Goal: Task Accomplishment & Management: Use online tool/utility

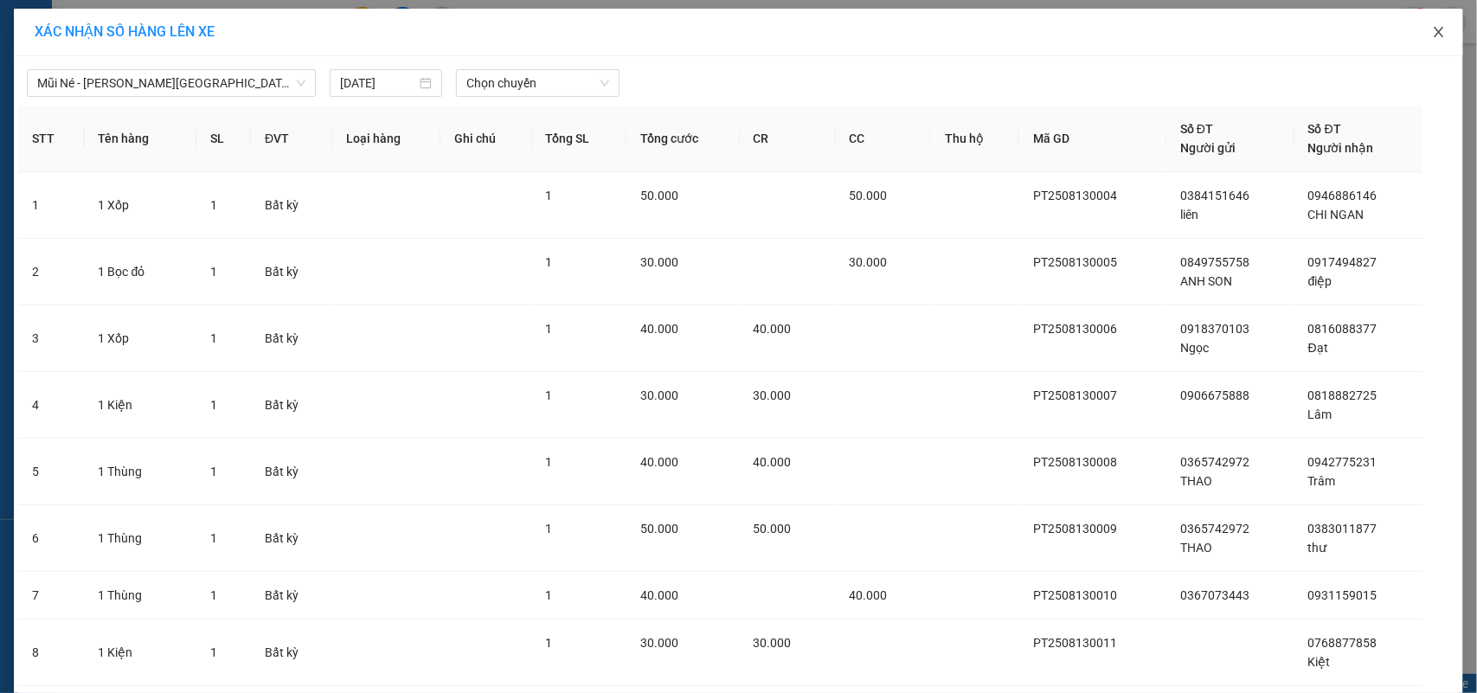
click at [1432, 32] on icon "close" at bounding box center [1439, 32] width 14 height 14
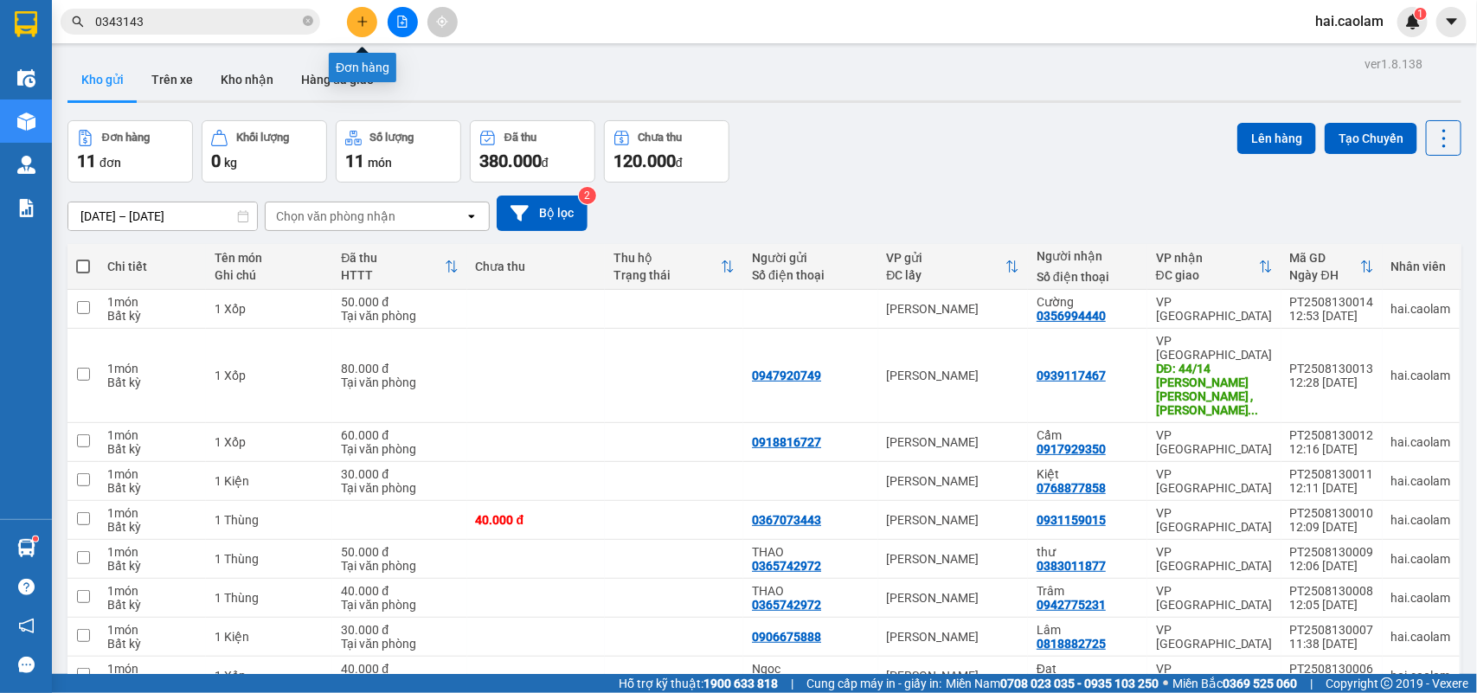
click at [370, 26] on button at bounding box center [362, 22] width 30 height 30
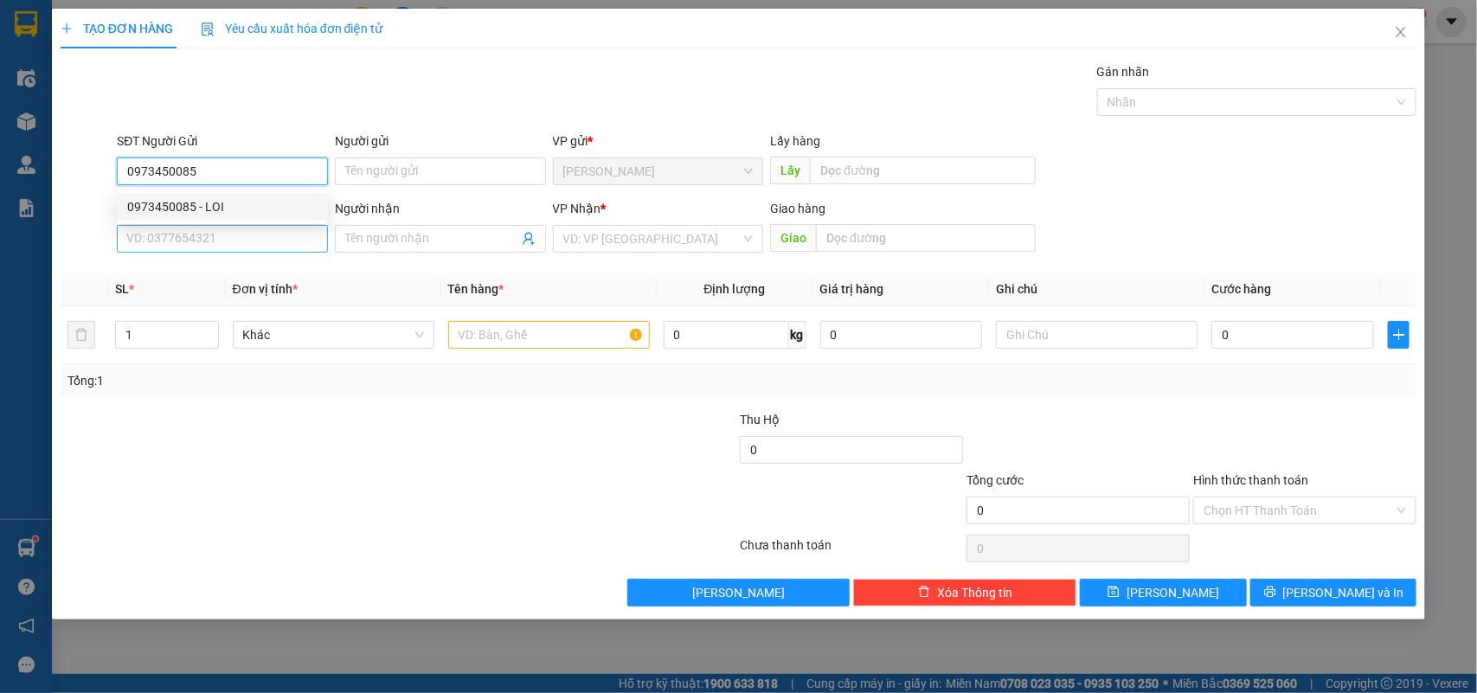
type input "0973450085"
click at [223, 251] on input "SĐT Người Nhận *" at bounding box center [222, 239] width 211 height 28
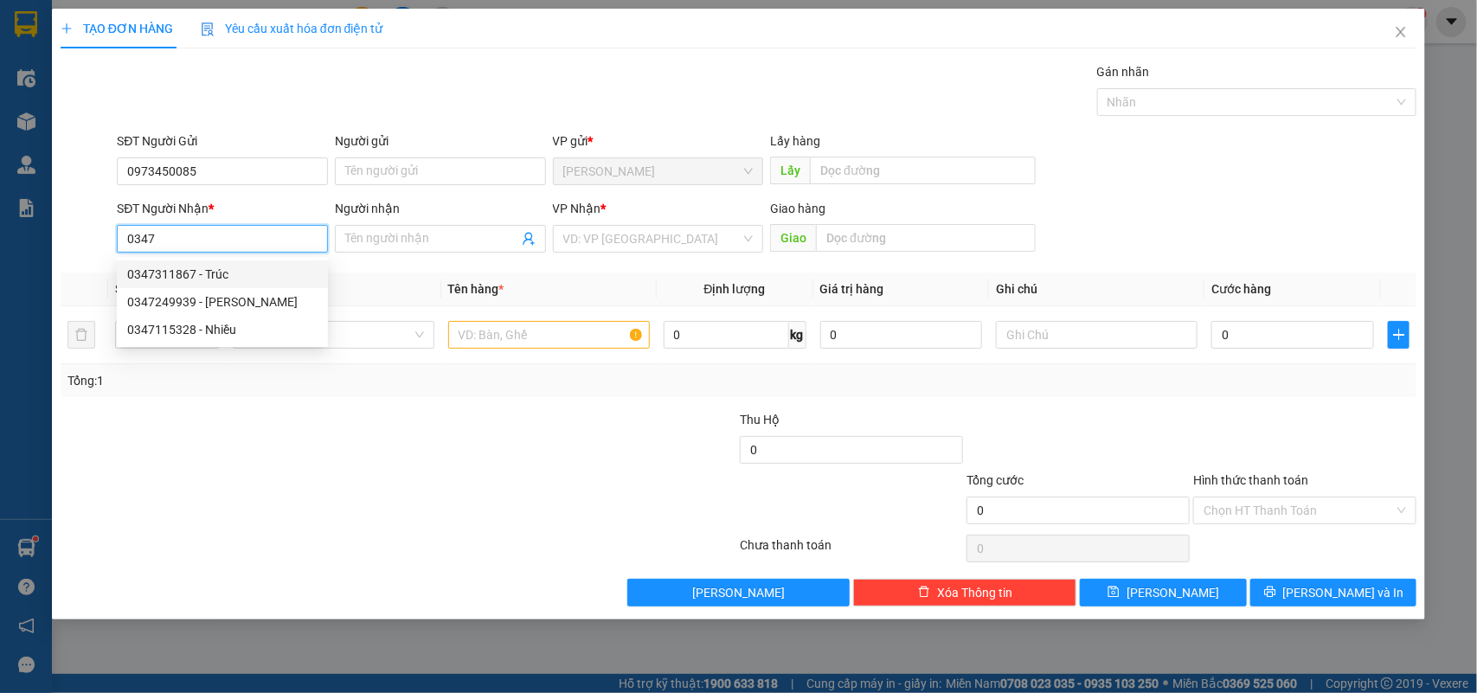
click at [248, 273] on div "0347311867 - Trúc" at bounding box center [222, 274] width 190 height 19
type input "0347311867"
type input "Trúc"
type input "0347311867"
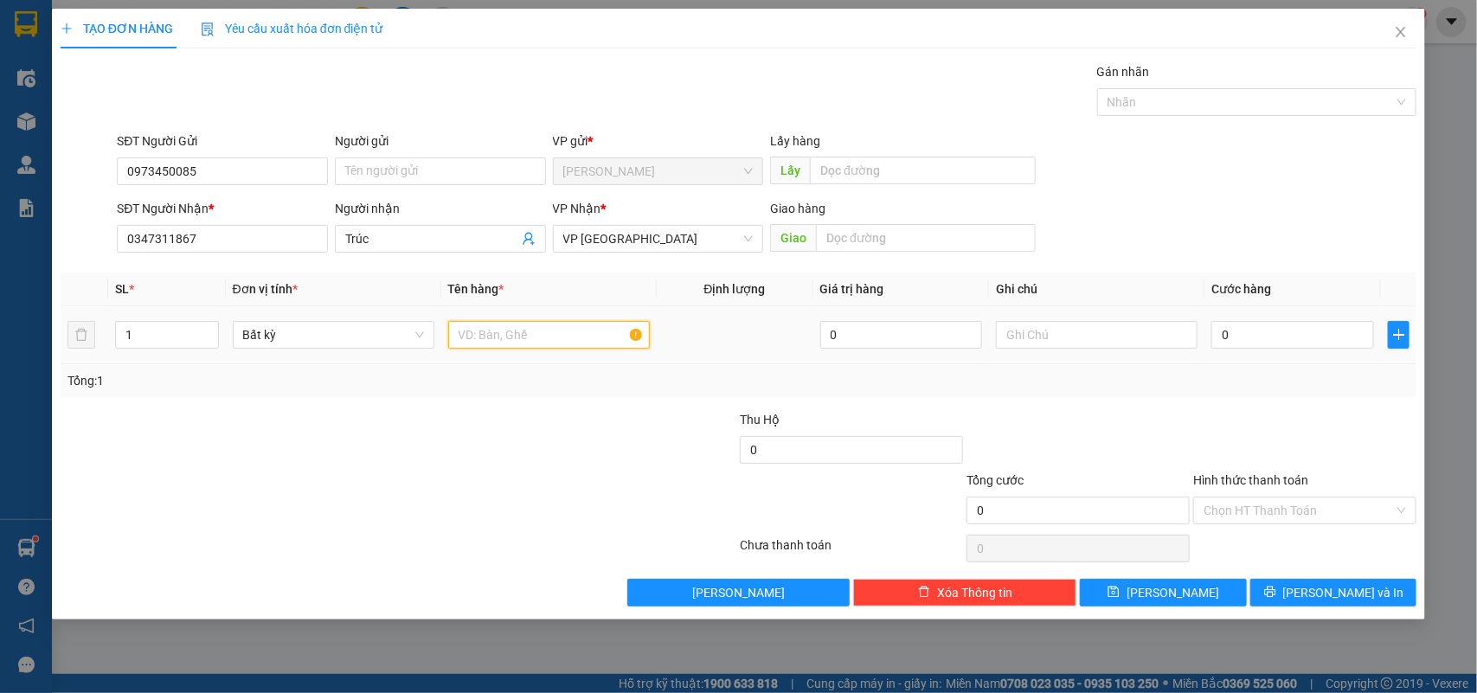
click at [498, 336] on input "text" at bounding box center [549, 335] width 202 height 28
type input "1t xốp trắng"
click at [1247, 338] on input "0" at bounding box center [1292, 335] width 163 height 28
type input "4"
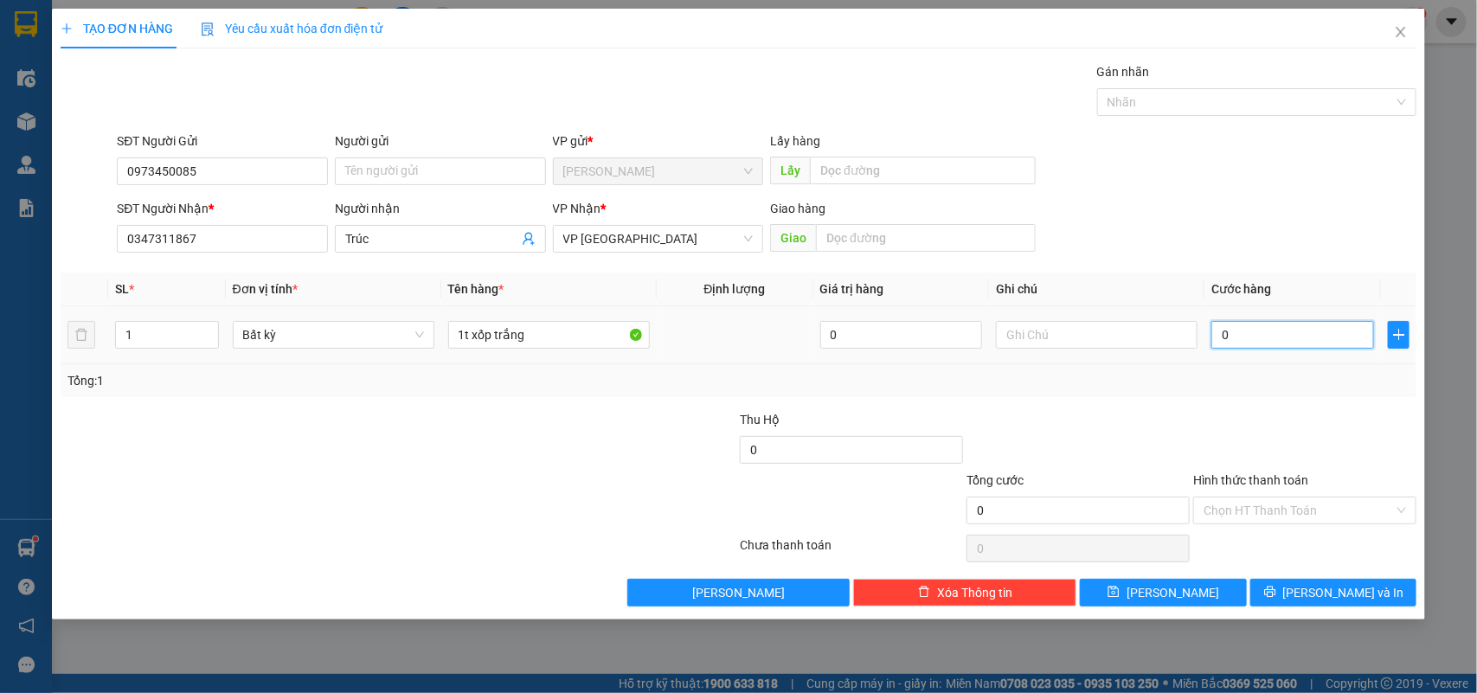
type input "4"
type input "40"
type input "40.000"
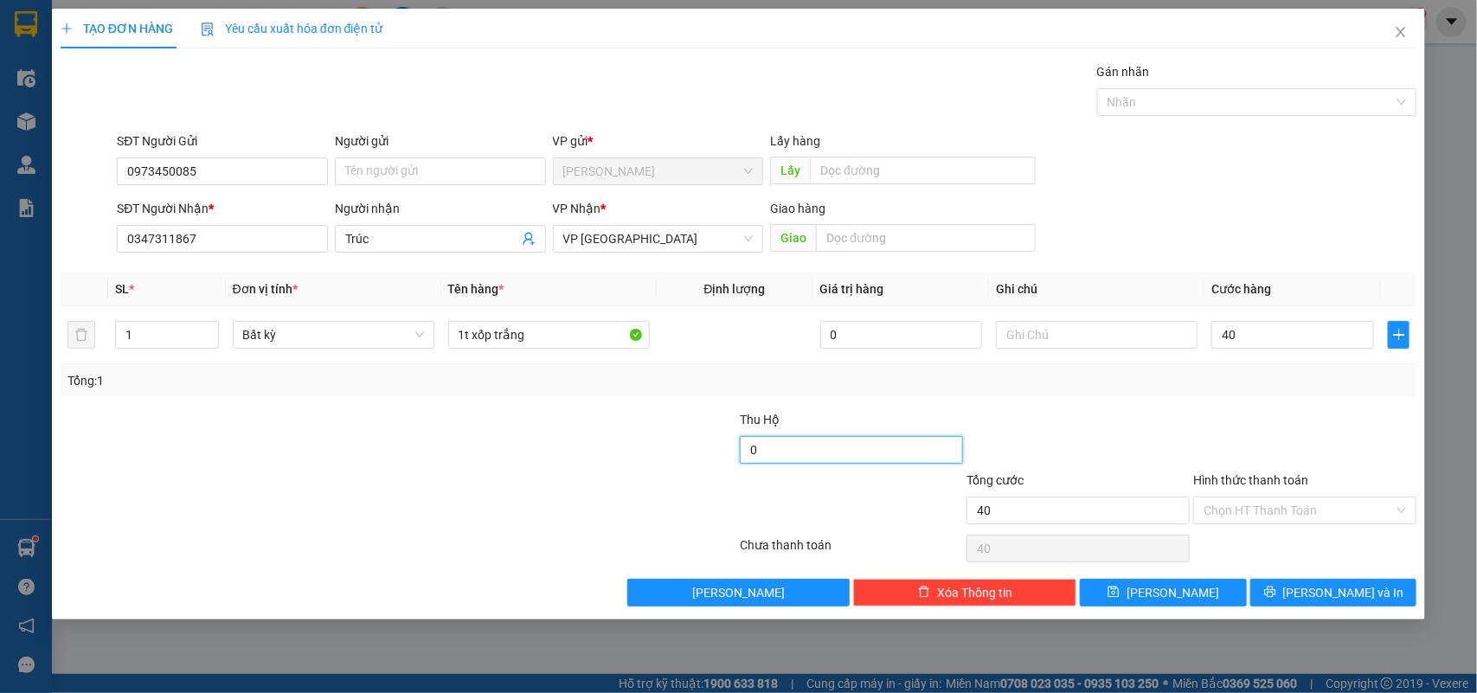
type input "40.000"
click at [936, 440] on input "0" at bounding box center [851, 450] width 223 height 28
click at [1321, 506] on input "Hình thức thanh toán" at bounding box center [1299, 511] width 190 height 26
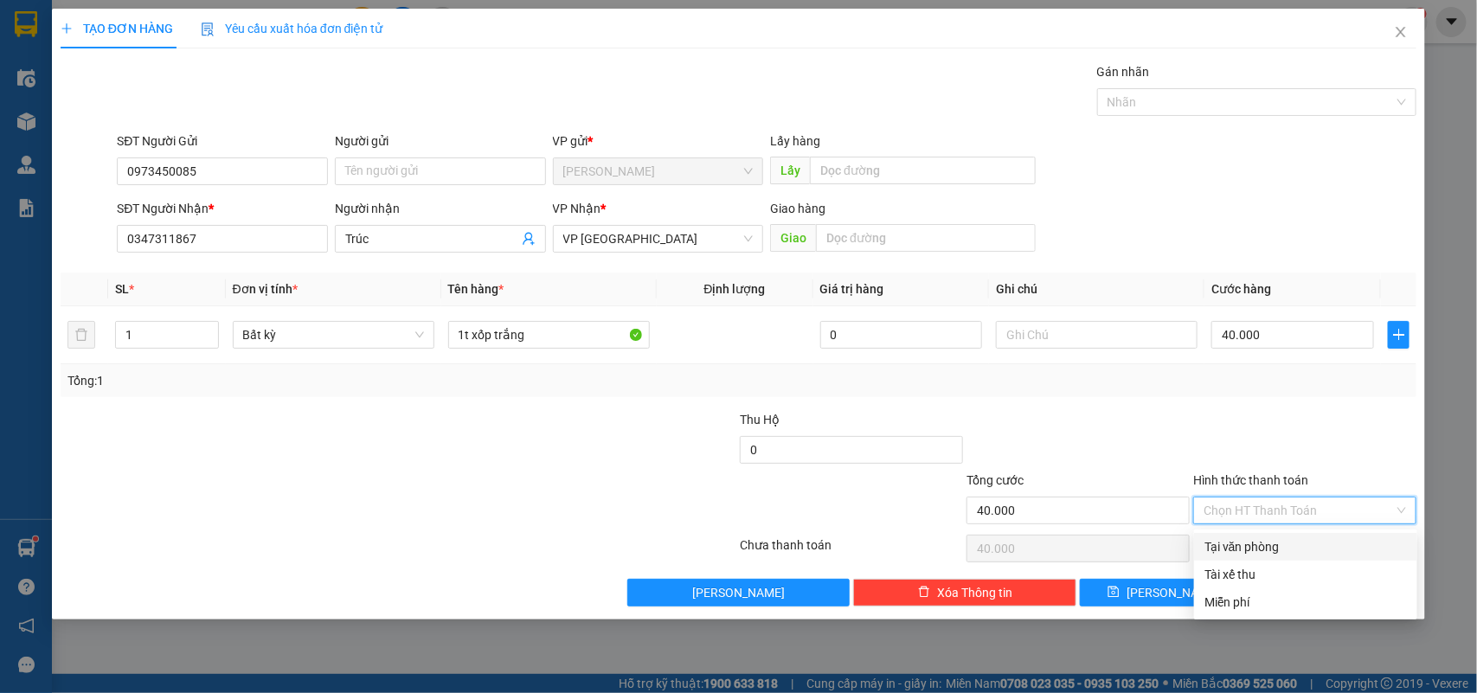
click at [1250, 549] on div "Tại văn phòng" at bounding box center [1305, 546] width 202 height 19
type input "0"
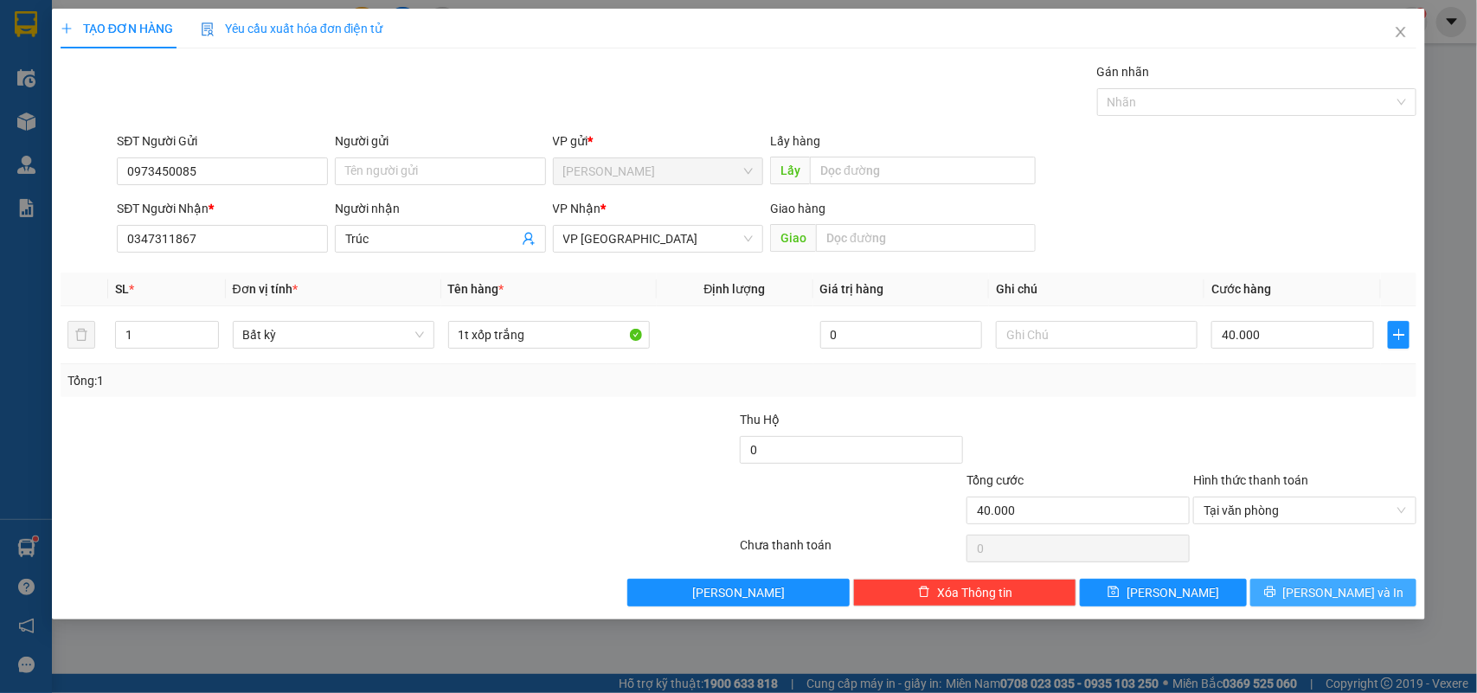
click at [1333, 600] on span "Lưu và In" at bounding box center [1343, 592] width 121 height 19
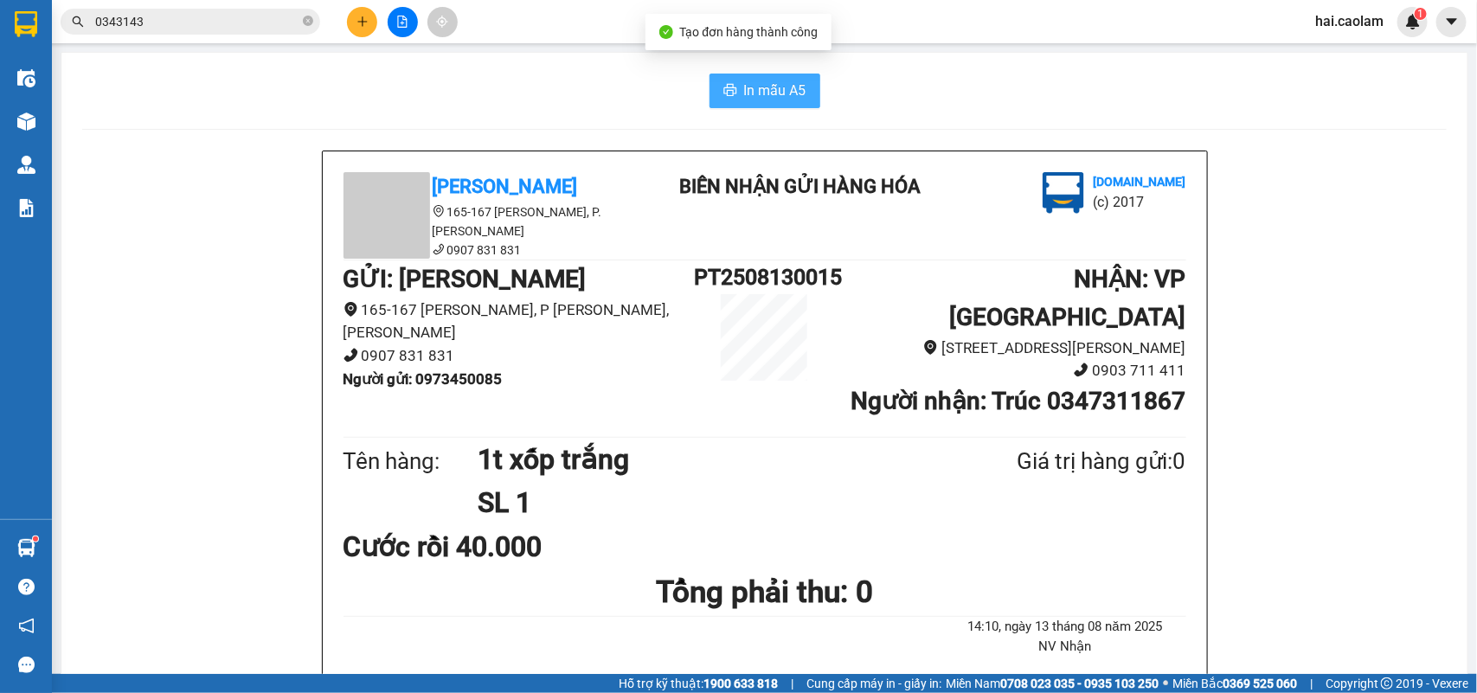
click at [800, 89] on button "In mẫu A5" at bounding box center [765, 91] width 111 height 35
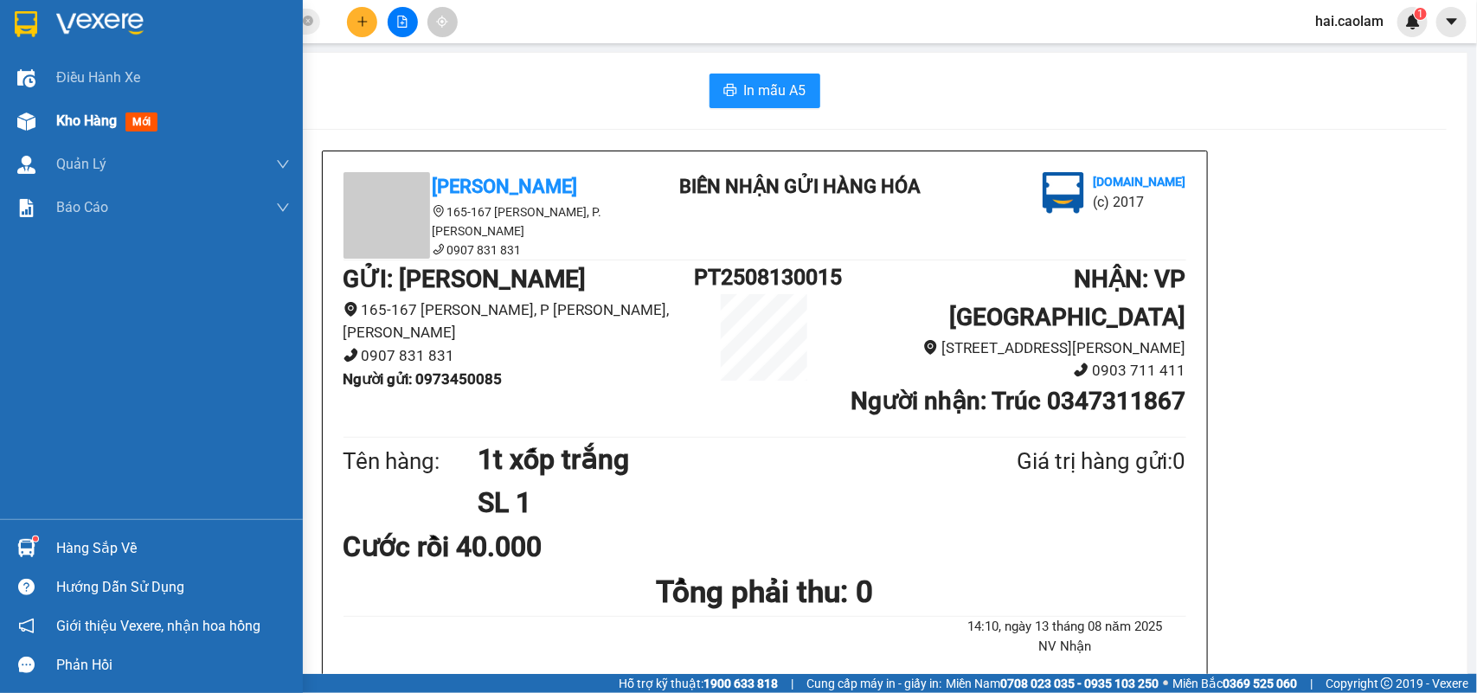
click at [76, 119] on span "Kho hàng" at bounding box center [86, 120] width 61 height 16
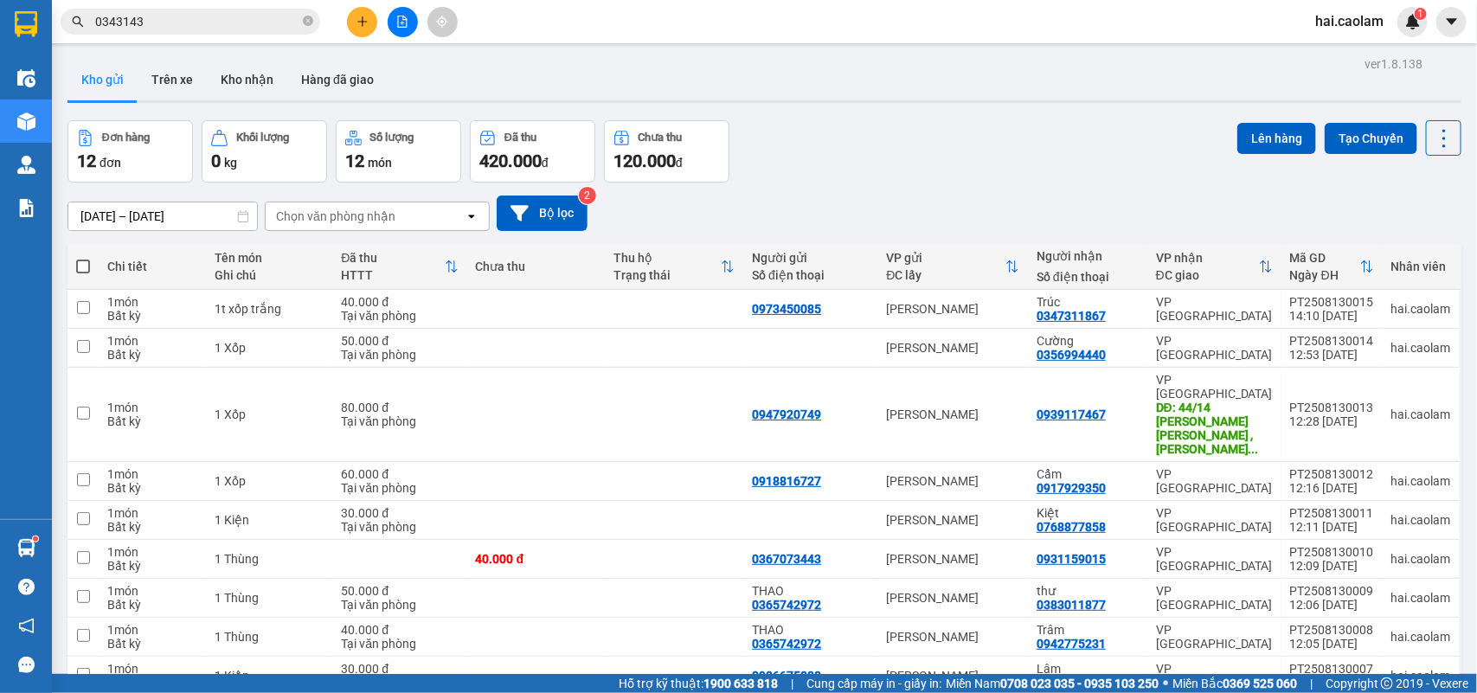
click at [87, 264] on span at bounding box center [83, 267] width 14 height 14
click at [83, 258] on input "checkbox" at bounding box center [83, 258] width 0 height 0
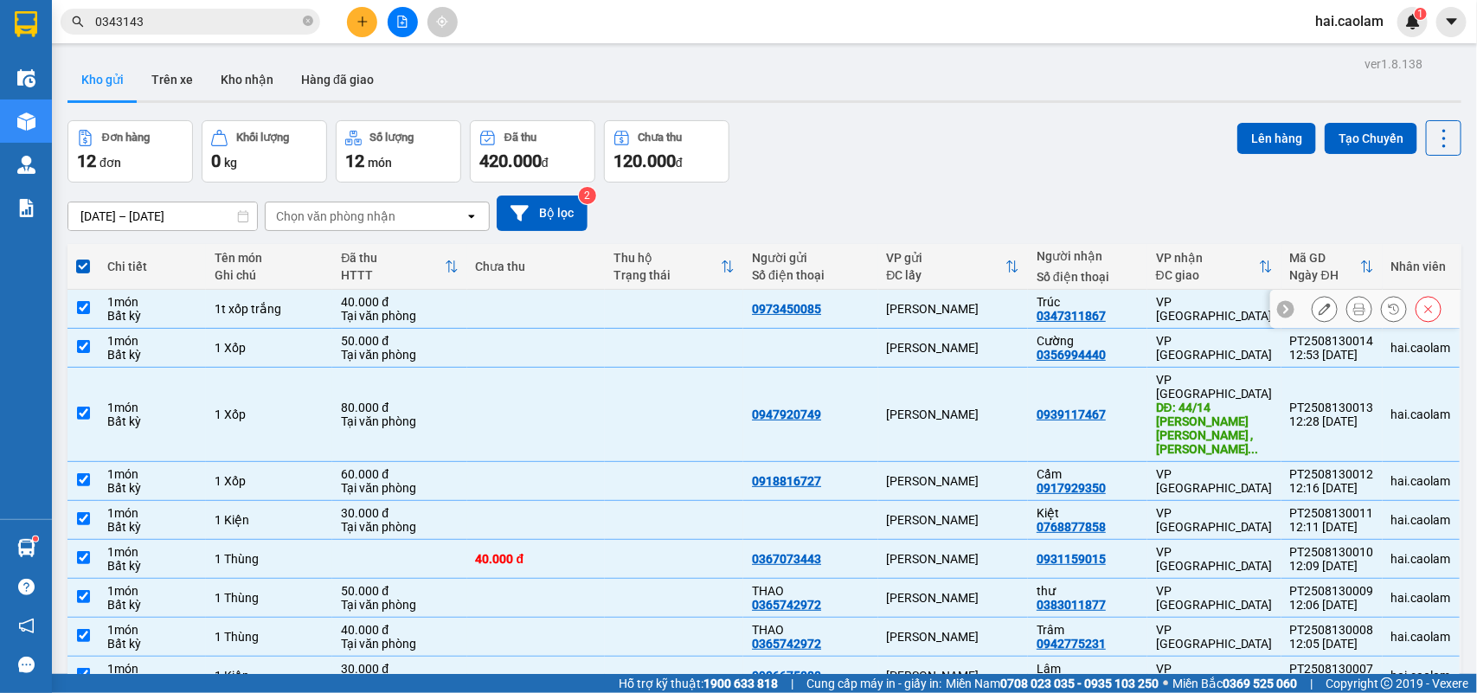
click at [87, 303] on input "checkbox" at bounding box center [83, 307] width 13 height 13
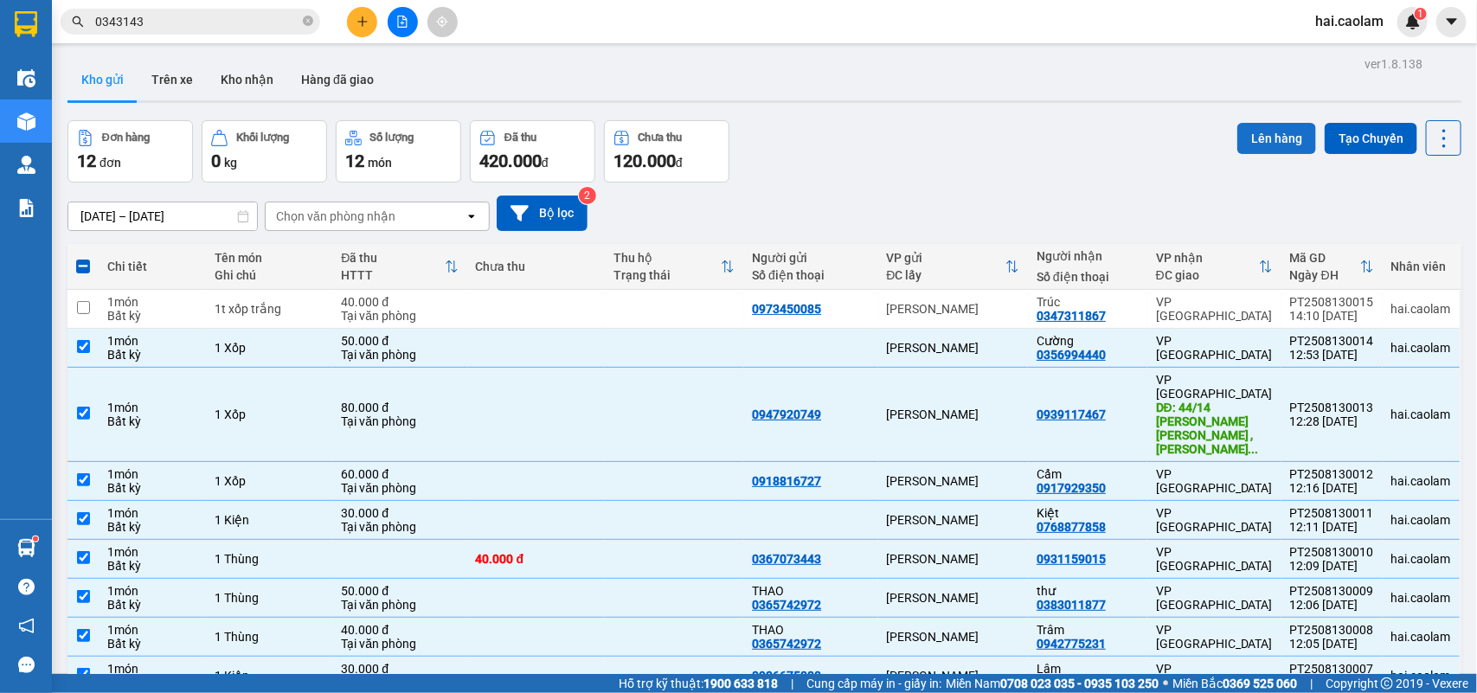
click at [1295, 139] on button "Lên hàng" at bounding box center [1276, 138] width 79 height 31
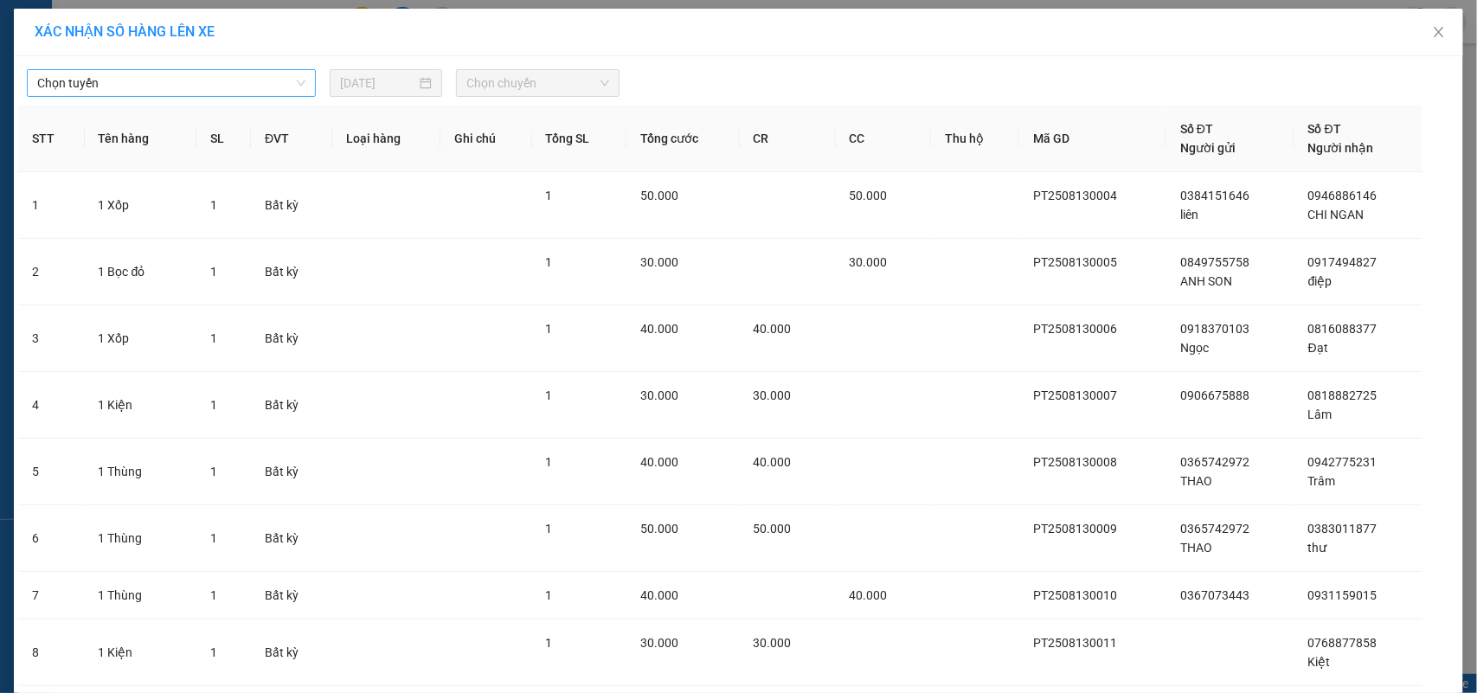
click at [173, 80] on span "Chọn tuyến" at bounding box center [171, 83] width 268 height 26
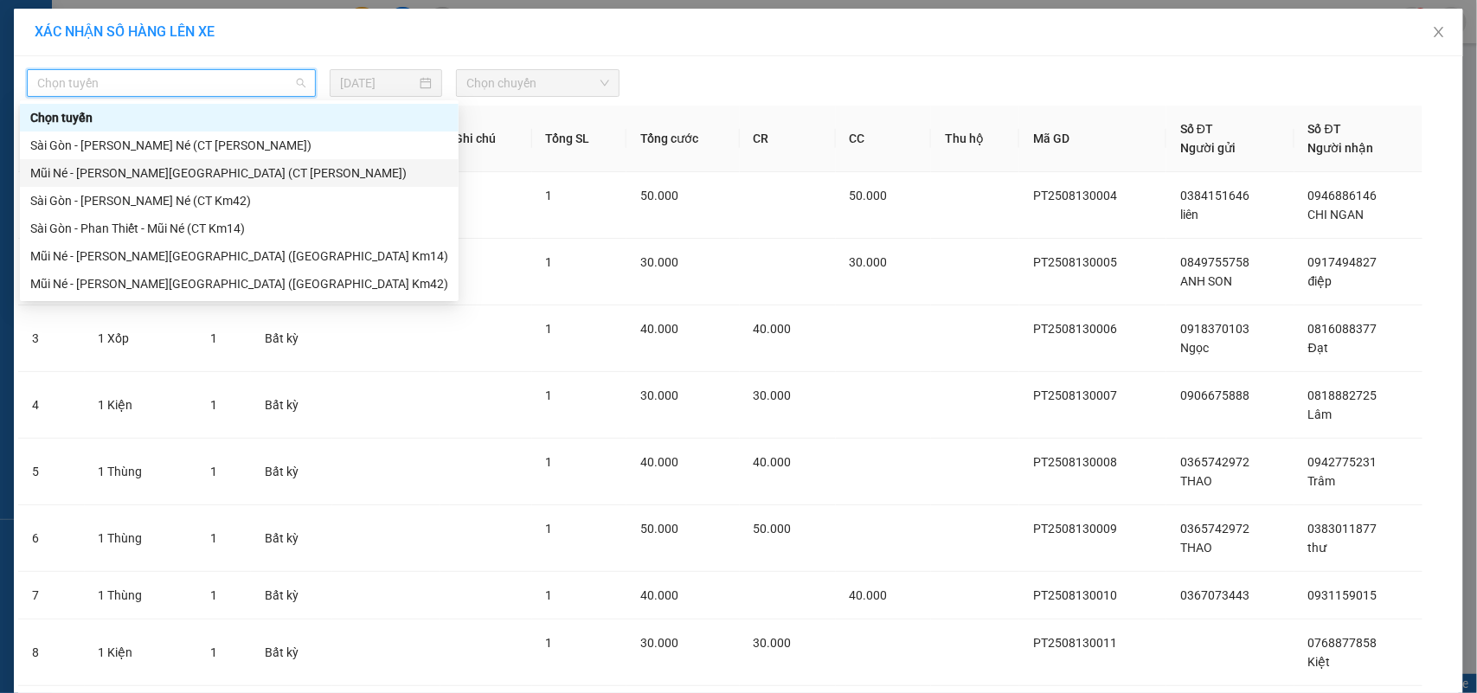
click at [145, 167] on div "Mũi Né - [PERSON_NAME][GEOGRAPHIC_DATA] (CT [PERSON_NAME])" at bounding box center [239, 173] width 418 height 19
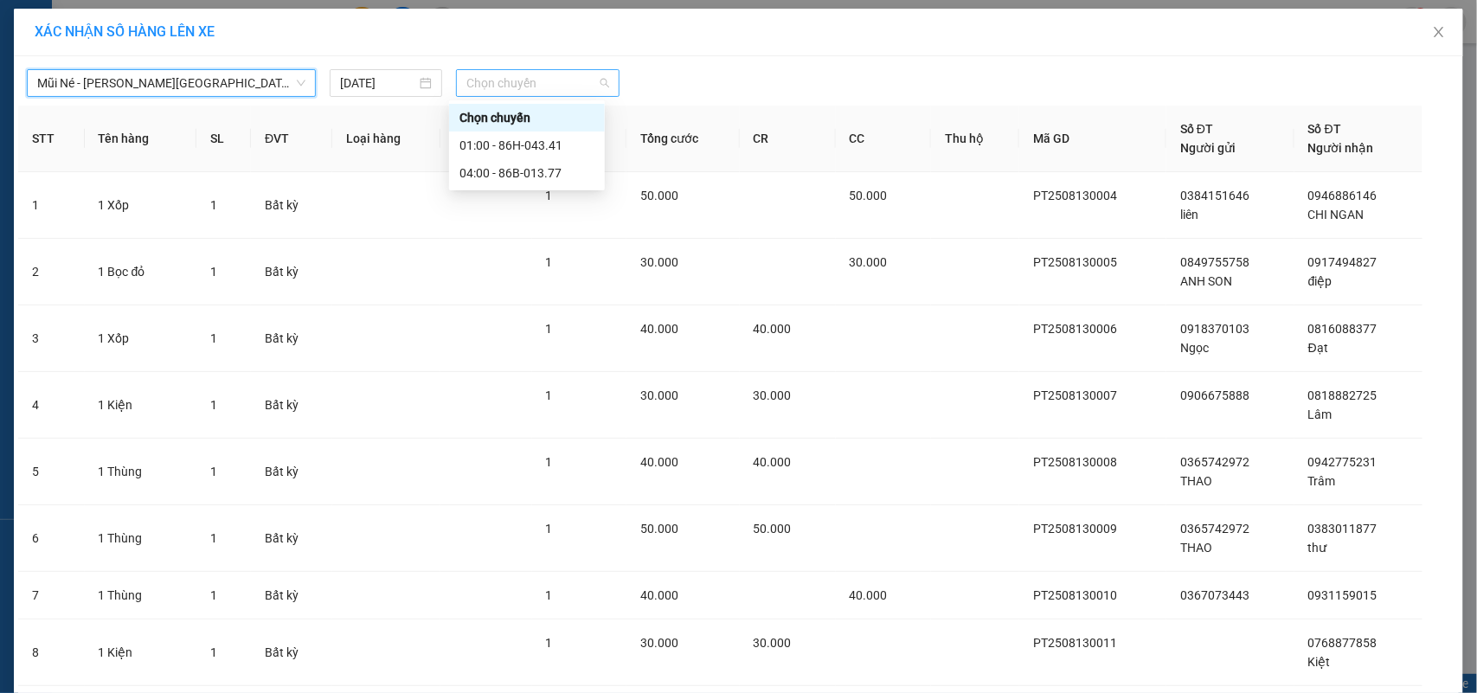
click at [481, 87] on span "Chọn chuyến" at bounding box center [537, 83] width 142 height 26
click at [222, 92] on span "Mũi Né - [PERSON_NAME][GEOGRAPHIC_DATA] (CT [PERSON_NAME])" at bounding box center [171, 83] width 268 height 26
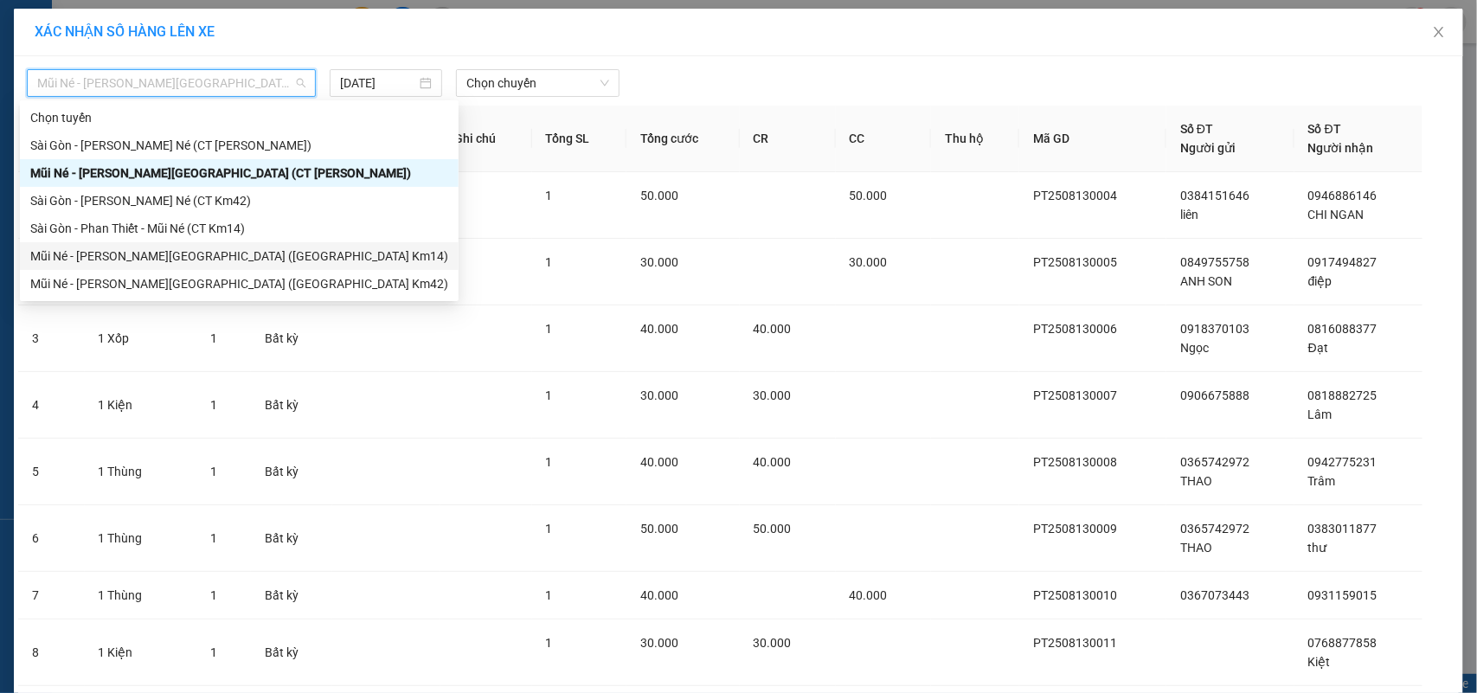
click at [153, 262] on div "Mũi Né - [PERSON_NAME][GEOGRAPHIC_DATA] ([GEOGRAPHIC_DATA] Km14)" at bounding box center [239, 256] width 418 height 19
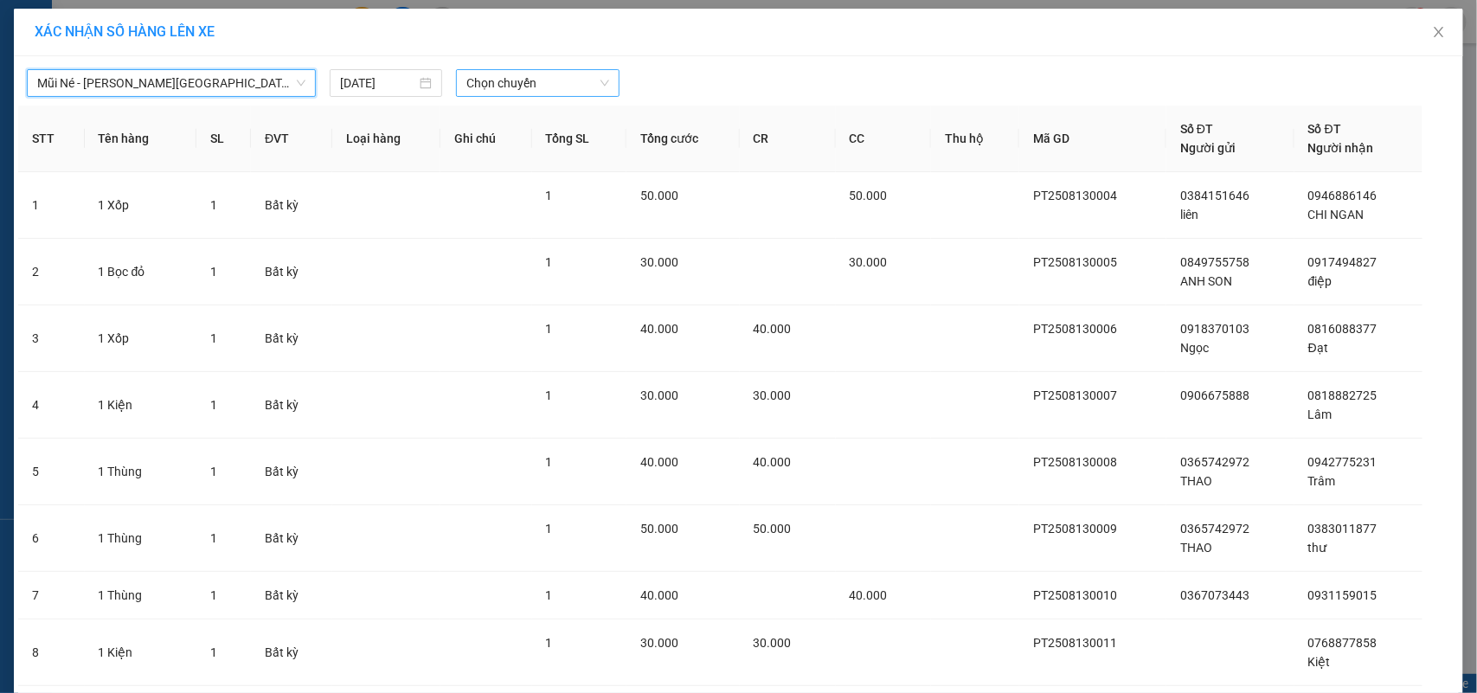
click at [486, 91] on span "Chọn chuyến" at bounding box center [537, 83] width 142 height 26
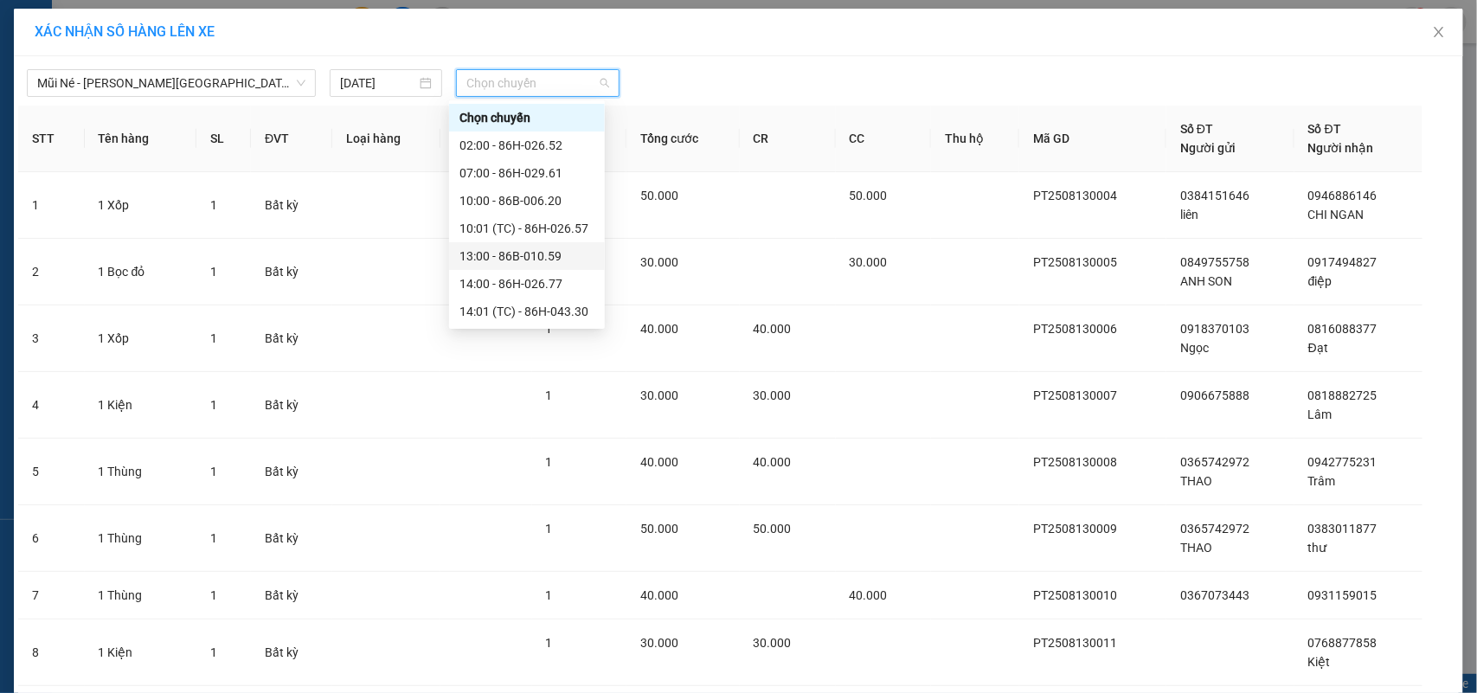
click at [487, 256] on div "13:00 - 86B-010.59" at bounding box center [526, 256] width 135 height 19
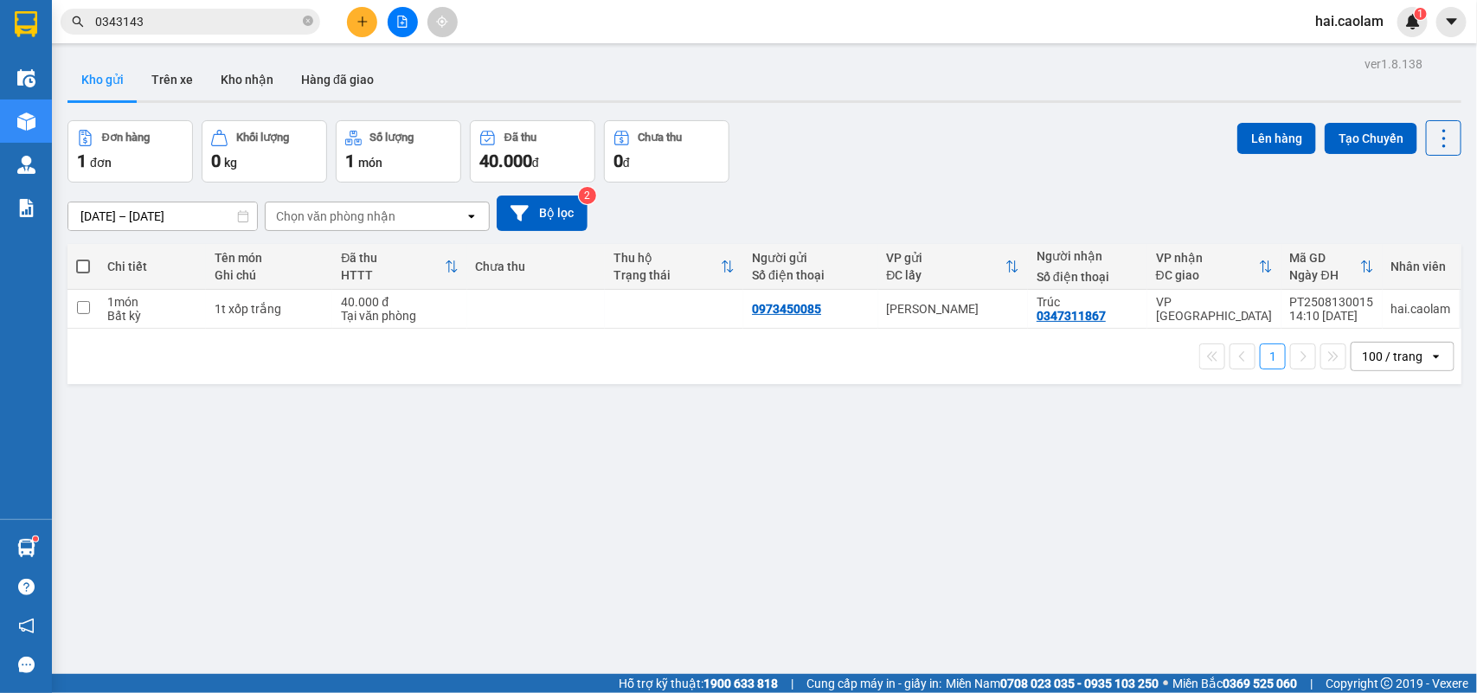
click at [226, 23] on input "0343143" at bounding box center [197, 21] width 204 height 19
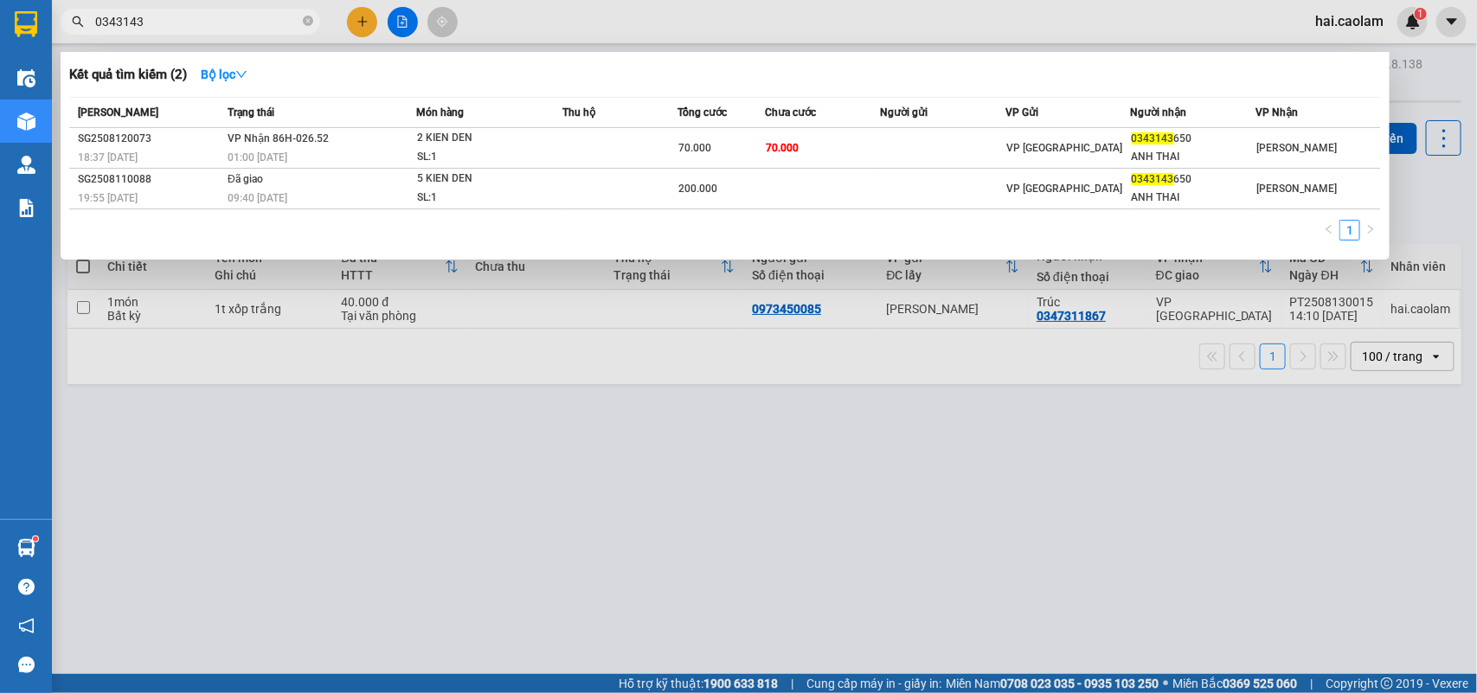
click at [226, 23] on input "0343143" at bounding box center [197, 21] width 204 height 19
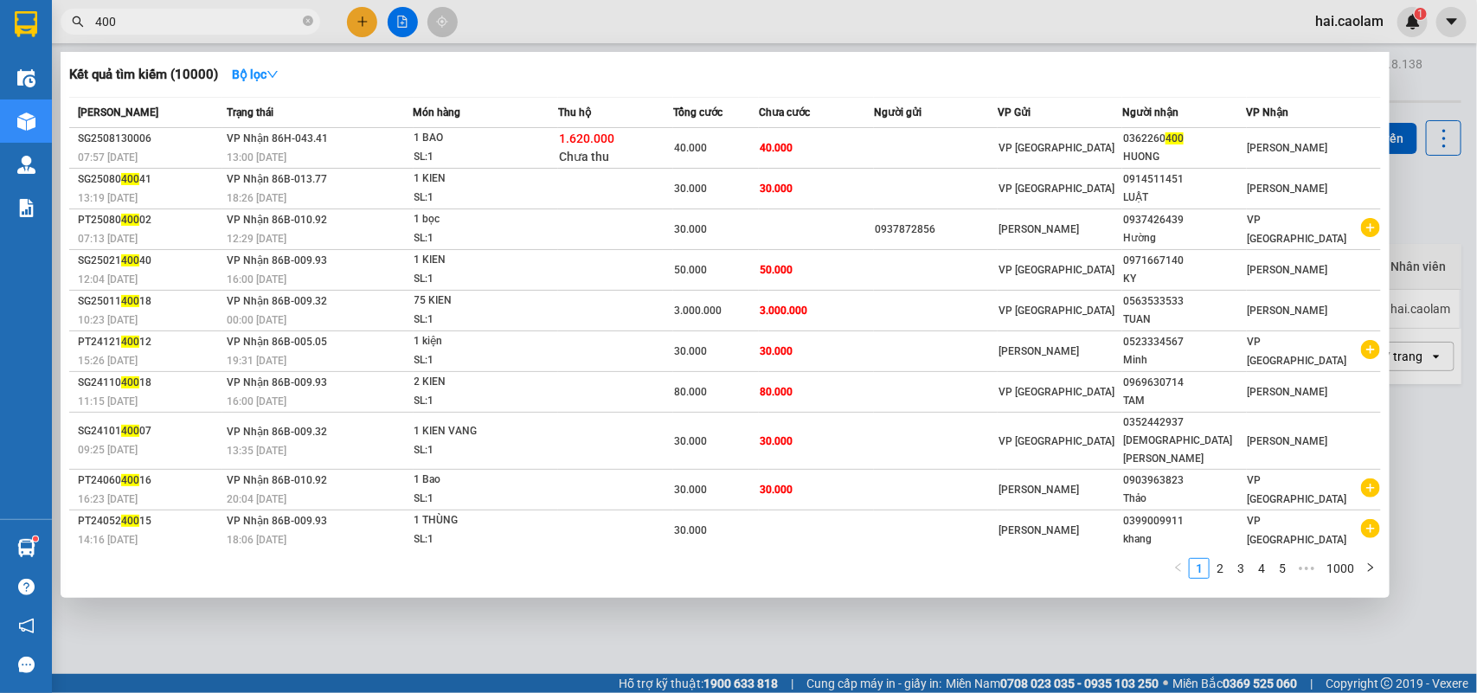
type input "400"
click at [758, 157] on div "40.000" at bounding box center [716, 147] width 84 height 19
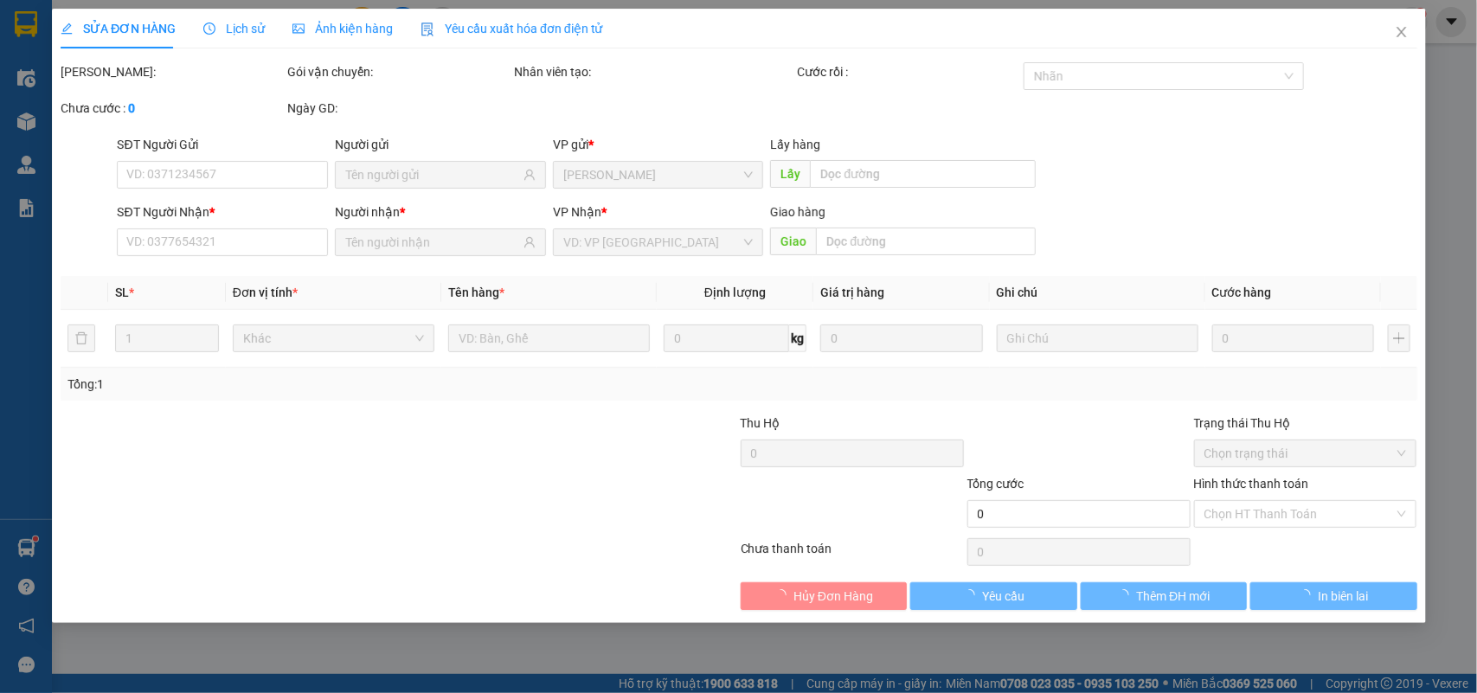
type input "0362260400"
type input "HUONG"
type input "1.620.000"
type input "40.000"
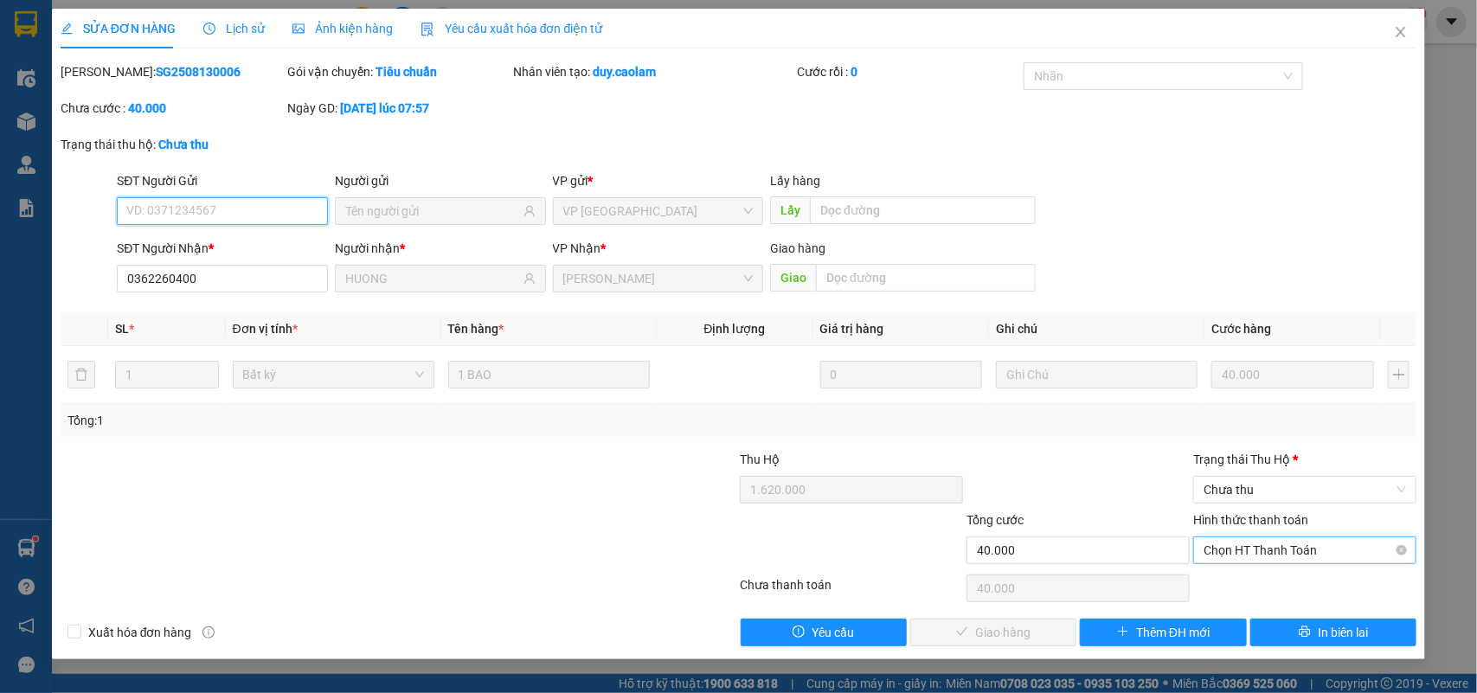
click at [1266, 556] on span "Chọn HT Thanh Toán" at bounding box center [1305, 550] width 202 height 26
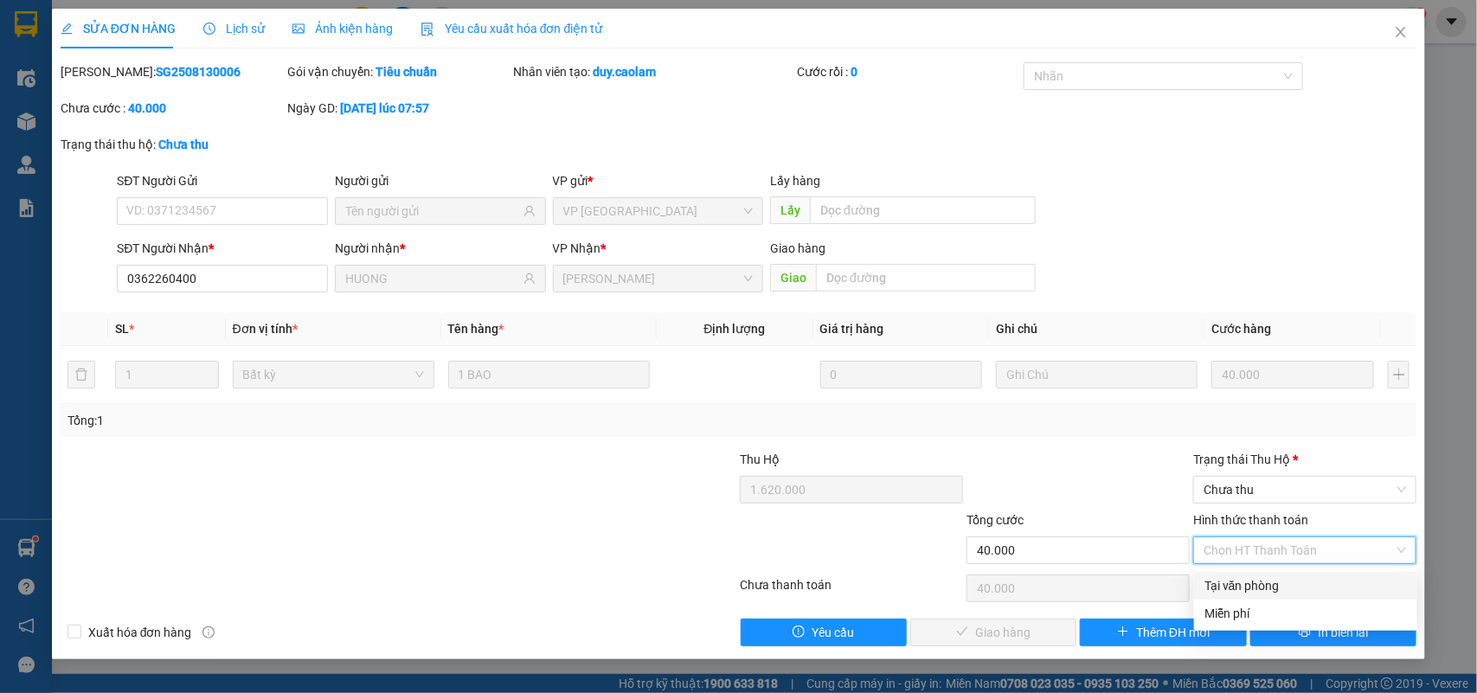
click at [1260, 582] on div "Tại văn phòng" at bounding box center [1305, 585] width 202 height 19
type input "0"
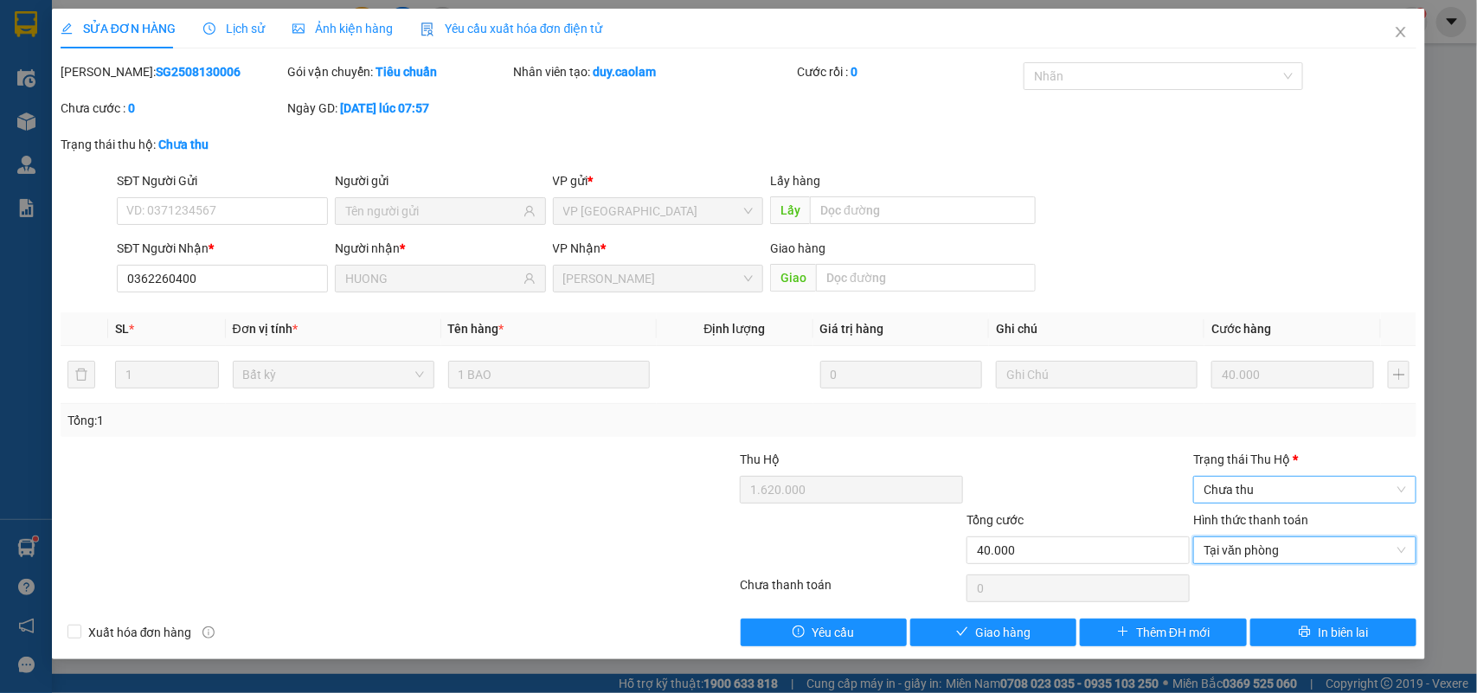
click at [1265, 494] on span "Chưa thu" at bounding box center [1305, 490] width 202 height 26
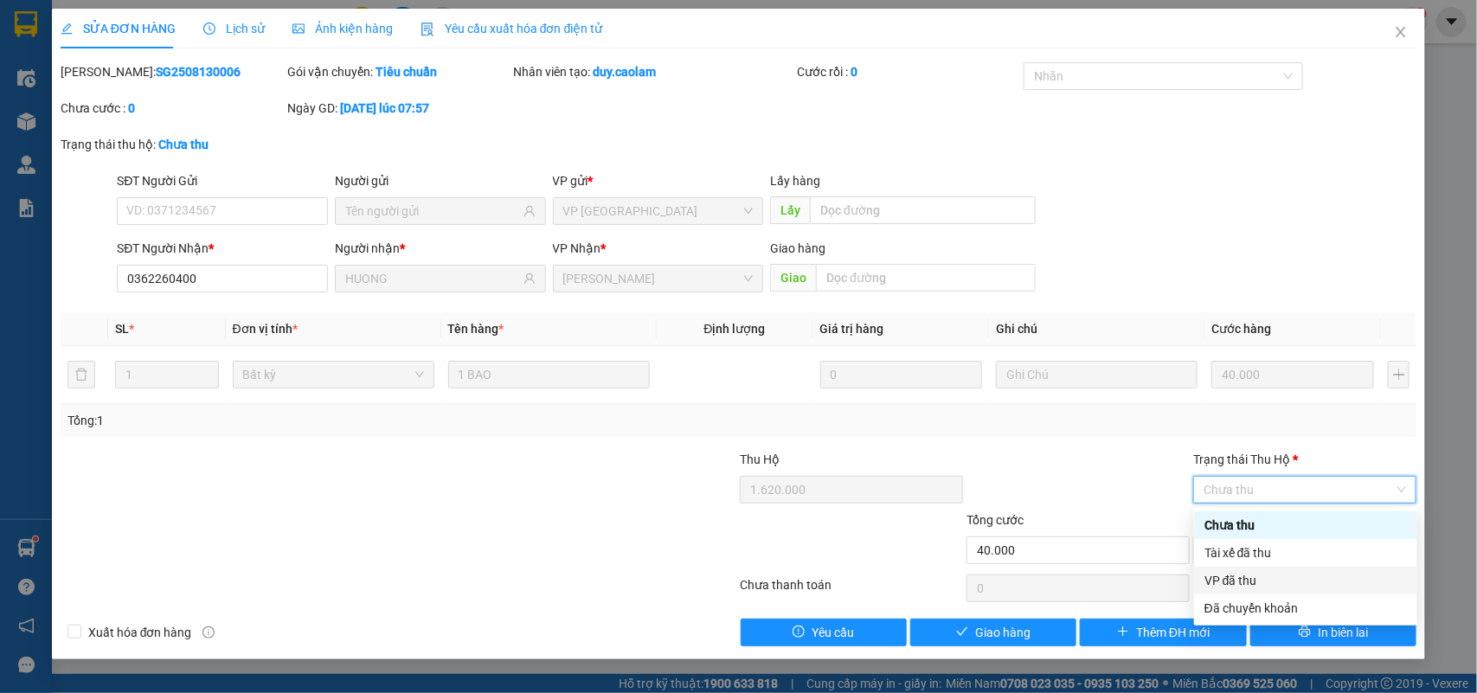
click at [1247, 576] on div "VP đã thu" at bounding box center [1305, 580] width 202 height 19
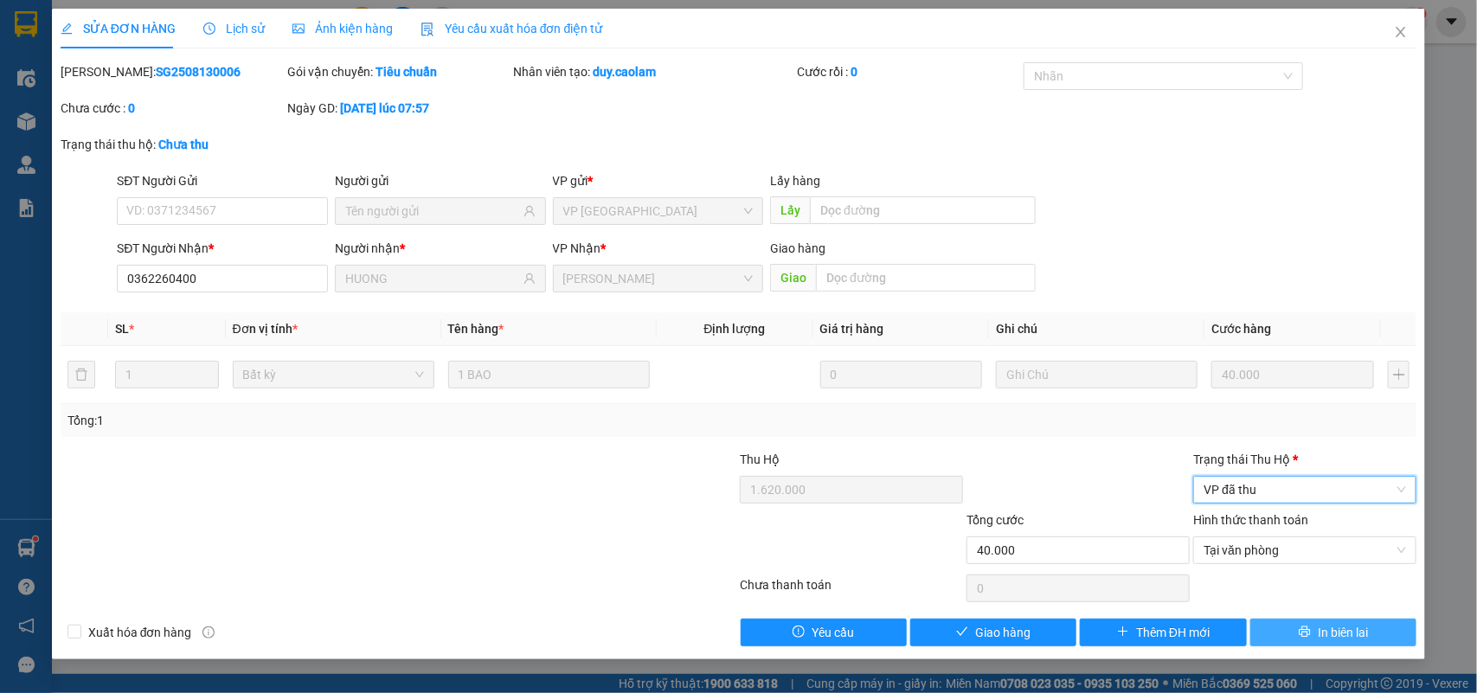
click at [1307, 630] on icon "printer" at bounding box center [1304, 631] width 11 height 11
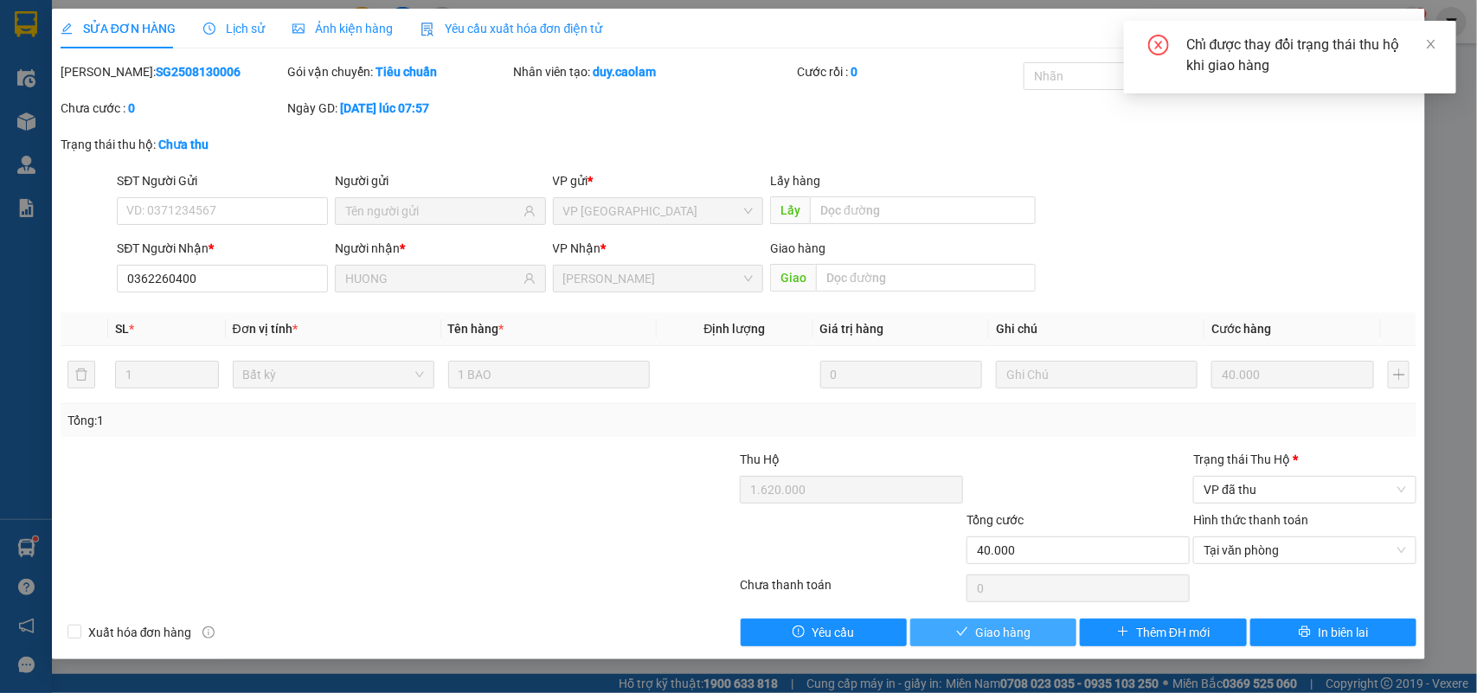
click at [1043, 629] on button "Giao hàng" at bounding box center [993, 633] width 166 height 28
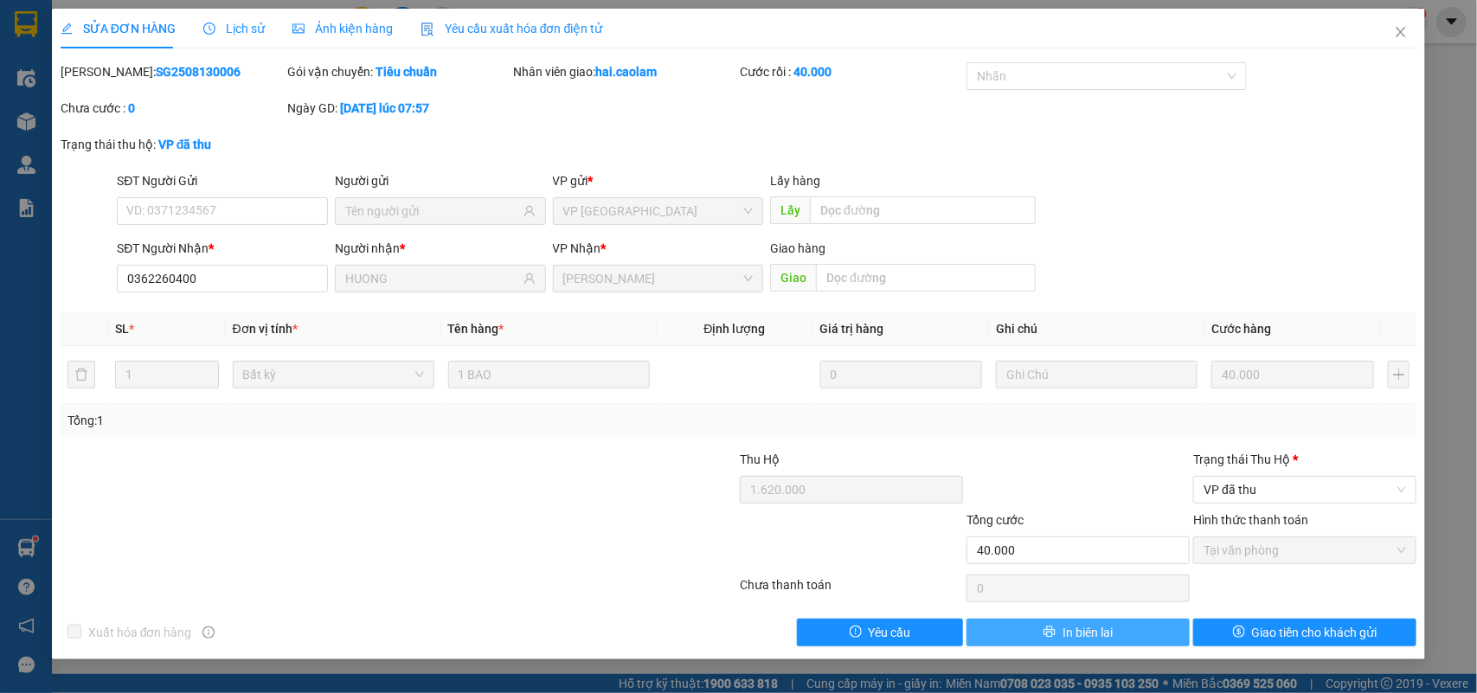
click at [1113, 638] on span "In biên lai" at bounding box center [1088, 632] width 50 height 19
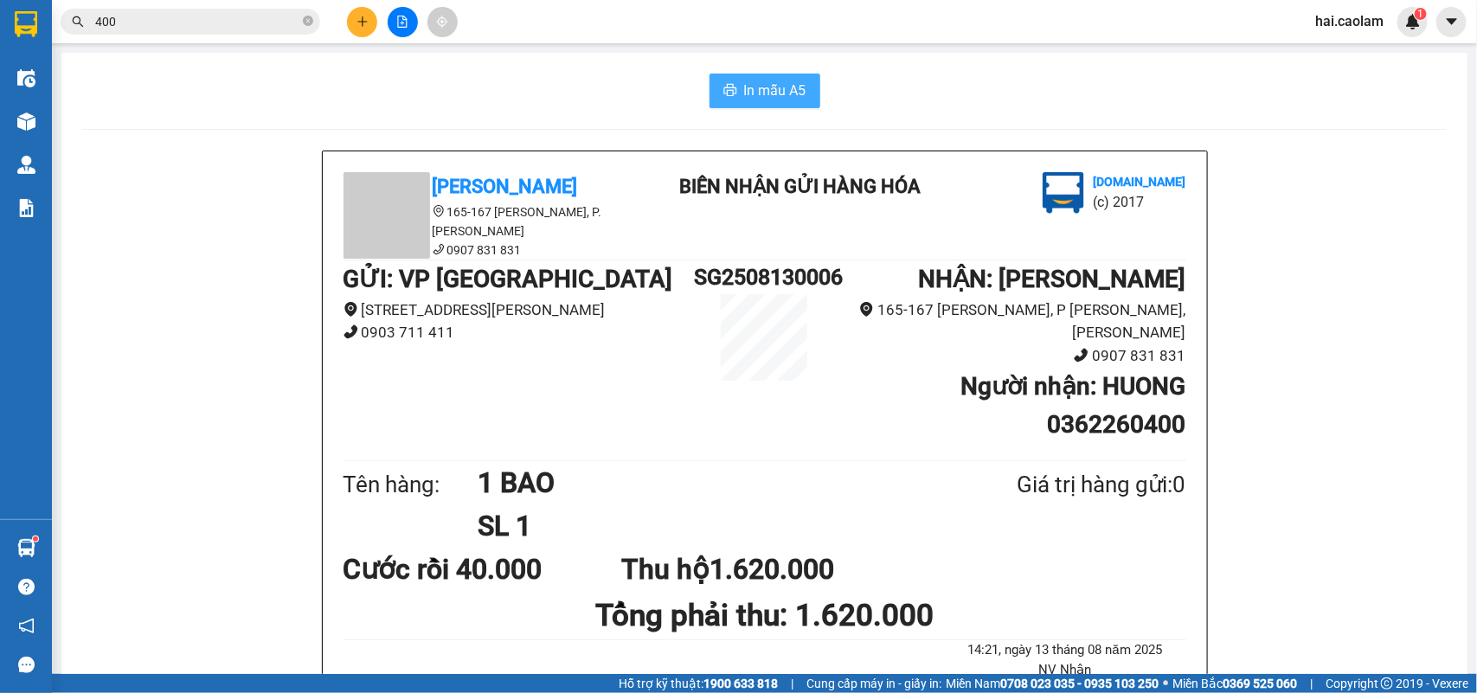
click at [780, 92] on span "In mẫu A5" at bounding box center [775, 91] width 62 height 22
click at [135, 29] on input "400" at bounding box center [197, 21] width 204 height 19
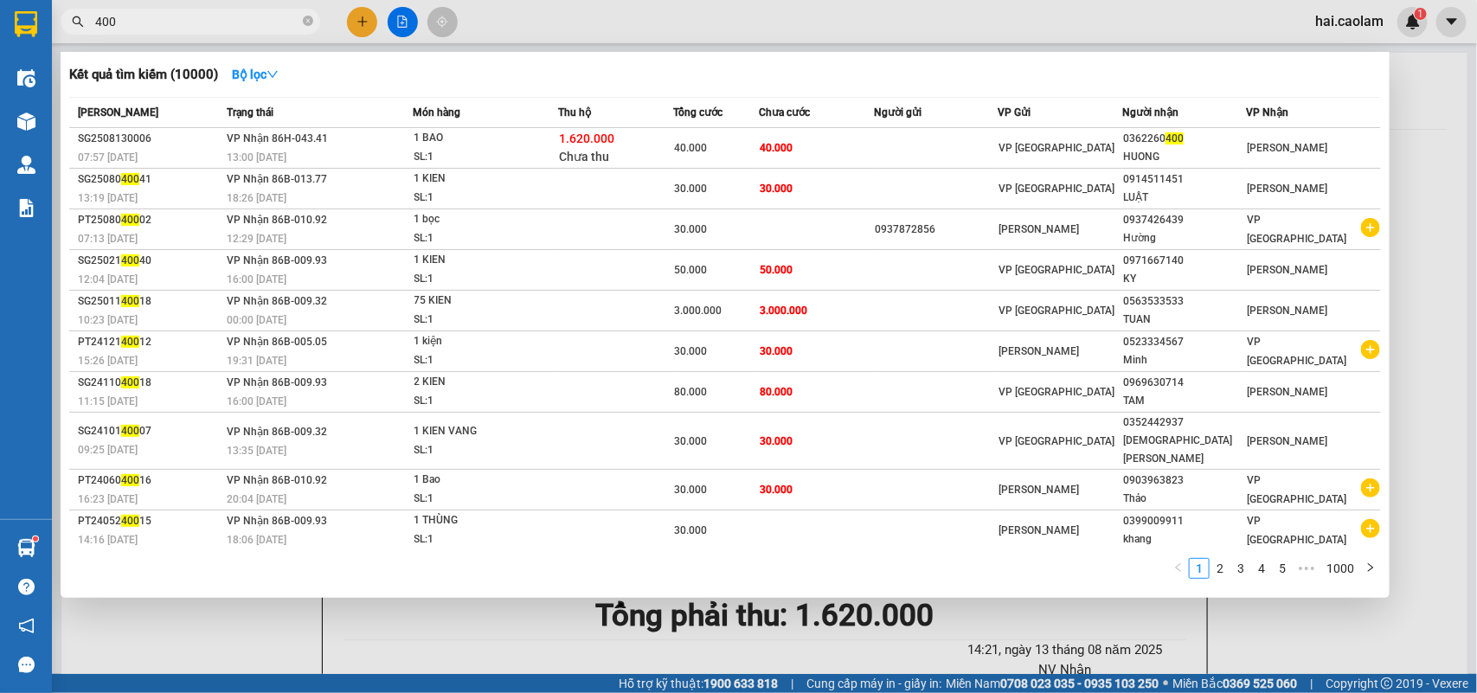
click at [135, 29] on input "400" at bounding box center [197, 21] width 204 height 19
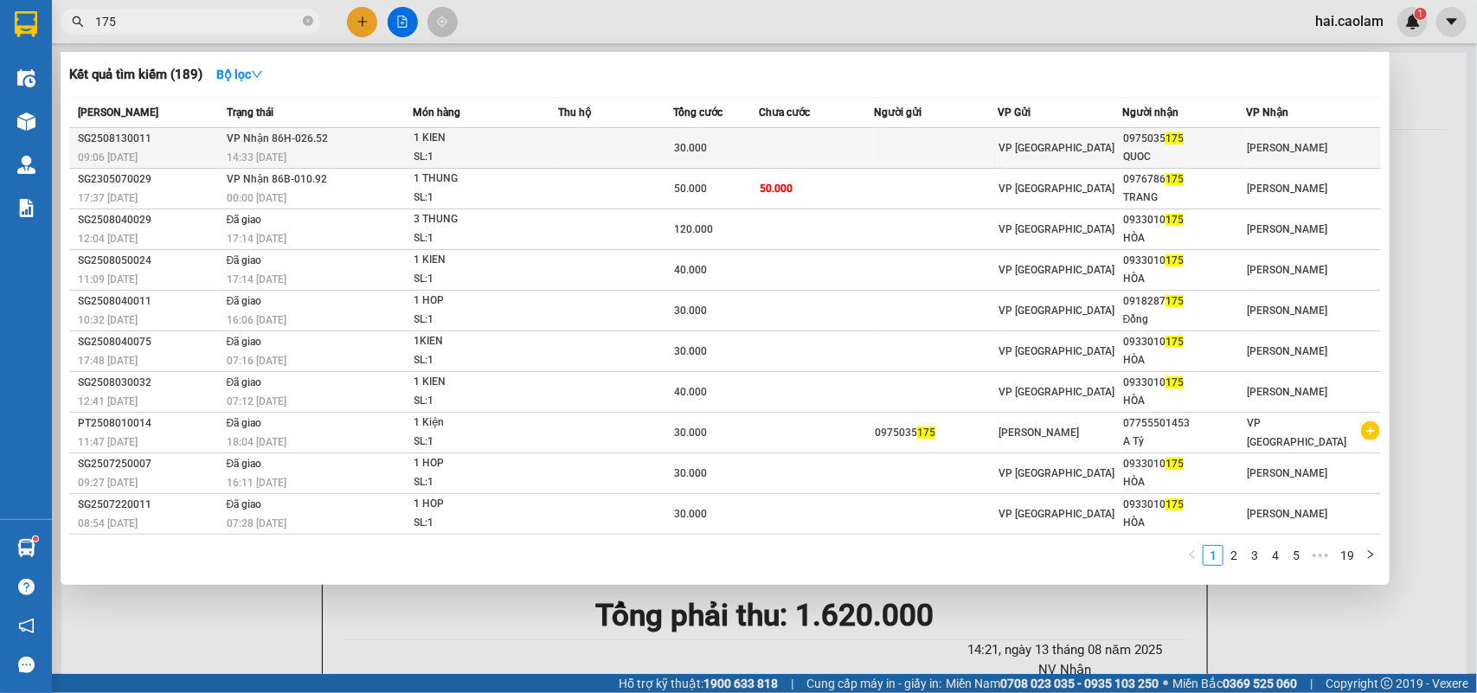
type input "175"
click at [773, 152] on td at bounding box center [816, 148] width 115 height 41
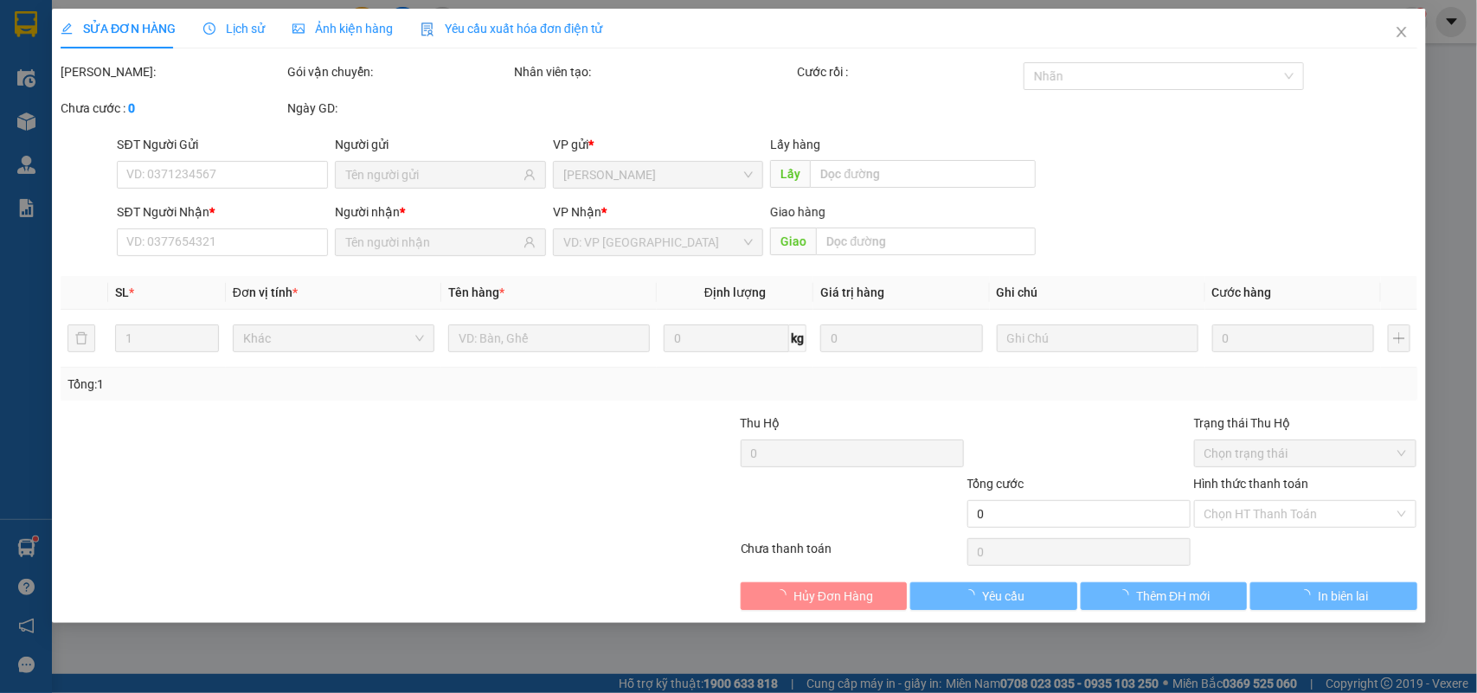
type input "0975035175"
type input "QUOC"
type input "30.000"
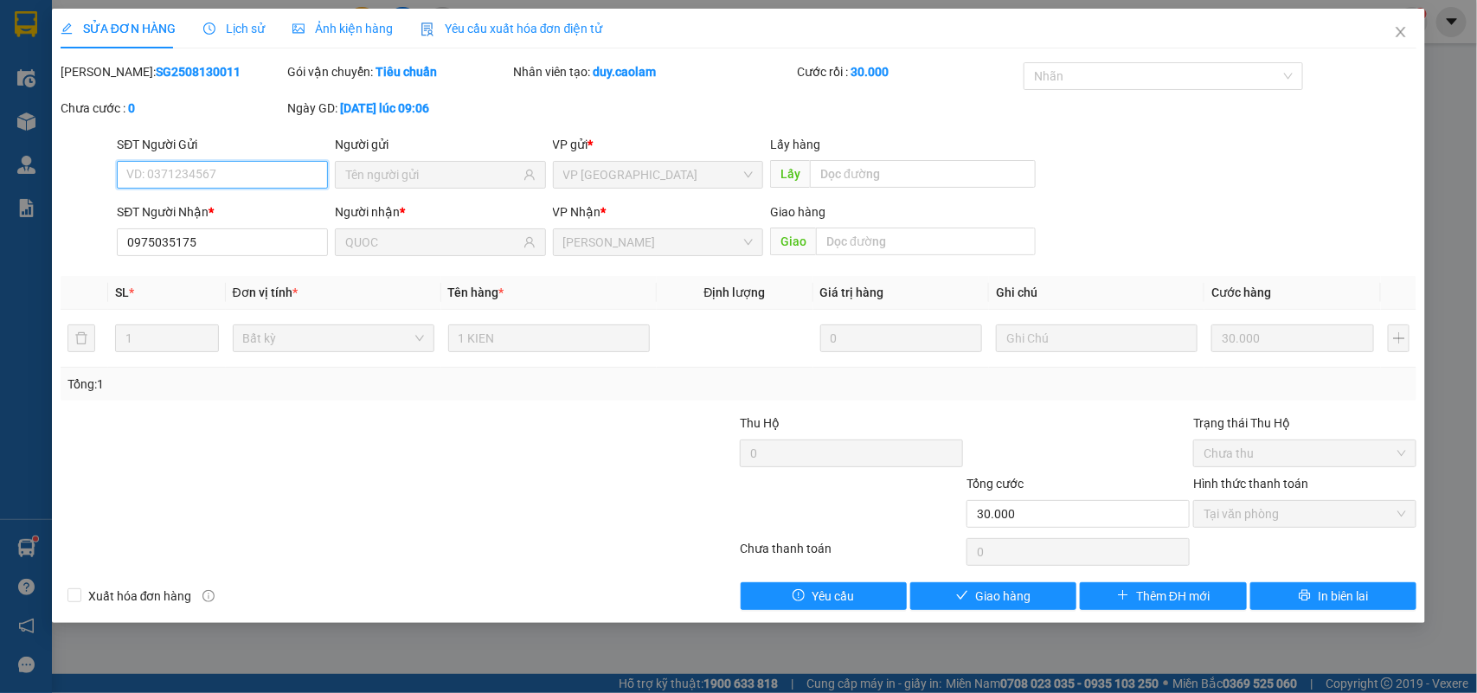
click at [1281, 517] on span "Tại văn phòng" at bounding box center [1305, 514] width 202 height 26
click at [1044, 590] on button "Giao hàng" at bounding box center [993, 596] width 166 height 28
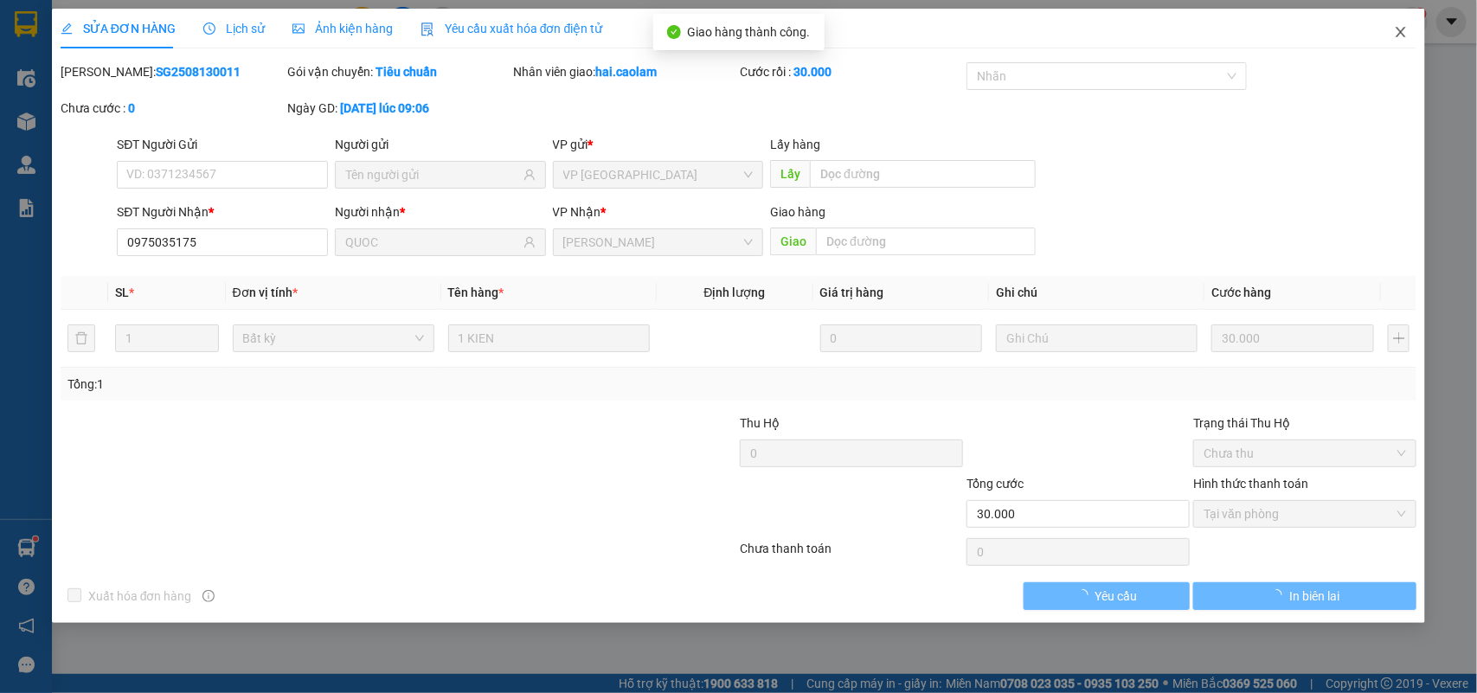
click at [1398, 31] on icon "close" at bounding box center [1401, 32] width 14 height 14
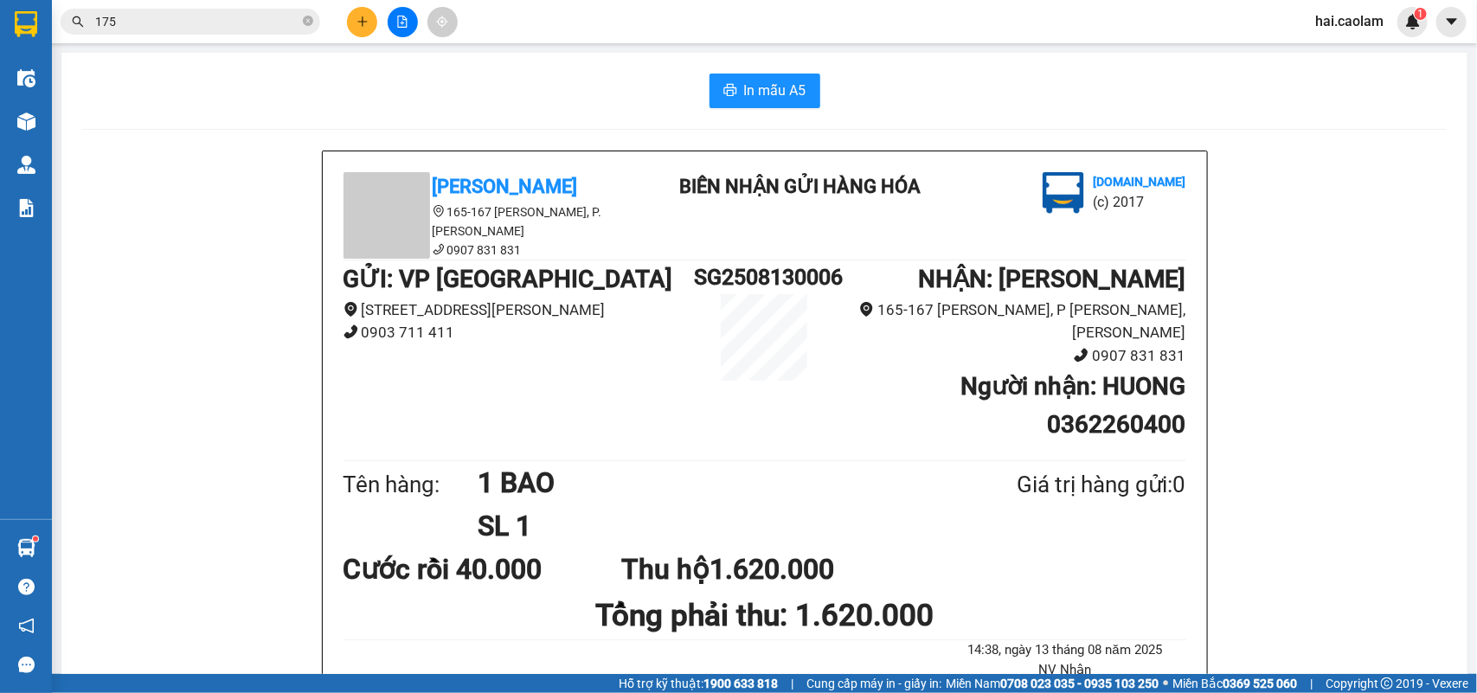
click at [1057, 119] on div "In mẫu A5 CAO LÂM 165-167 Đỗ Hành, P. Phú Thủy 0907 831 831 BIÊN NHẬN GỬI HÀNG …" at bounding box center [764, 517] width 1406 height 928
click at [228, 20] on input "175" at bounding box center [197, 21] width 204 height 19
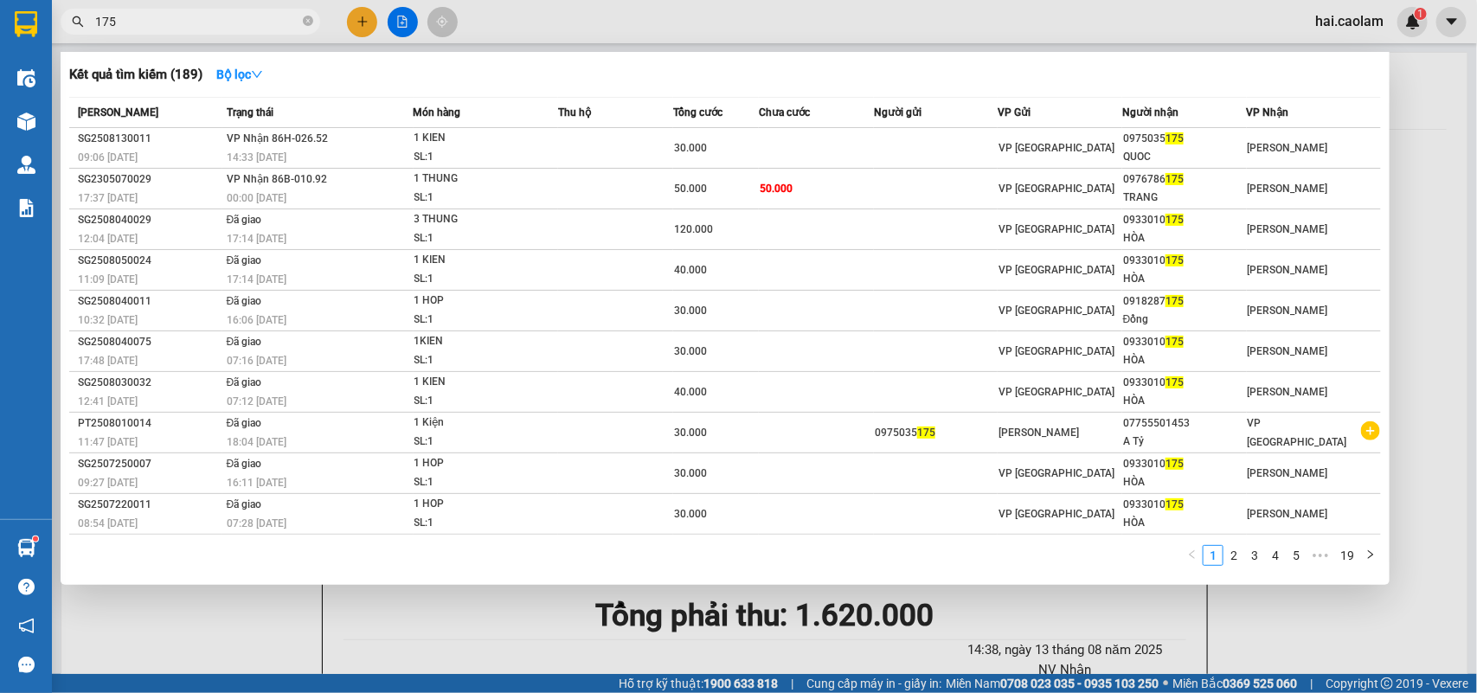
click at [228, 20] on input "175" at bounding box center [197, 21] width 204 height 19
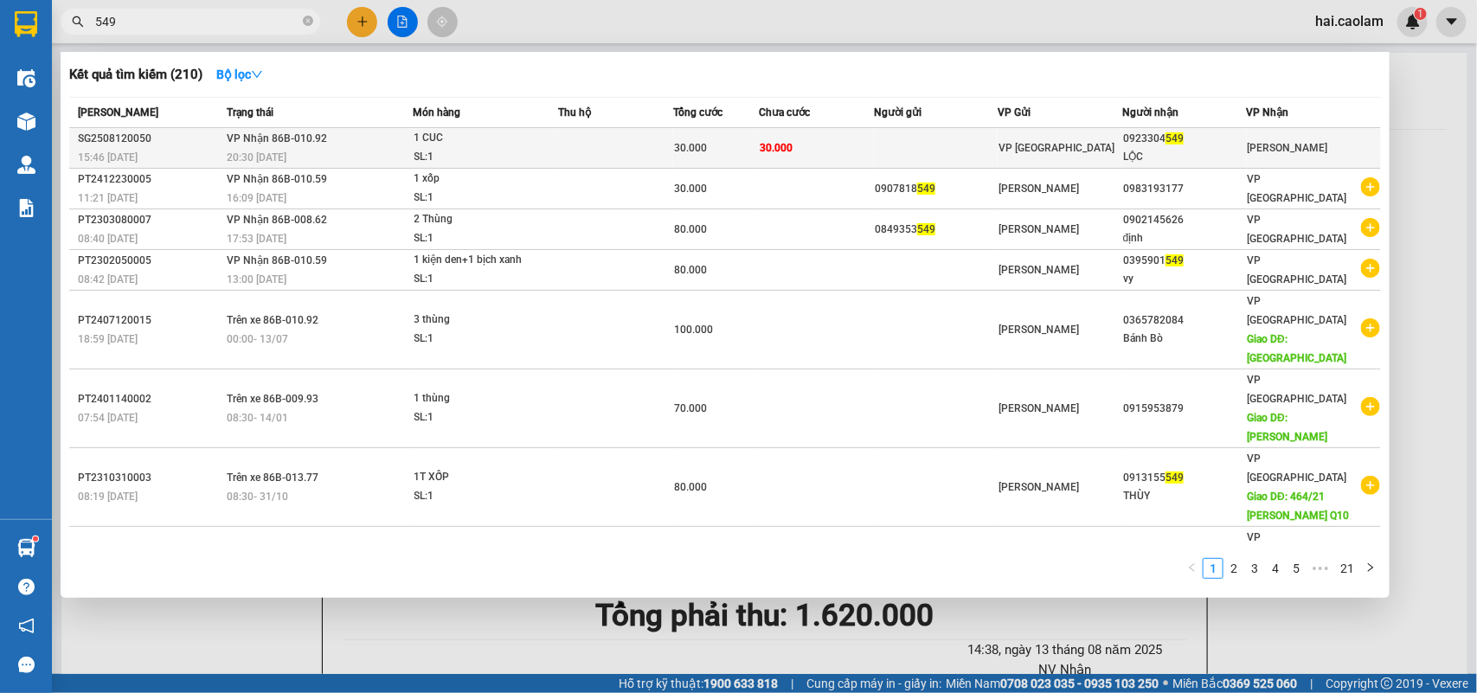
type input "549"
click at [813, 143] on td "30.000" at bounding box center [816, 148] width 115 height 41
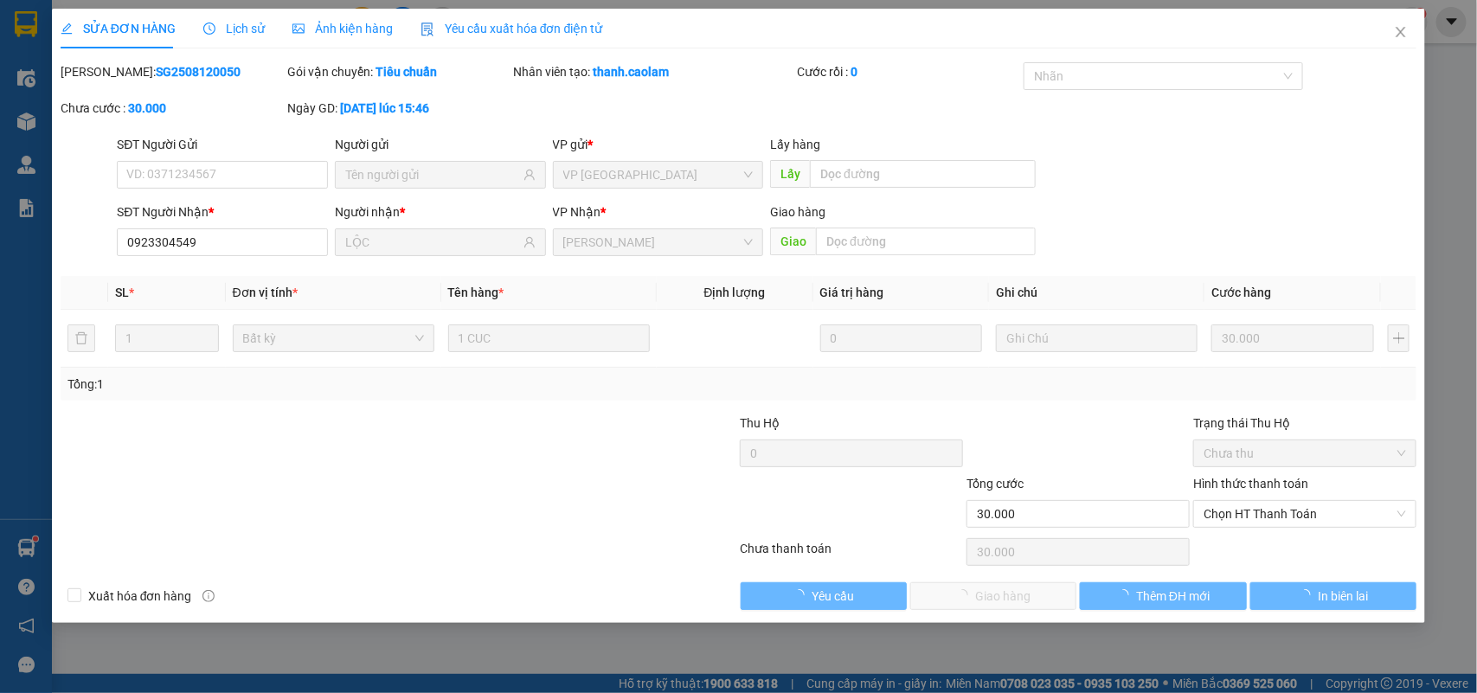
type input "0923304549"
type input "LỘC"
type input "30.000"
click at [1244, 511] on span "Chọn HT Thanh Toán" at bounding box center [1305, 514] width 202 height 26
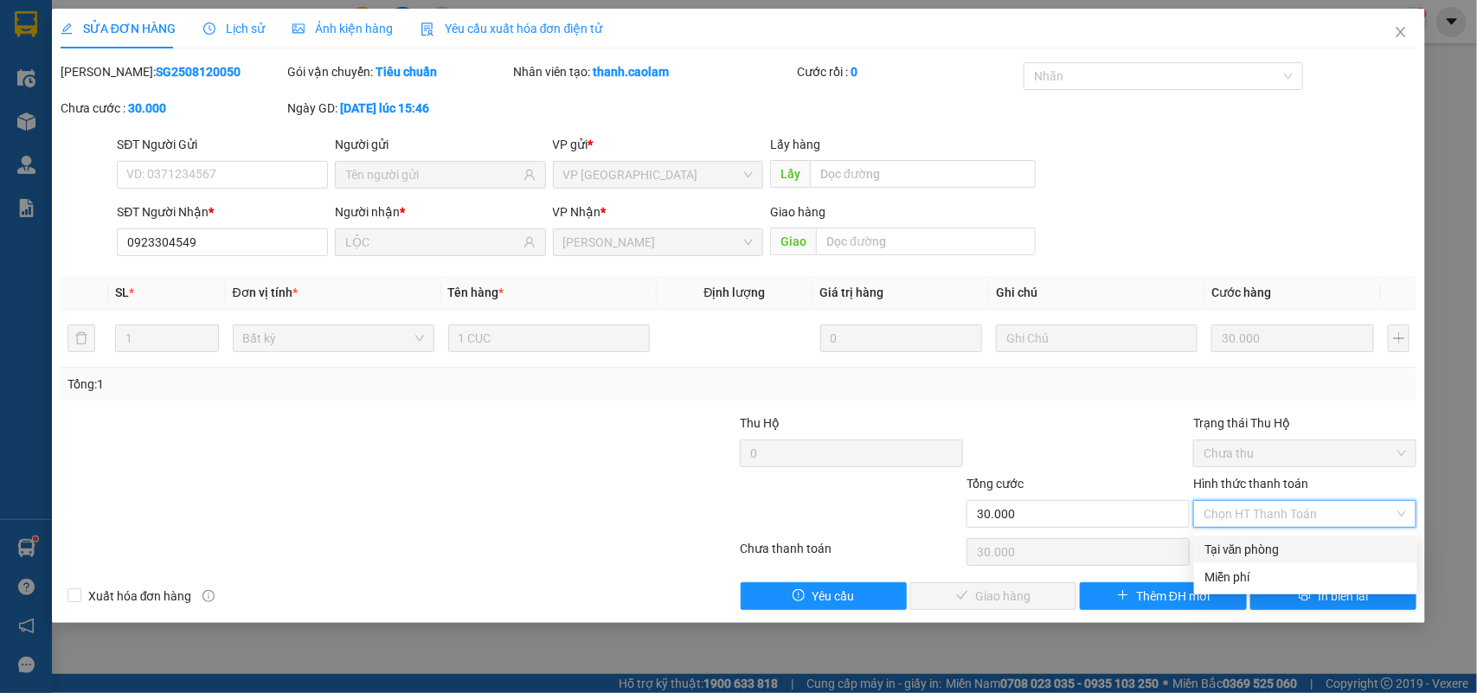
drag, startPoint x: 1244, startPoint y: 545, endPoint x: 1164, endPoint y: 543, distance: 80.5
click at [1243, 547] on div "Tại văn phòng" at bounding box center [1305, 549] width 202 height 19
type input "0"
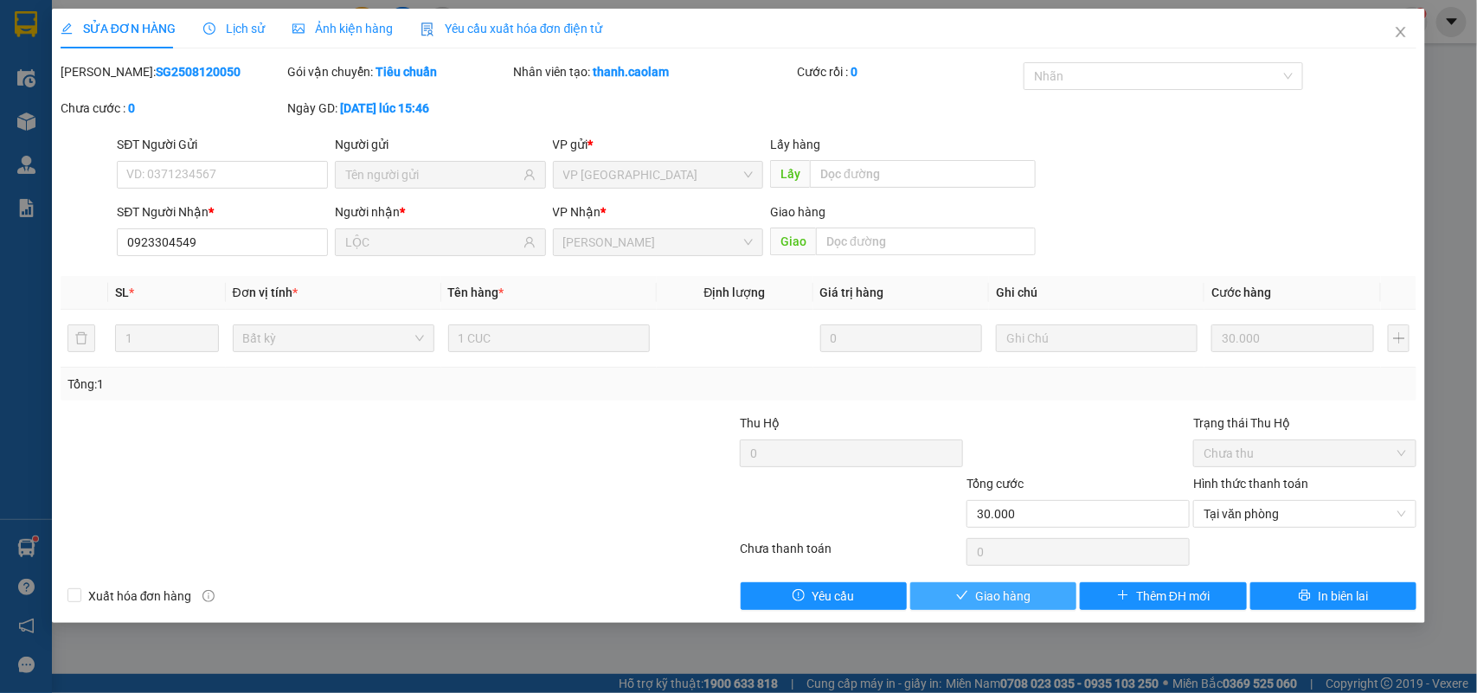
click at [1036, 602] on button "Giao hàng" at bounding box center [993, 596] width 166 height 28
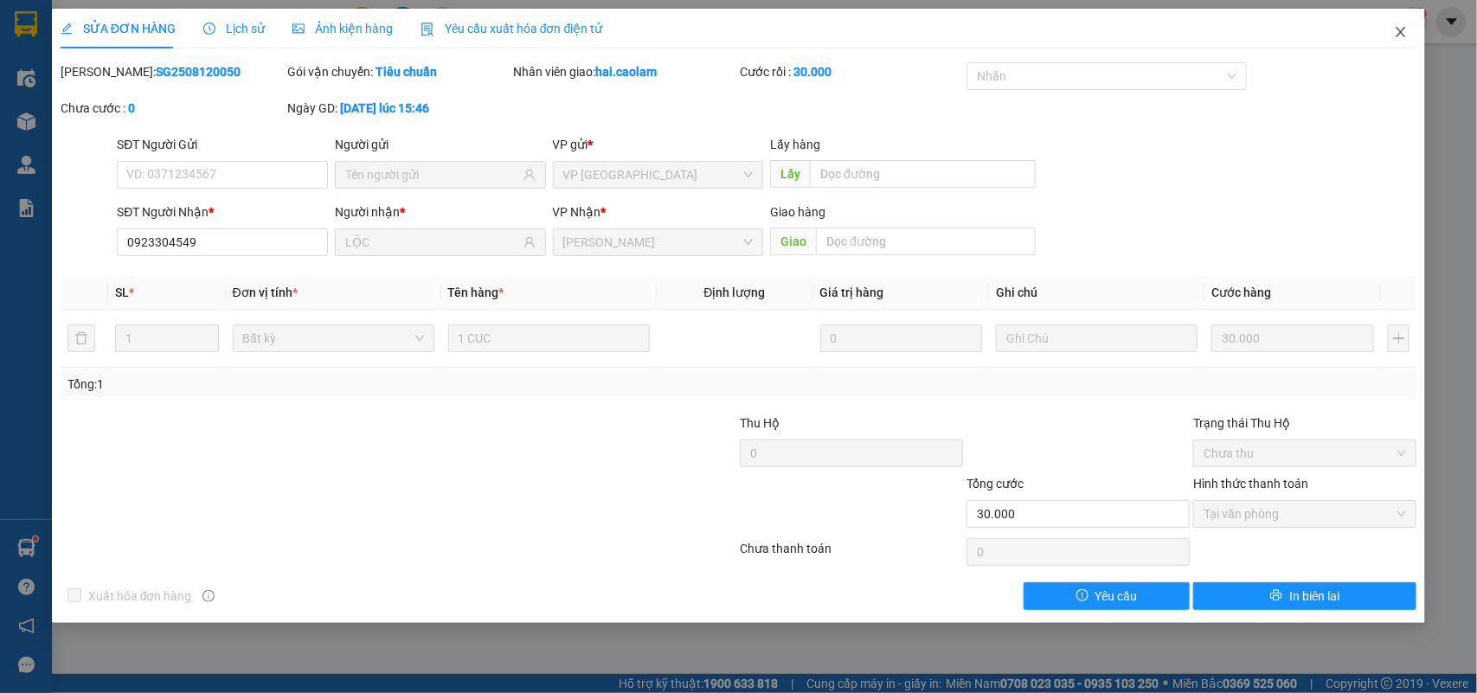
click at [1399, 35] on icon "close" at bounding box center [1402, 32] width 10 height 10
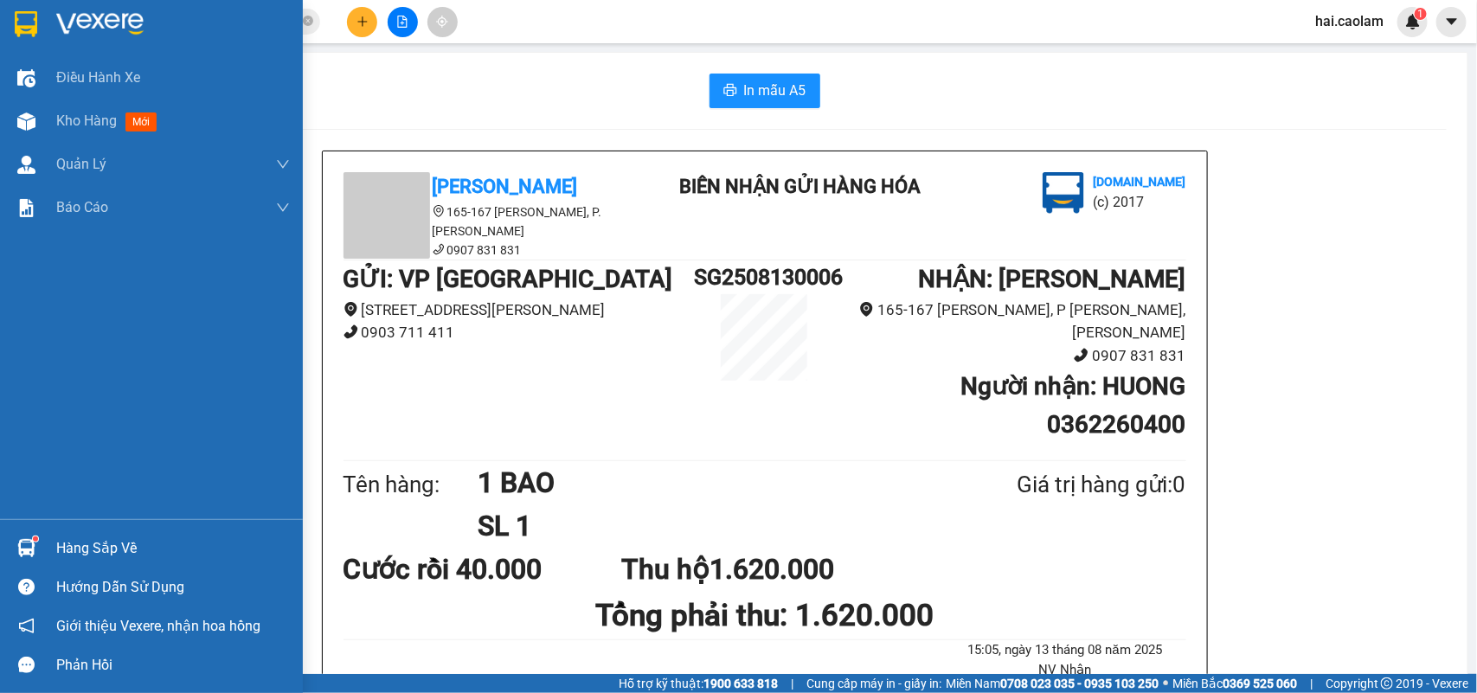
click at [39, 546] on div at bounding box center [26, 548] width 30 height 30
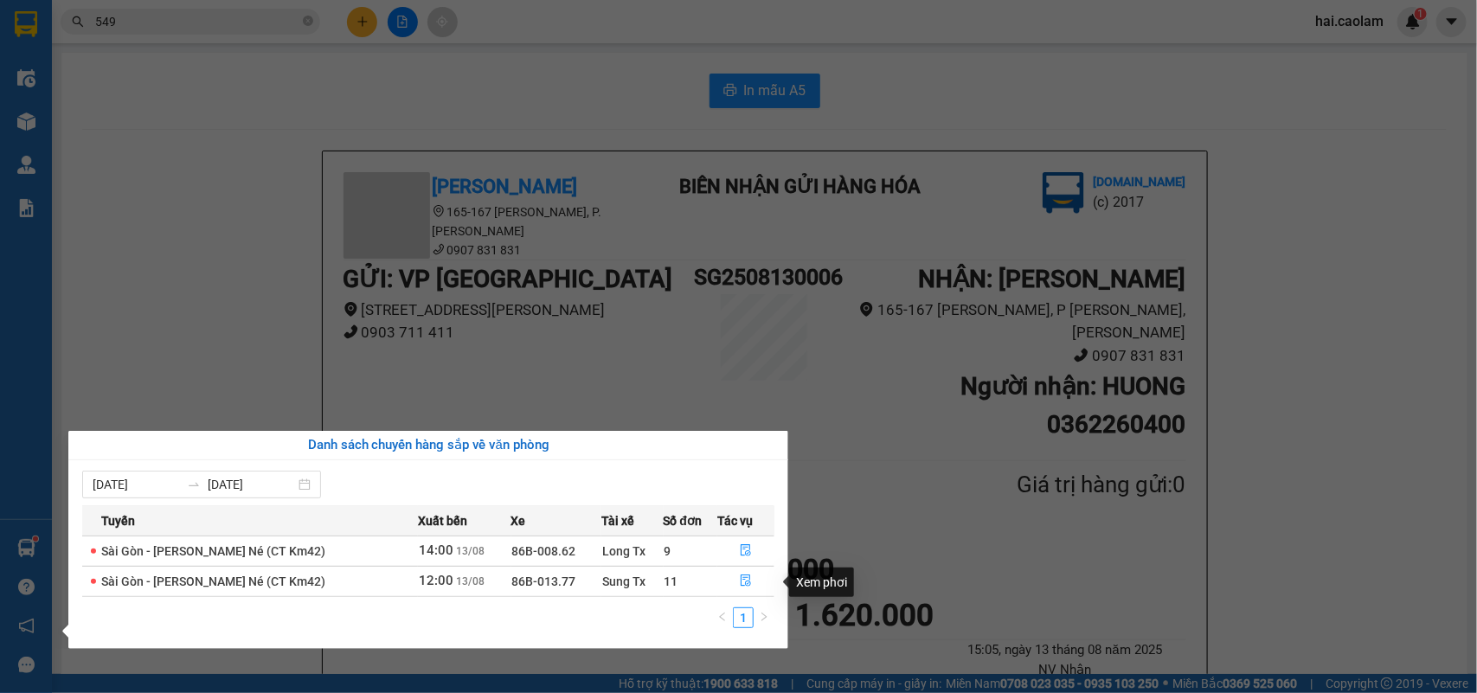
click at [221, 294] on section "Kết quả tìm kiếm ( 210 ) Bộ lọc Mã ĐH Trạng thái Món hàng Thu hộ Tổng cước Chưa…" at bounding box center [738, 346] width 1477 height 693
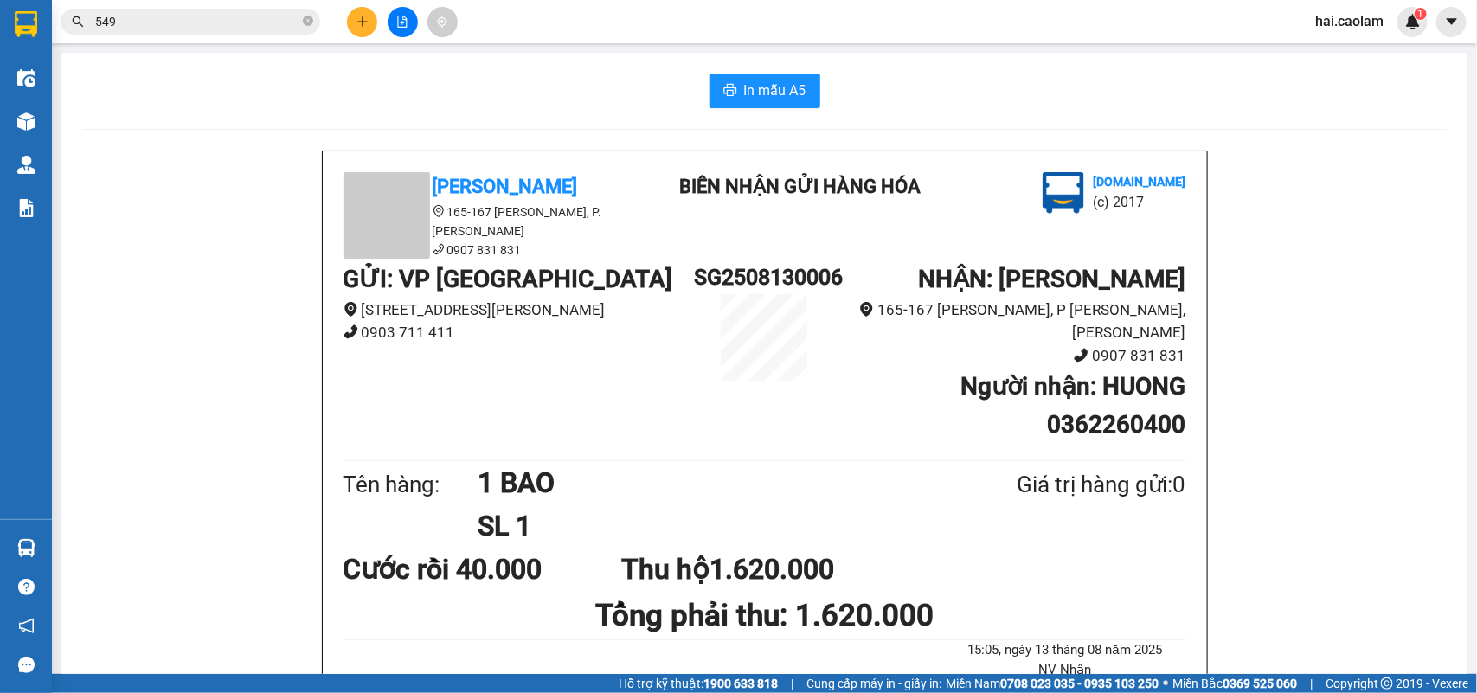
click at [408, 22] on icon "file-add" at bounding box center [402, 22] width 12 height 12
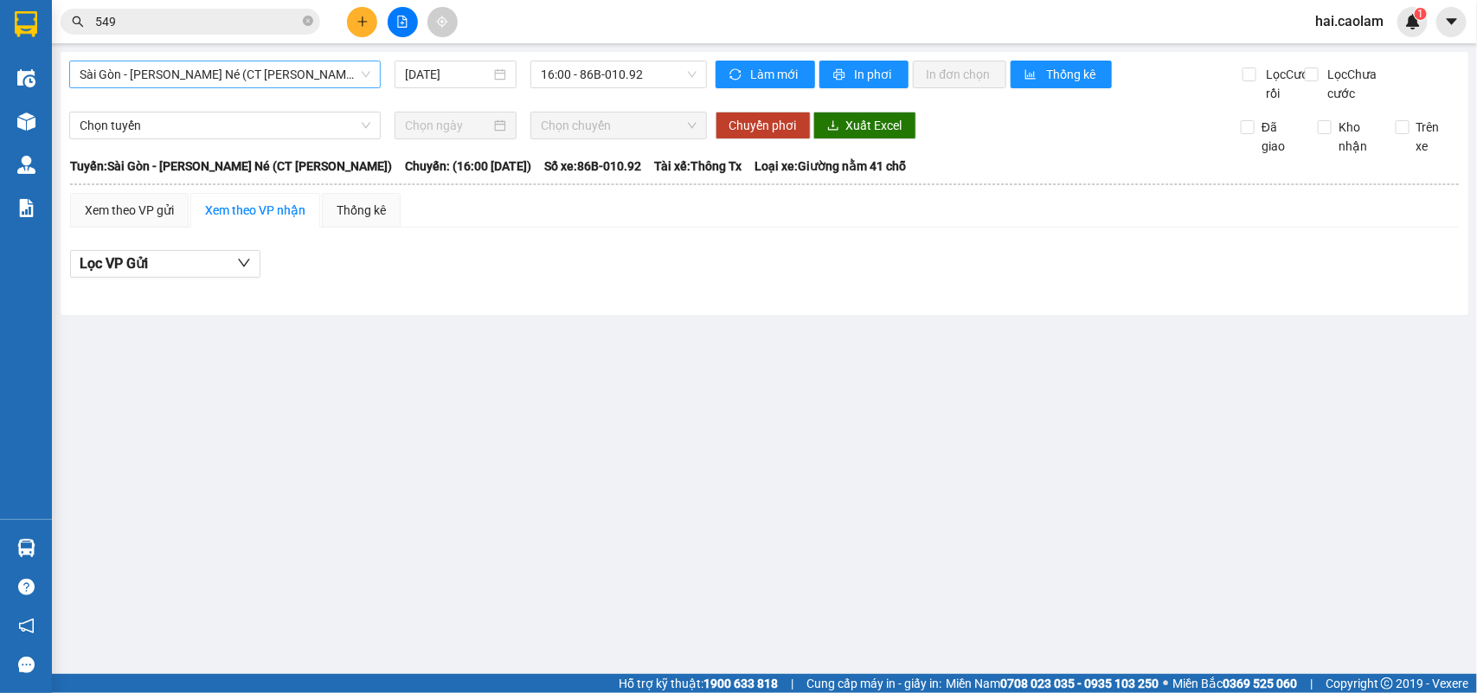
click at [171, 83] on span "Sài Gòn - [PERSON_NAME] Né (CT [PERSON_NAME])" at bounding box center [225, 74] width 291 height 26
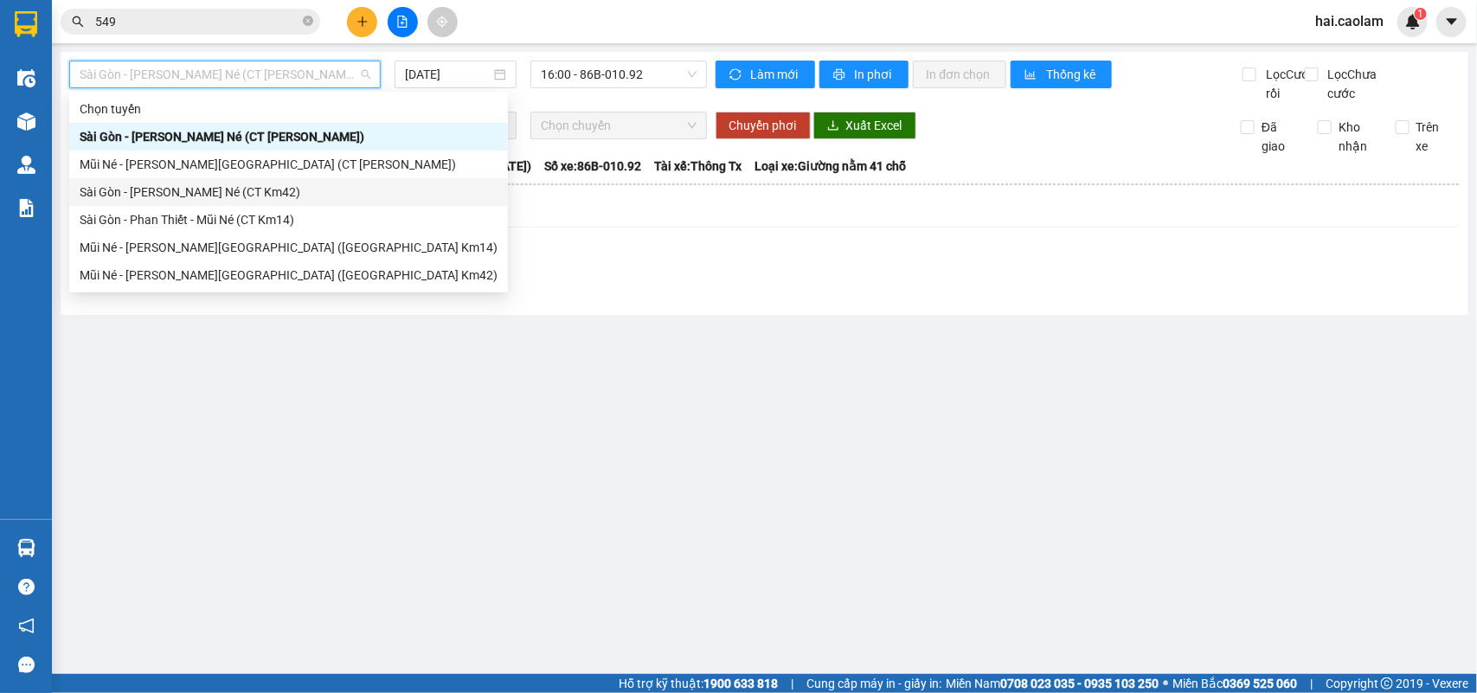
click at [241, 202] on div "Sài Gòn - [PERSON_NAME] Né (CT Km42)" at bounding box center [288, 192] width 439 height 28
type input "[DATE]"
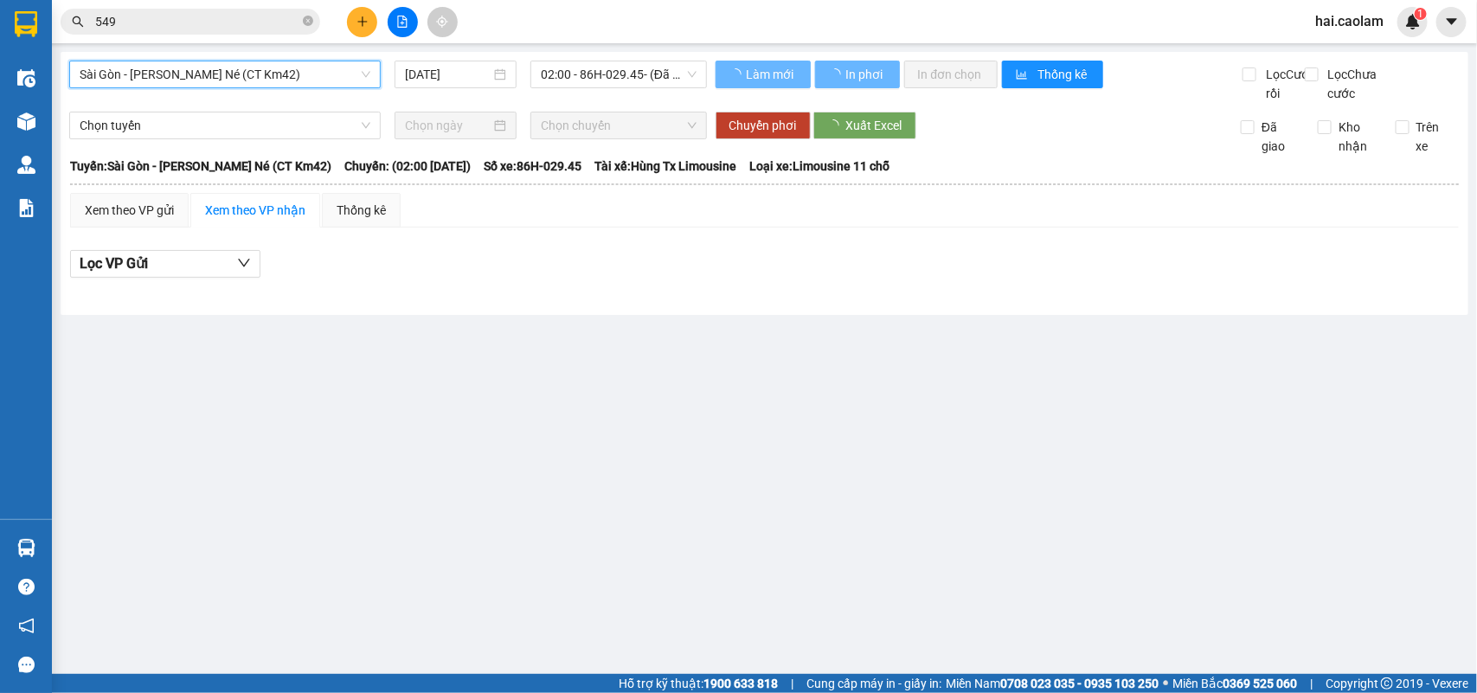
click at [292, 84] on span "Sài Gòn - [PERSON_NAME] Né (CT Km42)" at bounding box center [225, 74] width 291 height 26
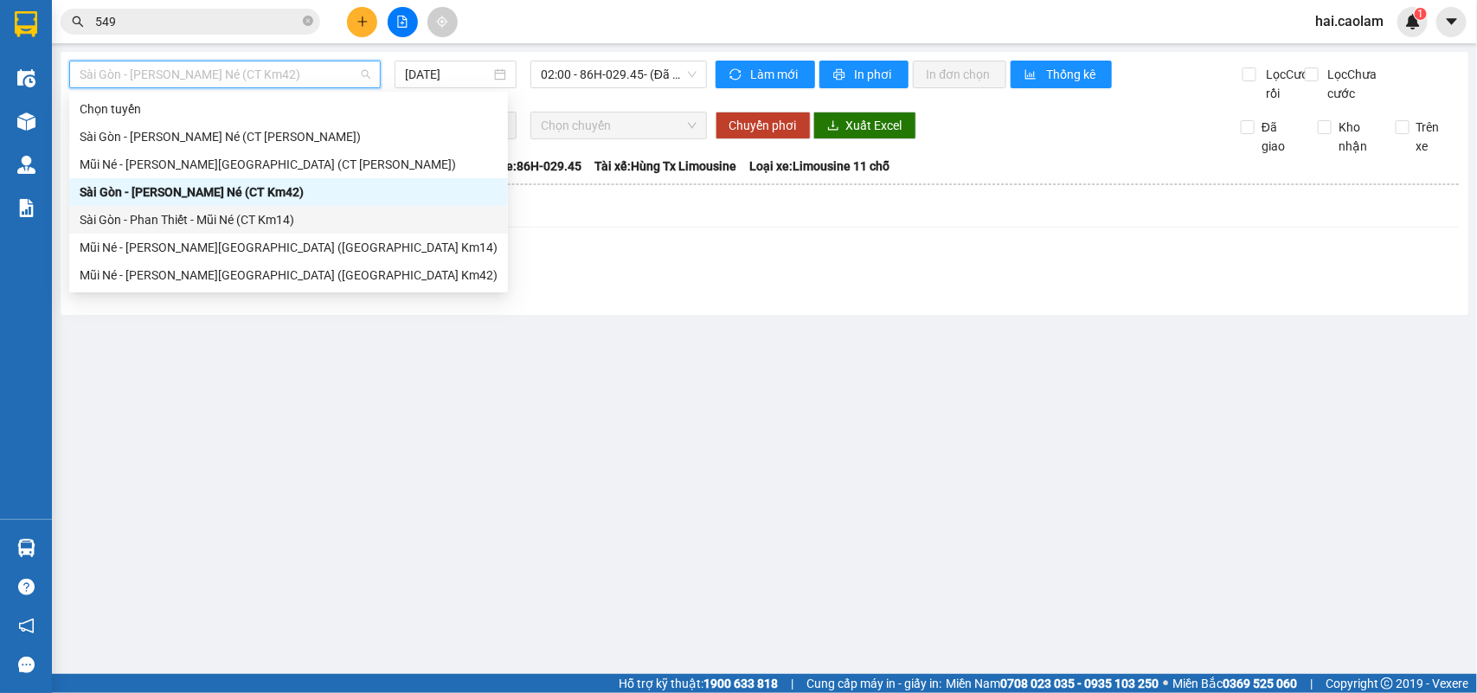
click at [271, 212] on div "Sài Gòn - Phan Thiết - Mũi Né (CT Km14)" at bounding box center [289, 219] width 418 height 19
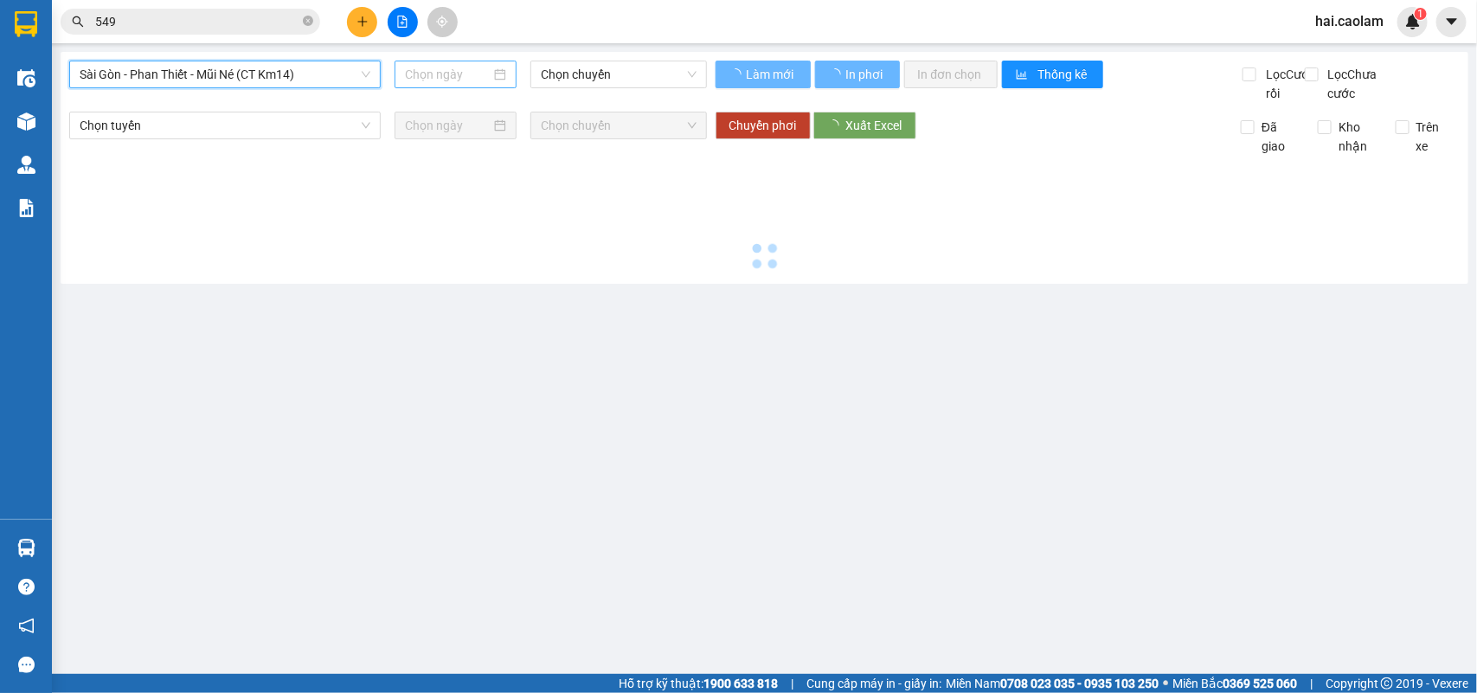
type input "[DATE]"
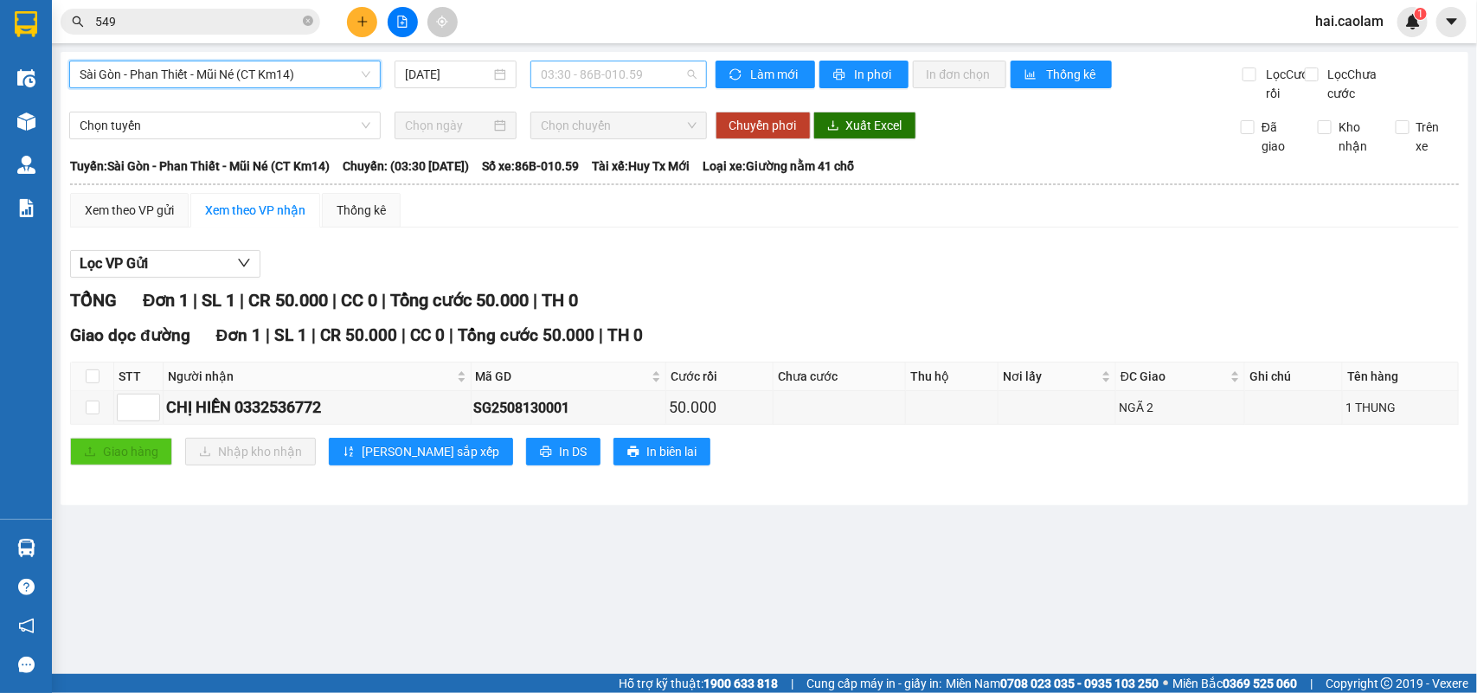
click at [590, 74] on span "03:30 - 86B-010.59" at bounding box center [618, 74] width 155 height 26
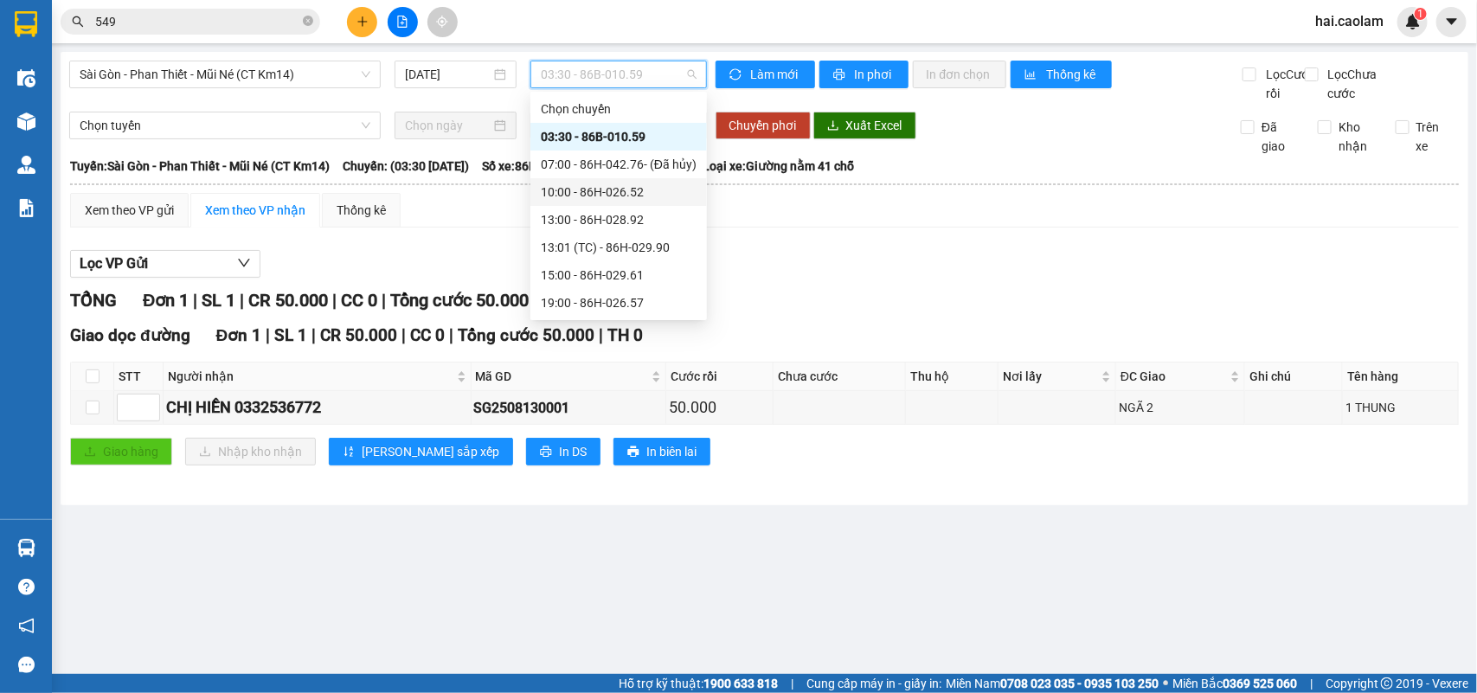
click at [569, 192] on div "10:00 - 86H-026.52" at bounding box center [619, 192] width 156 height 19
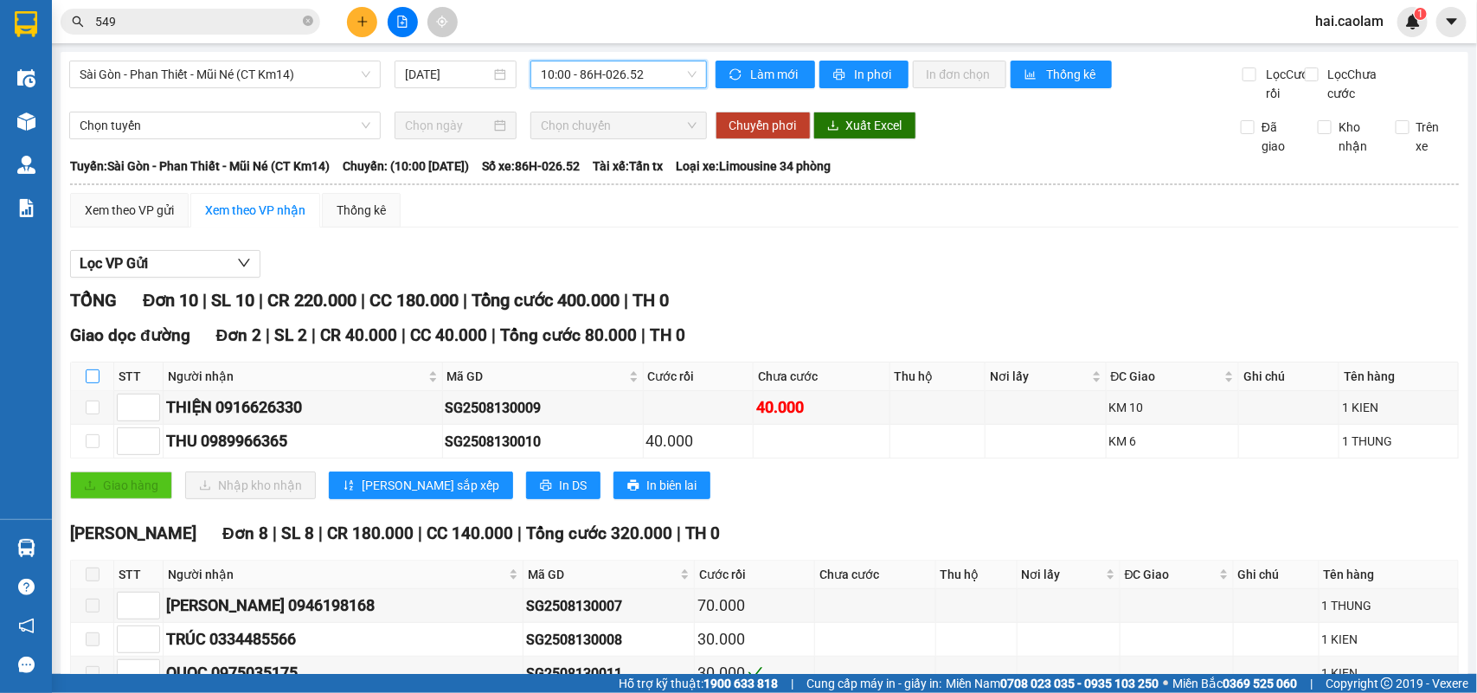
click at [93, 383] on input "checkbox" at bounding box center [93, 376] width 14 height 14
checkbox input "true"
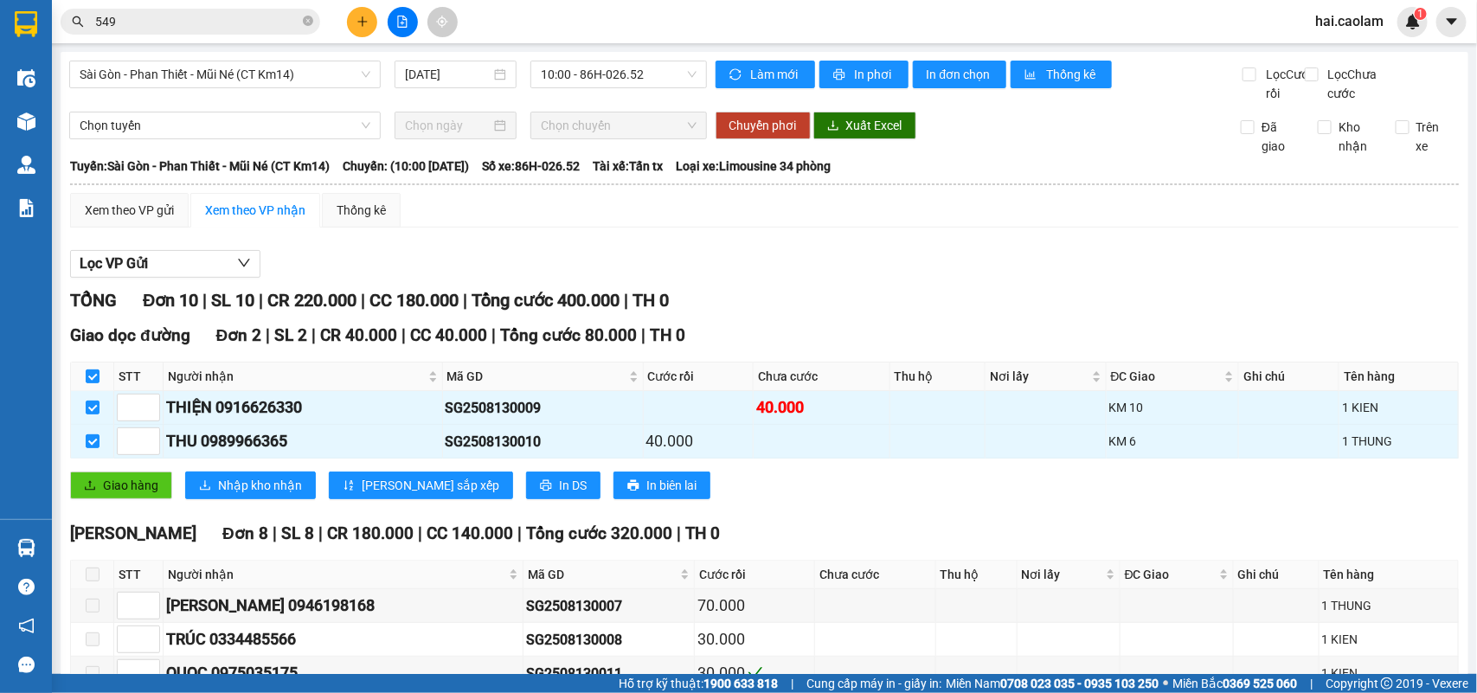
click at [806, 279] on div "Lọc VP Gửi" at bounding box center [764, 264] width 1389 height 29
click at [122, 495] on span "Giao hàng" at bounding box center [130, 485] width 55 height 19
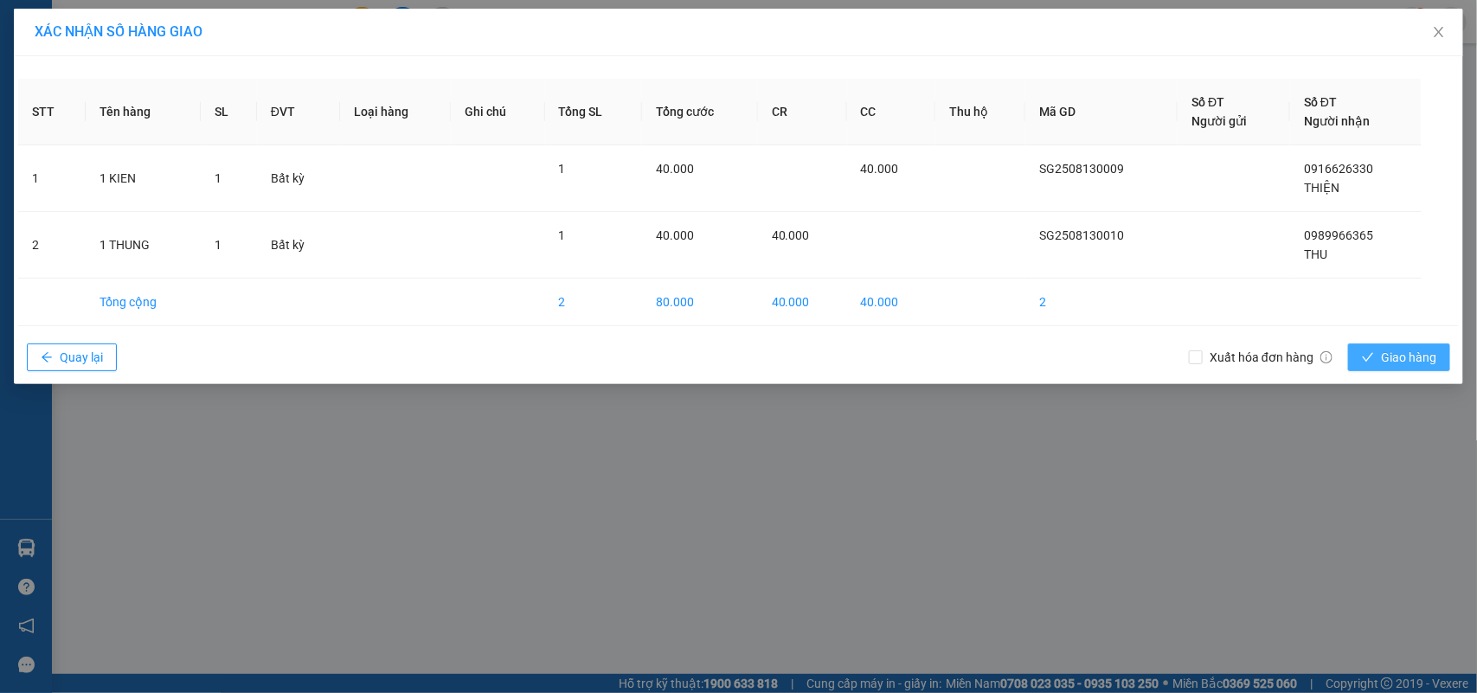
click at [1404, 350] on span "Giao hàng" at bounding box center [1408, 357] width 55 height 19
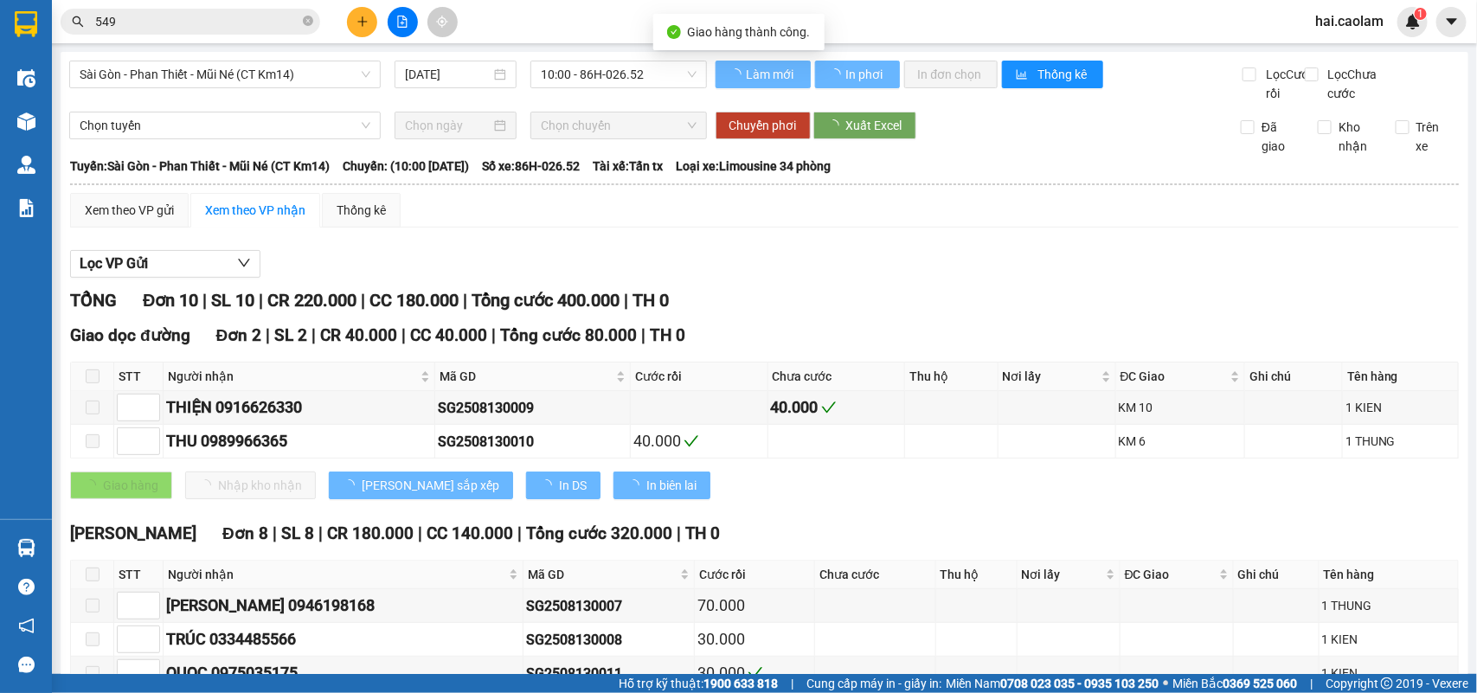
click at [1087, 228] on div "Xem theo VP gửi Xem theo VP nhận Thống kê" at bounding box center [764, 210] width 1389 height 35
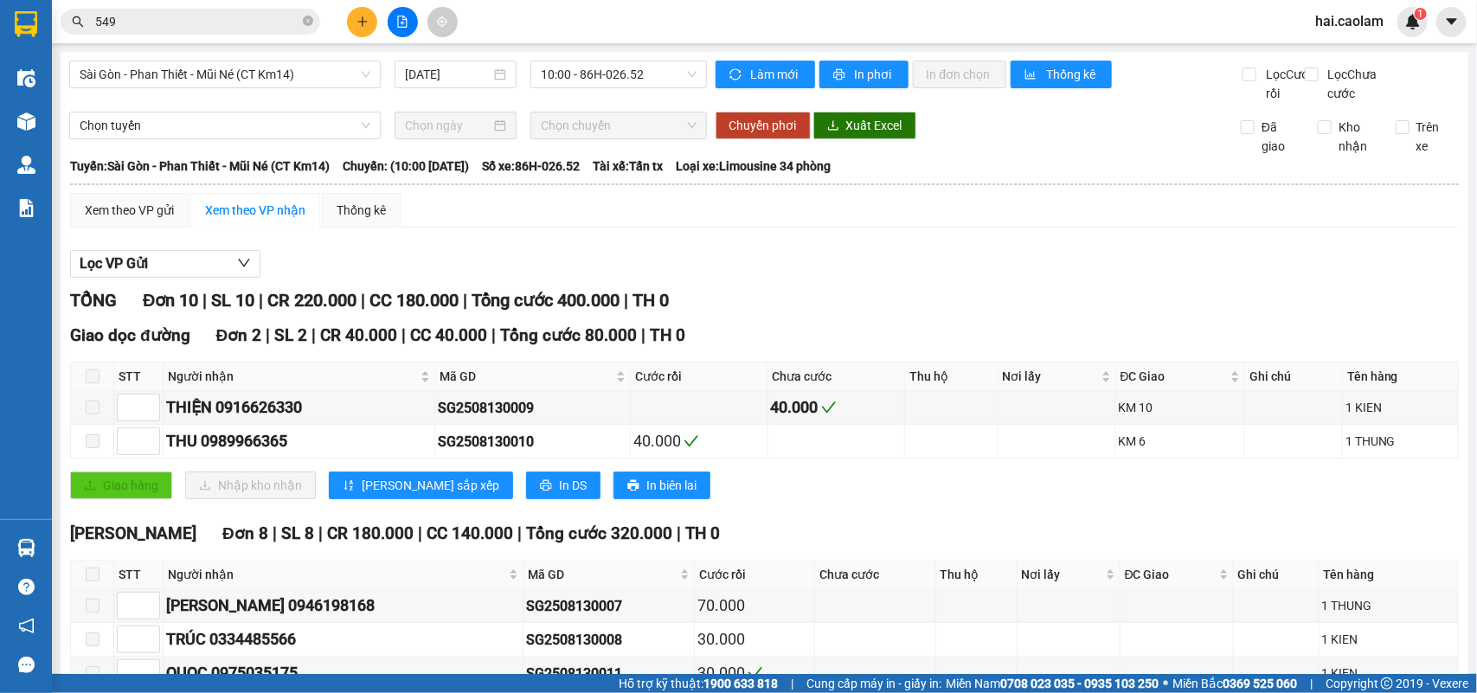
click at [850, 308] on div "TỔNG Đơn 10 | SL 10 | CR 220.000 | CC 180.000 | Tổng cước 400.000 | TH 0" at bounding box center [764, 300] width 1389 height 27
click at [257, 22] on input "549" at bounding box center [197, 21] width 204 height 19
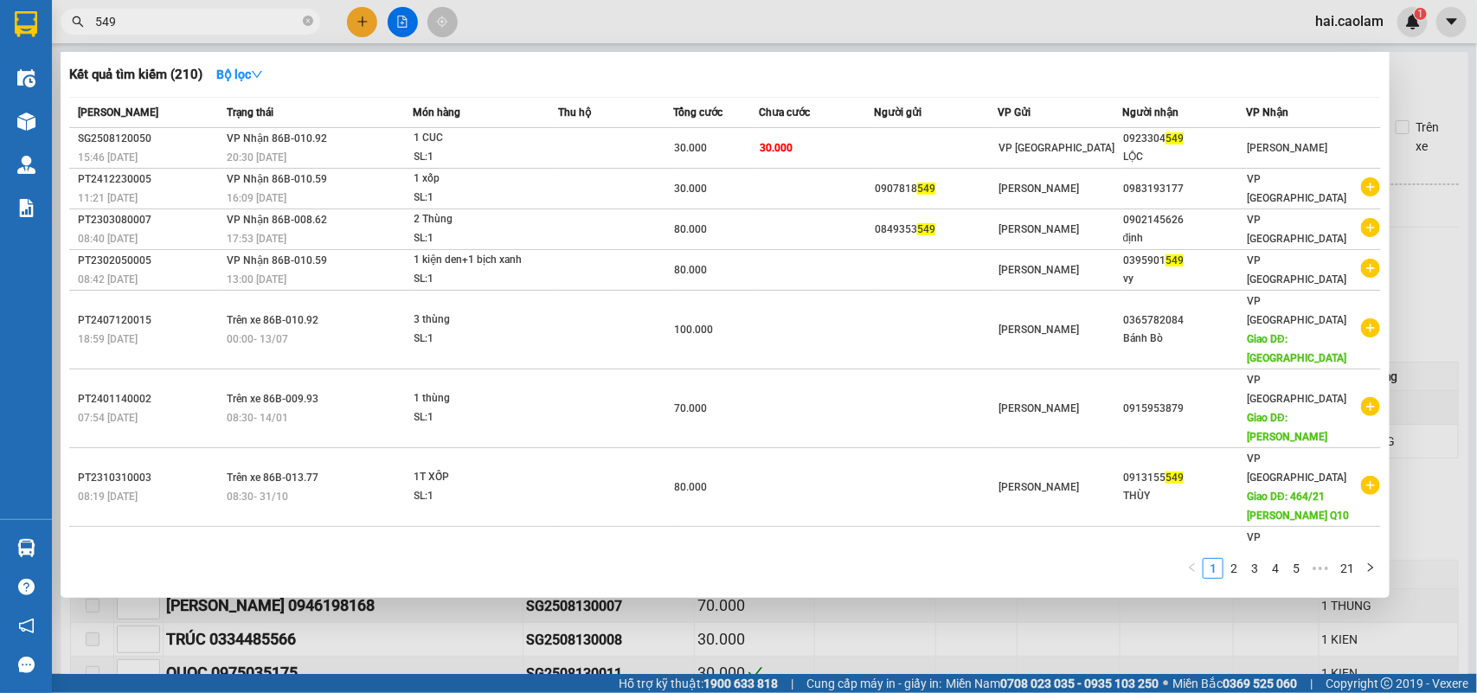
click at [257, 22] on input "549" at bounding box center [197, 21] width 204 height 19
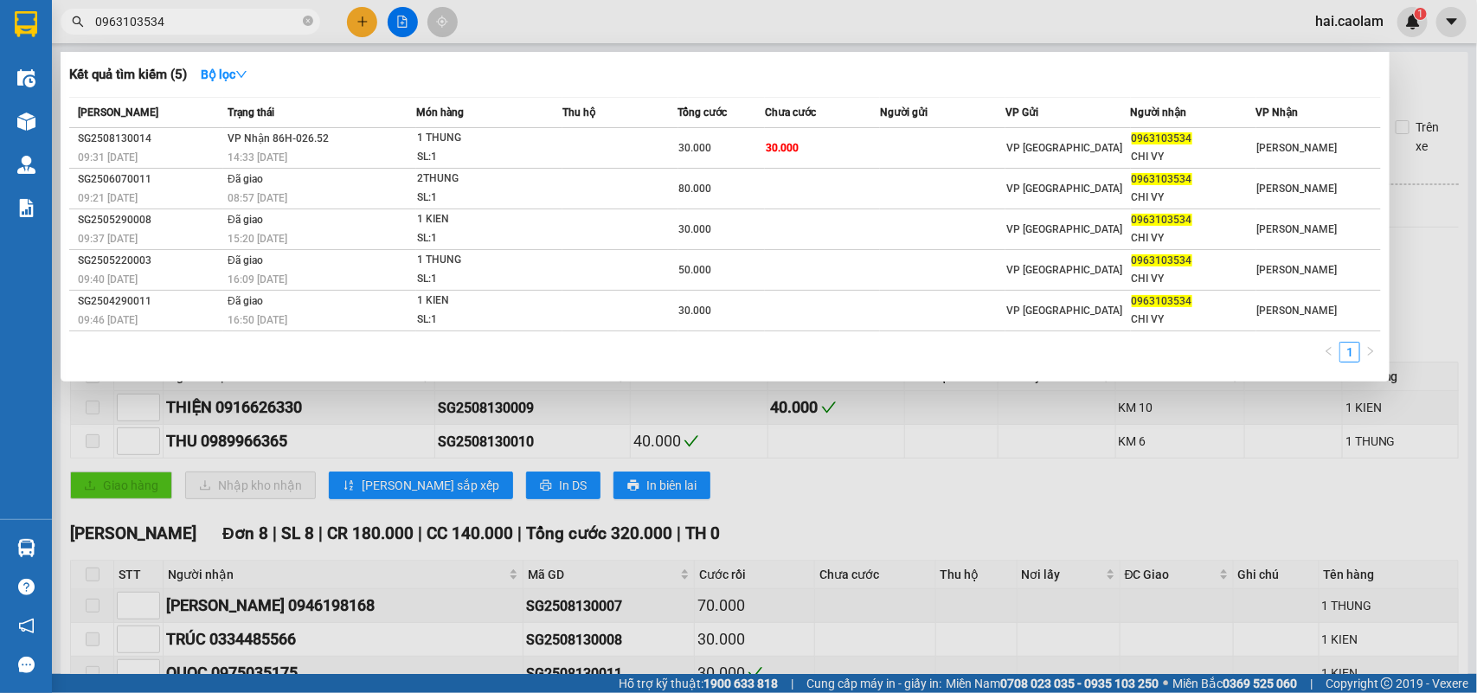
type input "0963103534"
click at [857, 153] on td "30.000" at bounding box center [823, 148] width 116 height 41
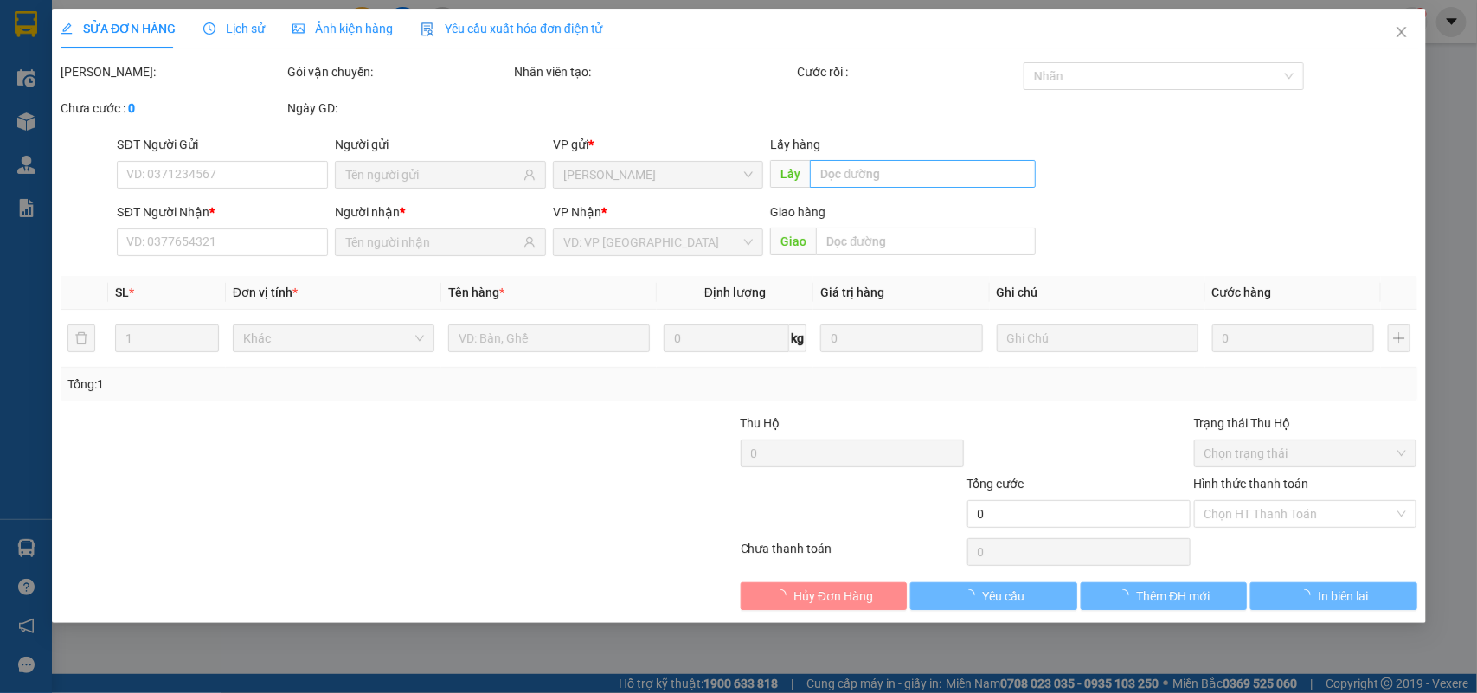
type input "0963103534"
type input "CHI VY"
type input "30.000"
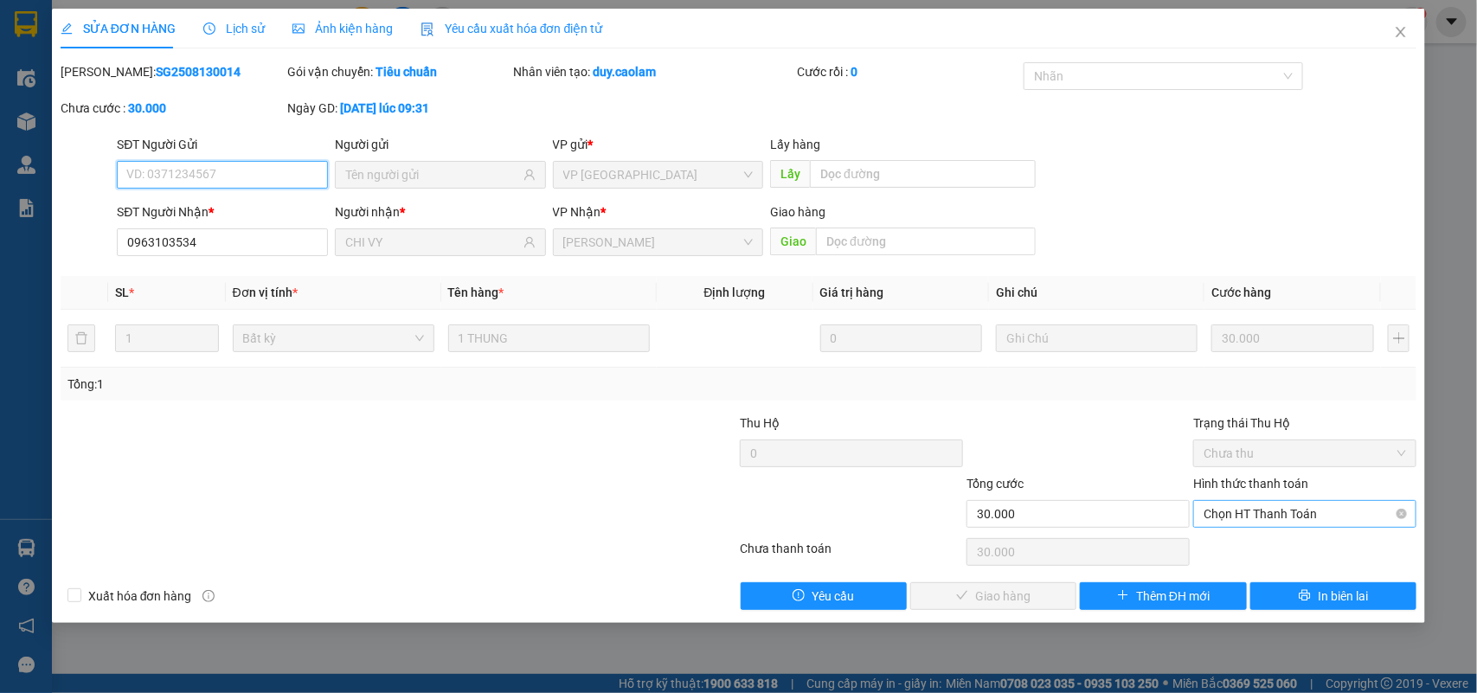
click at [1346, 525] on span "Chọn HT Thanh Toán" at bounding box center [1305, 514] width 202 height 26
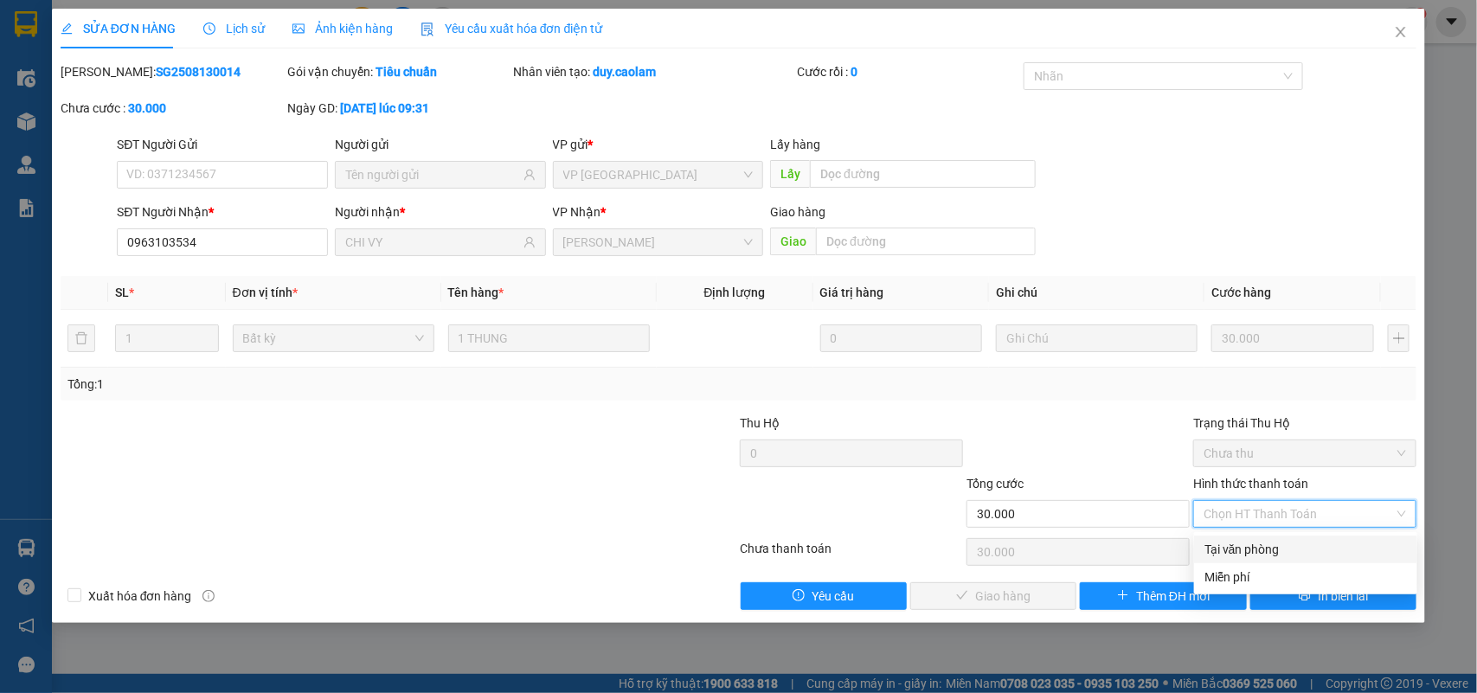
click at [1290, 547] on div "Tại văn phòng" at bounding box center [1305, 549] width 202 height 19
type input "0"
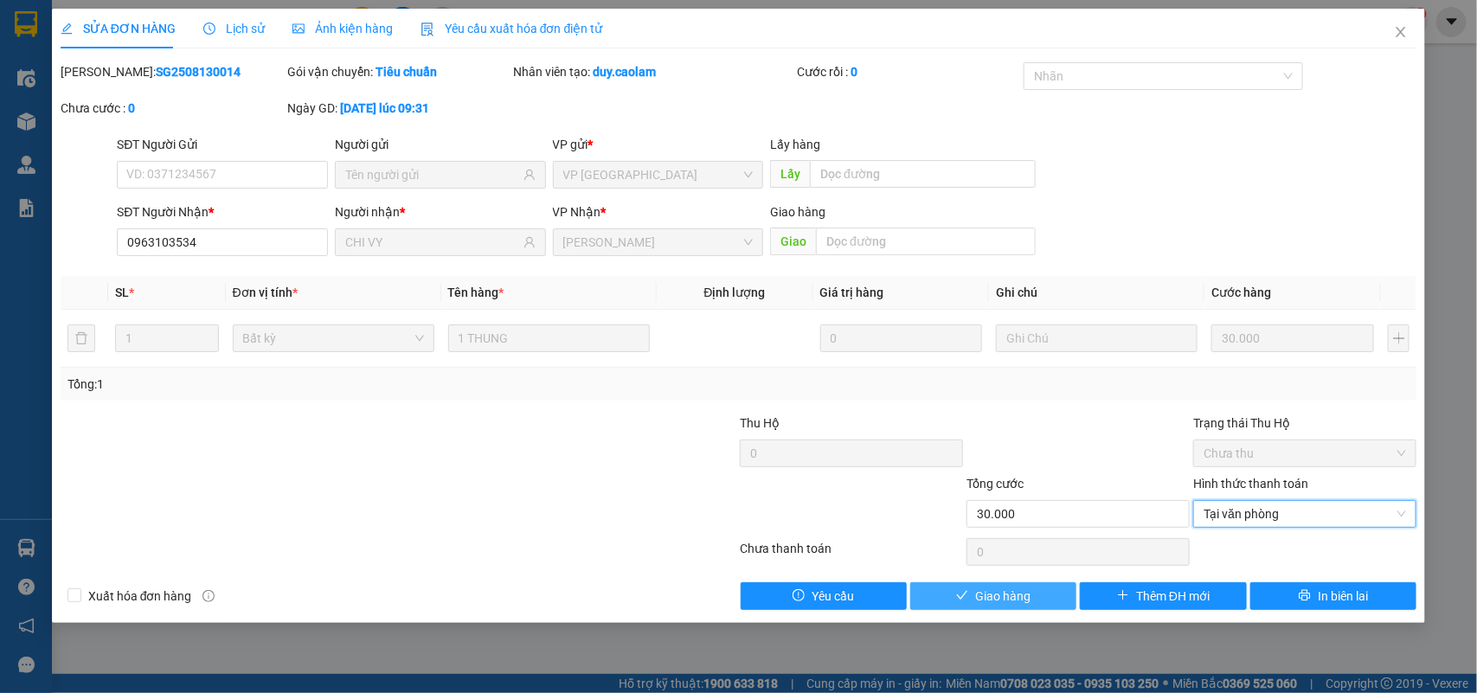
click at [1041, 591] on button "Giao hàng" at bounding box center [993, 596] width 166 height 28
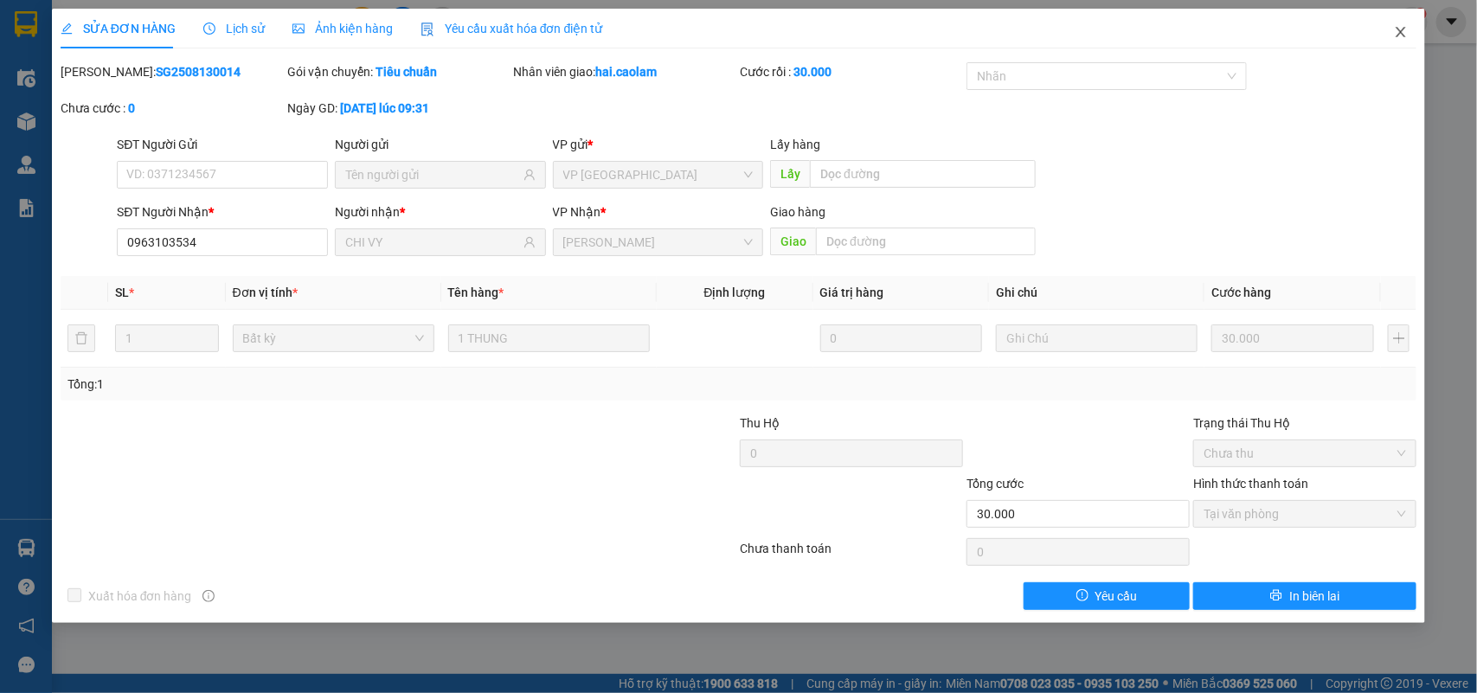
click at [1407, 25] on icon "close" at bounding box center [1401, 32] width 14 height 14
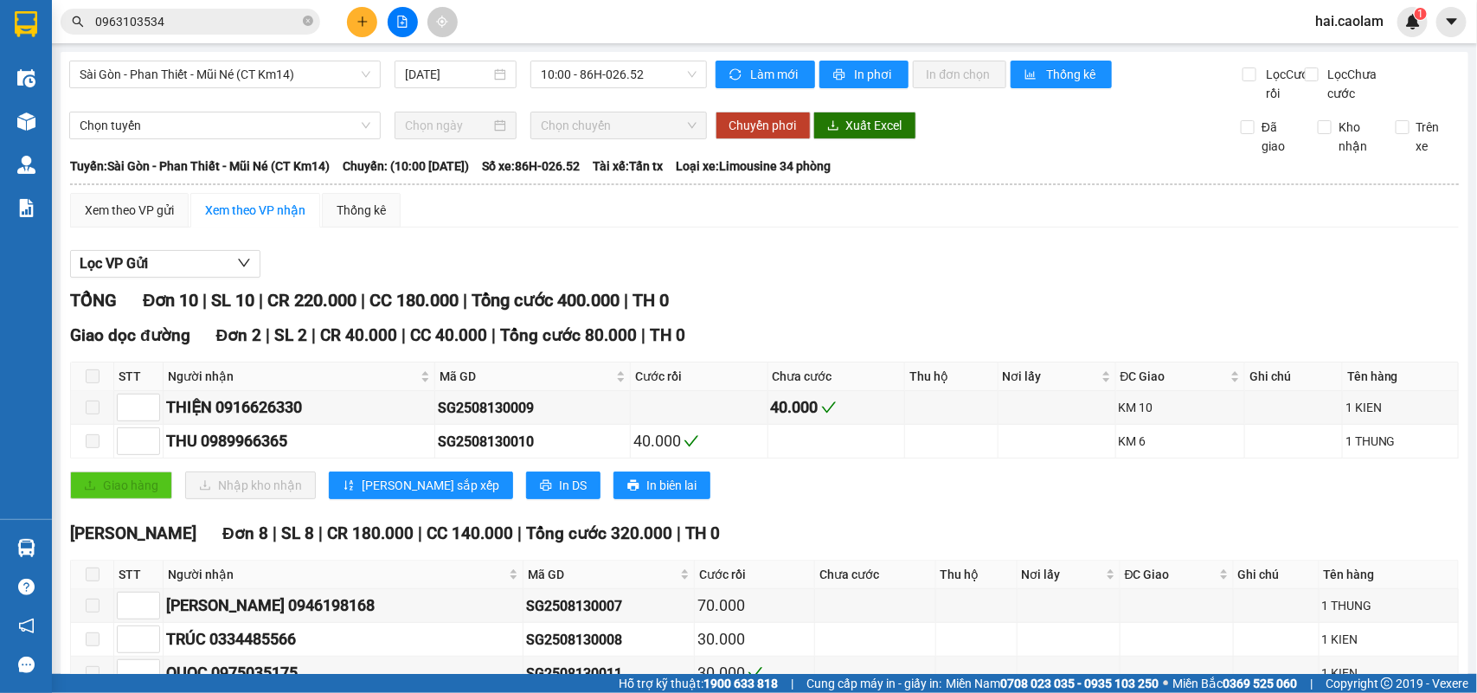
click at [167, 15] on input "0963103534" at bounding box center [197, 21] width 204 height 19
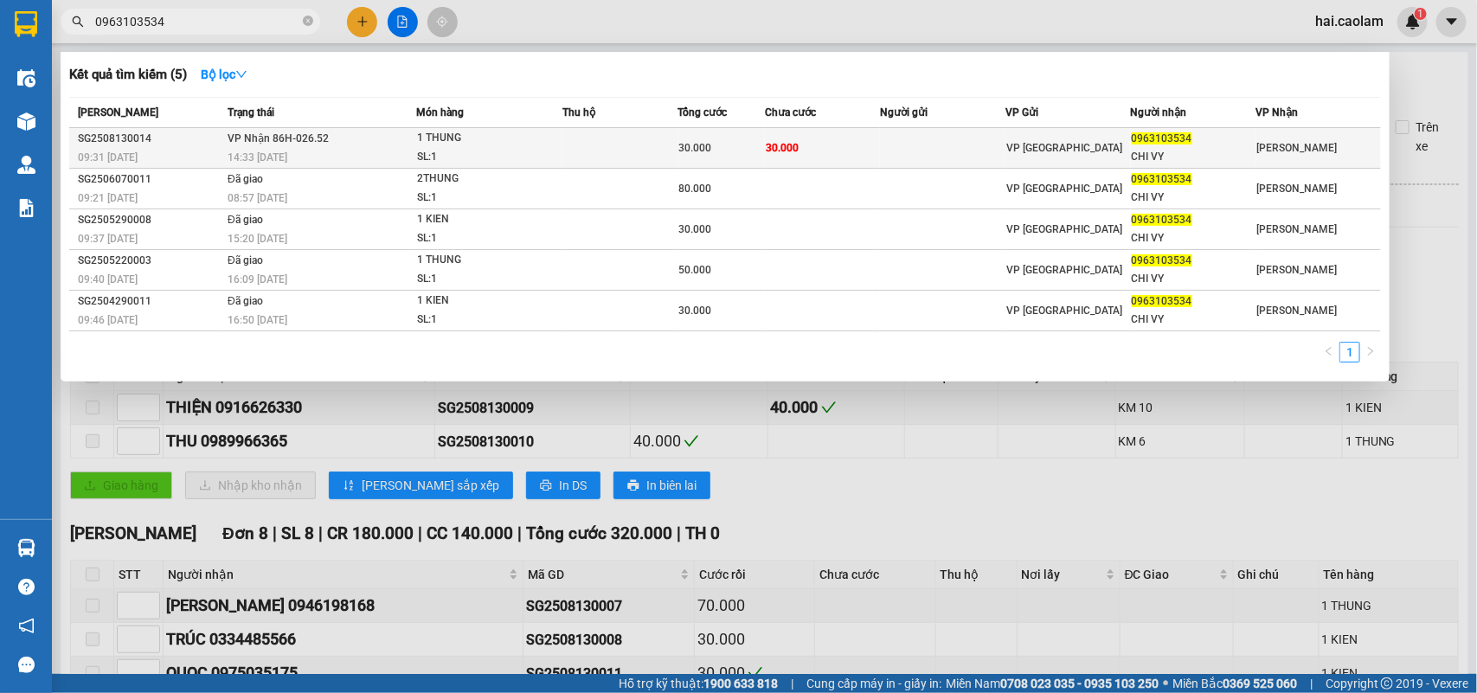
click at [786, 144] on span "30.000" at bounding box center [782, 148] width 33 height 12
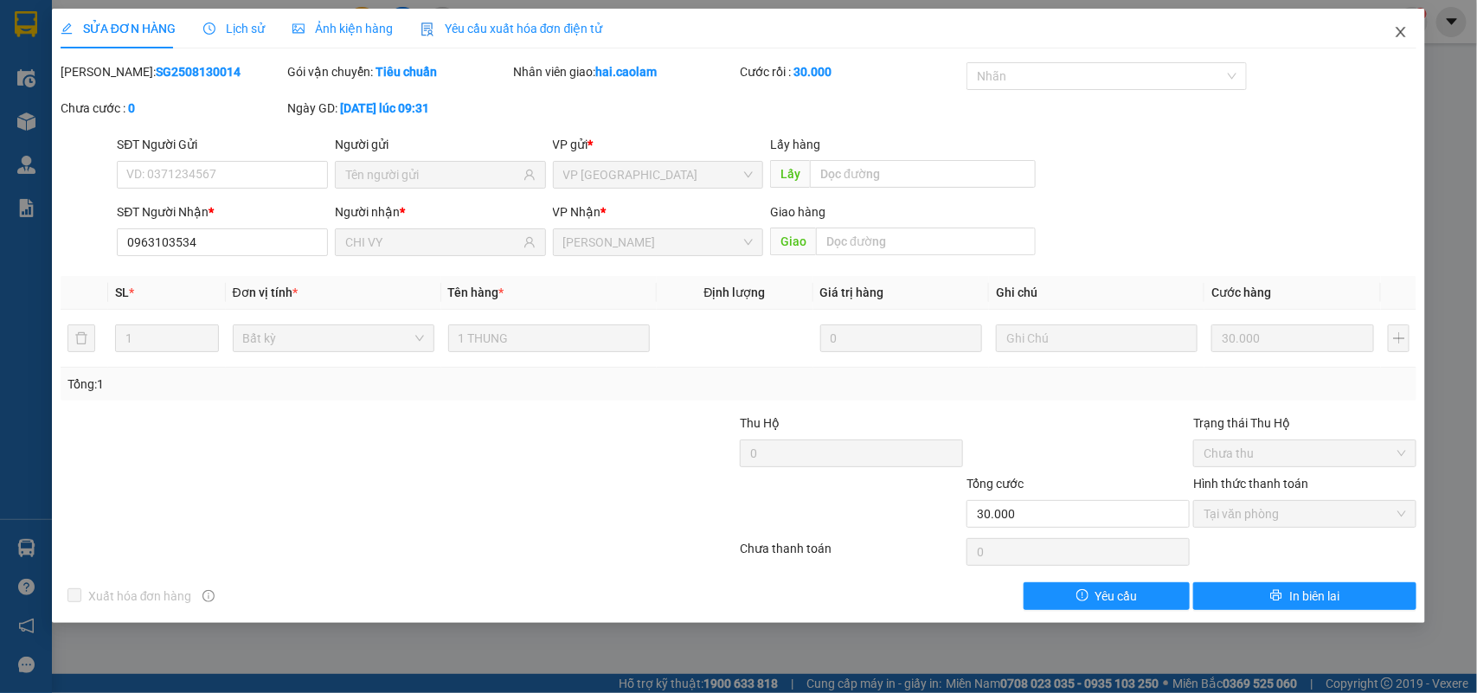
click at [1402, 45] on span "Close" at bounding box center [1401, 33] width 48 height 48
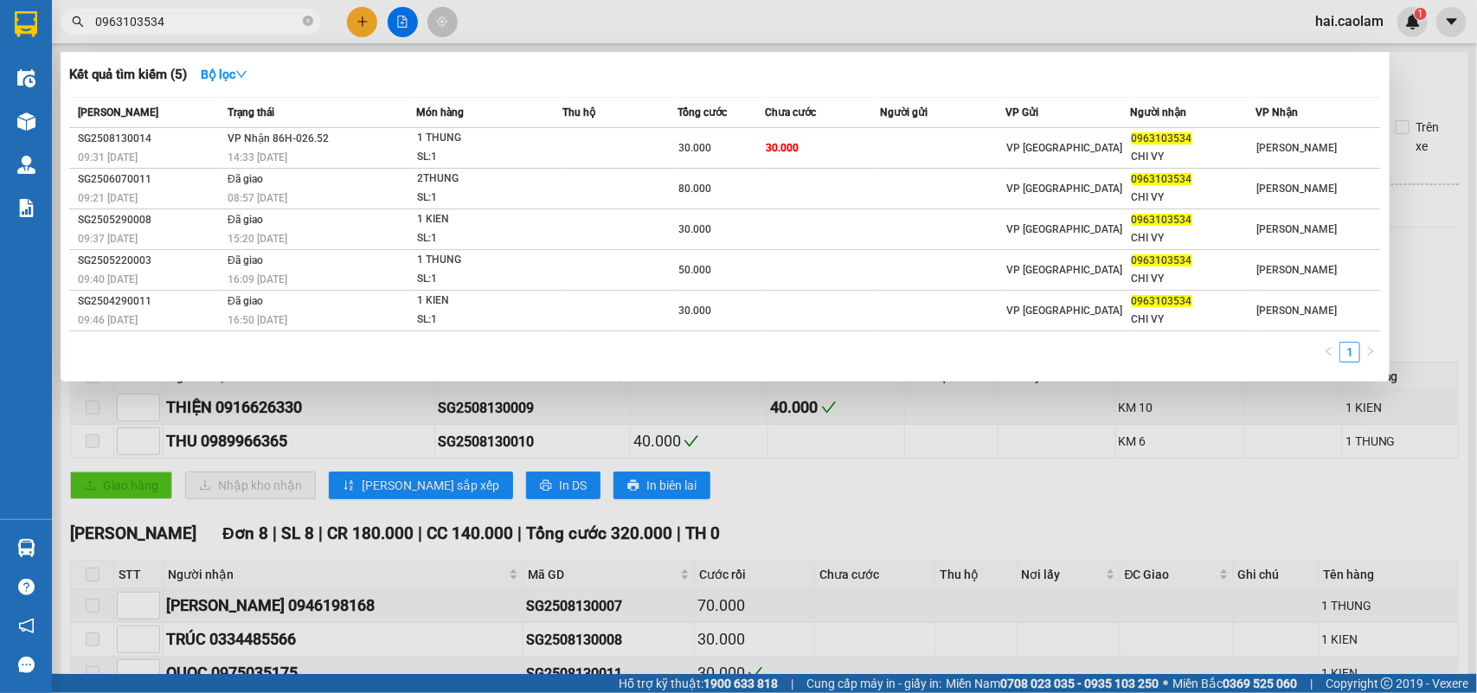
click at [258, 10] on span "0963103534" at bounding box center [191, 22] width 260 height 26
click at [243, 15] on input "0963103534" at bounding box center [197, 21] width 204 height 19
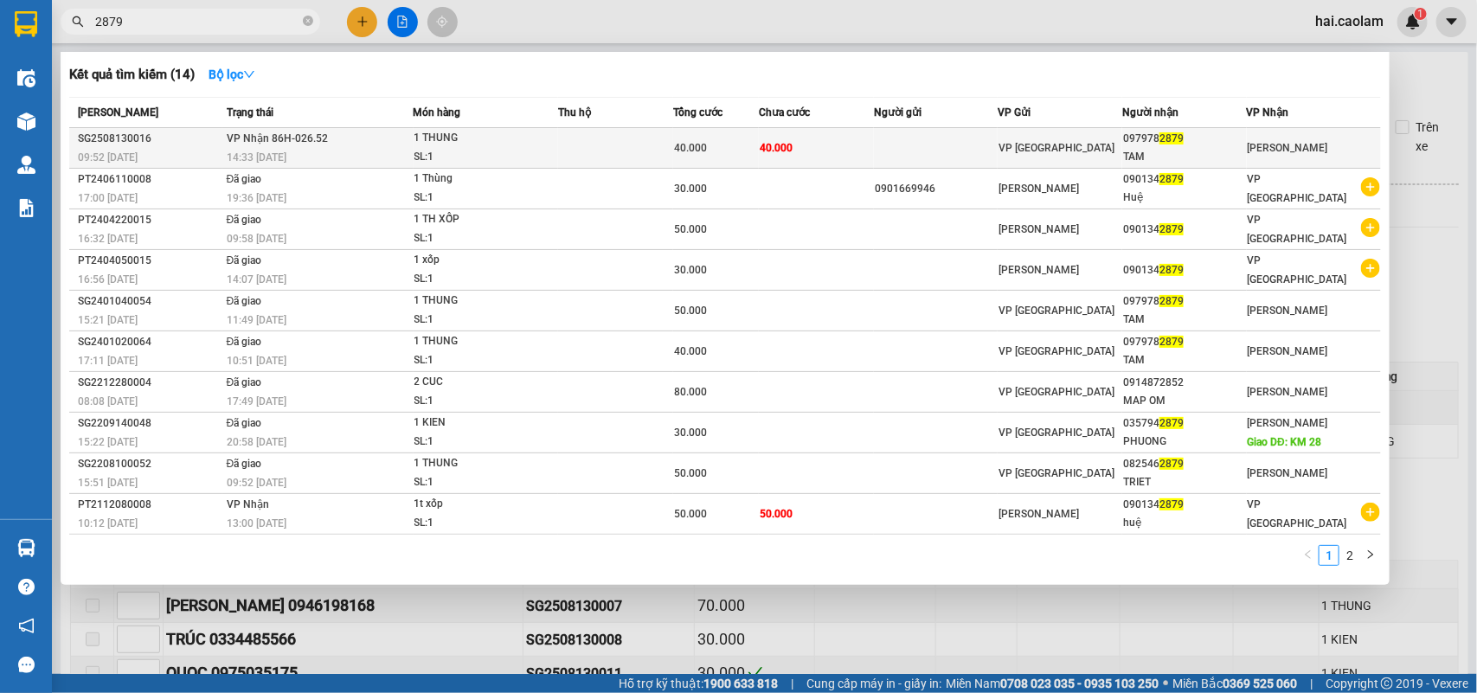
type input "2879"
click at [621, 157] on td at bounding box center [615, 148] width 115 height 41
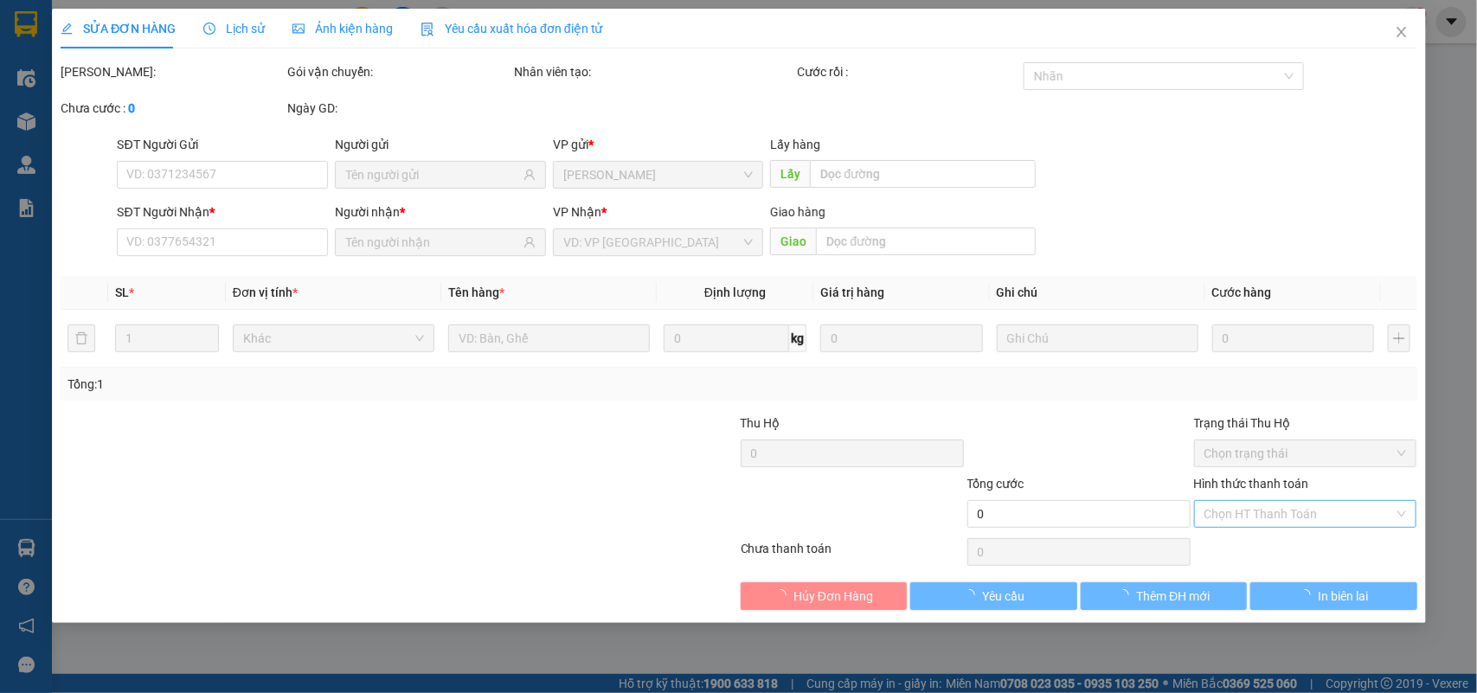
type input "0979782879"
type input "TAM"
type input "40.000"
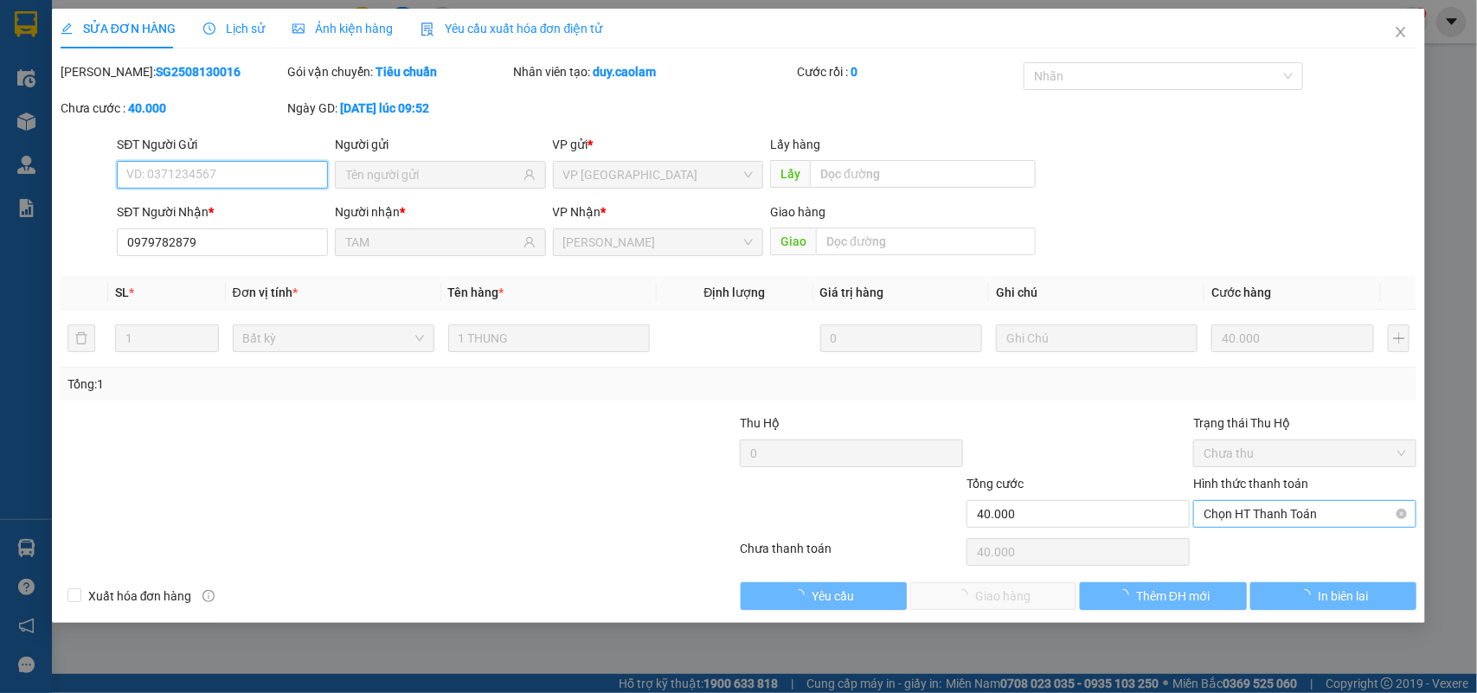
click at [1273, 508] on span "Chọn HT Thanh Toán" at bounding box center [1305, 514] width 202 height 26
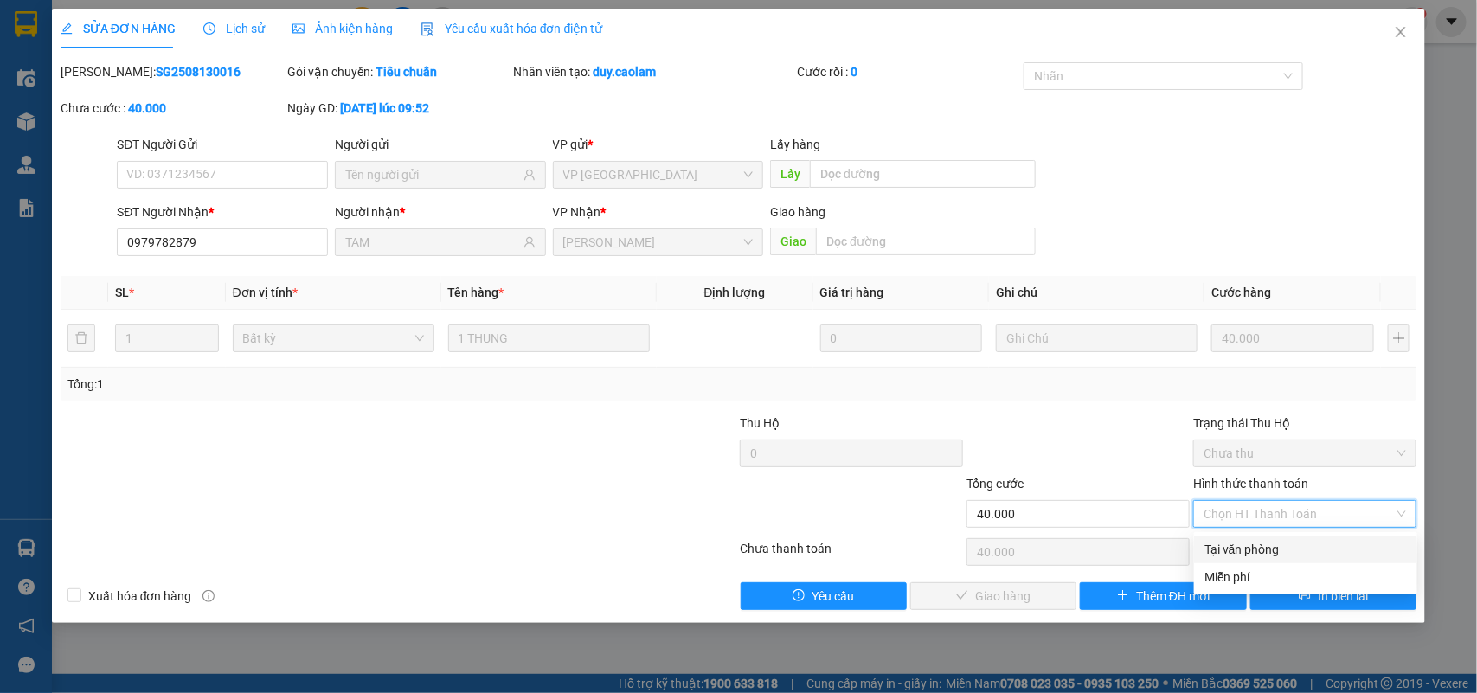
drag, startPoint x: 1250, startPoint y: 549, endPoint x: 982, endPoint y: 606, distance: 274.1
click at [1250, 550] on div "Tại văn phòng" at bounding box center [1305, 549] width 202 height 19
type input "0"
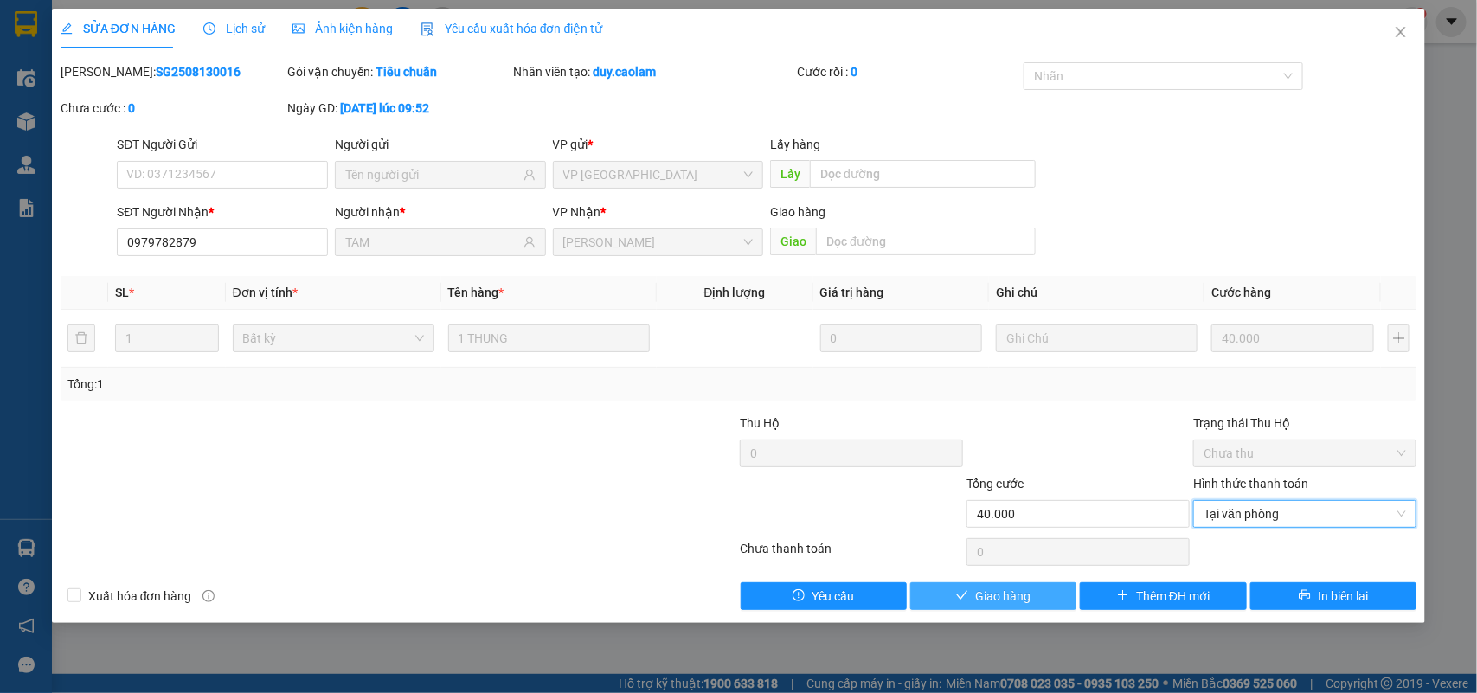
drag, startPoint x: 978, startPoint y: 606, endPoint x: 978, endPoint y: 595, distance: 10.4
click at [978, 599] on span "Giao hàng" at bounding box center [1002, 596] width 55 height 19
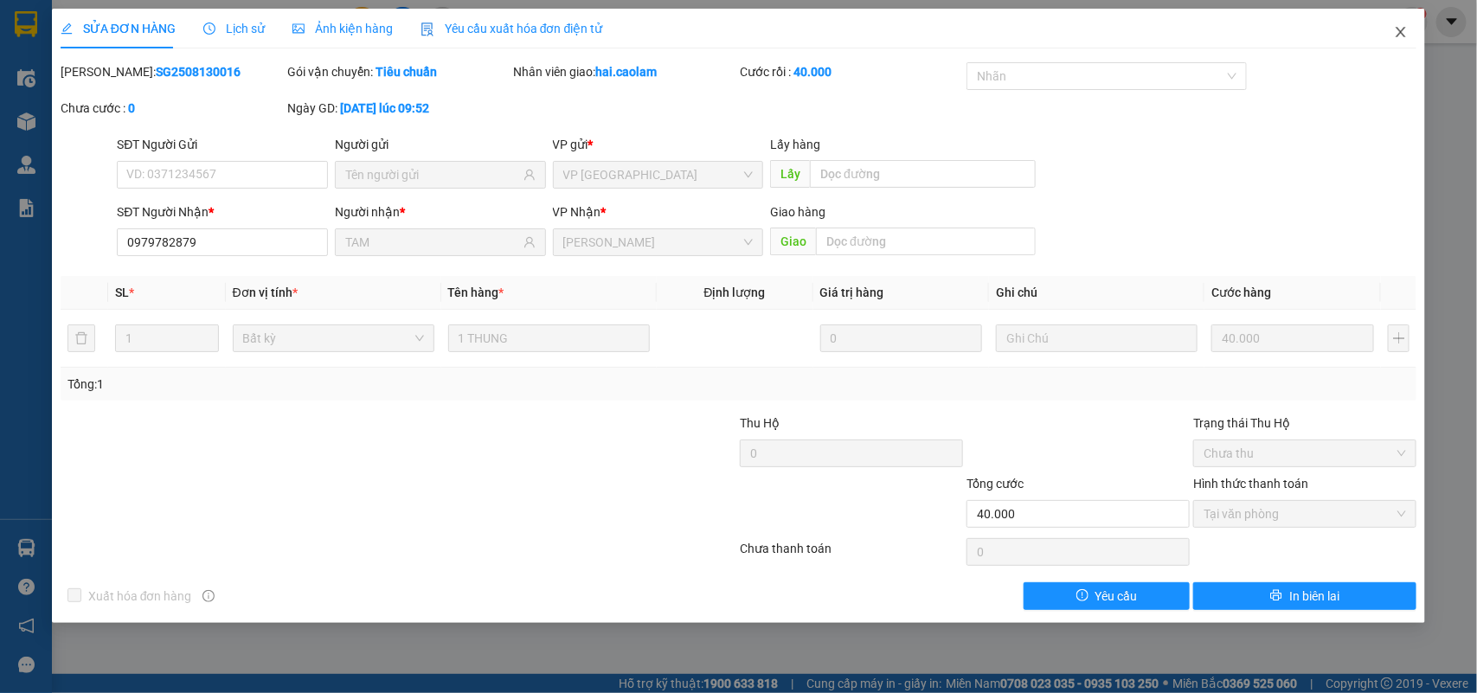
click at [1402, 29] on icon "close" at bounding box center [1401, 32] width 14 height 14
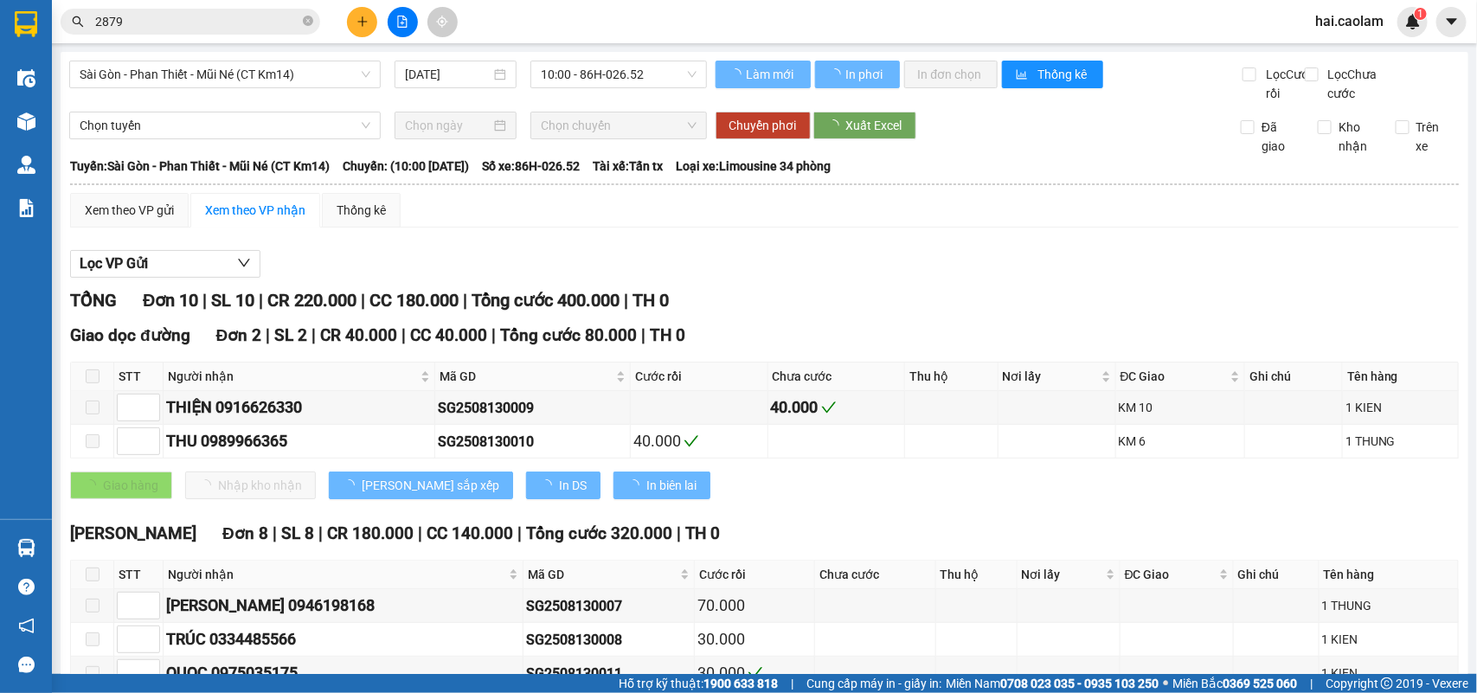
click at [235, 14] on input "2879" at bounding box center [197, 21] width 204 height 19
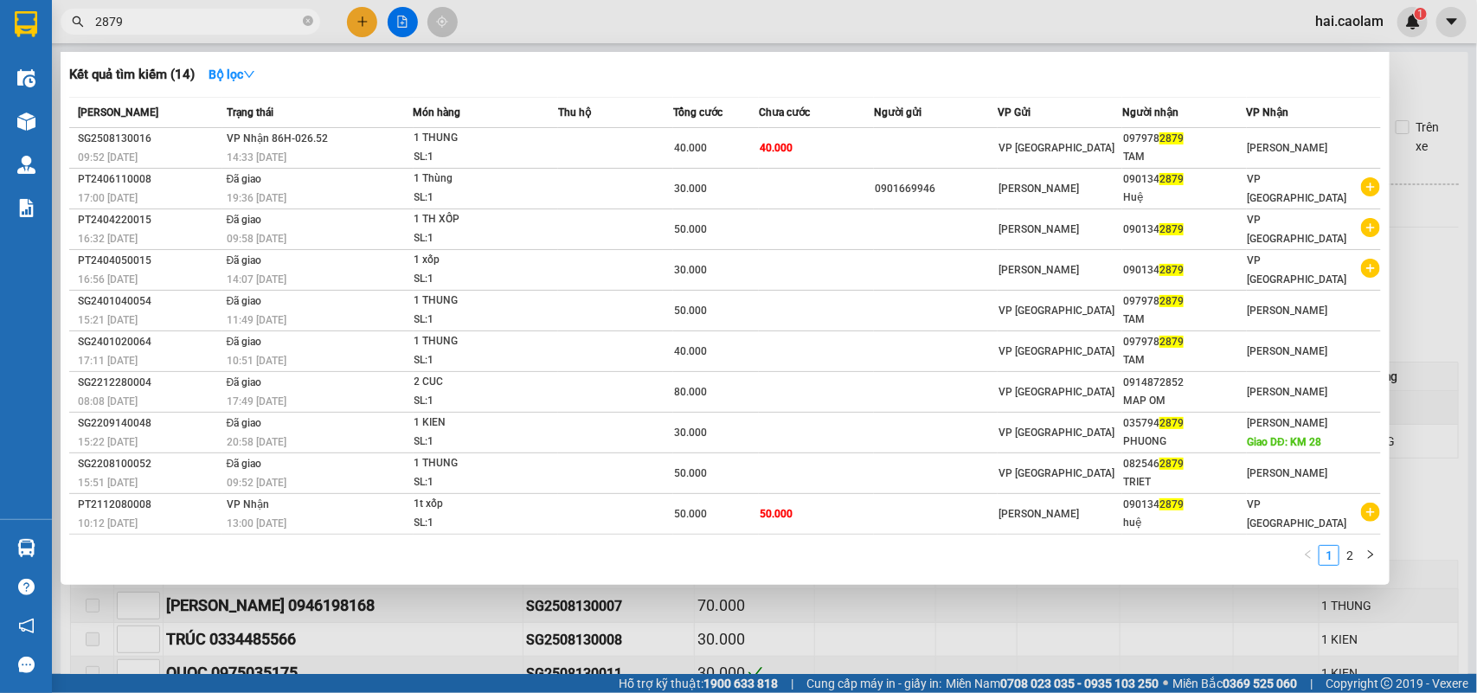
click at [235, 14] on input "2879" at bounding box center [197, 21] width 204 height 19
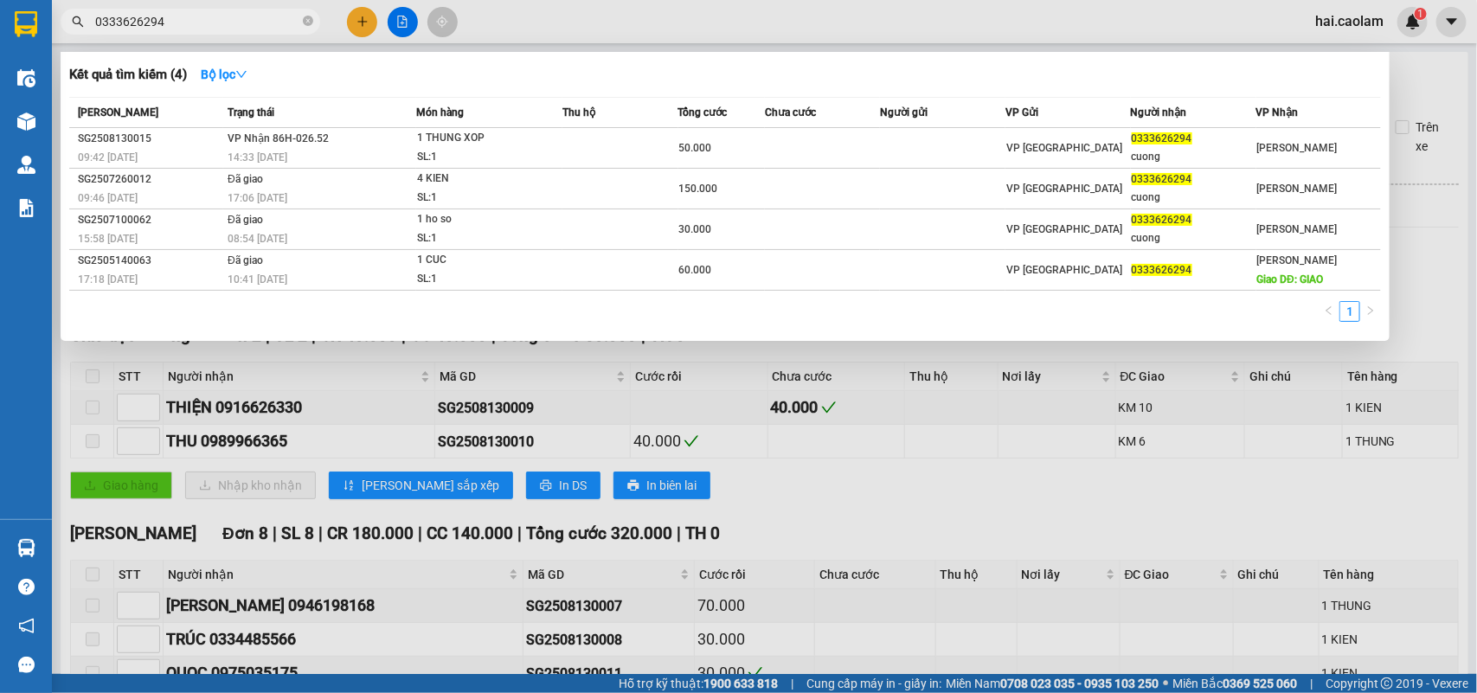
type input "0333626294"
click at [192, 28] on input "0333626294" at bounding box center [197, 21] width 204 height 19
click at [744, 542] on div at bounding box center [738, 346] width 1477 height 693
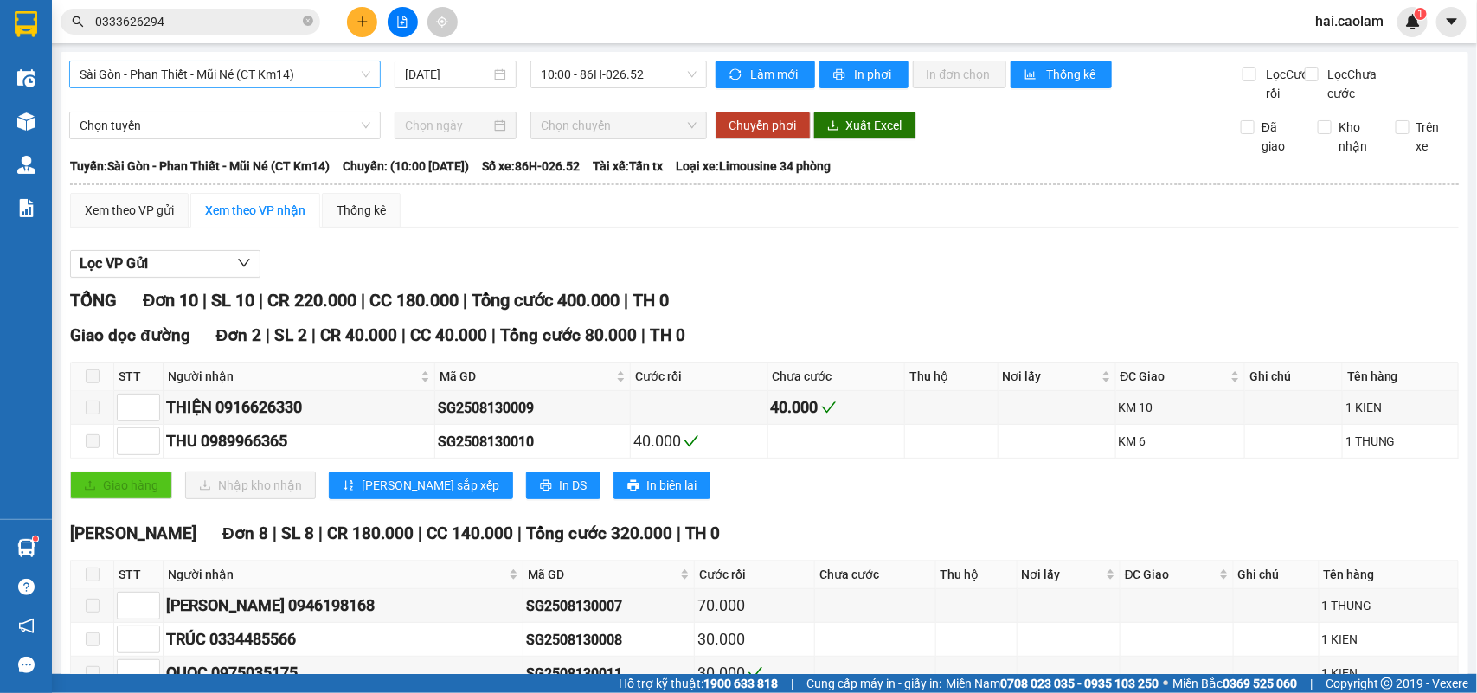
click at [283, 72] on span "Sài Gòn - Phan Thiết - Mũi Né (CT Km14)" at bounding box center [225, 74] width 291 height 26
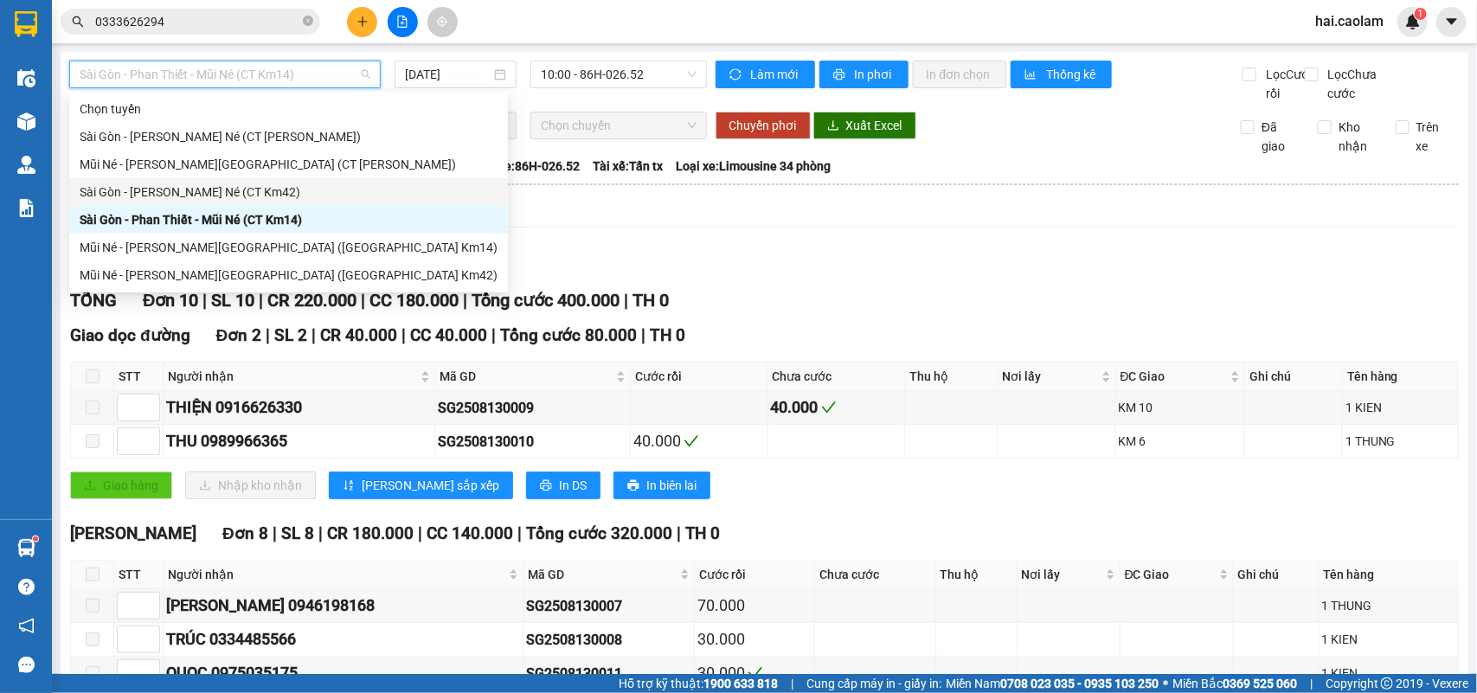
click at [255, 187] on div "Sài Gòn - [PERSON_NAME] Né (CT Km42)" at bounding box center [289, 192] width 418 height 19
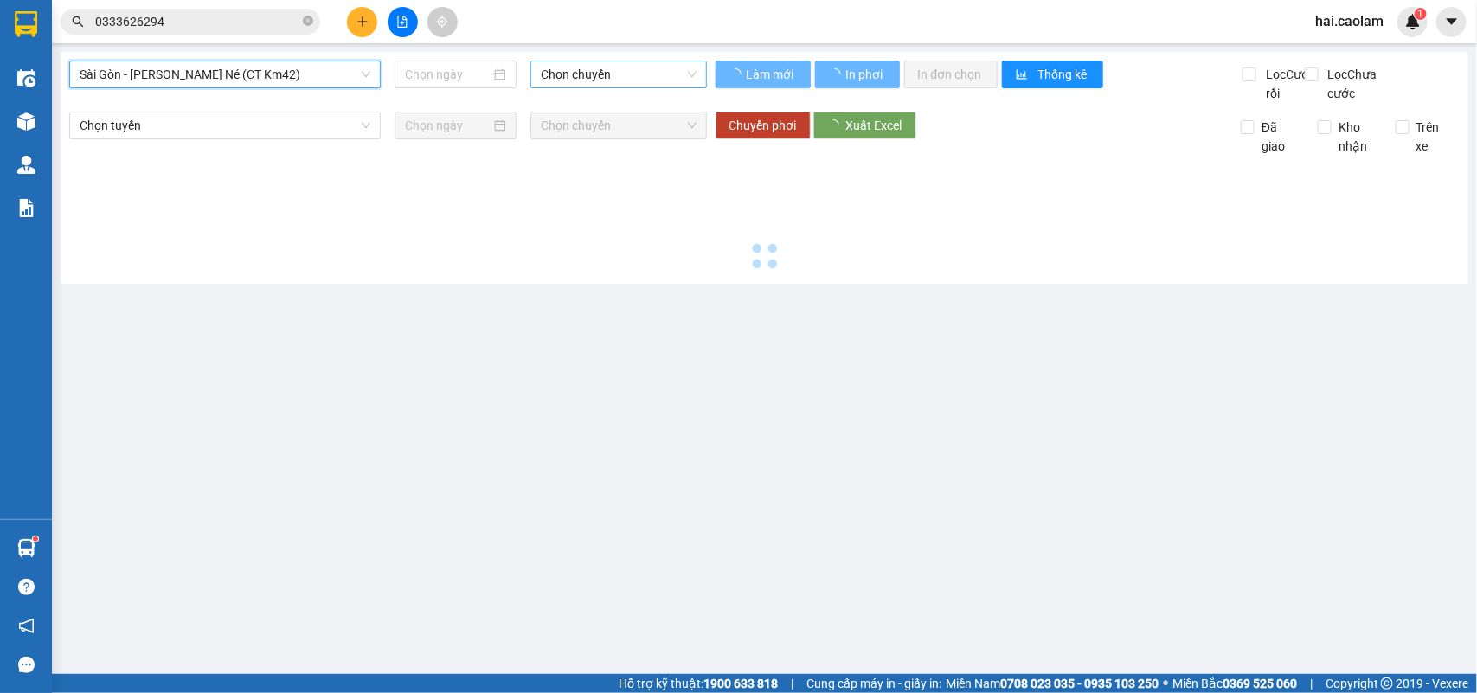
type input "[DATE]"
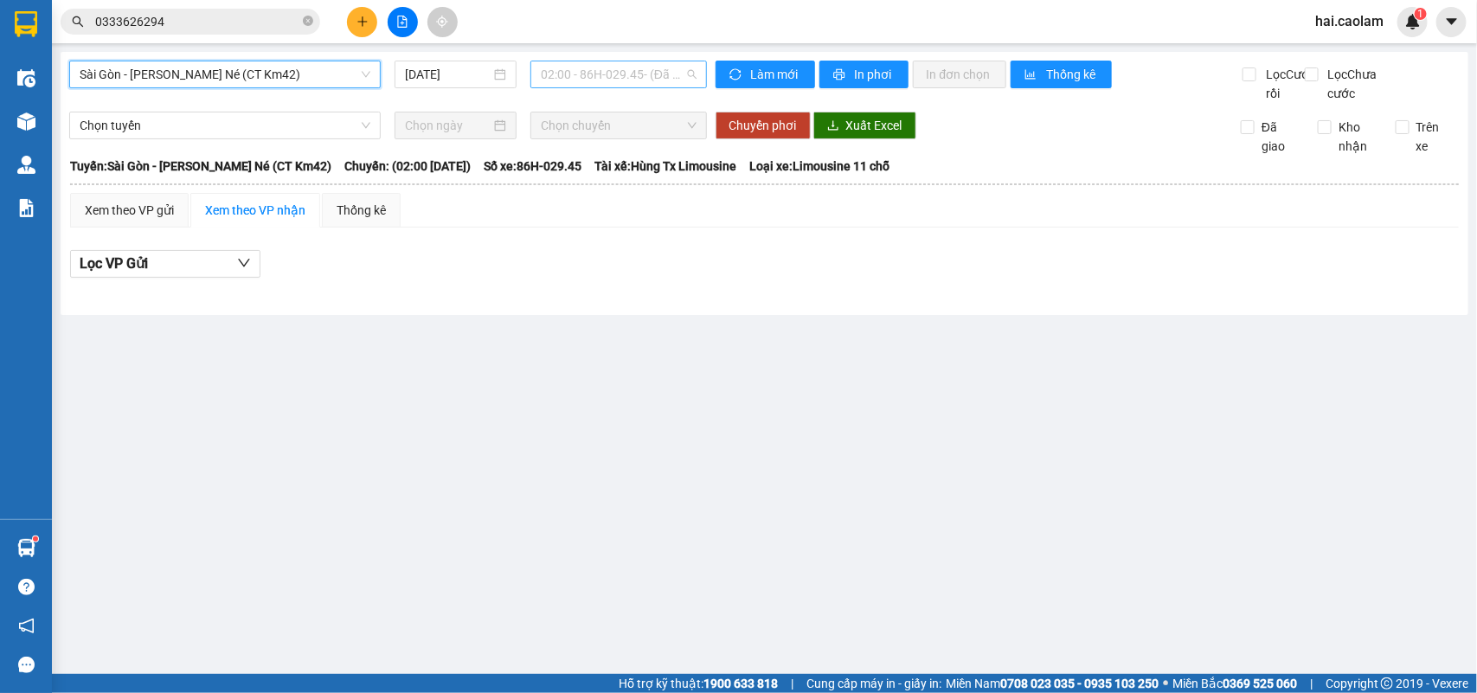
click at [625, 75] on span "02:00 - 86H-029.45 - (Đã hủy)" at bounding box center [618, 74] width 155 height 26
click at [281, 84] on span "Sài Gòn - [PERSON_NAME] Né (CT Km42)" at bounding box center [225, 74] width 291 height 26
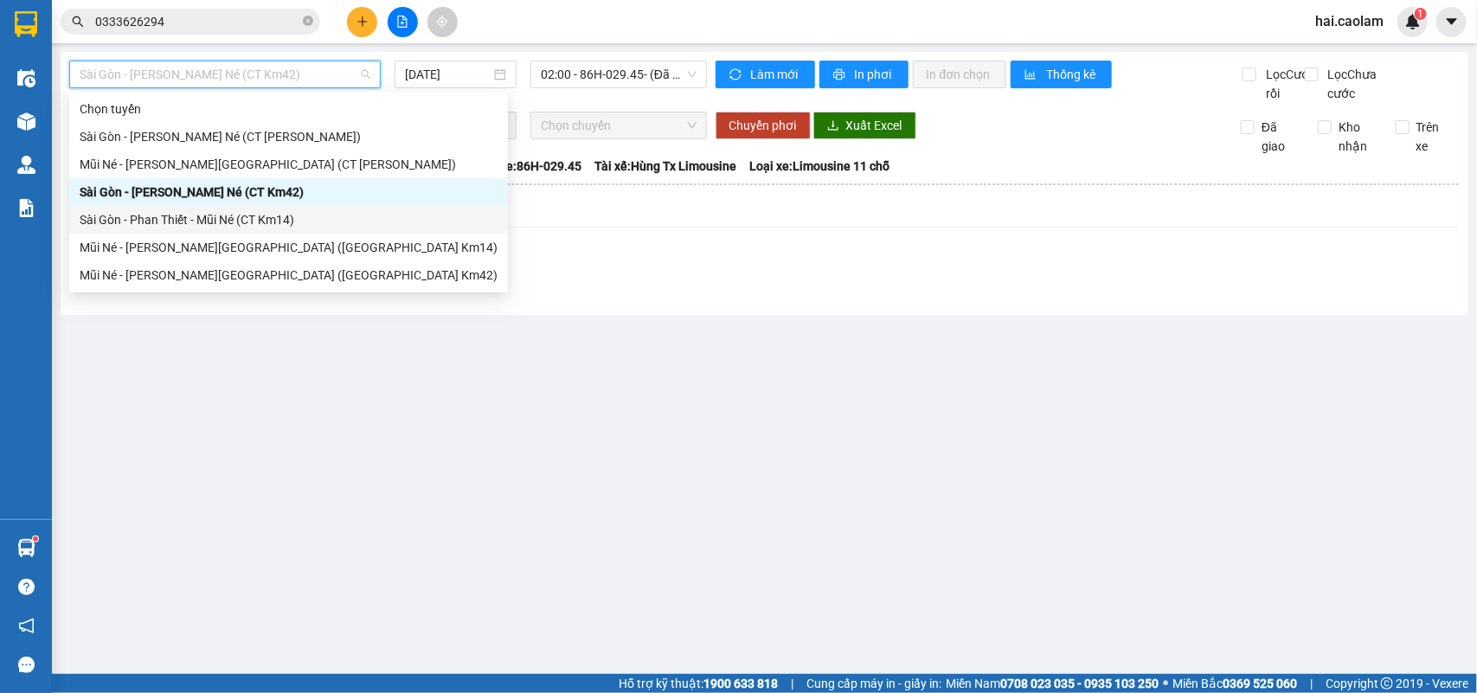
click at [234, 215] on div "Sài Gòn - Phan Thiết - Mũi Né (CT Km14)" at bounding box center [289, 219] width 418 height 19
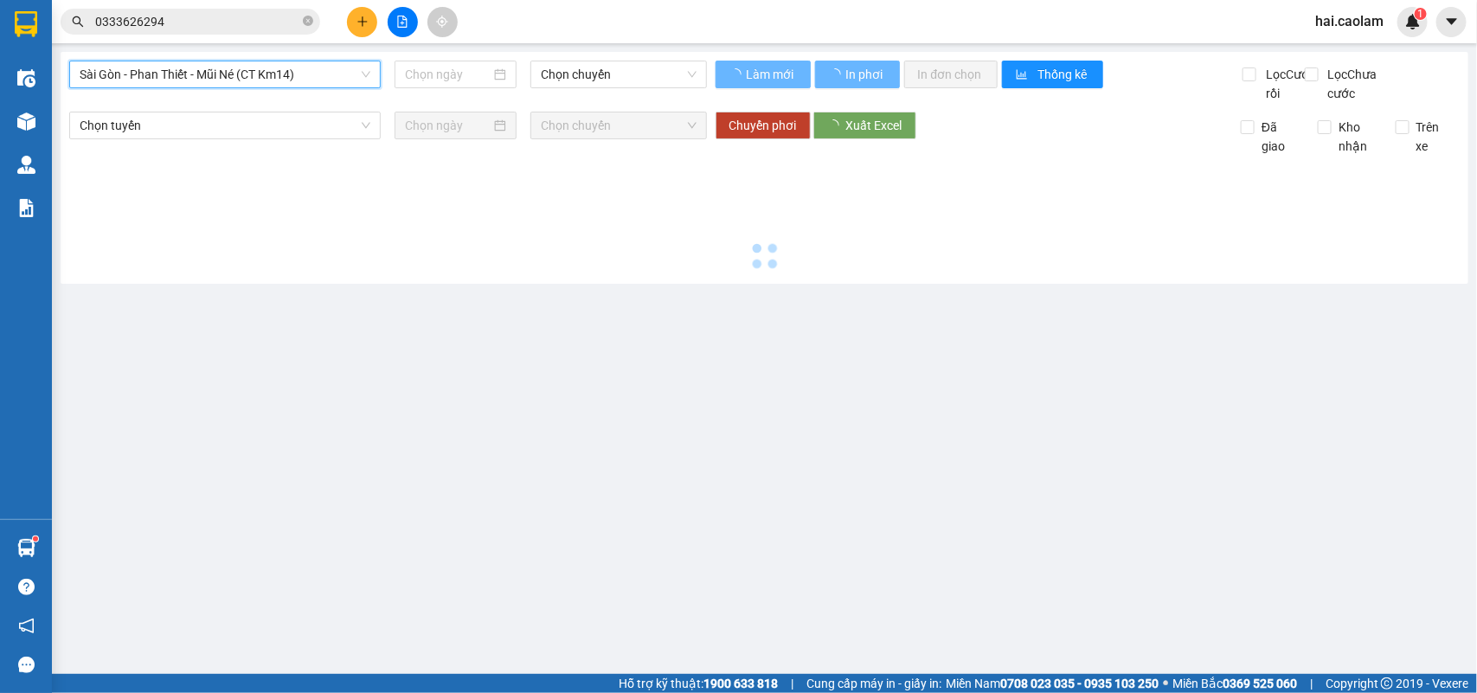
type input "[DATE]"
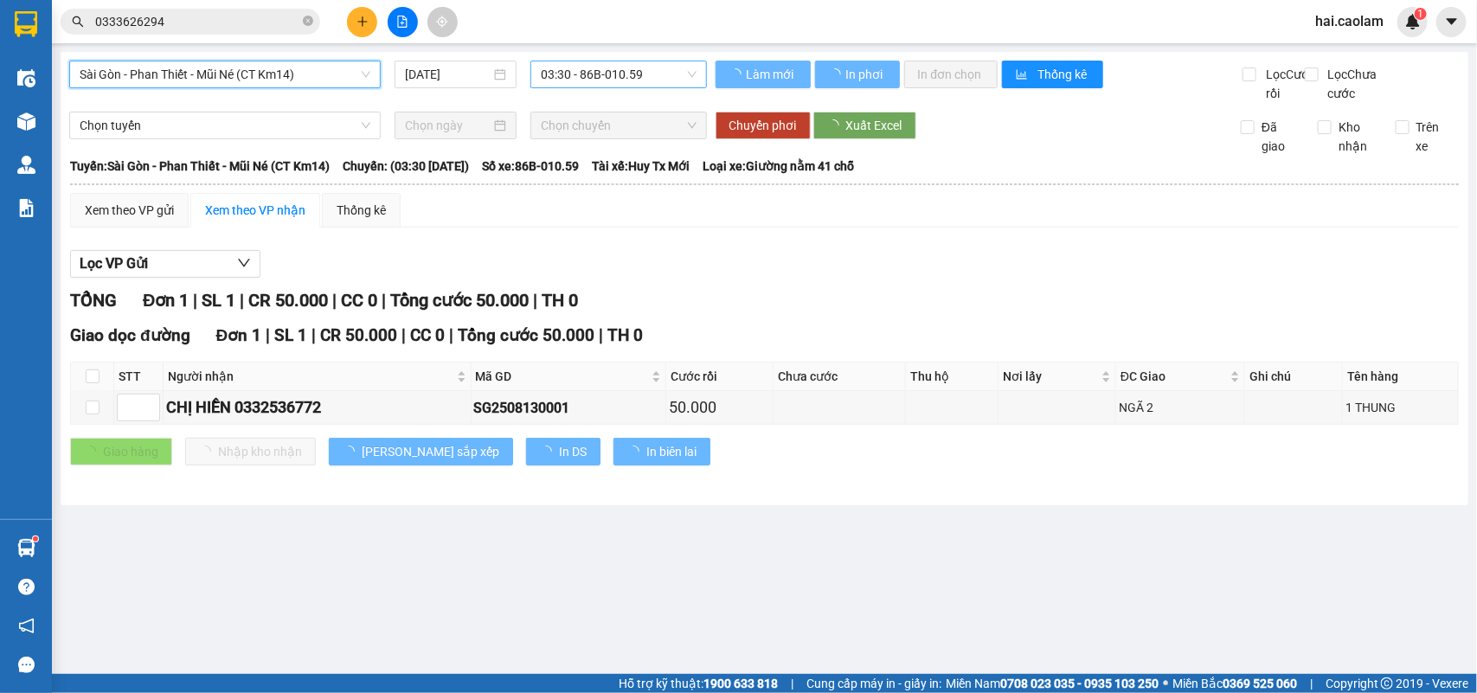
click at [585, 75] on span "03:30 - 86B-010.59" at bounding box center [618, 74] width 155 height 26
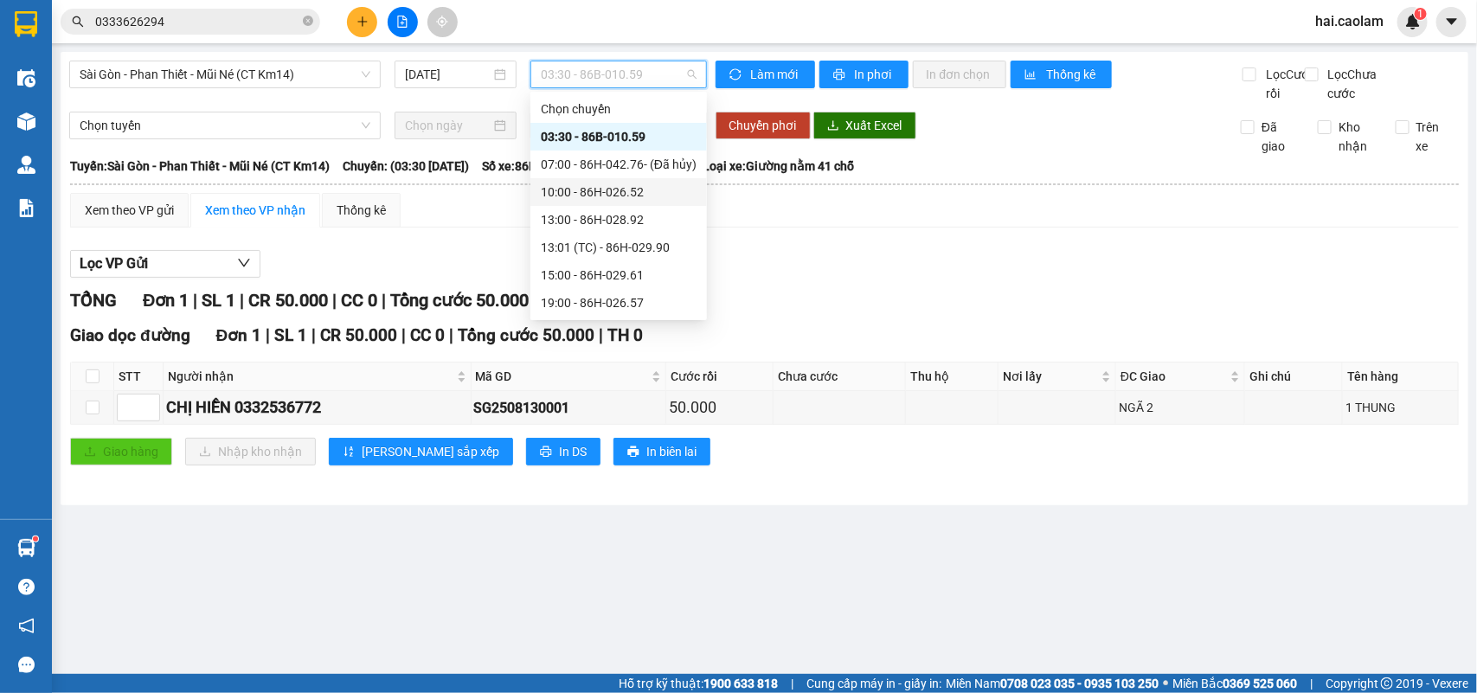
click at [577, 183] on div "10:00 - 86H-026.52" at bounding box center [619, 192] width 156 height 19
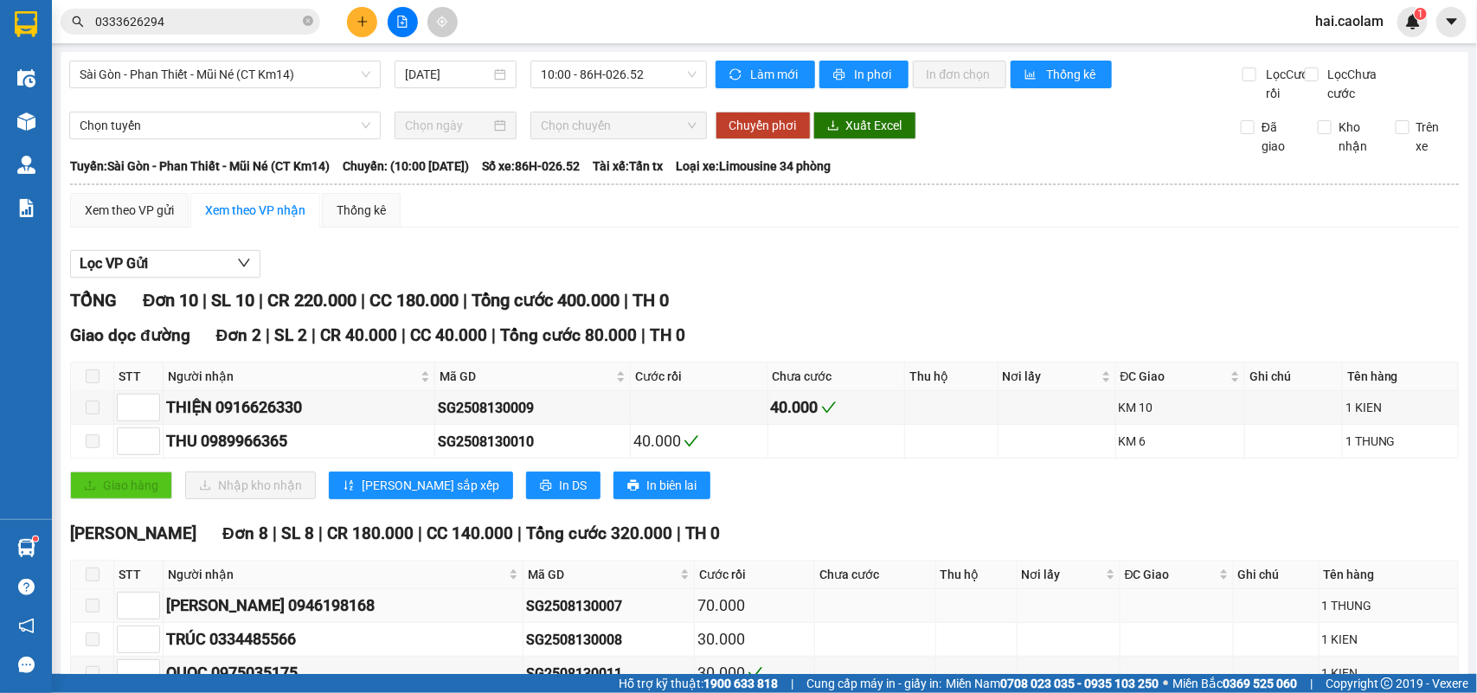
drag, startPoint x: 363, startPoint y: 483, endPoint x: 245, endPoint y: 491, distance: 118.8
click at [255, 594] on div "VÂN THANH 0946198168" at bounding box center [343, 606] width 354 height 24
click at [446, 594] on div "VÂN THANH 0946198168" at bounding box center [343, 606] width 354 height 24
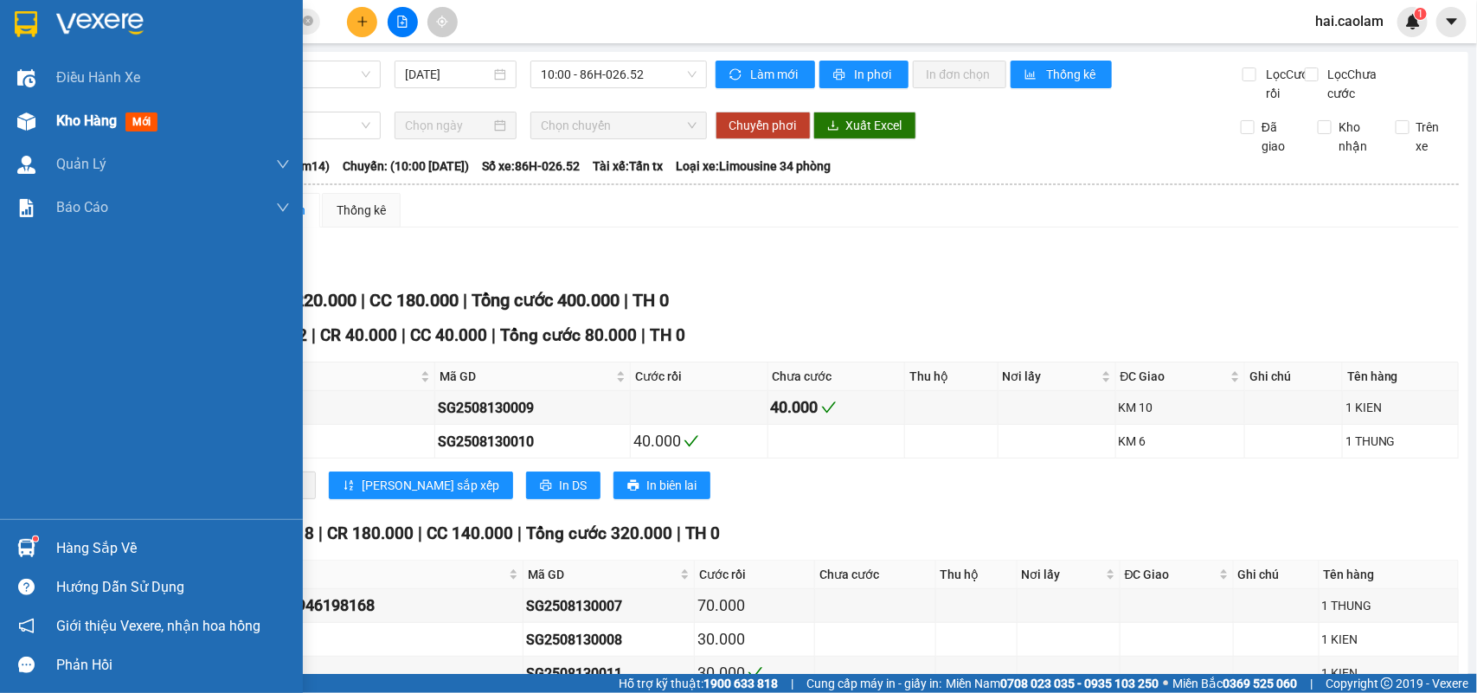
drag, startPoint x: 40, startPoint y: 121, endPoint x: 84, endPoint y: 130, distance: 45.0
click at [41, 121] on div "Kho hàng mới" at bounding box center [151, 121] width 303 height 43
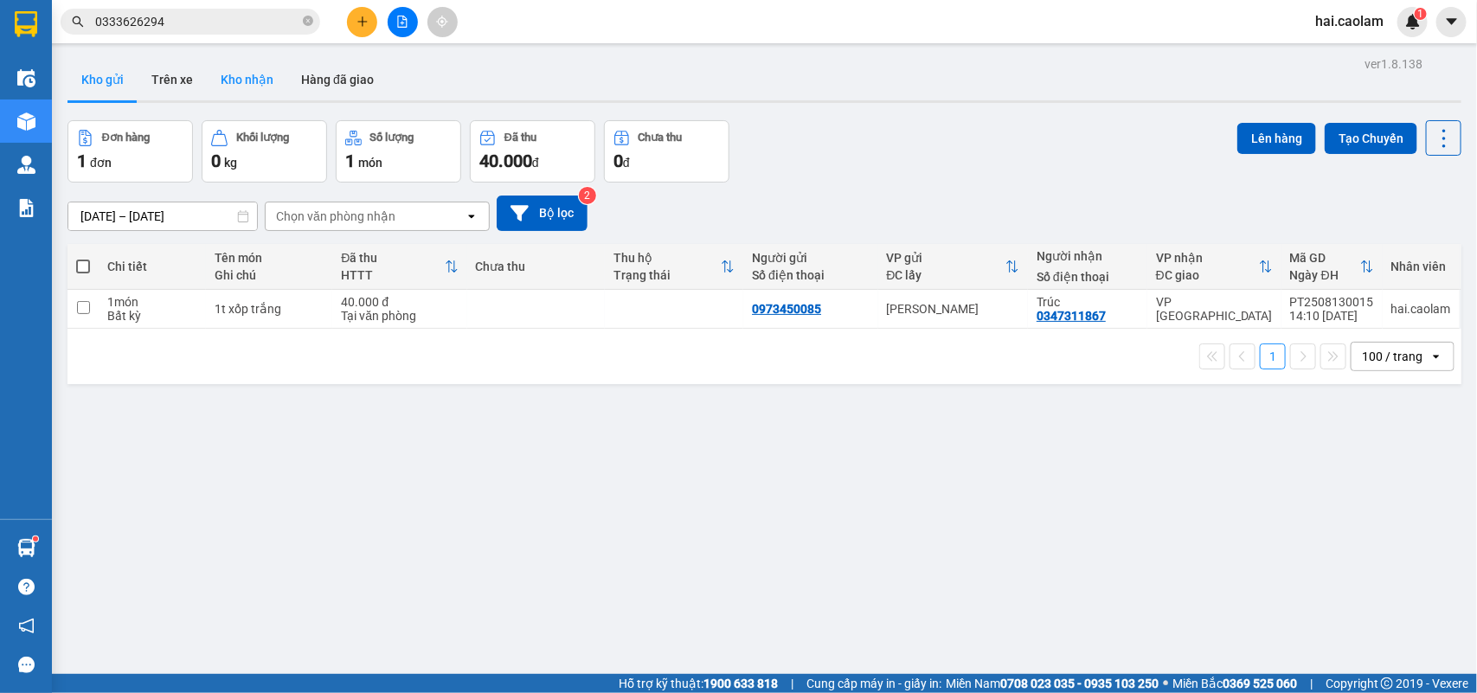
click at [249, 87] on button "Kho nhận" at bounding box center [247, 80] width 80 height 42
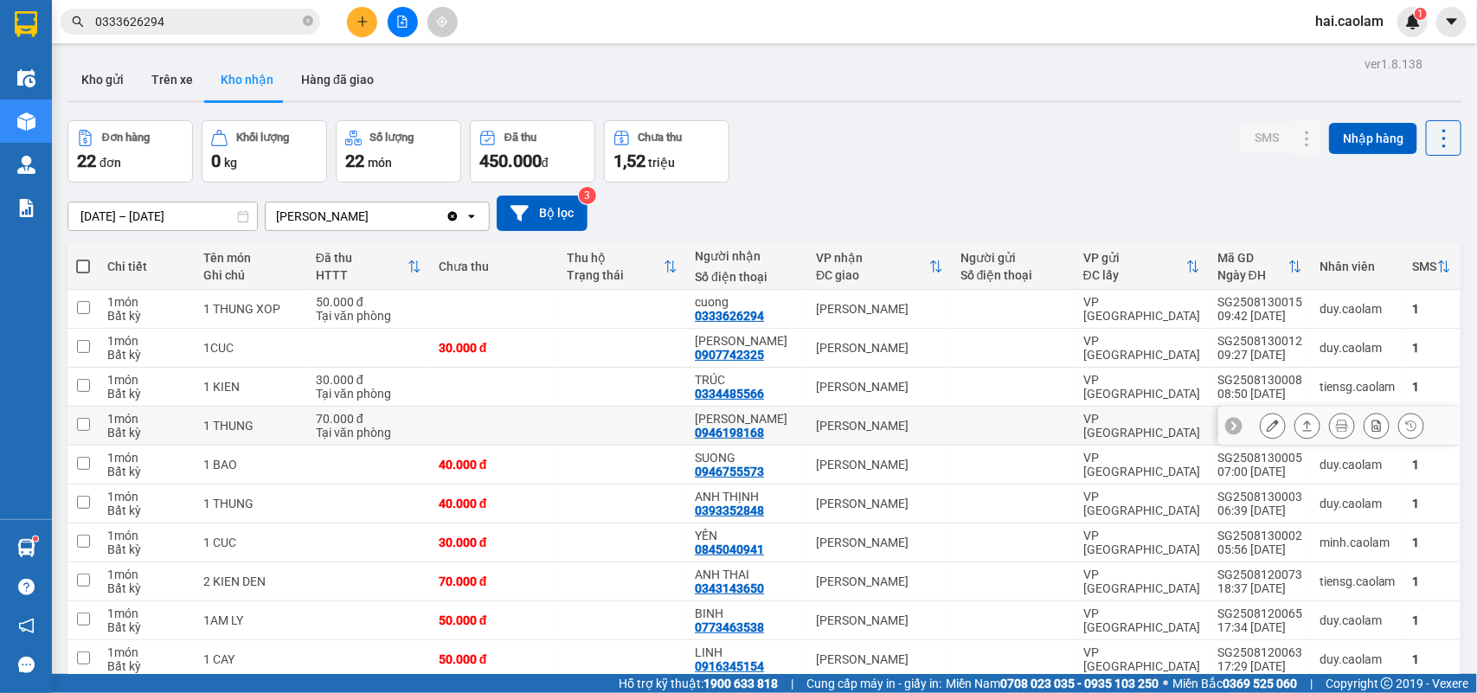
click at [1010, 426] on div at bounding box center [1013, 426] width 106 height 14
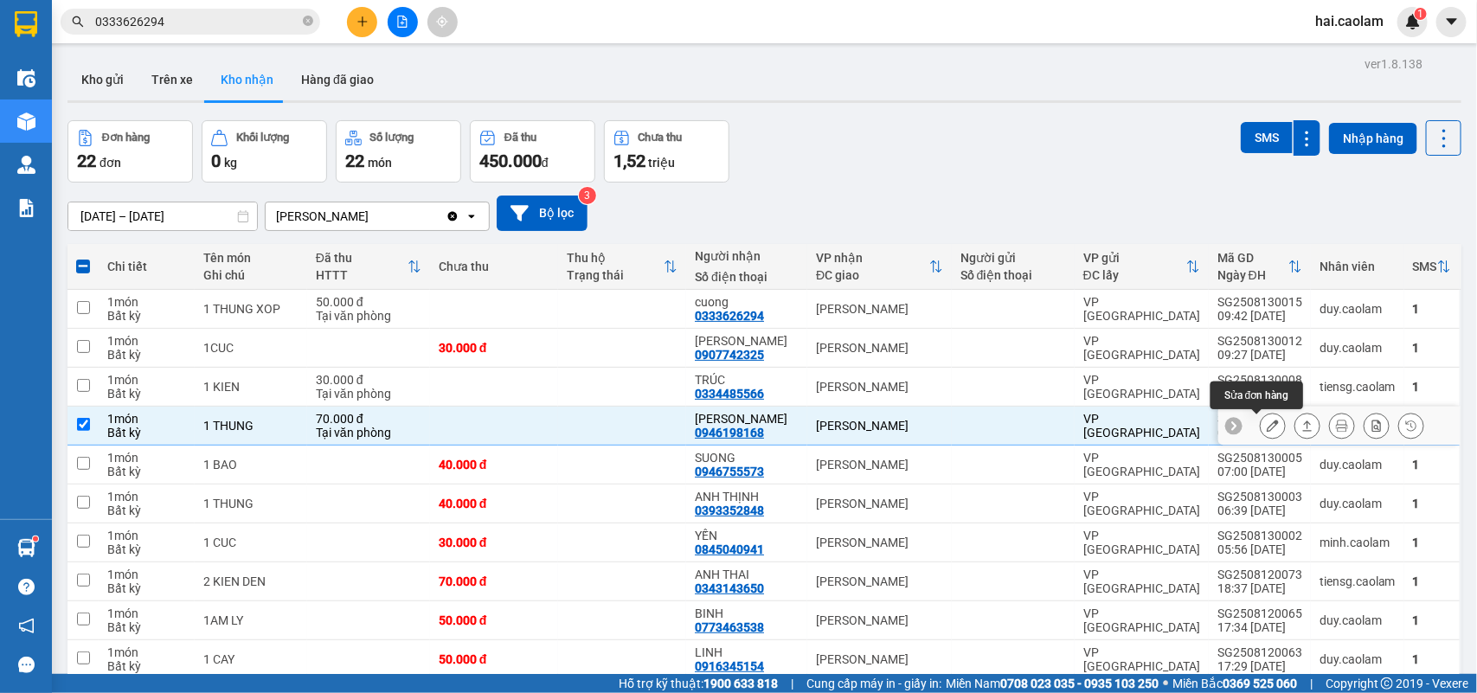
click at [1267, 422] on icon at bounding box center [1273, 426] width 12 height 12
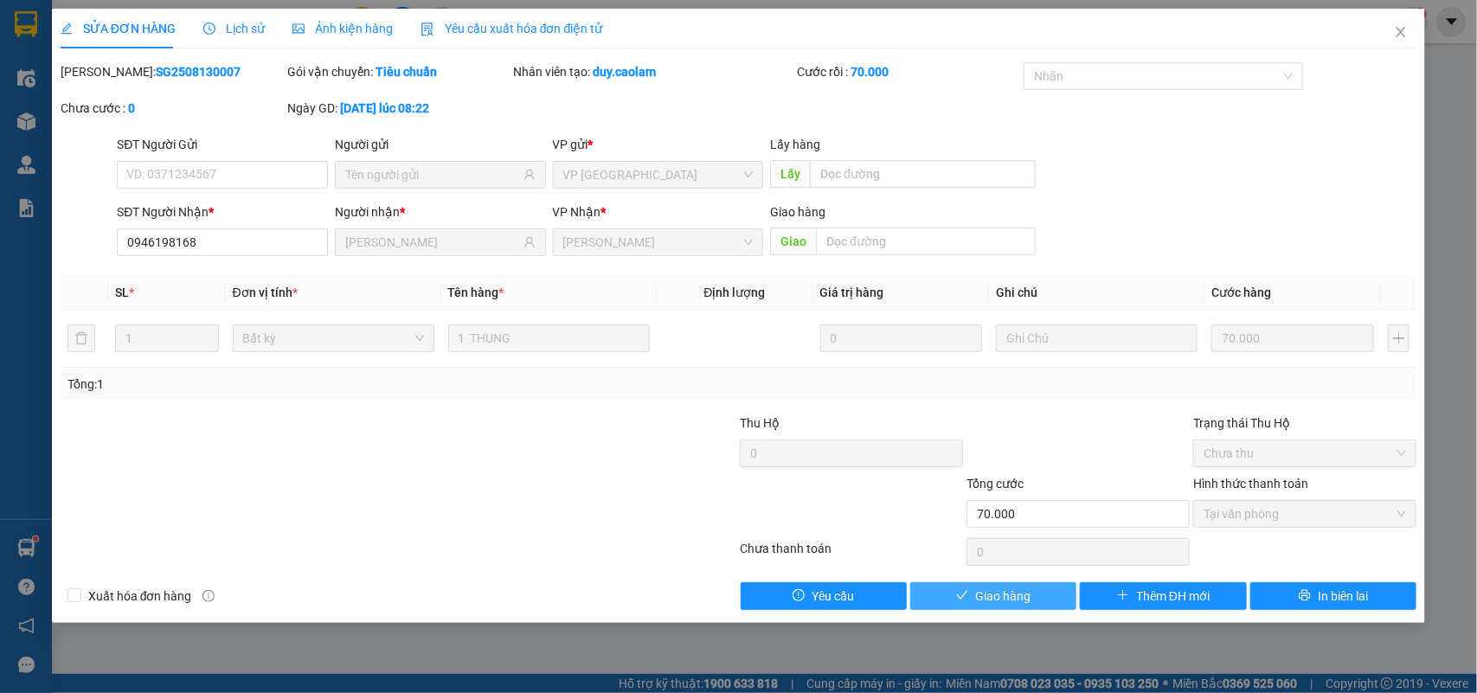
click at [985, 599] on span "Giao hàng" at bounding box center [1002, 596] width 55 height 19
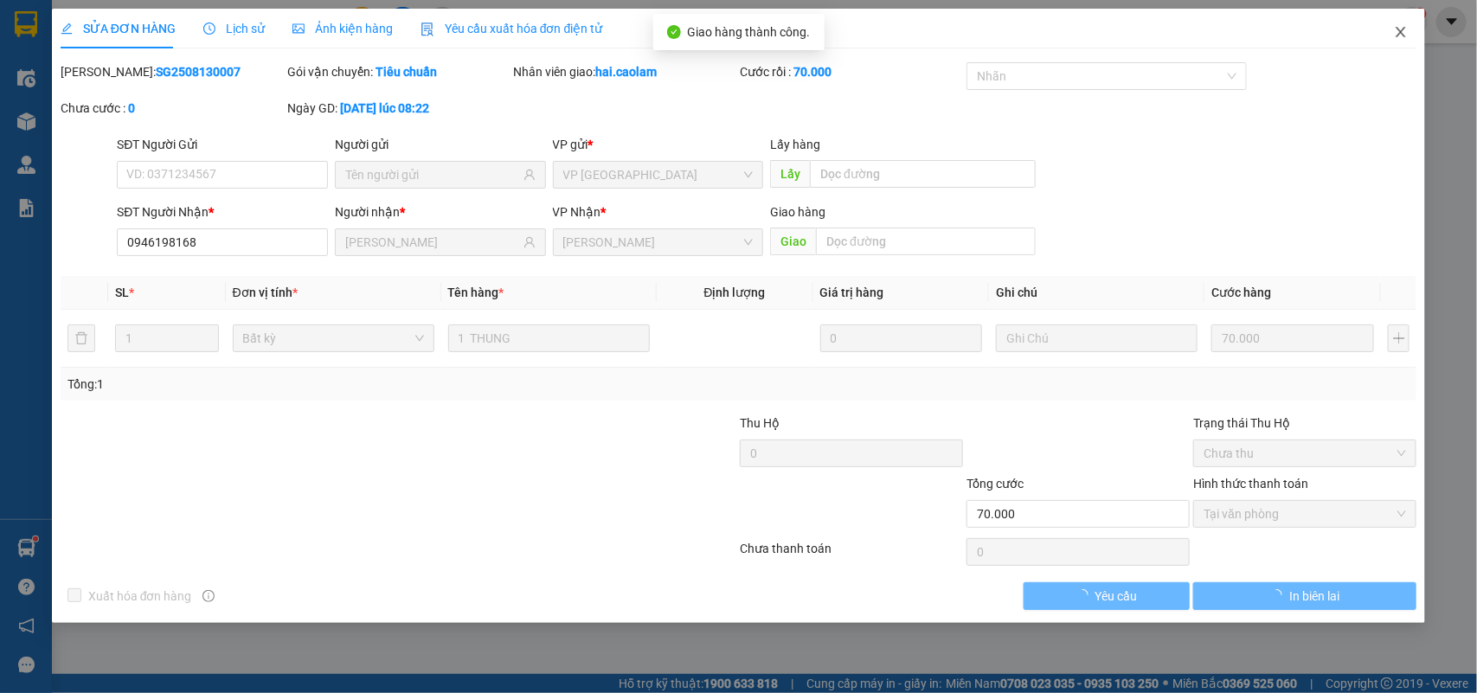
click at [1400, 39] on icon "close" at bounding box center [1401, 32] width 14 height 14
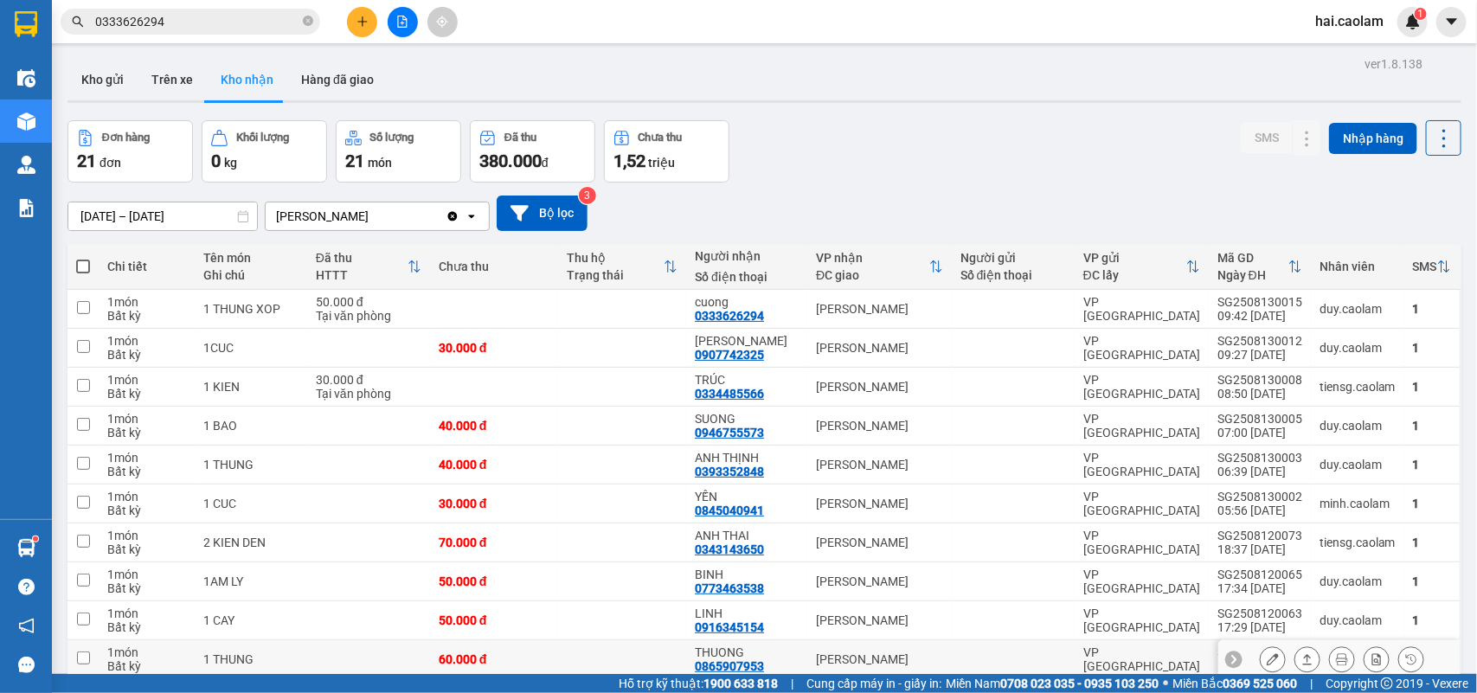
click at [673, 640] on td at bounding box center [622, 659] width 128 height 39
checkbox input "true"
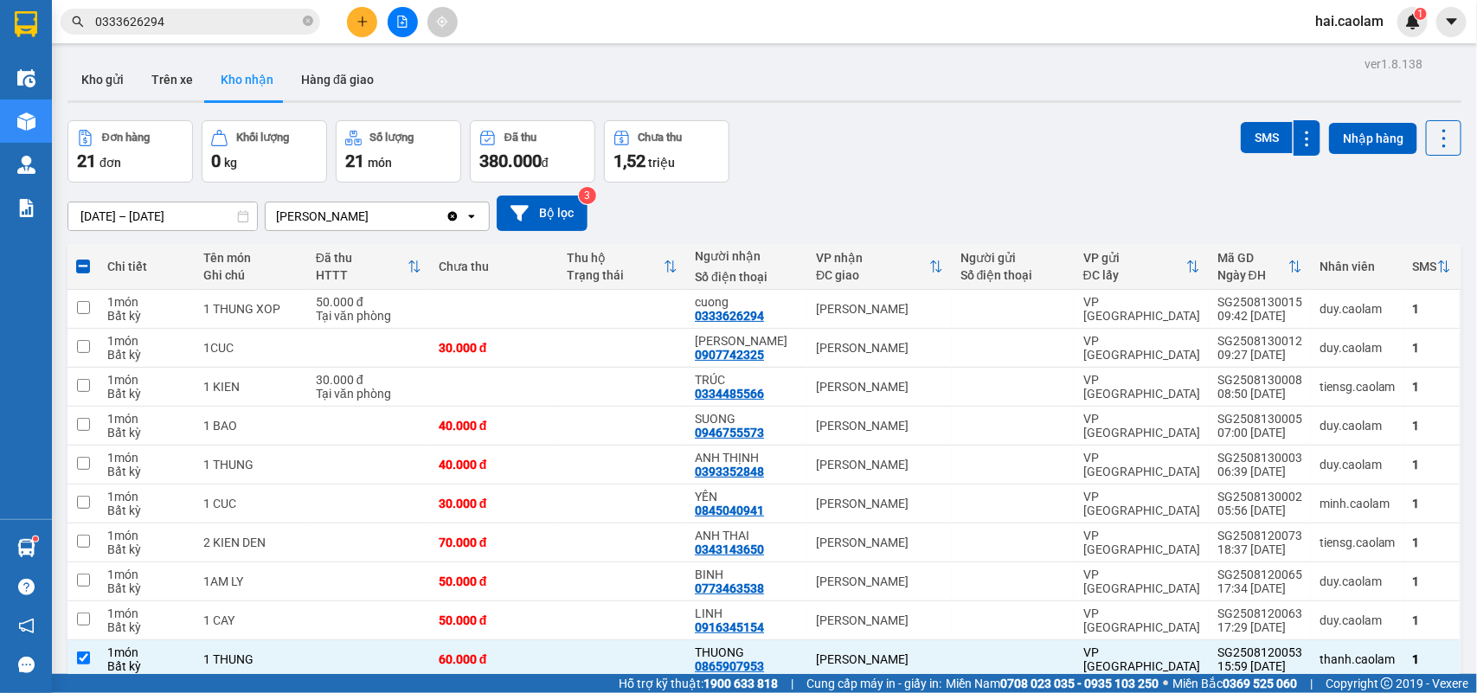
click at [849, 167] on div "Đơn hàng 21 đơn Khối lượng 0 kg Số lượng 21 món Đã thu 380.000 đ Chưa thu 1,52 …" at bounding box center [764, 151] width 1394 height 62
click at [890, 120] on div "Đơn hàng 21 đơn Khối lượng 0 kg Số lượng 21 món Đã thu 380.000 đ Chưa thu 1,52 …" at bounding box center [764, 151] width 1394 height 62
click at [222, 17] on input "0333626294" at bounding box center [197, 21] width 204 height 19
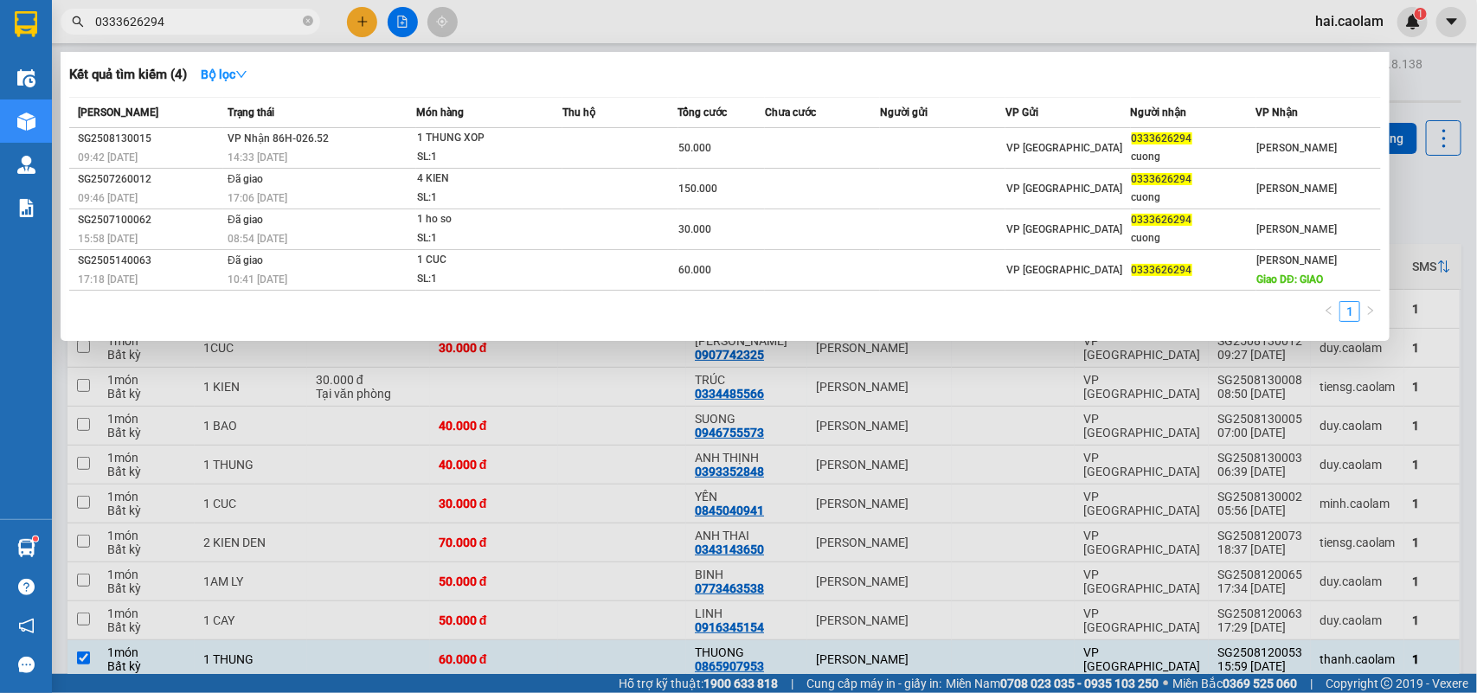
click at [222, 17] on input "0333626294" at bounding box center [197, 21] width 204 height 19
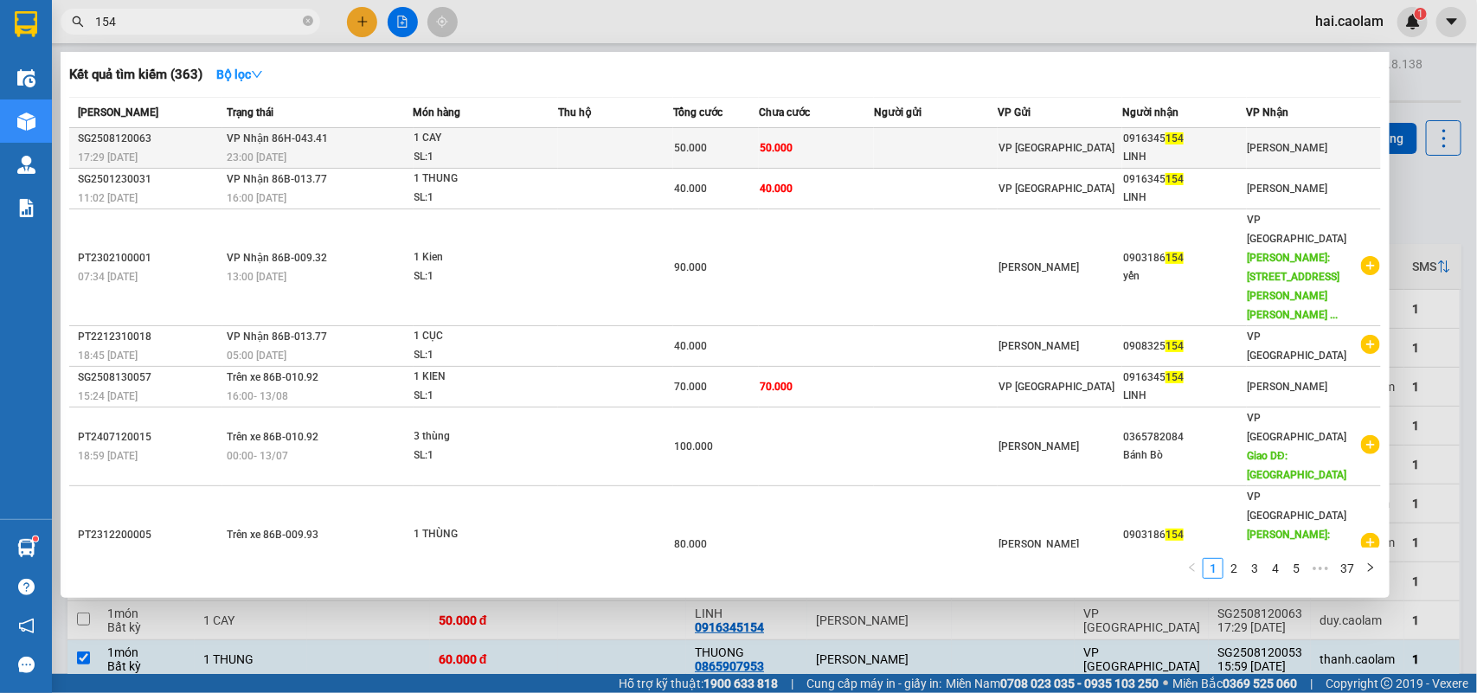
type input "154"
click at [984, 149] on td at bounding box center [936, 148] width 125 height 41
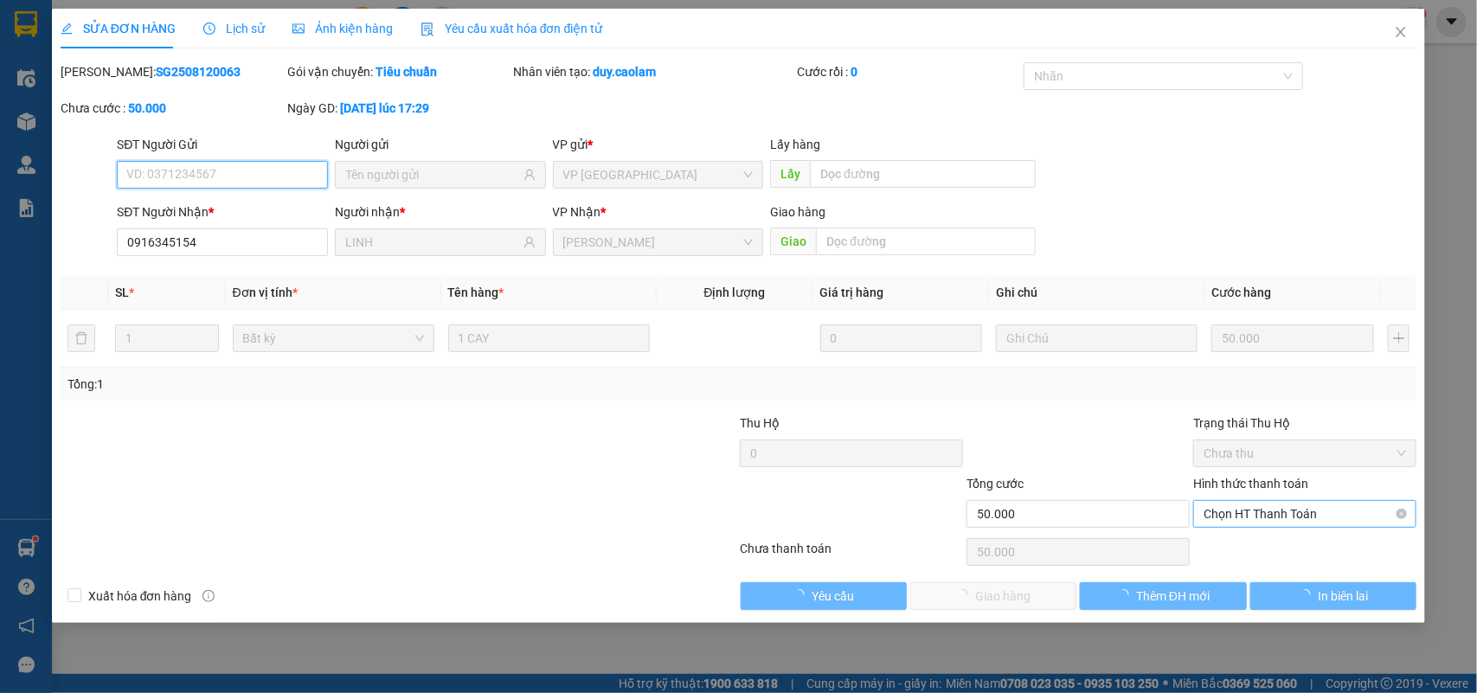
click at [1294, 511] on span "Chọn HT Thanh Toán" at bounding box center [1305, 514] width 202 height 26
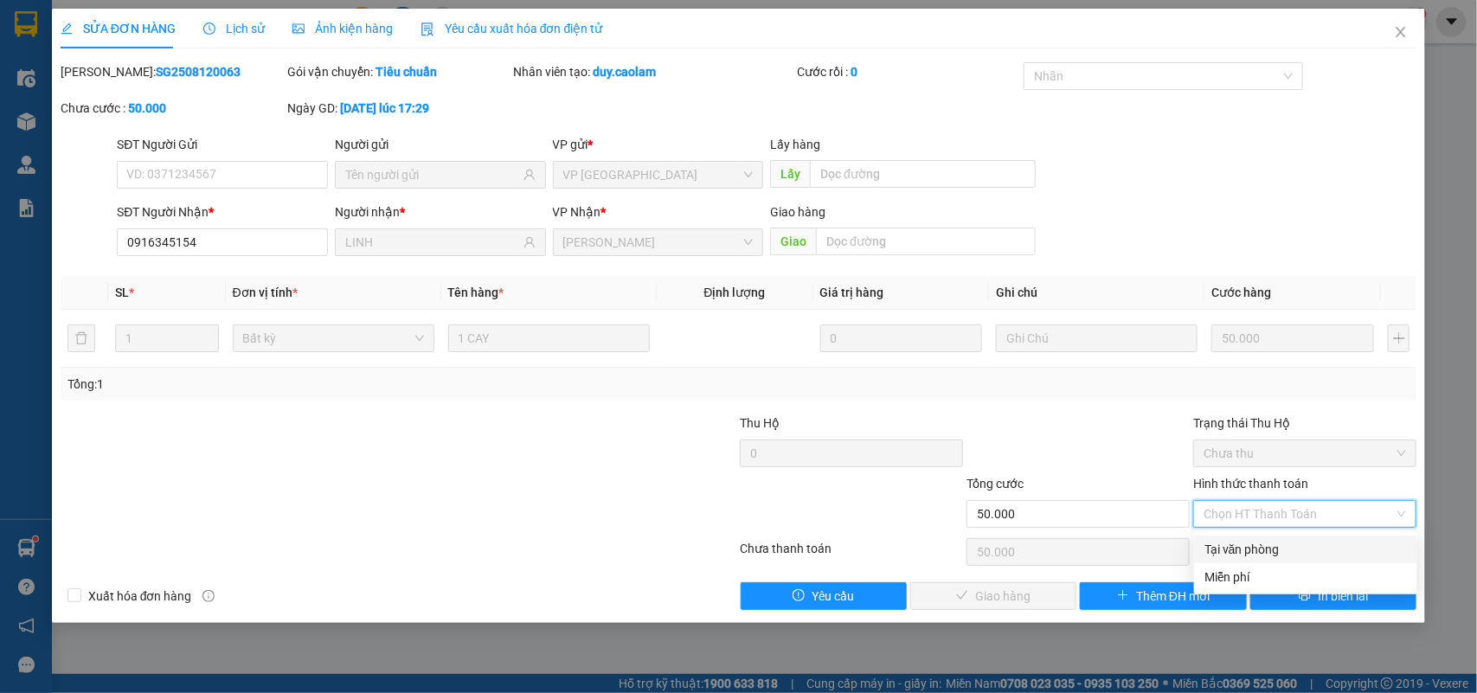
click at [1273, 549] on div "Tại văn phòng" at bounding box center [1305, 549] width 202 height 19
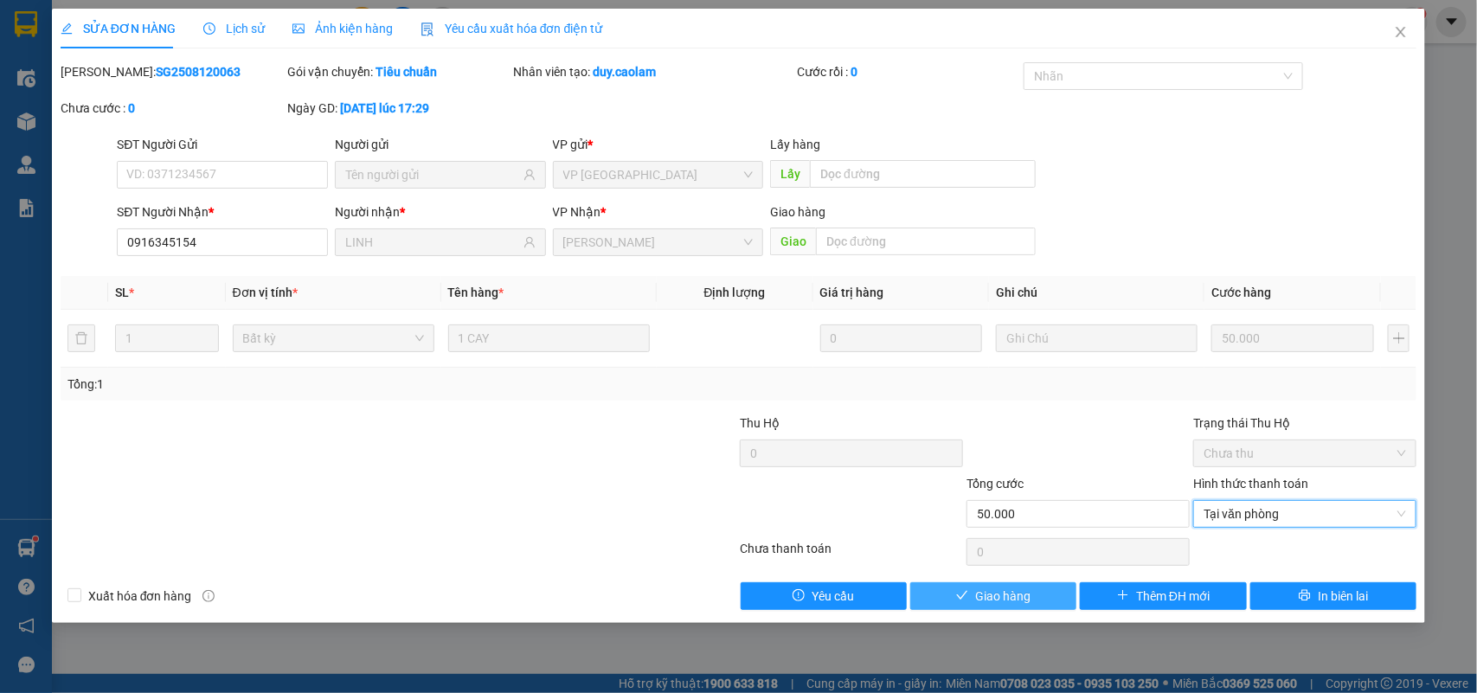
click at [1031, 593] on button "Giao hàng" at bounding box center [993, 596] width 166 height 28
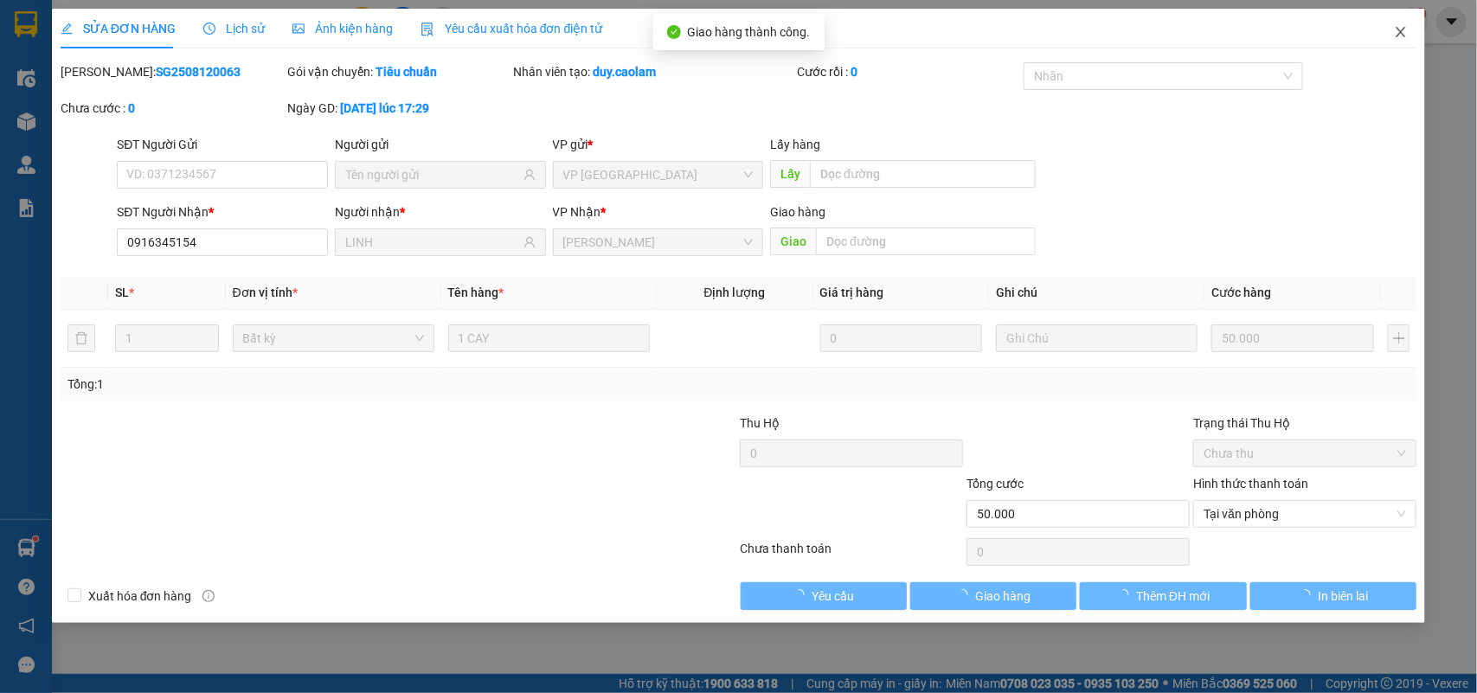
click at [1410, 29] on span "Close" at bounding box center [1401, 33] width 48 height 48
click at [1407, 30] on div "1" at bounding box center [1412, 22] width 30 height 30
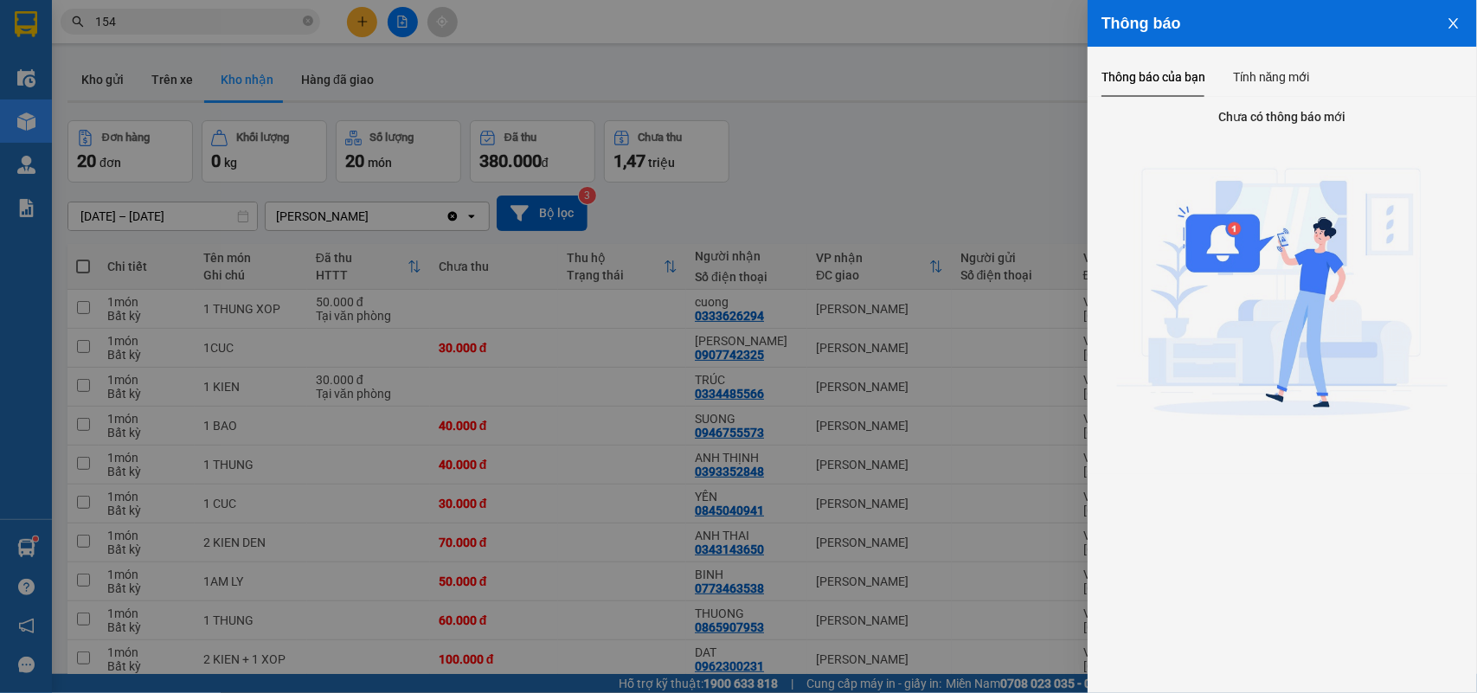
click at [935, 148] on div at bounding box center [738, 346] width 1477 height 693
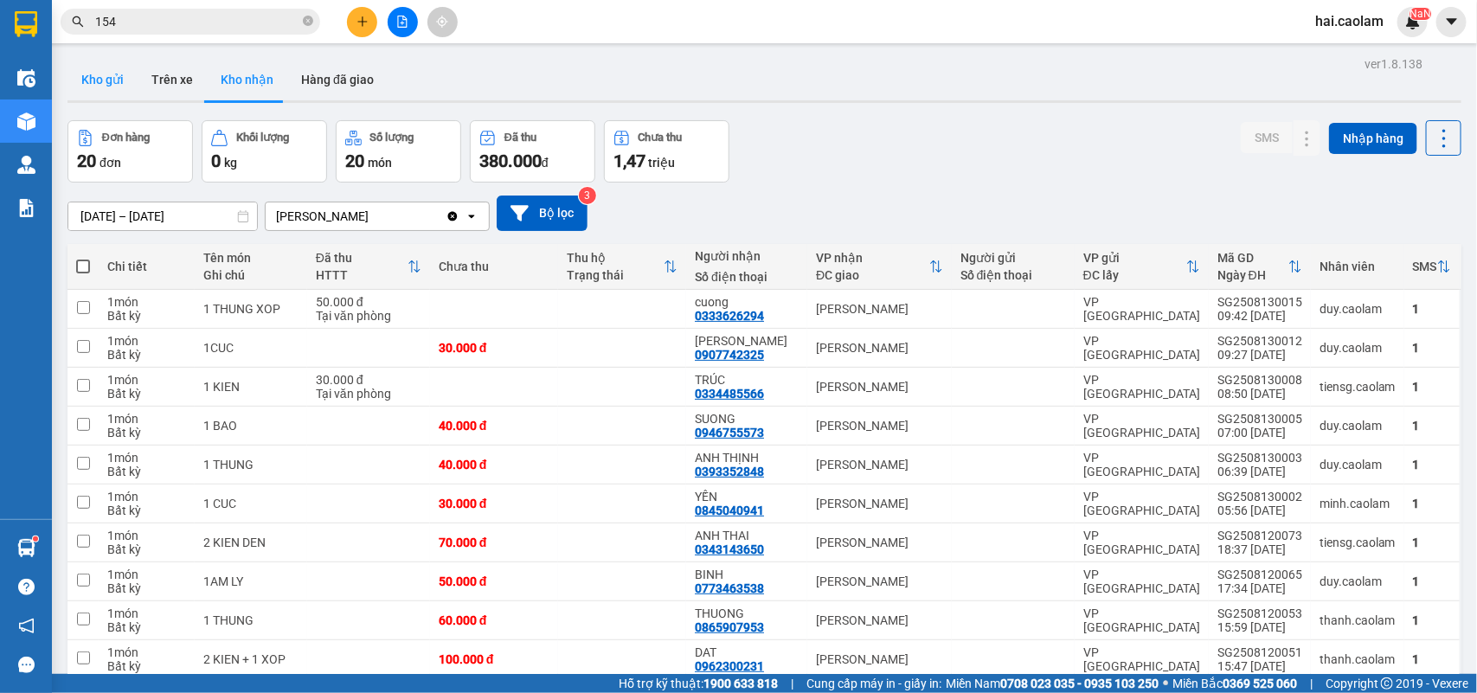
click at [117, 83] on button "Kho gửi" at bounding box center [102, 80] width 70 height 42
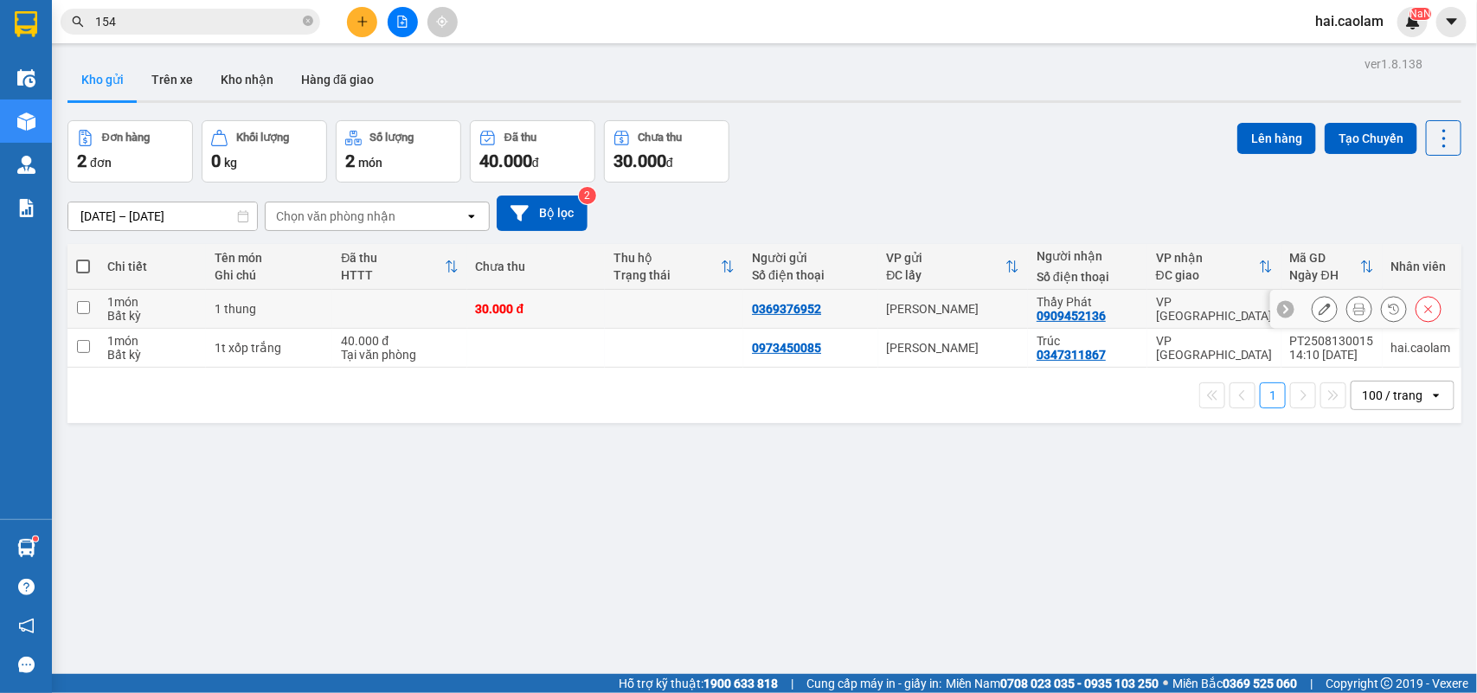
click at [606, 296] on td at bounding box center [674, 309] width 138 height 39
checkbox input "true"
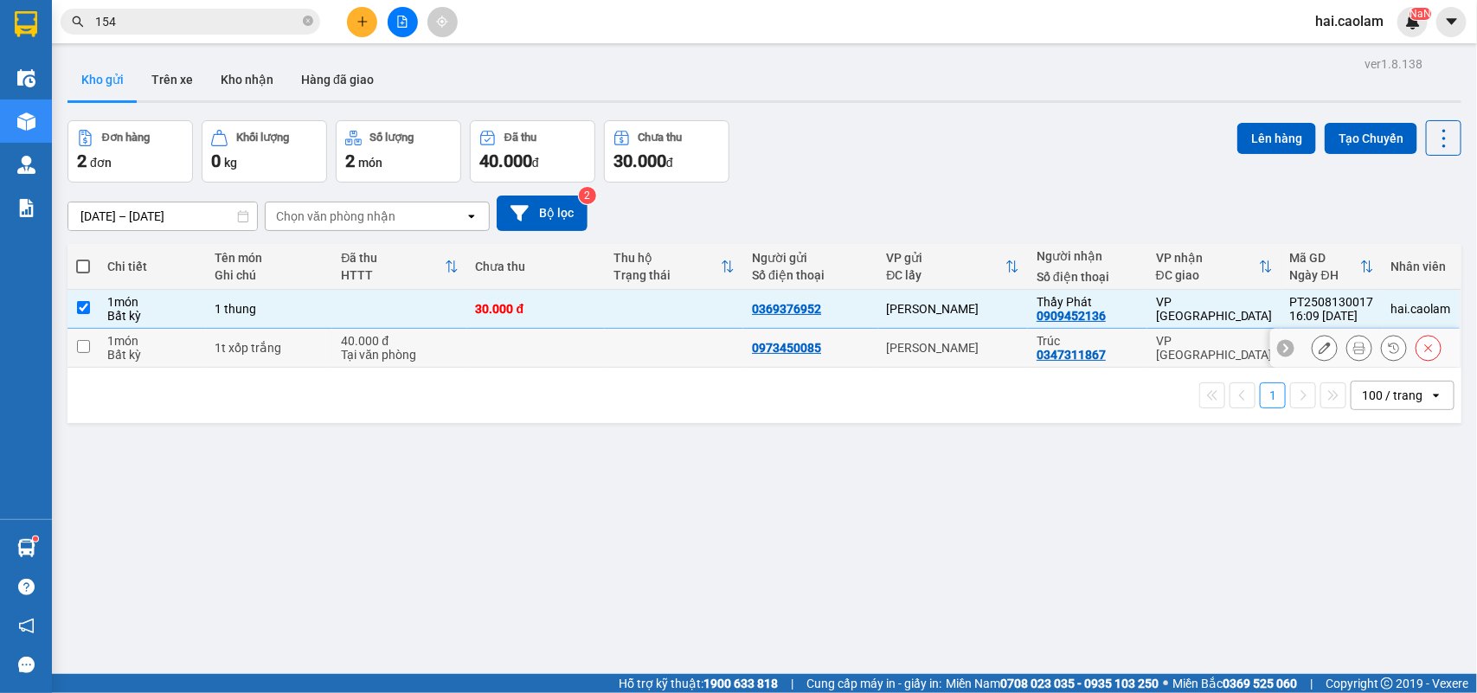
click at [568, 340] on td at bounding box center [536, 348] width 138 height 39
checkbox input "true"
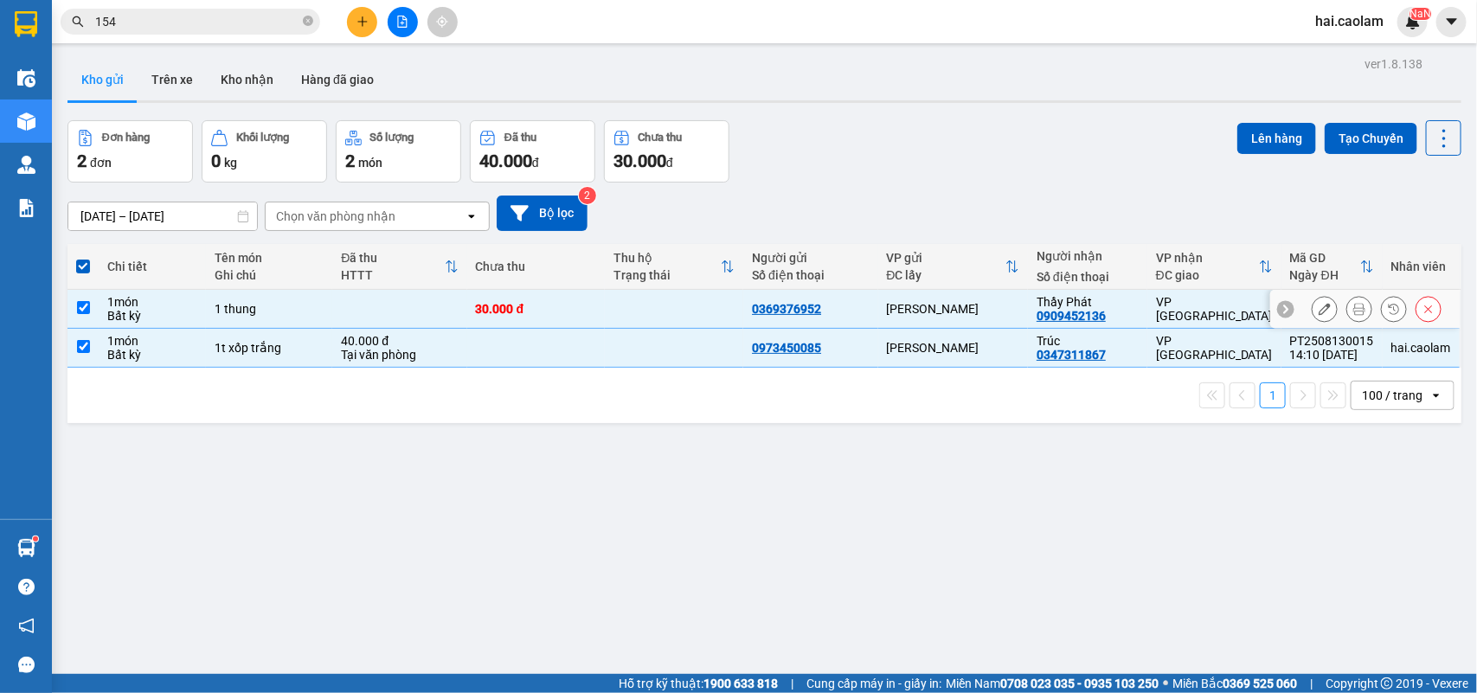
click at [1142, 303] on td "Thầy Phát 0909452136" at bounding box center [1087, 309] width 119 height 39
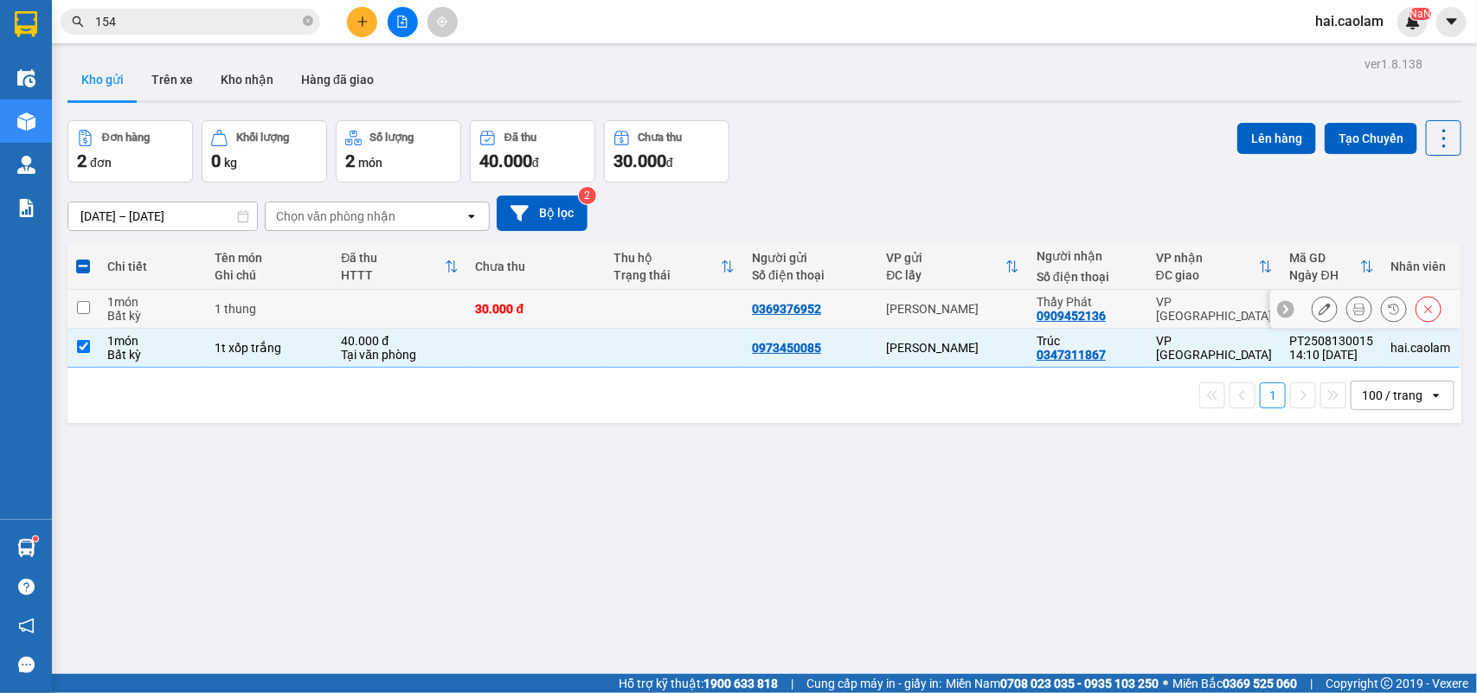
click at [918, 303] on div "[PERSON_NAME]" at bounding box center [953, 309] width 133 height 14
checkbox input "true"
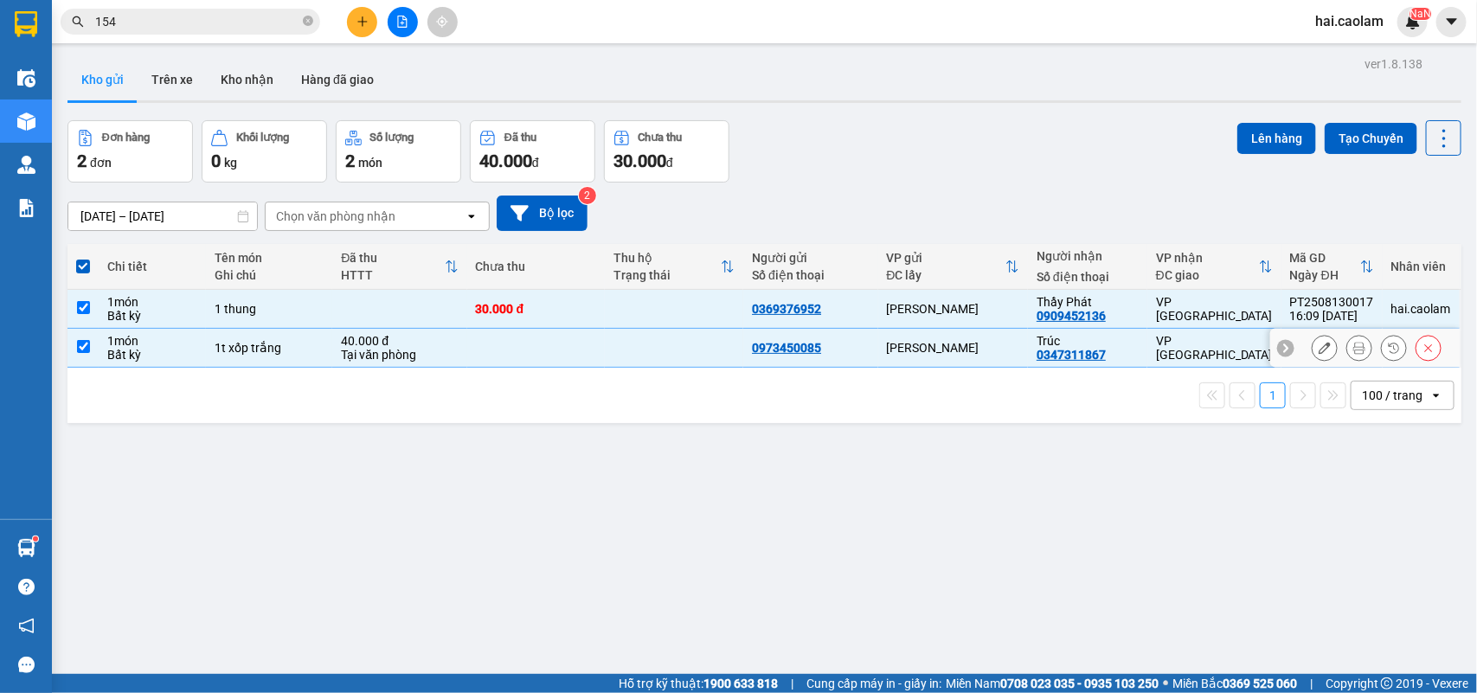
click at [935, 360] on td "[PERSON_NAME]" at bounding box center [953, 348] width 151 height 39
checkbox input "false"
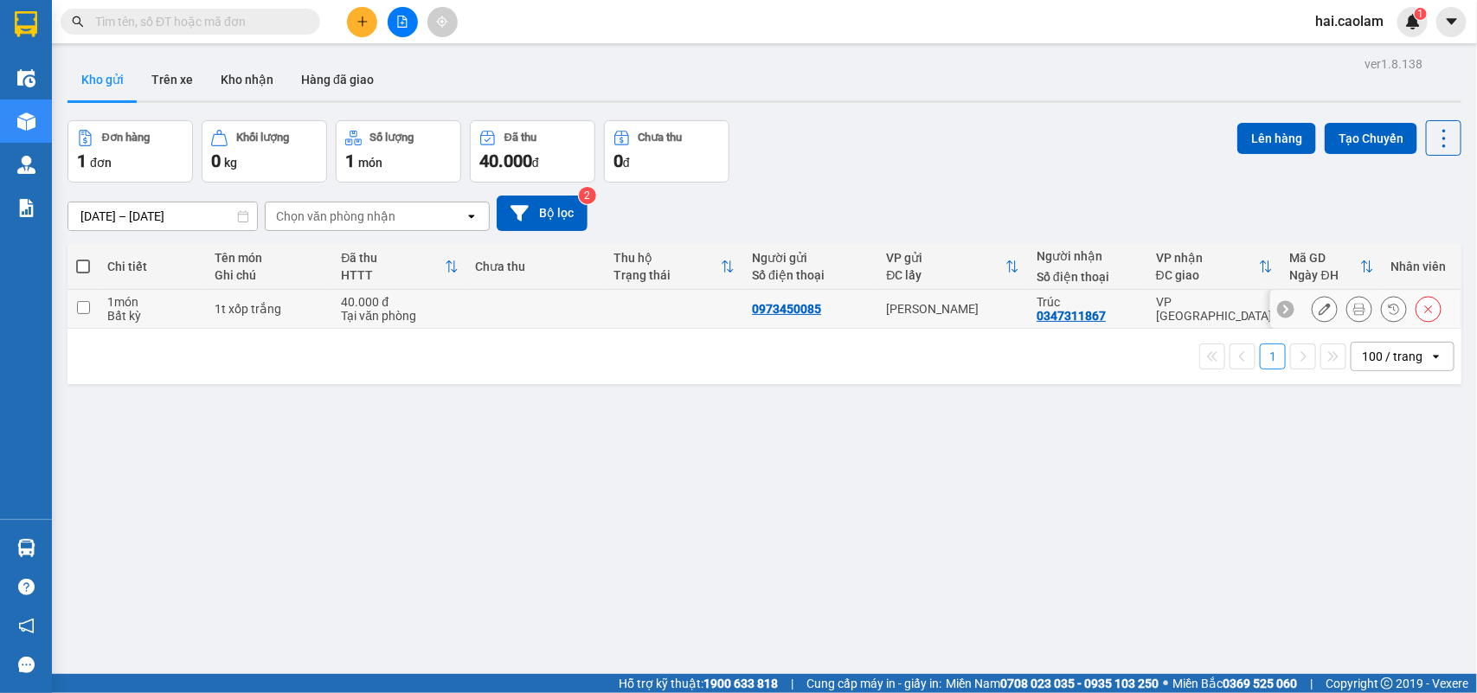
click at [887, 305] on div "[PERSON_NAME]" at bounding box center [953, 309] width 133 height 14
checkbox input "true"
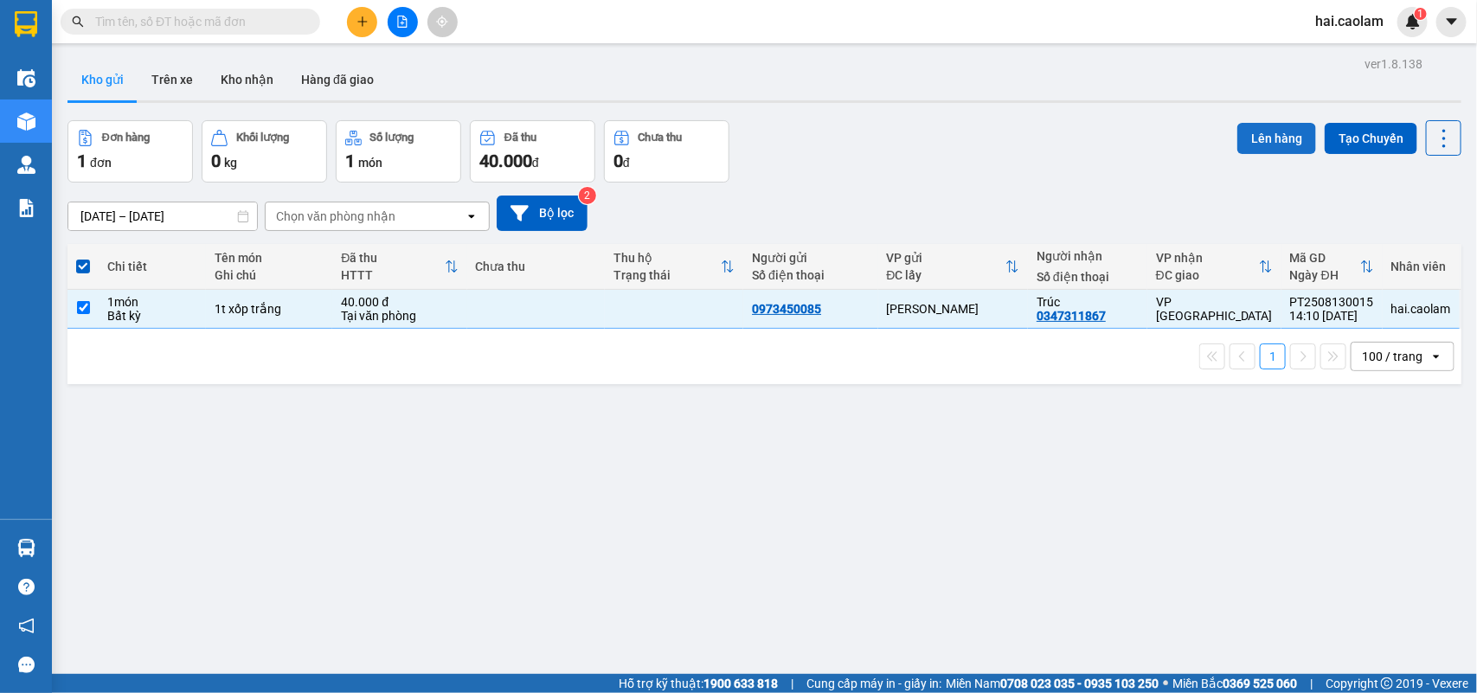
click at [1266, 140] on button "Lên hàng" at bounding box center [1276, 138] width 79 height 31
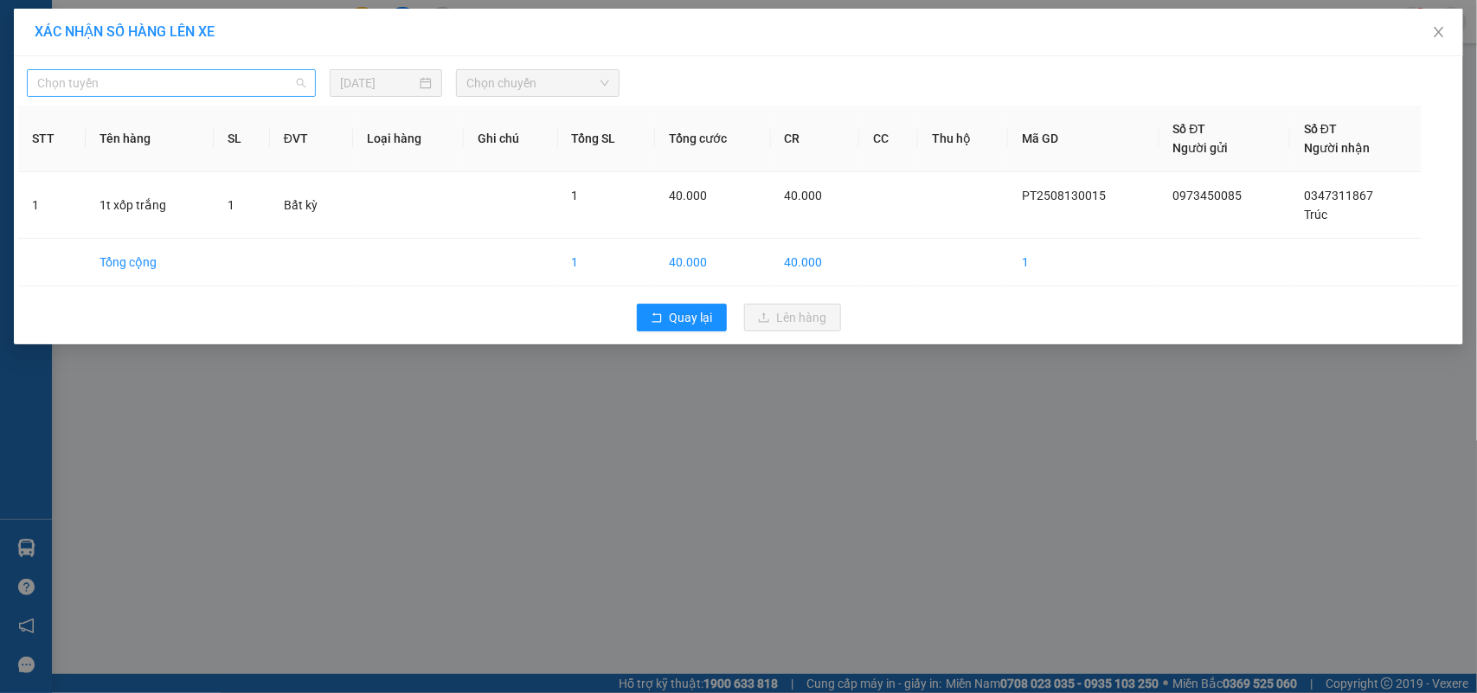
click at [247, 76] on span "Chọn tuyến" at bounding box center [171, 83] width 268 height 26
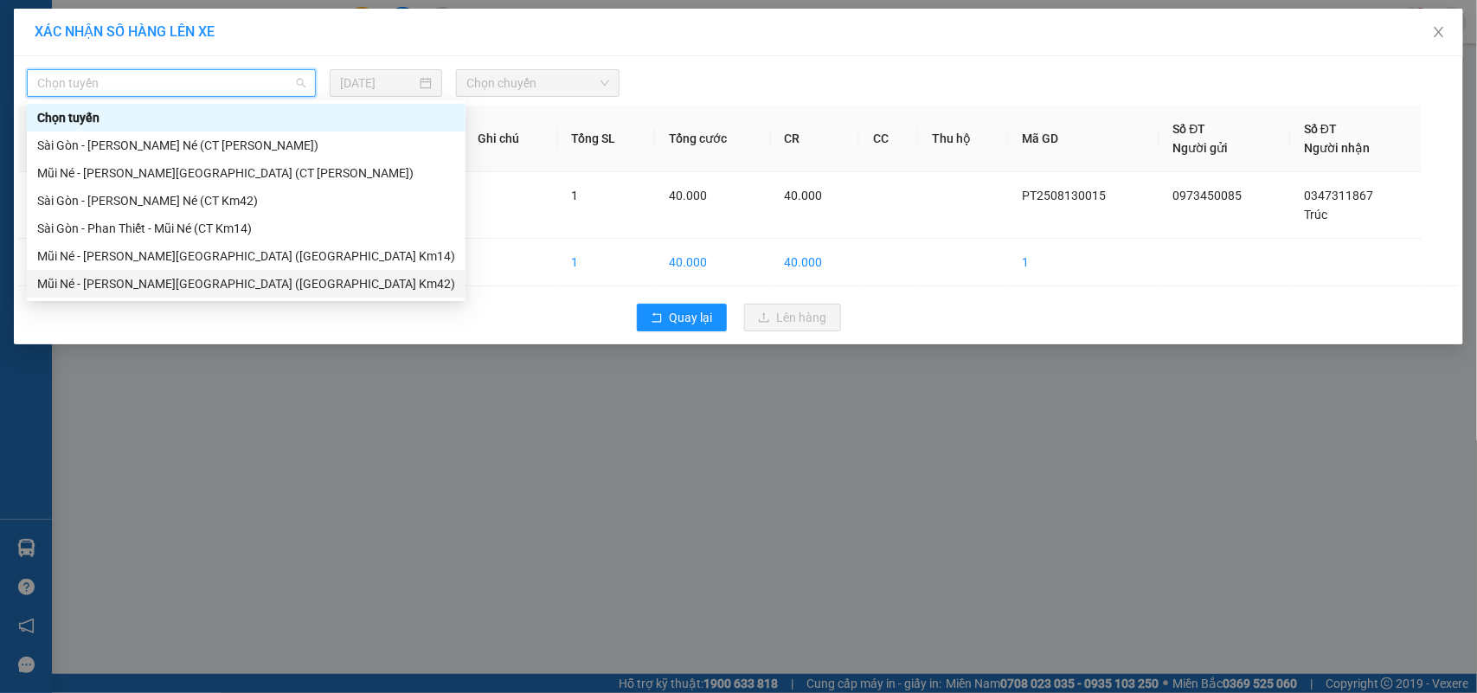
click at [152, 275] on div "Mũi Né - [PERSON_NAME][GEOGRAPHIC_DATA] ([GEOGRAPHIC_DATA] Km42)" at bounding box center [246, 283] width 418 height 19
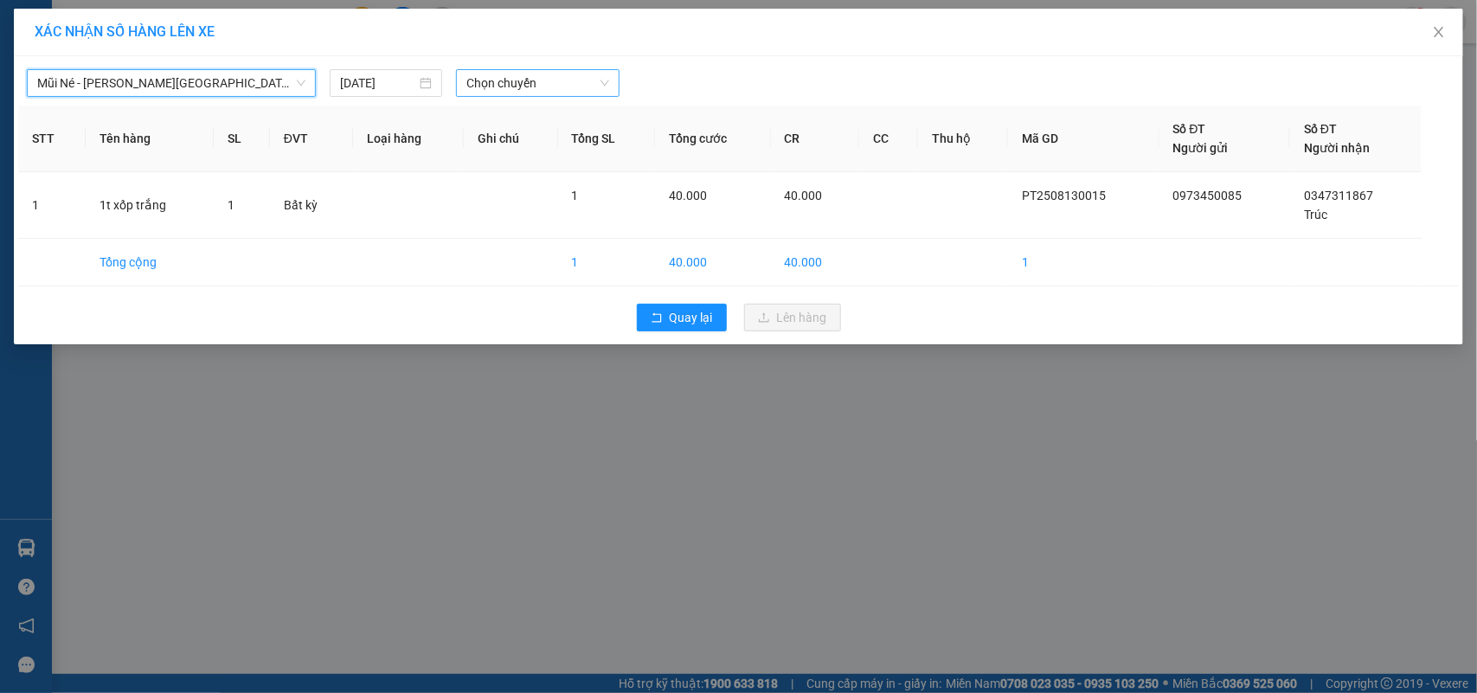
click at [513, 88] on span "Chọn chuyến" at bounding box center [537, 83] width 142 height 26
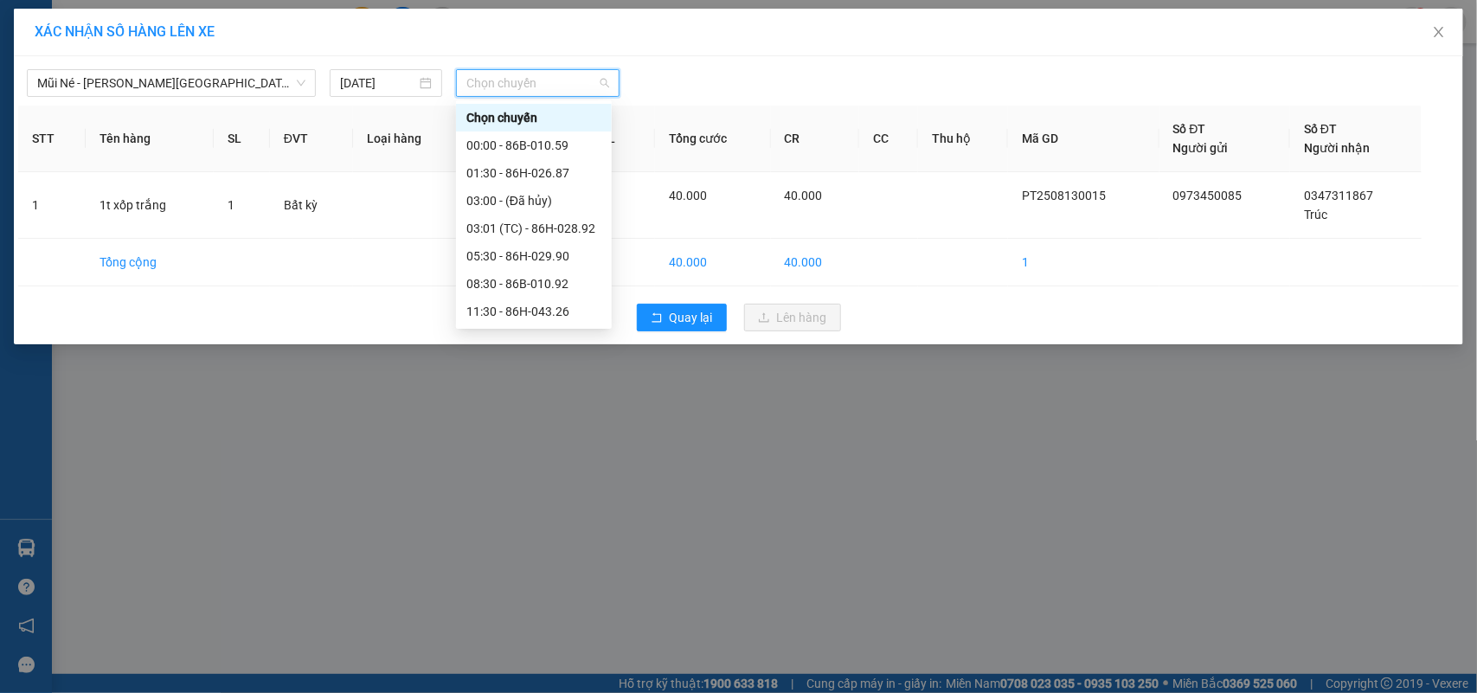
scroll to position [110, 0]
click at [491, 252] on div "15:00 - 86H-043.41" at bounding box center [533, 256] width 135 height 19
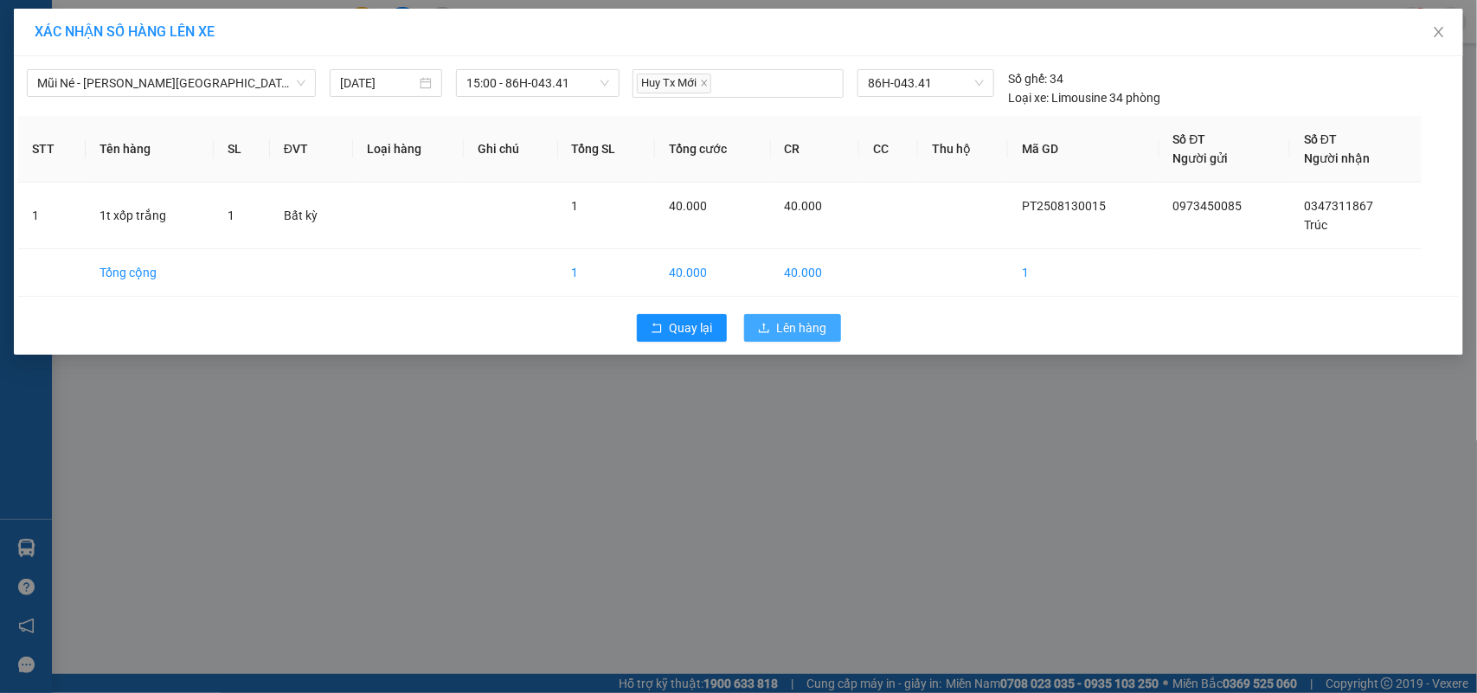
click at [793, 333] on span "Lên hàng" at bounding box center [802, 327] width 50 height 19
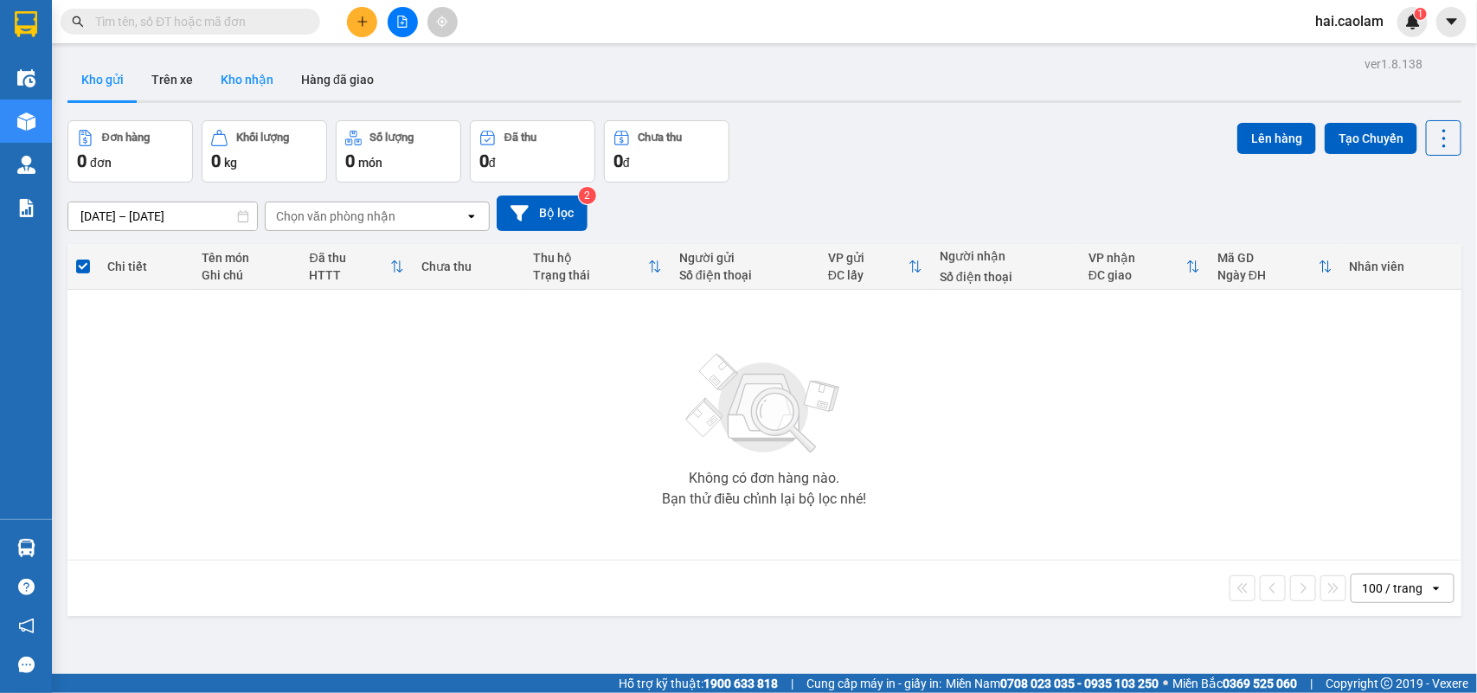
click at [234, 80] on button "Kho nhận" at bounding box center [247, 80] width 80 height 42
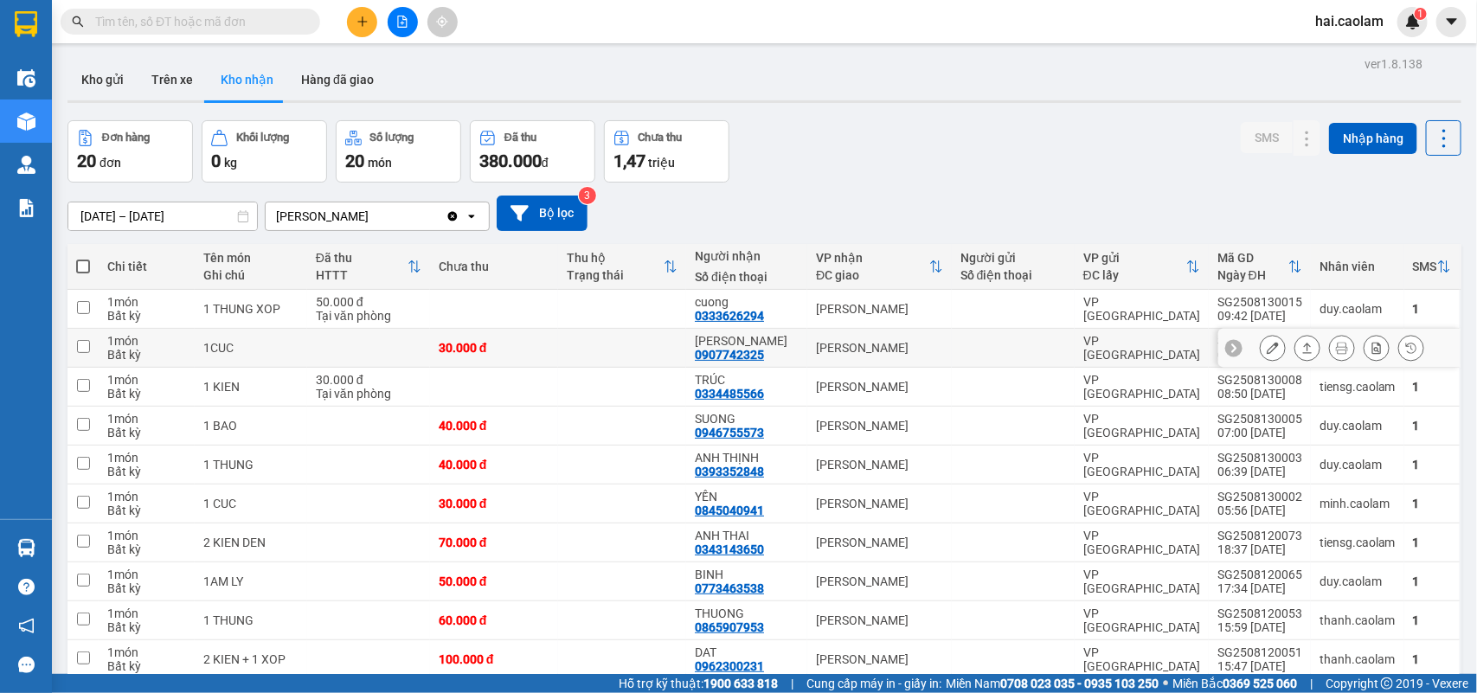
scroll to position [433, 0]
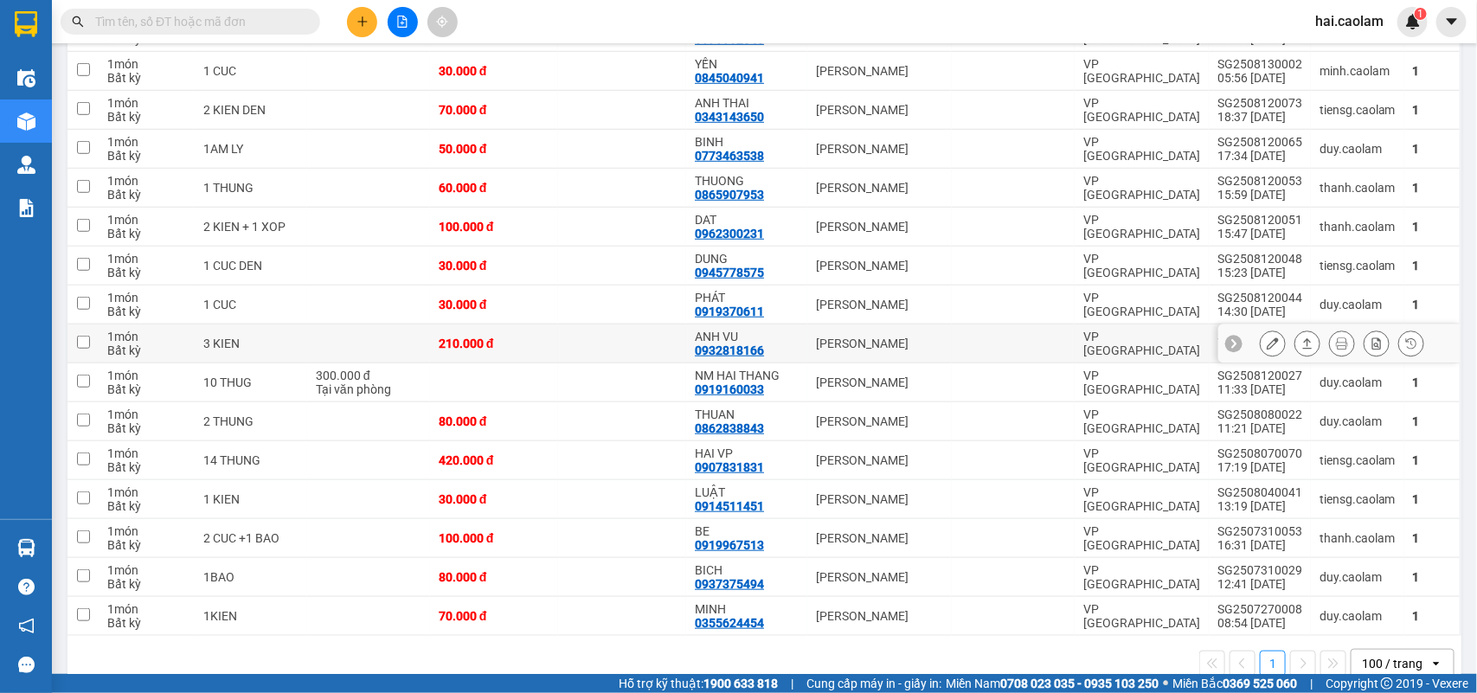
click at [513, 339] on div "210.000 đ" at bounding box center [494, 344] width 111 height 14
checkbox input "true"
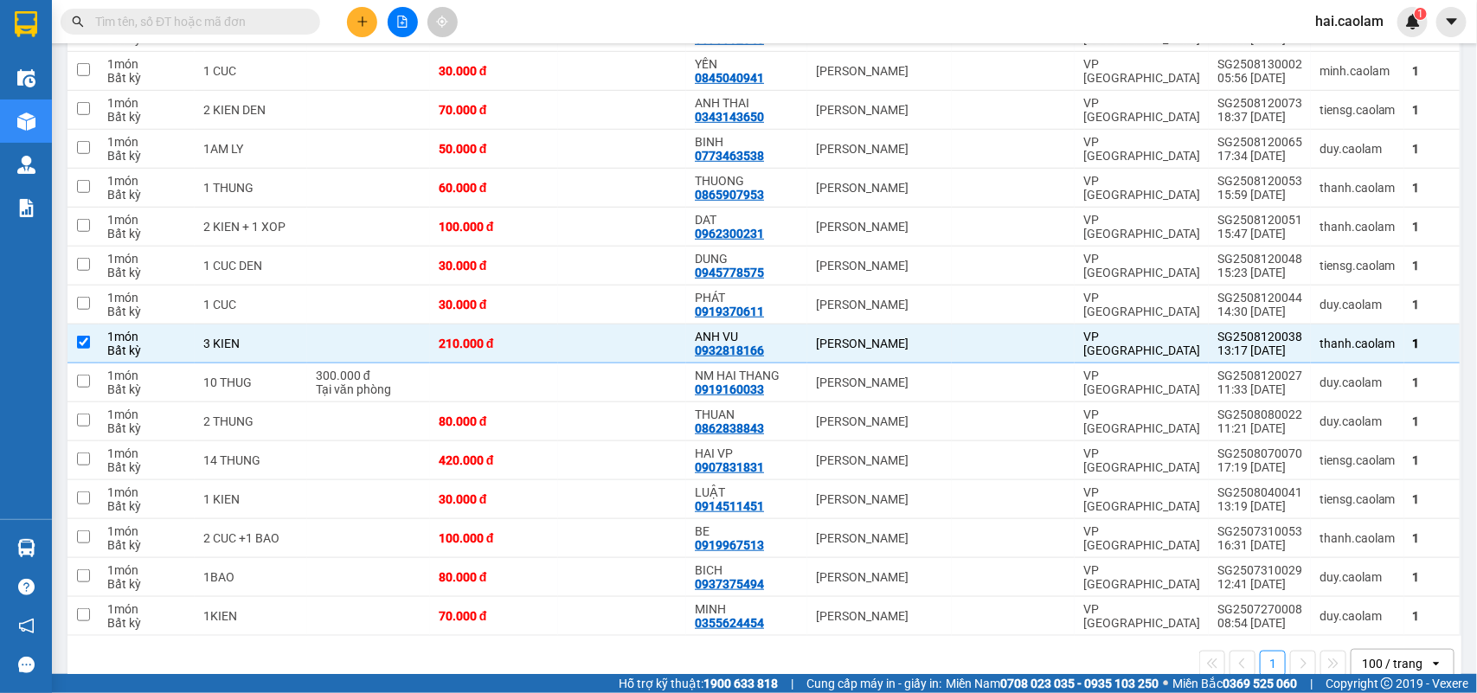
click at [241, 16] on input "text" at bounding box center [197, 21] width 204 height 19
click at [728, 353] on div "0932818166" at bounding box center [729, 351] width 69 height 14
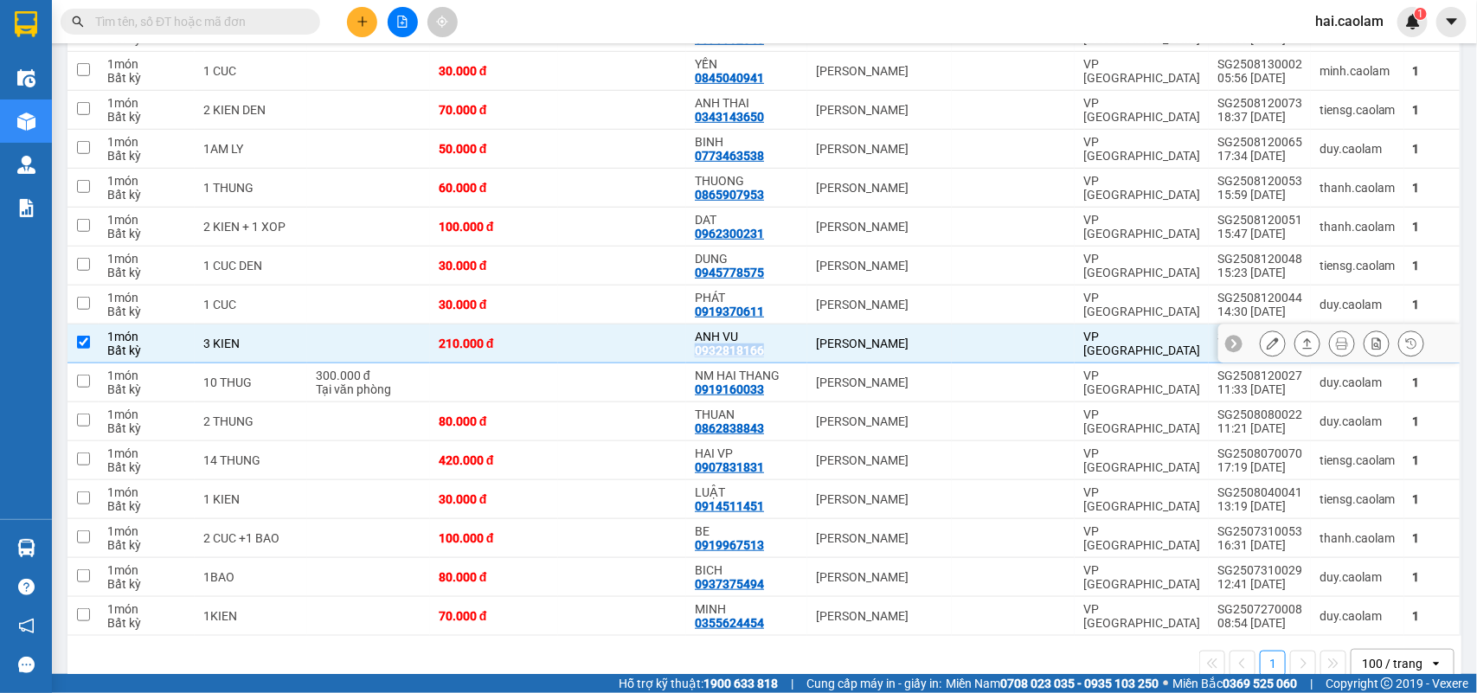
copy div "0932818166"
click at [241, 23] on input "text" at bounding box center [197, 21] width 204 height 19
paste input "0932818166"
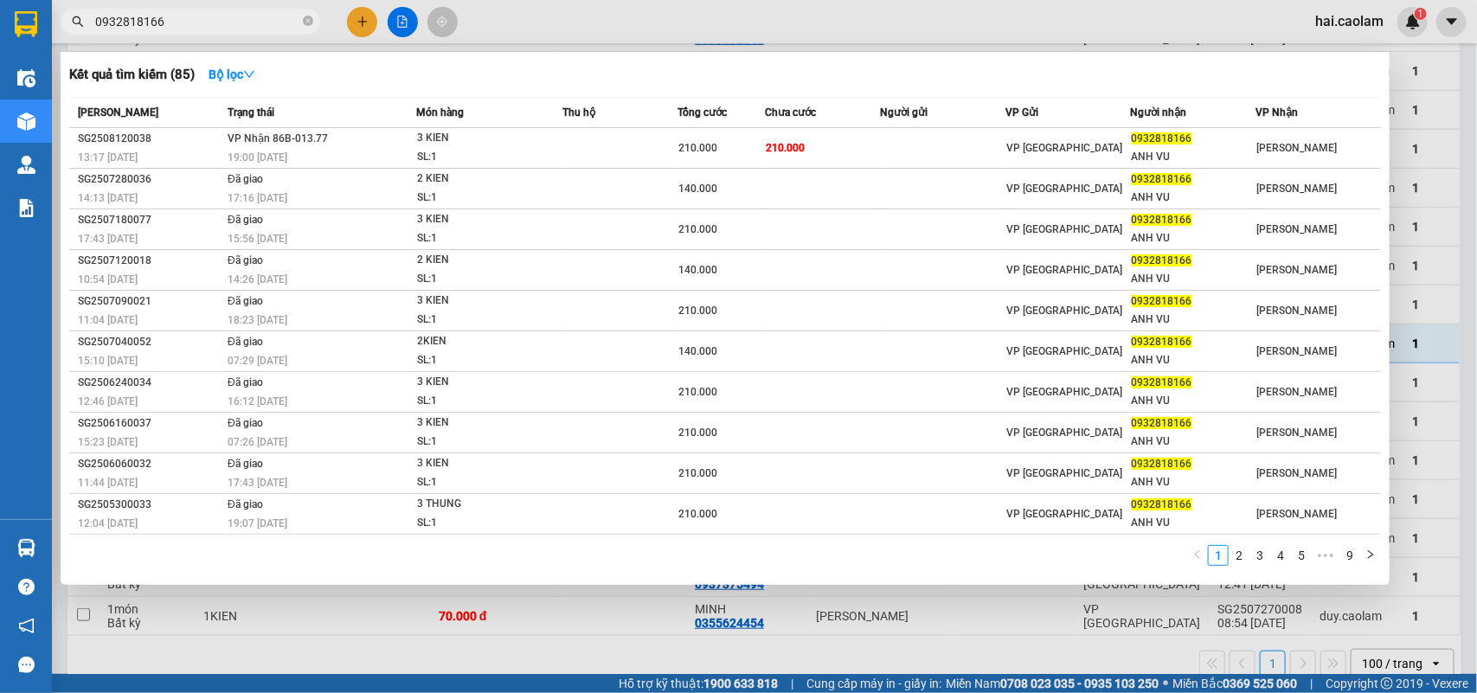
click at [209, 26] on input "0932818166" at bounding box center [197, 21] width 204 height 19
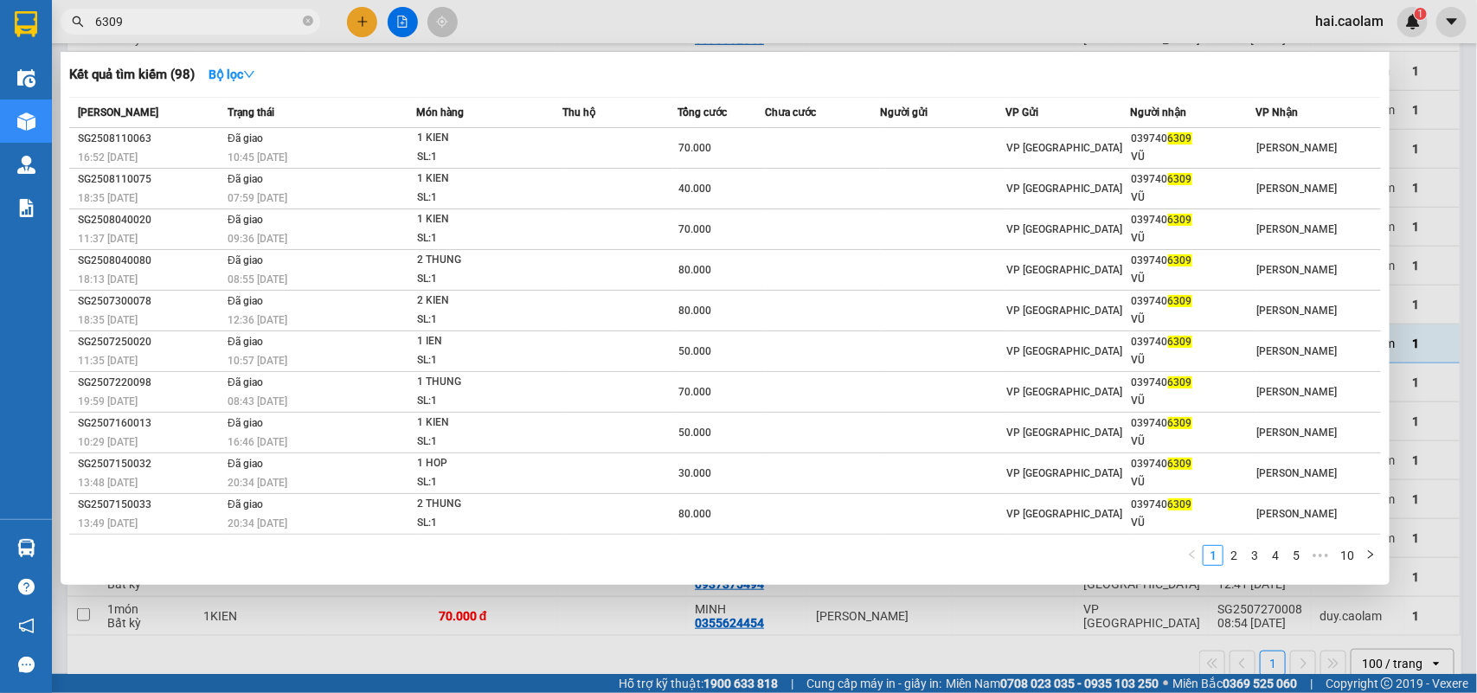
click at [244, 15] on input "6309" at bounding box center [197, 21] width 204 height 19
paste input "0932818166"
type input "0932818166"
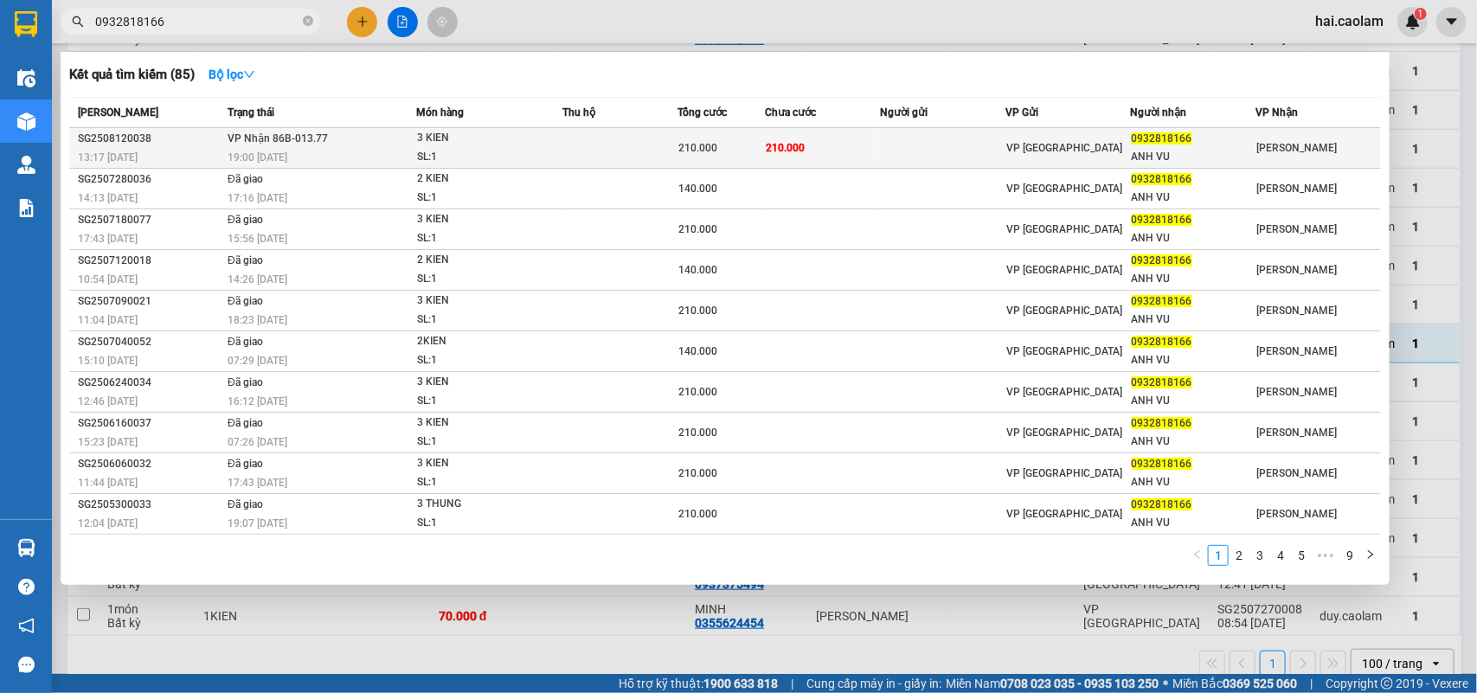
click at [867, 149] on td "210.000" at bounding box center [823, 148] width 116 height 41
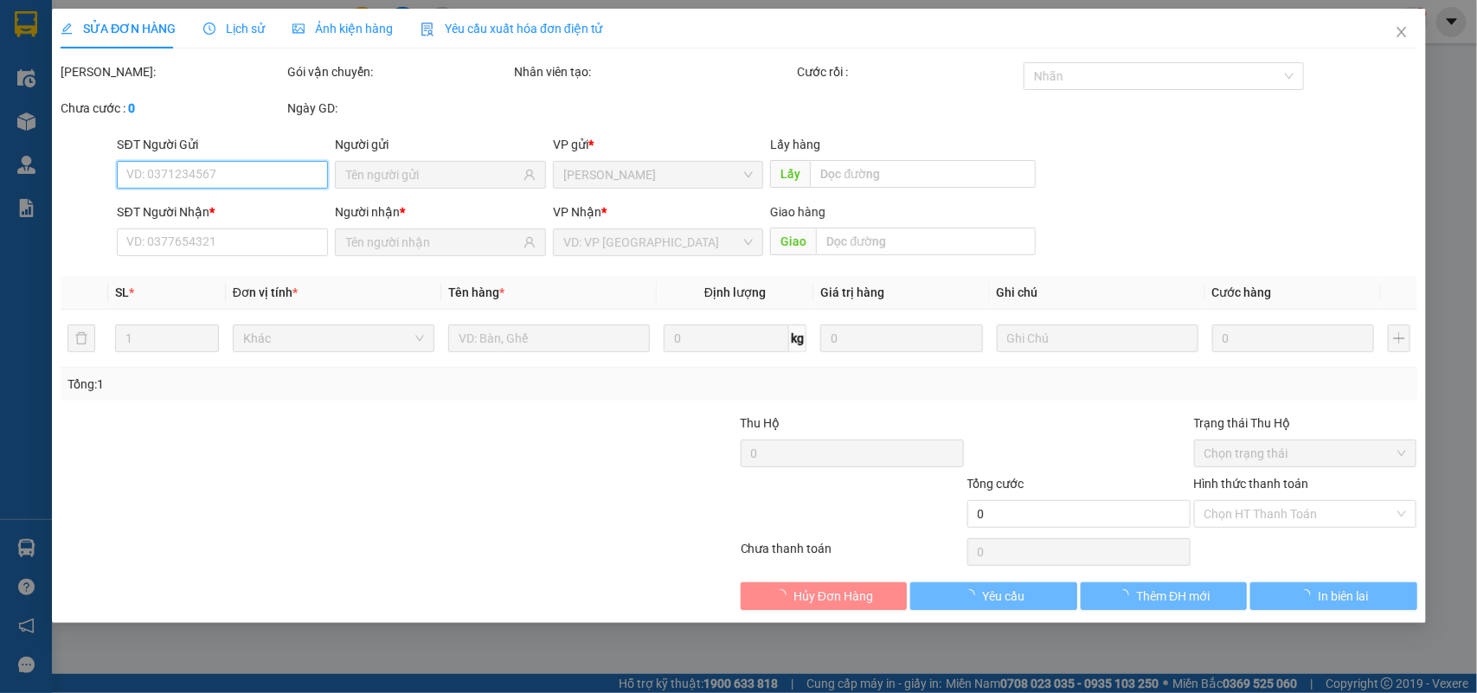
type input "0932818166"
type input "ANH VU"
type input "210.000"
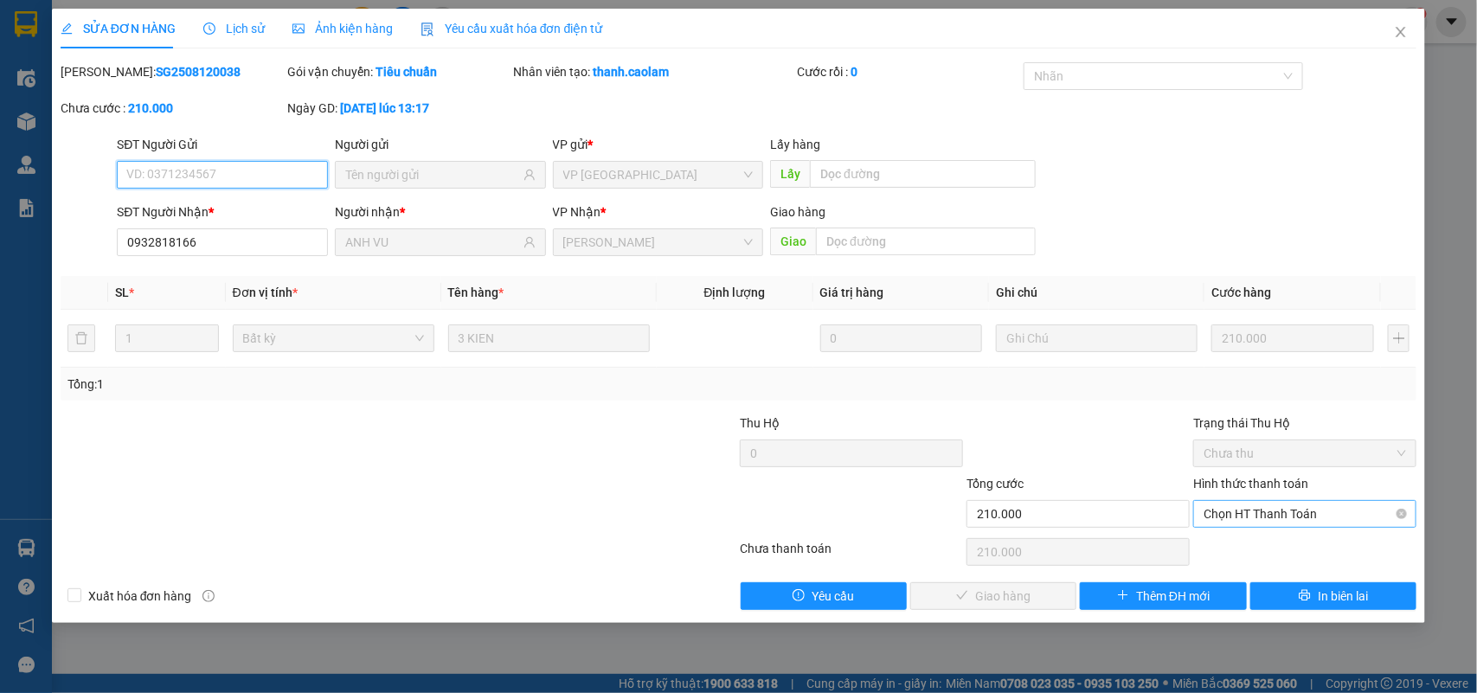
click at [1285, 522] on span "Chọn HT Thanh Toán" at bounding box center [1305, 514] width 202 height 26
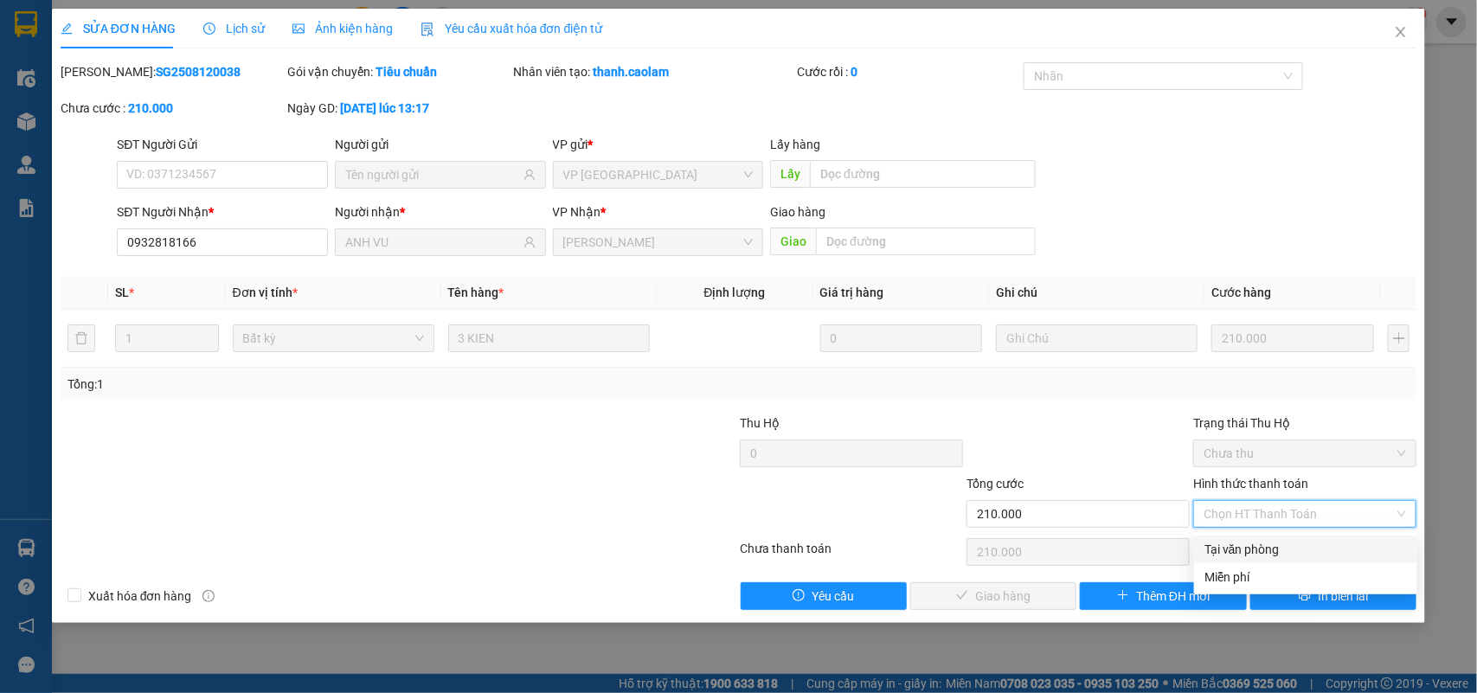
click at [1268, 550] on div "Tại văn phòng" at bounding box center [1305, 549] width 202 height 19
type input "0"
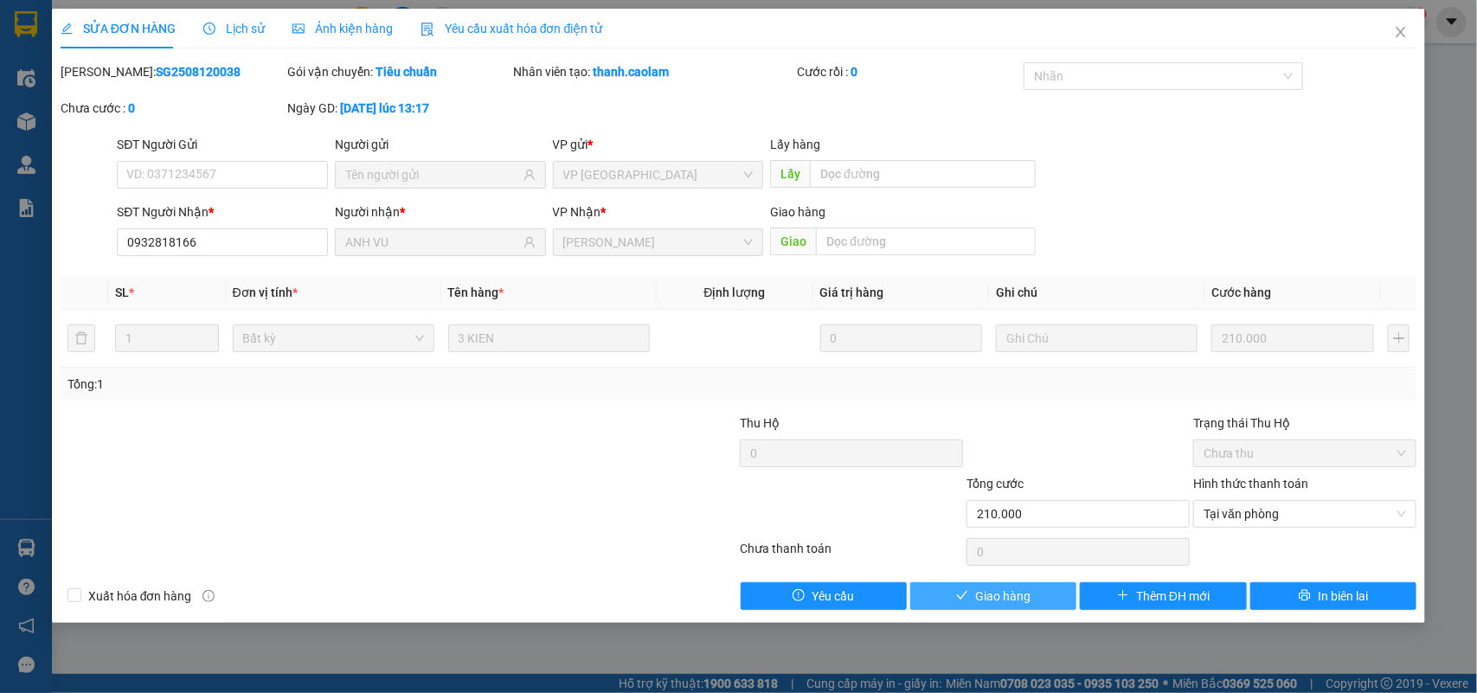
click at [1038, 586] on button "Giao hàng" at bounding box center [993, 596] width 166 height 28
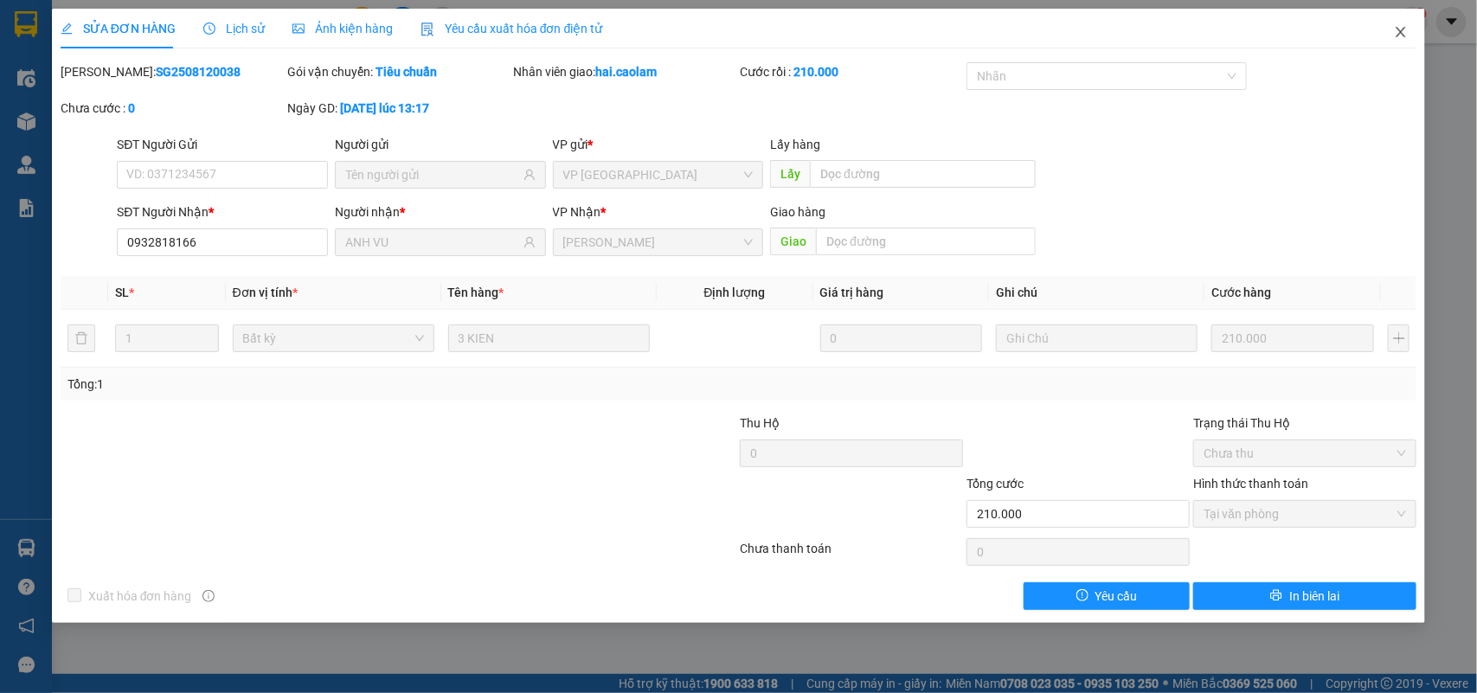
click at [1409, 33] on span "Close" at bounding box center [1401, 33] width 48 height 48
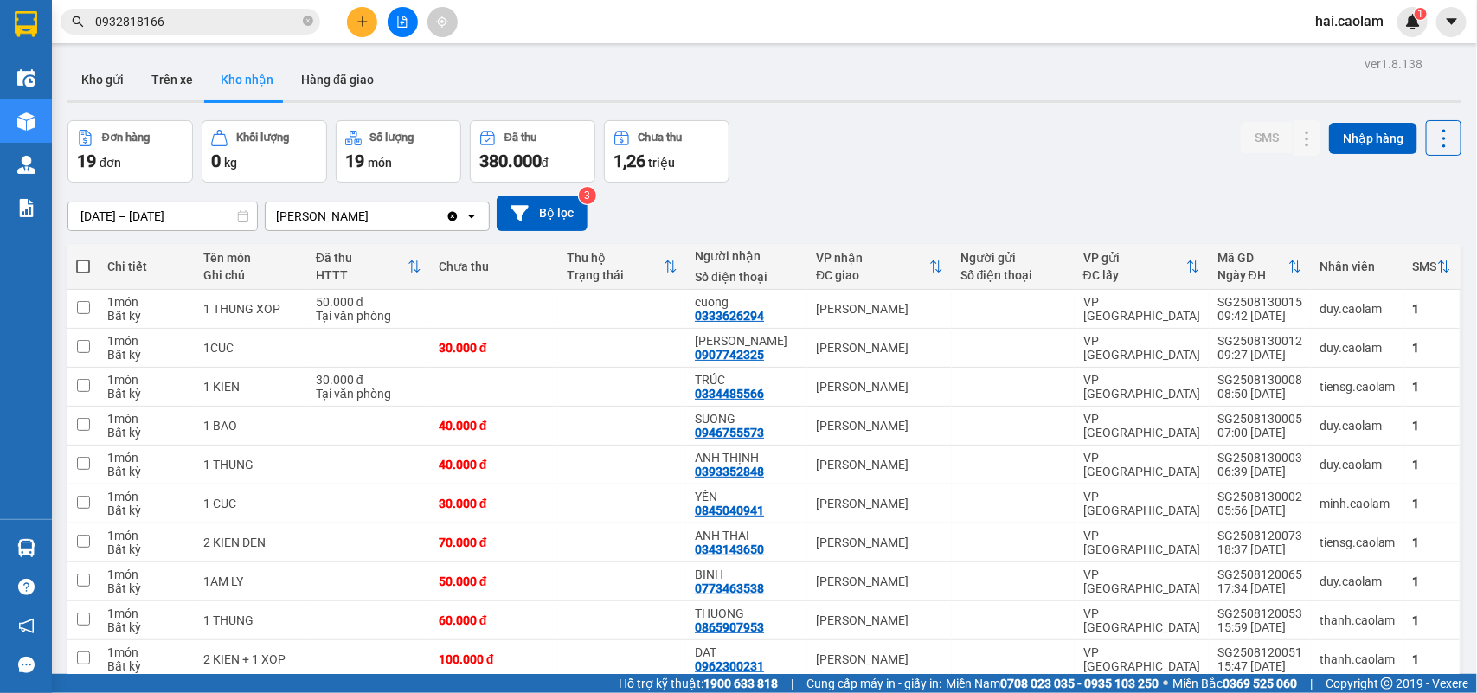
click at [362, 13] on button at bounding box center [362, 22] width 30 height 30
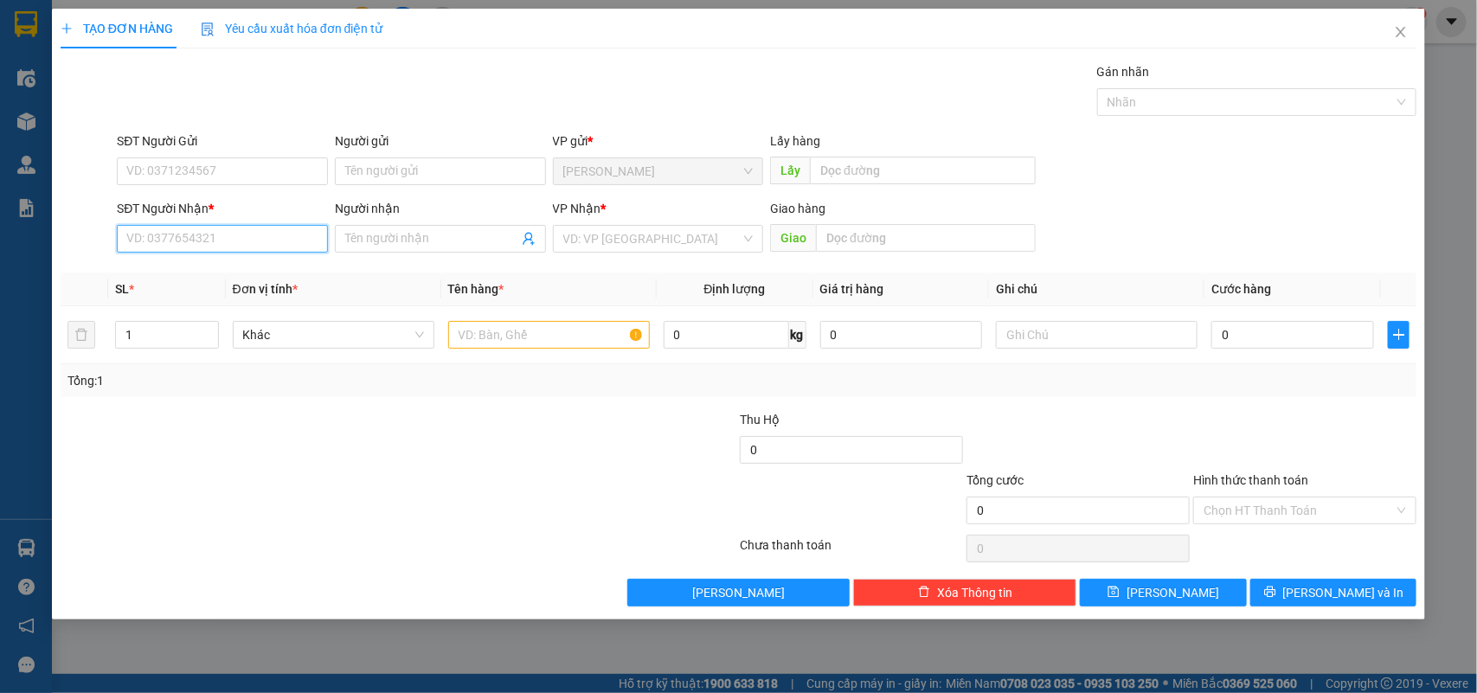
click at [284, 244] on input "SĐT Người Nhận *" at bounding box center [222, 239] width 211 height 28
click at [183, 278] on div "0938150925" at bounding box center [222, 274] width 190 height 19
type input "0938150925"
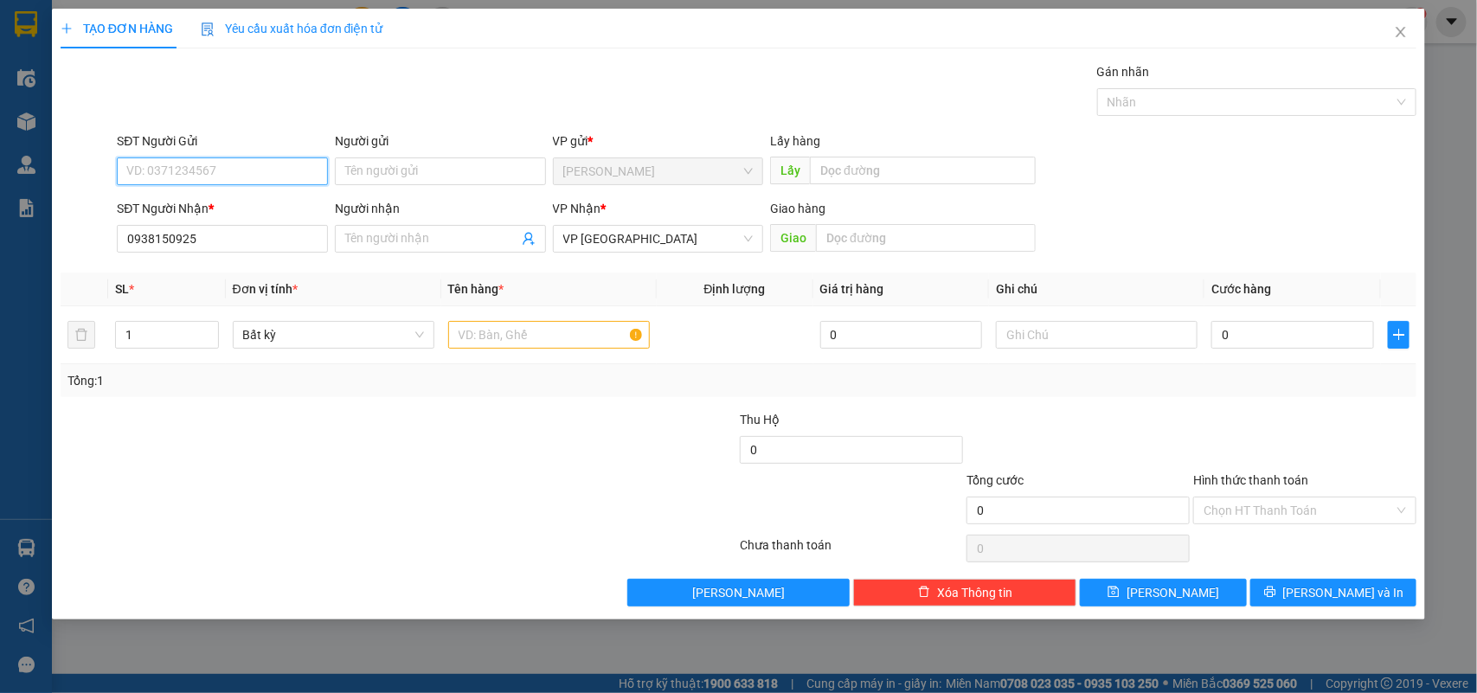
drag, startPoint x: 275, startPoint y: 179, endPoint x: 333, endPoint y: 163, distance: 60.3
click at [307, 170] on input "SĐT Người Gửi" at bounding box center [222, 171] width 211 height 28
click at [231, 209] on div "0783600777 - KHANG AN" at bounding box center [222, 206] width 190 height 19
type input "0783600777"
type input "KHANG AN"
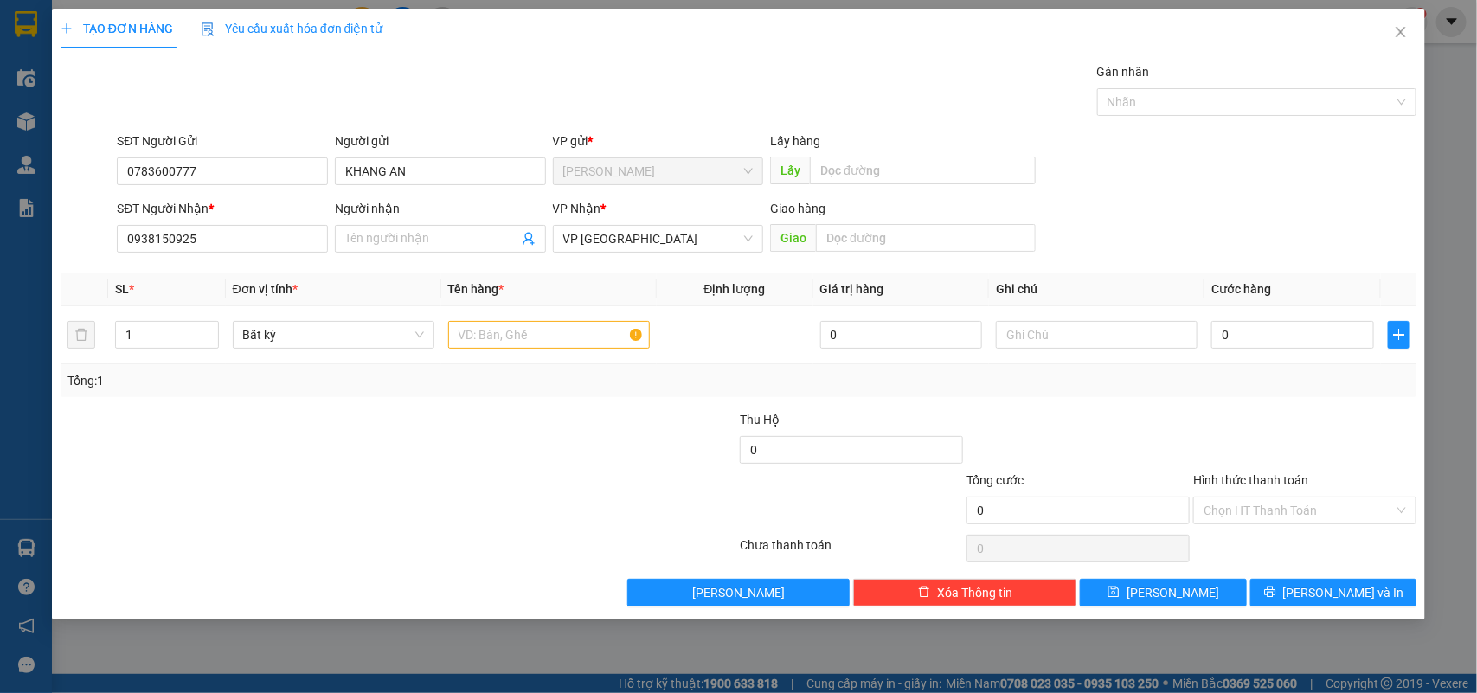
click at [469, 421] on div at bounding box center [285, 440] width 453 height 61
click at [1305, 335] on input "0" at bounding box center [1292, 335] width 163 height 28
type input "3"
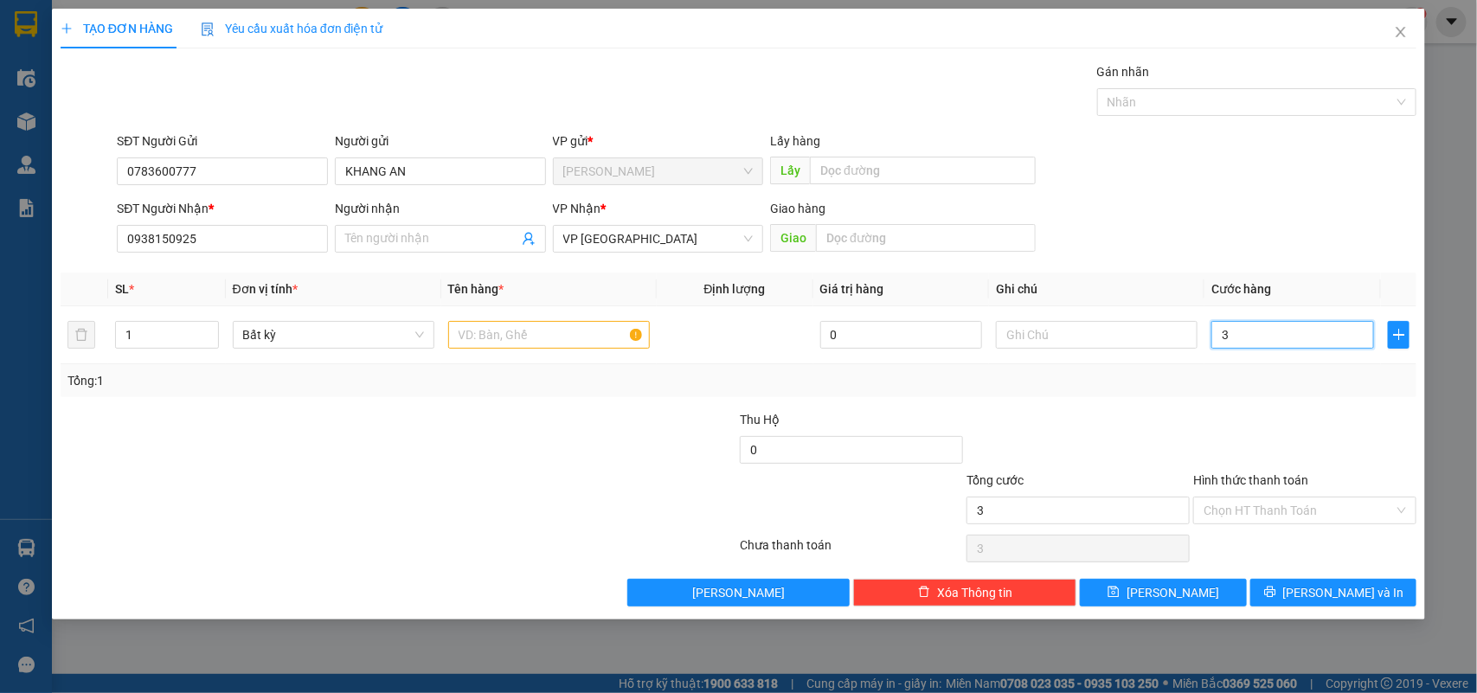
type input "30"
type input "30.000"
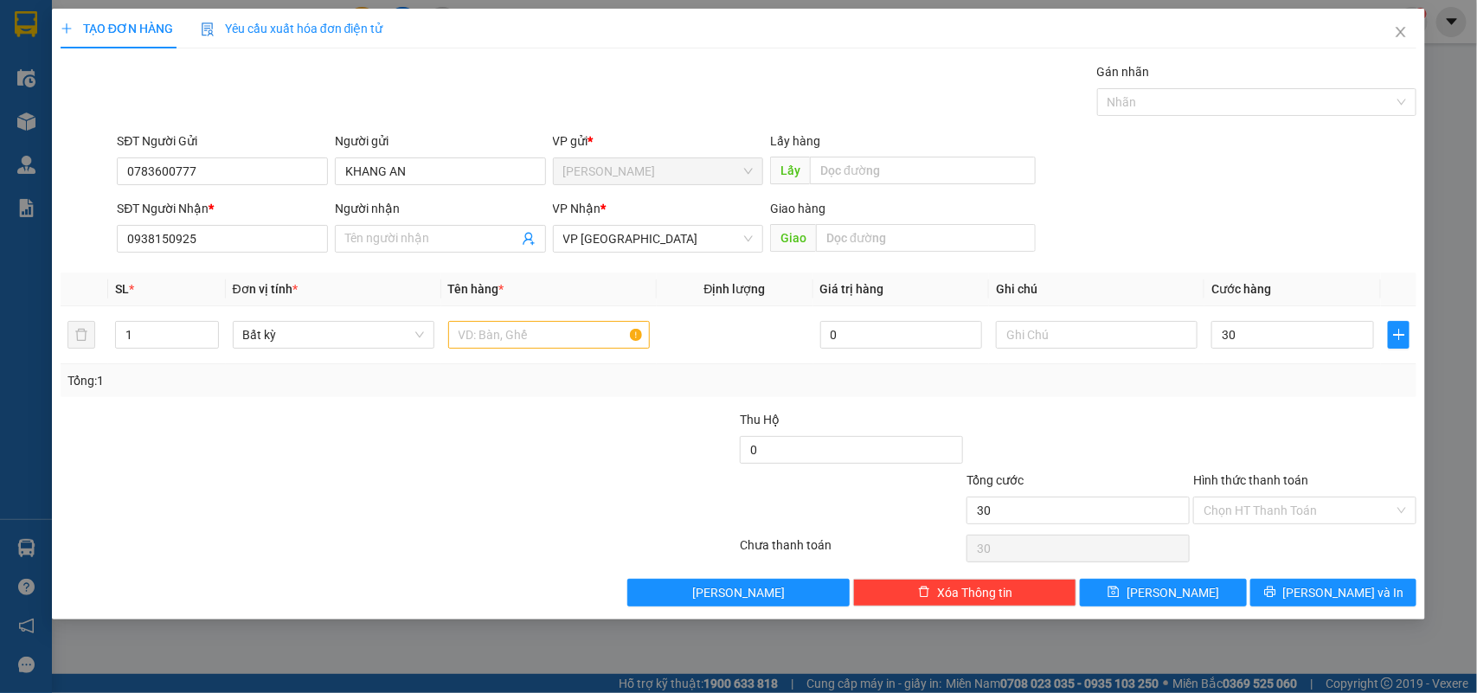
type input "30.000"
click at [1239, 402] on div "Transit Pickup Surcharge Ids Transit Deliver Surcharge Ids Transit Deliver Surc…" at bounding box center [739, 334] width 1357 height 544
click at [550, 333] on input "text" at bounding box center [549, 335] width 202 height 28
type input "1 Thùng"
click at [1255, 509] on input "Hình thức thanh toán" at bounding box center [1299, 511] width 190 height 26
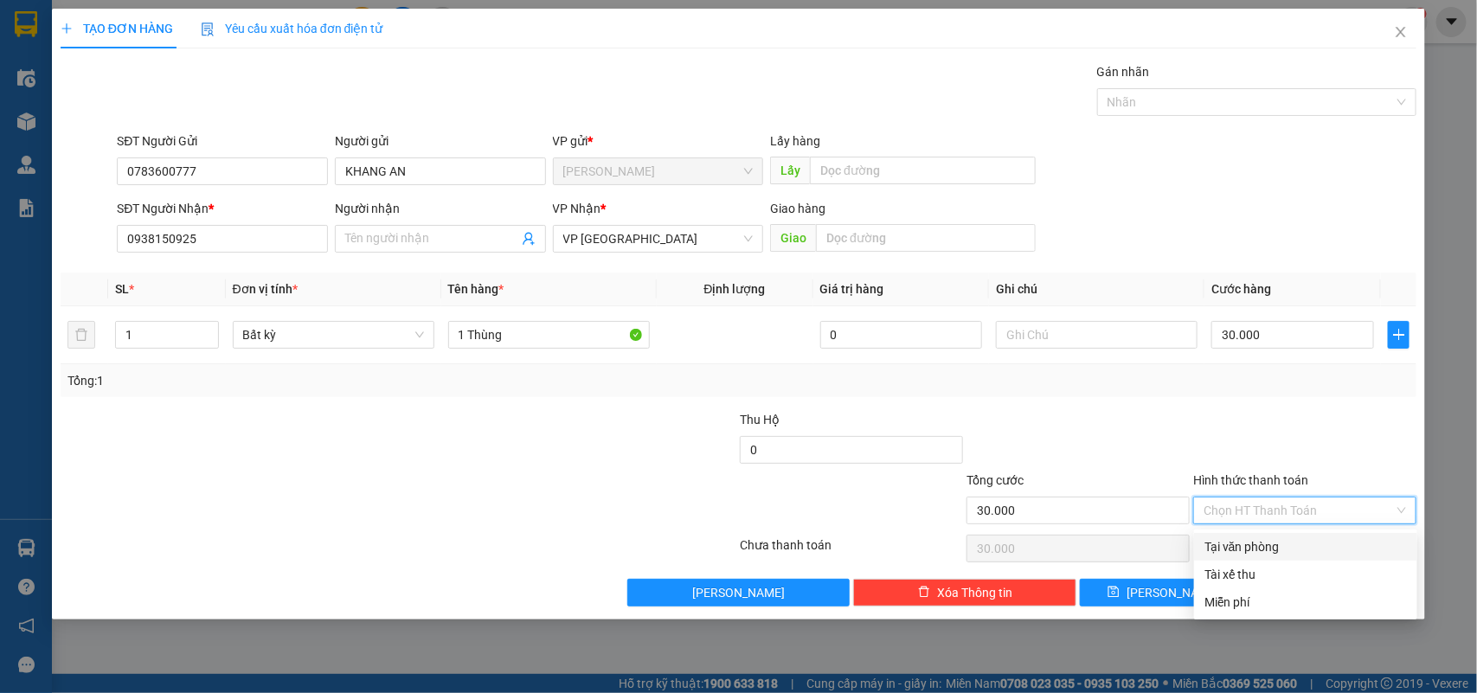
click at [1256, 543] on div "Tại văn phòng" at bounding box center [1305, 546] width 202 height 19
type input "0"
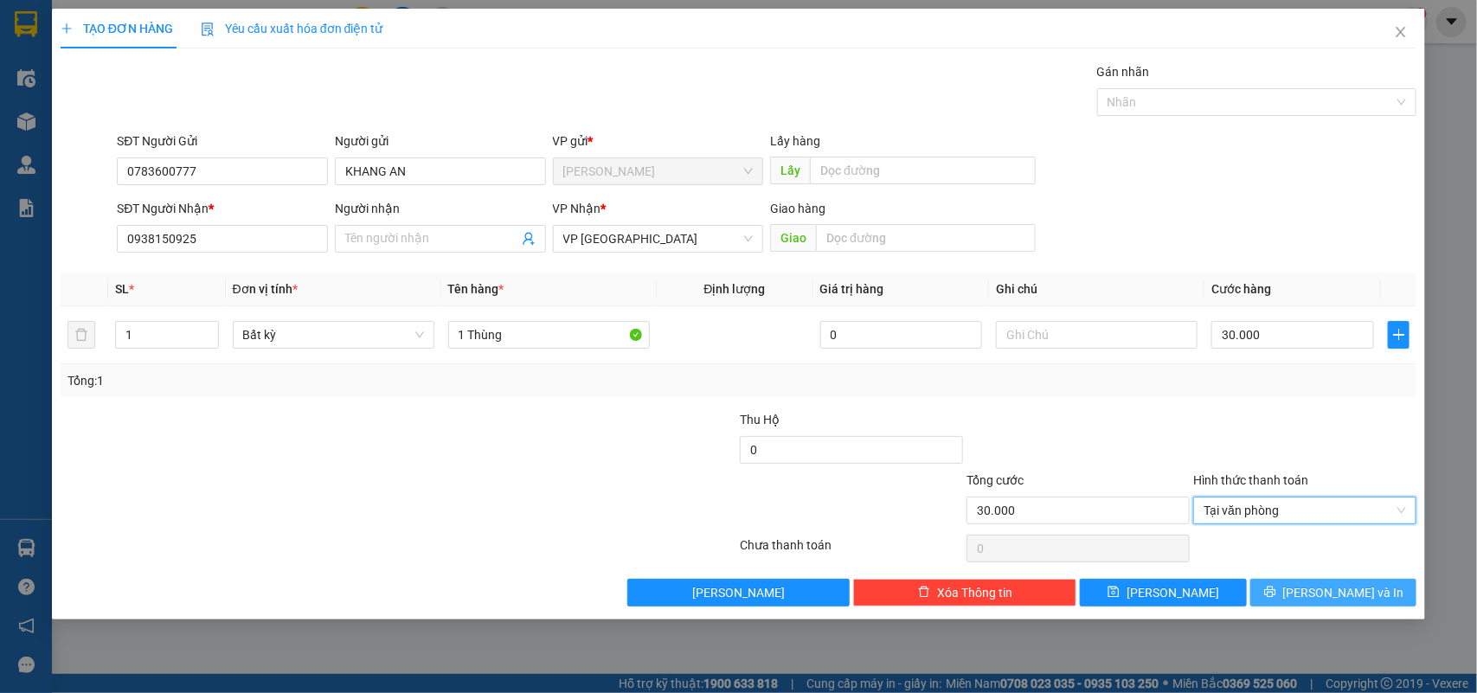
click at [1326, 594] on span "Lưu và In" at bounding box center [1343, 592] width 121 height 19
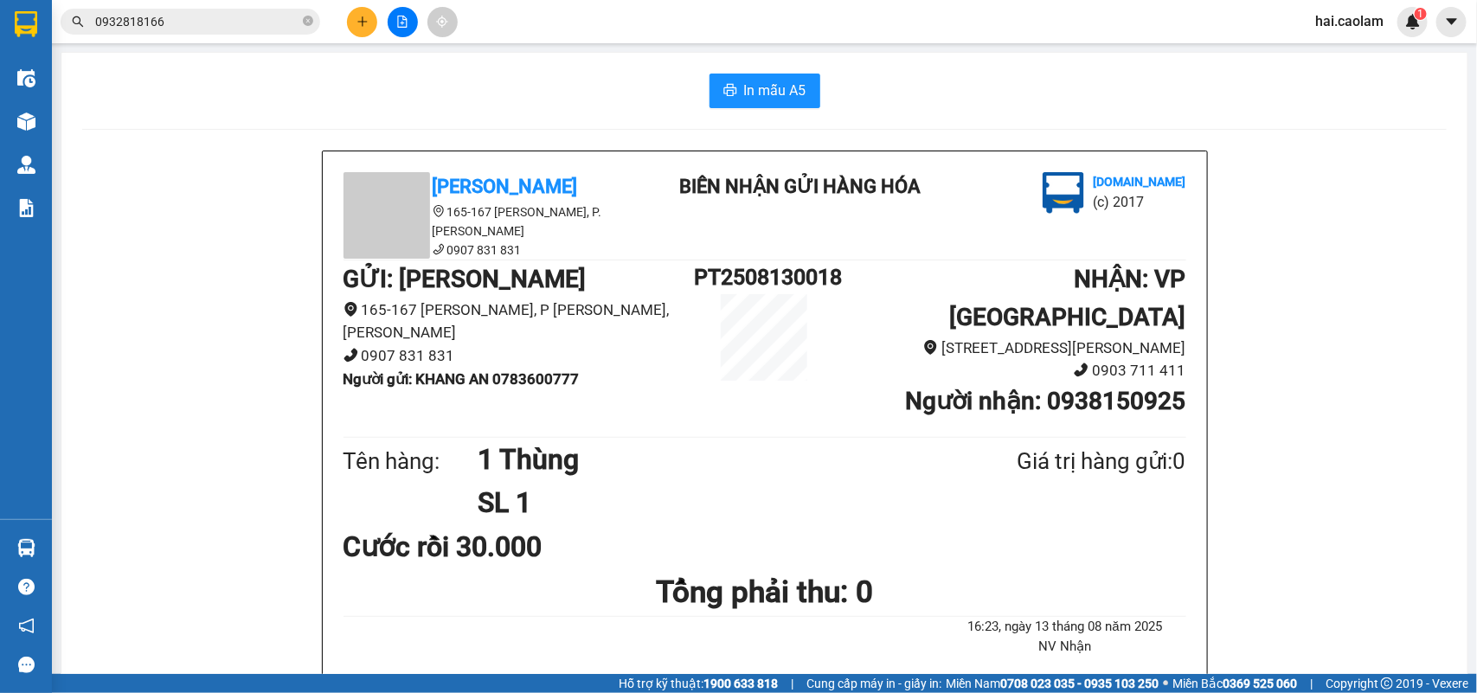
click at [232, 22] on input "0932818166" at bounding box center [197, 21] width 204 height 19
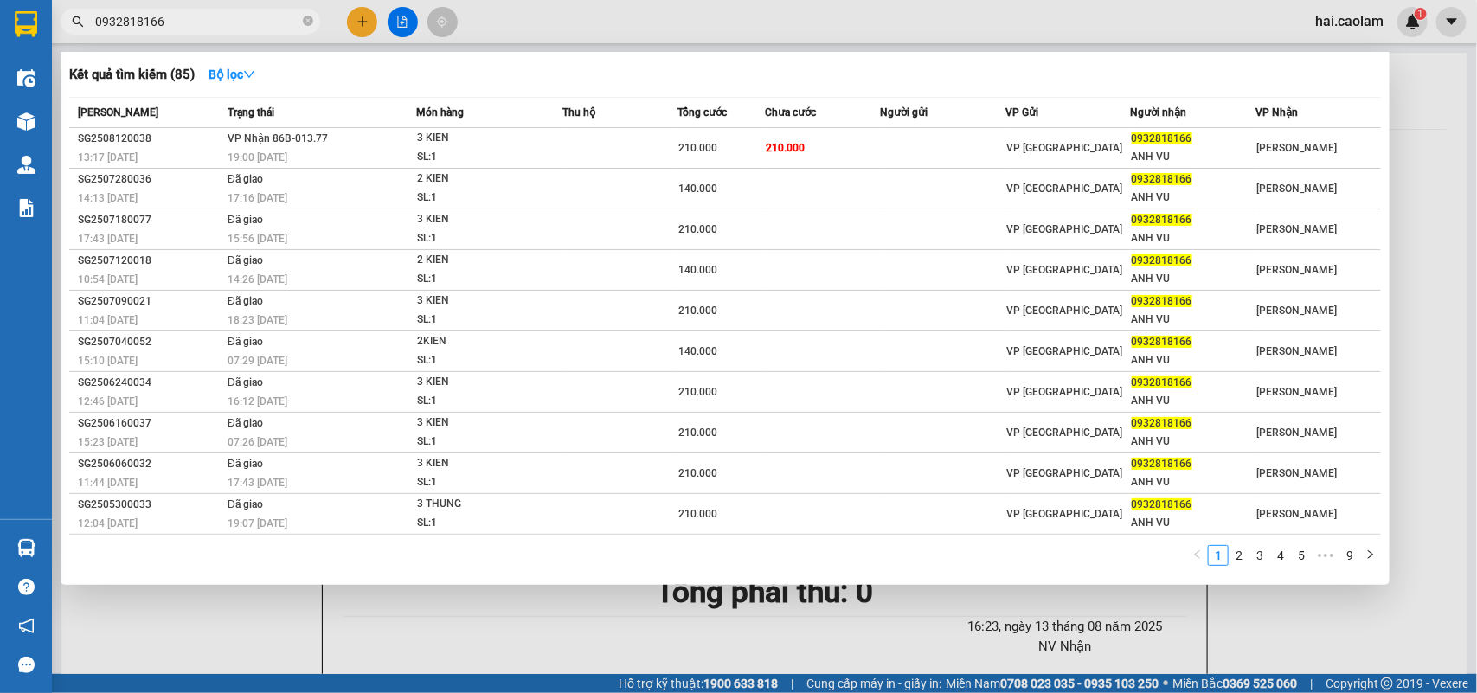
click at [232, 22] on input "0932818166" at bounding box center [197, 21] width 204 height 19
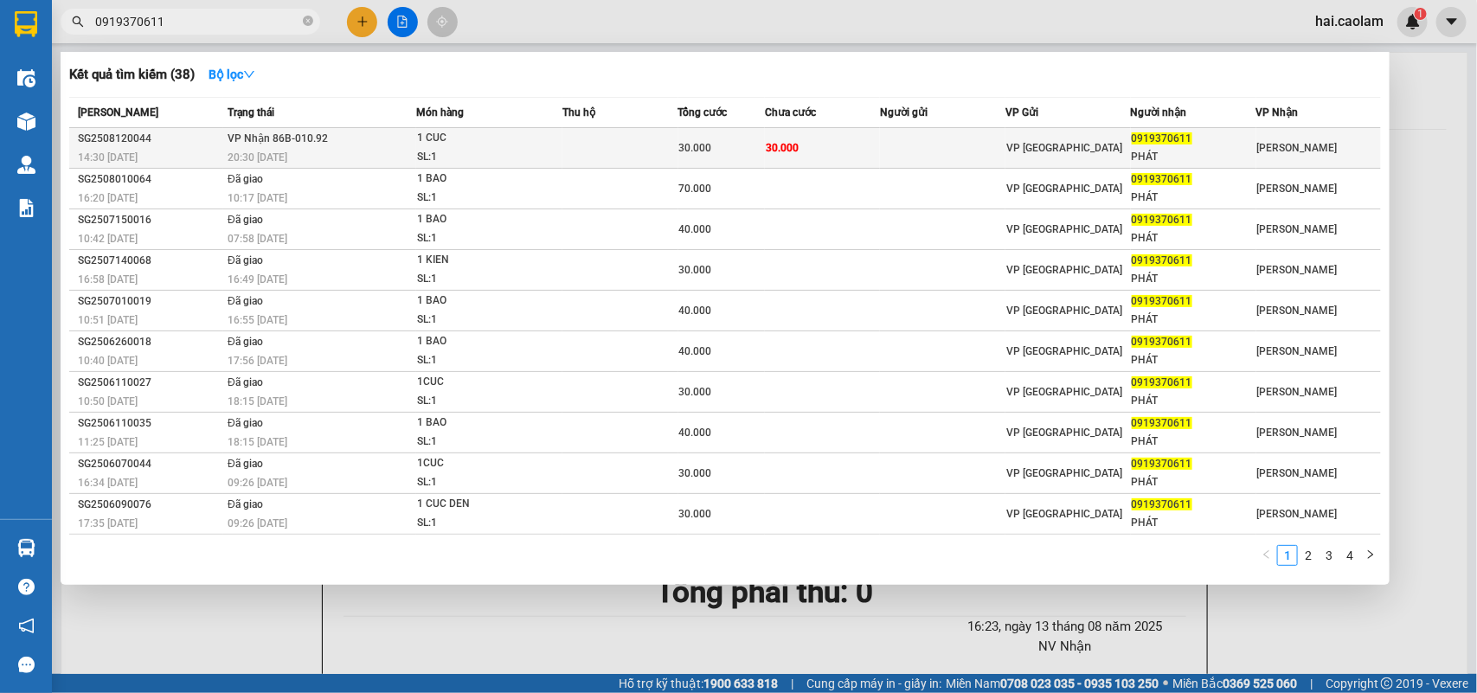
type input "0919370611"
click at [792, 148] on span "30.000" at bounding box center [782, 148] width 33 height 12
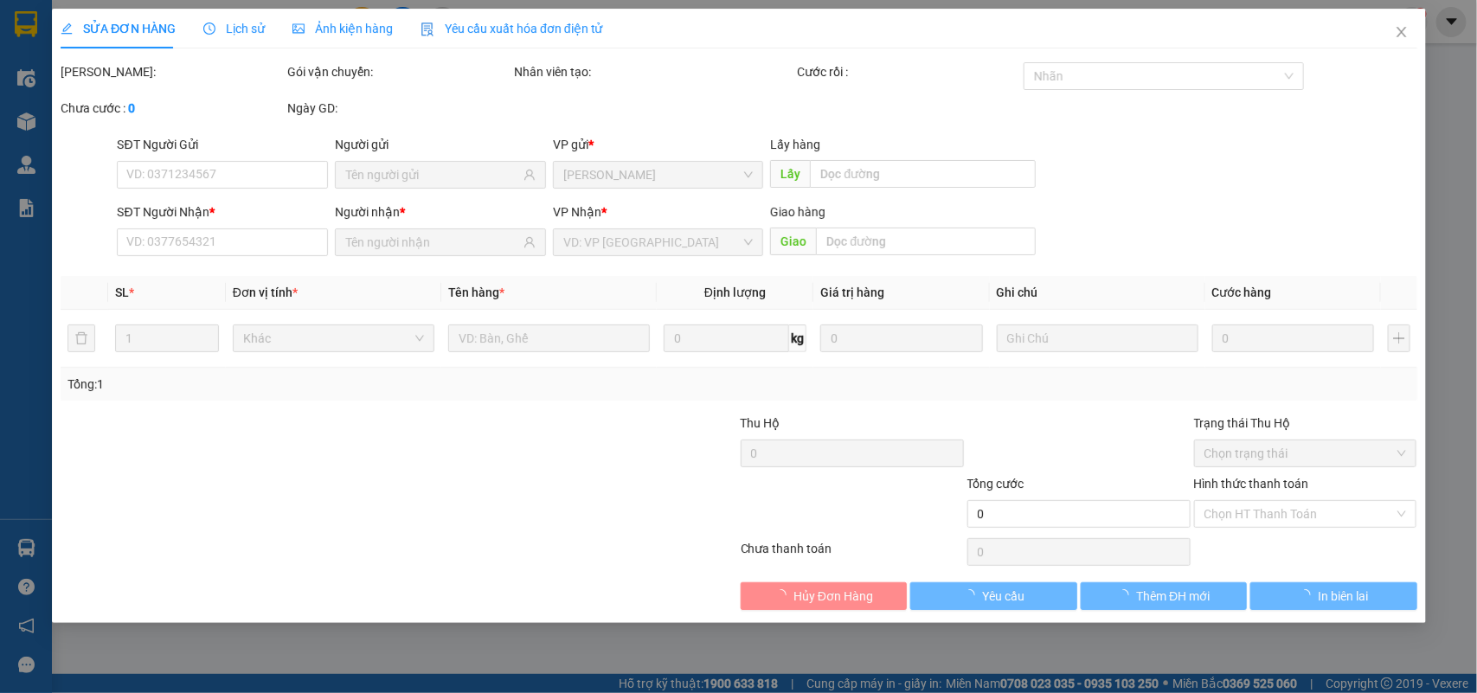
type input "0919370611"
type input "PHÁT"
type input "30.000"
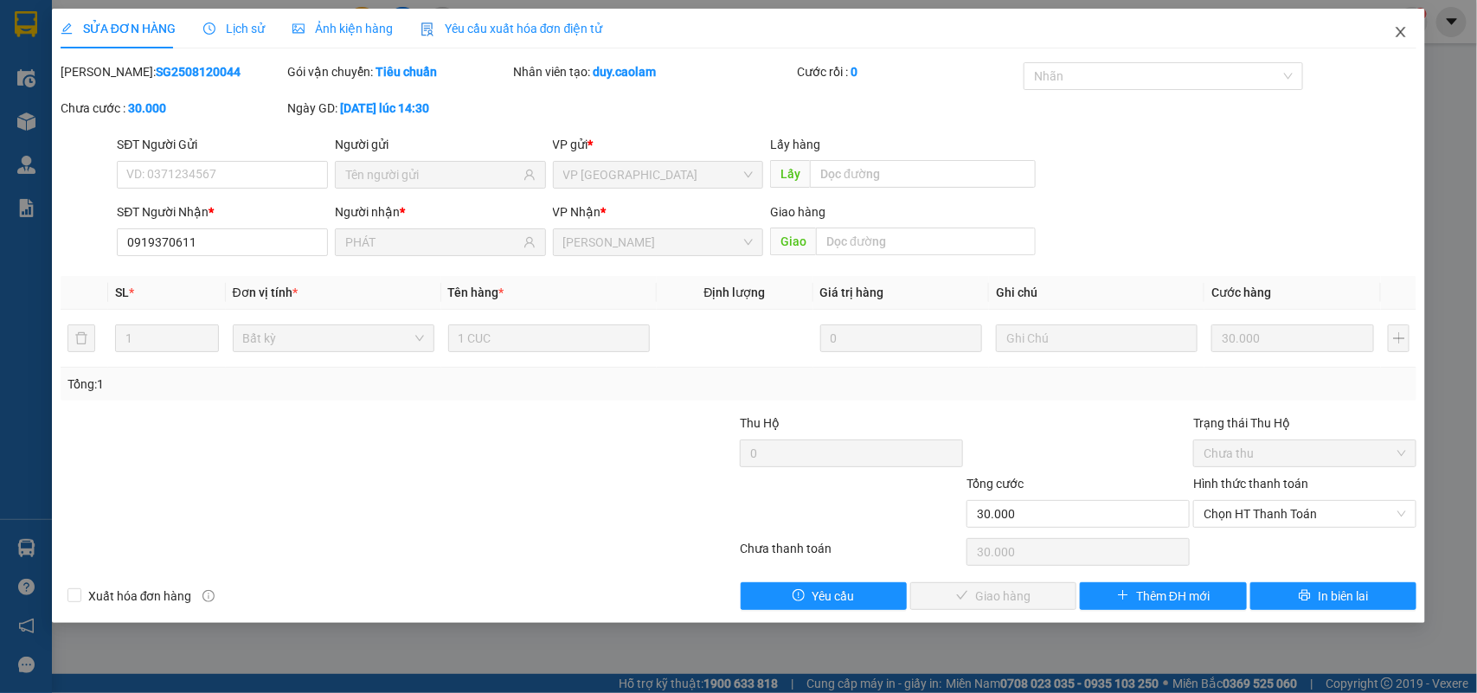
click at [1400, 28] on icon "close" at bounding box center [1401, 32] width 14 height 14
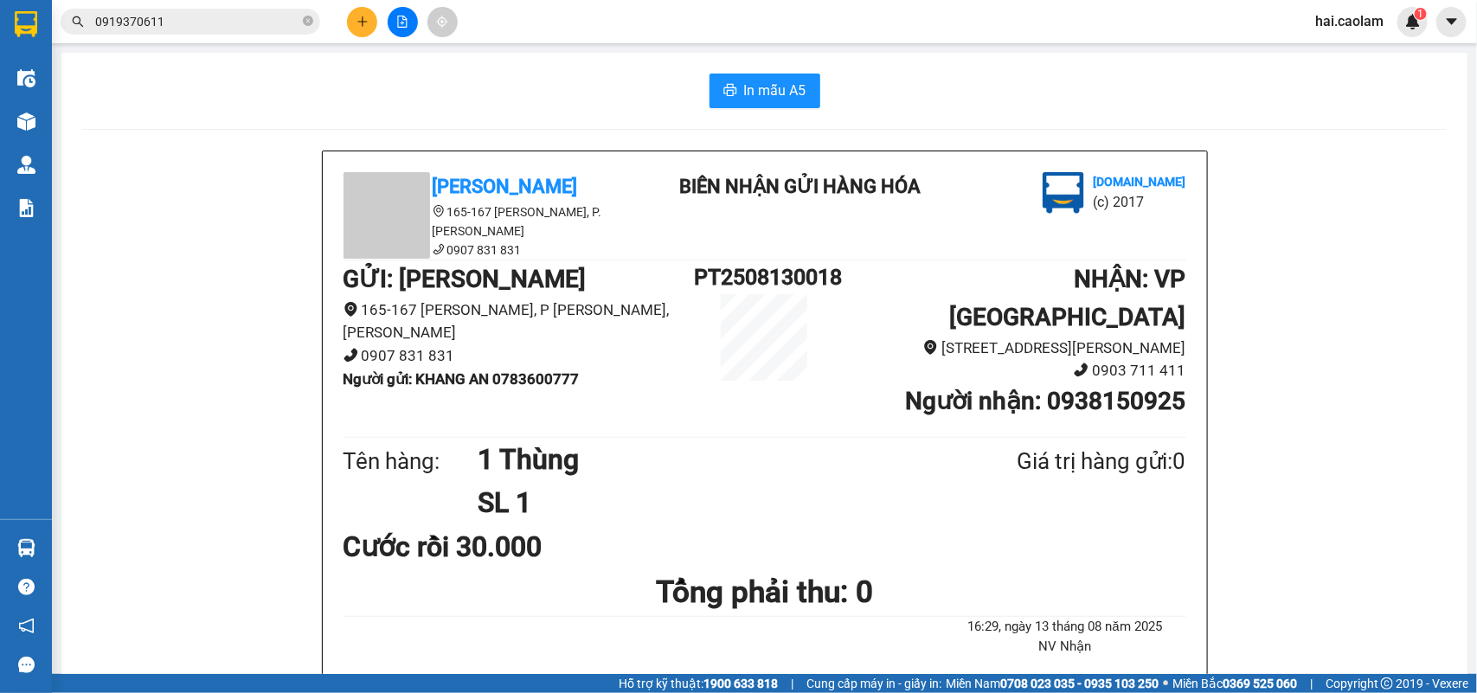
click at [254, 26] on input "0919370611" at bounding box center [197, 21] width 204 height 19
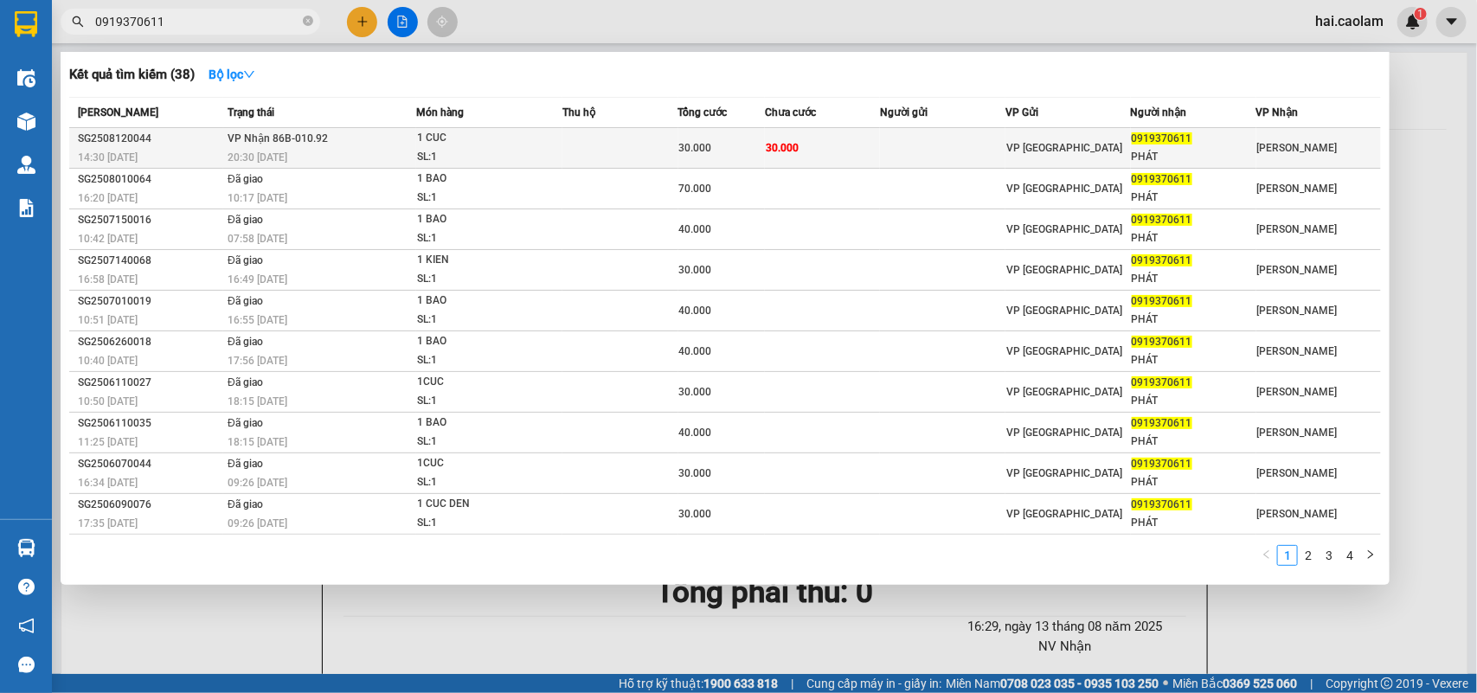
click at [671, 148] on td at bounding box center [620, 148] width 116 height 41
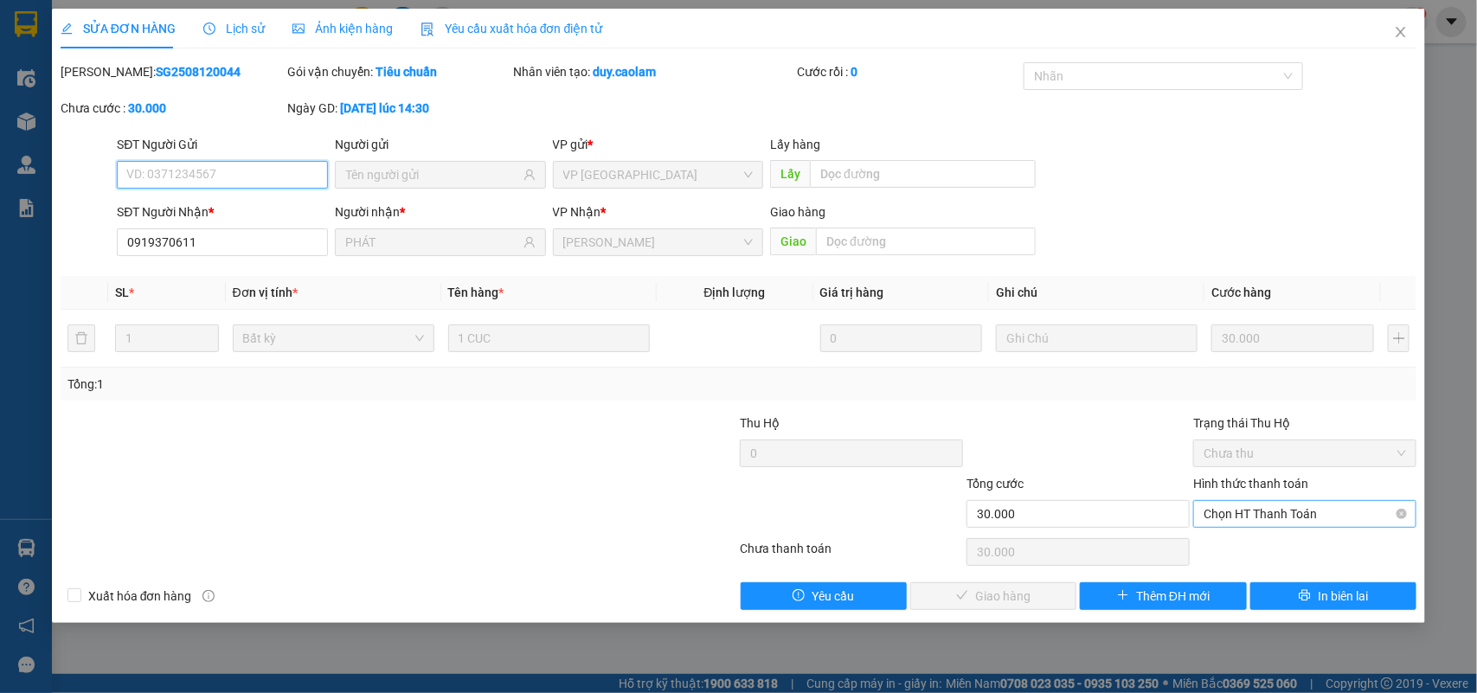
click at [1307, 517] on span "Chọn HT Thanh Toán" at bounding box center [1305, 514] width 202 height 26
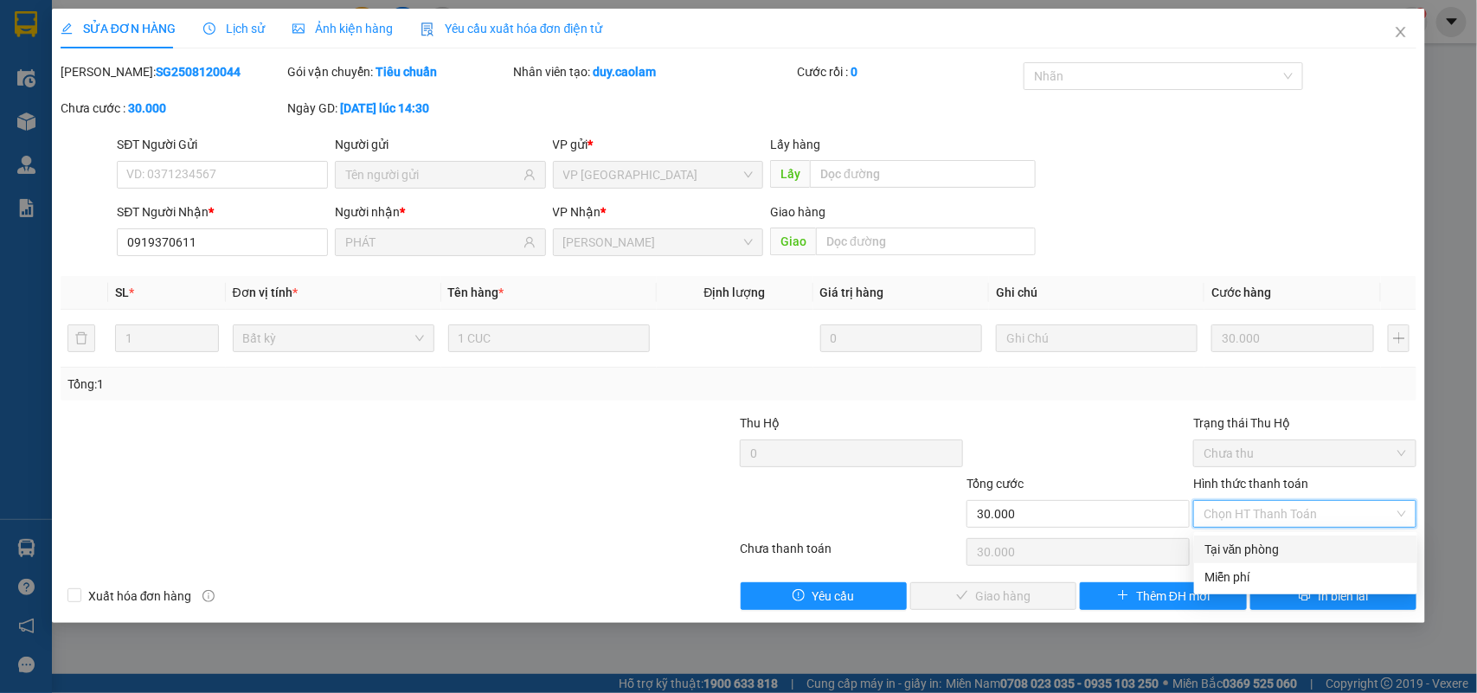
click at [1247, 552] on div "Tại văn phòng" at bounding box center [1305, 549] width 202 height 19
type input "0"
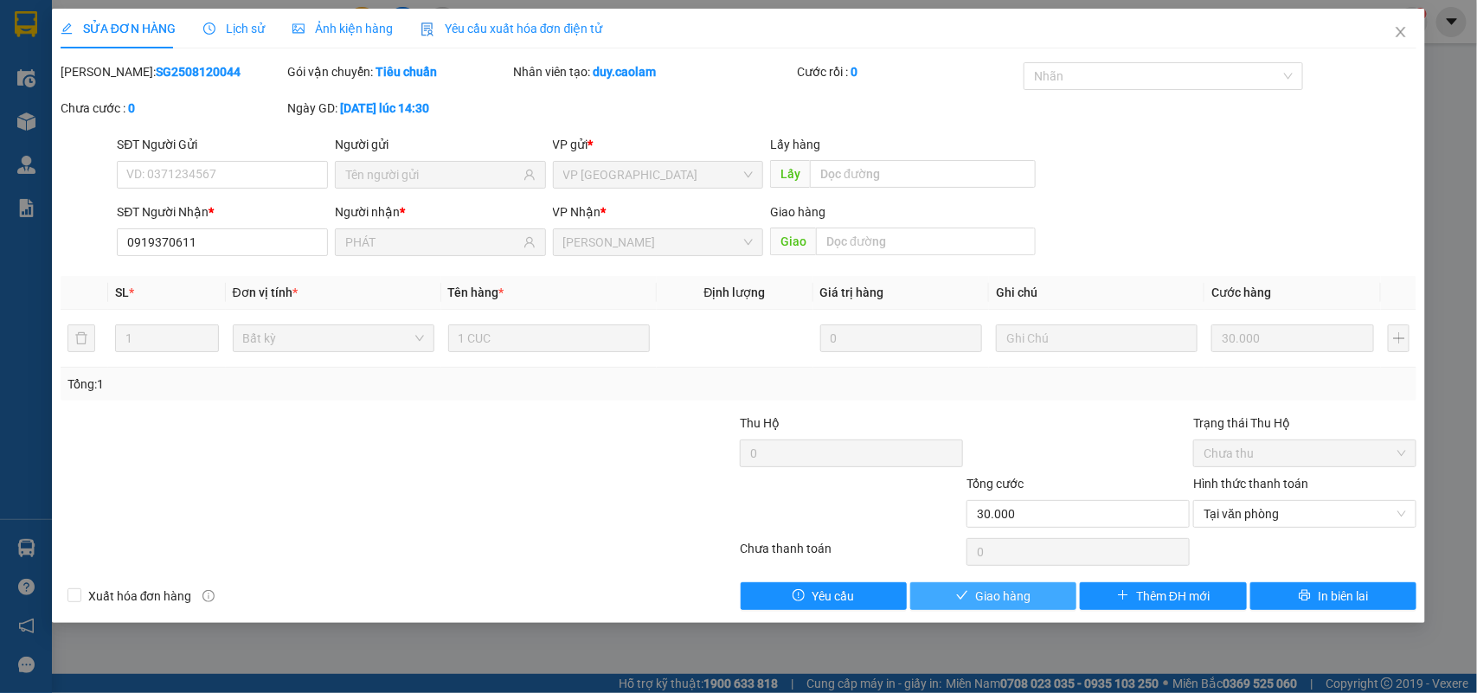
click at [1012, 594] on span "Giao hàng" at bounding box center [1002, 596] width 55 height 19
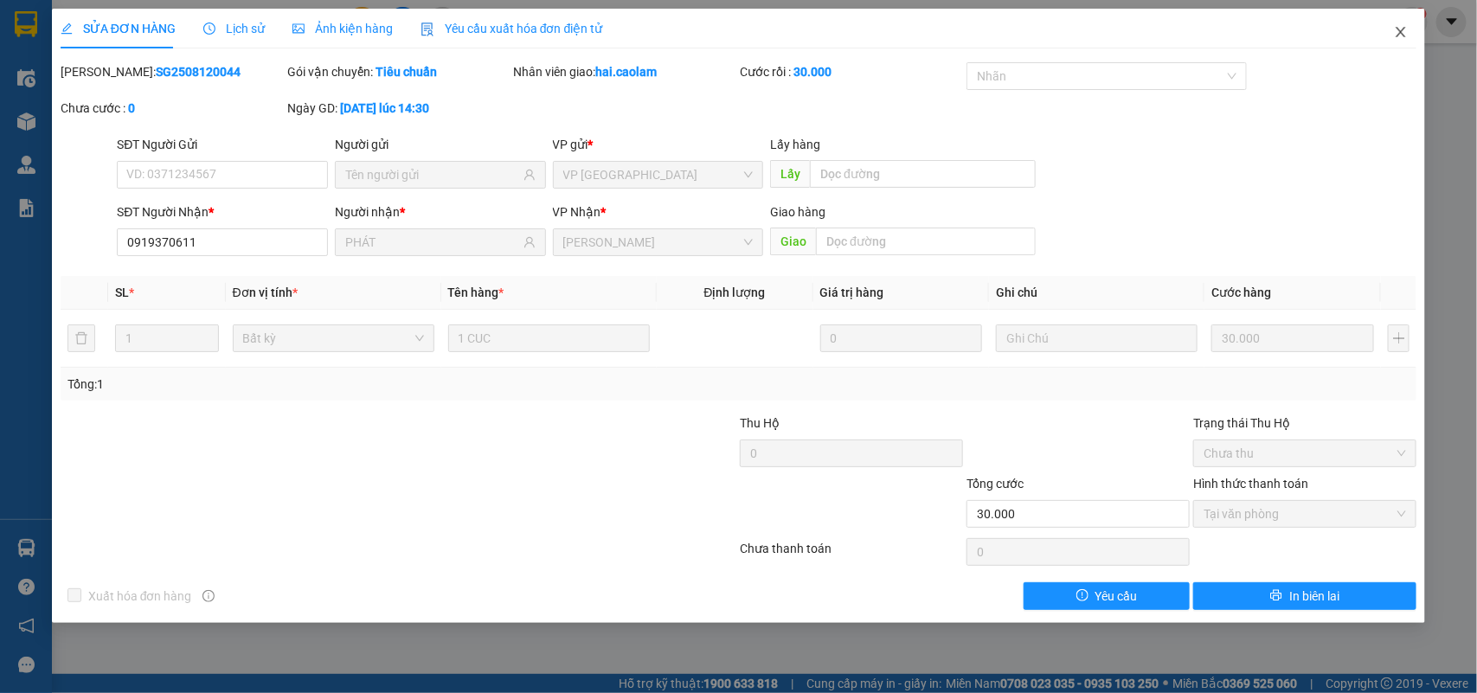
click at [1398, 36] on icon "close" at bounding box center [1402, 32] width 10 height 10
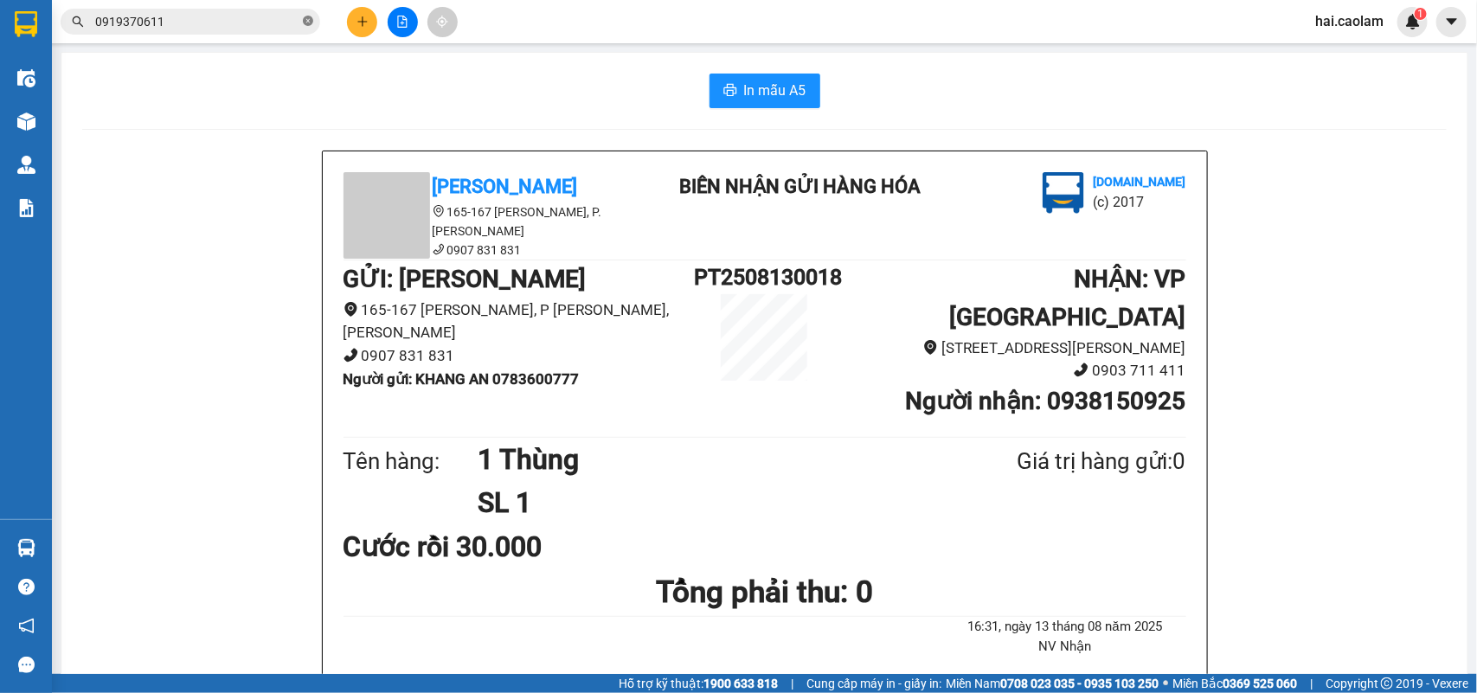
click at [305, 22] on icon "close-circle" at bounding box center [308, 21] width 10 height 10
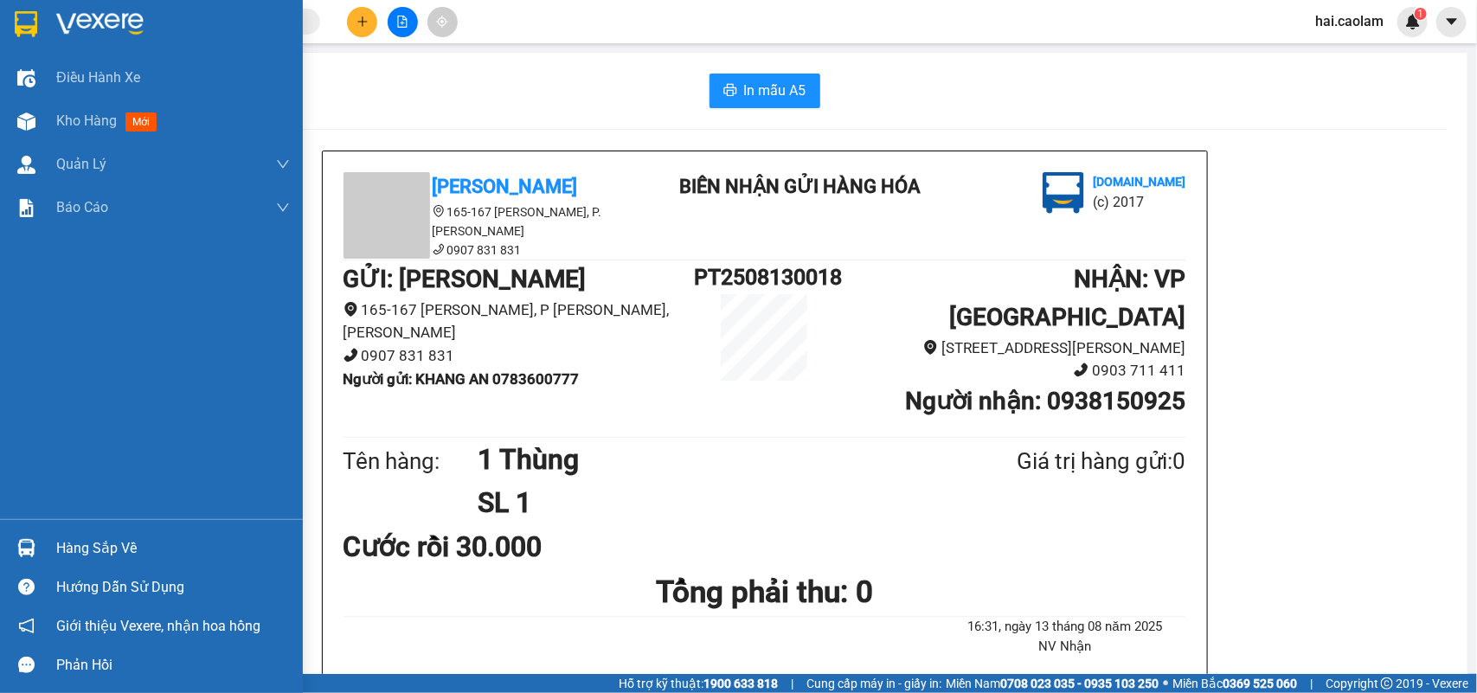
drag, startPoint x: 15, startPoint y: 542, endPoint x: 222, endPoint y: 545, distance: 207.7
click at [17, 542] on div at bounding box center [26, 548] width 30 height 30
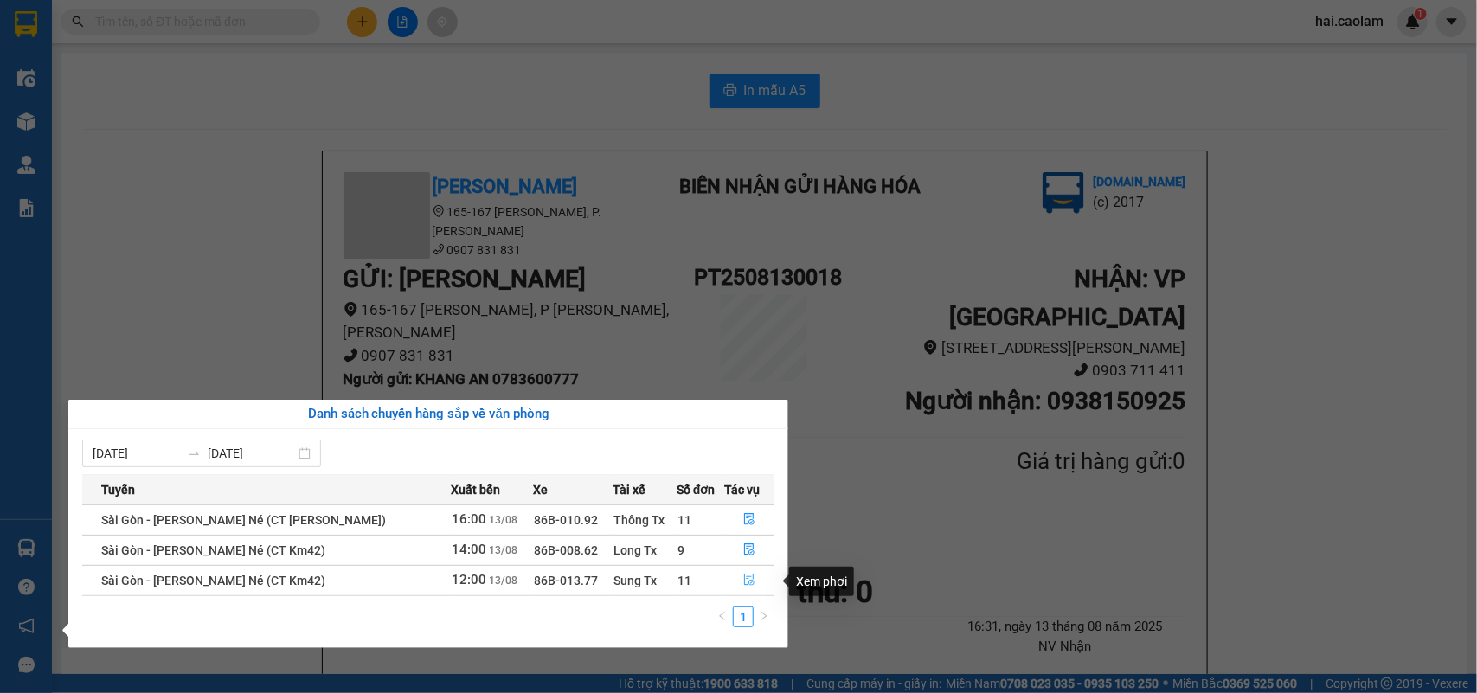
click at [748, 586] on icon "file-done" at bounding box center [749, 580] width 10 height 12
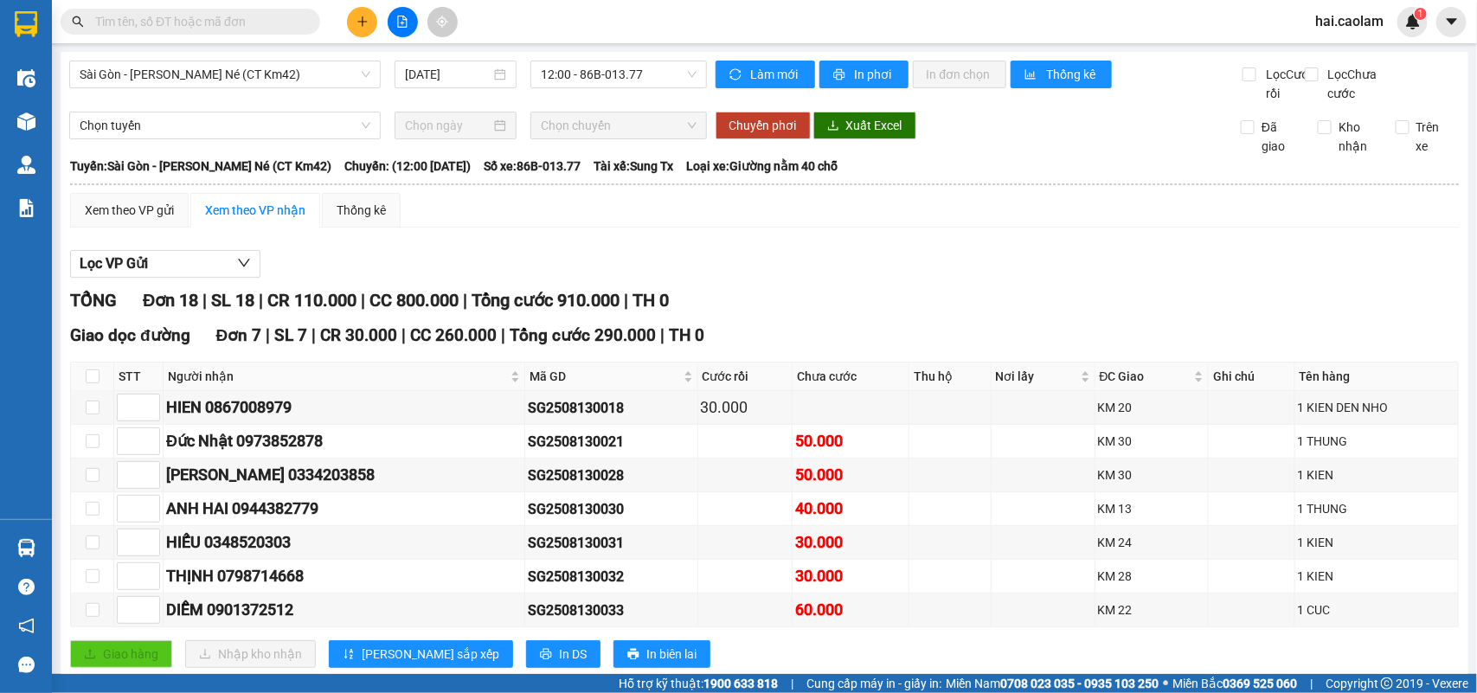
scroll to position [144, 0]
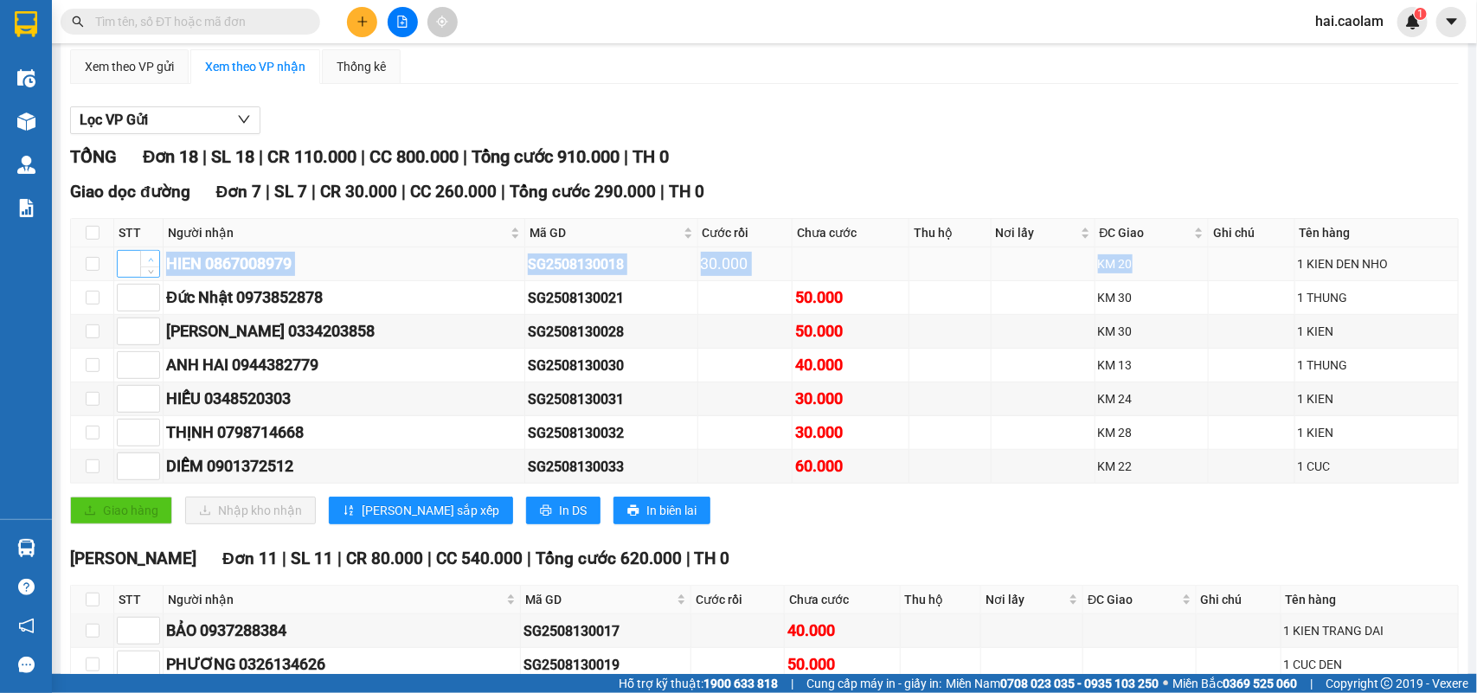
drag, startPoint x: 1108, startPoint y: 279, endPoint x: 143, endPoint y: 275, distance: 965.7
click at [143, 275] on tr "HIEN 0867008979 SG2508130018 30.000 KM 20 1 KIEN DEN NHO" at bounding box center [765, 264] width 1388 height 34
click at [100, 247] on th at bounding box center [92, 233] width 43 height 29
click at [87, 240] on input "checkbox" at bounding box center [93, 233] width 14 height 14
checkbox input "true"
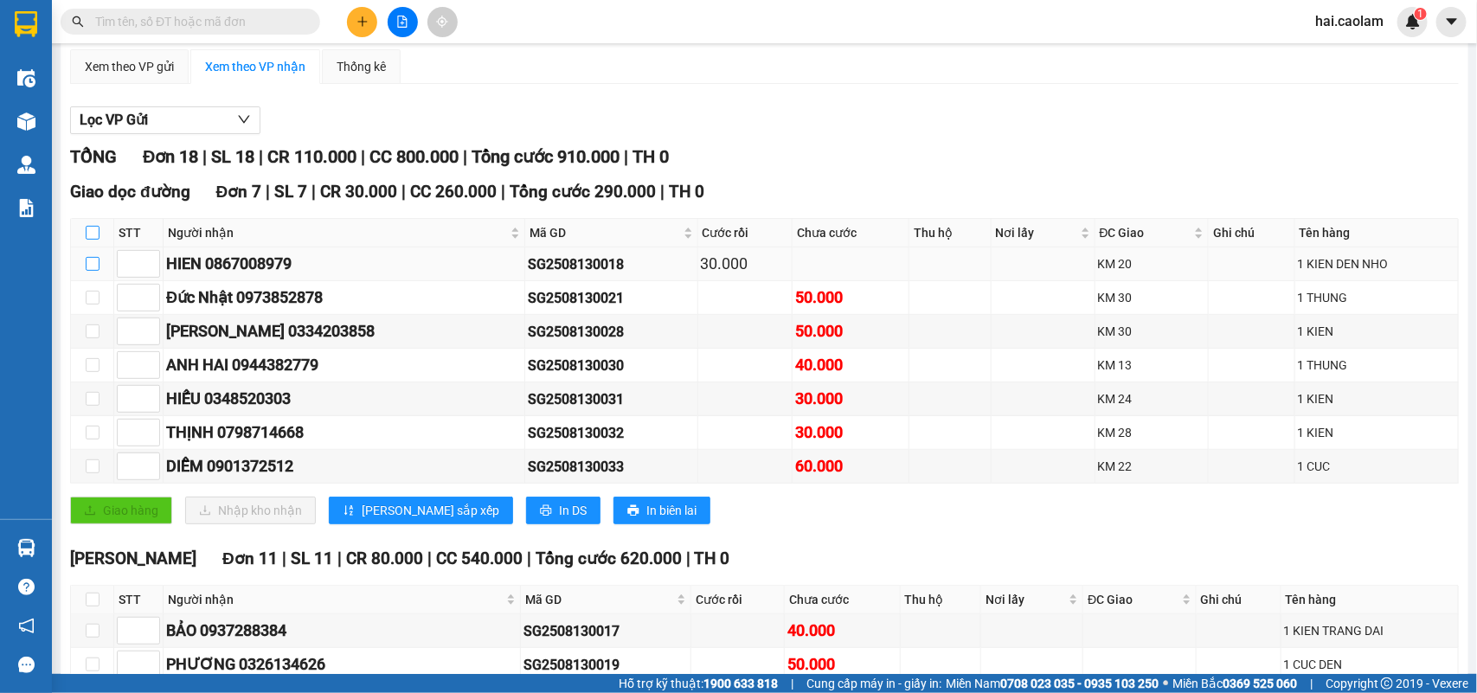
checkbox input "true"
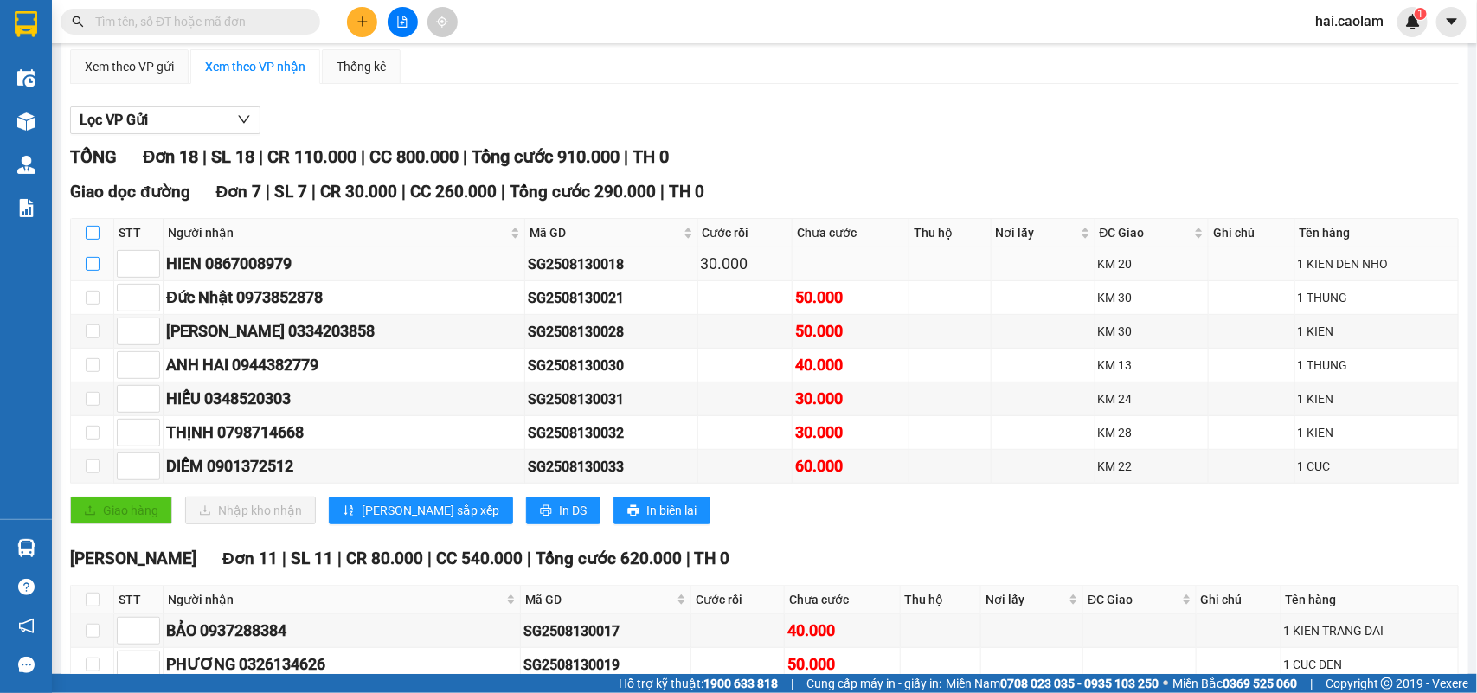
checkbox input "true"
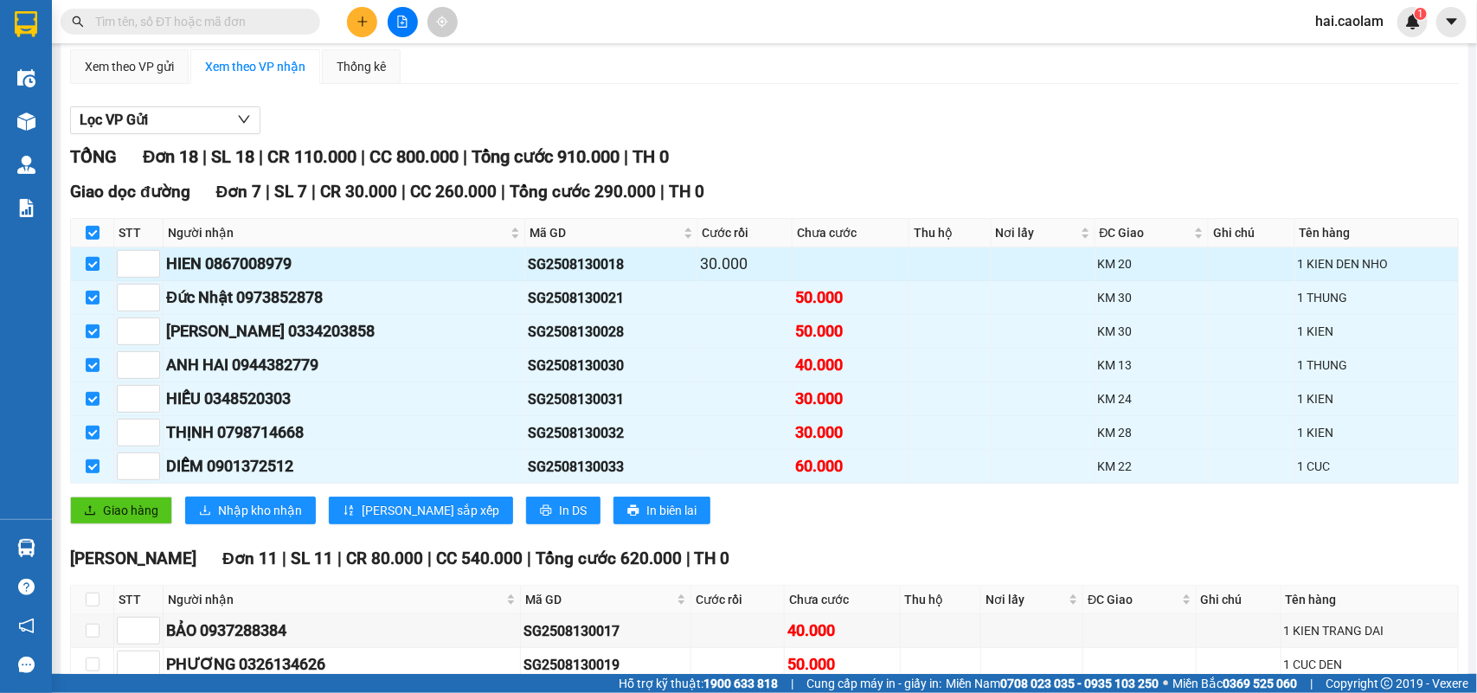
click at [89, 271] on input "checkbox" at bounding box center [93, 264] width 14 height 14
checkbox input "false"
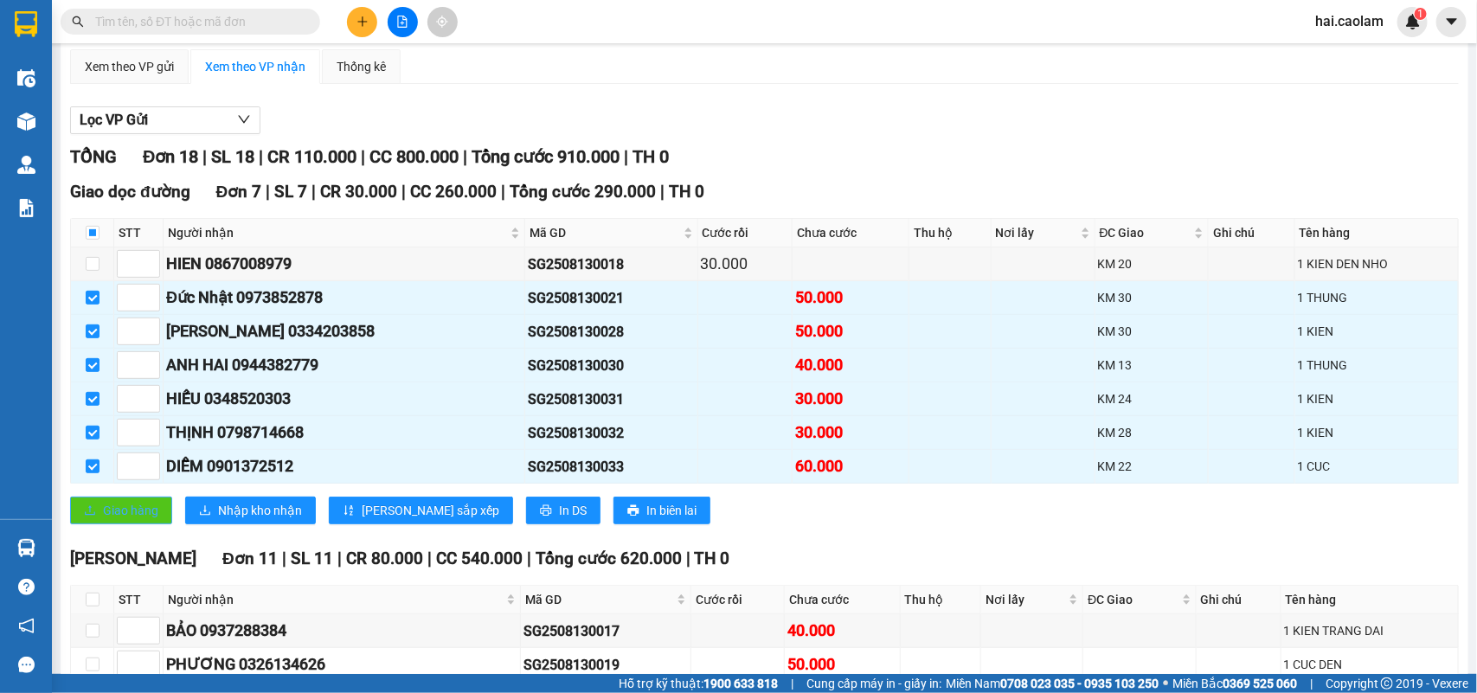
click at [135, 520] on span "Giao hàng" at bounding box center [130, 510] width 55 height 19
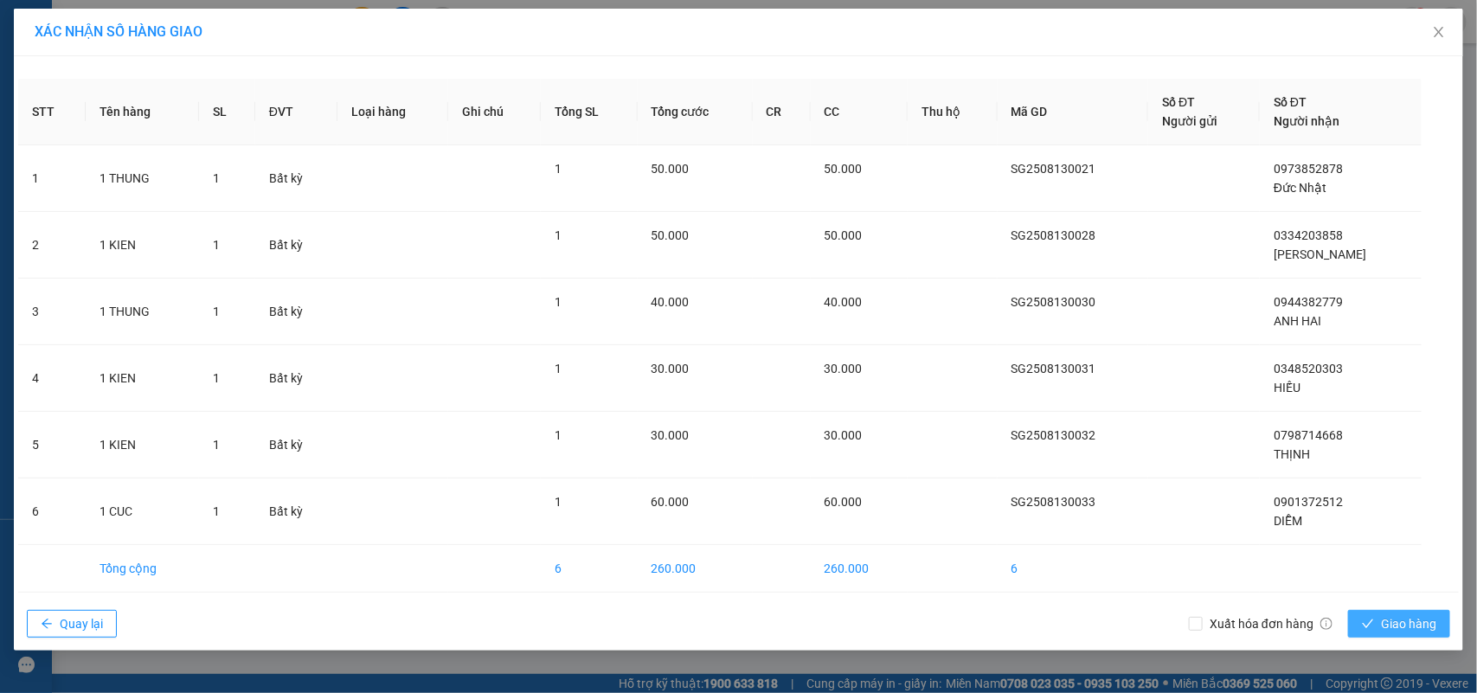
click at [1403, 611] on button "Giao hàng" at bounding box center [1399, 624] width 102 height 28
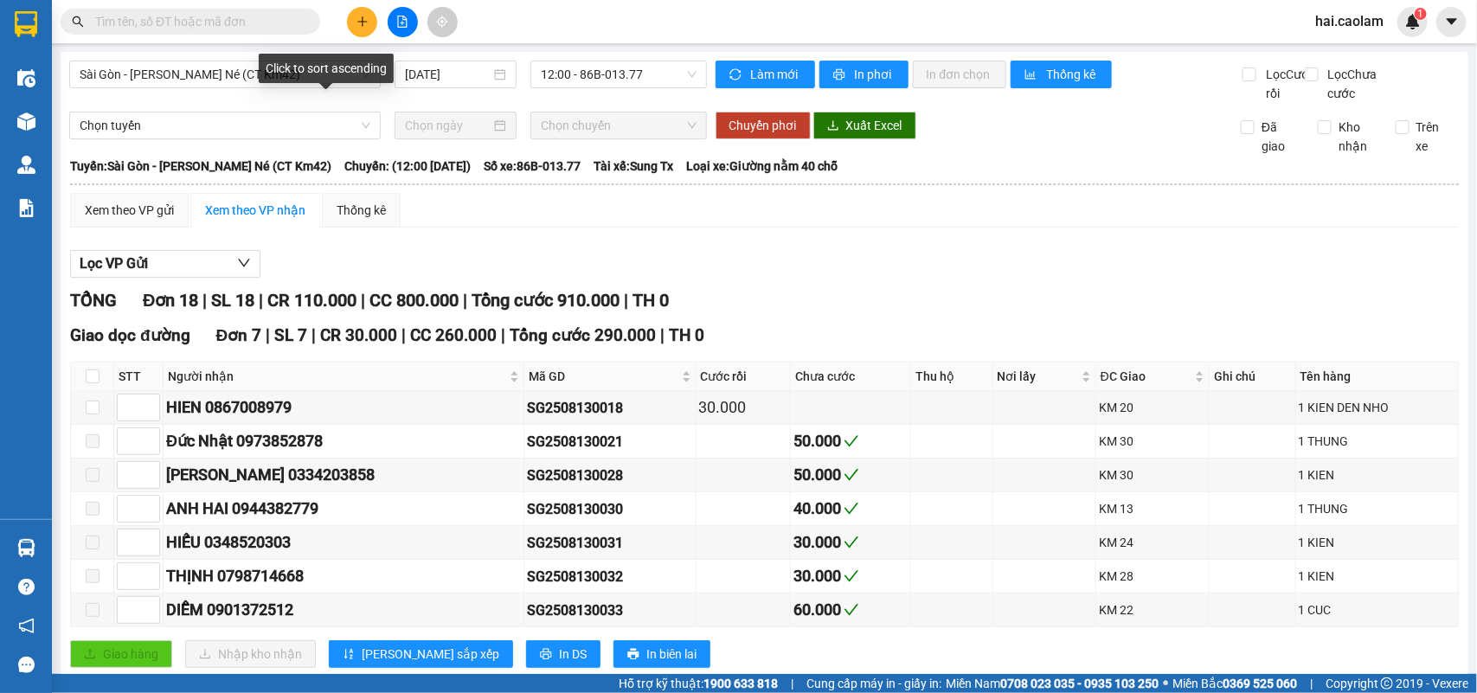
scroll to position [576, 0]
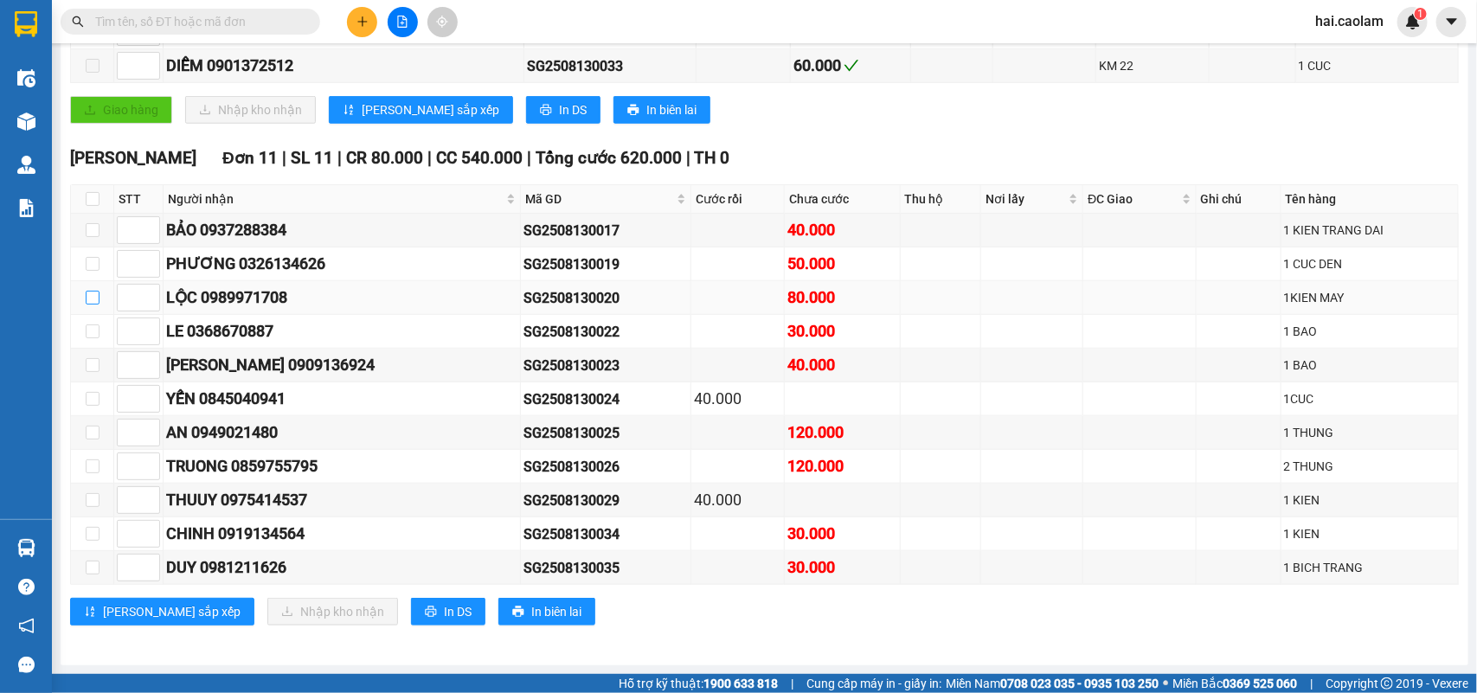
click at [93, 291] on input "checkbox" at bounding box center [93, 298] width 14 height 14
checkbox input "true"
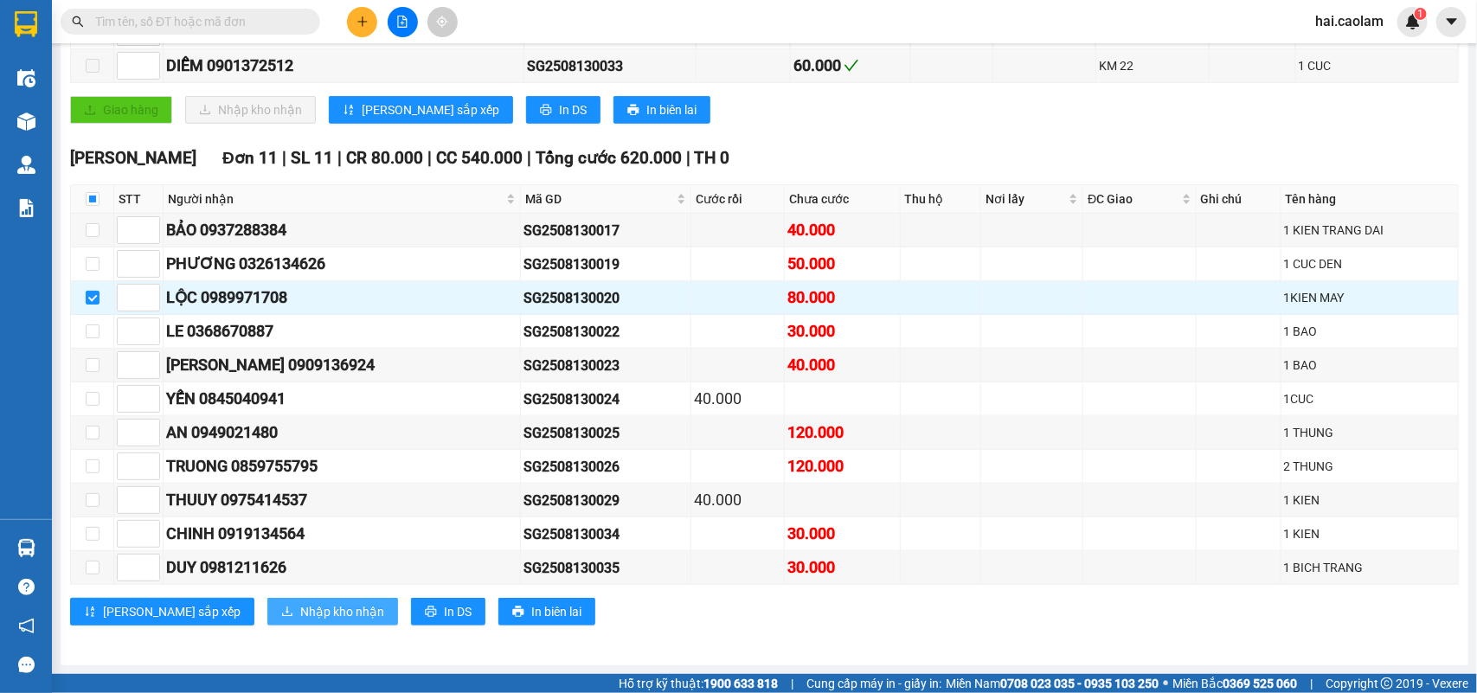
click at [300, 608] on span "Nhập kho nhận" at bounding box center [342, 611] width 84 height 19
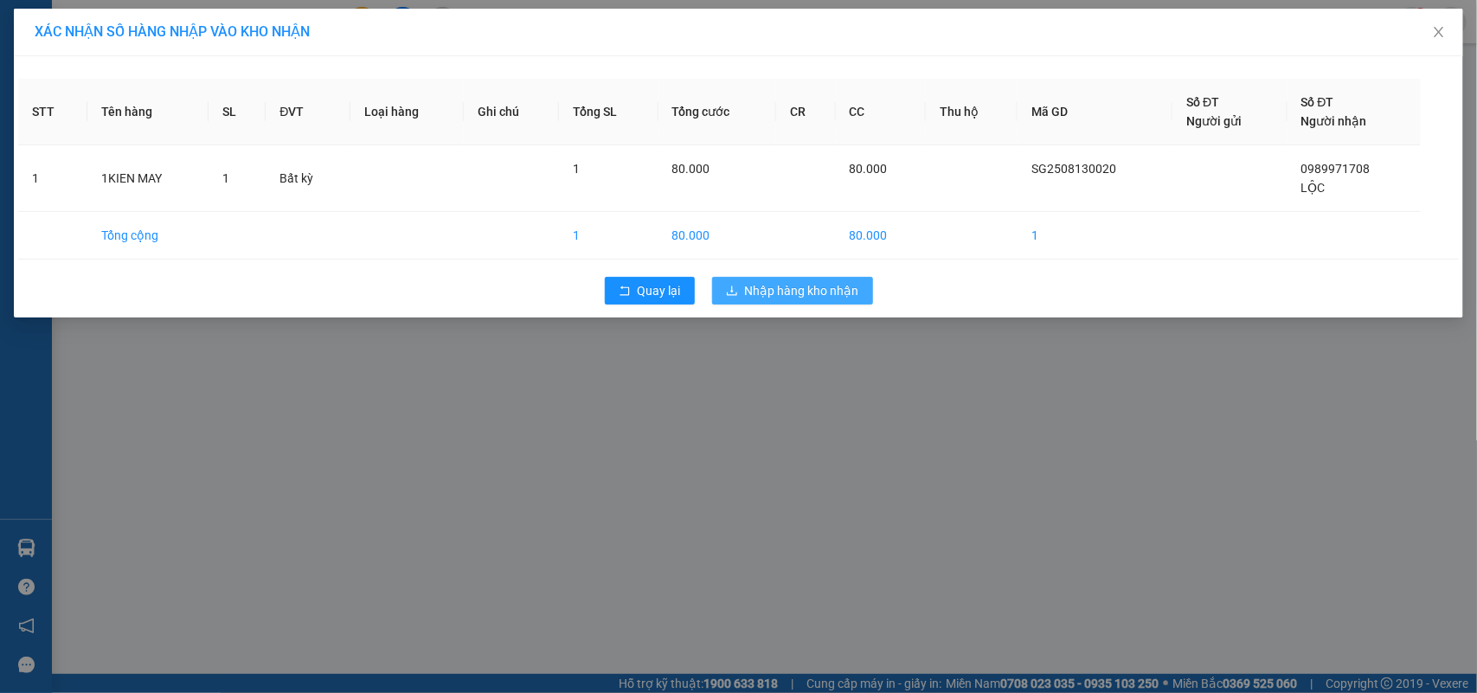
click at [835, 292] on span "Nhập hàng kho nhận" at bounding box center [802, 290] width 114 height 19
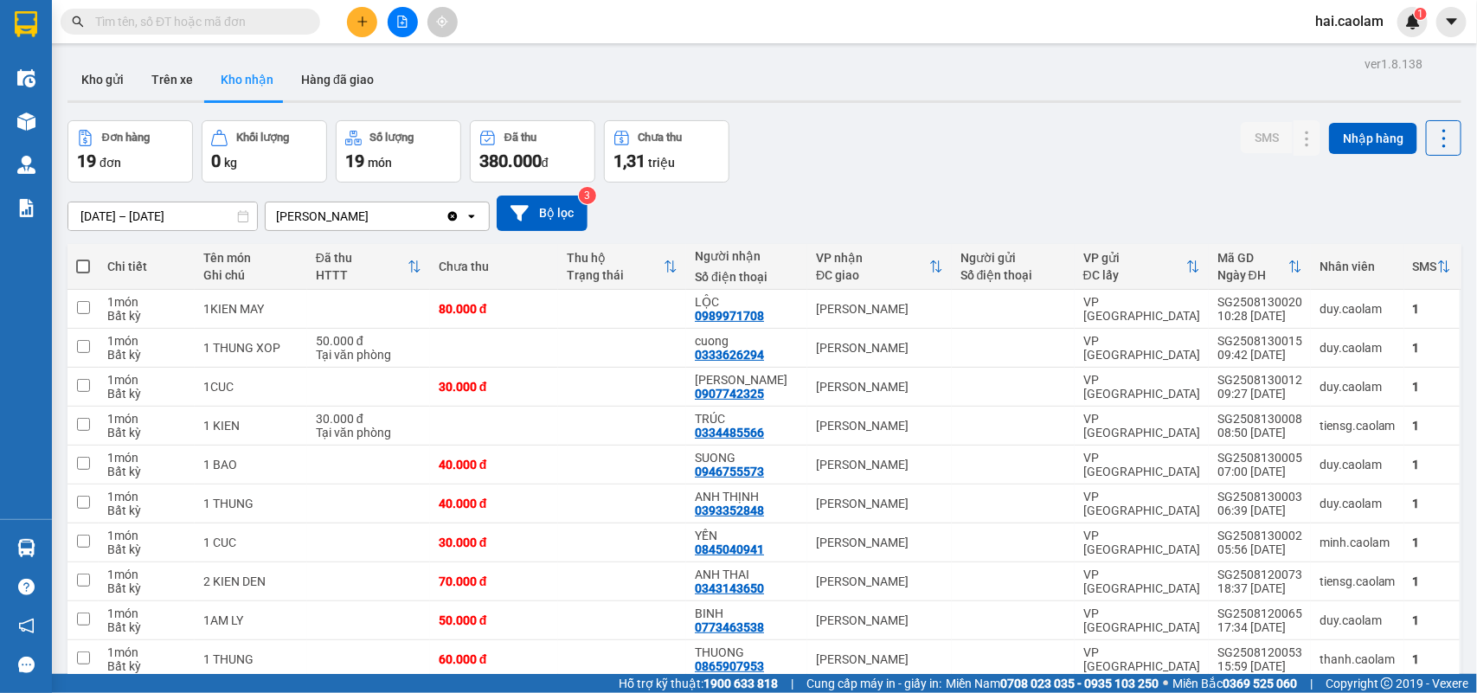
click at [842, 318] on td "[PERSON_NAME]" at bounding box center [879, 309] width 145 height 39
checkbox input "true"
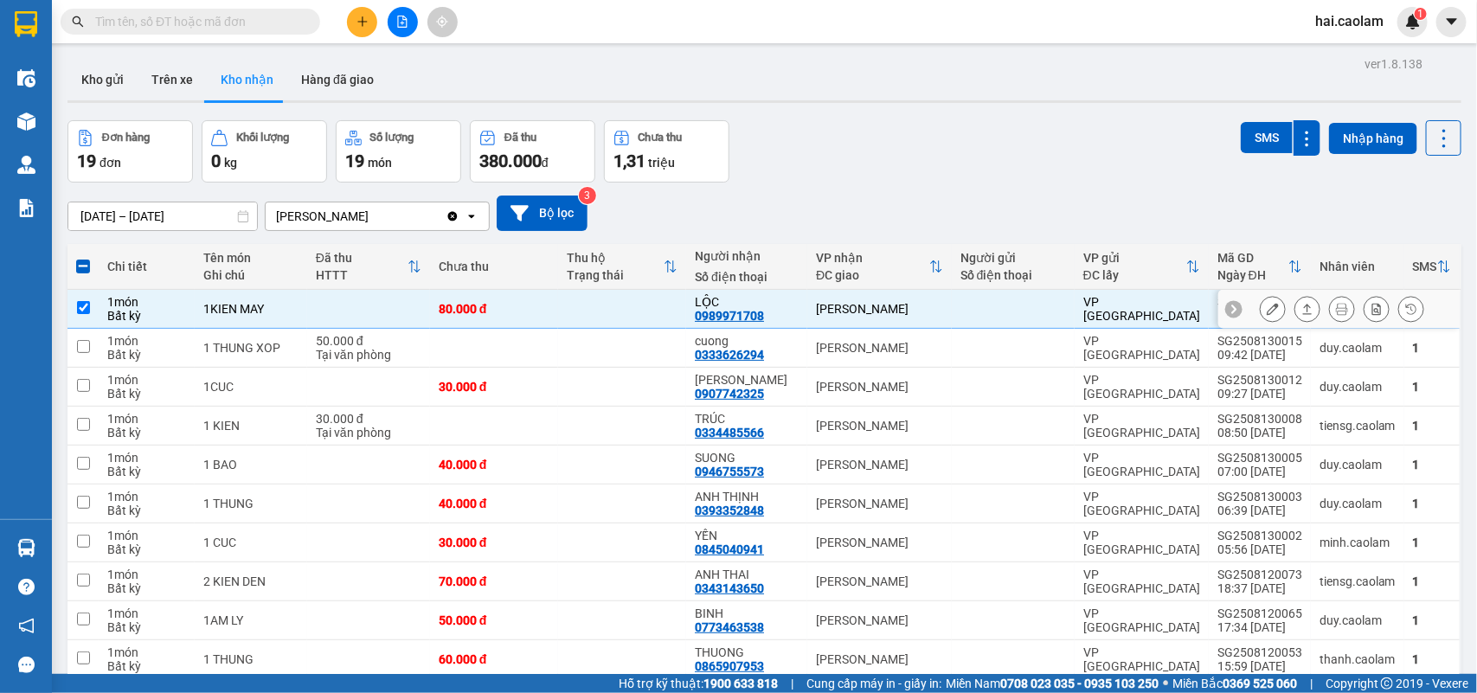
click at [1267, 312] on icon at bounding box center [1273, 309] width 12 height 12
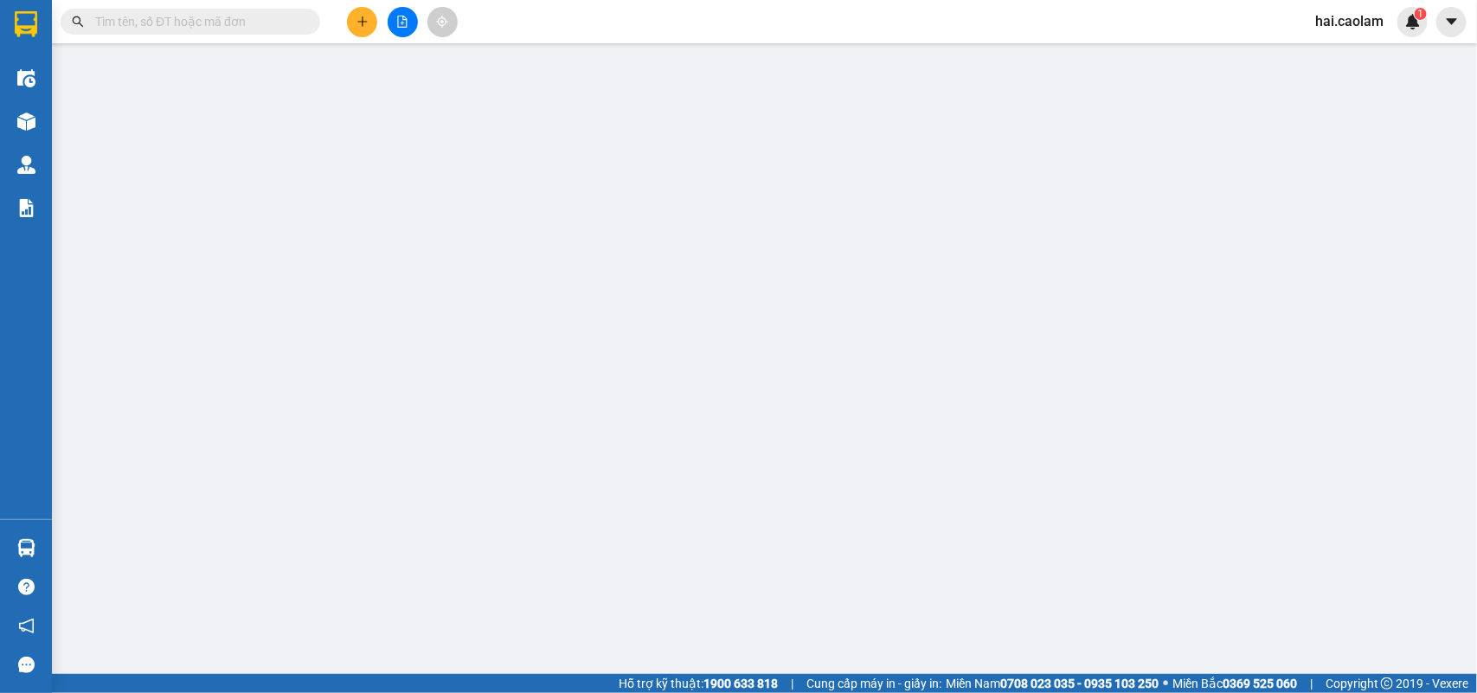
type input "0989971708"
type input "LỘC"
type input "80.000"
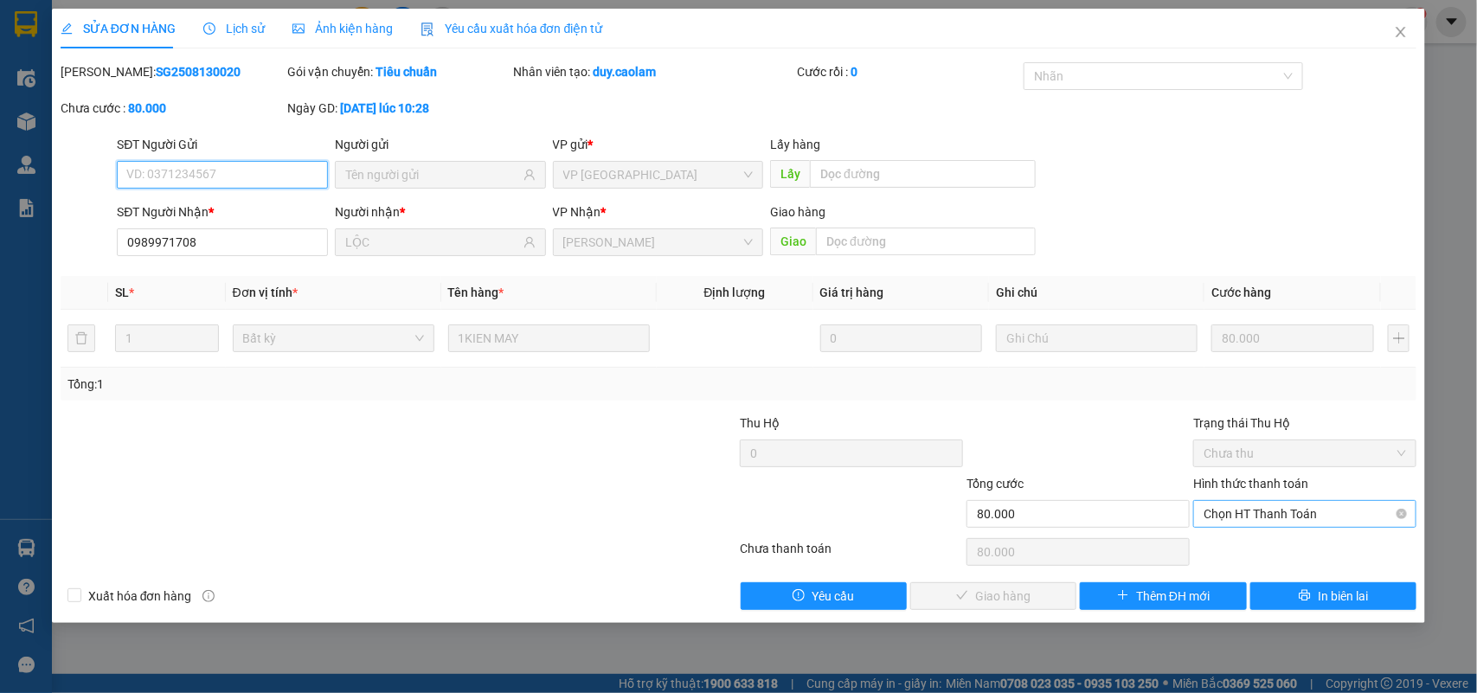
click at [1279, 523] on span "Chọn HT Thanh Toán" at bounding box center [1305, 514] width 202 height 26
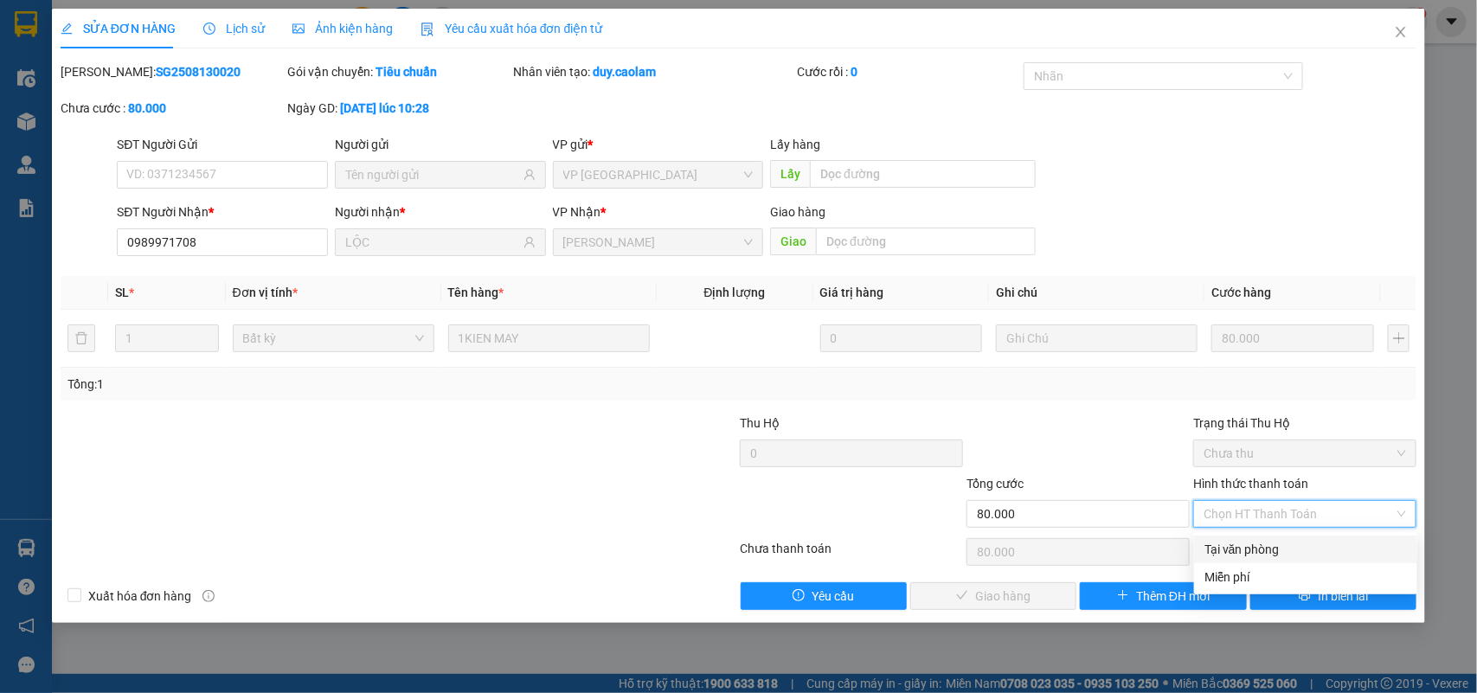
click at [1247, 551] on div "Tại văn phòng" at bounding box center [1305, 549] width 202 height 19
type input "0"
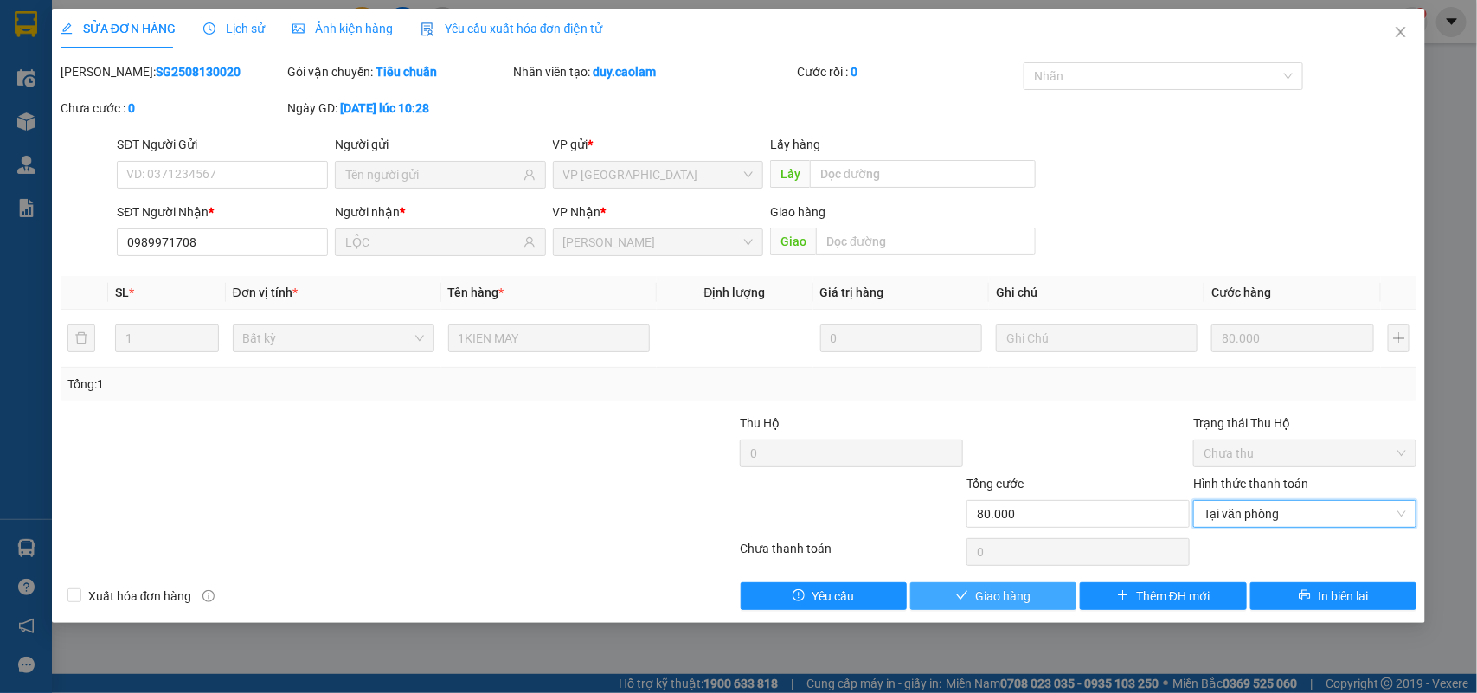
click at [989, 599] on span "Giao hàng" at bounding box center [1002, 596] width 55 height 19
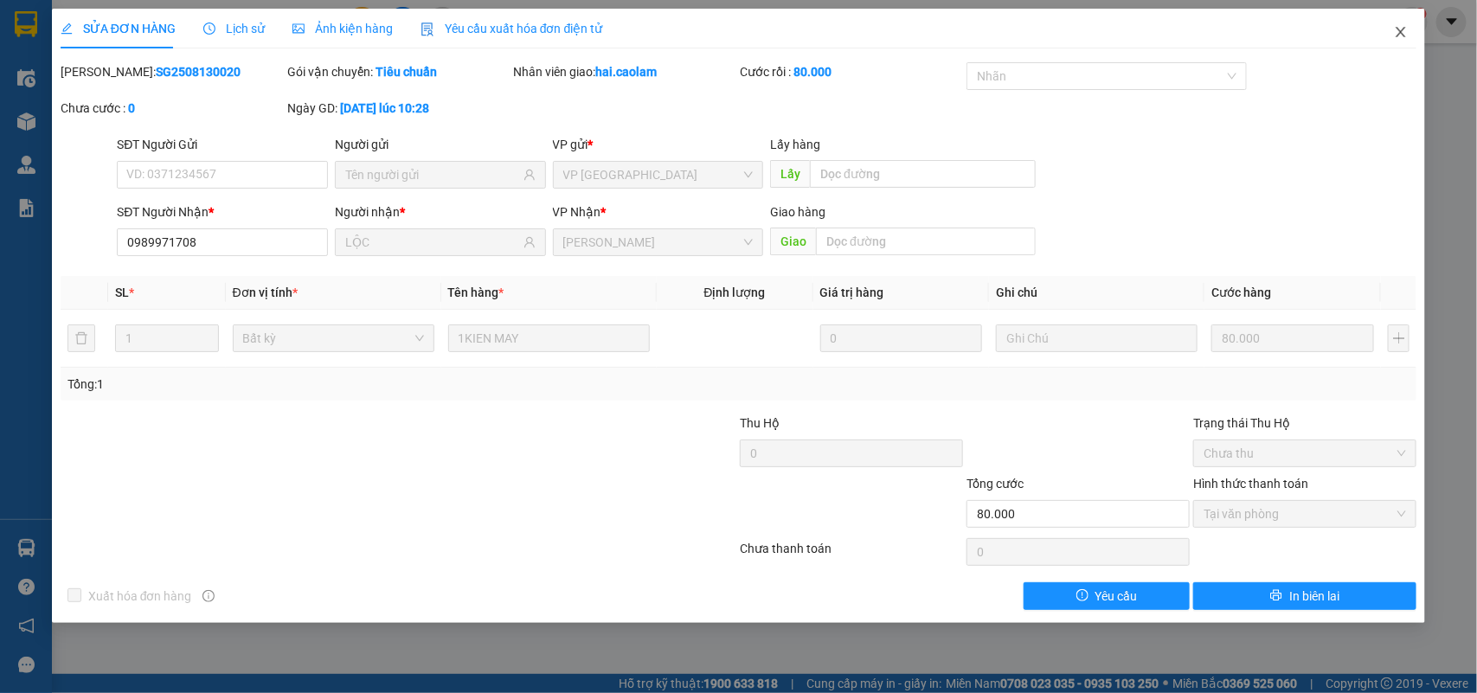
click at [1402, 31] on icon "close" at bounding box center [1401, 32] width 14 height 14
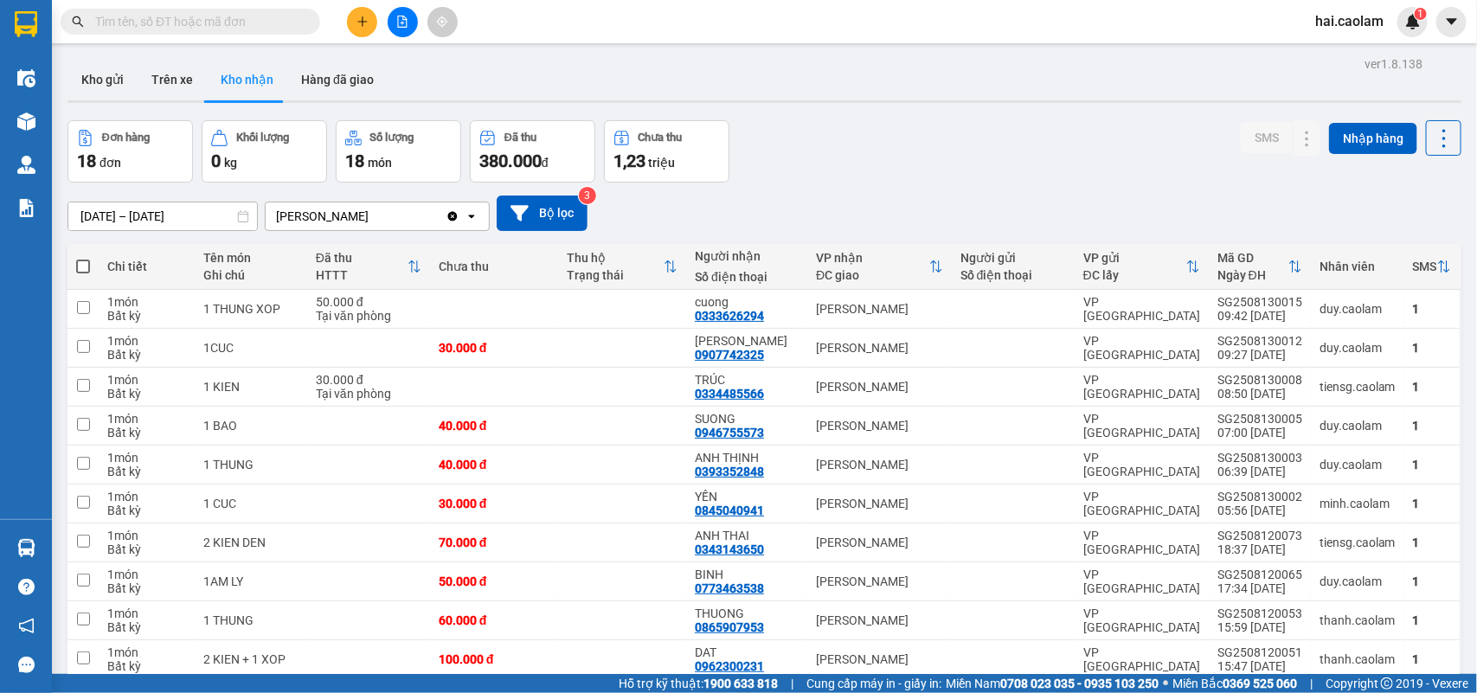
click at [960, 134] on div "Đơn hàng 18 đơn Khối lượng 0 kg Số lượng 18 món Đã thu 380.000 đ Chưa thu 1,23 …" at bounding box center [764, 151] width 1394 height 62
click at [832, 132] on div "Đơn hàng 18 đơn Khối lượng 0 kg Số lượng 18 món Đã thu 380.000 đ Chưa thu 1,23 …" at bounding box center [764, 151] width 1394 height 62
click at [930, 111] on div "ver 1.8.138 Kho gửi Trên xe Kho nhận Hàng đã giao Đơn hàng 18 đơn Khối lượng 0 …" at bounding box center [765, 552] width 1408 height 1001
click at [859, 191] on div "01/06/2025 – 31/08/2025 Press the down arrow key to interact with the calendar …" at bounding box center [764, 213] width 1394 height 61
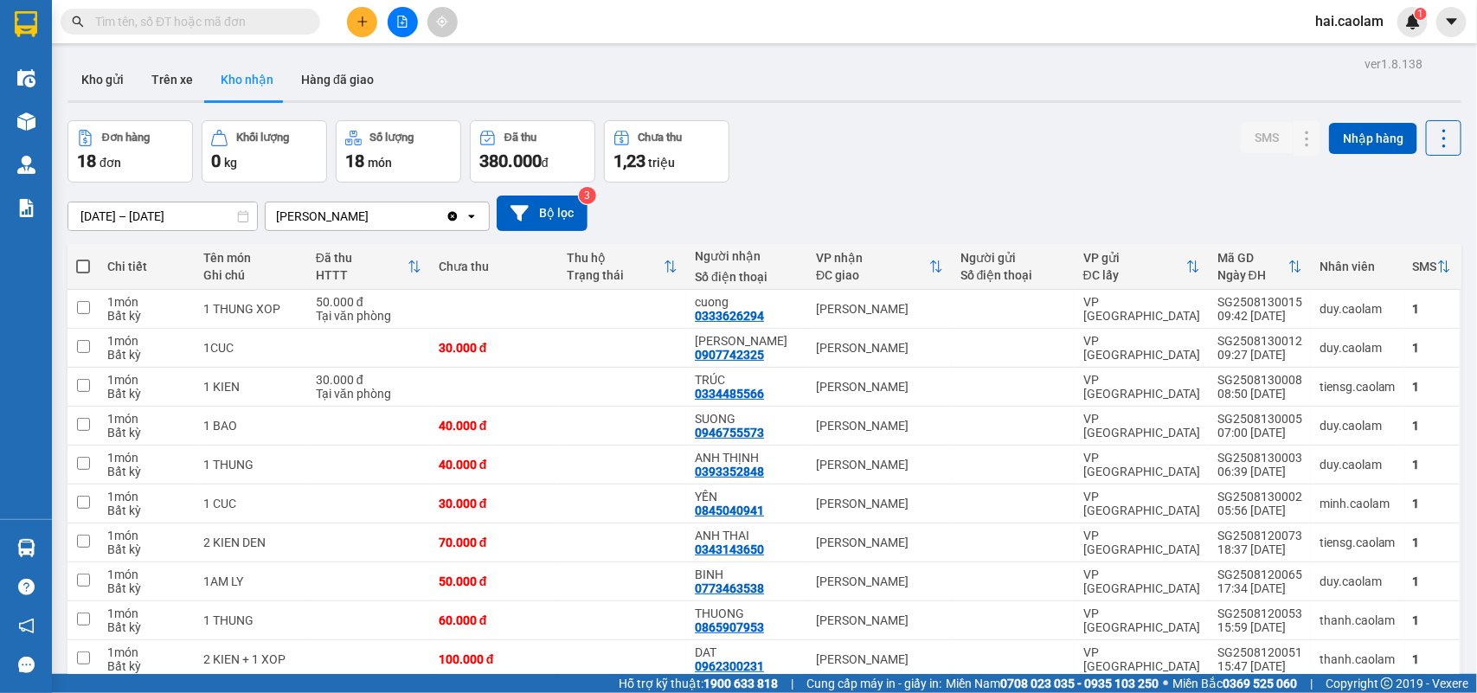
click at [859, 191] on div "01/06/2025 – 31/08/2025 Press the down arrow key to interact with the calendar …" at bounding box center [764, 213] width 1394 height 61
click at [849, 223] on div "01/06/2025 – 31/08/2025 Press the down arrow key to interact with the calendar …" at bounding box center [764, 213] width 1394 height 35
click at [255, 10] on span at bounding box center [191, 22] width 260 height 26
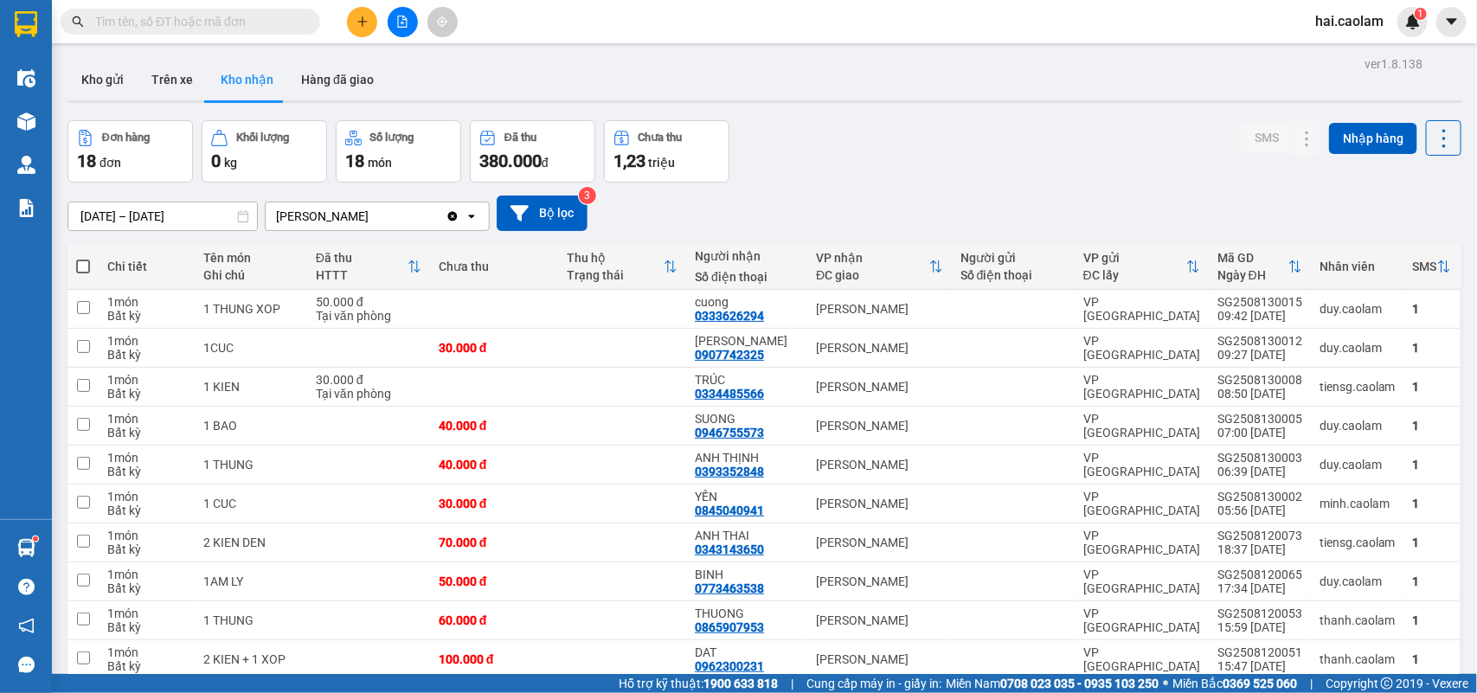
click at [258, 27] on input "text" at bounding box center [197, 21] width 204 height 19
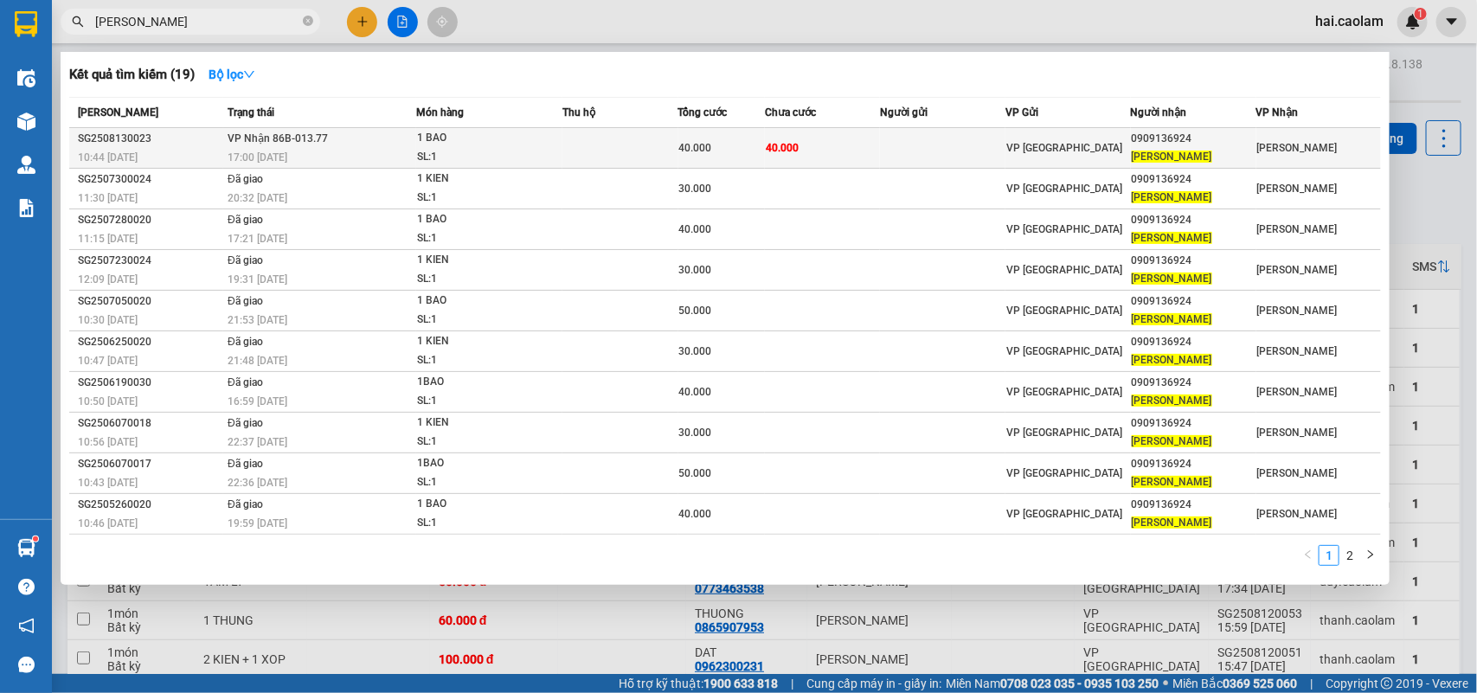
type input "kim sao"
click at [854, 145] on td "40.000" at bounding box center [823, 148] width 116 height 41
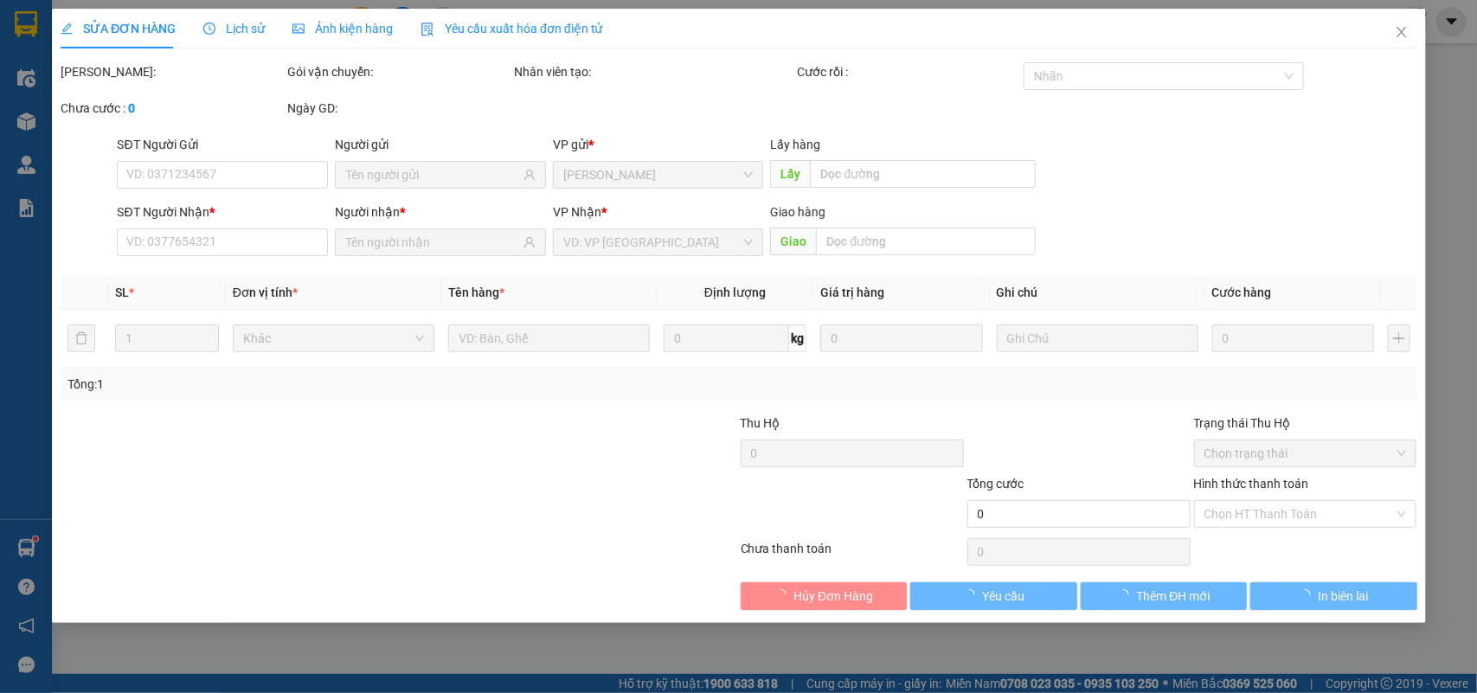
type input "0909136924"
type input "KIM SAO"
type input "40.000"
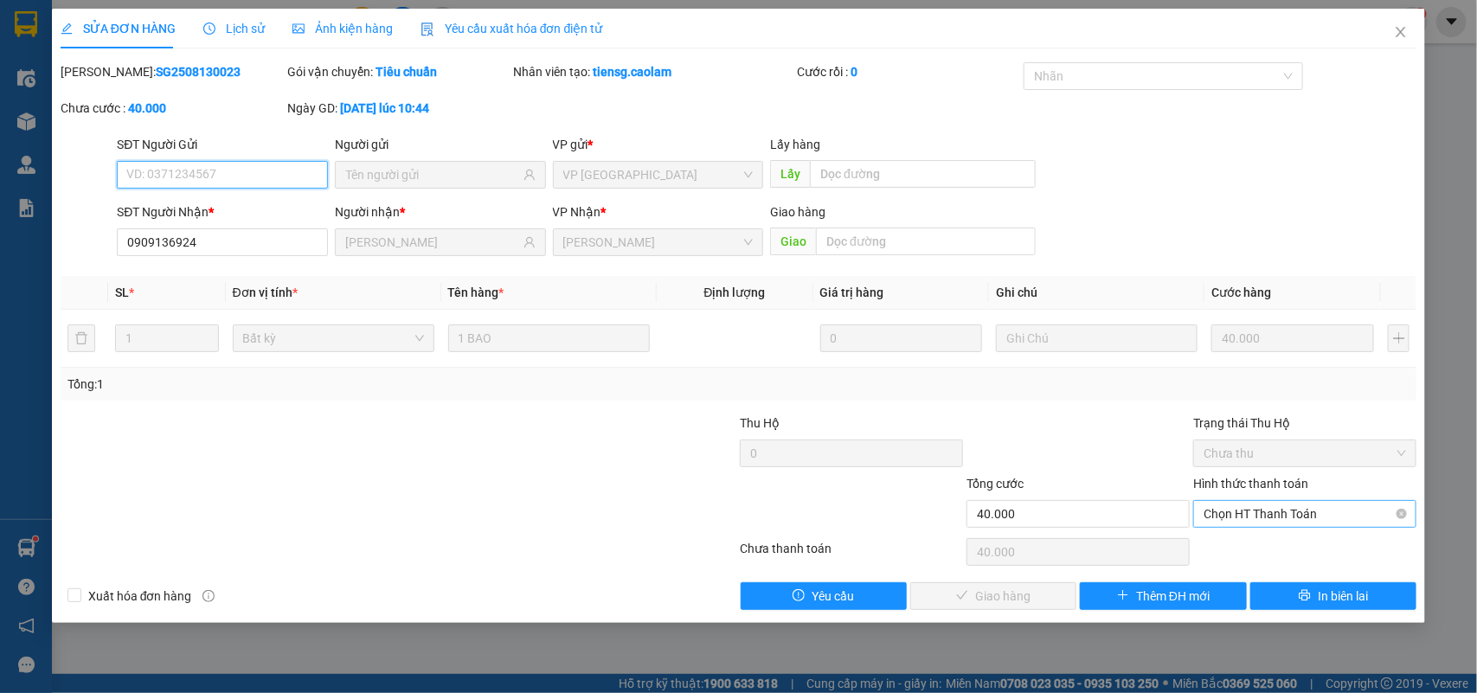
drag, startPoint x: 1289, startPoint y: 512, endPoint x: 1275, endPoint y: 525, distance: 19.6
click at [1288, 513] on span "Chọn HT Thanh Toán" at bounding box center [1305, 514] width 202 height 26
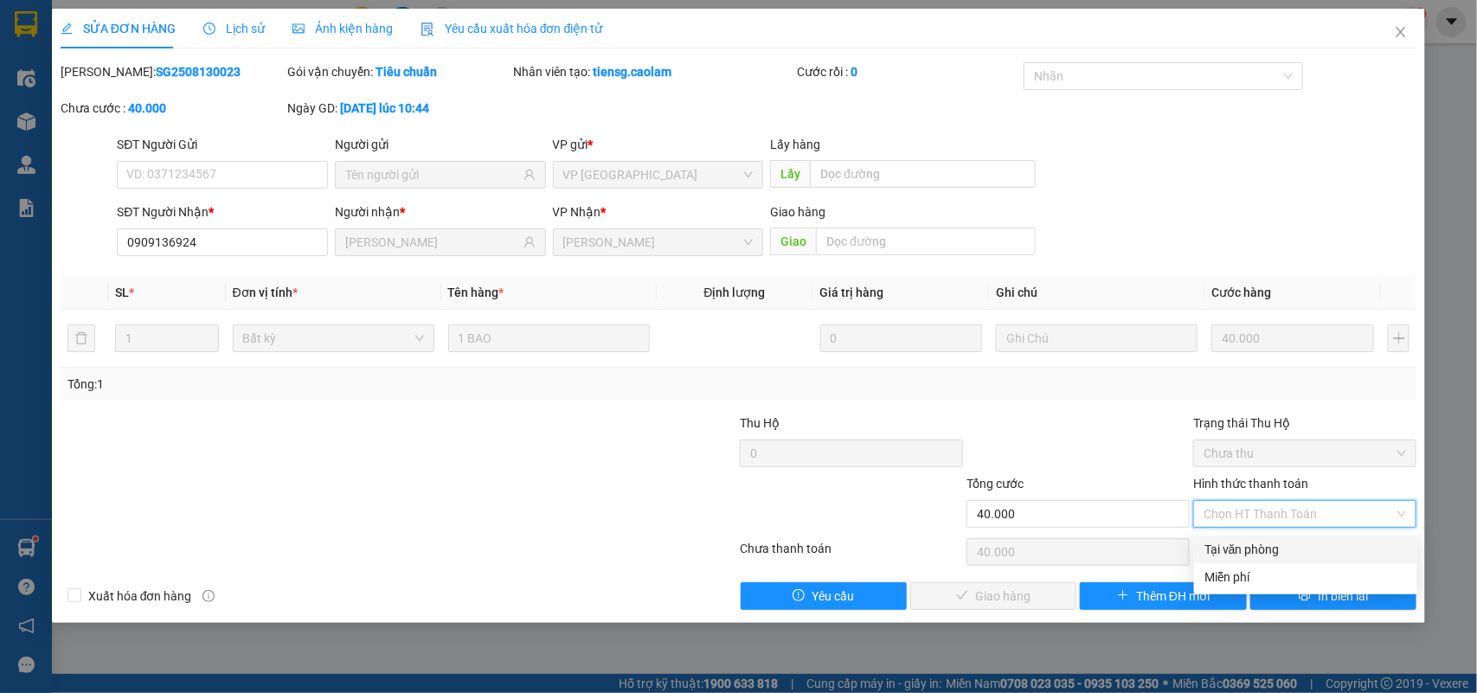
click at [1264, 550] on div "Tại văn phòng" at bounding box center [1305, 549] width 202 height 19
type input "0"
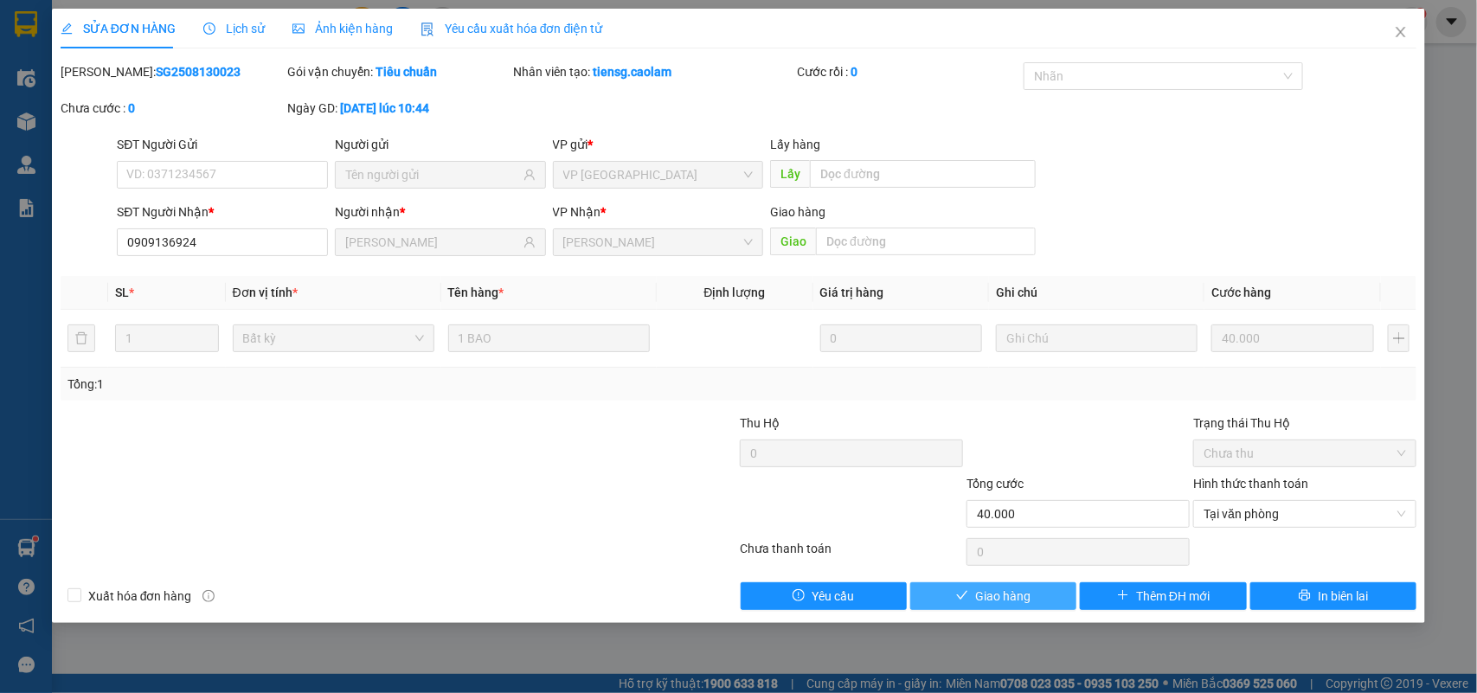
click at [1044, 593] on button "Giao hàng" at bounding box center [993, 596] width 166 height 28
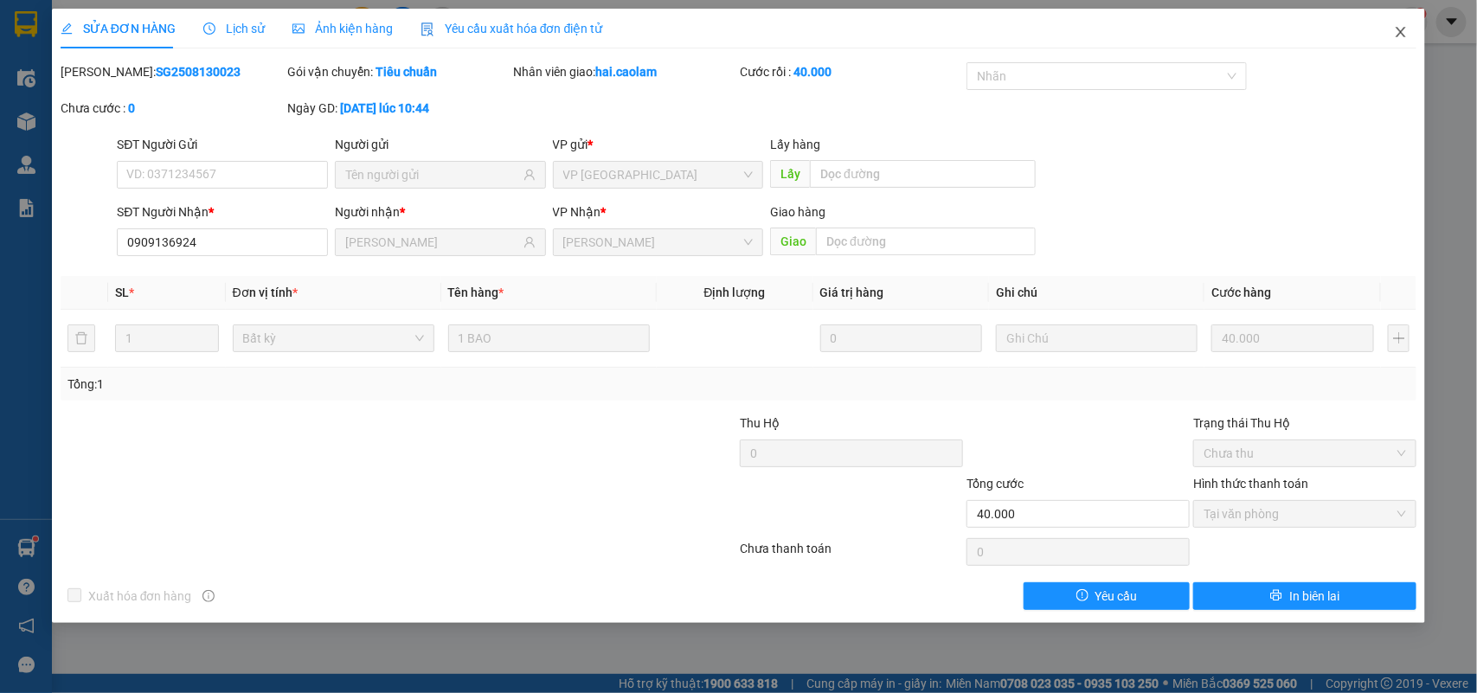
click at [1395, 46] on span "Close" at bounding box center [1401, 33] width 48 height 48
click at [1395, 43] on main at bounding box center [738, 337] width 1477 height 674
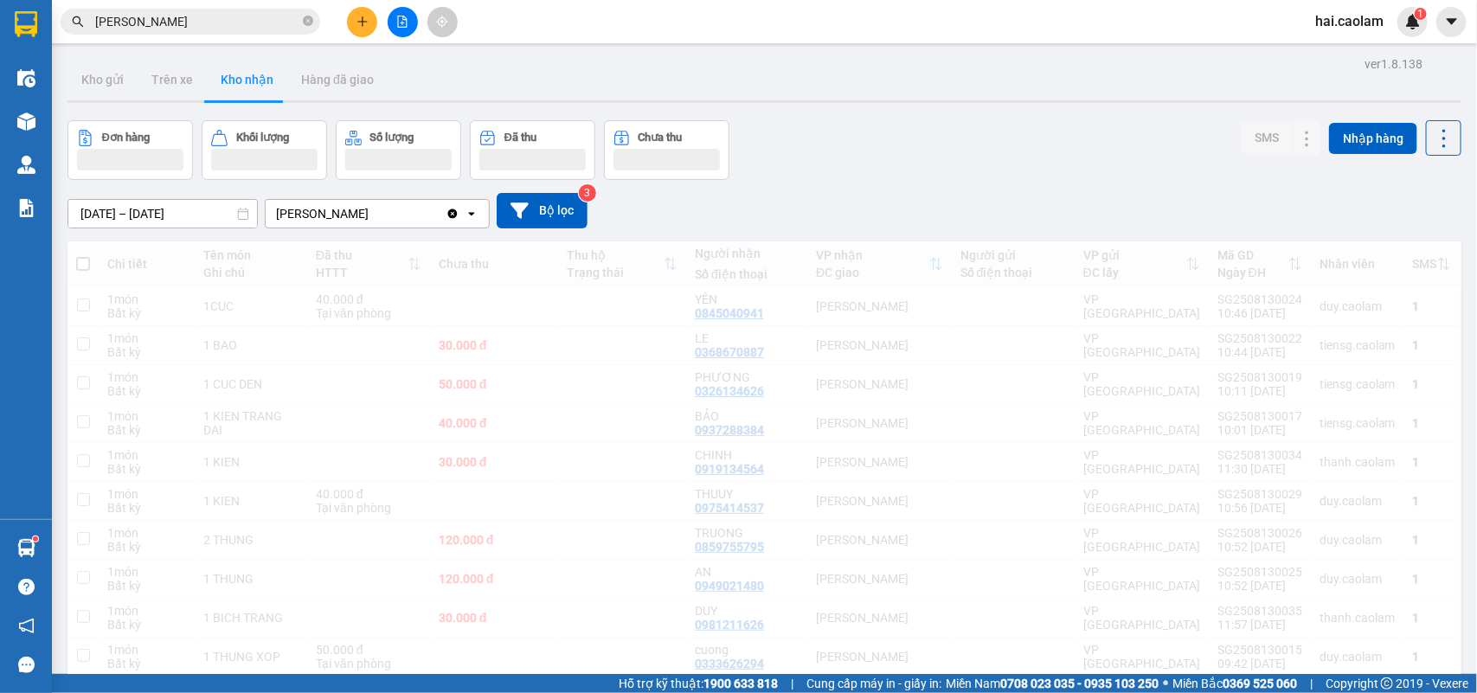
click at [255, 20] on input "kim sao" at bounding box center [197, 21] width 204 height 19
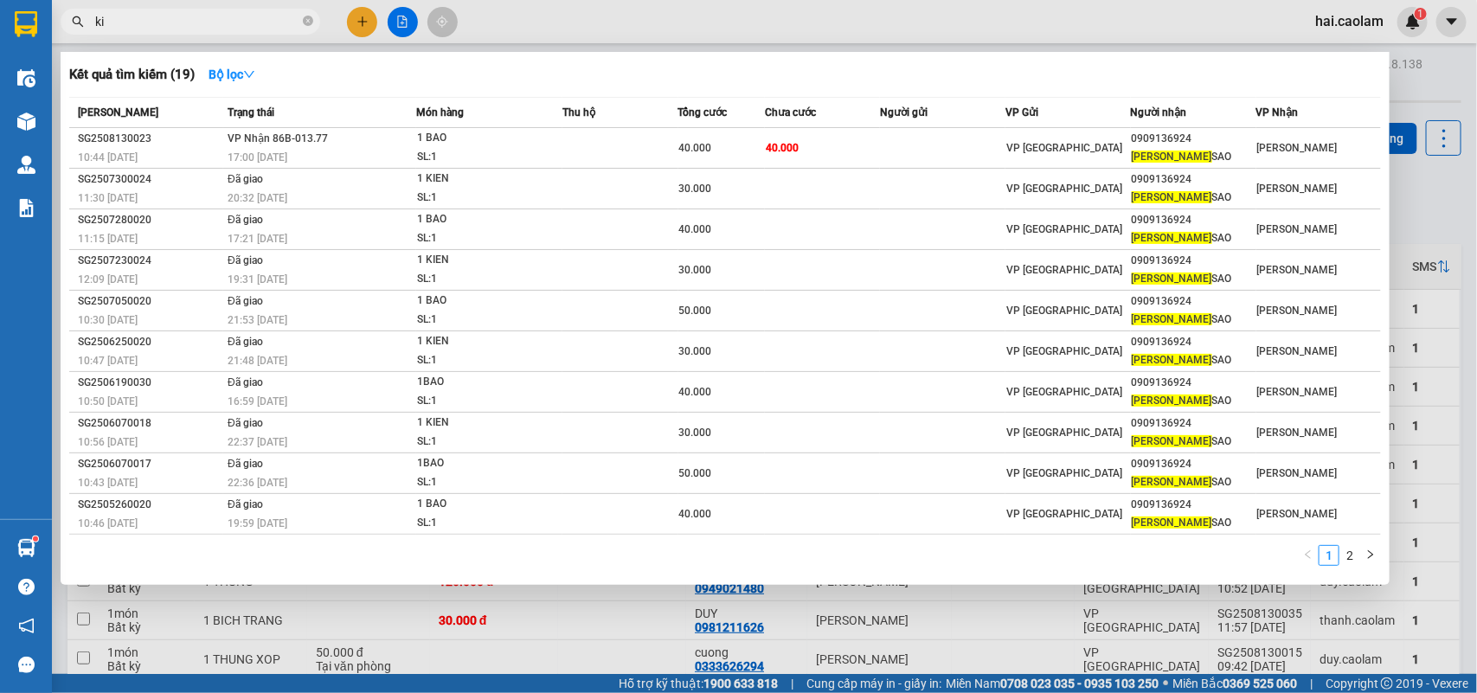
type input "k"
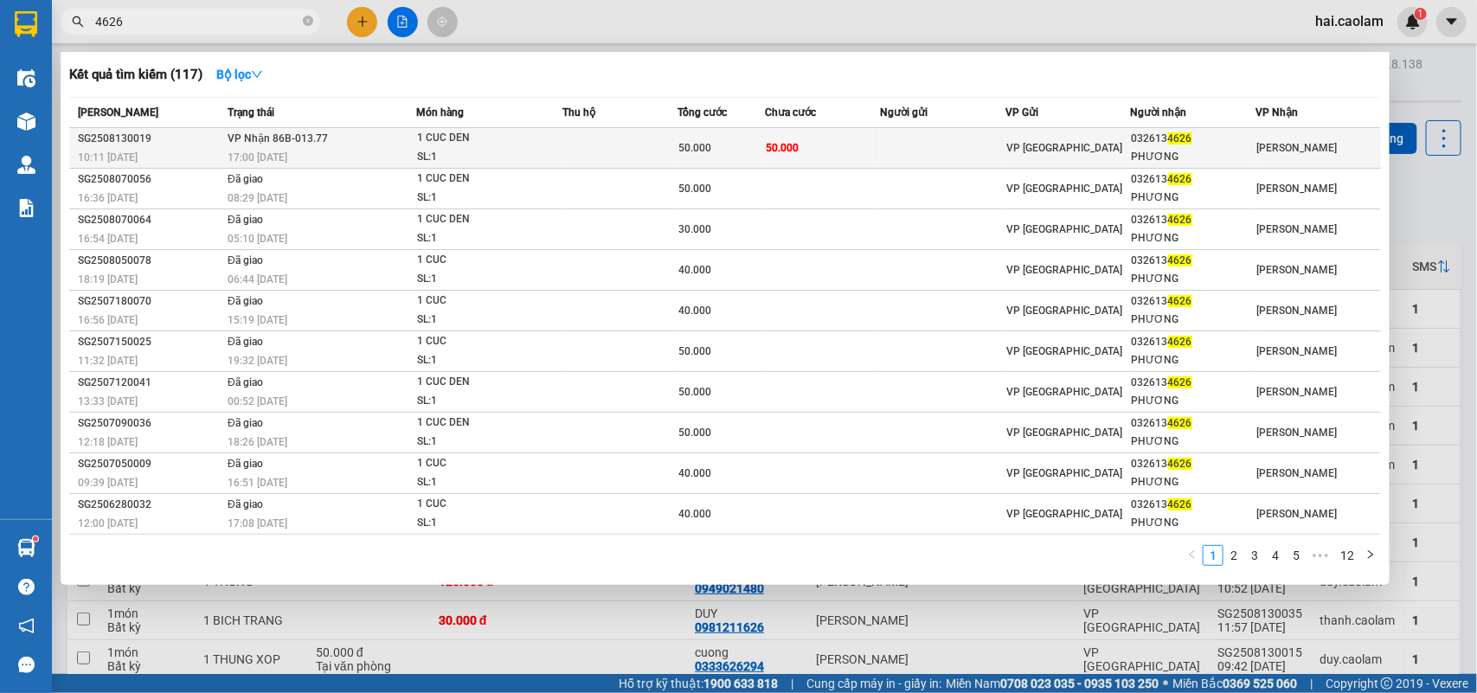
type input "4626"
click at [883, 128] on td at bounding box center [942, 148] width 125 height 41
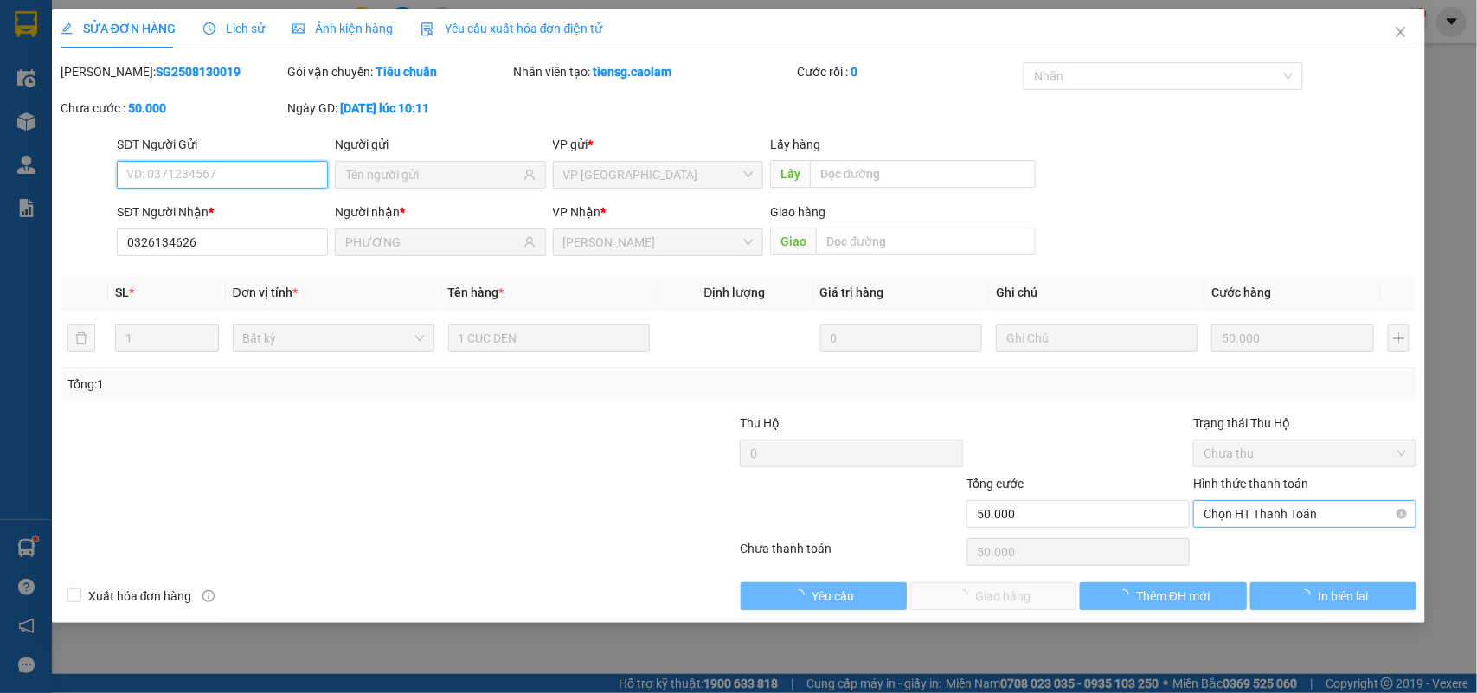
click at [1264, 515] on span "Chọn HT Thanh Toán" at bounding box center [1305, 514] width 202 height 26
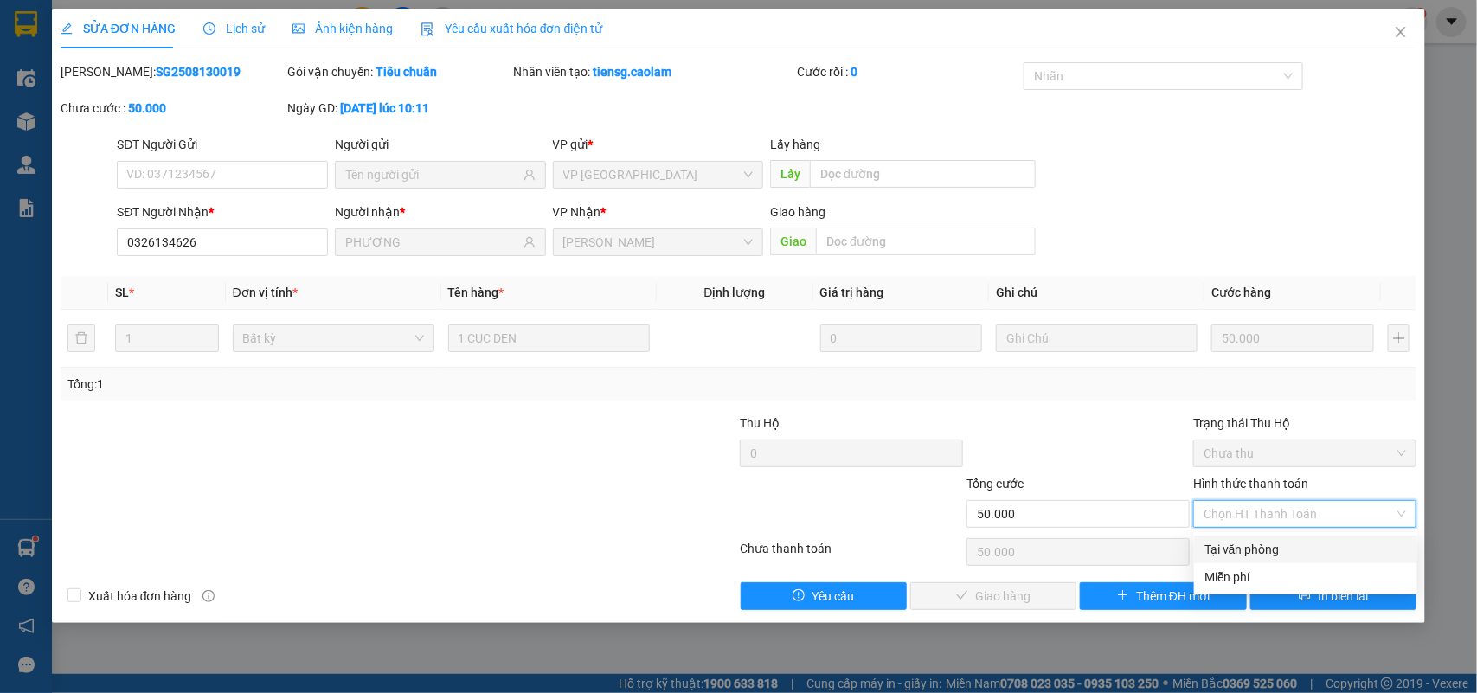
click at [1264, 543] on div "Tại văn phòng" at bounding box center [1305, 549] width 202 height 19
type input "0"
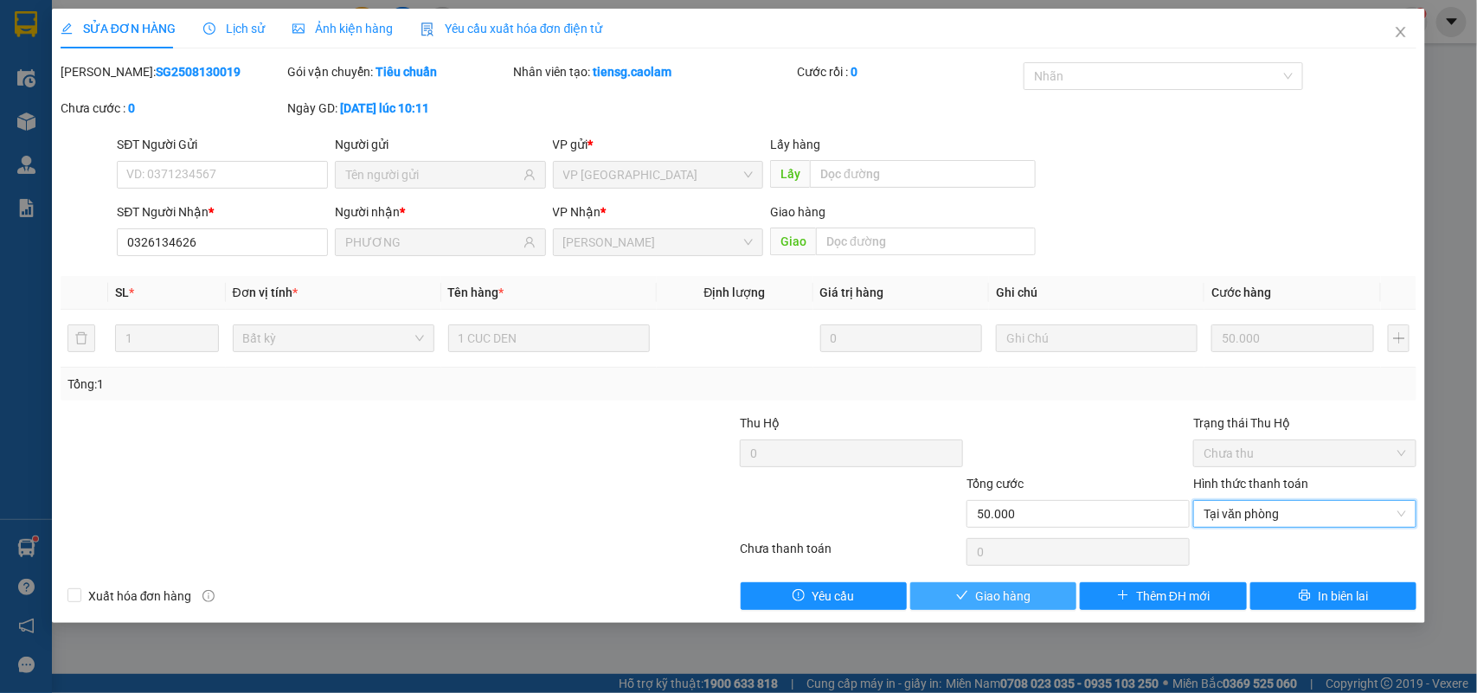
drag, startPoint x: 1031, startPoint y: 594, endPoint x: 1013, endPoint y: 587, distance: 18.6
click at [1025, 594] on button "Giao hàng" at bounding box center [993, 596] width 166 height 28
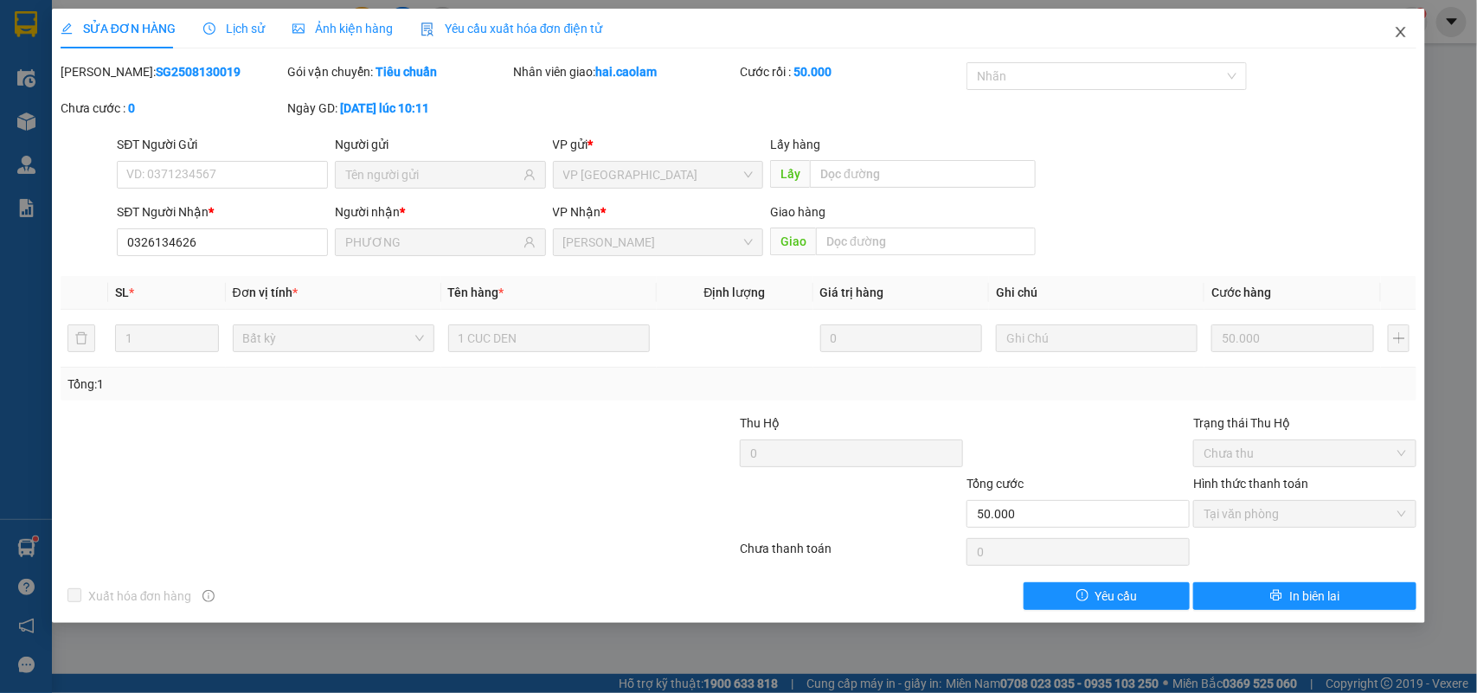
click at [1394, 41] on span "Close" at bounding box center [1401, 33] width 48 height 48
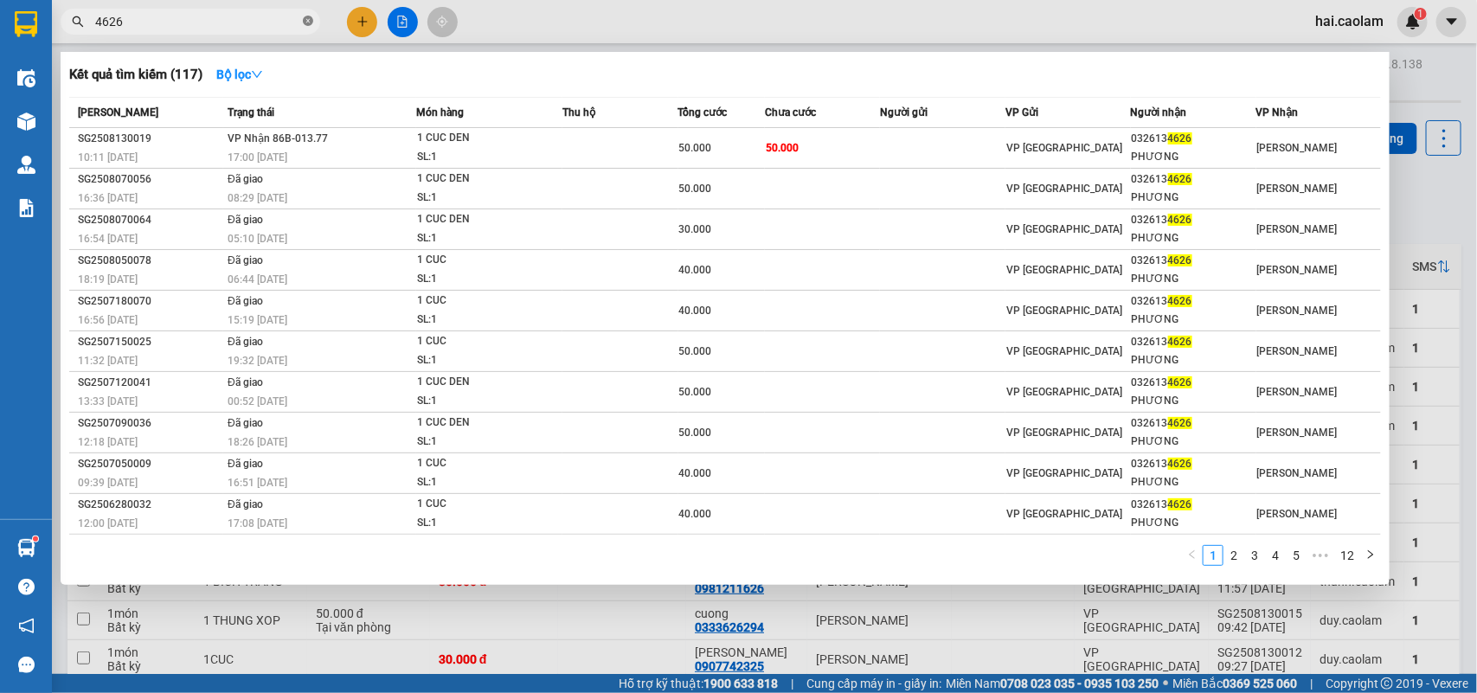
click at [307, 18] on icon "close-circle" at bounding box center [308, 21] width 10 height 10
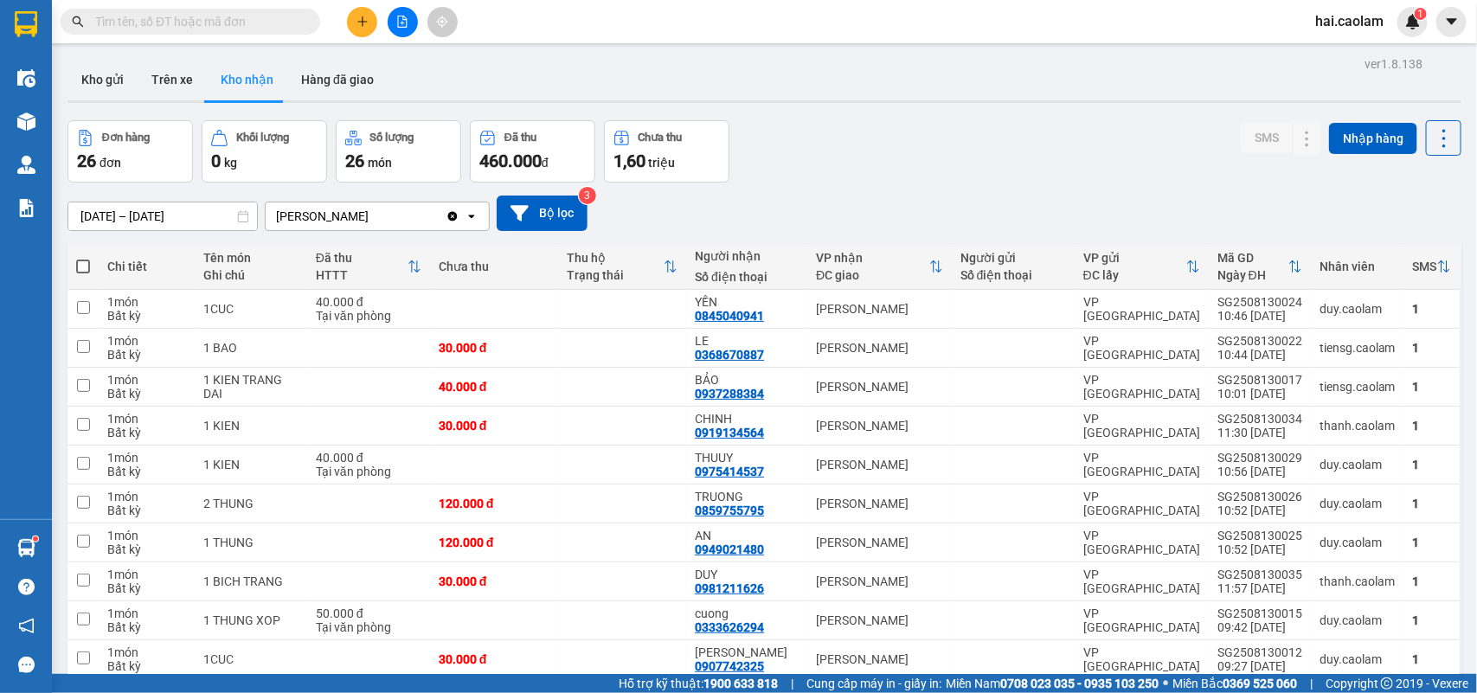
click at [273, 20] on input "text" at bounding box center [197, 21] width 204 height 19
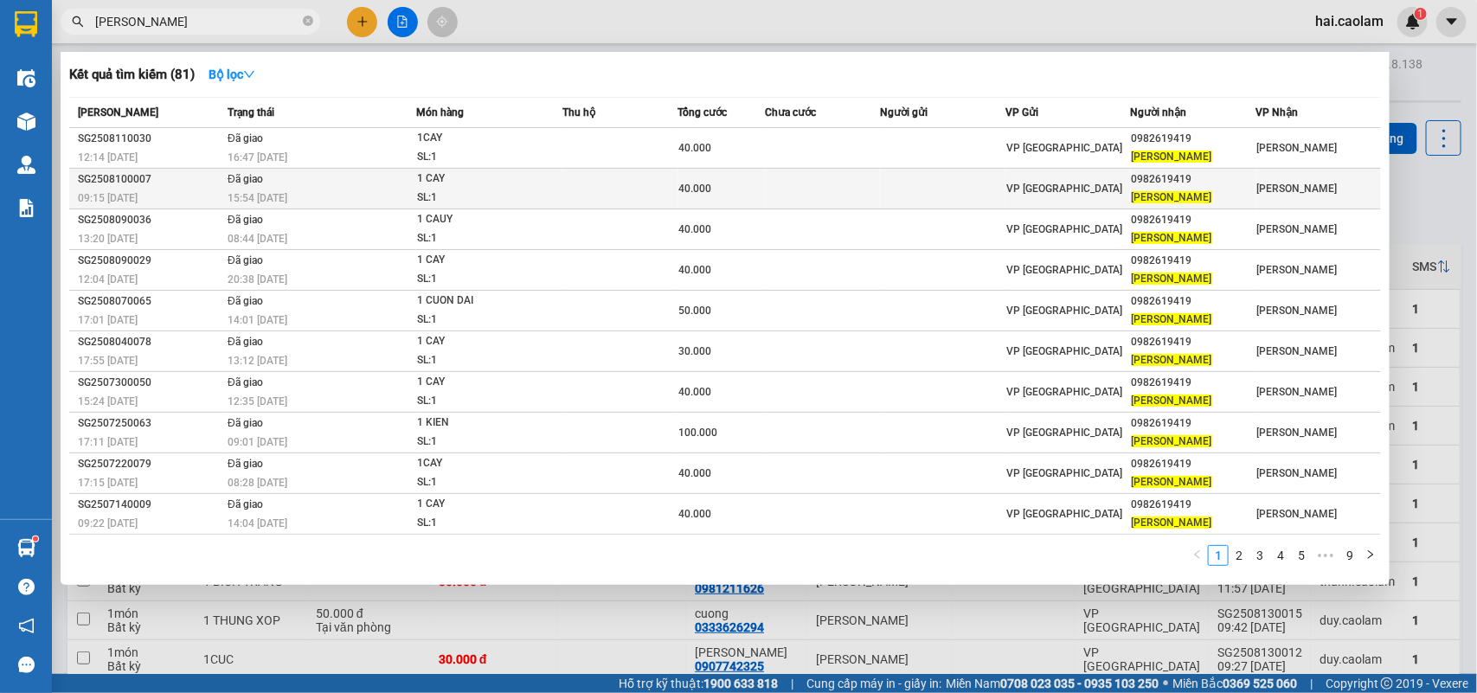
type input "bao linh"
click at [927, 186] on td at bounding box center [942, 189] width 125 height 41
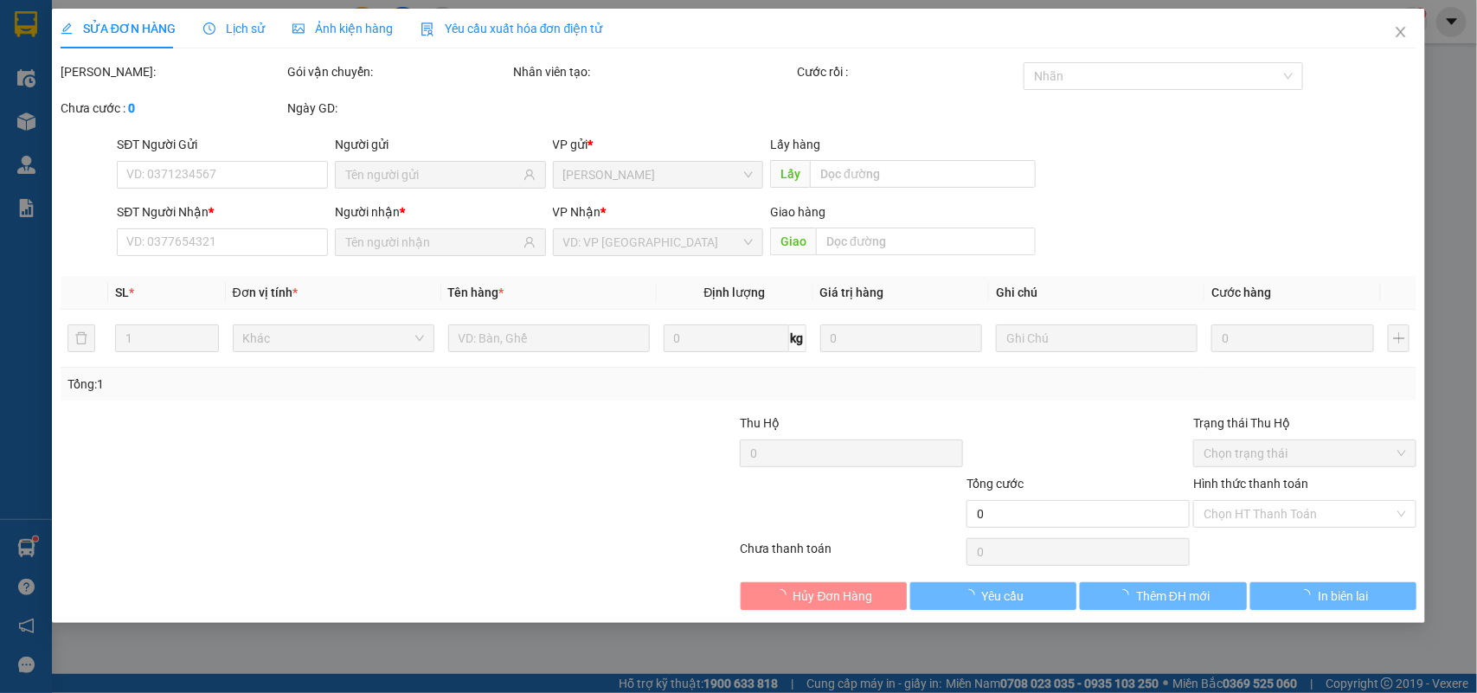
click at [32, 27] on div "SỬA ĐƠN HÀNG Lịch sử Ảnh kiện hàng Yêu cầu xuất hóa đơn điện tử Total Paid Fee …" at bounding box center [738, 346] width 1477 height 693
type input "0982619419"
type input "BẢO LINH"
type input "40.000"
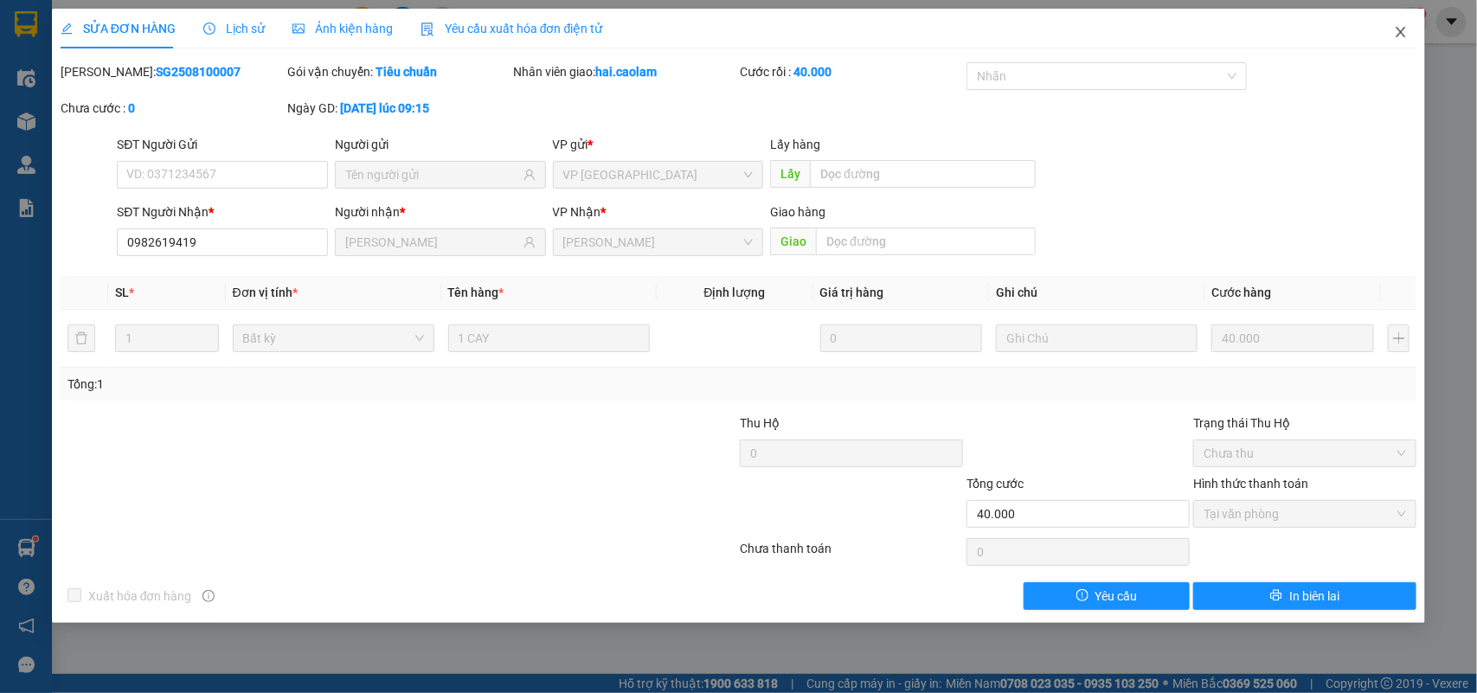
click at [1400, 36] on icon "close" at bounding box center [1401, 32] width 14 height 14
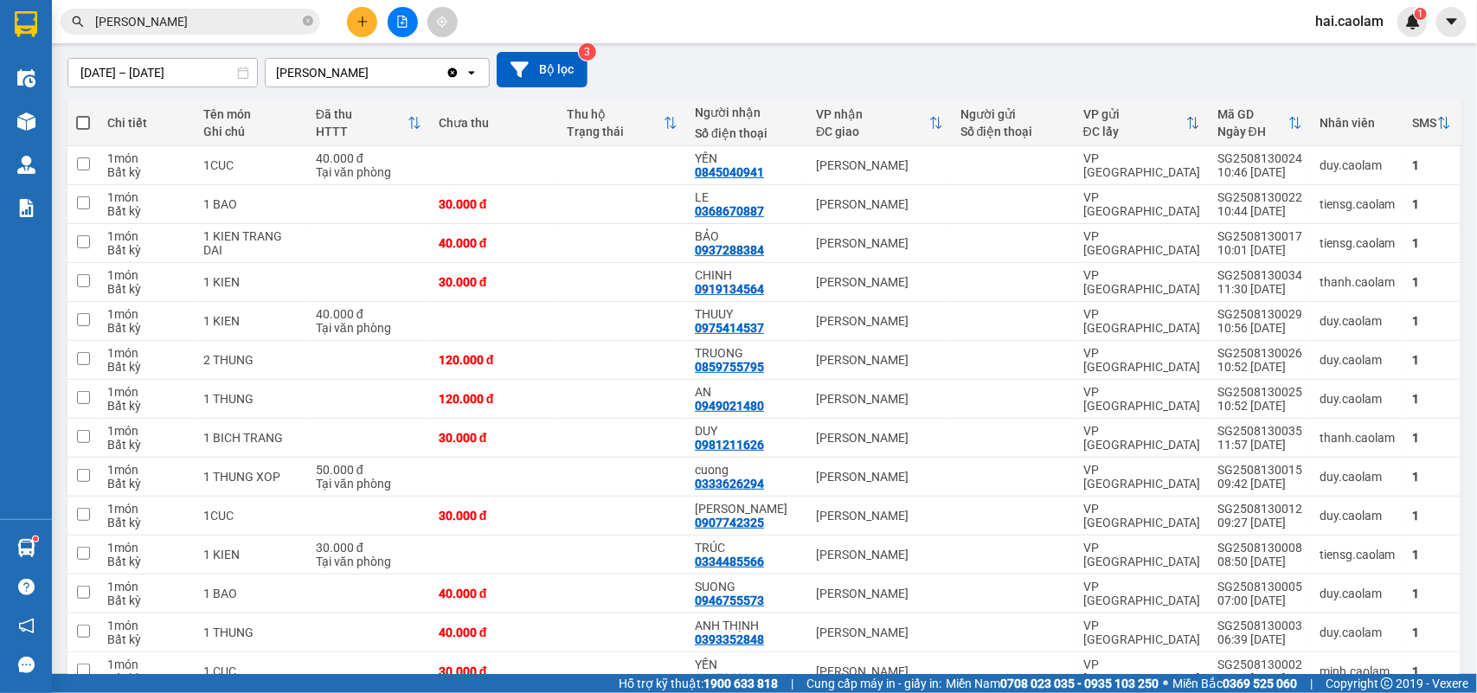
scroll to position [288, 0]
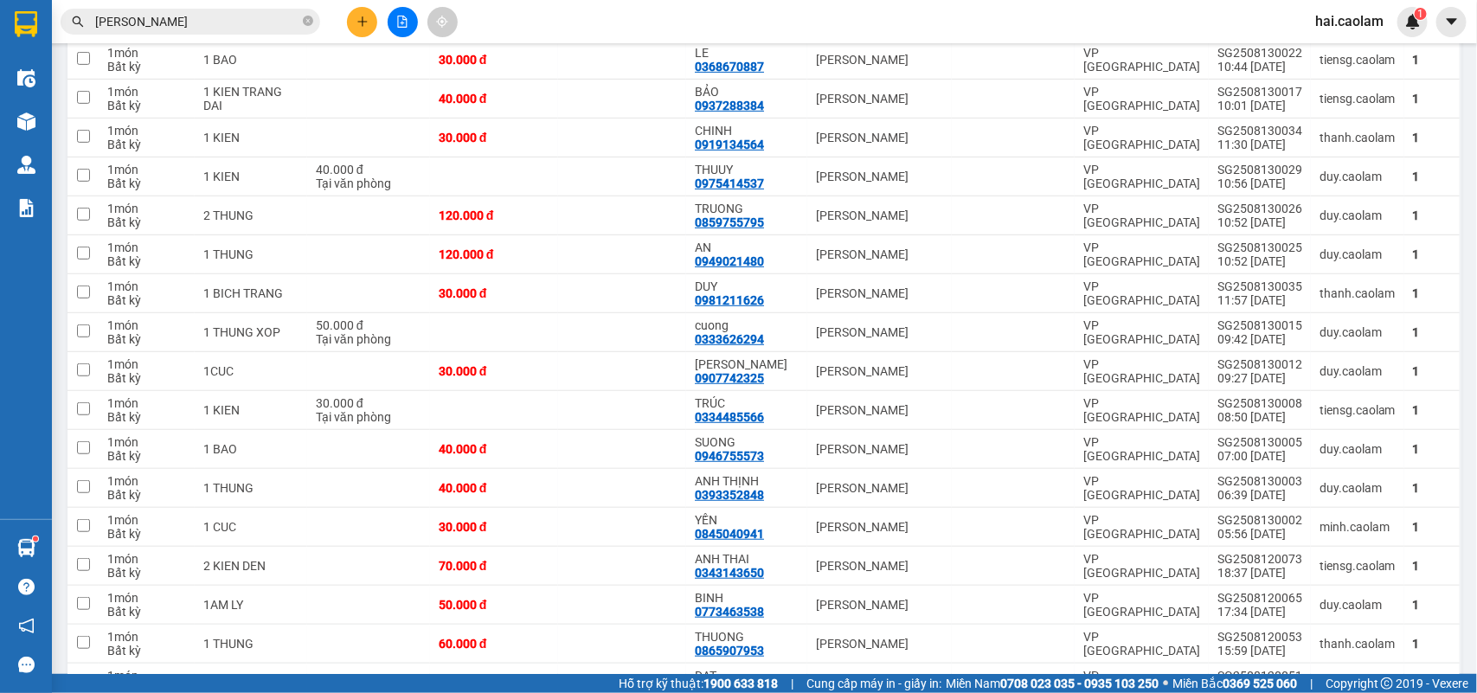
click at [242, 24] on input "bao linh" at bounding box center [197, 21] width 204 height 19
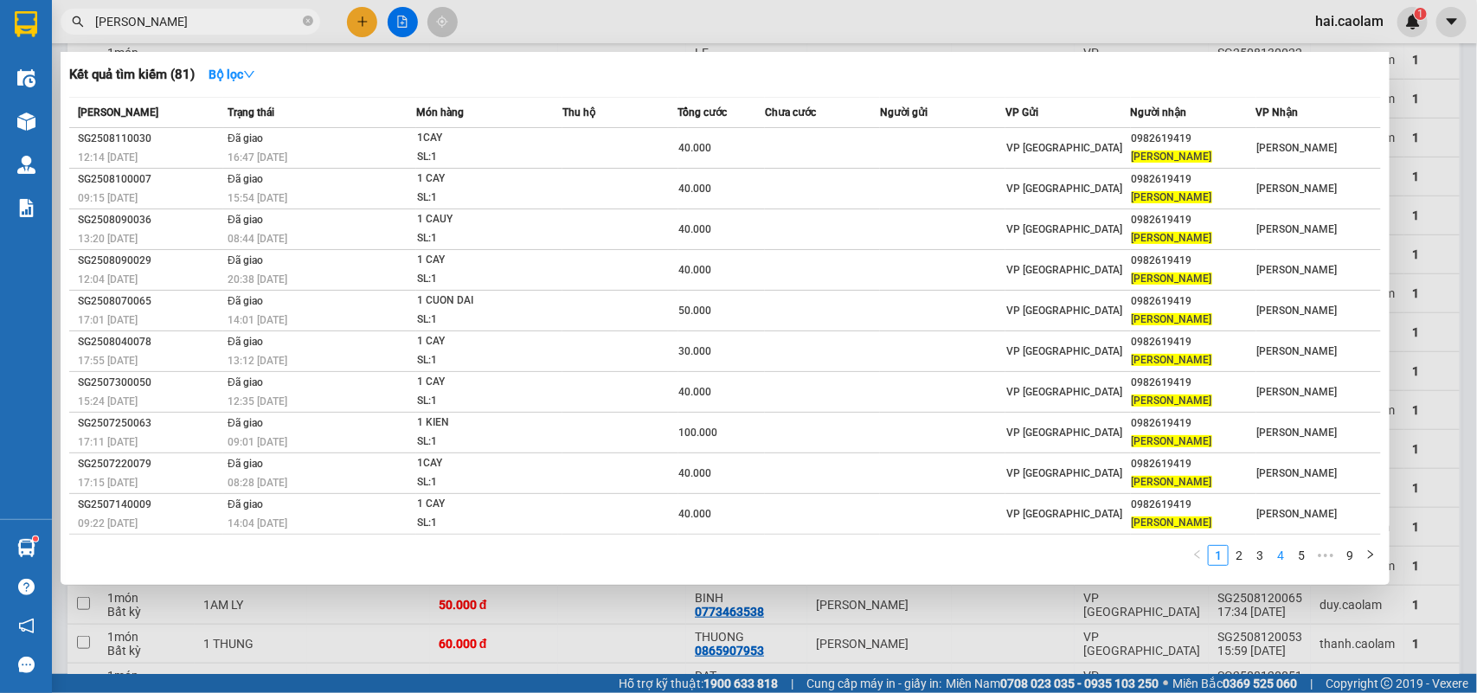
click at [1285, 556] on link "4" at bounding box center [1280, 555] width 19 height 19
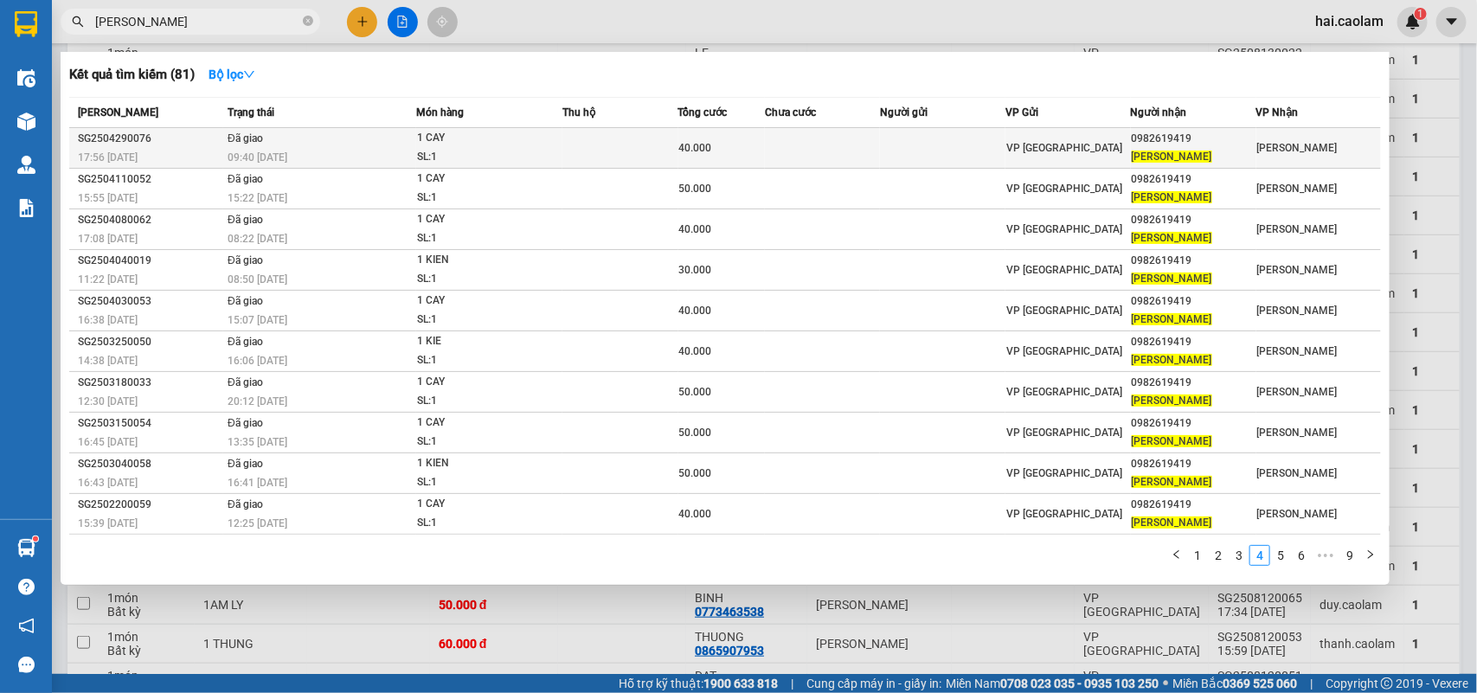
click at [430, 154] on div "SL: 1" at bounding box center [482, 157] width 130 height 19
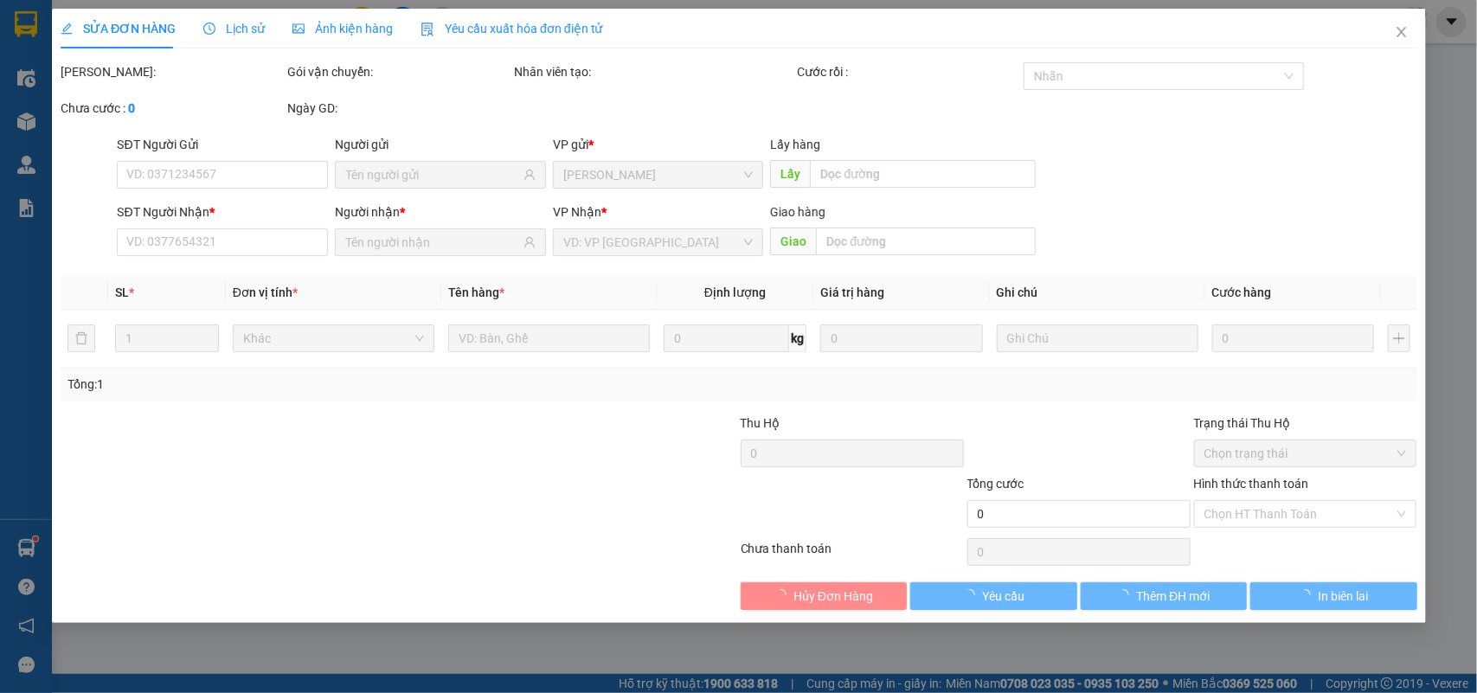
type input "0982619419"
type input "BẢO LINH"
type input "40.000"
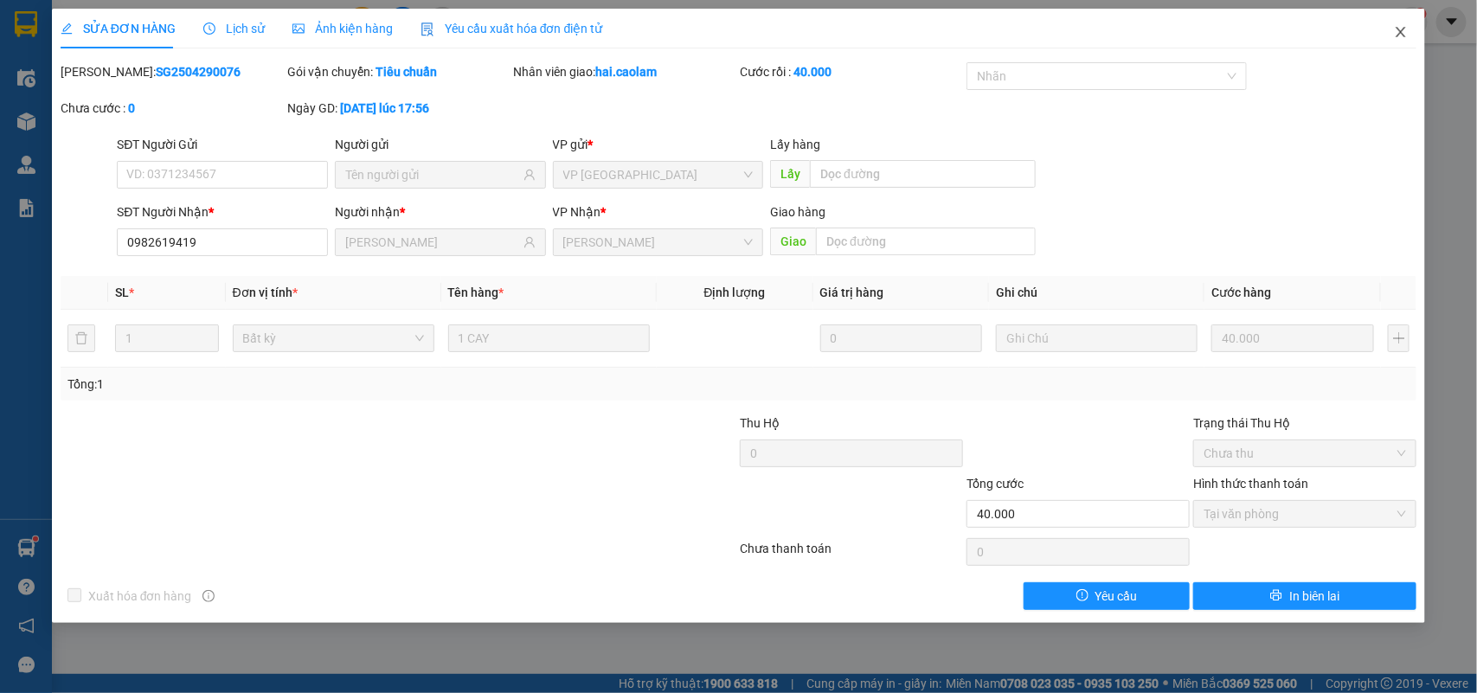
click at [1397, 32] on icon "close" at bounding box center [1401, 32] width 14 height 14
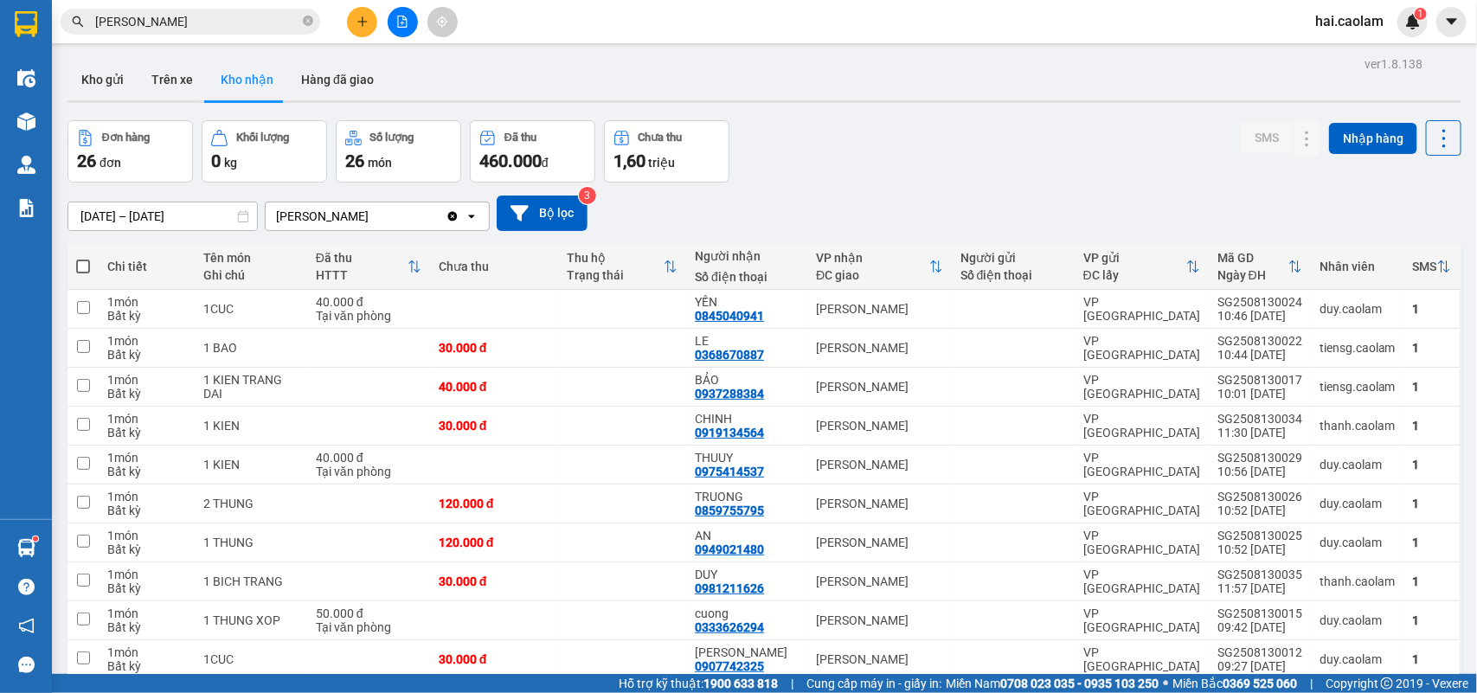
click at [204, 18] on input "bao linh" at bounding box center [197, 21] width 204 height 19
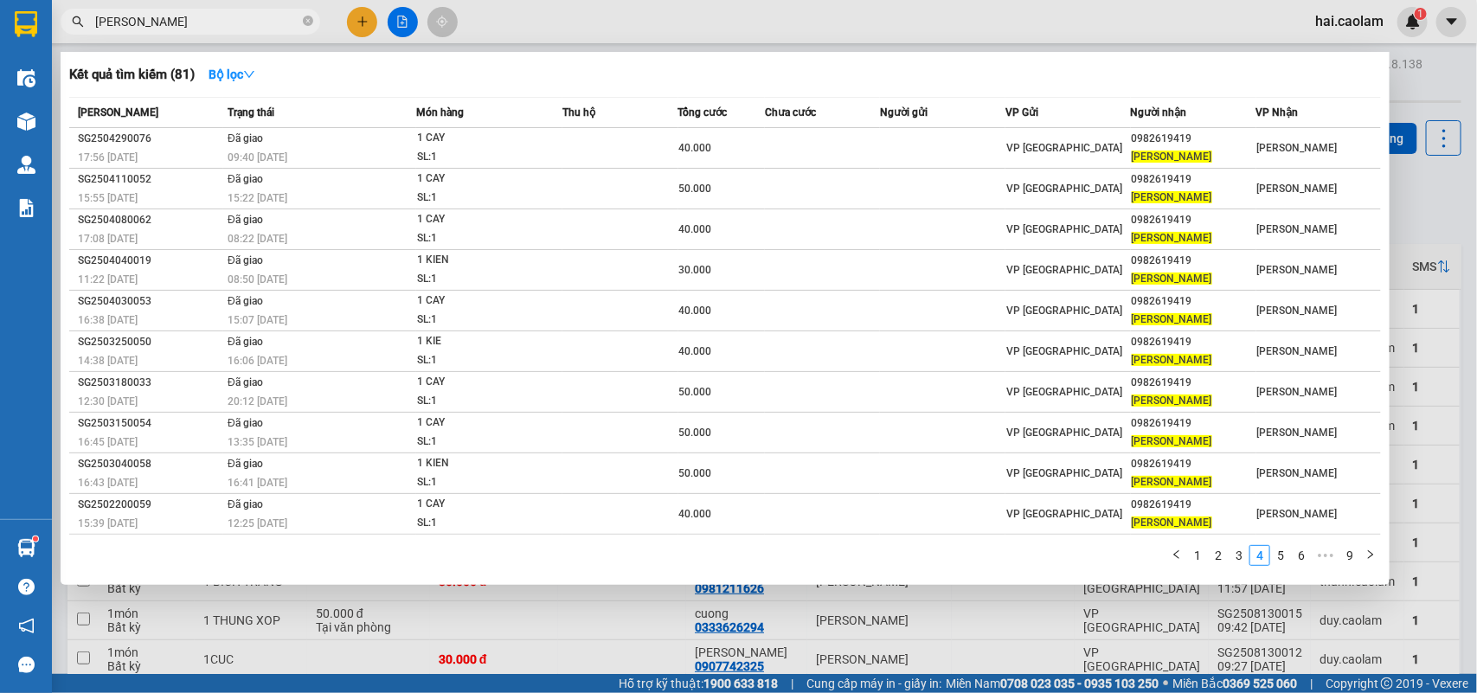
click at [346, 20] on div at bounding box center [738, 346] width 1477 height 693
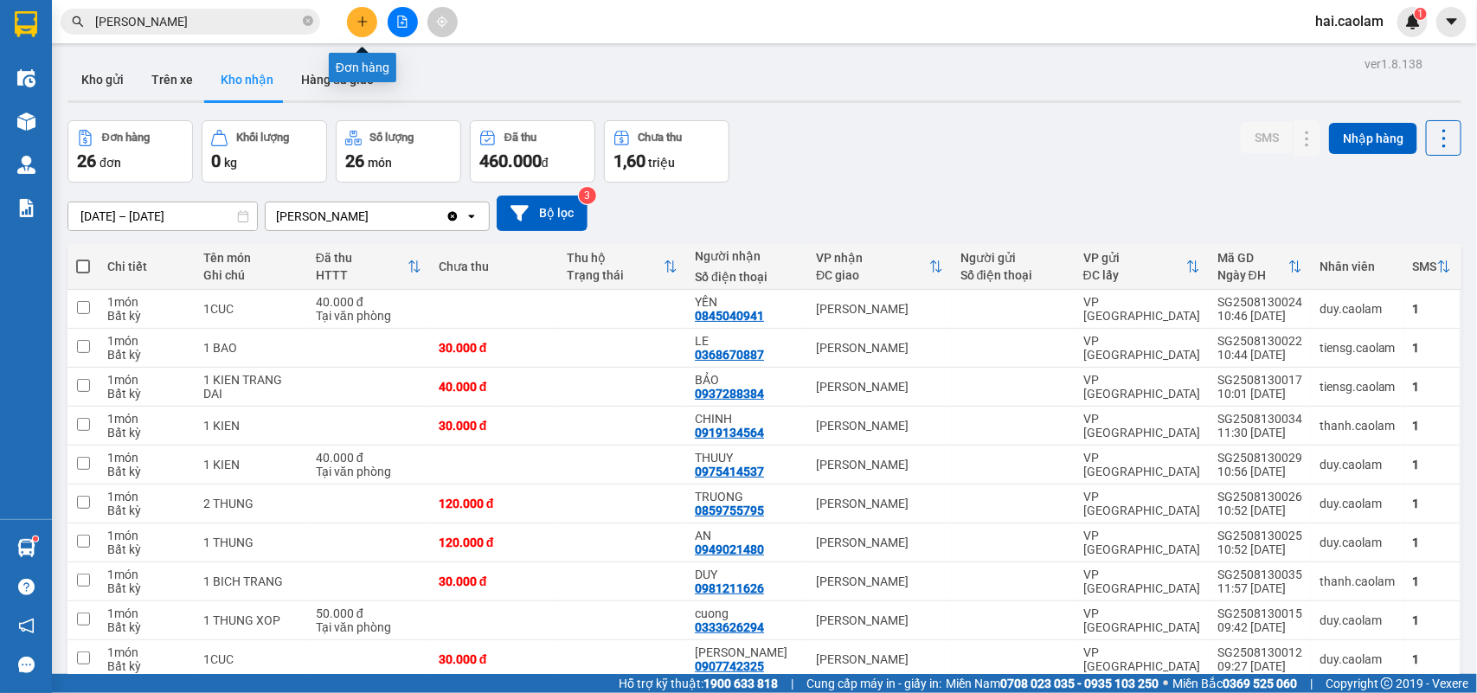
click at [349, 20] on button at bounding box center [362, 22] width 30 height 30
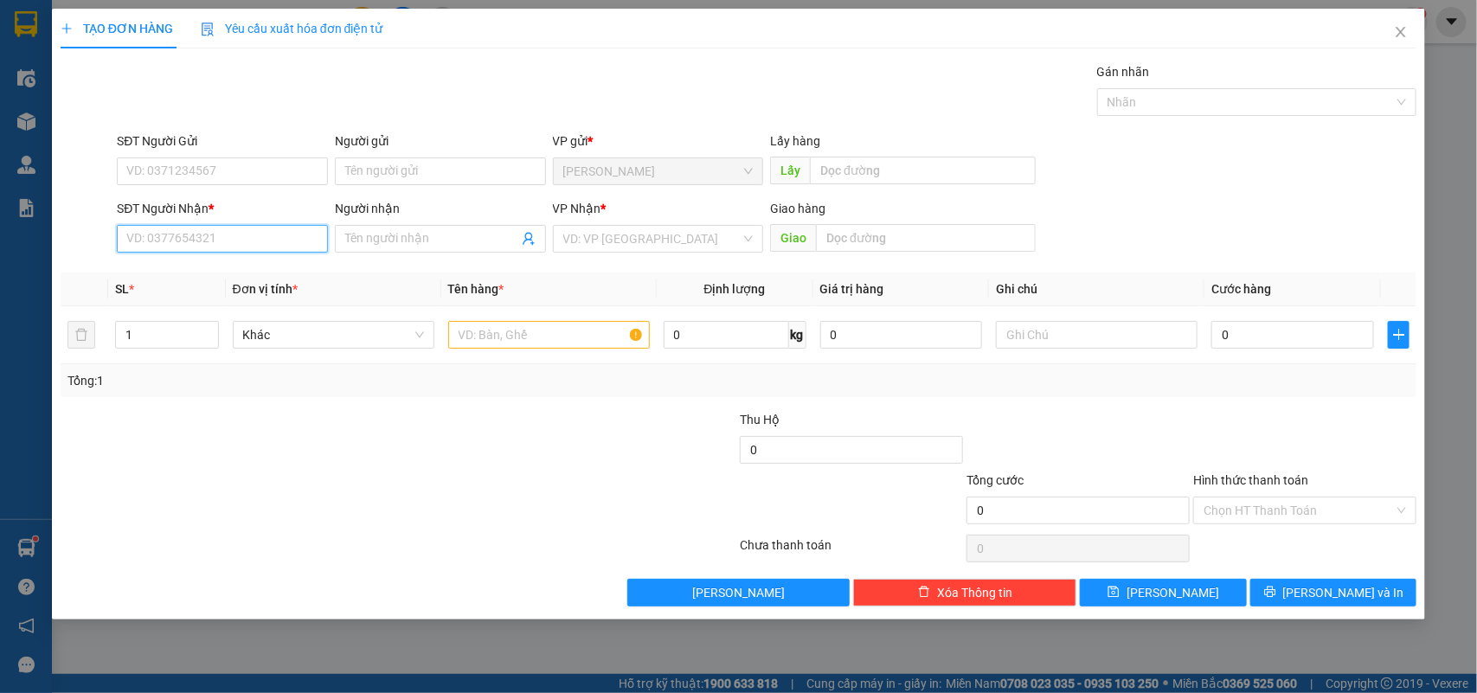
click at [247, 234] on input "SĐT Người Nhận *" at bounding box center [222, 239] width 211 height 28
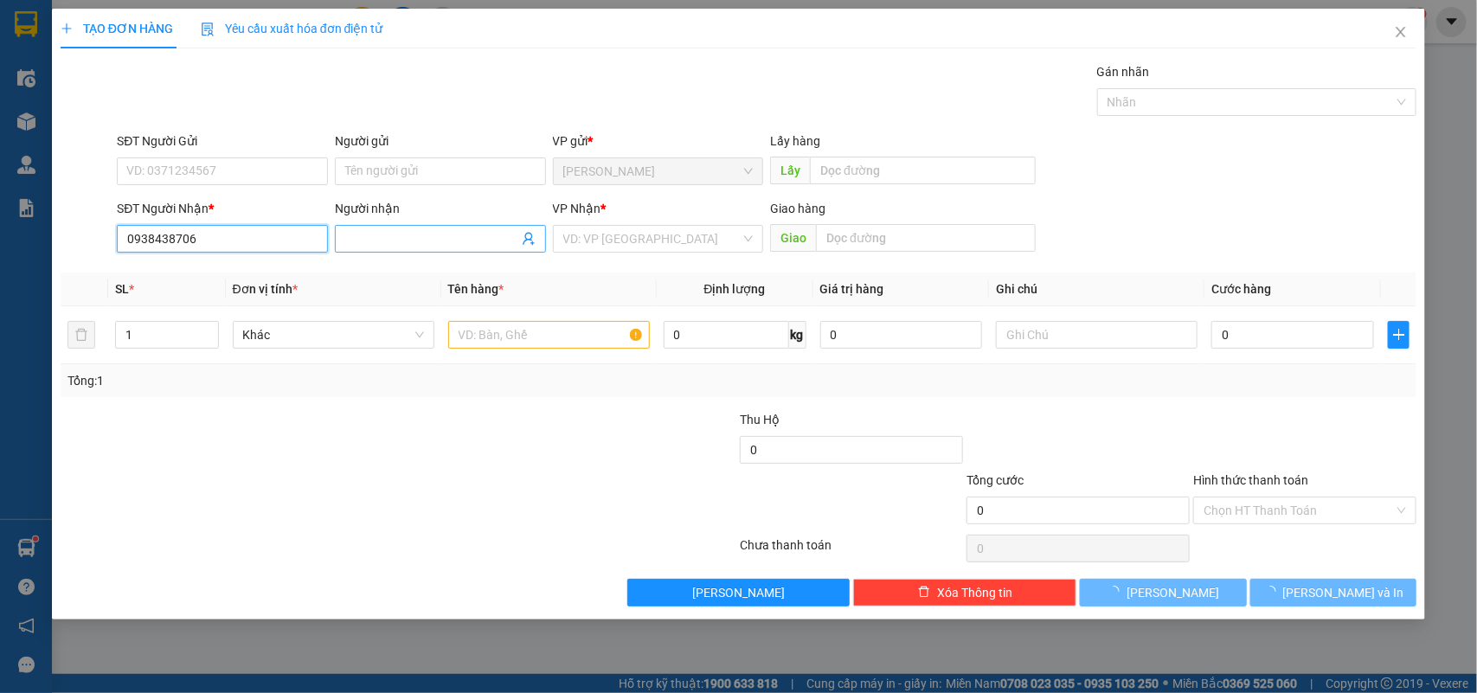
type input "0938438706"
click at [411, 244] on input "Người nhận" at bounding box center [431, 238] width 173 height 19
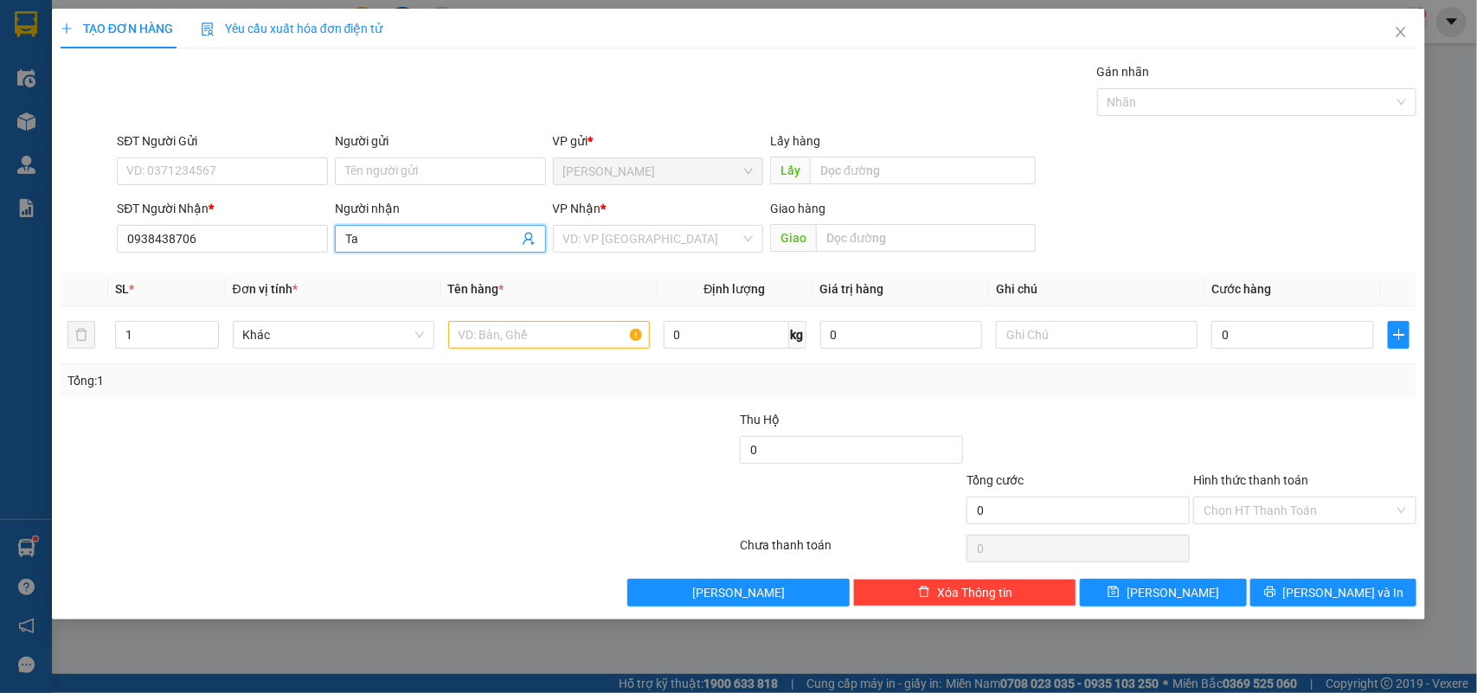
type input "Tam"
type input "0902509311"
type input "TAM"
click at [308, 234] on input "0902509311" at bounding box center [222, 239] width 211 height 28
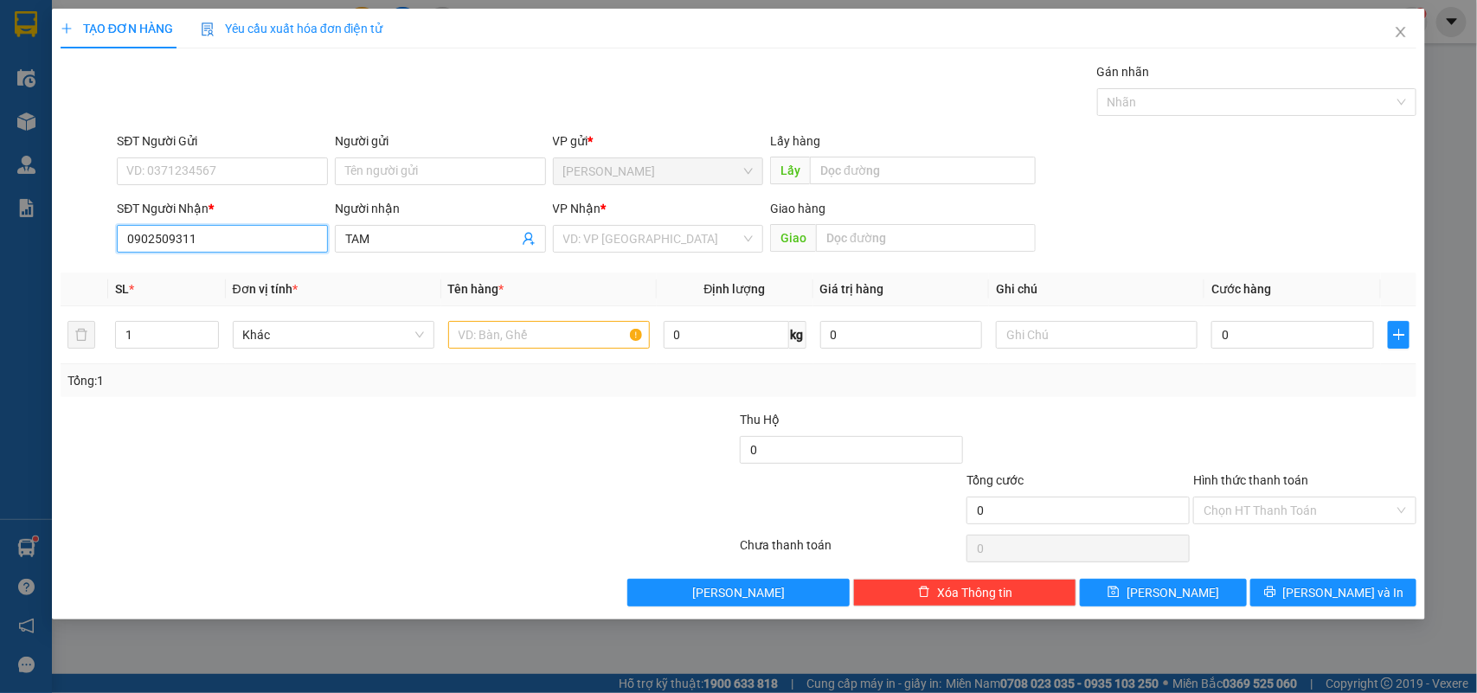
click at [308, 234] on input "0902509311" at bounding box center [222, 239] width 211 height 28
click at [290, 267] on div "0938438706 - Tâm" at bounding box center [222, 274] width 190 height 19
type input "0938438706"
type input "Tâm"
type input "0938438706"
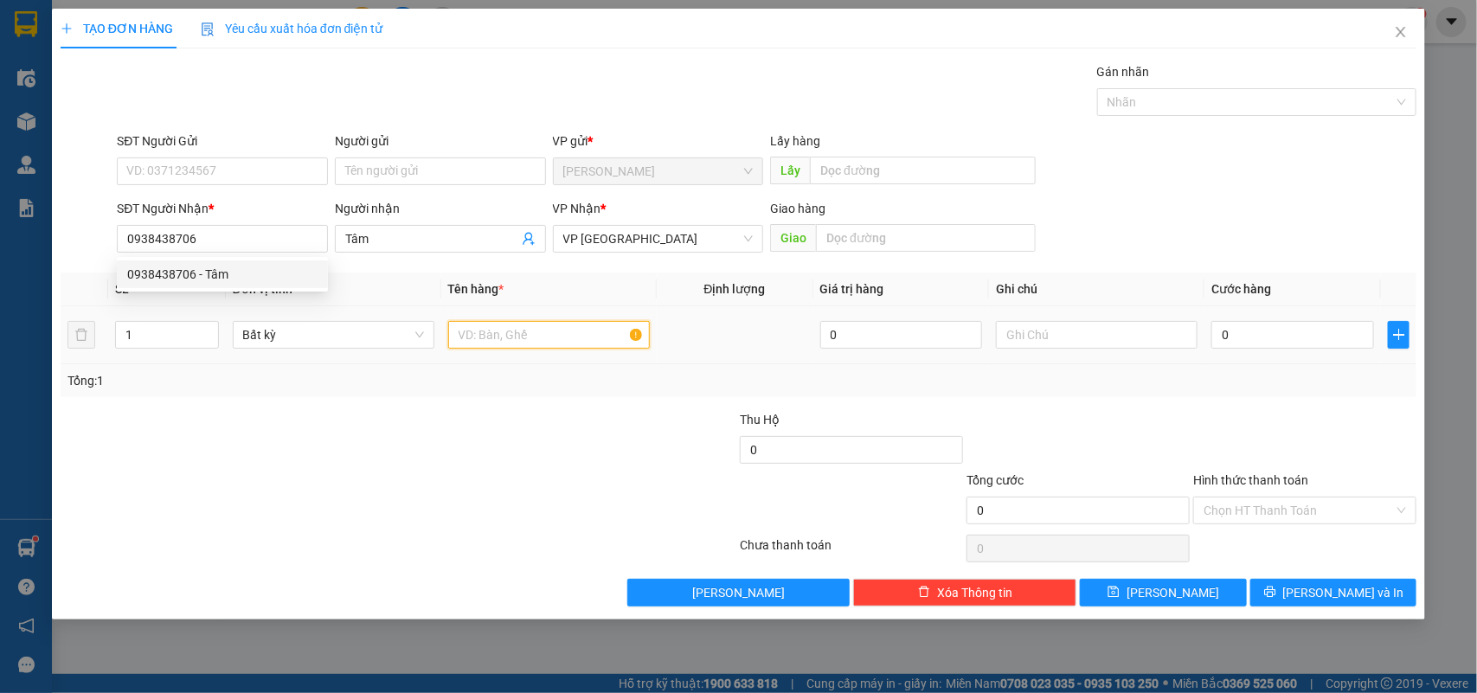
click at [572, 335] on input "text" at bounding box center [549, 335] width 202 height 28
type input "1 Cục"
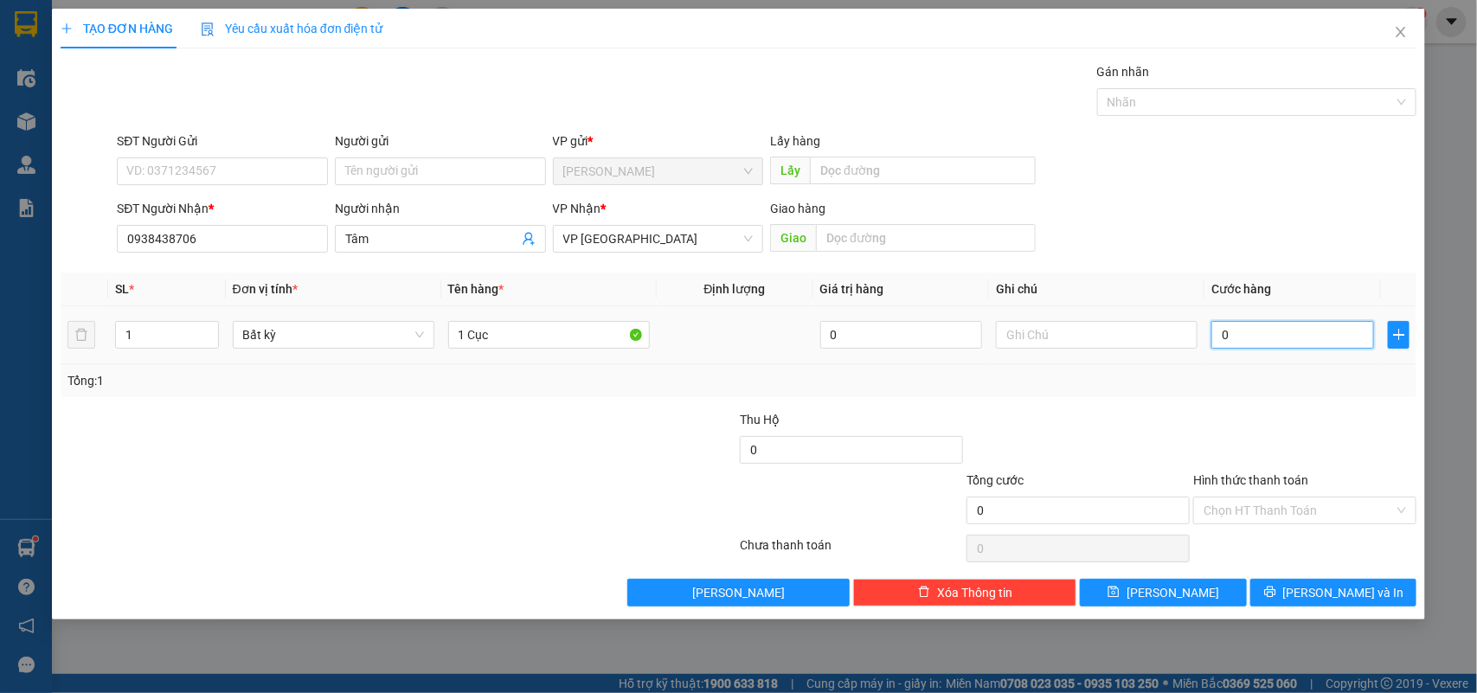
click at [1278, 331] on input "0" at bounding box center [1292, 335] width 163 height 28
type input "3"
type input "30"
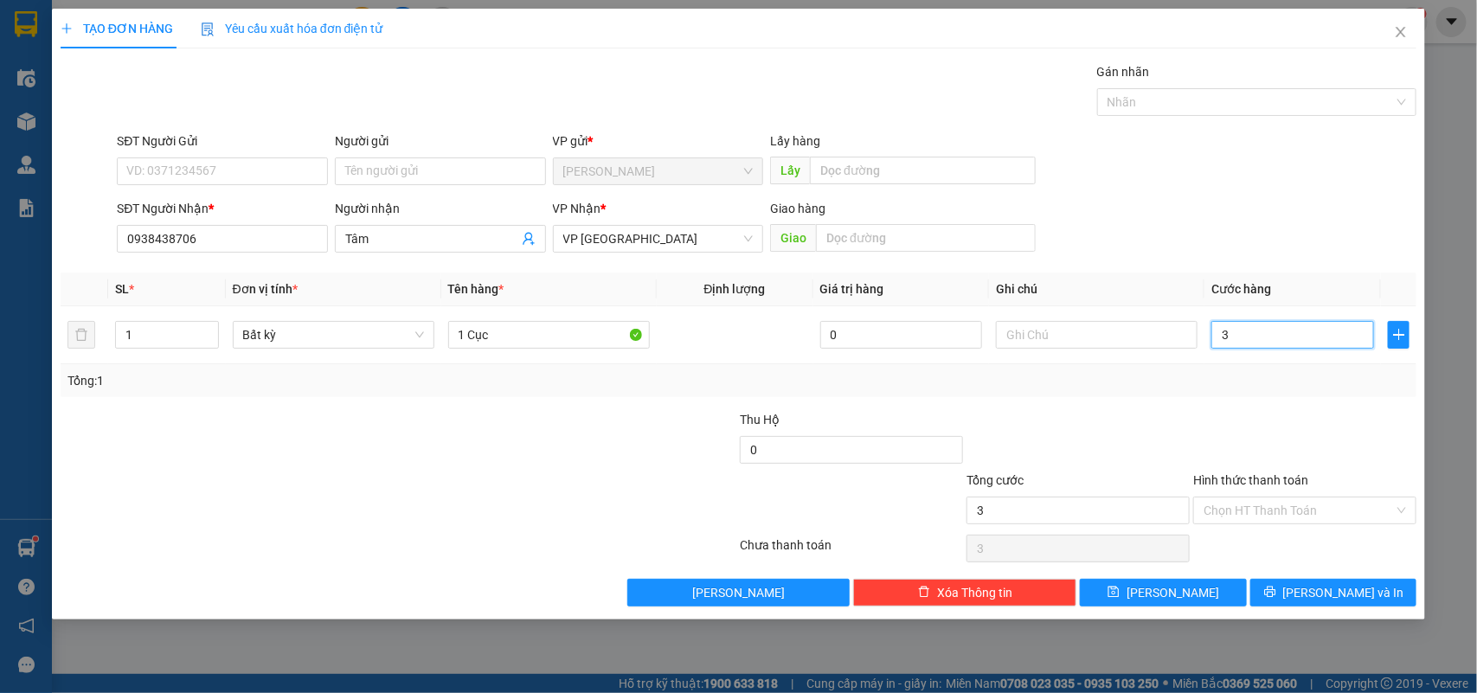
type input "30"
type input "30.000"
drag, startPoint x: 1277, startPoint y: 421, endPoint x: 1290, endPoint y: 504, distance: 84.9
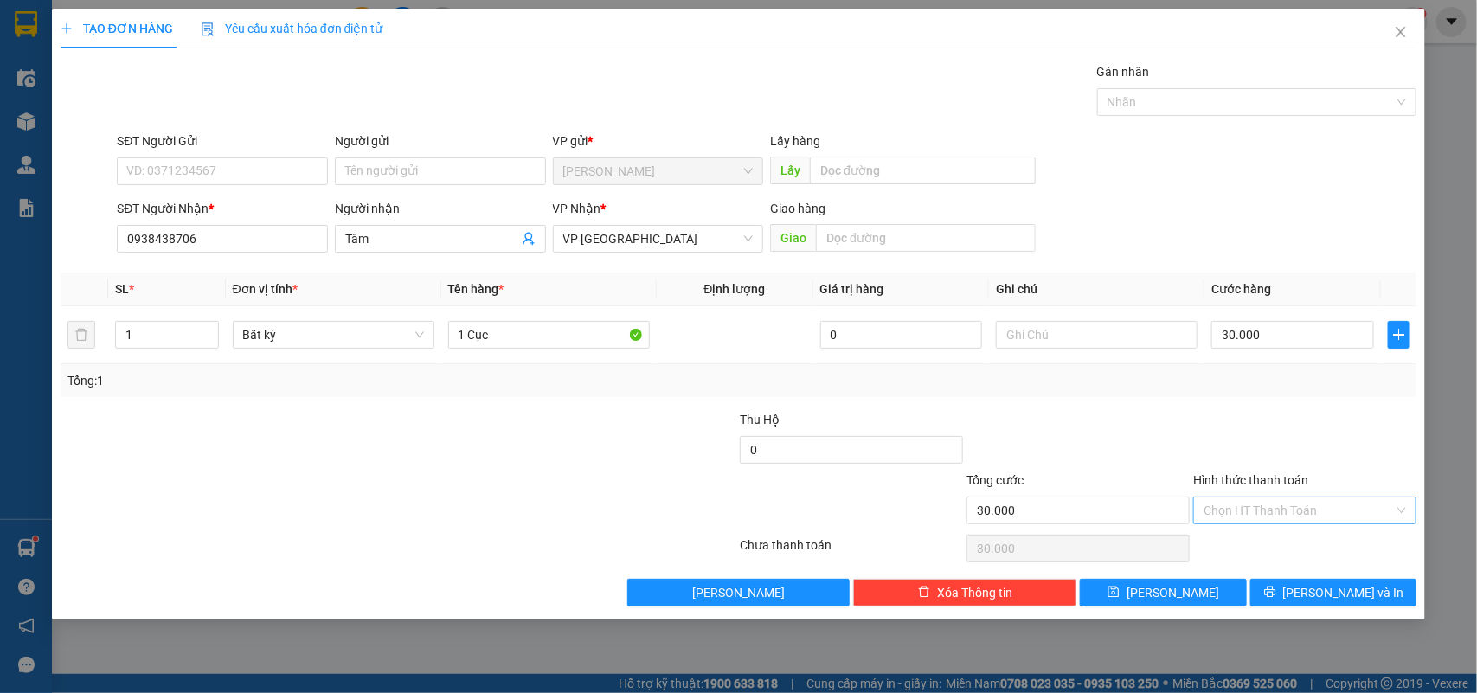
click at [1278, 421] on div at bounding box center [1304, 440] width 227 height 61
click at [1289, 504] on input "Hình thức thanh toán" at bounding box center [1299, 511] width 190 height 26
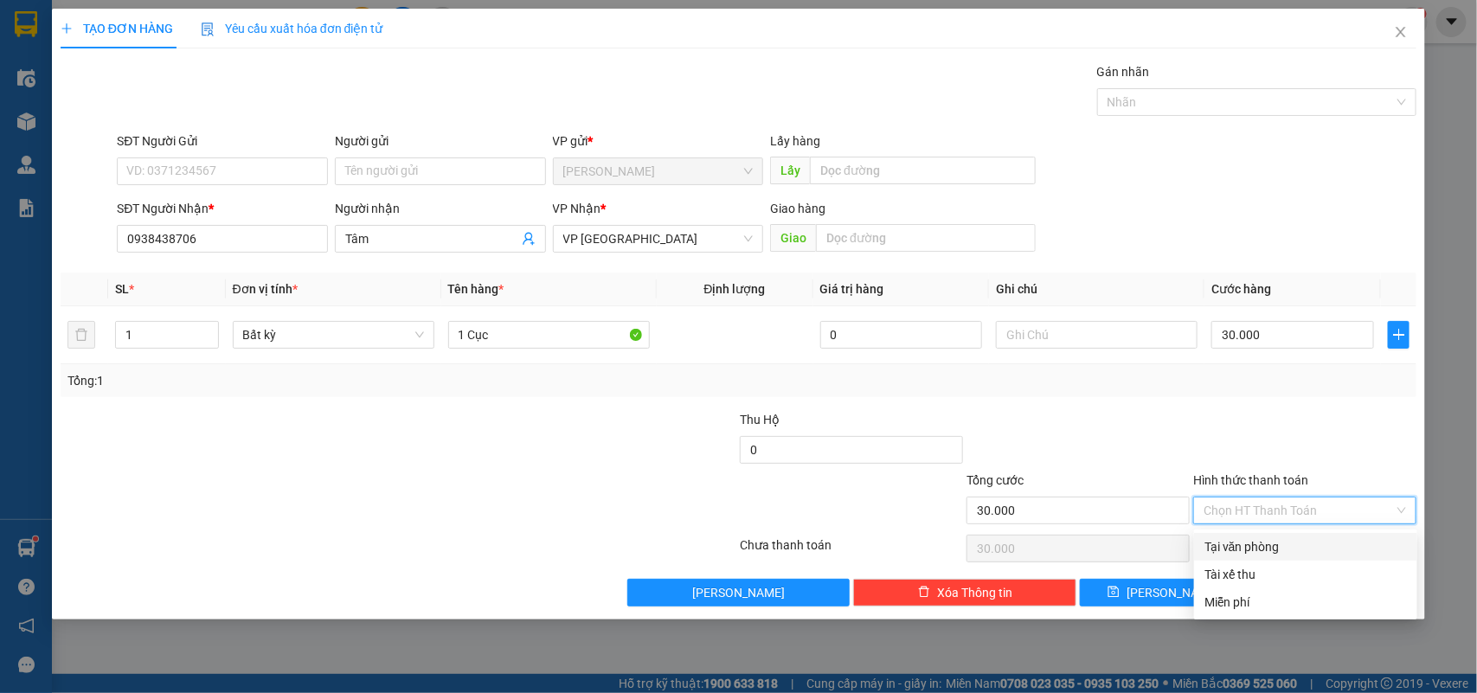
click at [1295, 554] on div "Tại văn phòng" at bounding box center [1305, 546] width 202 height 19
type input "0"
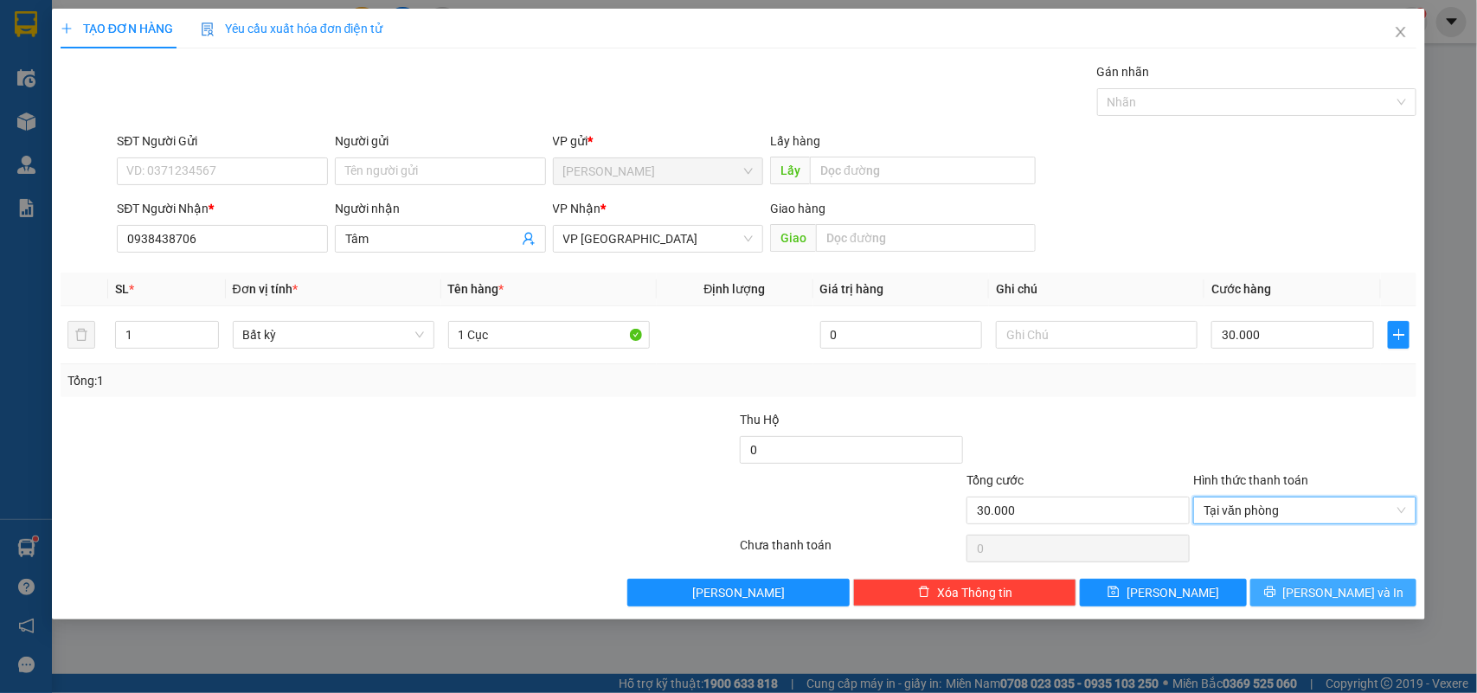
click at [1339, 607] on button "Lưu và In" at bounding box center [1333, 593] width 166 height 28
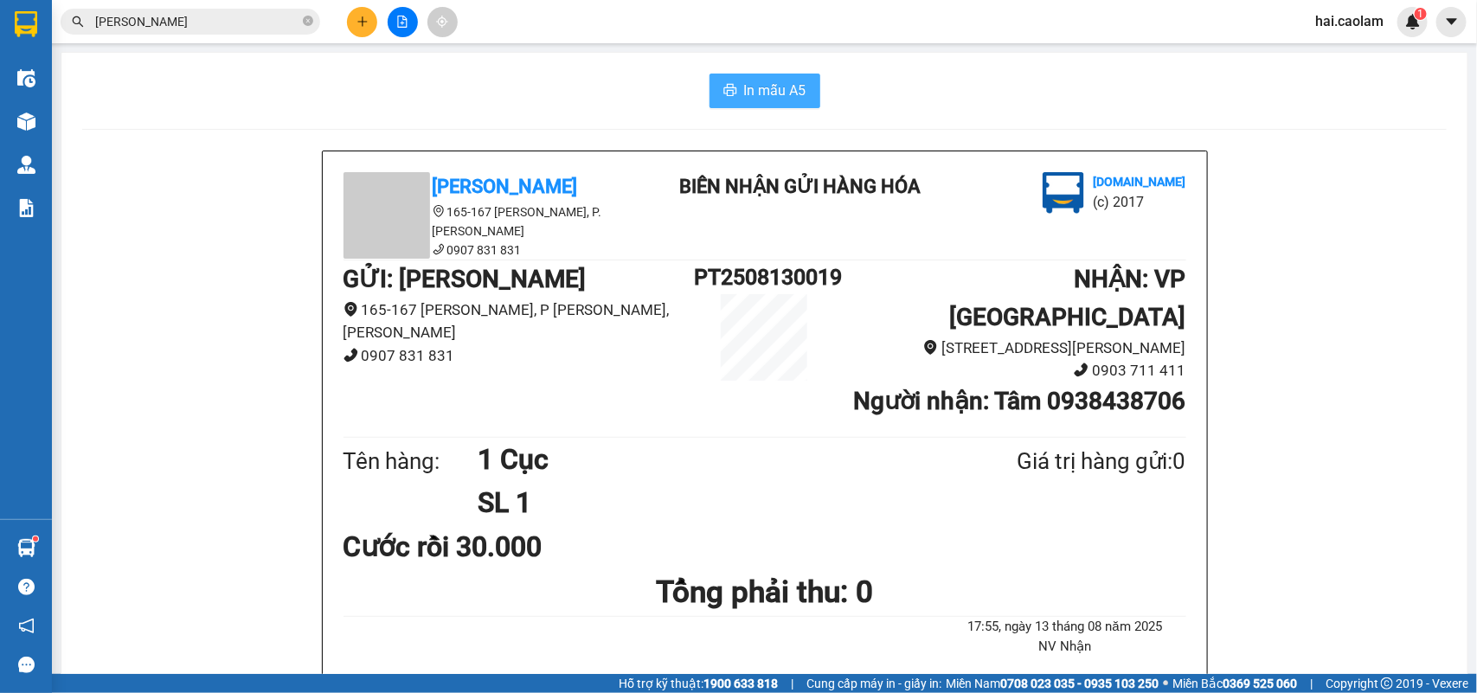
click at [770, 79] on button "In mẫu A5" at bounding box center [765, 91] width 111 height 35
click at [359, 16] on icon "plus" at bounding box center [362, 22] width 12 height 12
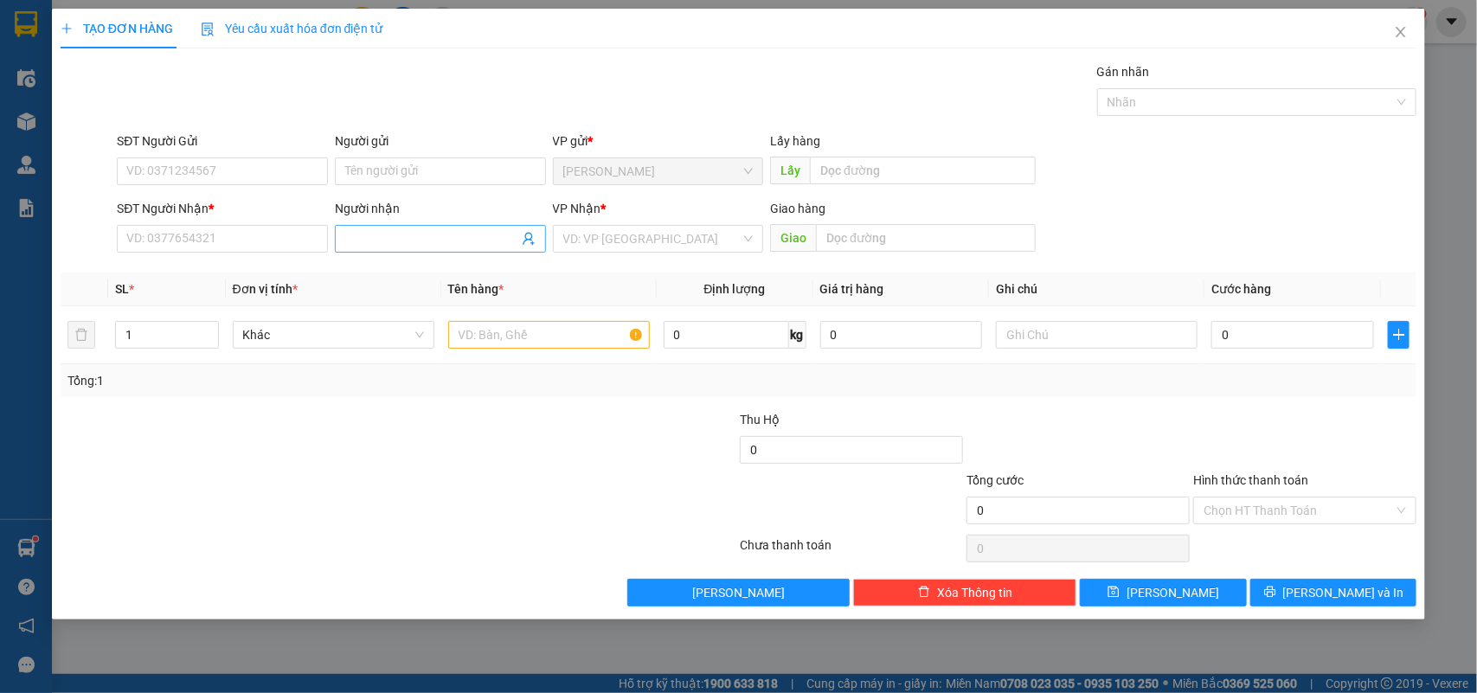
click at [369, 244] on input "Người nhận" at bounding box center [431, 238] width 173 height 19
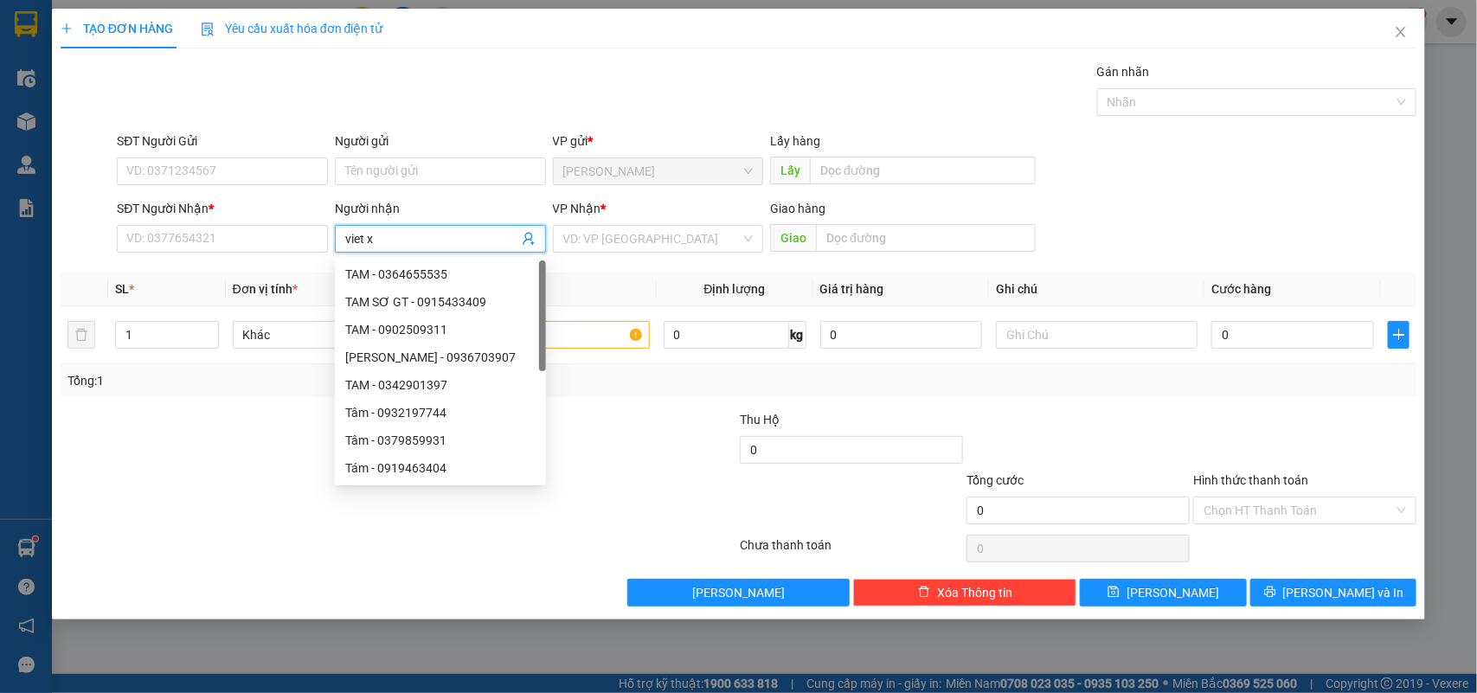
type input "viet xo"
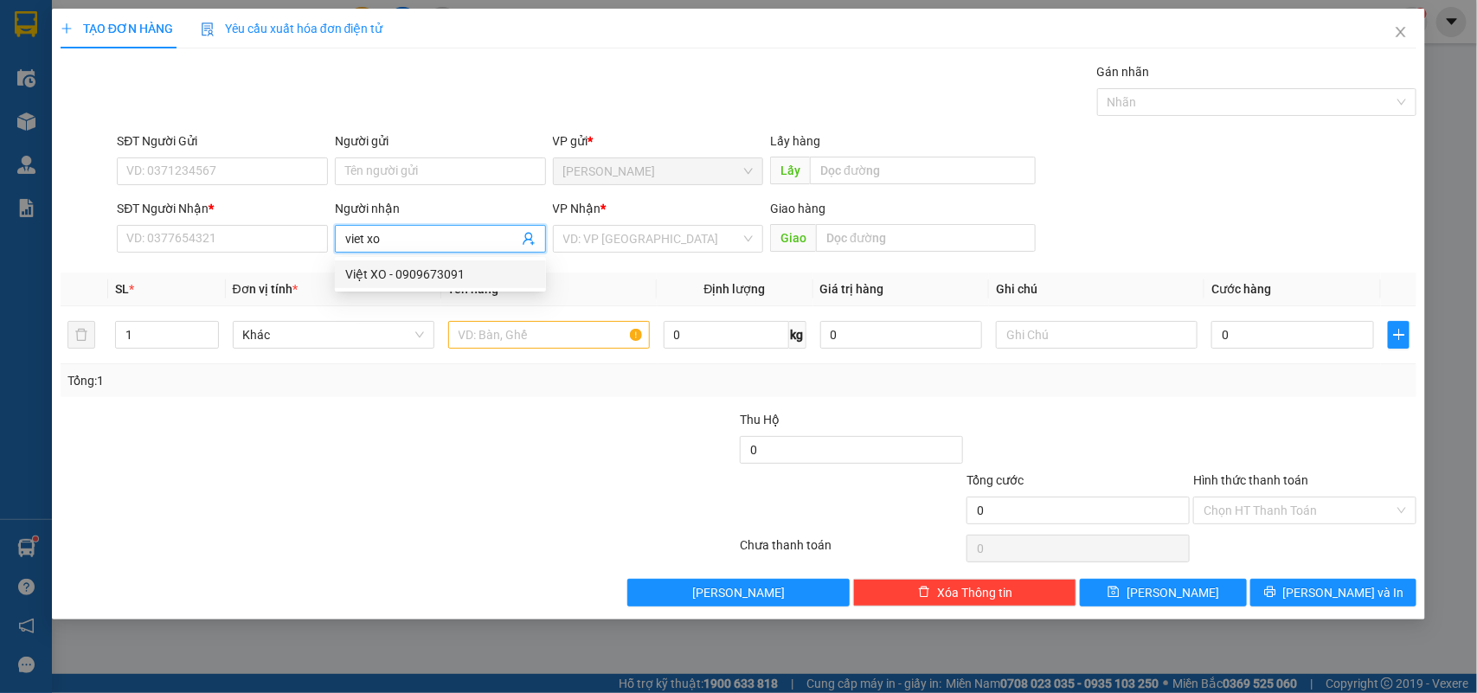
click at [427, 273] on div "Việt XO - 0909673091" at bounding box center [440, 274] width 190 height 19
type input "0909673091"
type input "Việt XO"
click at [548, 339] on input "text" at bounding box center [549, 335] width 202 height 28
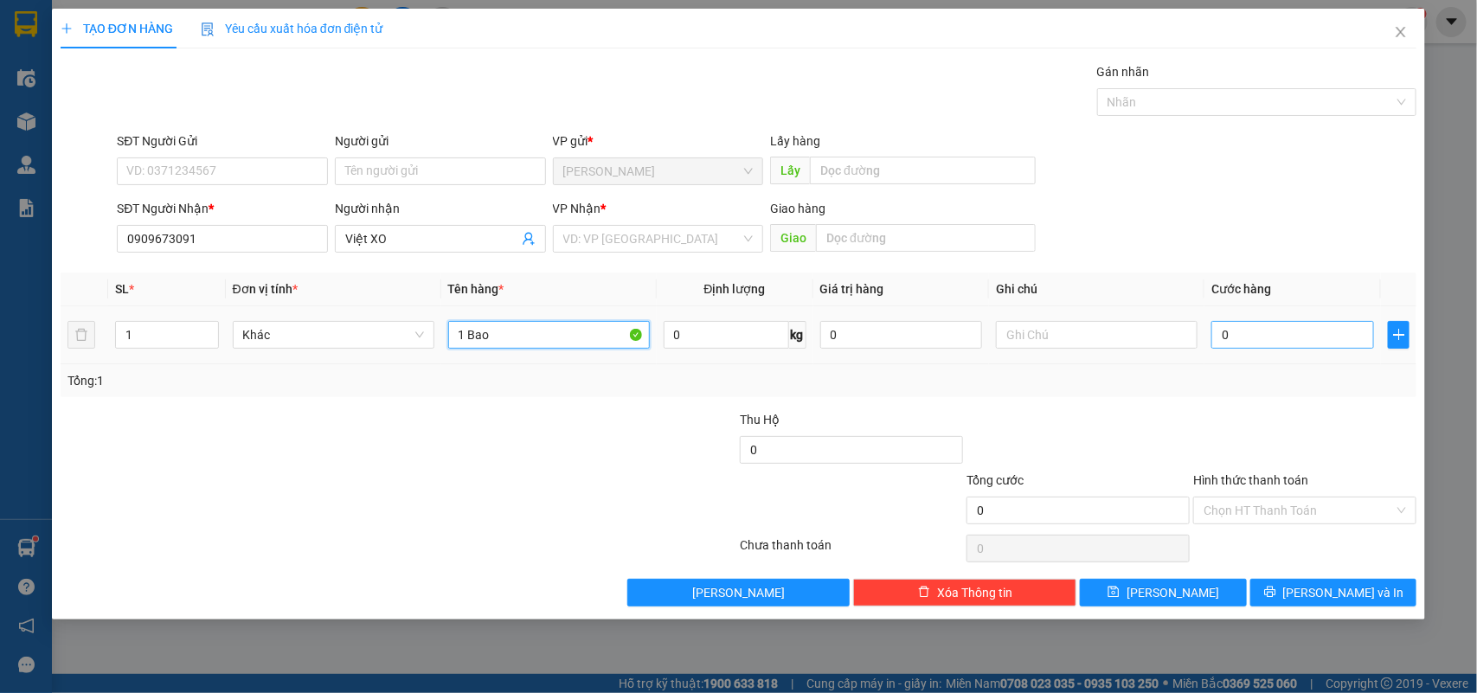
type input "1 Bao"
click at [1276, 336] on input "0" at bounding box center [1292, 335] width 163 height 28
type input "5"
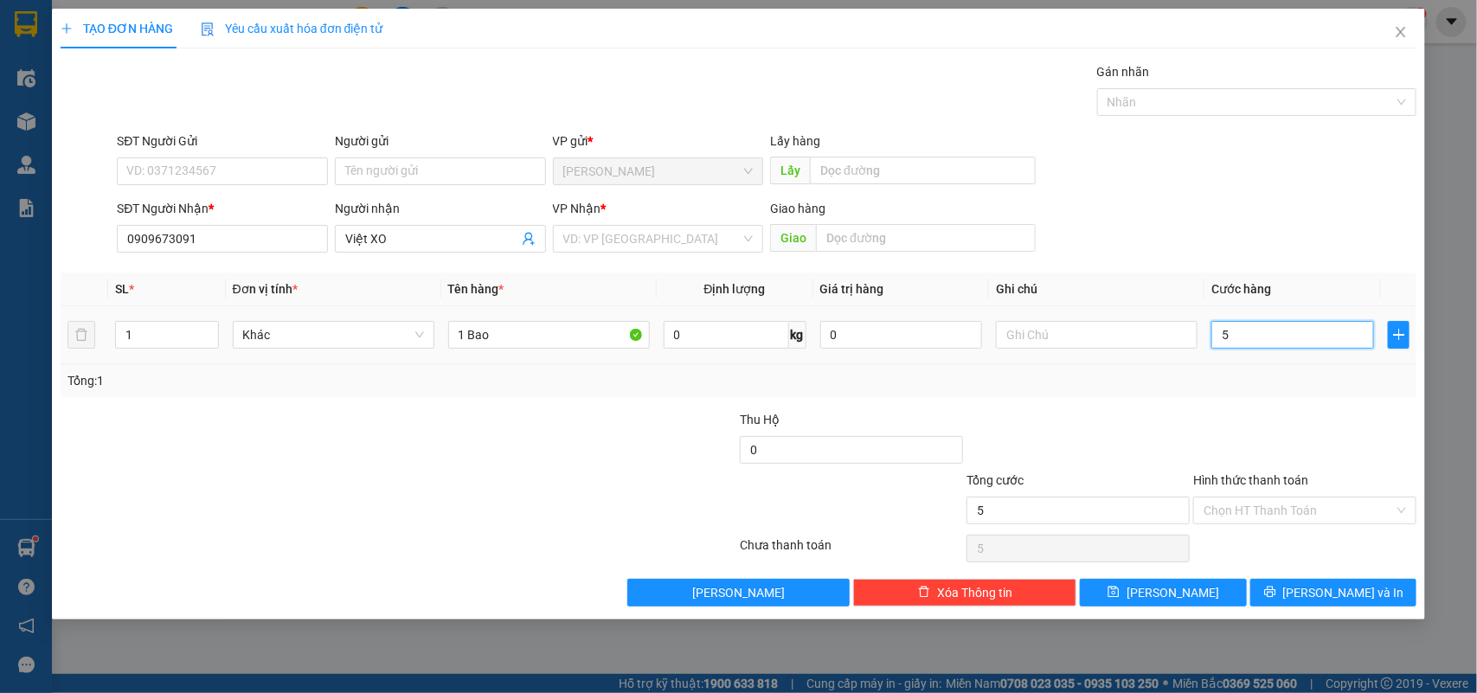
type input "50"
type input "50.000"
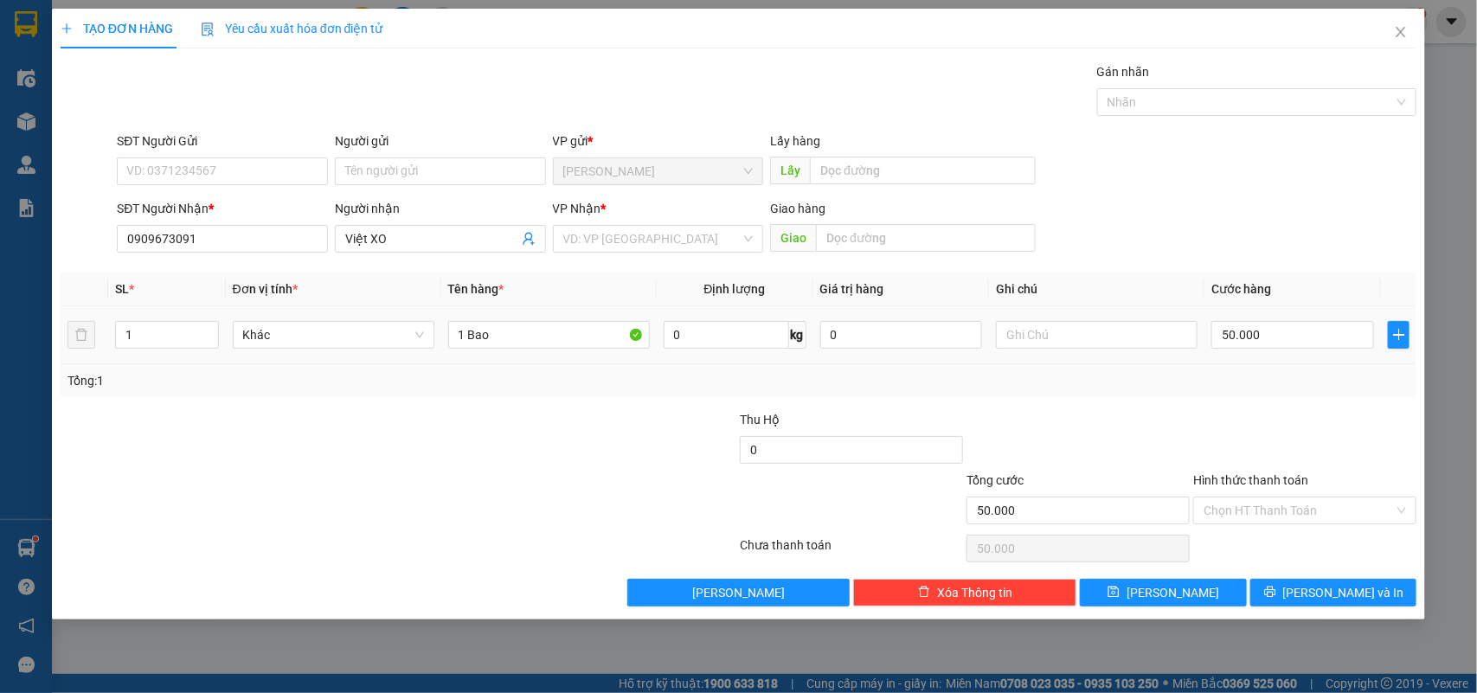
click at [1252, 376] on div "Tổng: 1" at bounding box center [738, 380] width 1343 height 19
drag, startPoint x: 1315, startPoint y: 598, endPoint x: 1359, endPoint y: 455, distance: 149.4
click at [1365, 443] on div at bounding box center [1304, 440] width 227 height 61
click at [1352, 507] on input "Hình thức thanh toán" at bounding box center [1299, 511] width 190 height 26
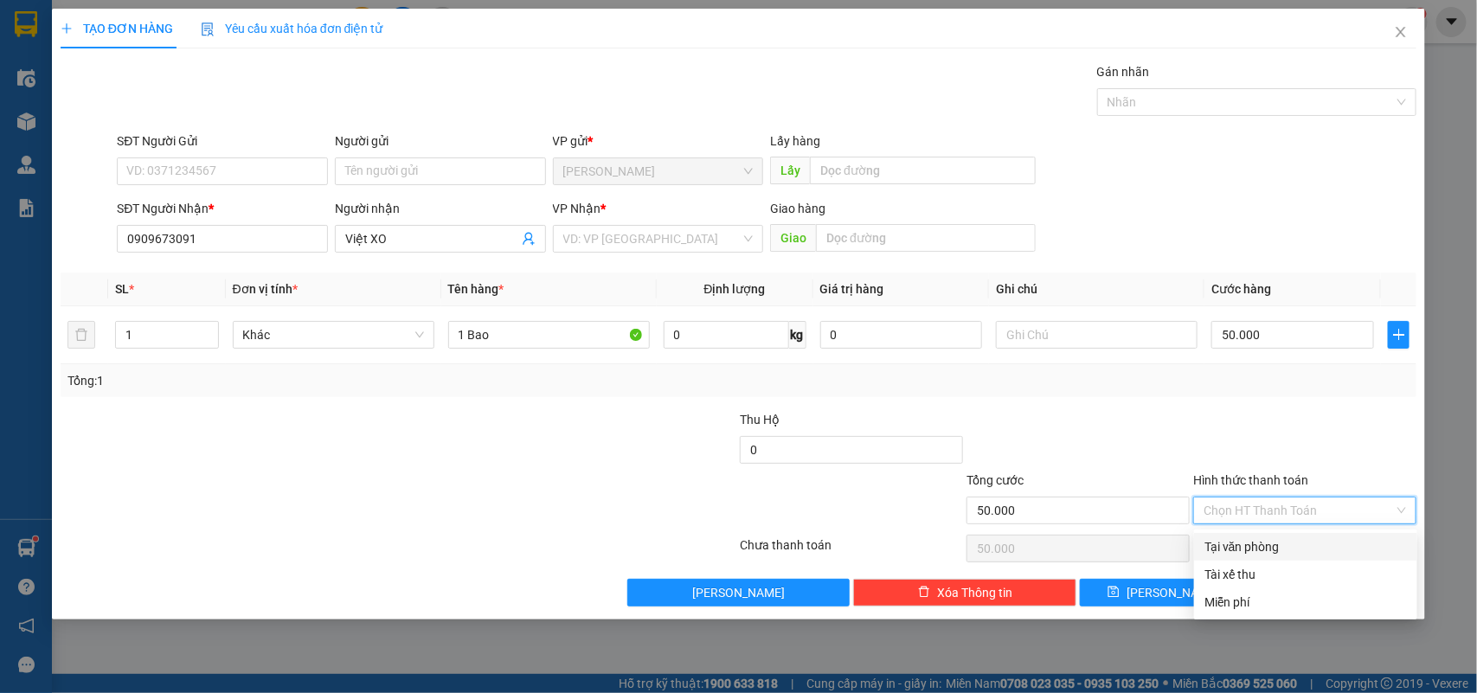
click at [1307, 539] on div "Tại văn phòng" at bounding box center [1305, 546] width 202 height 19
type input "0"
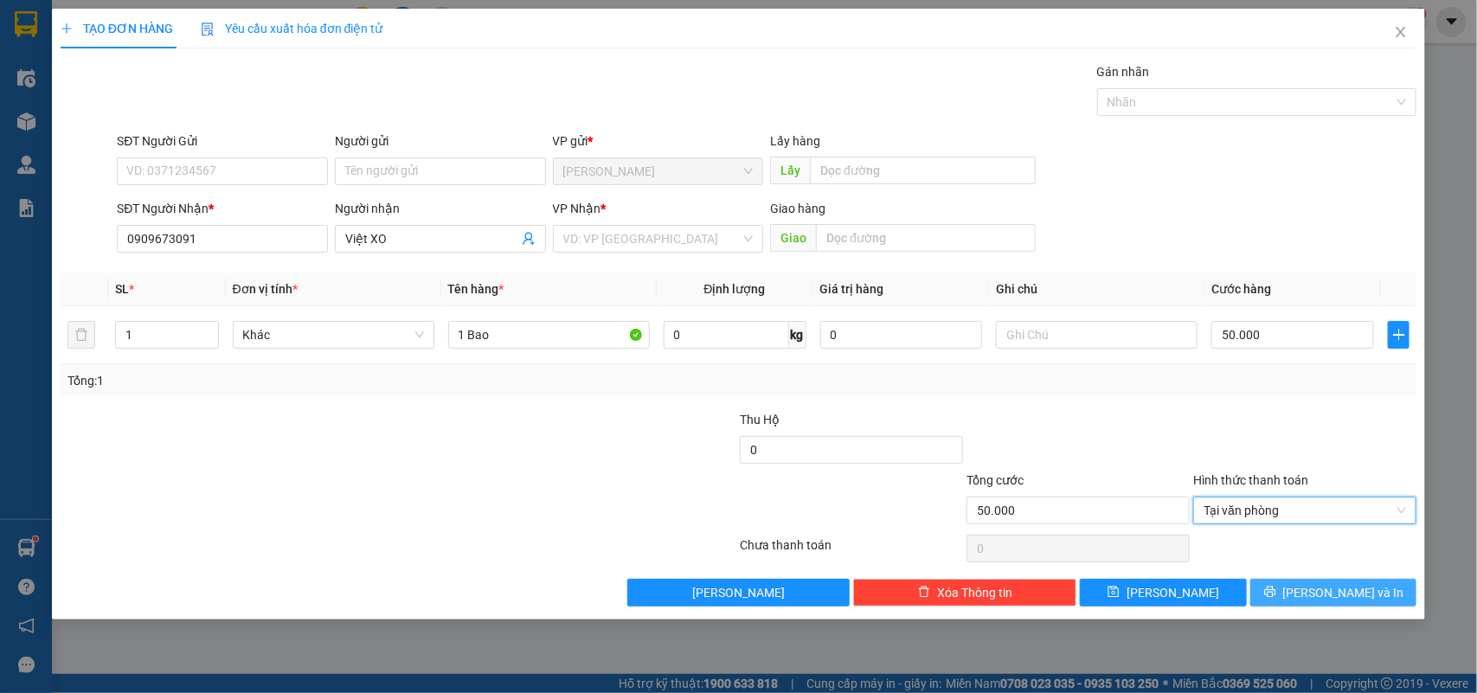
click at [1339, 594] on span "Lưu và In" at bounding box center [1343, 592] width 121 height 19
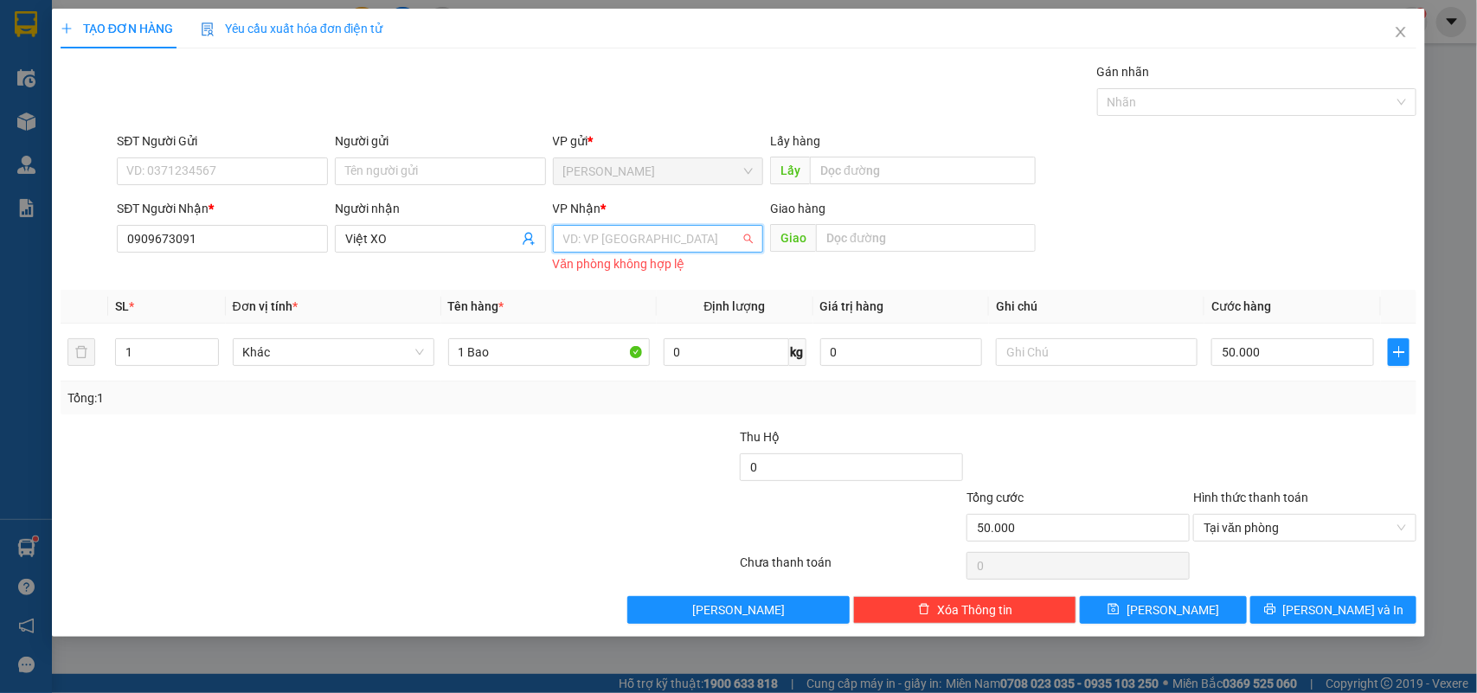
click at [669, 245] on input "search" at bounding box center [652, 239] width 178 height 26
click at [656, 308] on div "VP [GEOGRAPHIC_DATA]" at bounding box center [658, 301] width 190 height 19
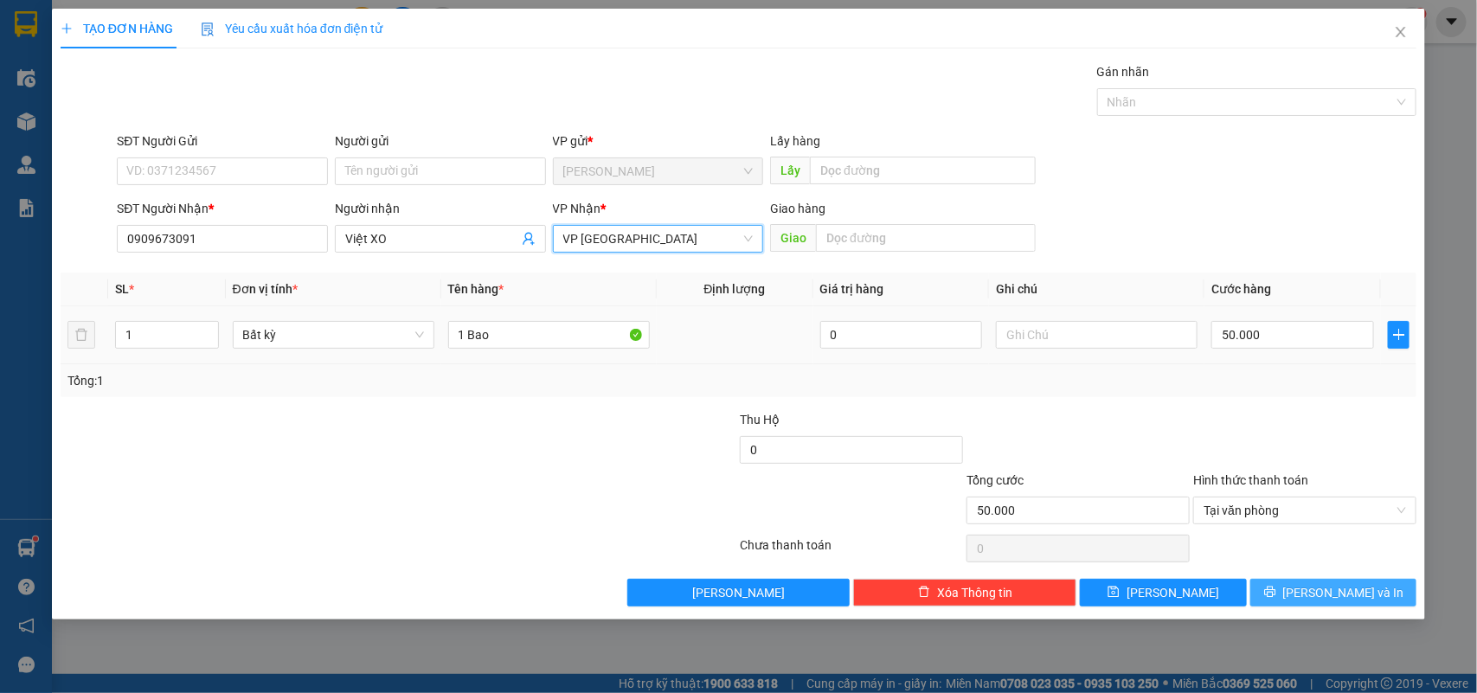
click at [1276, 594] on icon "printer" at bounding box center [1270, 592] width 12 height 12
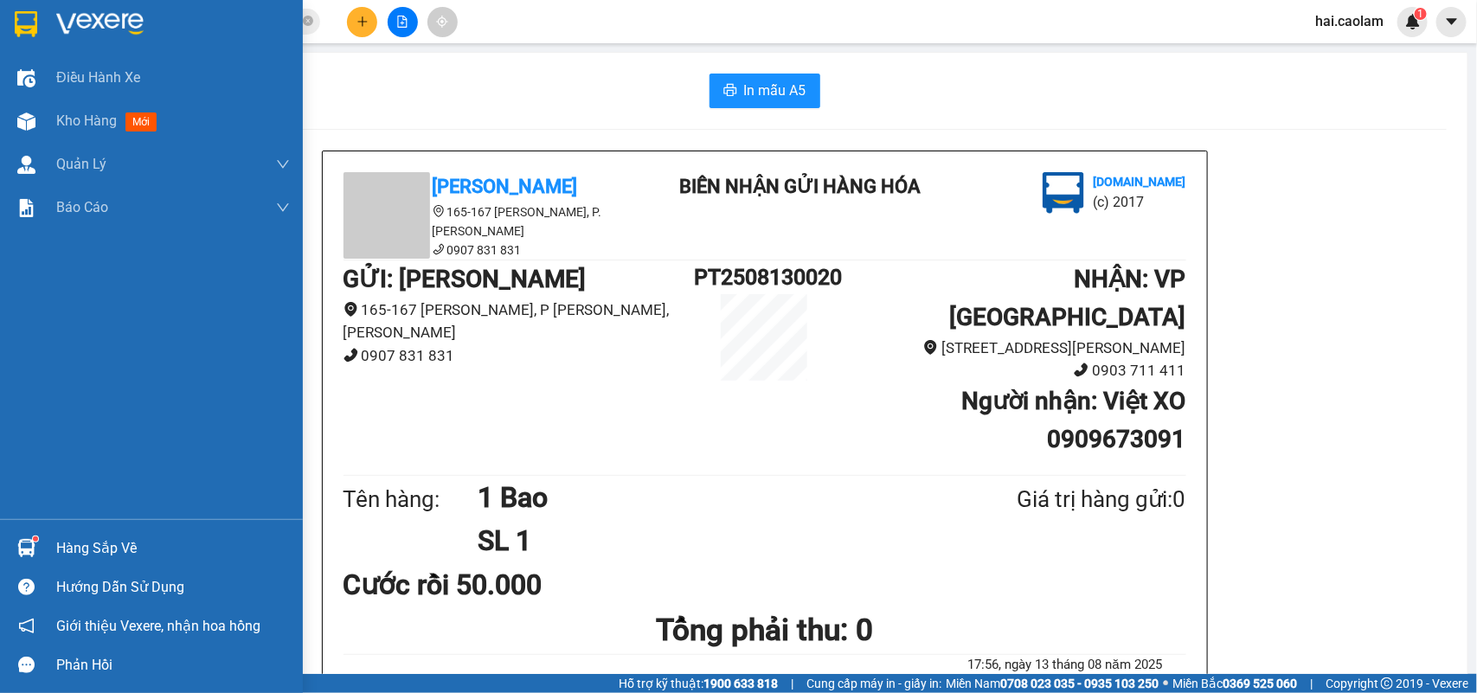
click at [130, 538] on div "Hàng sắp về" at bounding box center [173, 549] width 234 height 26
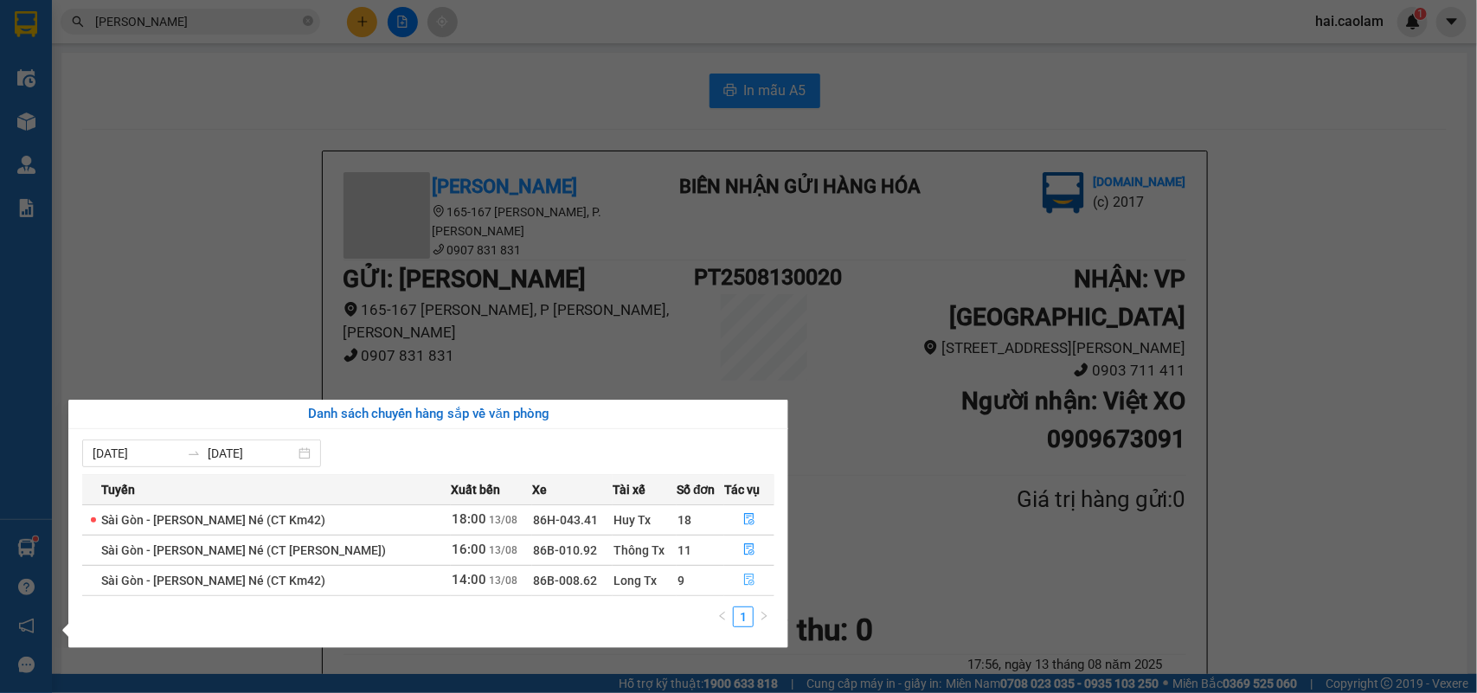
click at [736, 581] on button "button" at bounding box center [749, 581] width 48 height 28
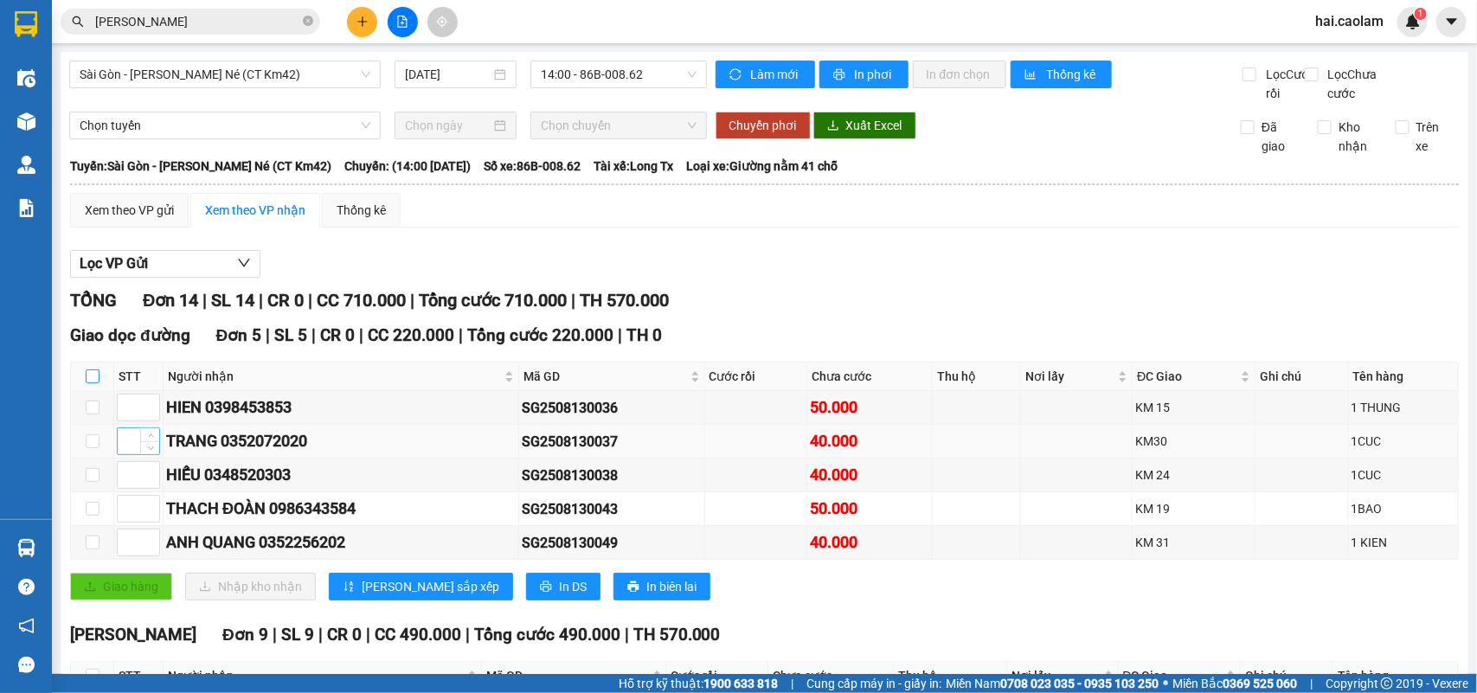
click at [89, 369] on input "checkbox" at bounding box center [93, 376] width 14 height 14
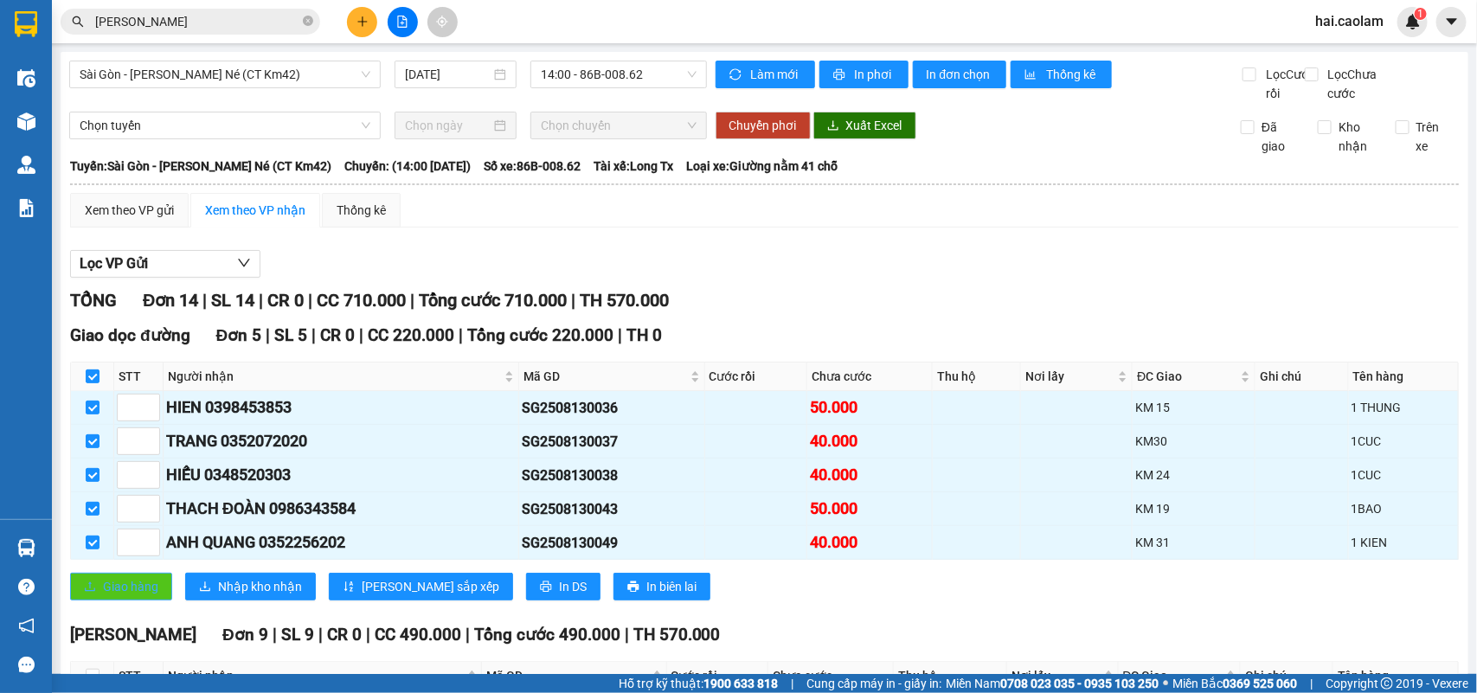
click at [128, 577] on span "Giao hàng" at bounding box center [130, 586] width 55 height 19
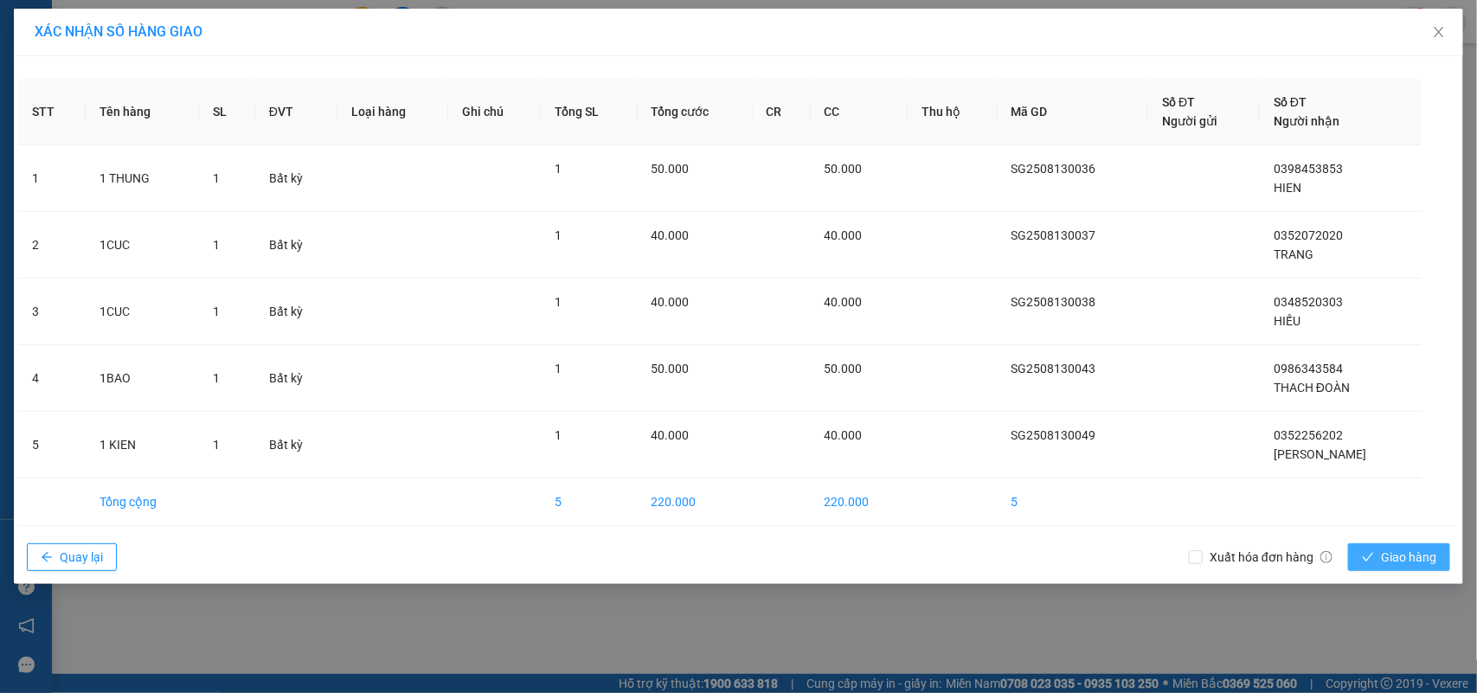
click at [1403, 564] on span "Giao hàng" at bounding box center [1408, 557] width 55 height 19
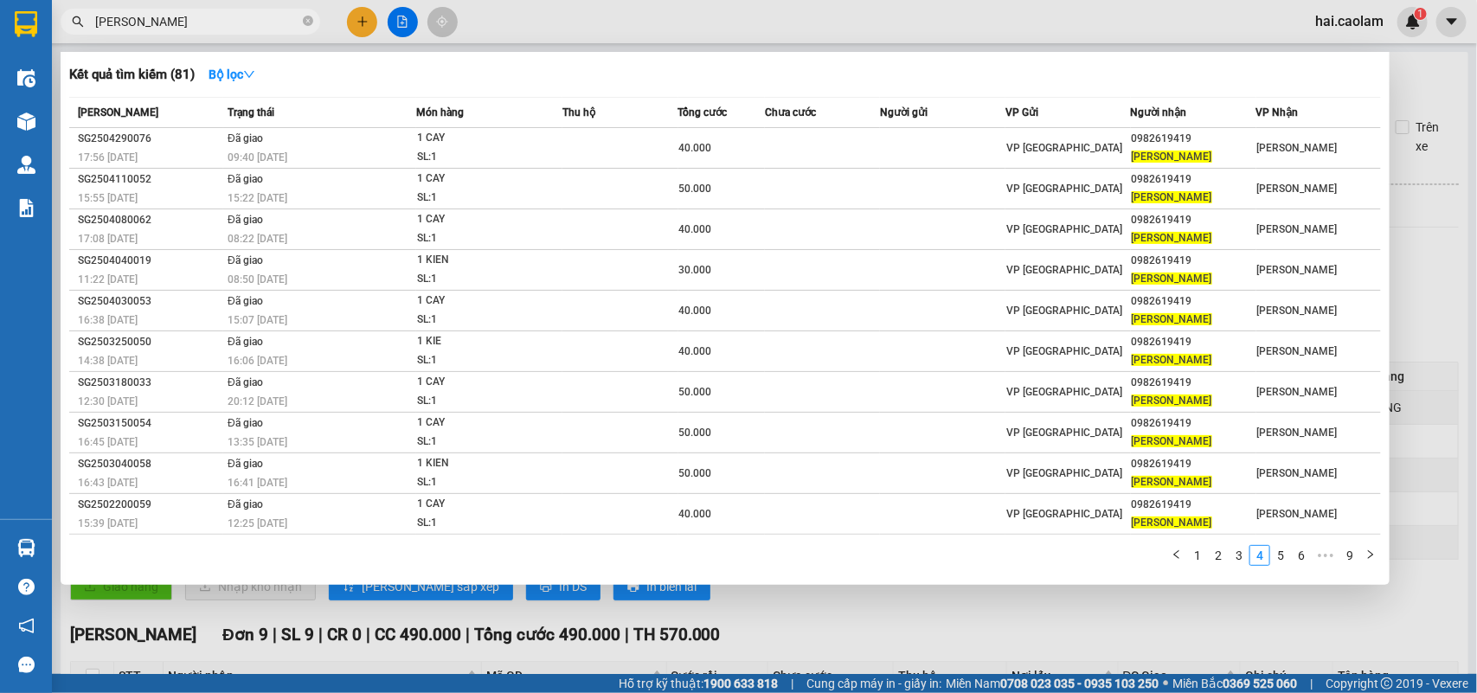
click at [255, 14] on input "bao linh" at bounding box center [197, 21] width 204 height 19
paste input "0936726009"
type input "0936726009"
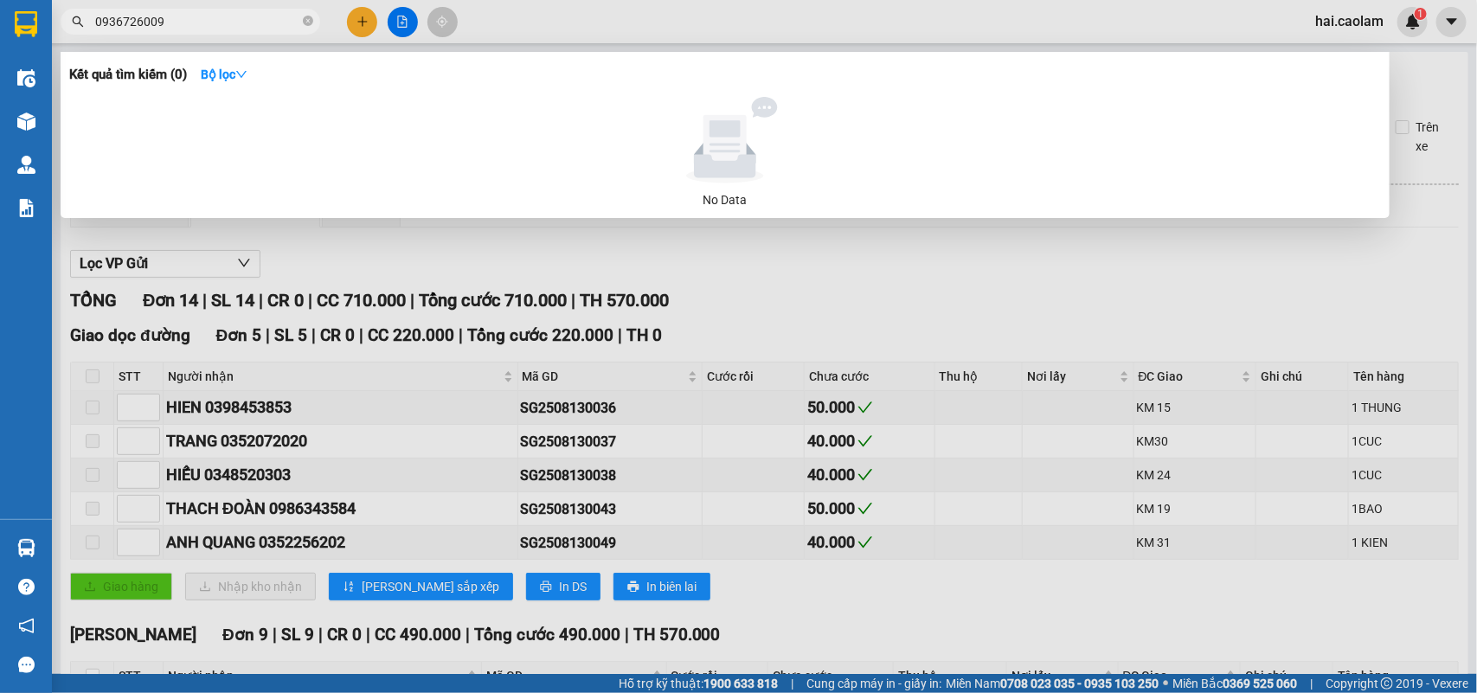
click at [265, 22] on input "0936726009" at bounding box center [197, 21] width 204 height 19
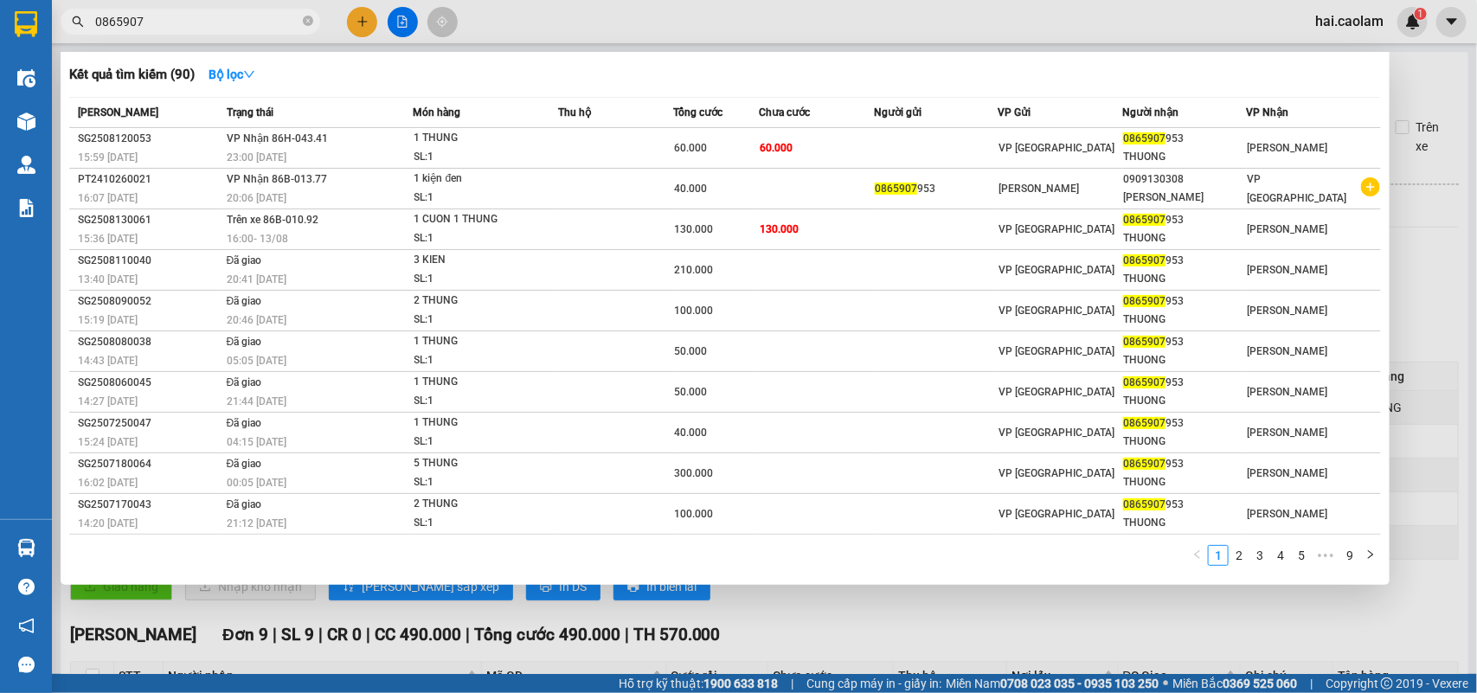
click at [170, 28] on input "0865907" at bounding box center [197, 21] width 204 height 19
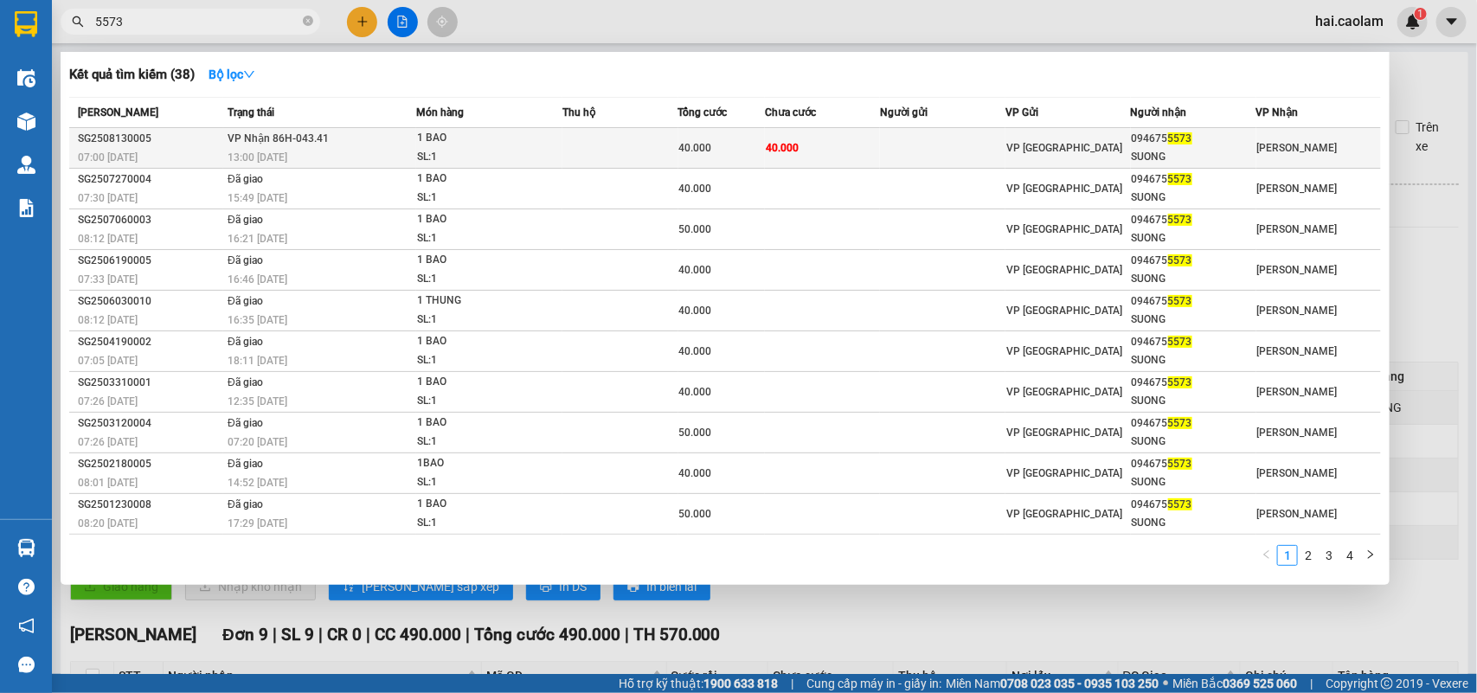
type input "5573"
click at [788, 147] on span "40.000" at bounding box center [782, 148] width 33 height 12
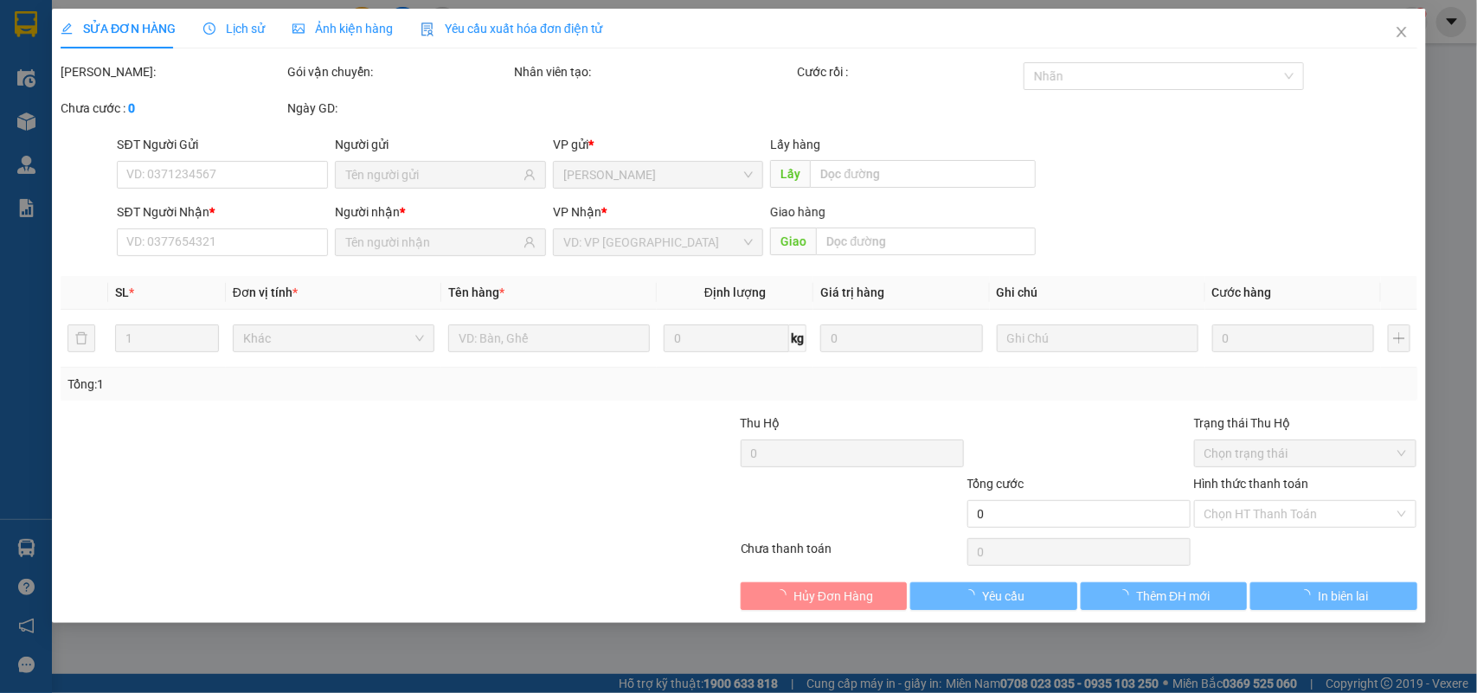
type input "0946755573"
type input "SUONG"
type input "40.000"
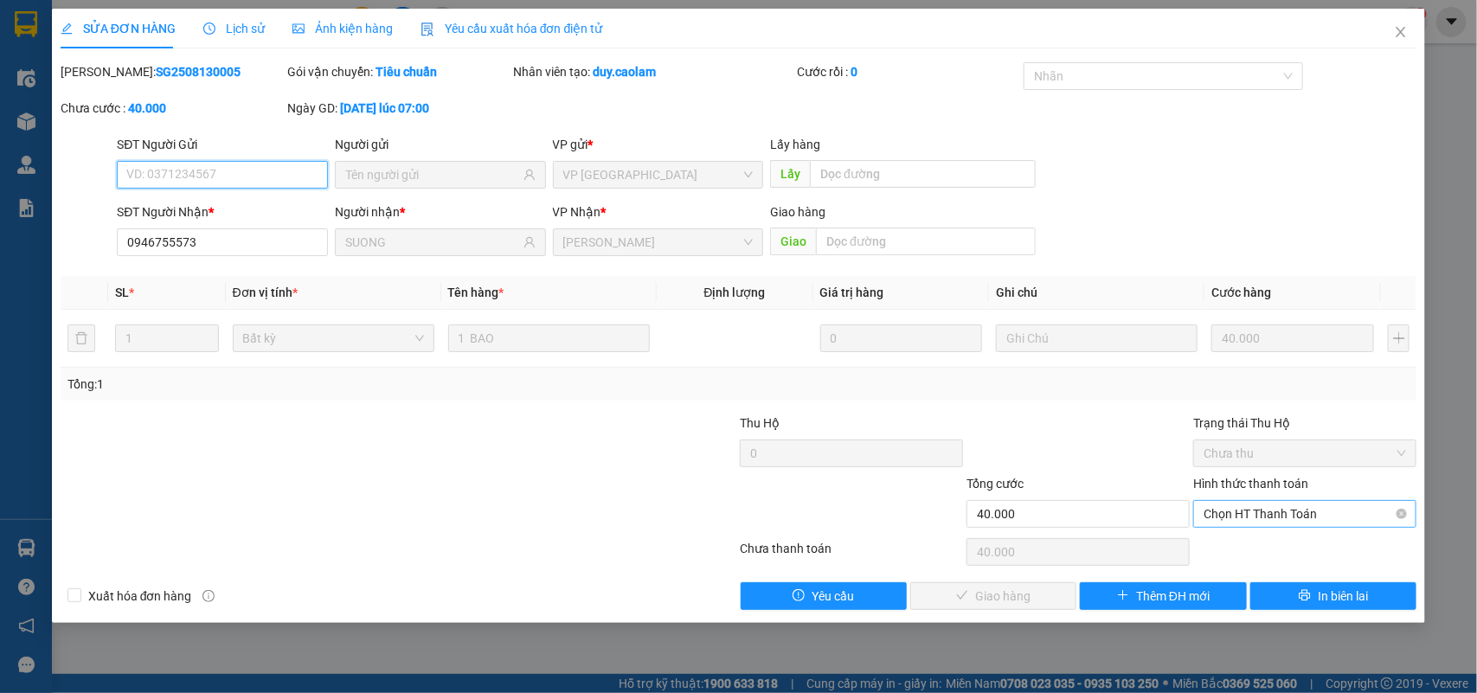
click at [1290, 506] on span "Chọn HT Thanh Toán" at bounding box center [1305, 514] width 202 height 26
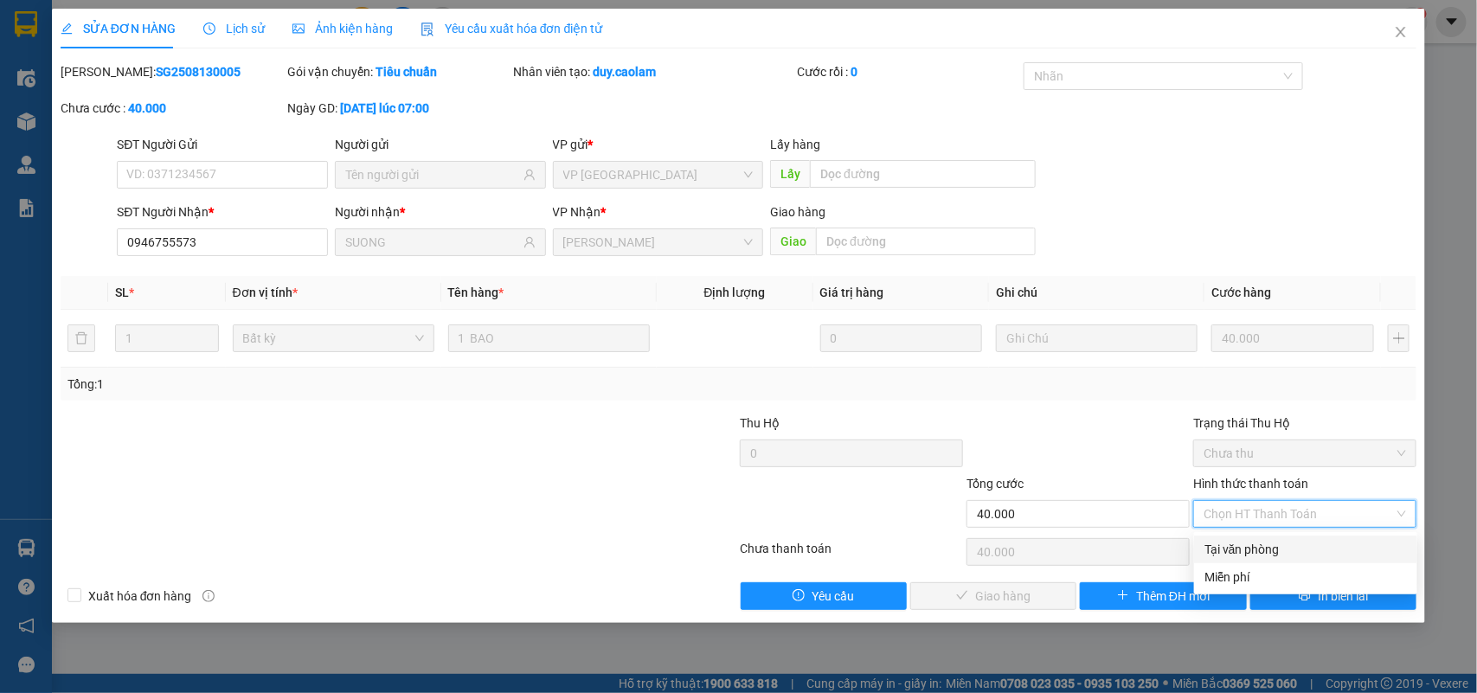
click at [1260, 543] on div "Tại văn phòng" at bounding box center [1305, 549] width 202 height 19
type input "0"
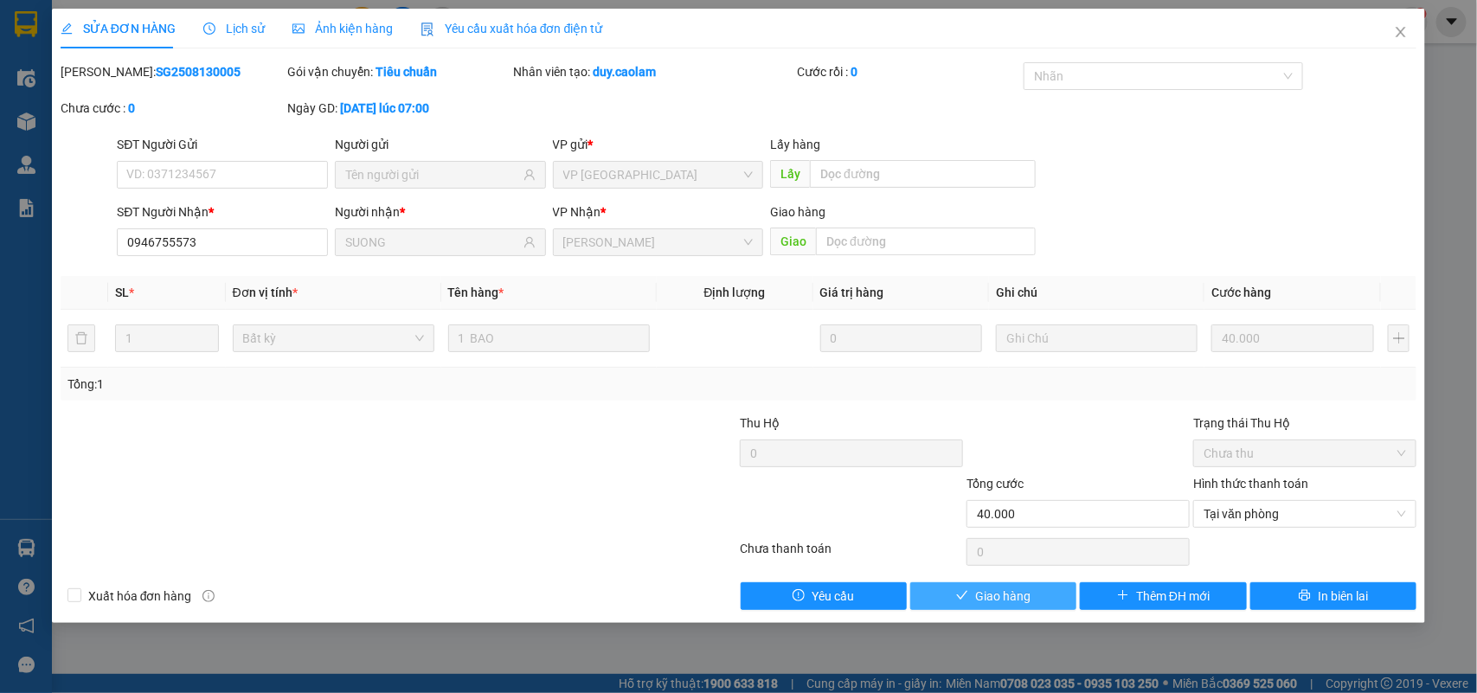
click at [1018, 602] on span "Giao hàng" at bounding box center [1002, 596] width 55 height 19
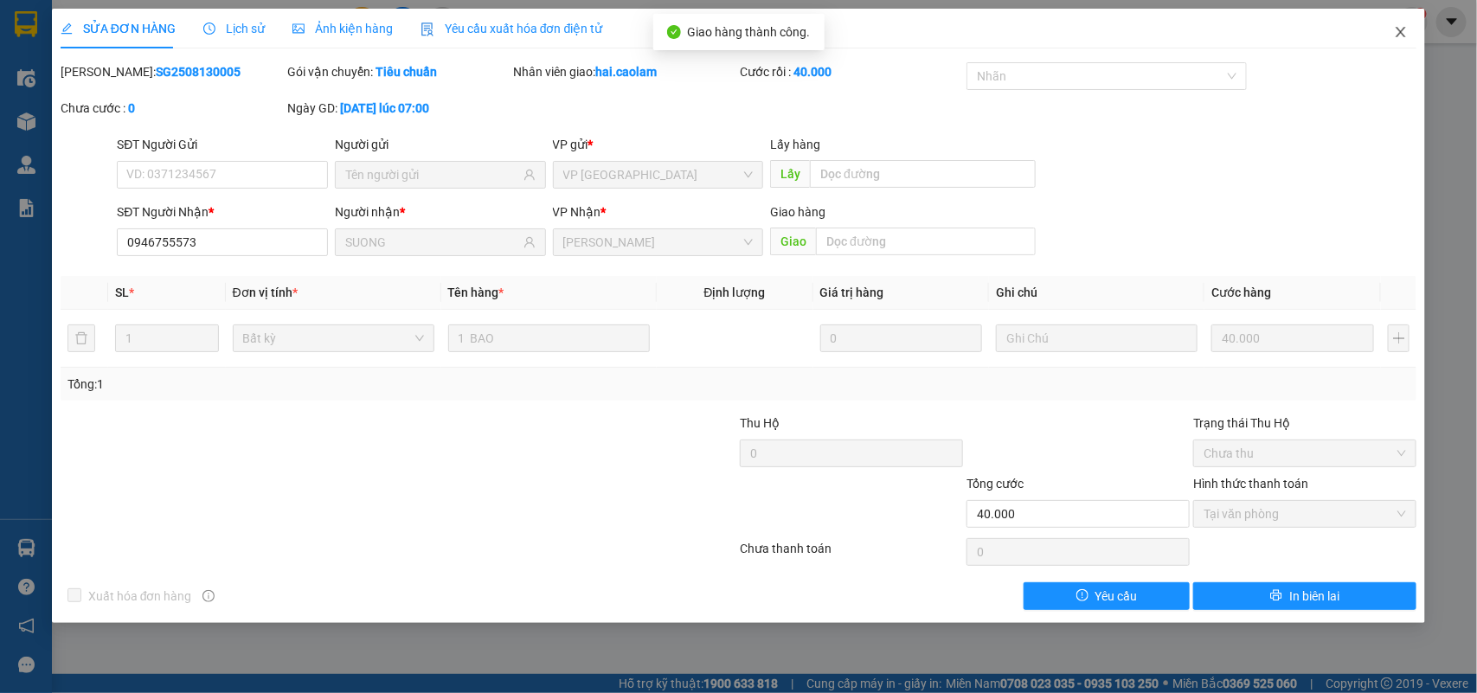
click at [1402, 30] on icon "close" at bounding box center [1401, 32] width 14 height 14
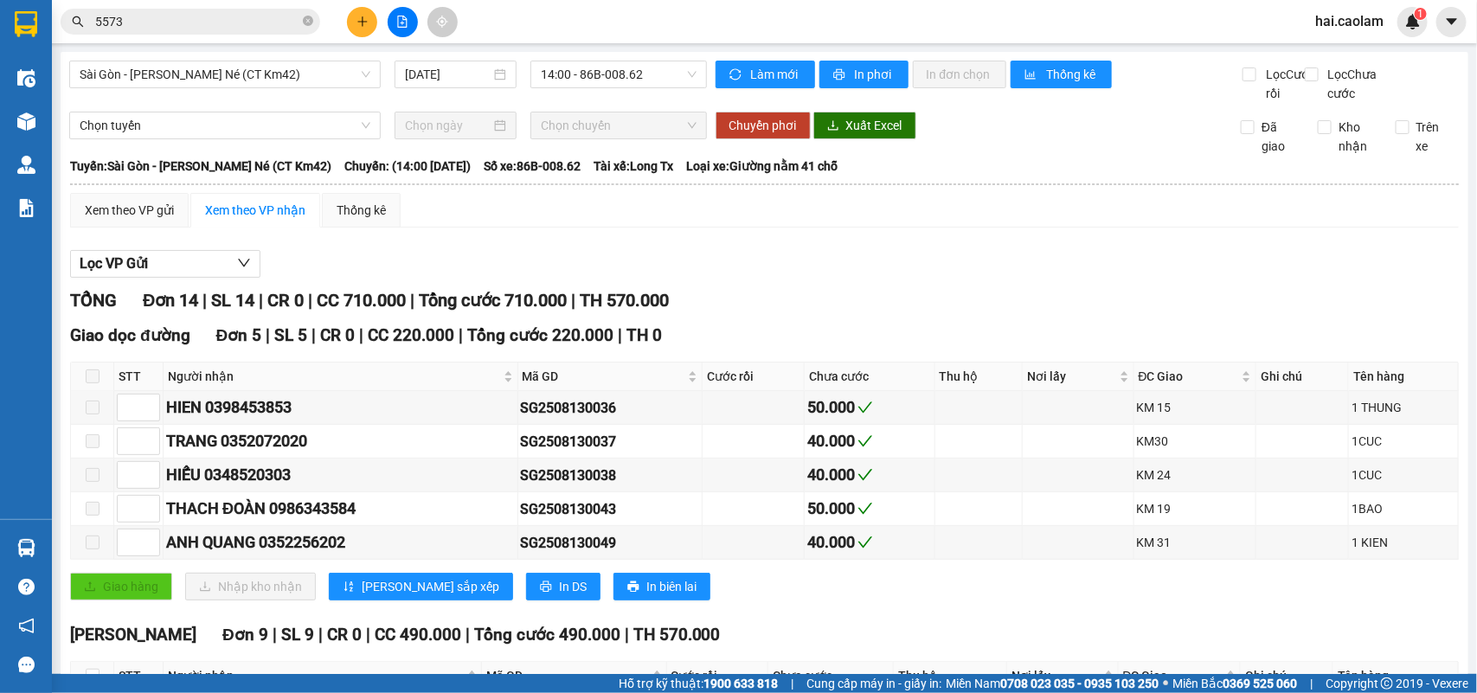
click at [268, 19] on input "5573" at bounding box center [197, 21] width 204 height 19
click at [734, 457] on div "Xem theo VP gửi Xem theo VP nhận Thống kê Lọc VP Gửi TỔNG Đơn 14 | SL 14 | CR …" at bounding box center [764, 625] width 1389 height 864
click at [218, 32] on span at bounding box center [191, 22] width 260 height 26
click at [222, 26] on span at bounding box center [191, 22] width 260 height 26
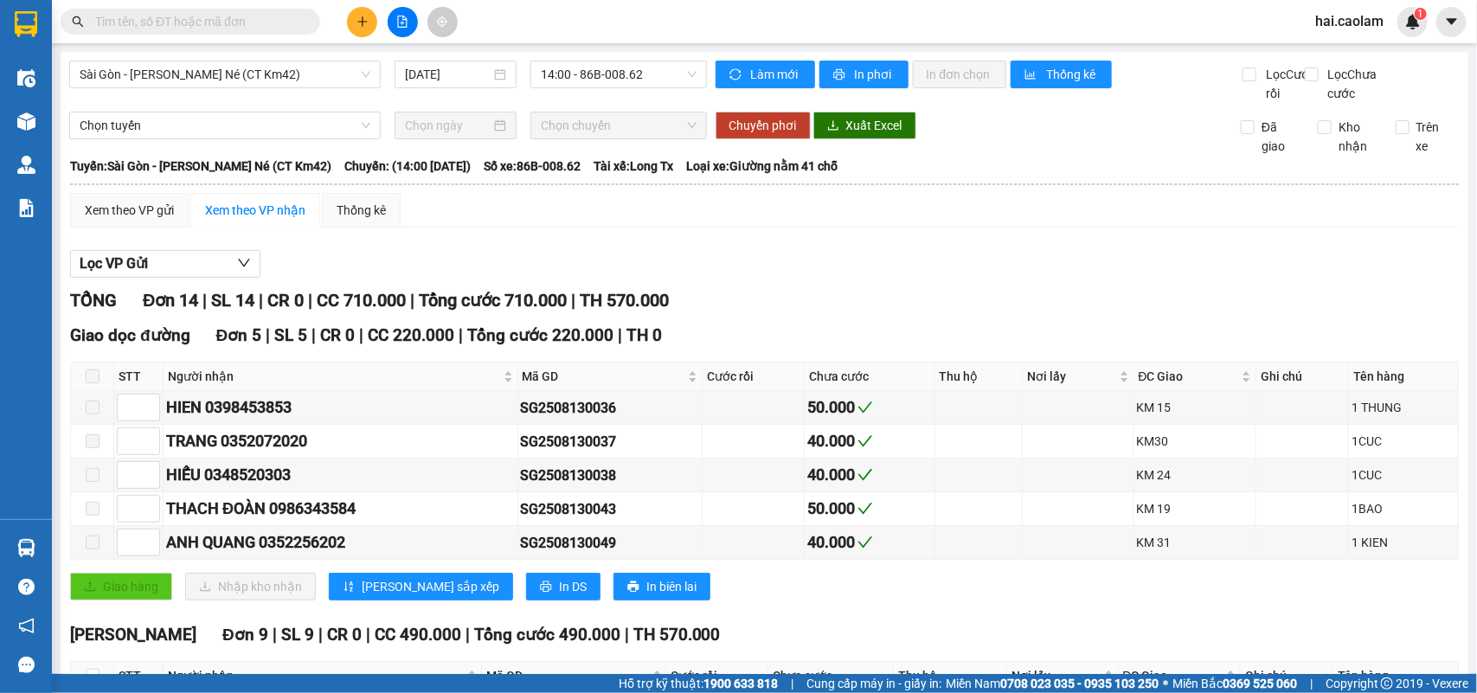
click at [222, 26] on input "text" at bounding box center [197, 21] width 204 height 19
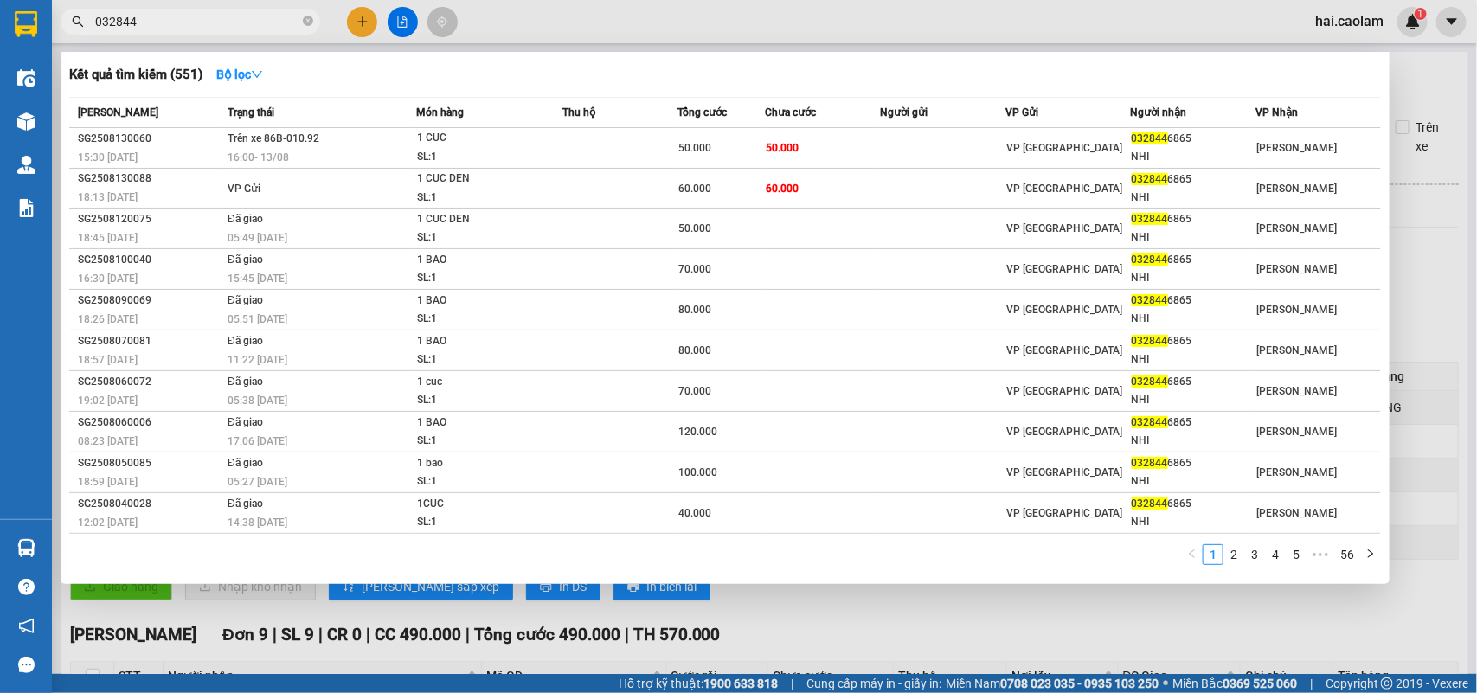
type input "032844"
click at [356, 14] on div at bounding box center [738, 346] width 1477 height 693
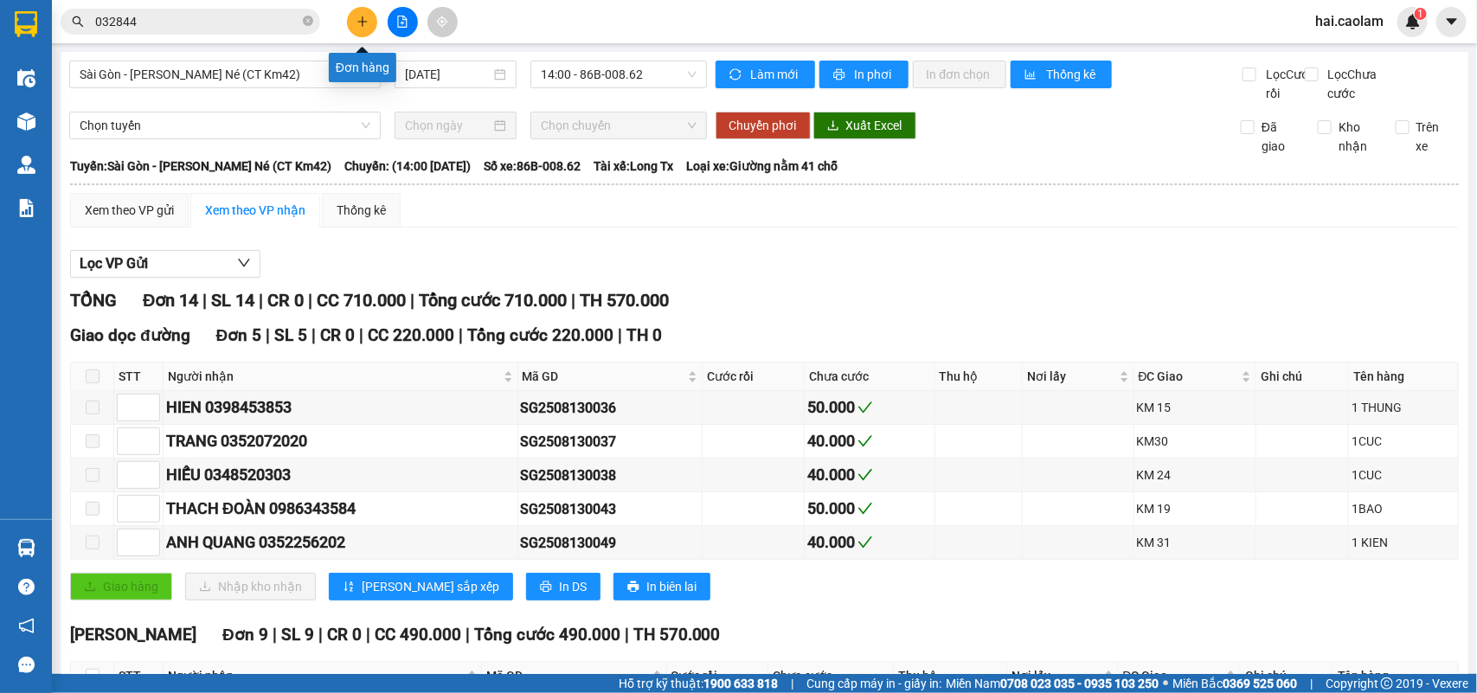
click at [361, 26] on icon "plus" at bounding box center [362, 22] width 12 height 12
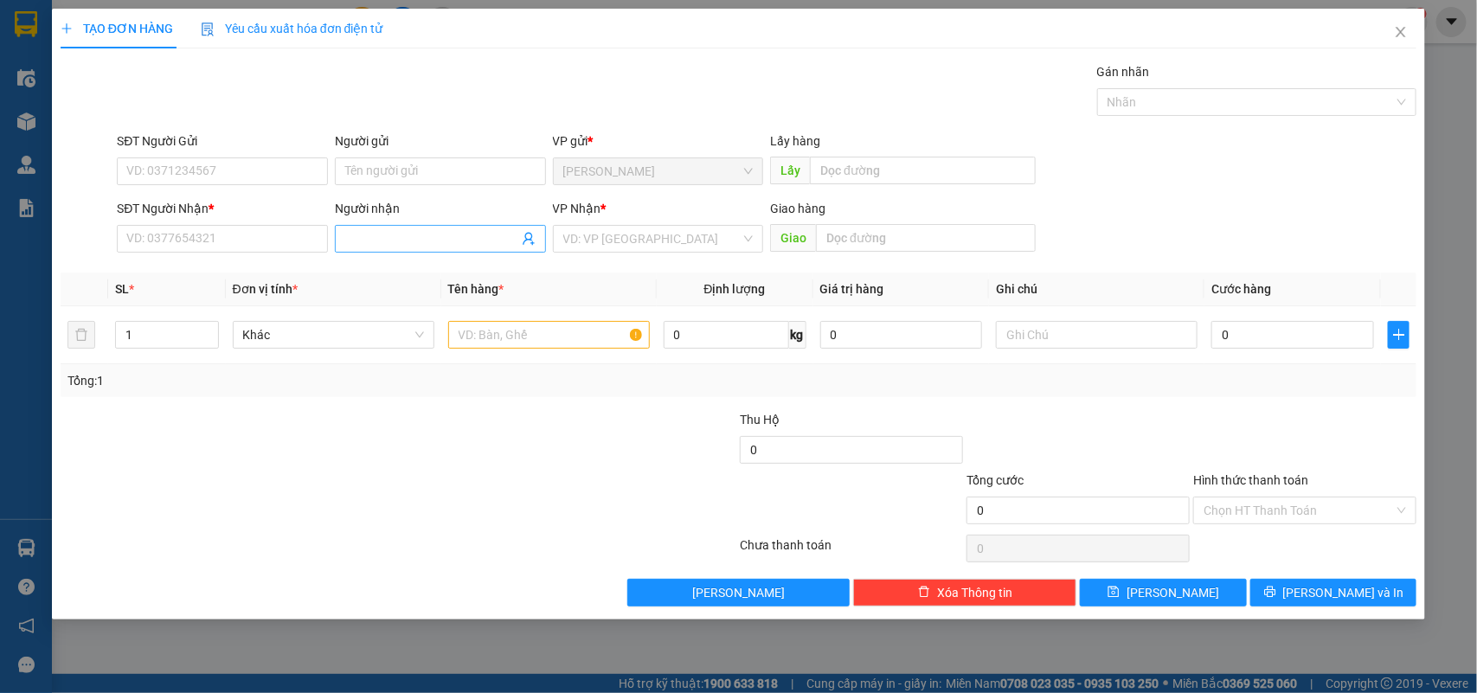
click at [446, 238] on input "Người nhận" at bounding box center [431, 238] width 173 height 19
click at [411, 242] on input "Viêt" at bounding box center [431, 238] width 173 height 19
click at [421, 239] on input "Viêt Xo" at bounding box center [431, 238] width 173 height 19
click at [425, 236] on input "Viêt Xo" at bounding box center [431, 238] width 173 height 19
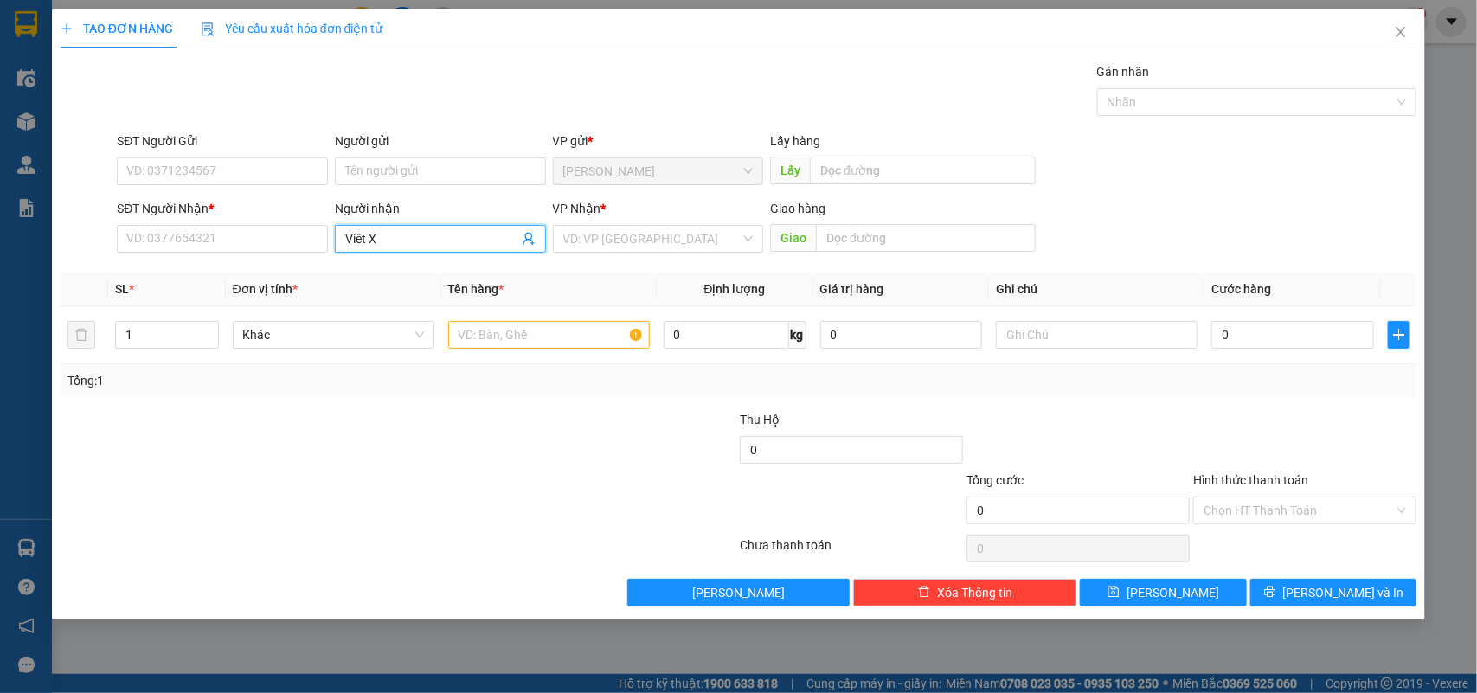
type input "Viêt XO"
drag, startPoint x: 425, startPoint y: 236, endPoint x: 309, endPoint y: 245, distance: 116.3
click at [310, 244] on div "SĐT Người Nhận * VD: 0377654321 Người nhận Viêt XO Viêt XO VP Nhận * VD: VP Sài…" at bounding box center [766, 229] width 1307 height 61
type input "Việt XO"
click at [435, 279] on div "Việt XO - 0909673091" at bounding box center [440, 274] width 190 height 19
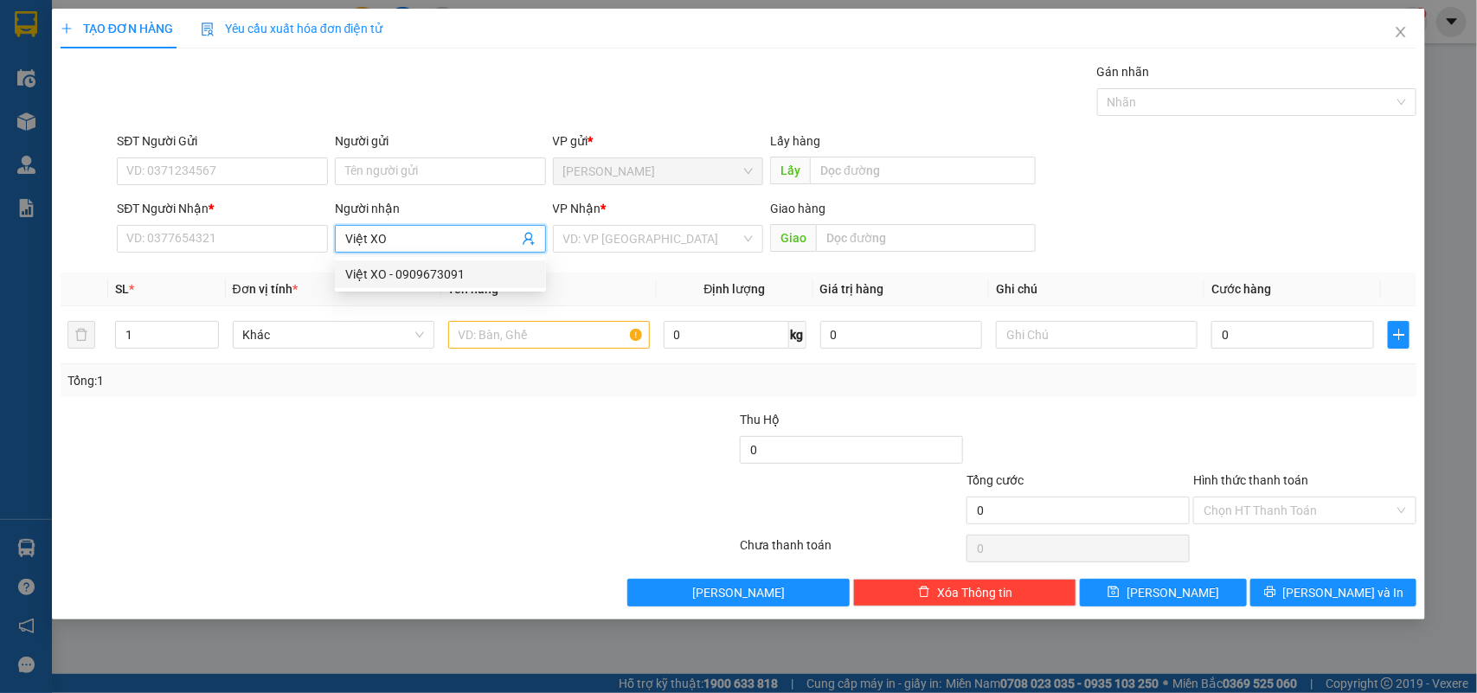
type input "0909673091"
type input "Việt XO"
click at [1253, 334] on input "0" at bounding box center [1292, 335] width 163 height 28
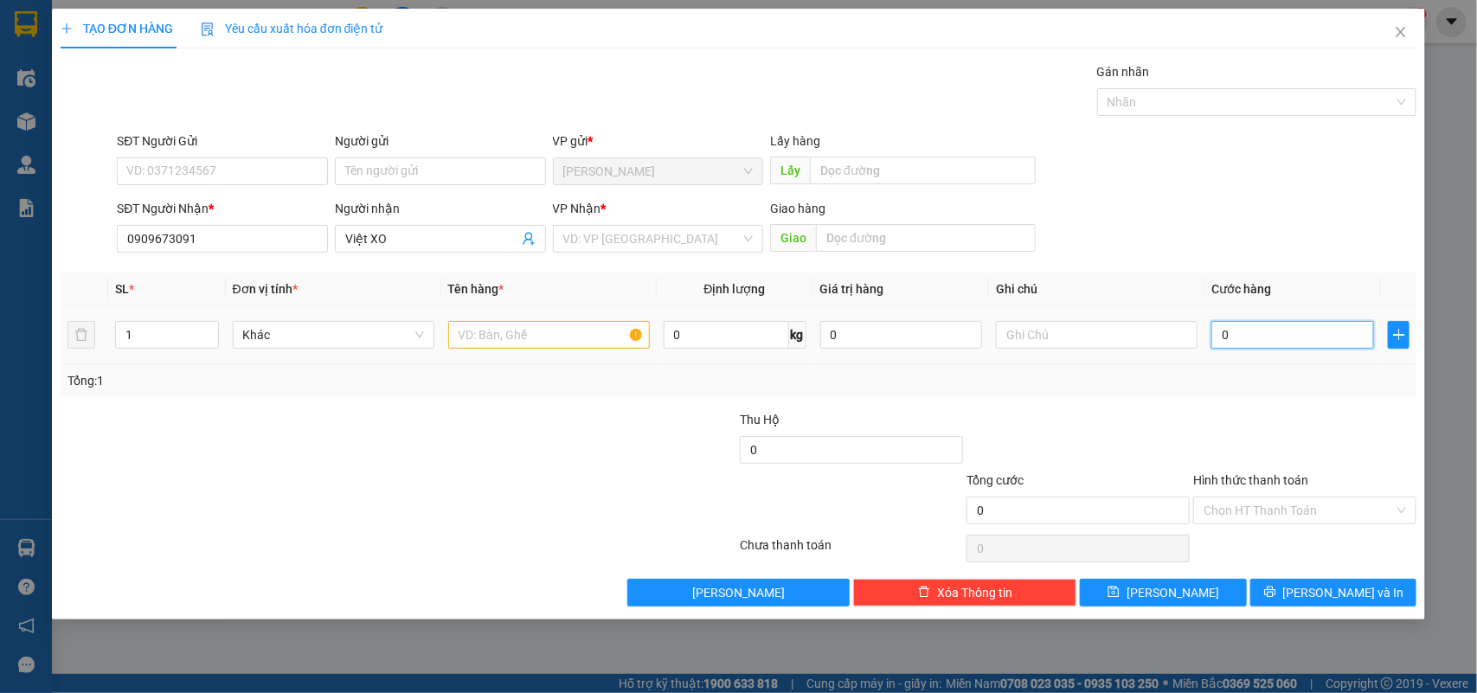
type input "5"
type input "50"
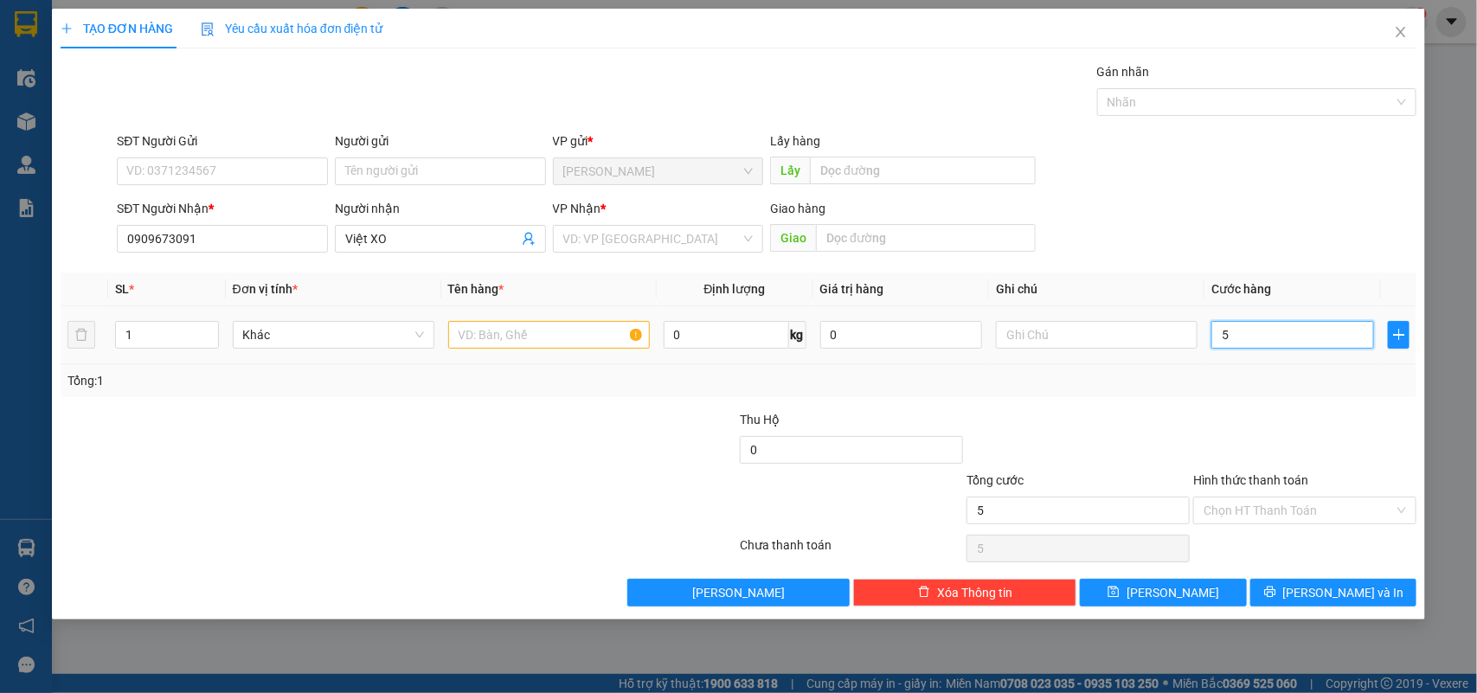
type input "50"
type input "50.000"
drag, startPoint x: 493, startPoint y: 325, endPoint x: 498, endPoint y: 340, distance: 15.3
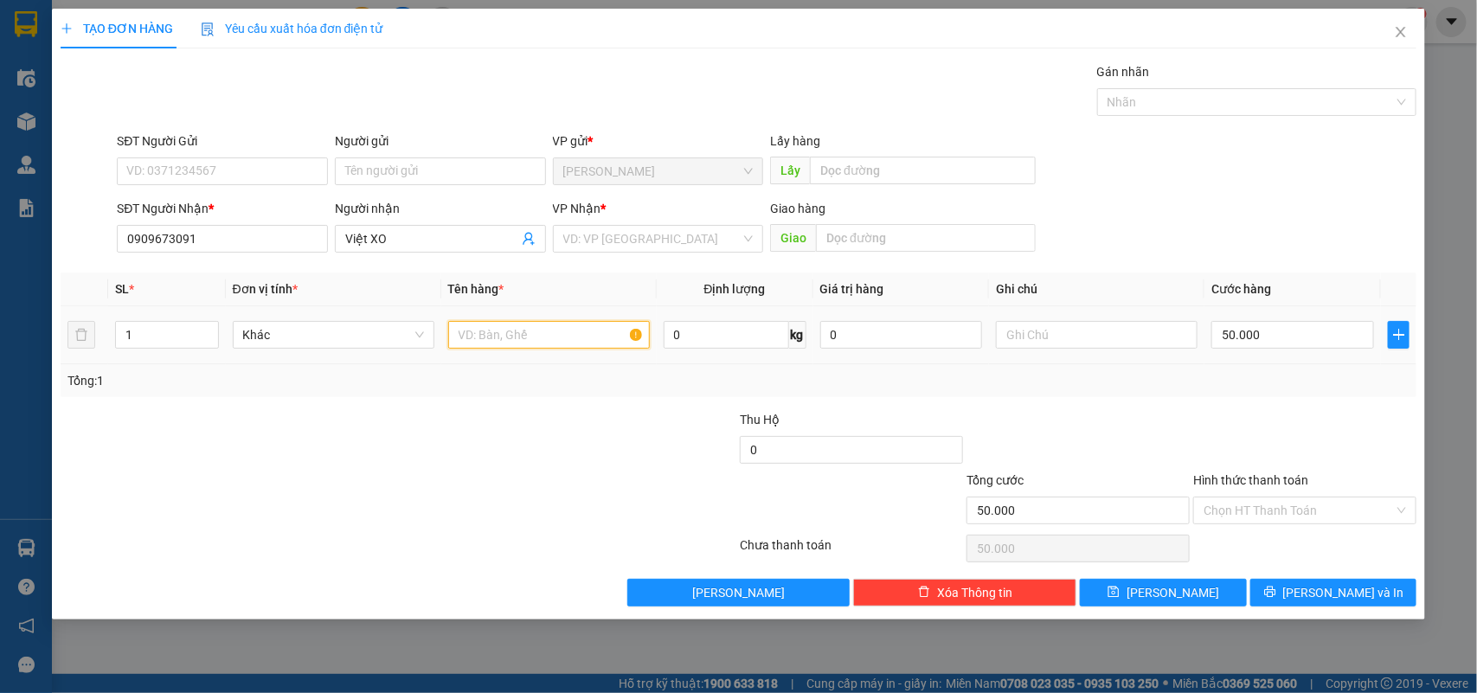
click at [494, 335] on input "text" at bounding box center [549, 335] width 202 height 28
click at [498, 340] on input "text" at bounding box center [549, 335] width 202 height 28
type input "2 Xách BH"
drag, startPoint x: 681, startPoint y: 257, endPoint x: 679, endPoint y: 238, distance: 19.1
click at [679, 240] on div "VP Nhận * VD: VP Sài Gòn" at bounding box center [658, 229] width 211 height 61
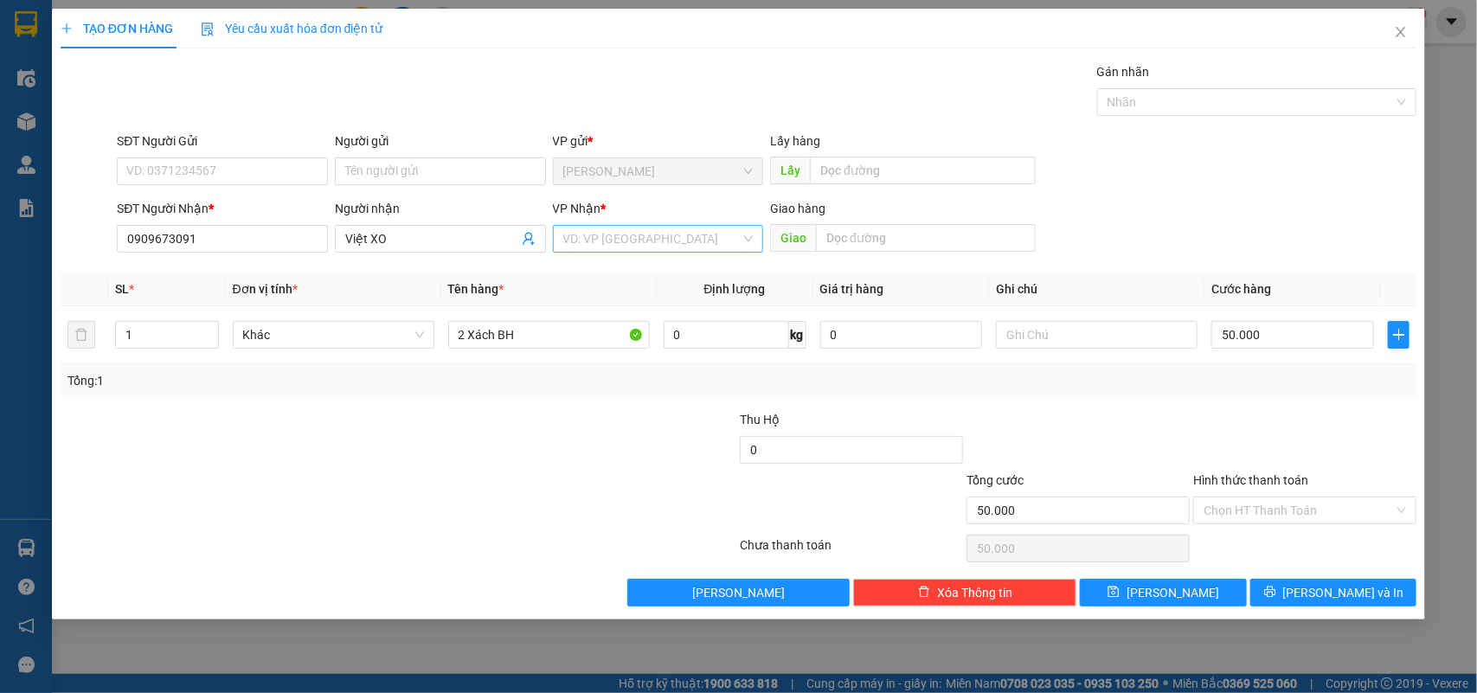
click at [678, 236] on input "search" at bounding box center [652, 239] width 178 height 26
drag, startPoint x: 642, startPoint y: 299, endPoint x: 671, endPoint y: 318, distance: 34.3
click at [641, 299] on div "VP [GEOGRAPHIC_DATA]" at bounding box center [658, 301] width 190 height 19
click at [1185, 439] on div at bounding box center [1078, 440] width 227 height 61
drag, startPoint x: 1266, startPoint y: 511, endPoint x: 1269, endPoint y: 565, distance: 53.7
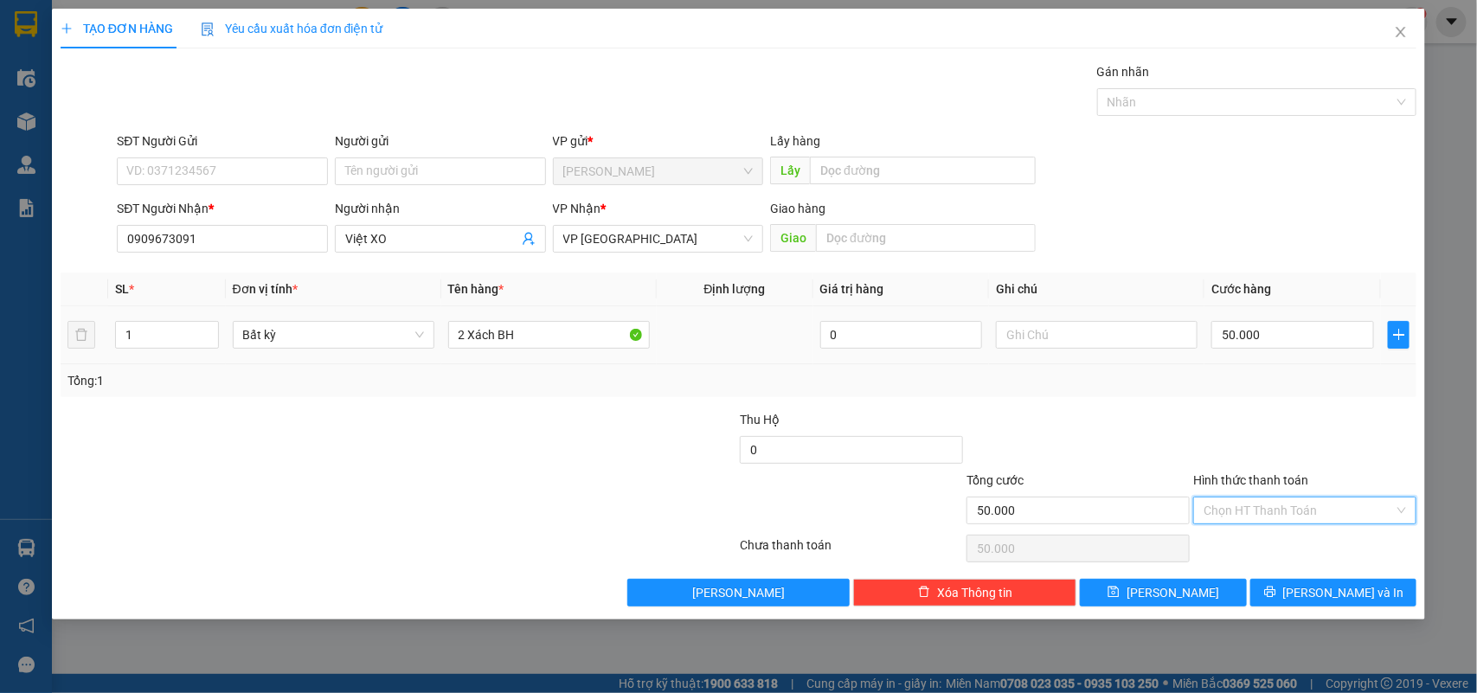
click at [1266, 517] on input "Hình thức thanh toán" at bounding box center [1299, 511] width 190 height 26
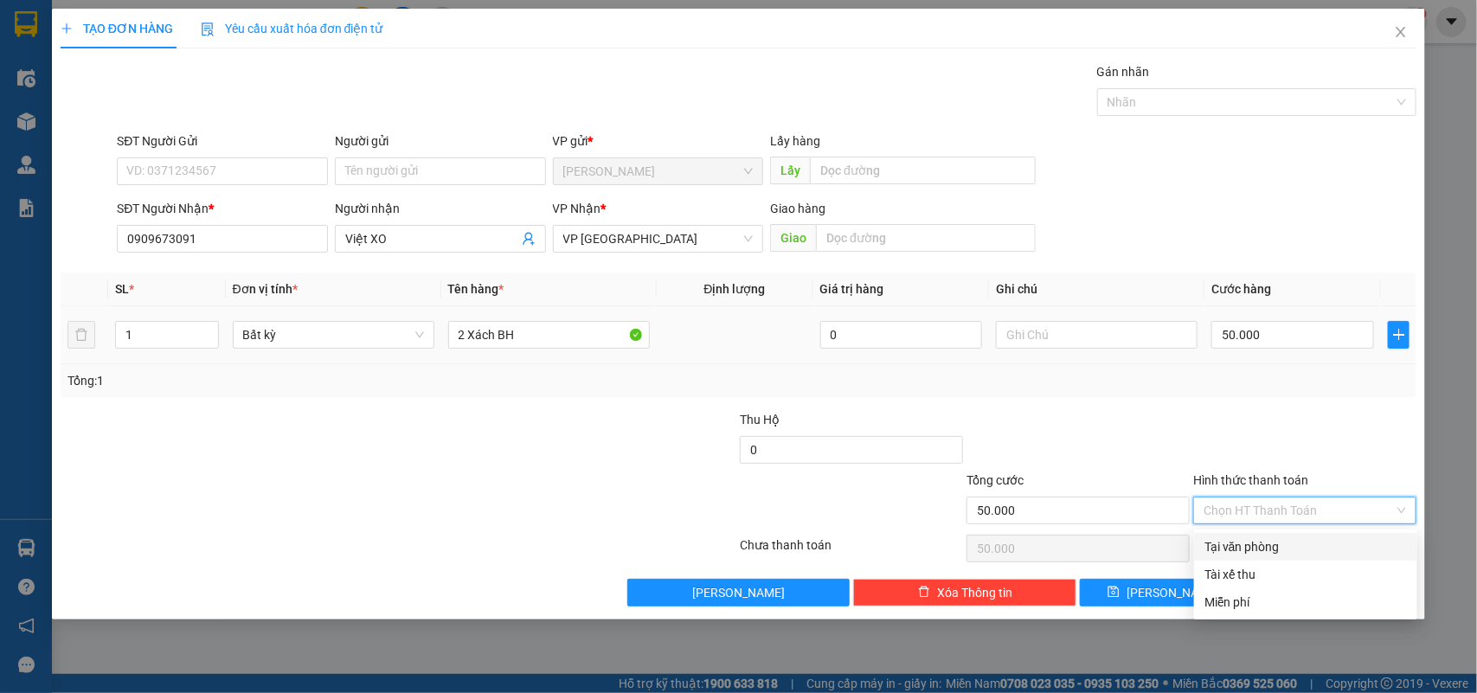
drag, startPoint x: 1246, startPoint y: 547, endPoint x: 814, endPoint y: 478, distance: 437.3
click at [1236, 547] on div "Tại văn phòng" at bounding box center [1305, 546] width 202 height 19
type input "0"
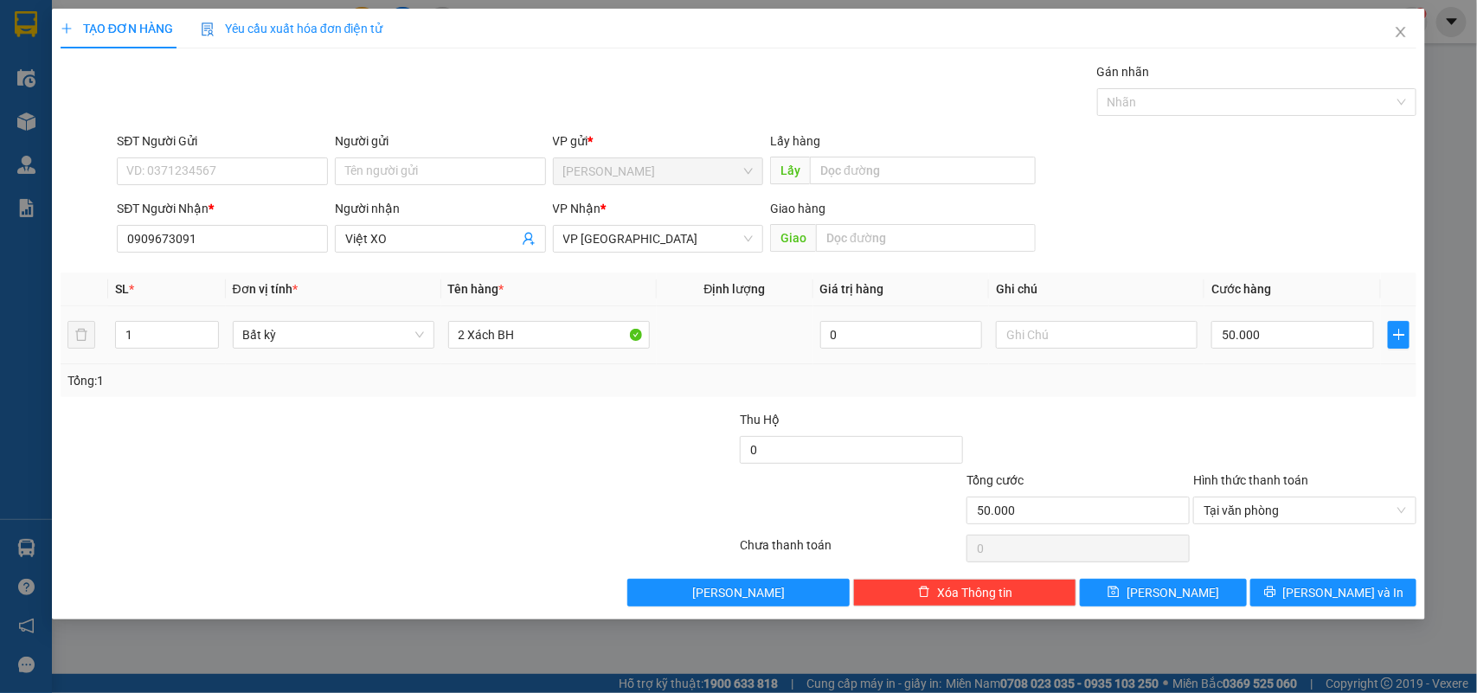
drag, startPoint x: 433, startPoint y: 392, endPoint x: 395, endPoint y: 417, distance: 44.9
click at [431, 395] on div "Tổng: 1" at bounding box center [739, 380] width 1357 height 33
click at [1328, 582] on button "Lưu và In" at bounding box center [1333, 593] width 166 height 28
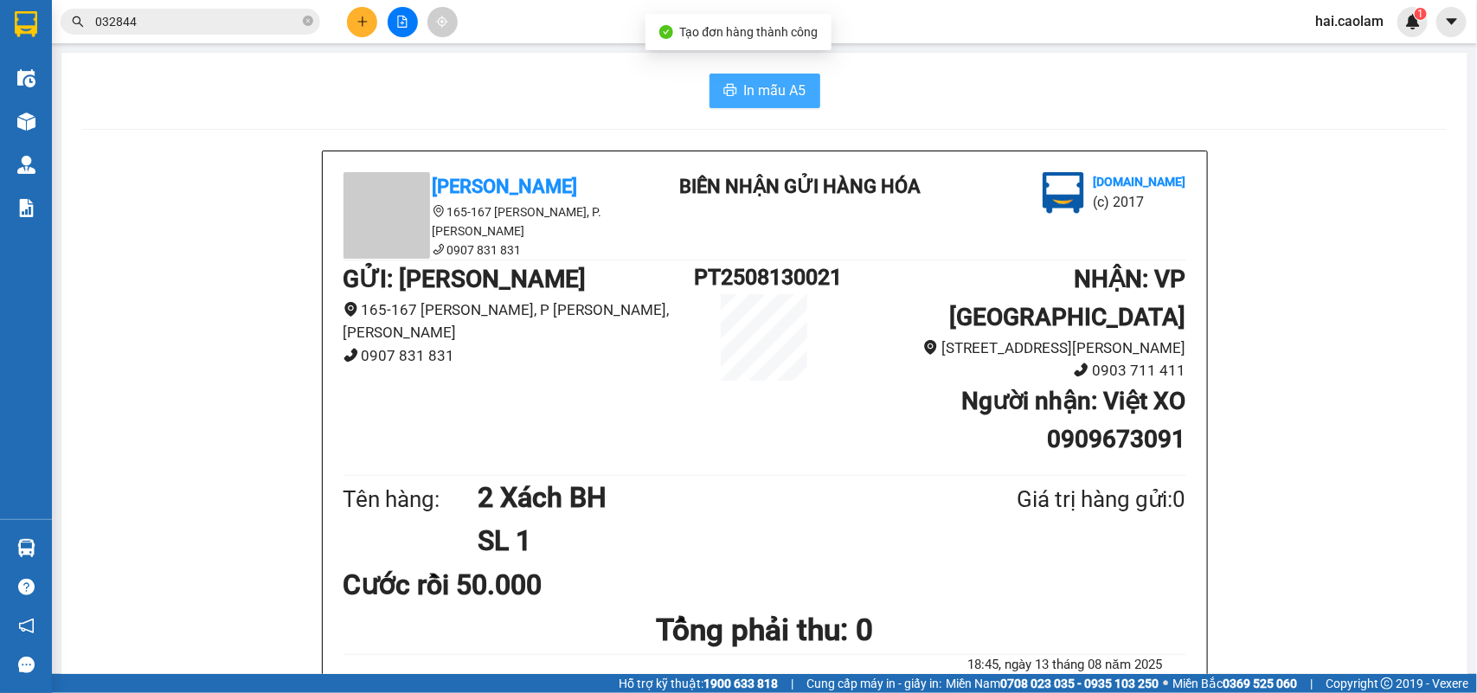
click at [766, 100] on span "In mẫu A5" at bounding box center [775, 91] width 62 height 22
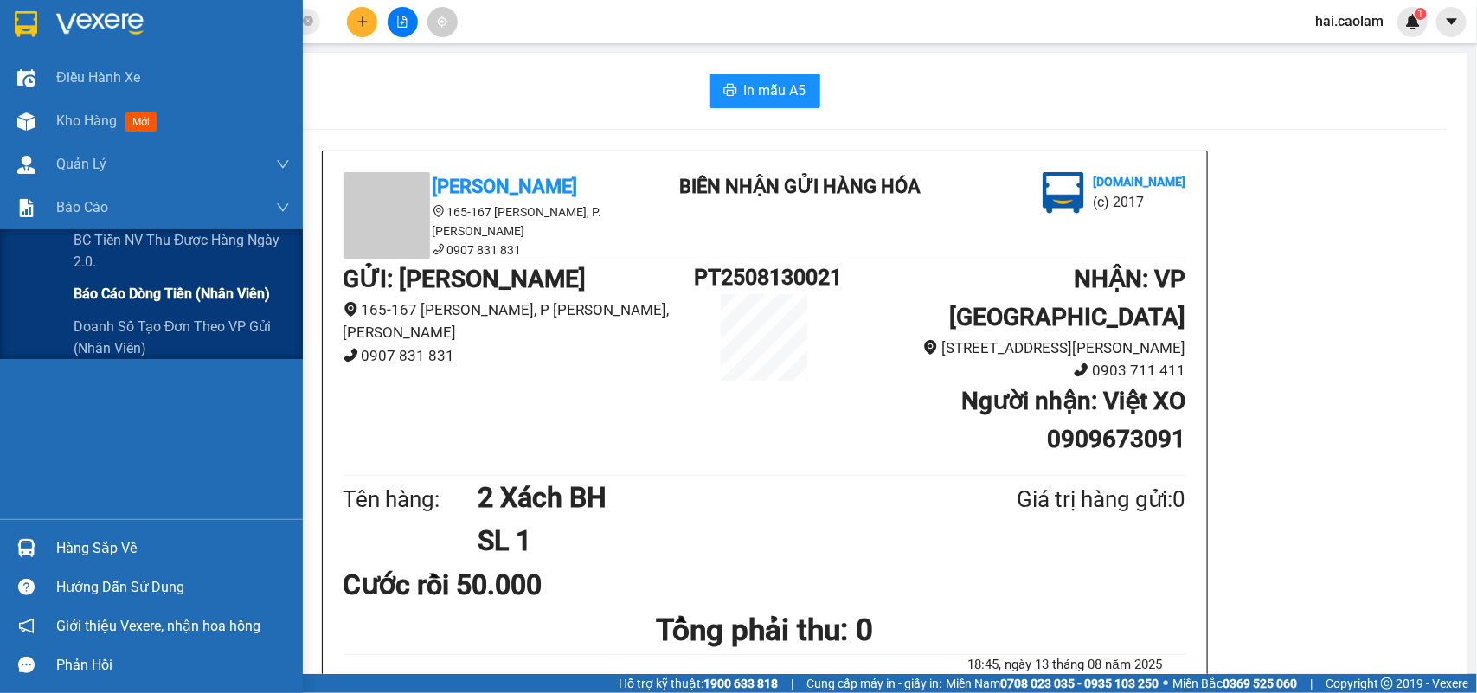
click at [125, 303] on span "Báo cáo dòng tiền (nhân viên)" at bounding box center [172, 294] width 196 height 22
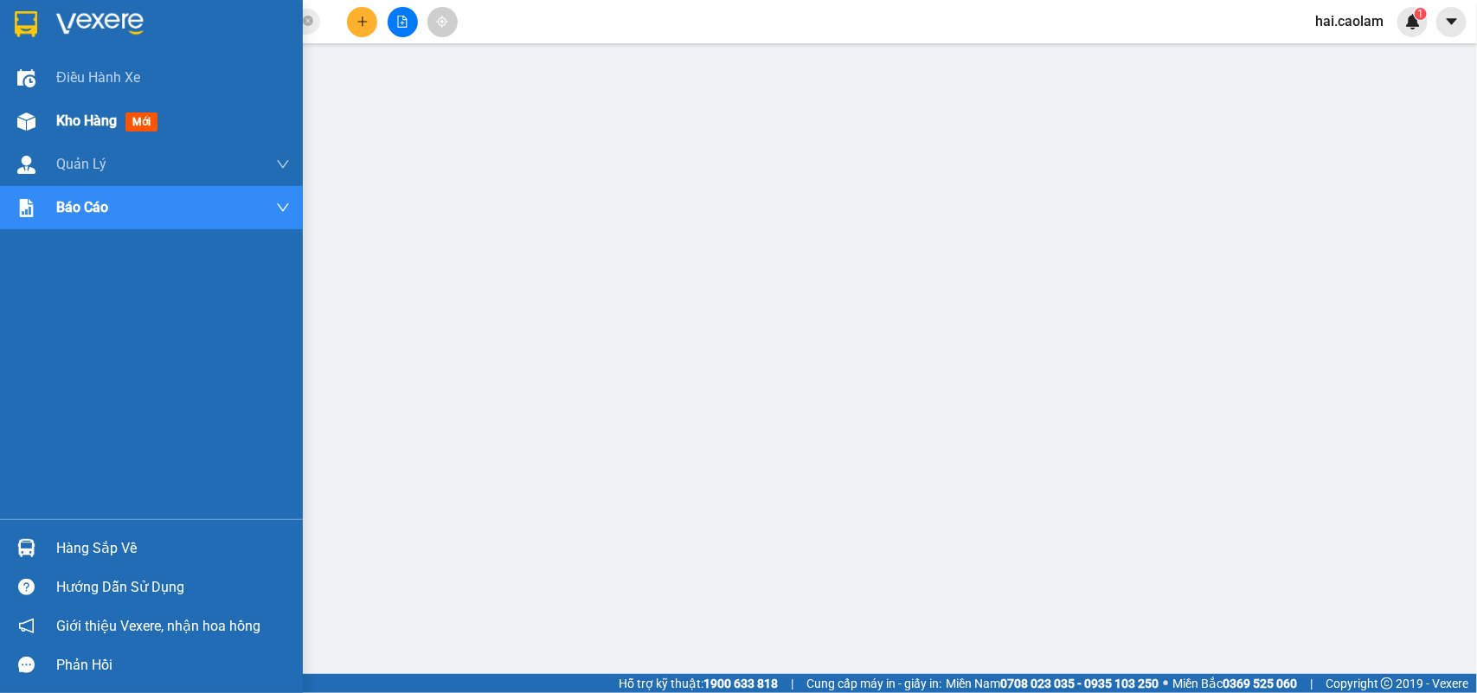
click at [35, 119] on img at bounding box center [26, 121] width 18 height 18
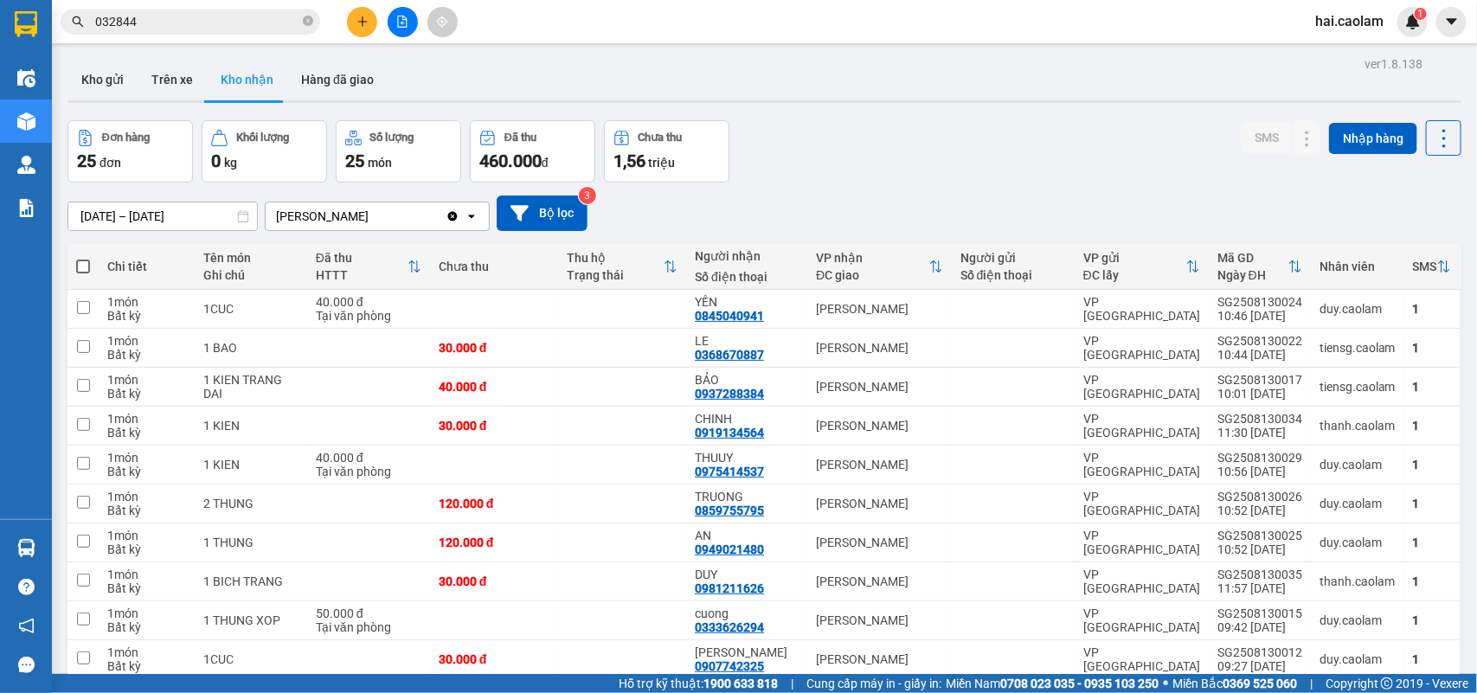
click at [222, 66] on button "Kho nhận" at bounding box center [247, 80] width 80 height 42
click at [118, 87] on button "Kho gửi" at bounding box center [102, 80] width 70 height 42
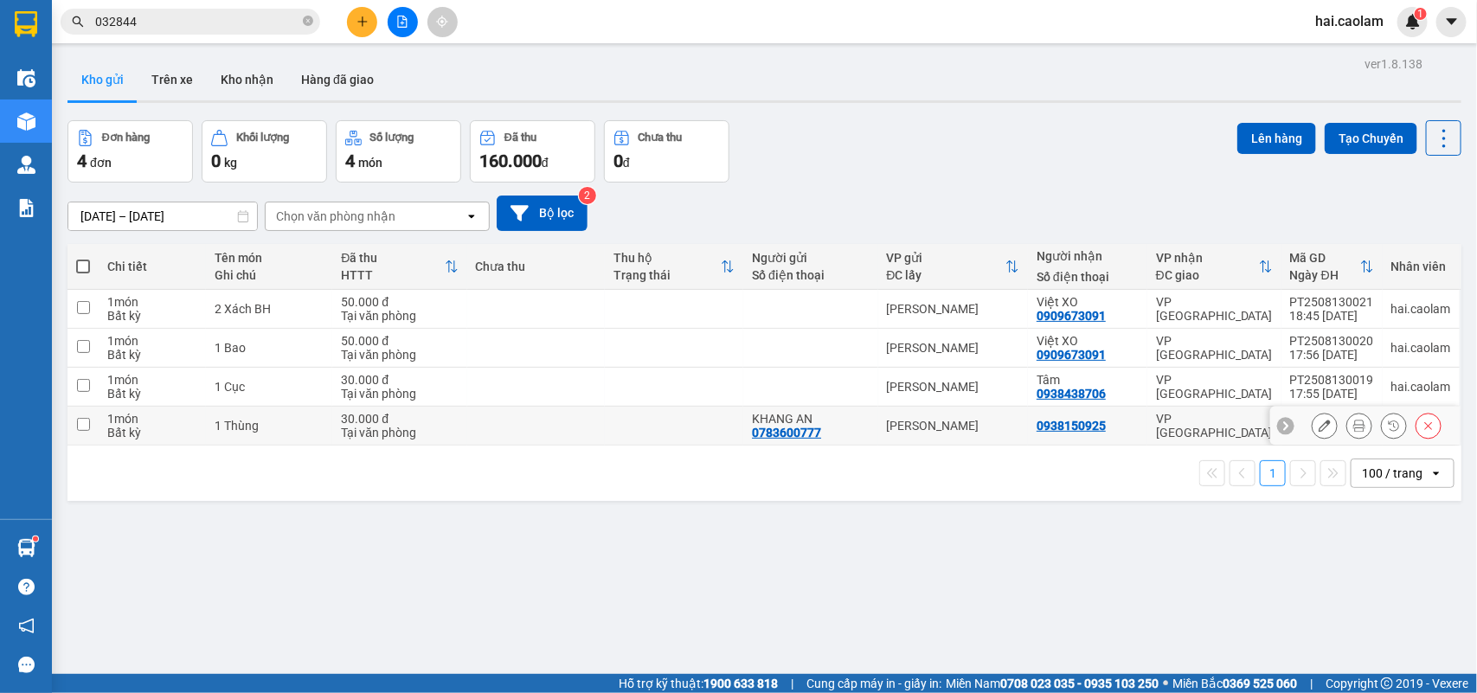
click at [974, 429] on div "[PERSON_NAME]" at bounding box center [953, 426] width 133 height 14
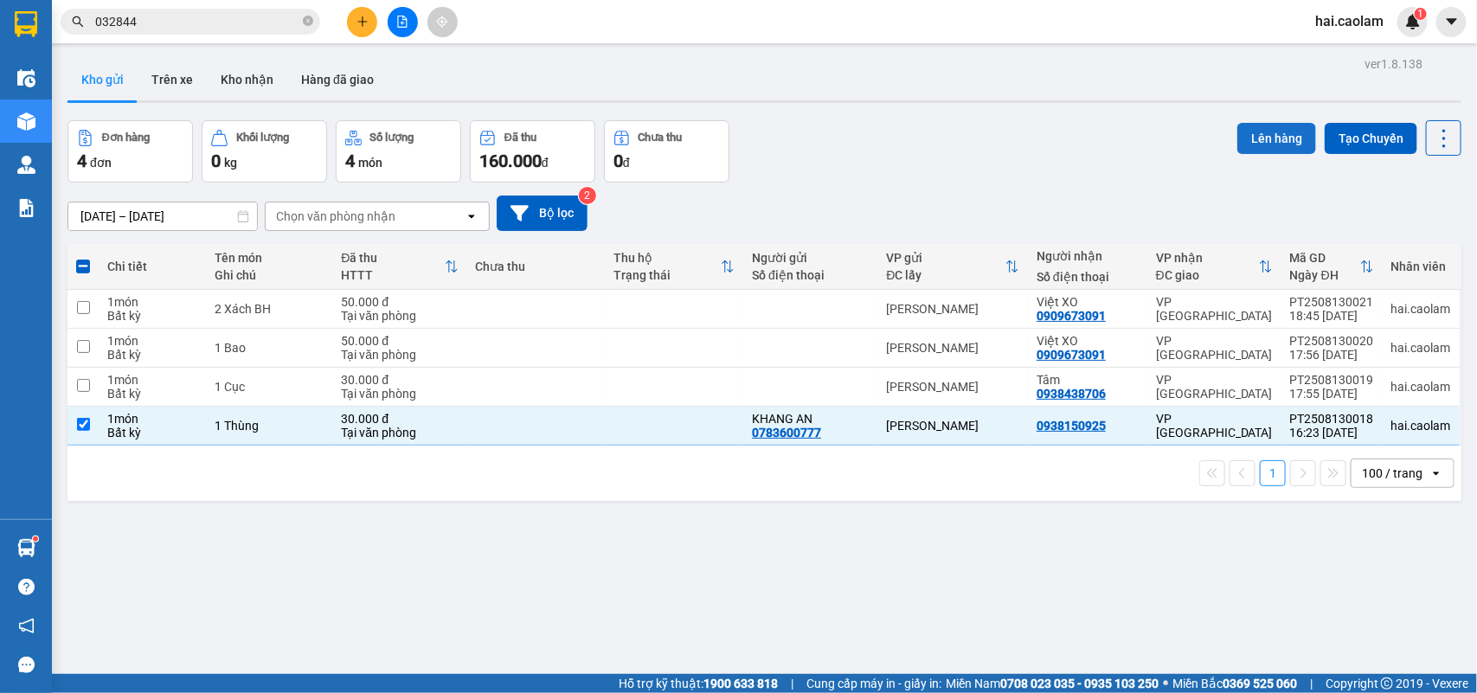
click at [1259, 137] on button "Lên hàng" at bounding box center [1276, 138] width 79 height 31
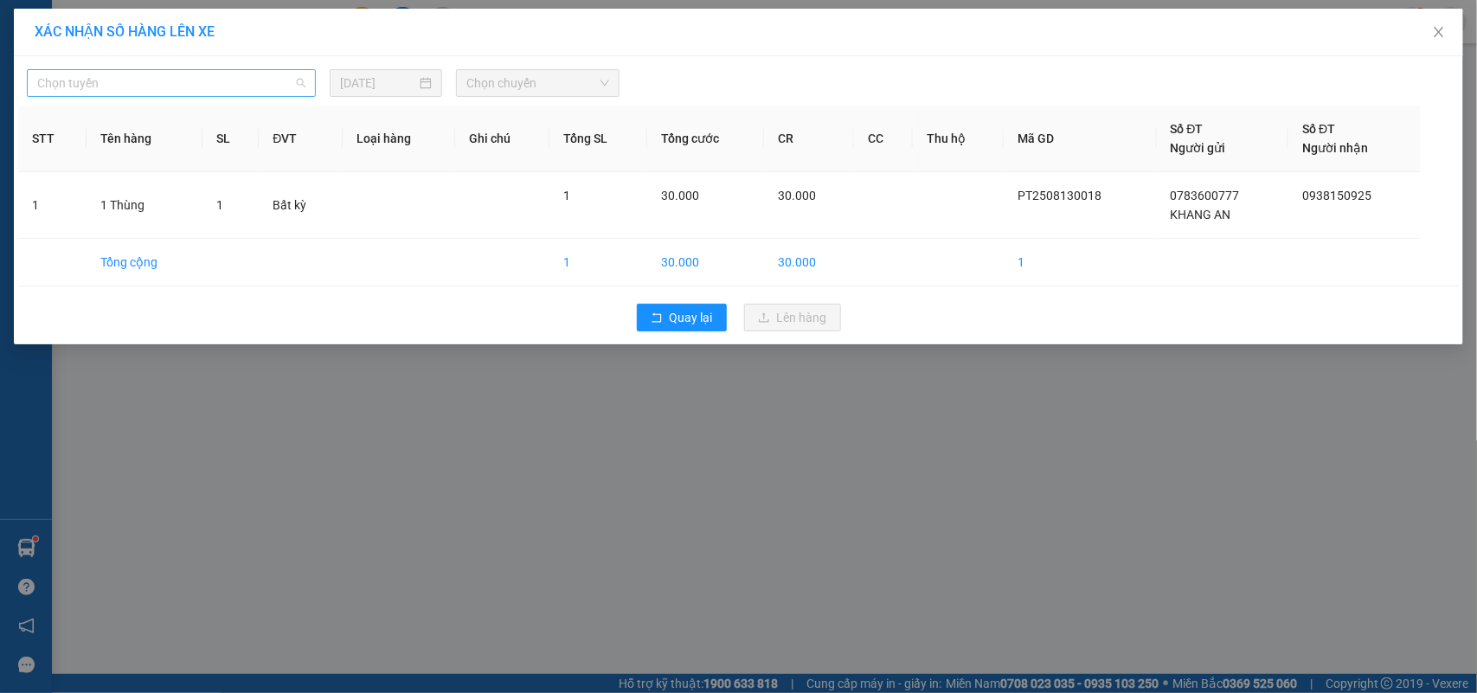
click at [260, 88] on span "Chọn tuyến" at bounding box center [171, 83] width 268 height 26
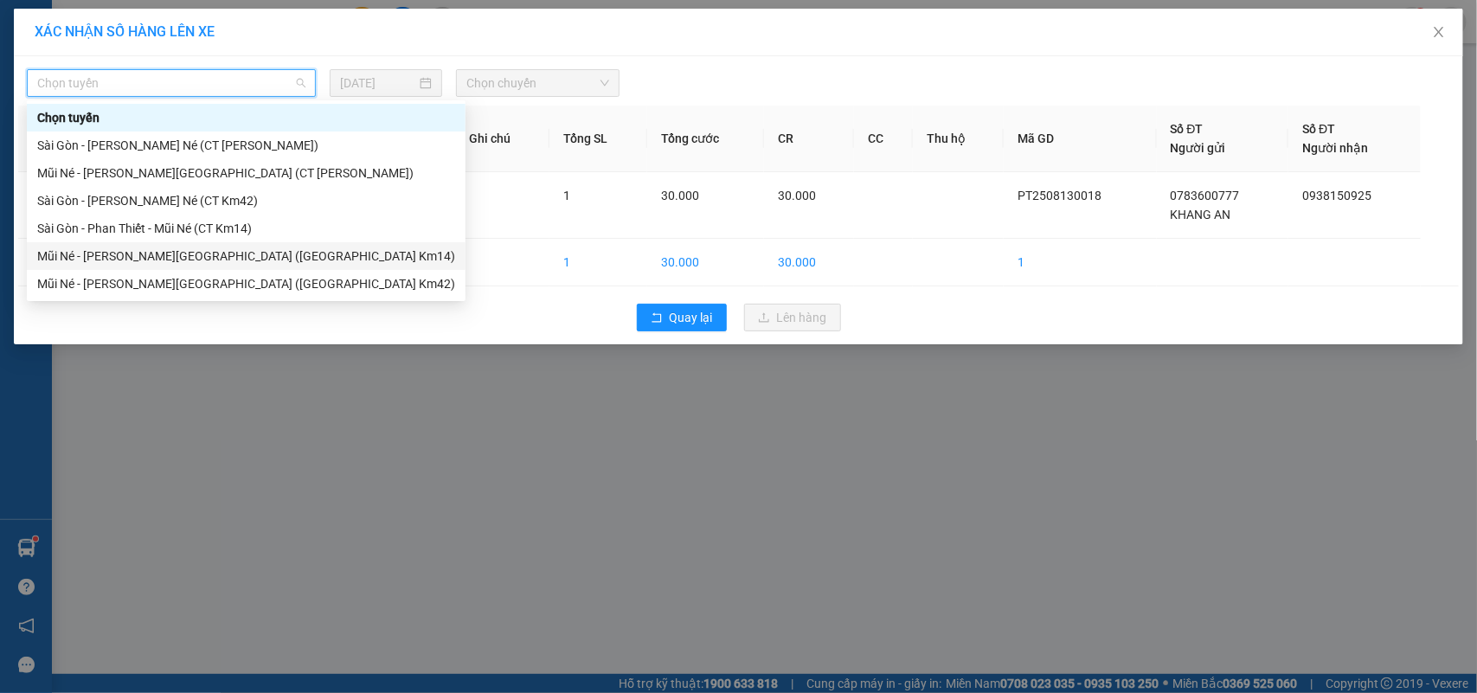
drag, startPoint x: 201, startPoint y: 256, endPoint x: 374, endPoint y: 139, distance: 208.8
click at [202, 257] on div "Mũi Né - [PERSON_NAME][GEOGRAPHIC_DATA] ([GEOGRAPHIC_DATA] Km14)" at bounding box center [246, 256] width 418 height 19
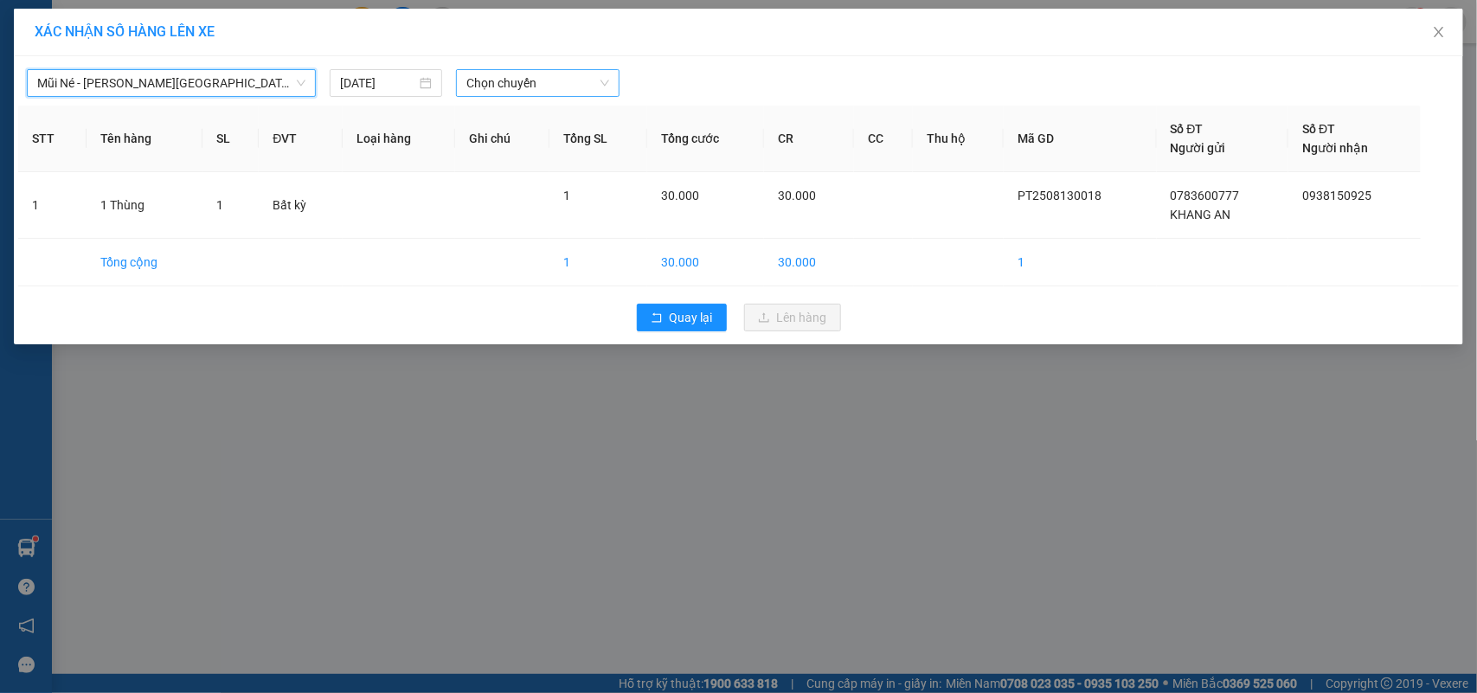
click at [490, 93] on span "Chọn chuyến" at bounding box center [537, 83] width 142 height 26
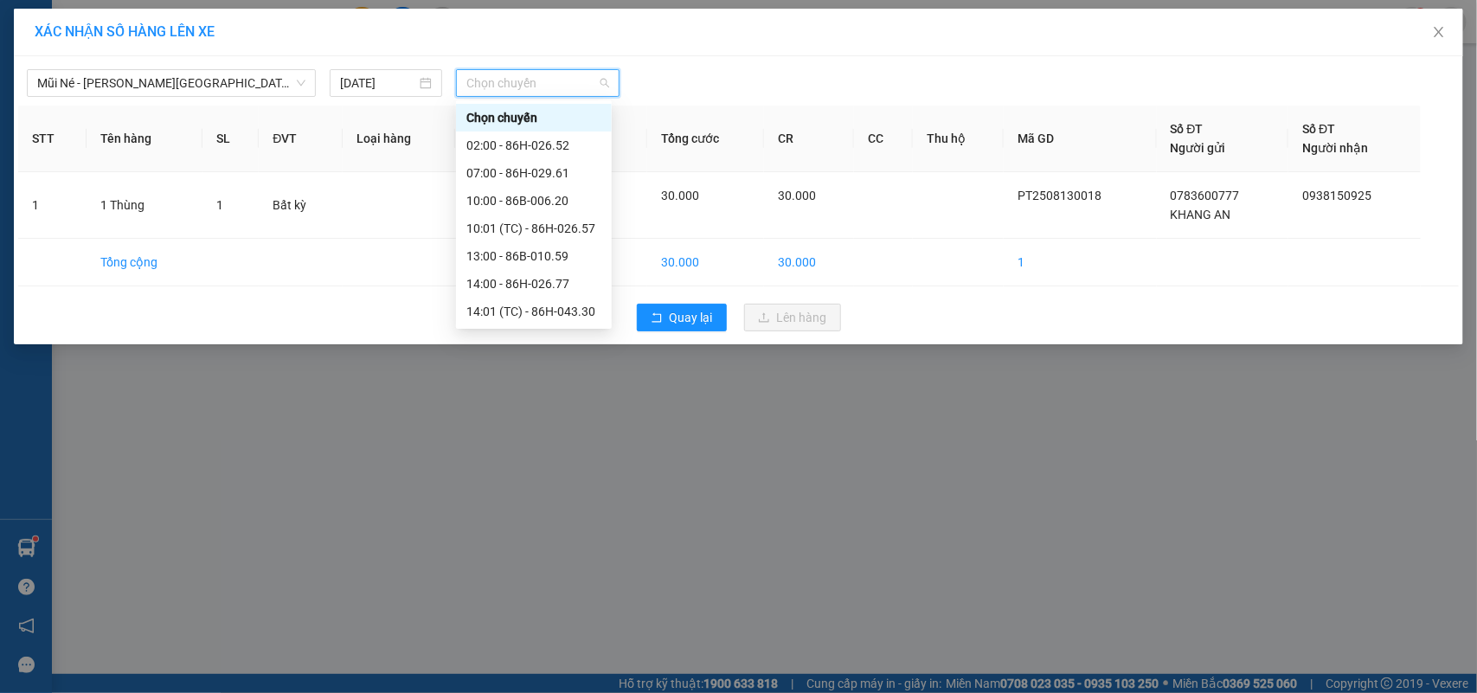
click at [552, 551] on div "17:00 - 86H-026.52" at bounding box center [533, 560] width 135 height 19
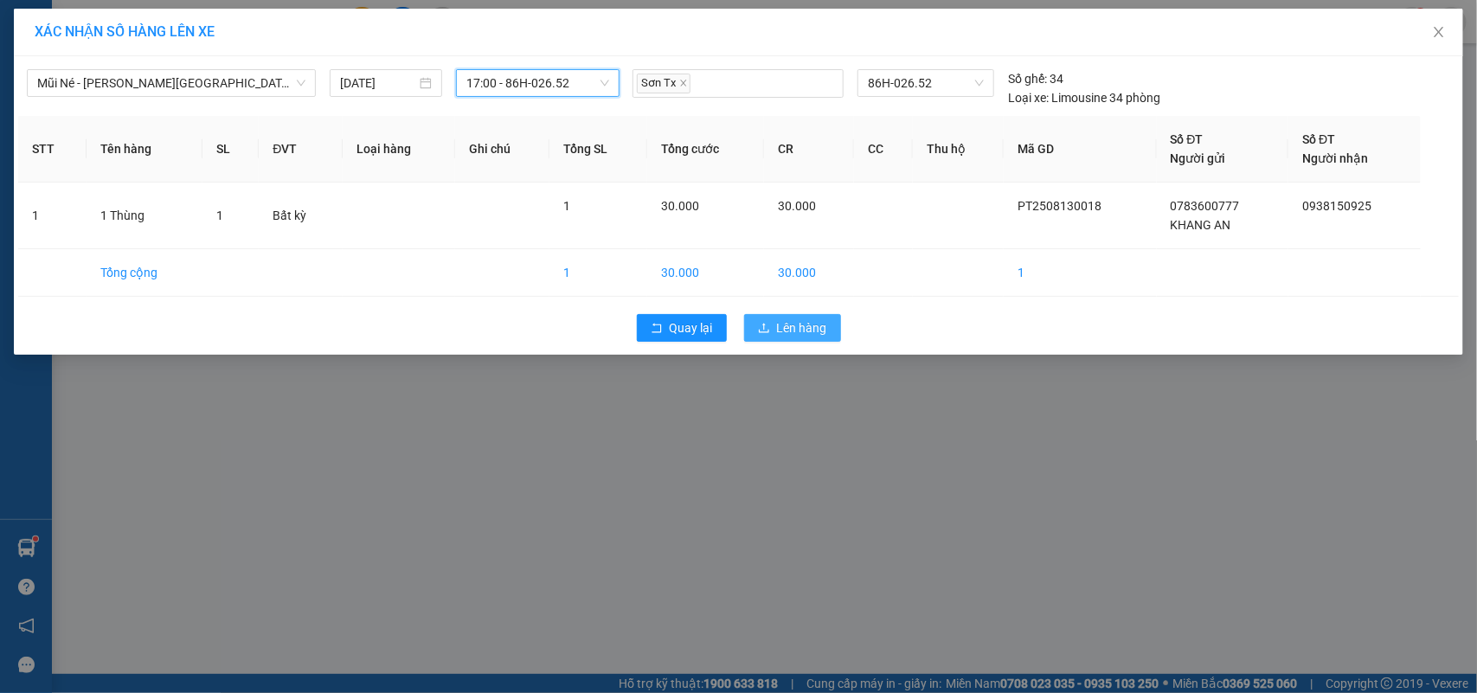
click at [793, 325] on span "Lên hàng" at bounding box center [802, 327] width 50 height 19
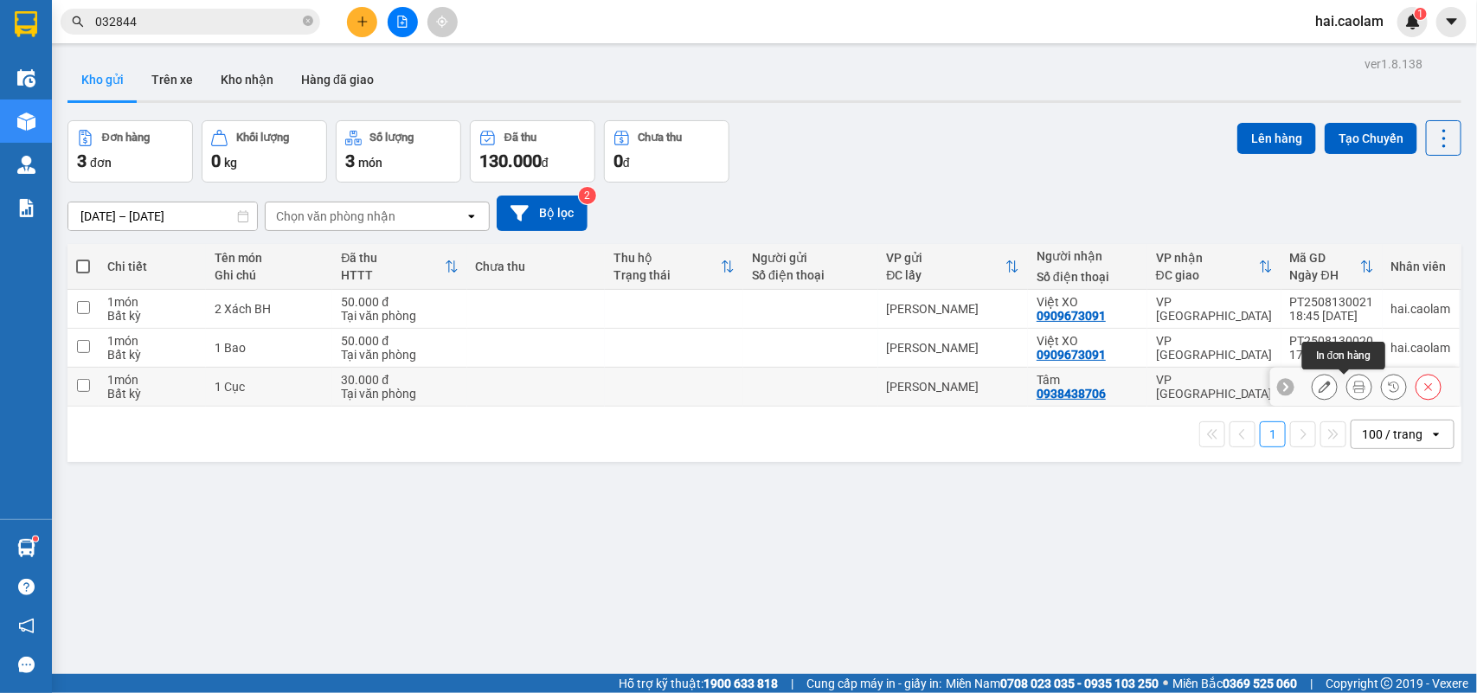
click at [1353, 391] on icon at bounding box center [1359, 387] width 12 height 12
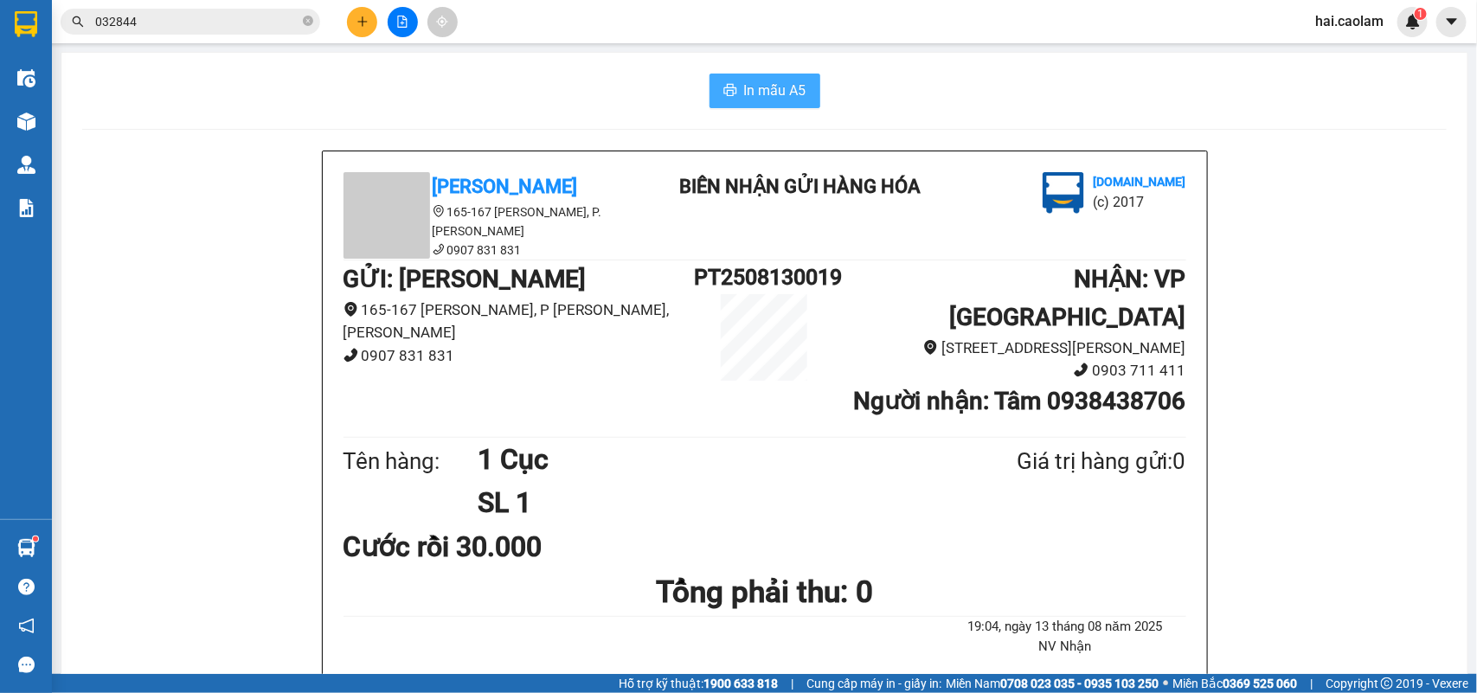
click at [768, 89] on span "In mẫu A5" at bounding box center [775, 91] width 62 height 22
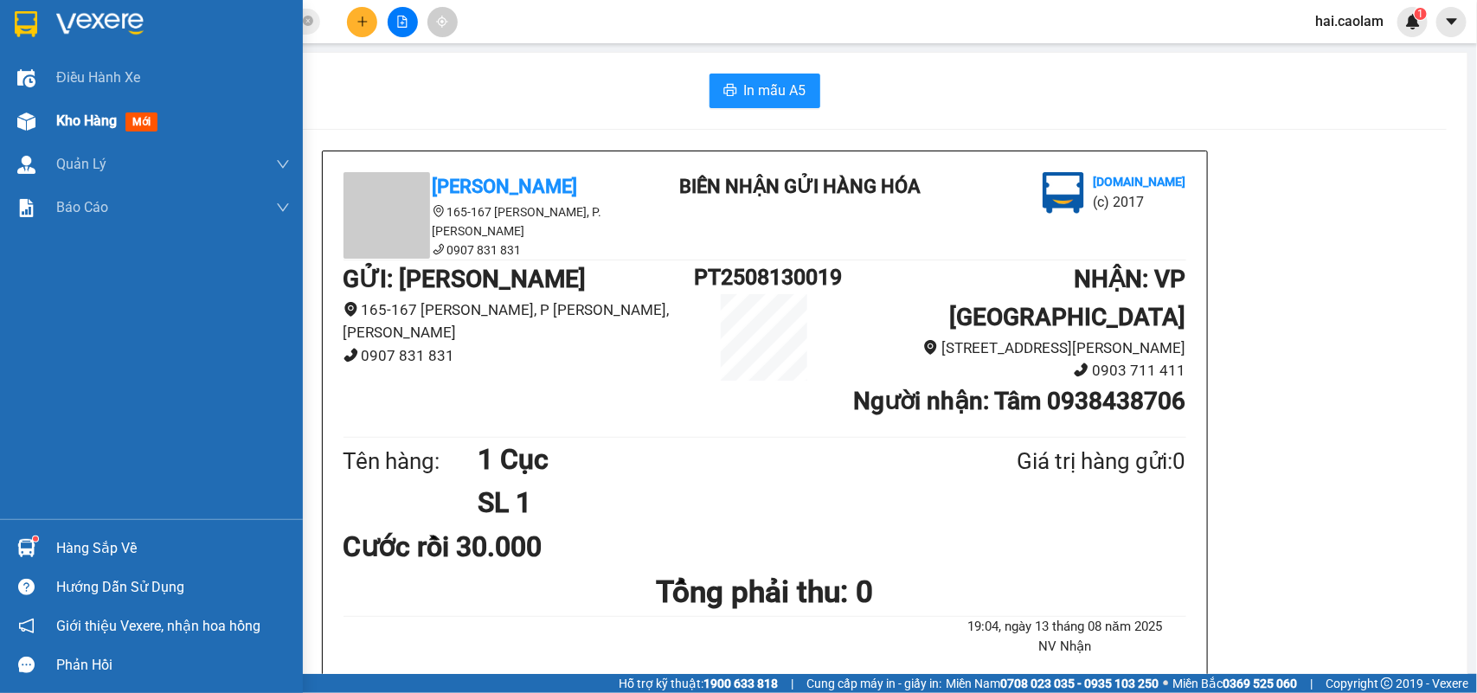
click at [32, 114] on img at bounding box center [26, 121] width 18 height 18
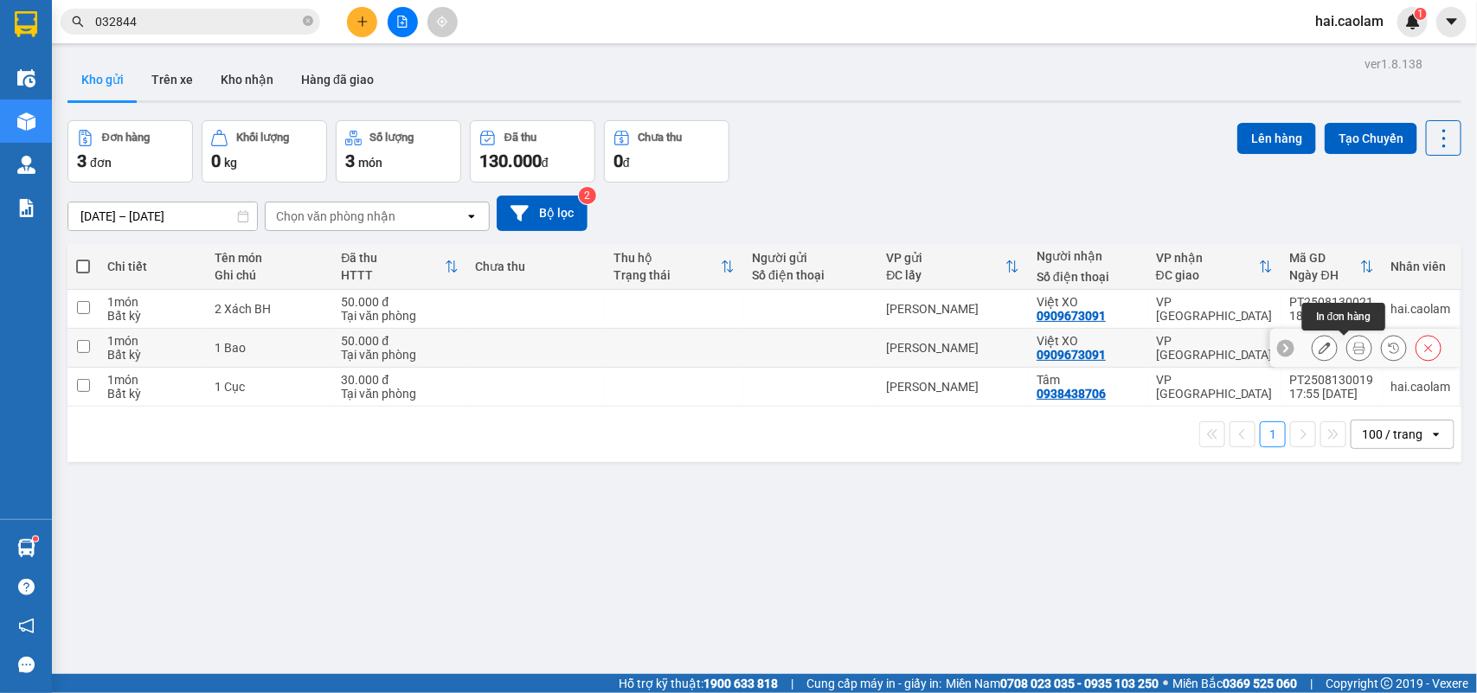
click at [1353, 350] on icon at bounding box center [1359, 348] width 12 height 12
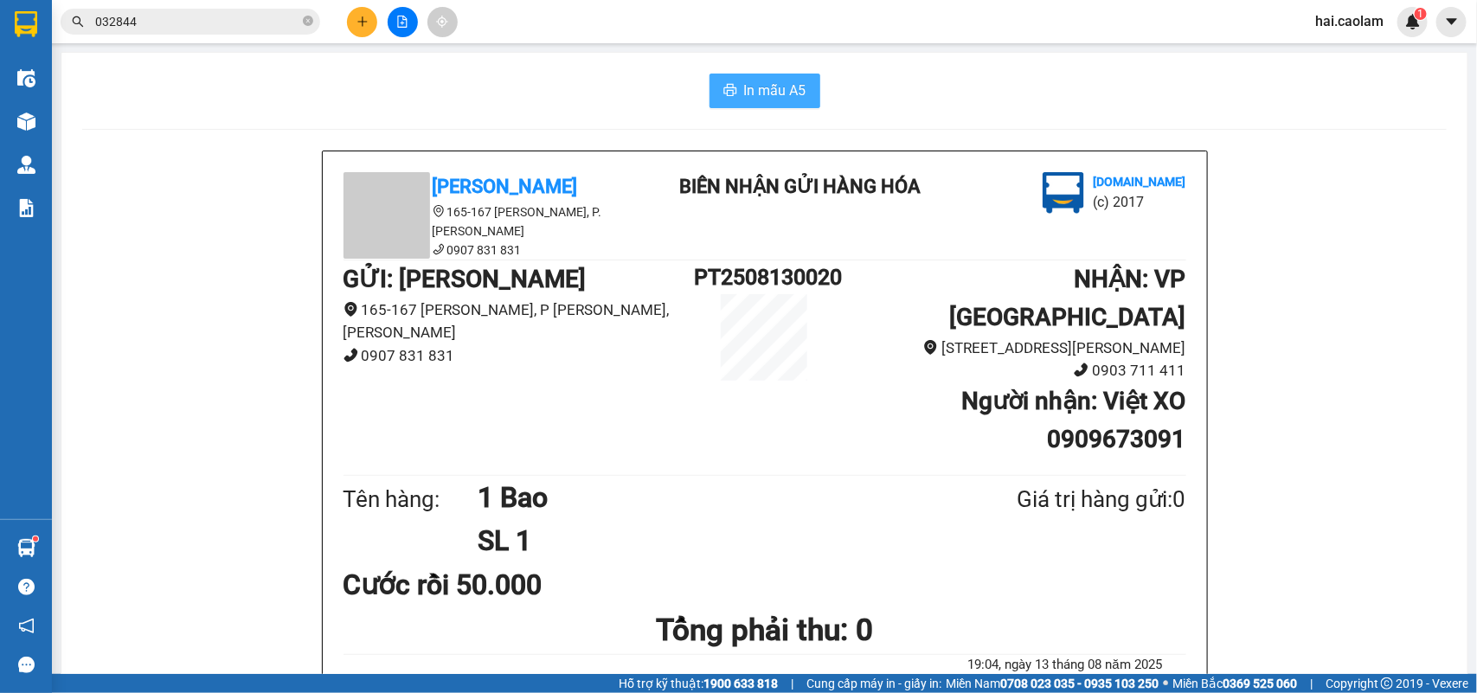
click at [785, 97] on span "In mẫu A5" at bounding box center [775, 91] width 62 height 22
click at [216, 10] on span "032844" at bounding box center [191, 22] width 260 height 26
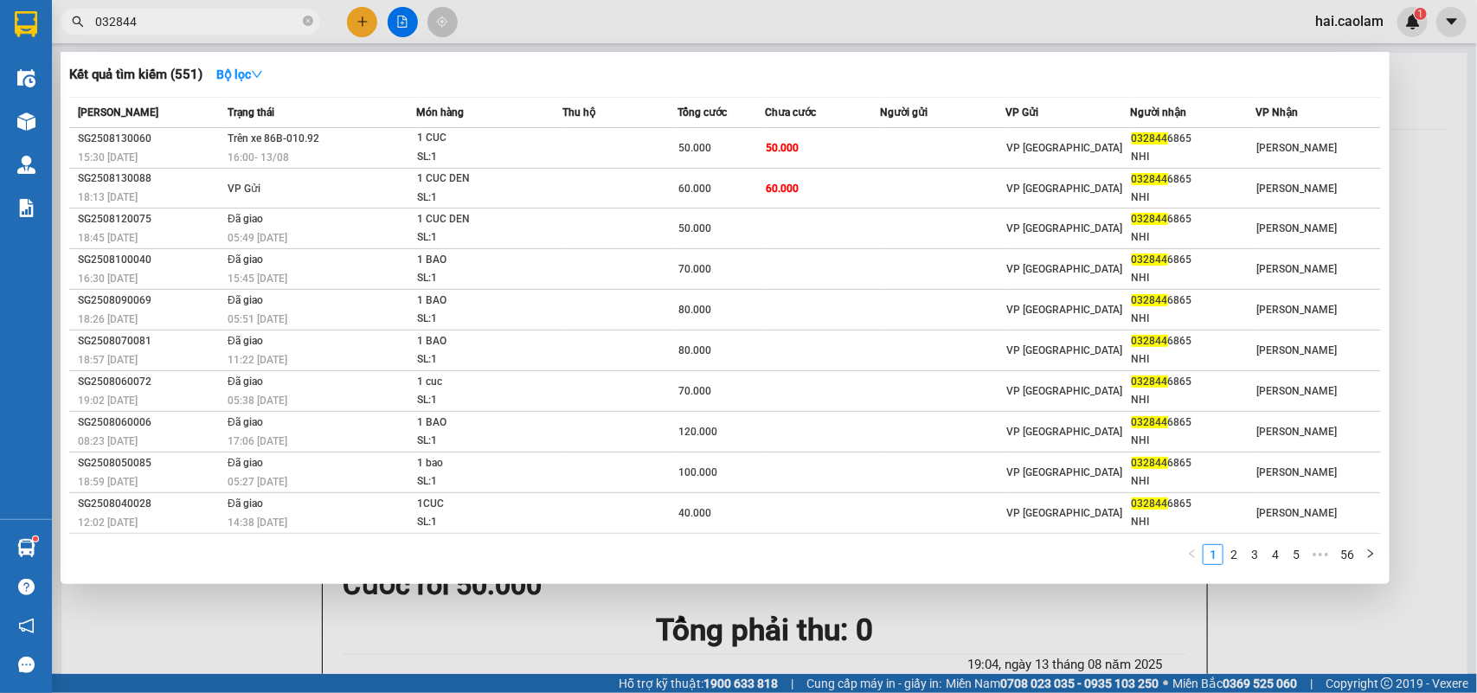
drag, startPoint x: 206, startPoint y: 41, endPoint x: 204, endPoint y: 32, distance: 8.8
click at [206, 40] on div at bounding box center [738, 346] width 1477 height 693
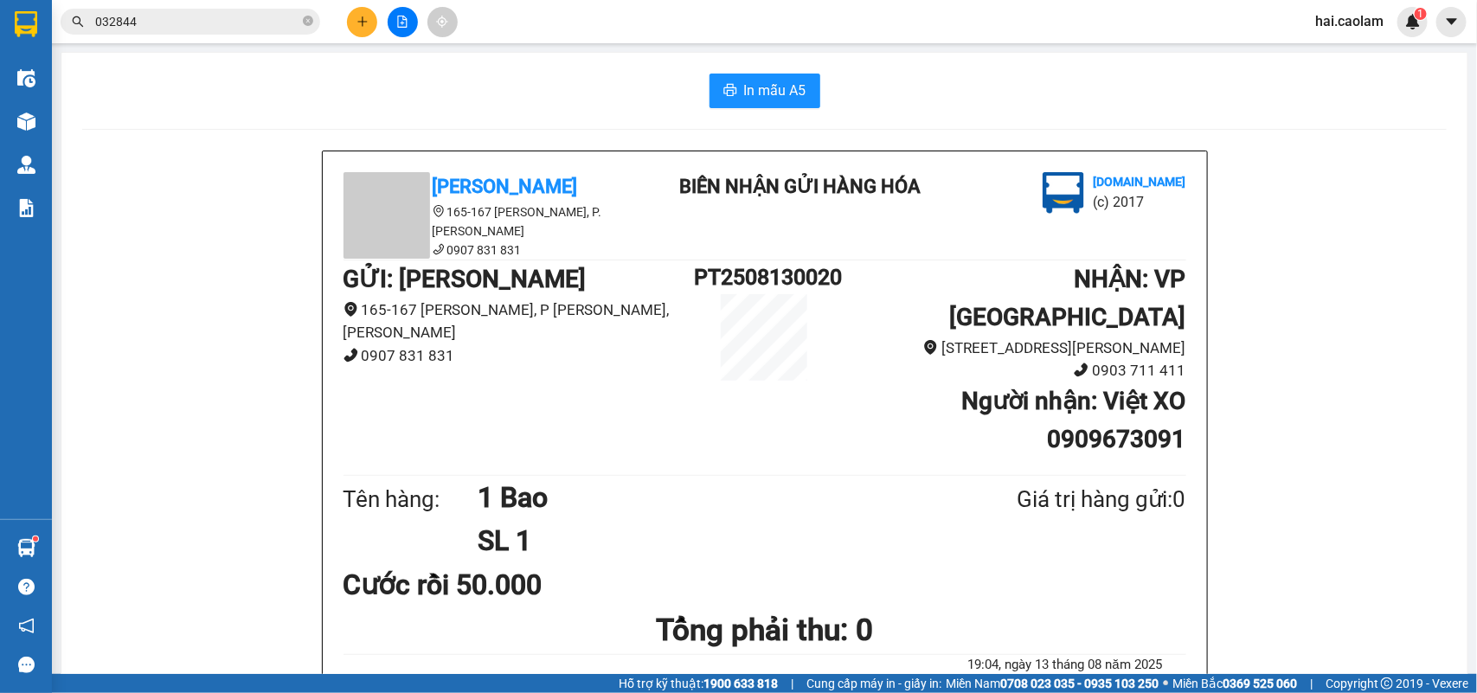
click at [204, 31] on span "032844" at bounding box center [191, 22] width 260 height 26
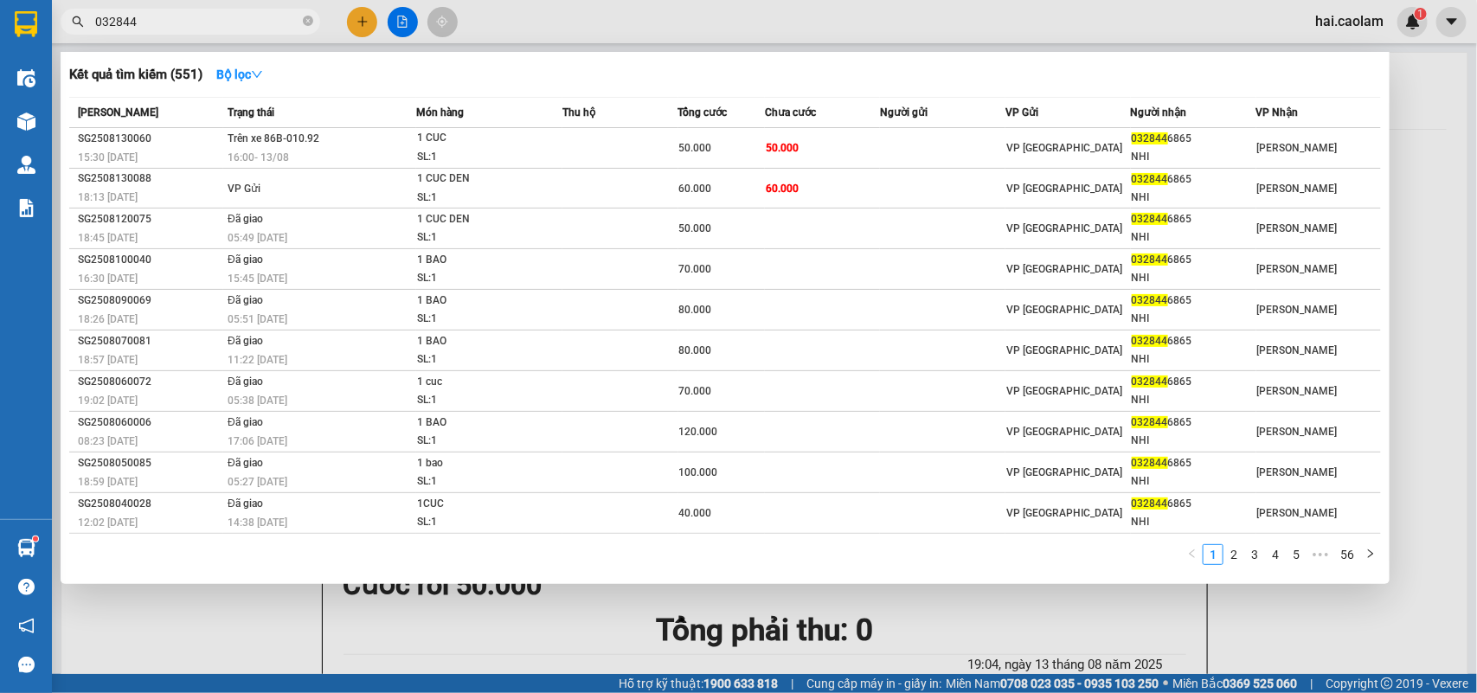
click at [206, 23] on input "032844" at bounding box center [197, 21] width 204 height 19
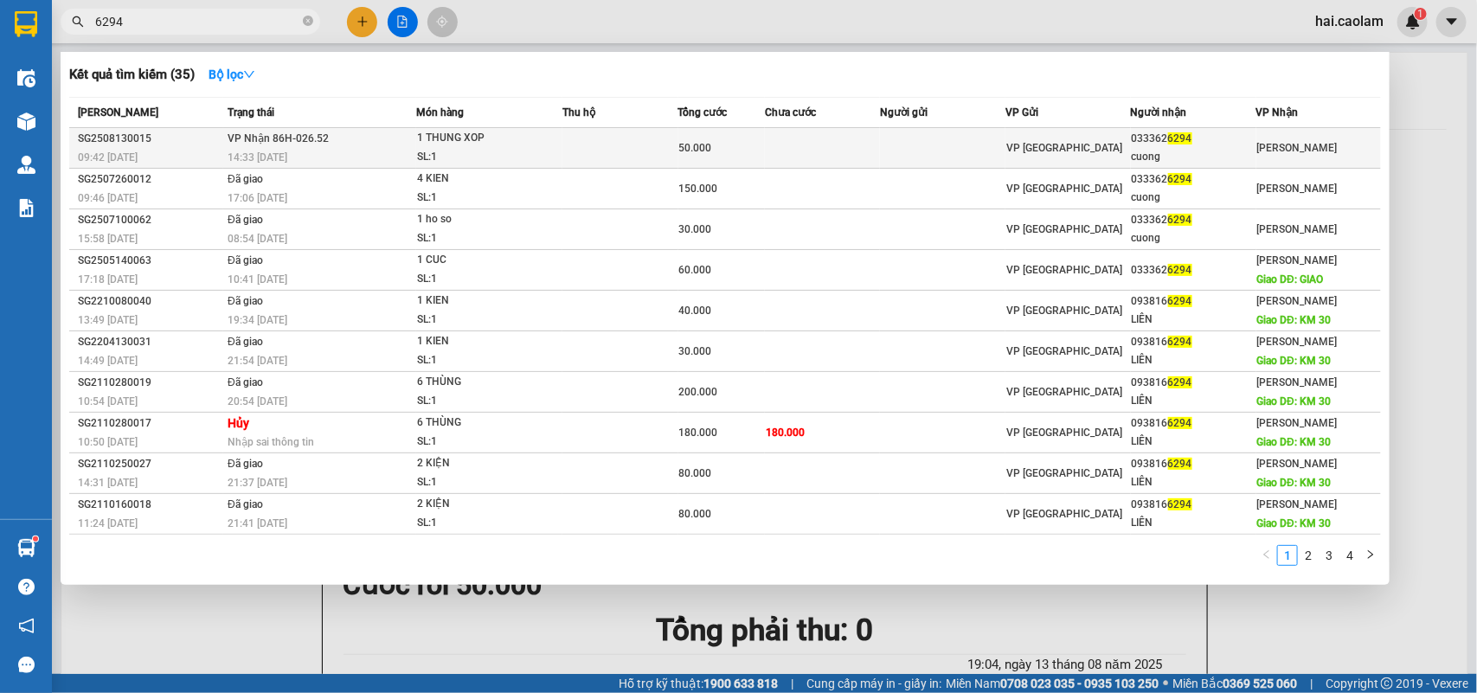
type input "6294"
click at [799, 141] on td at bounding box center [823, 148] width 116 height 41
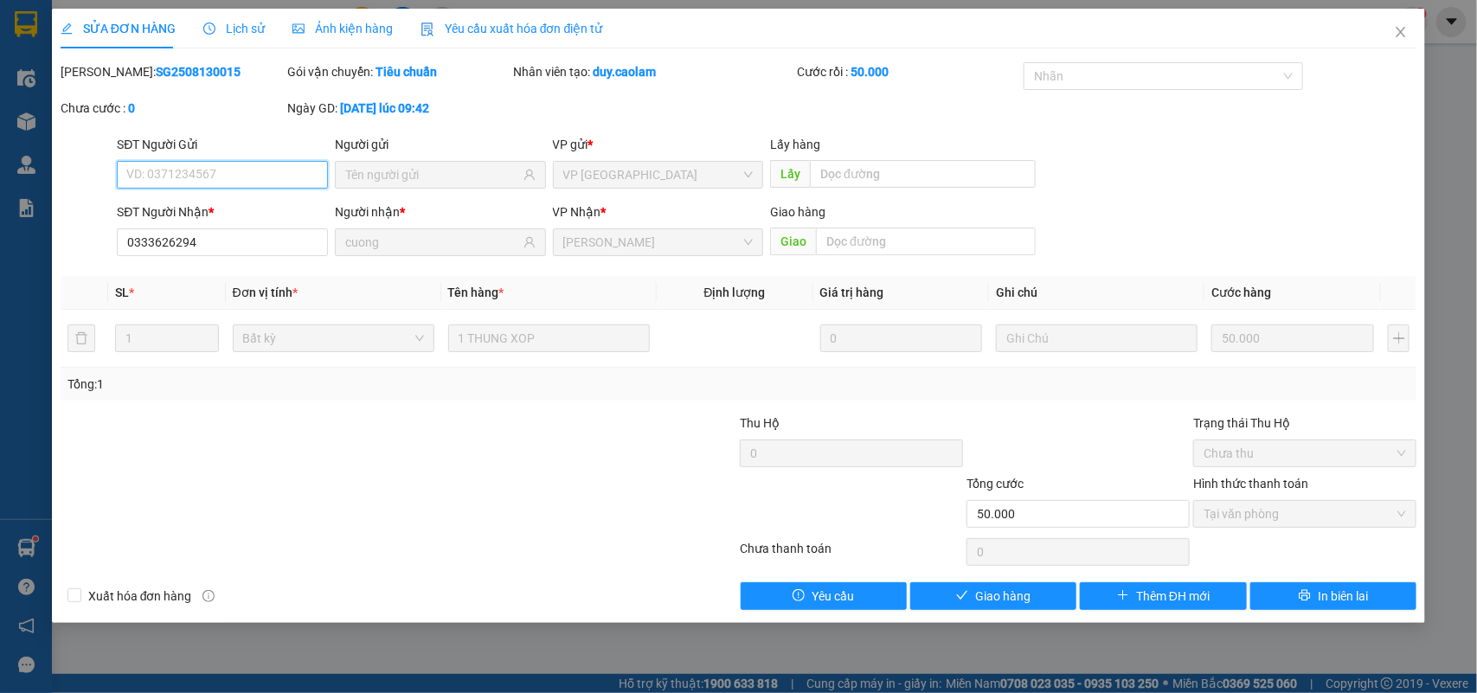
type input "0333626294"
type input "cuong"
type input "50.000"
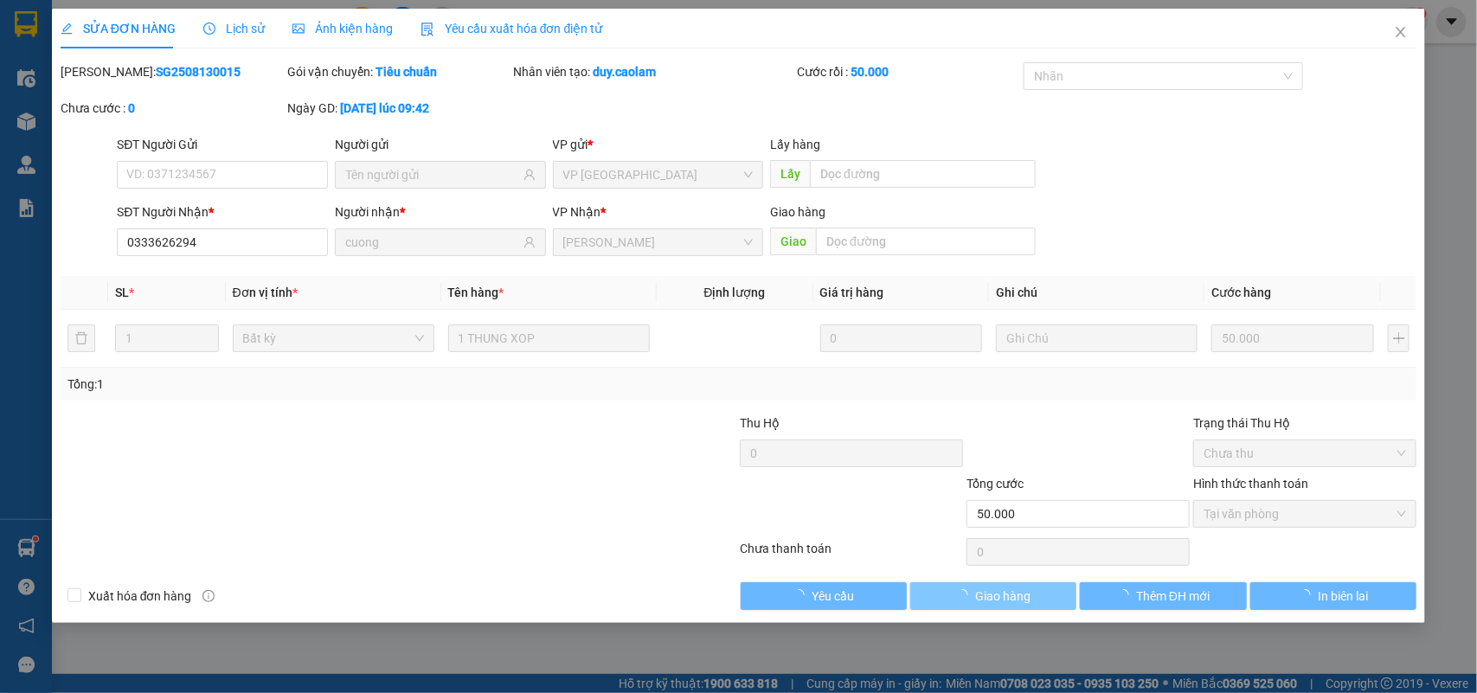
click at [1038, 603] on button "Giao hàng" at bounding box center [993, 596] width 166 height 28
click at [1035, 602] on button "Giao hàng" at bounding box center [993, 596] width 166 height 28
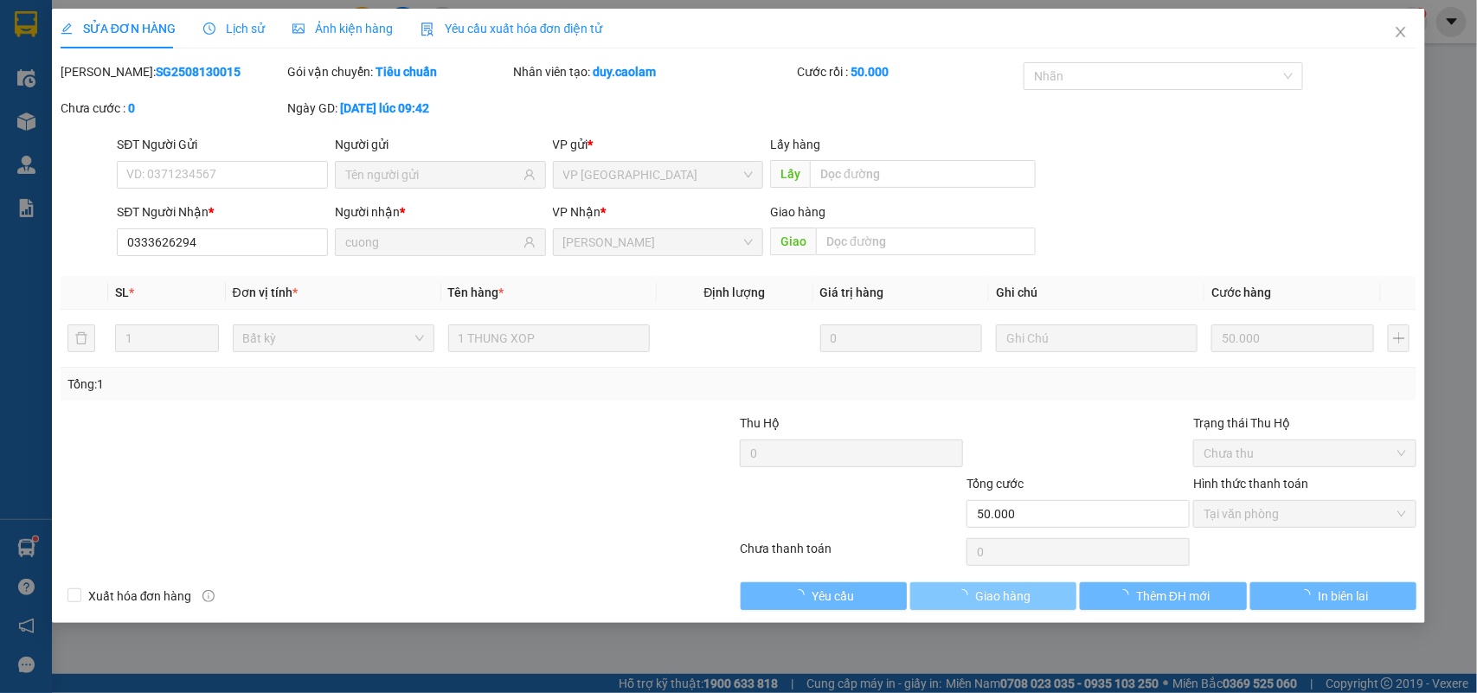
click at [1035, 602] on button "Giao hàng" at bounding box center [993, 596] width 166 height 28
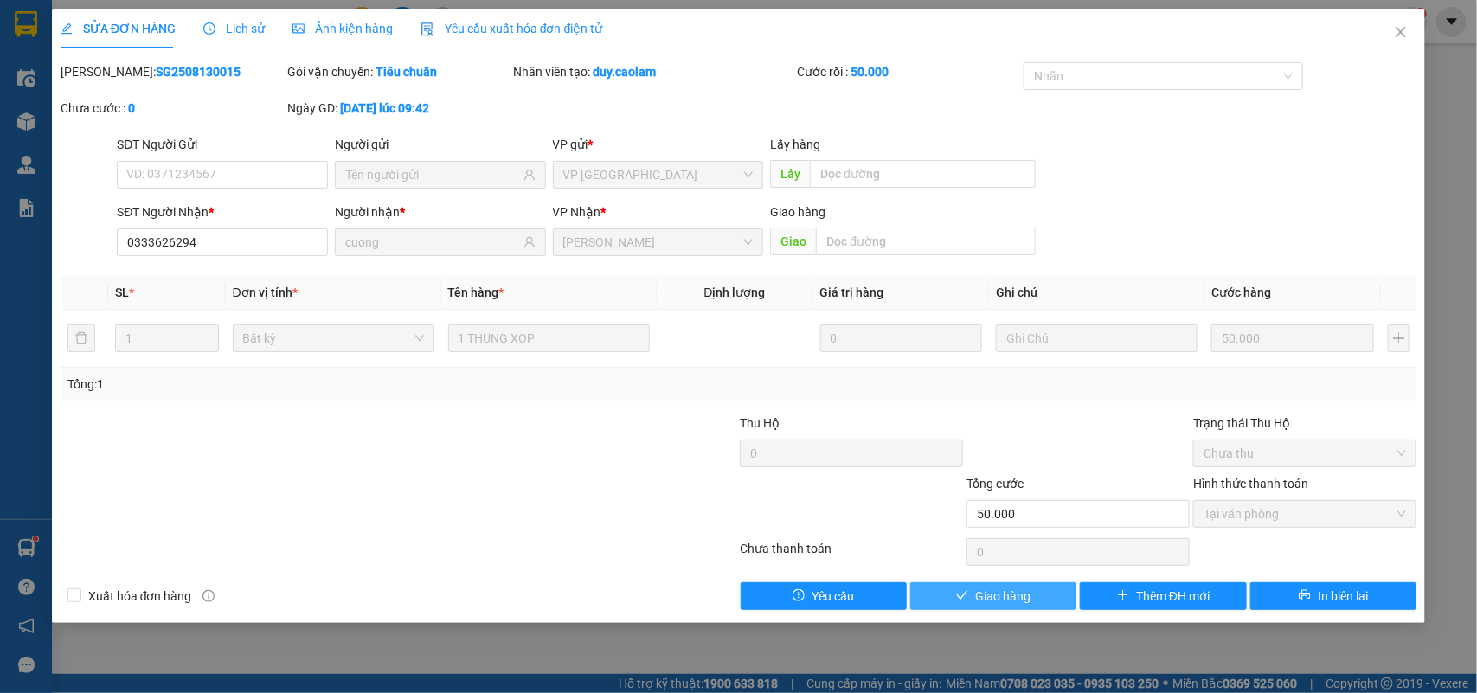
click at [1018, 602] on span "Giao hàng" at bounding box center [1002, 596] width 55 height 19
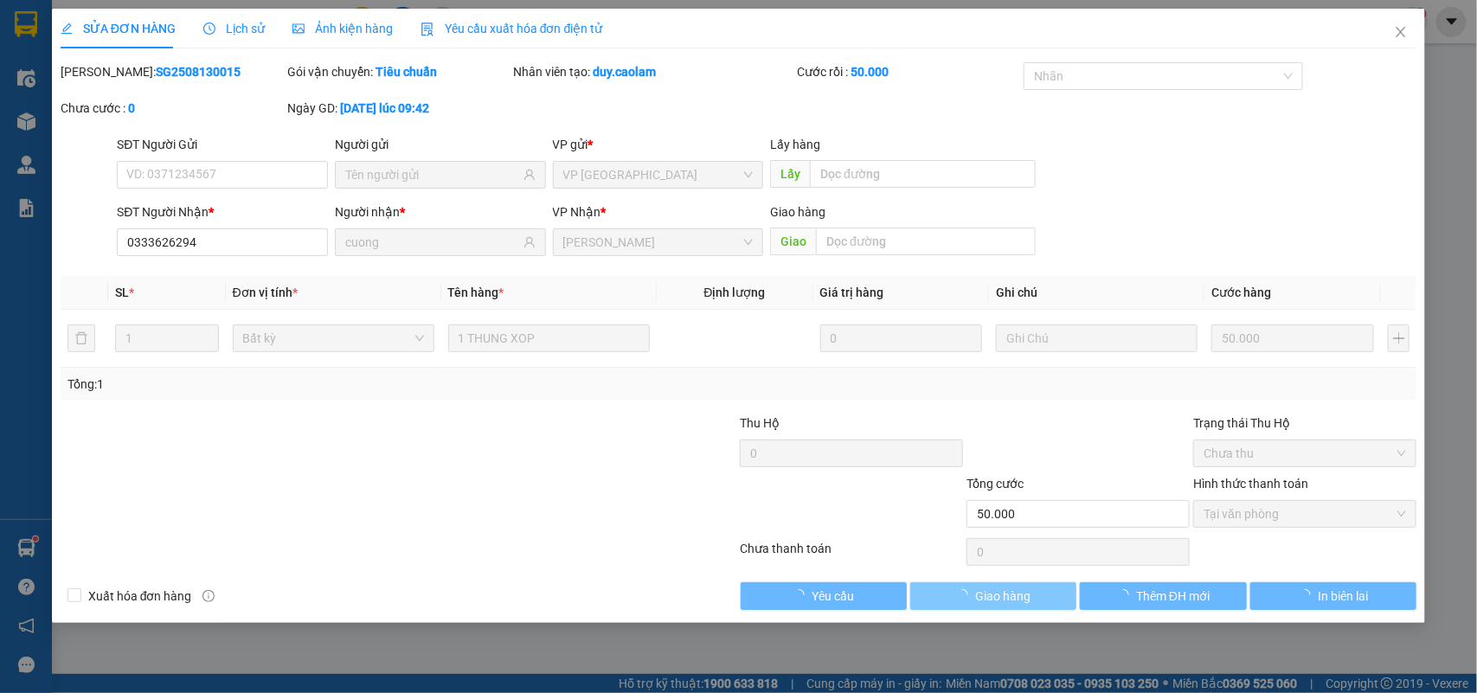
click at [1018, 602] on span "Giao hàng" at bounding box center [1002, 596] width 55 height 19
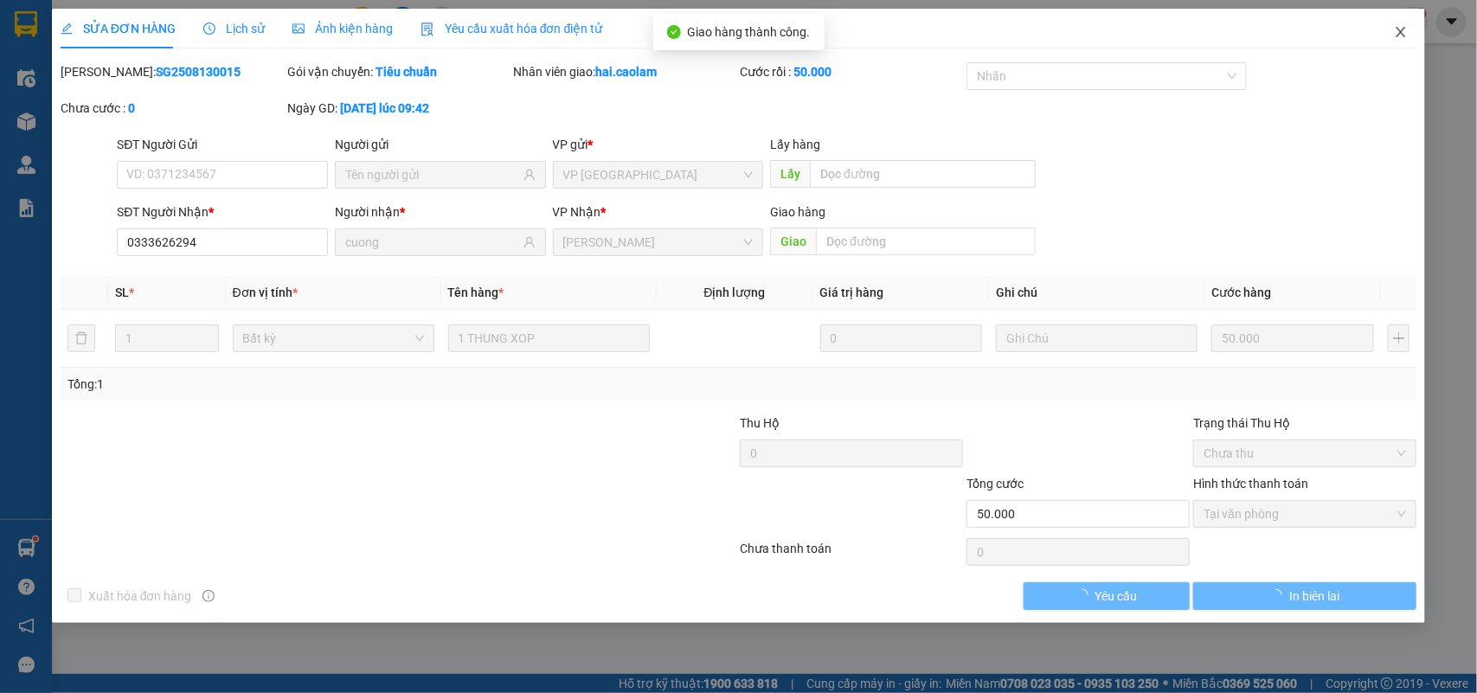
click at [1400, 30] on icon "close" at bounding box center [1401, 32] width 14 height 14
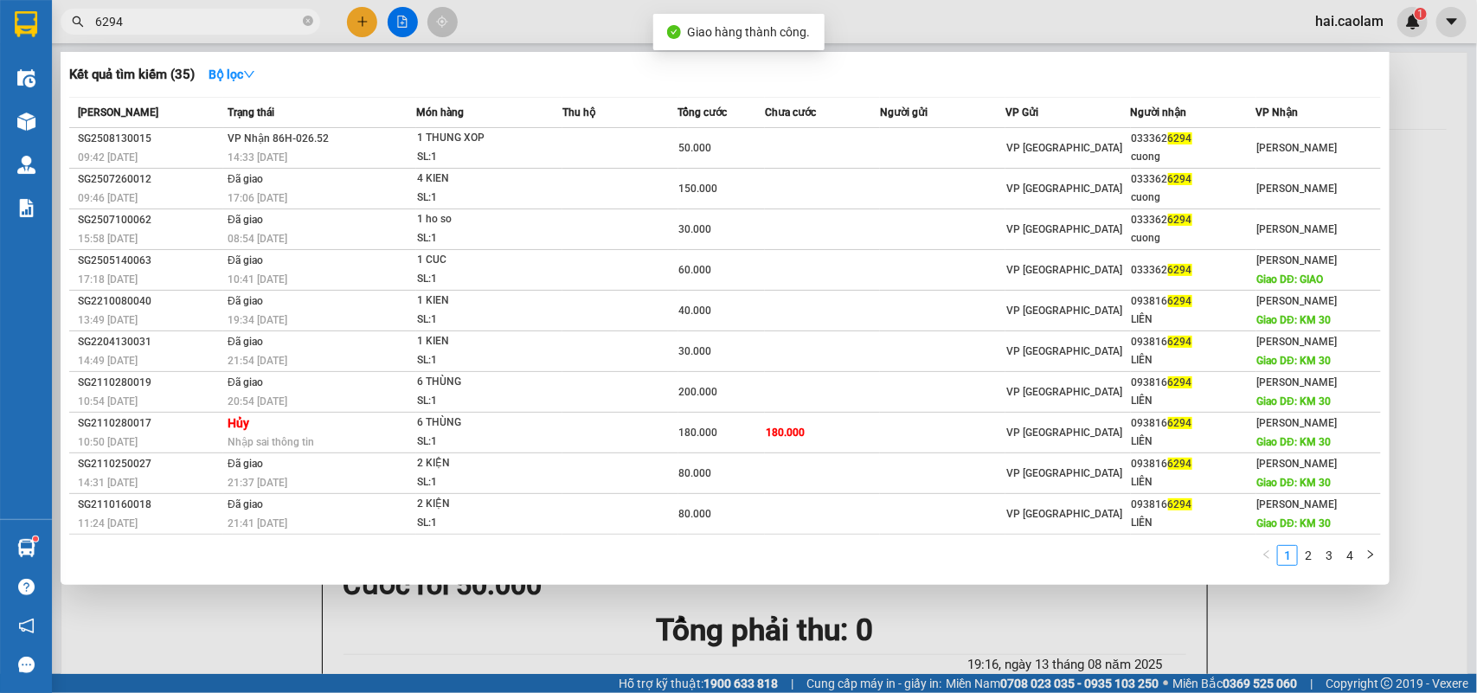
click at [200, 19] on input "6294" at bounding box center [197, 21] width 204 height 19
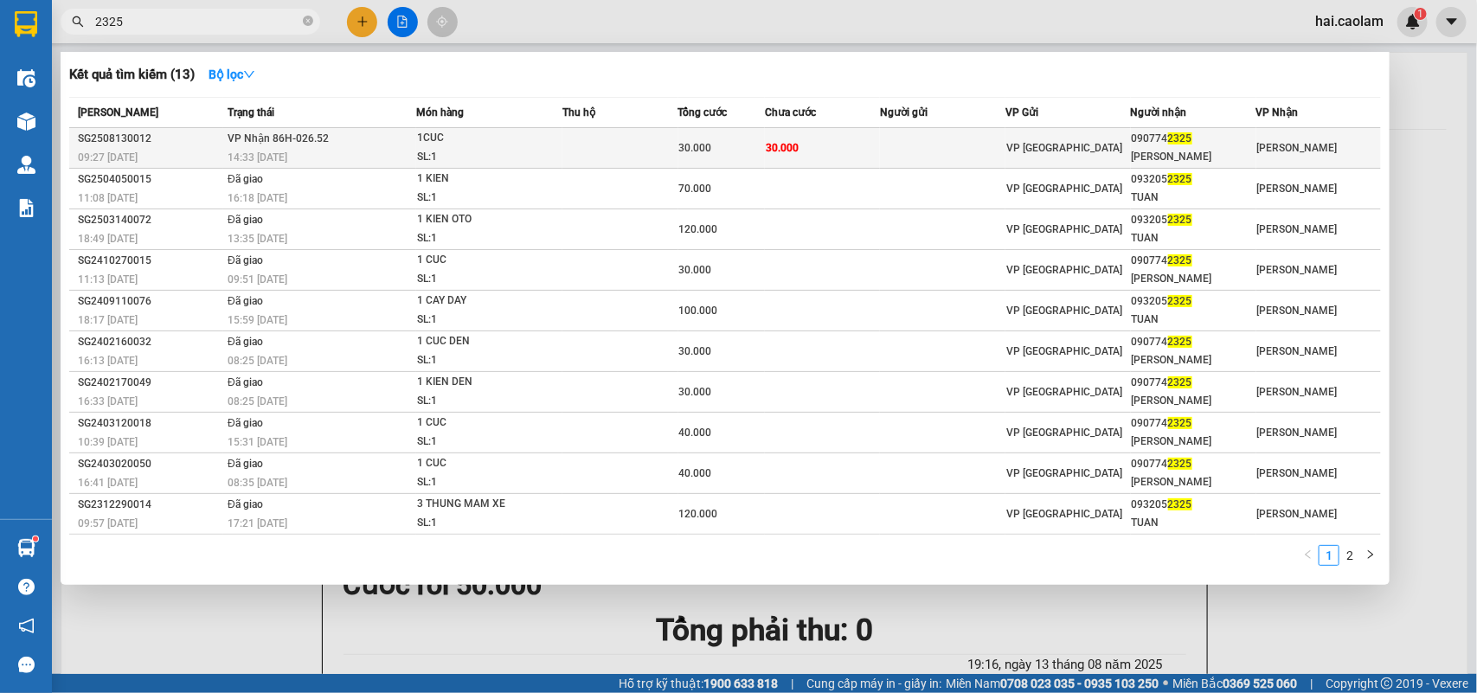
type input "2325"
click at [898, 153] on td at bounding box center [942, 148] width 125 height 41
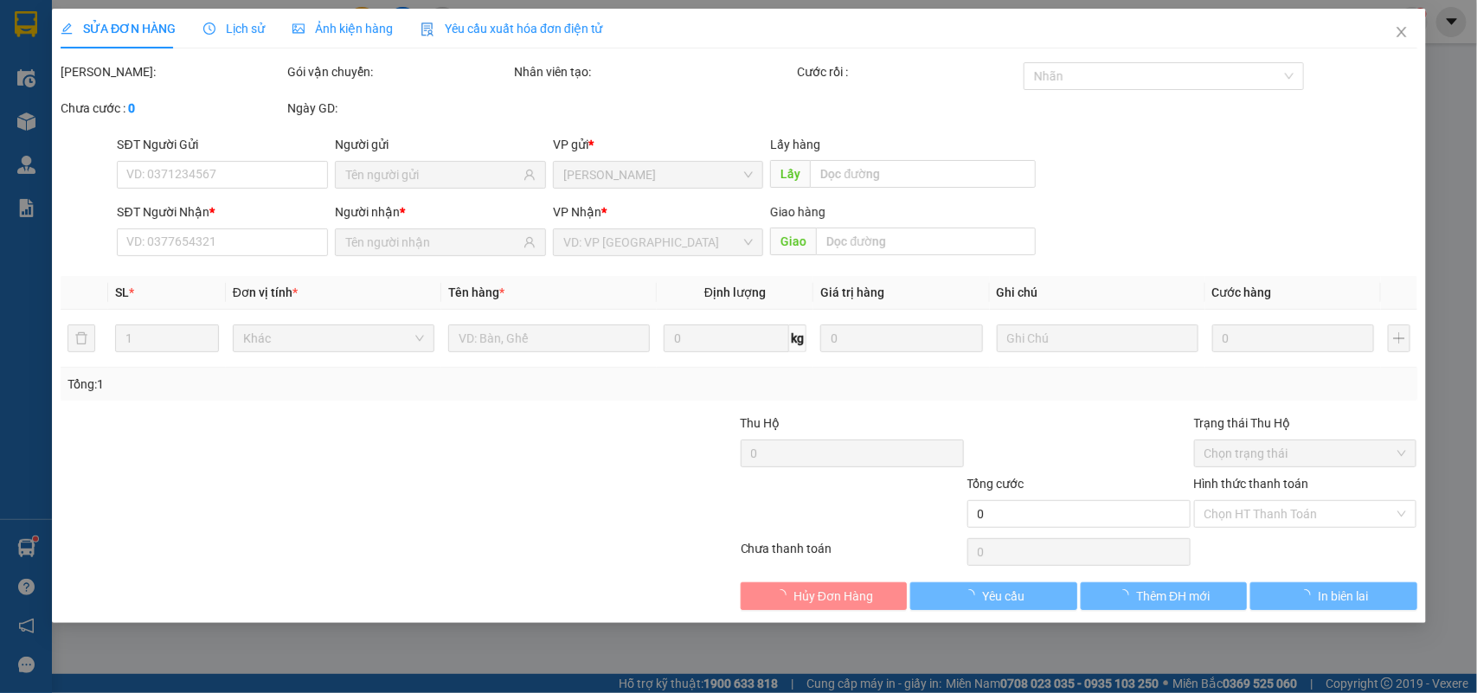
type input "0907742325"
type input "CAO THIEN"
type input "30.000"
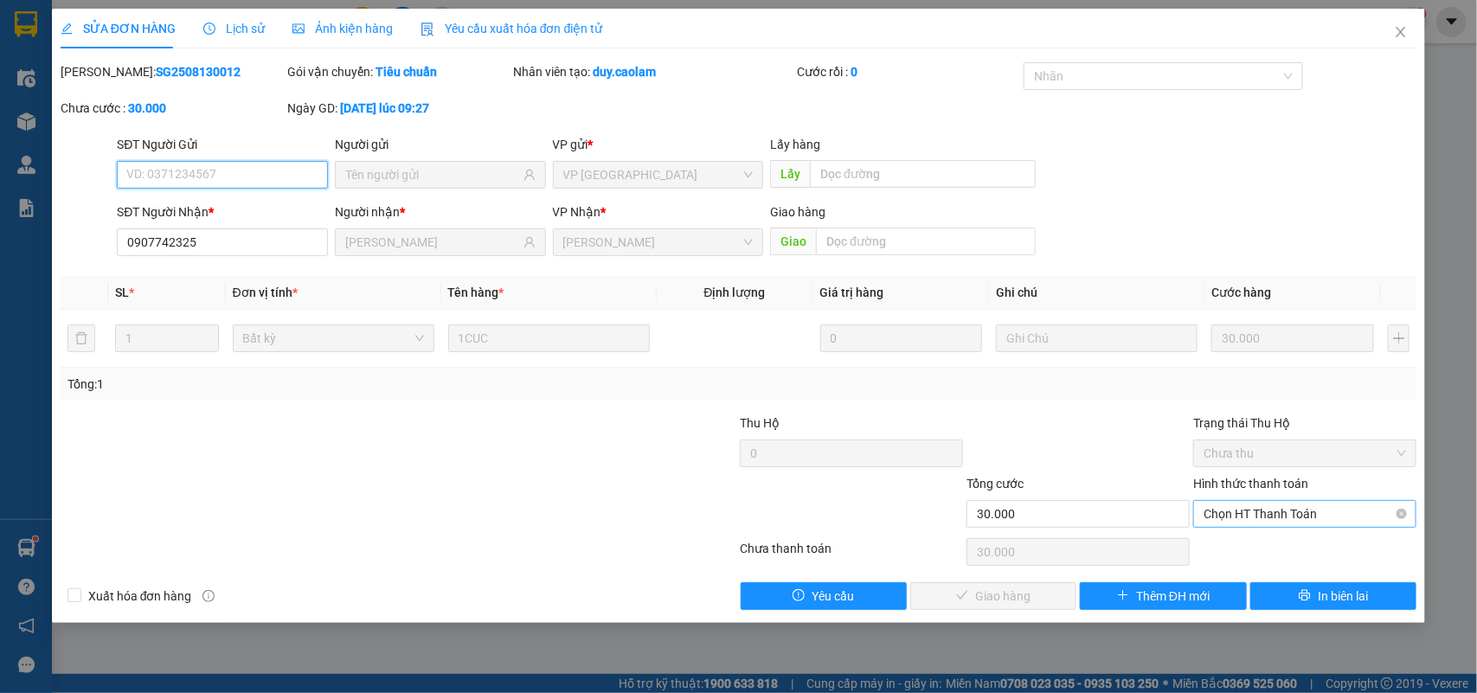
click at [1240, 519] on span "Chọn HT Thanh Toán" at bounding box center [1305, 514] width 202 height 26
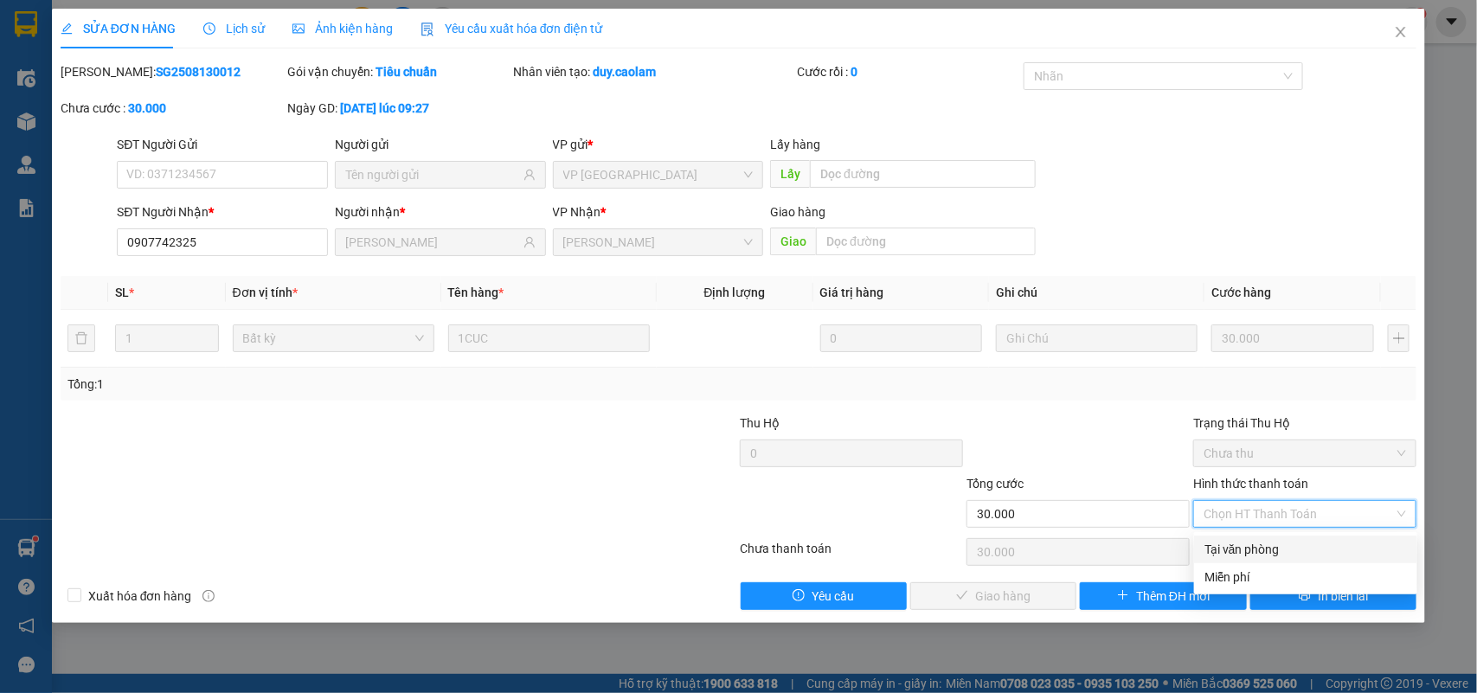
click at [1235, 552] on div "Tại văn phòng" at bounding box center [1305, 549] width 202 height 19
type input "0"
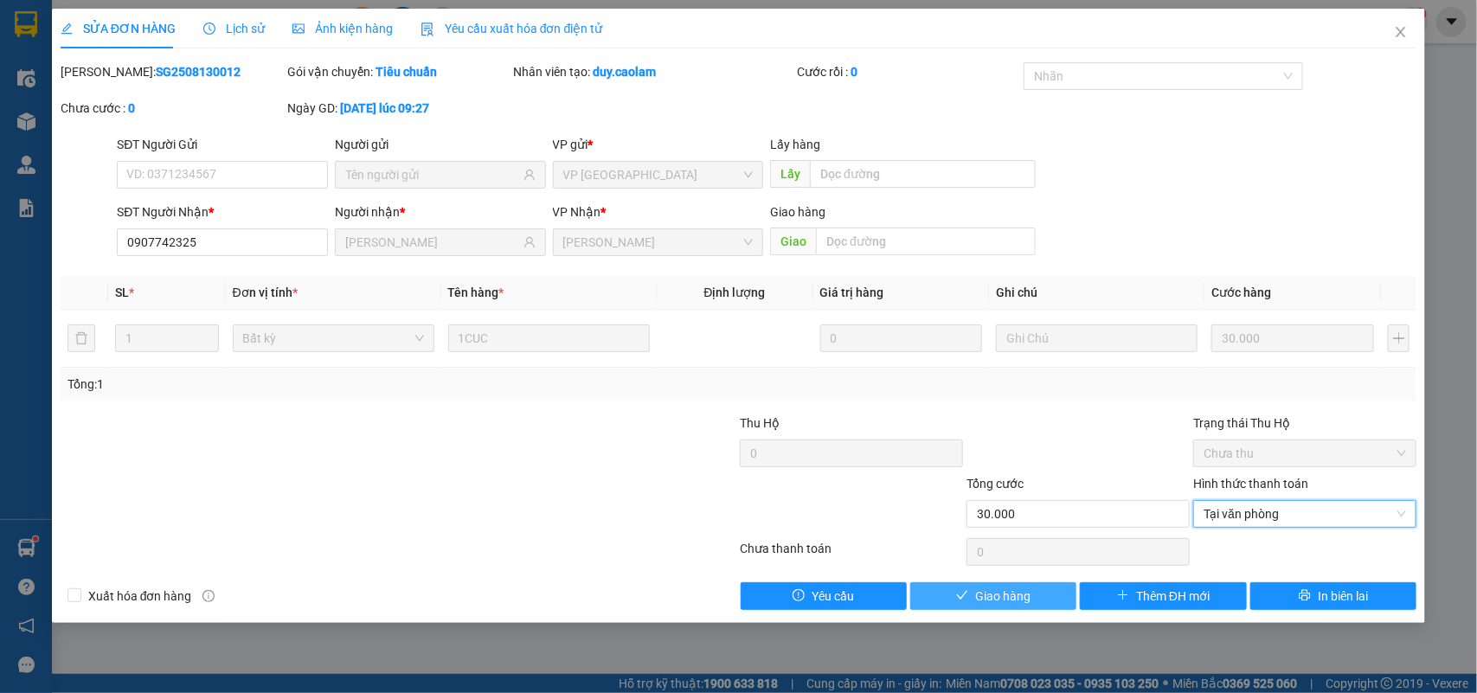
click at [1012, 602] on span "Giao hàng" at bounding box center [1002, 596] width 55 height 19
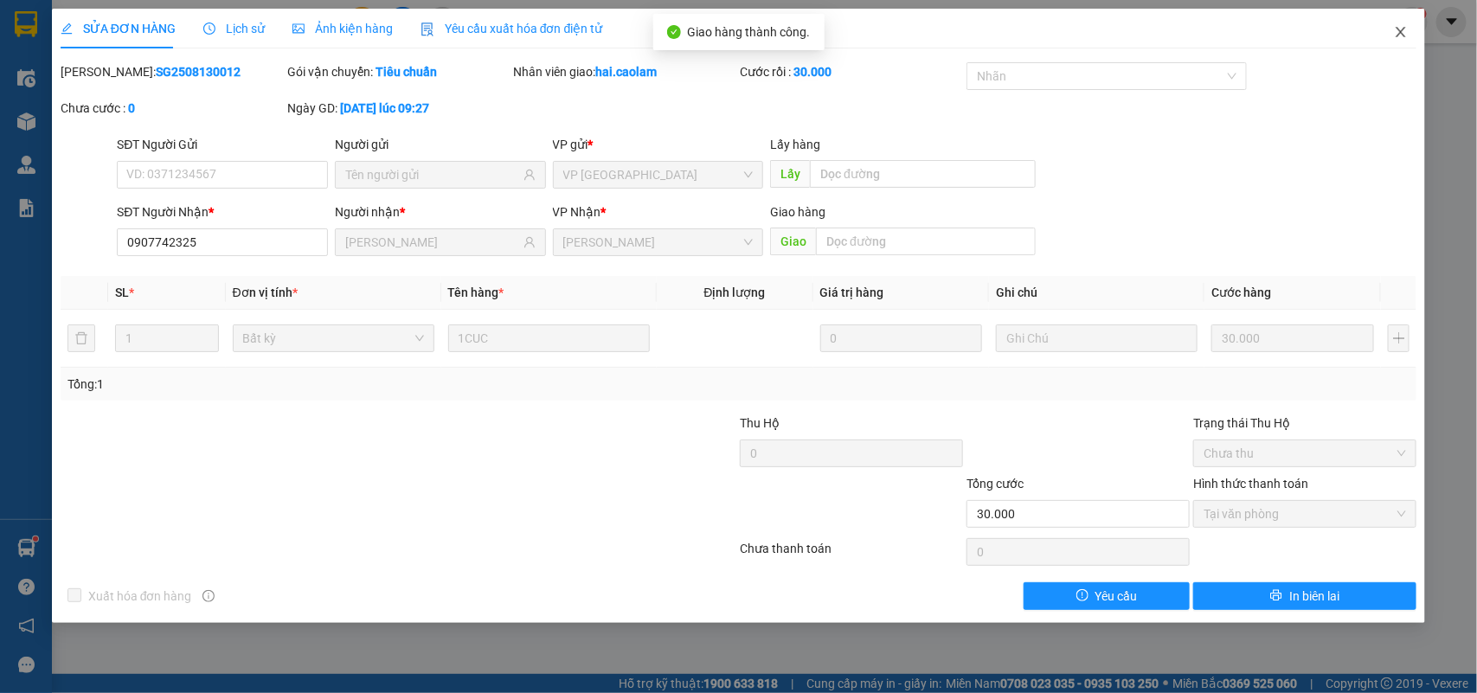
click at [1399, 25] on icon "close" at bounding box center [1401, 32] width 14 height 14
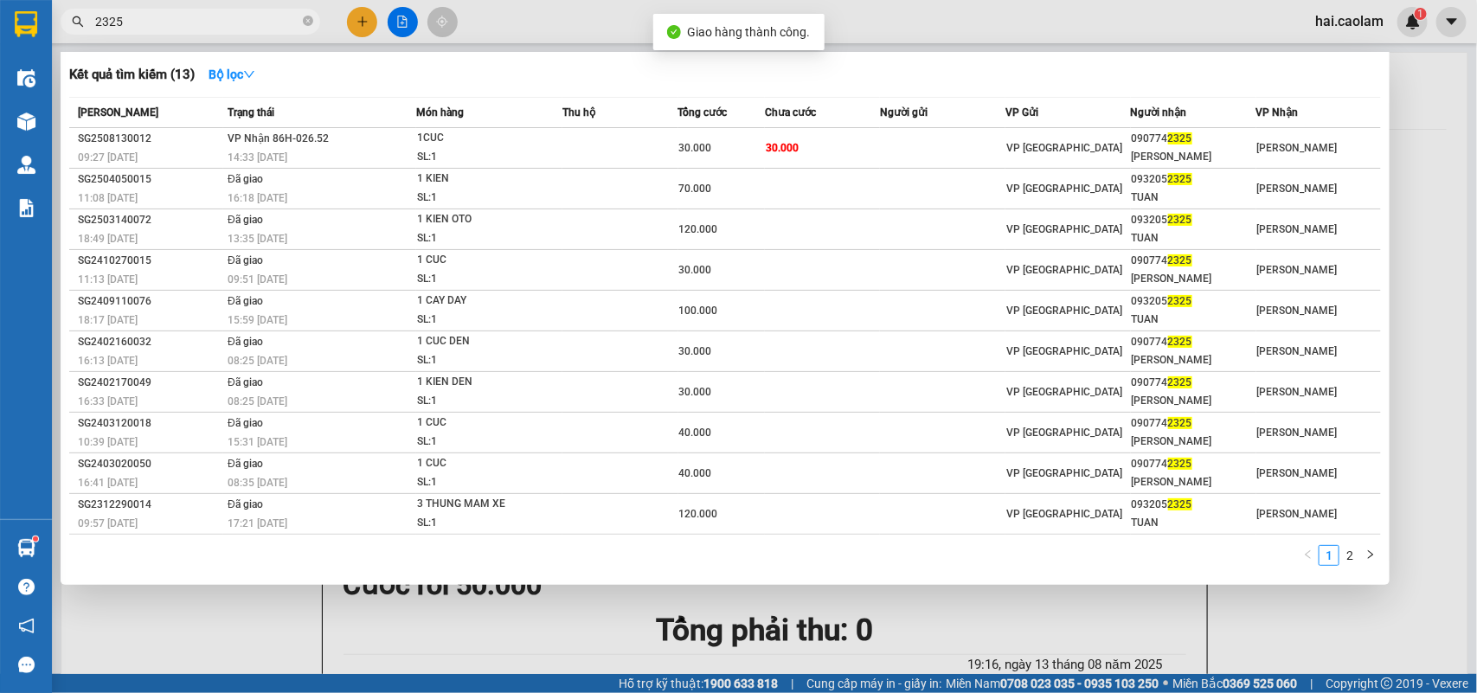
click at [241, 19] on input "2325" at bounding box center [197, 21] width 204 height 19
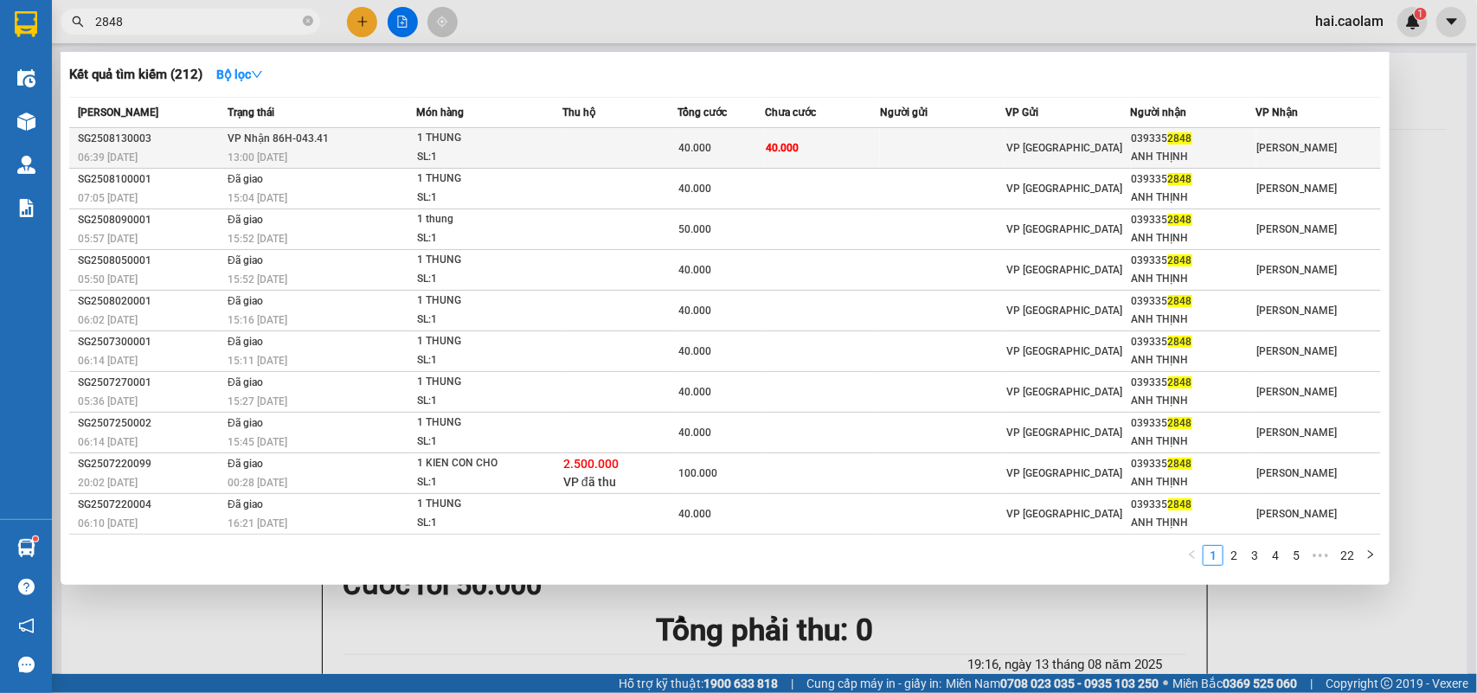
click at [963, 141] on td at bounding box center [942, 148] width 125 height 41
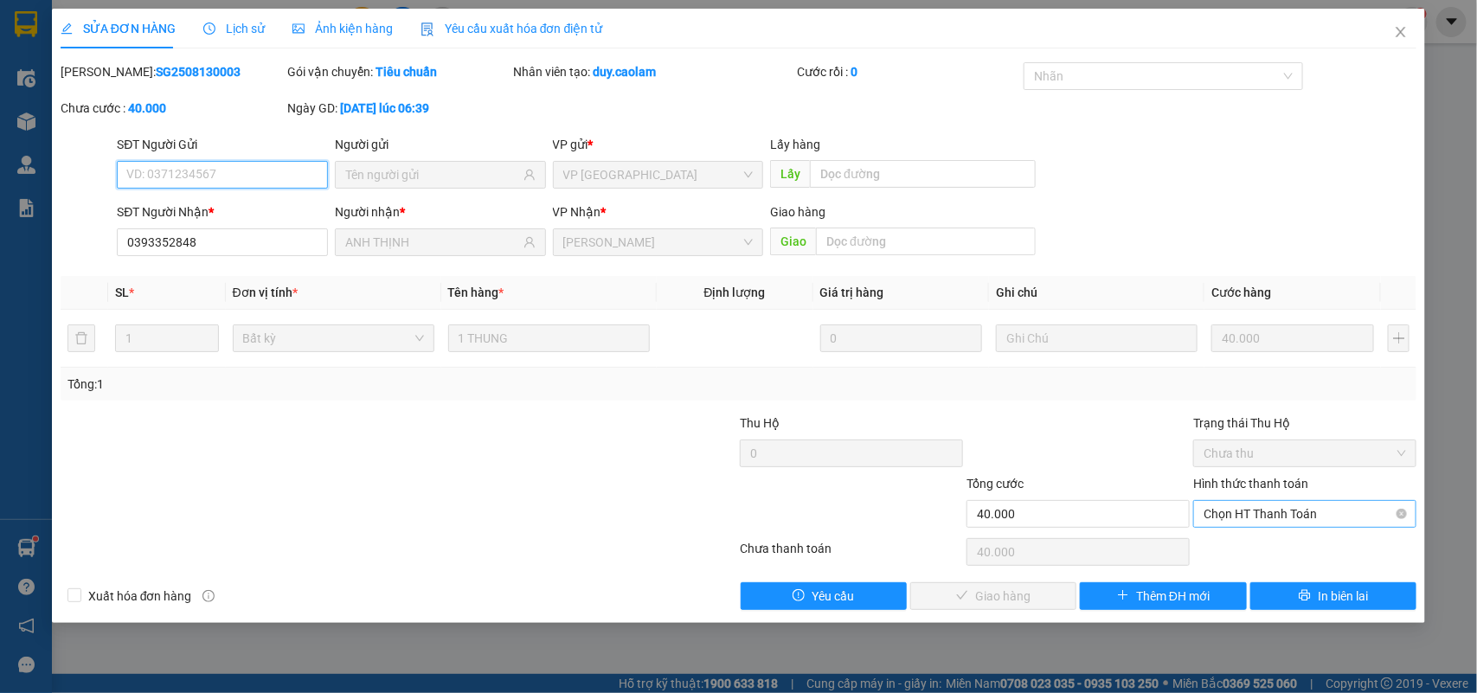
click at [1296, 520] on span "Chọn HT Thanh Toán" at bounding box center [1305, 514] width 202 height 26
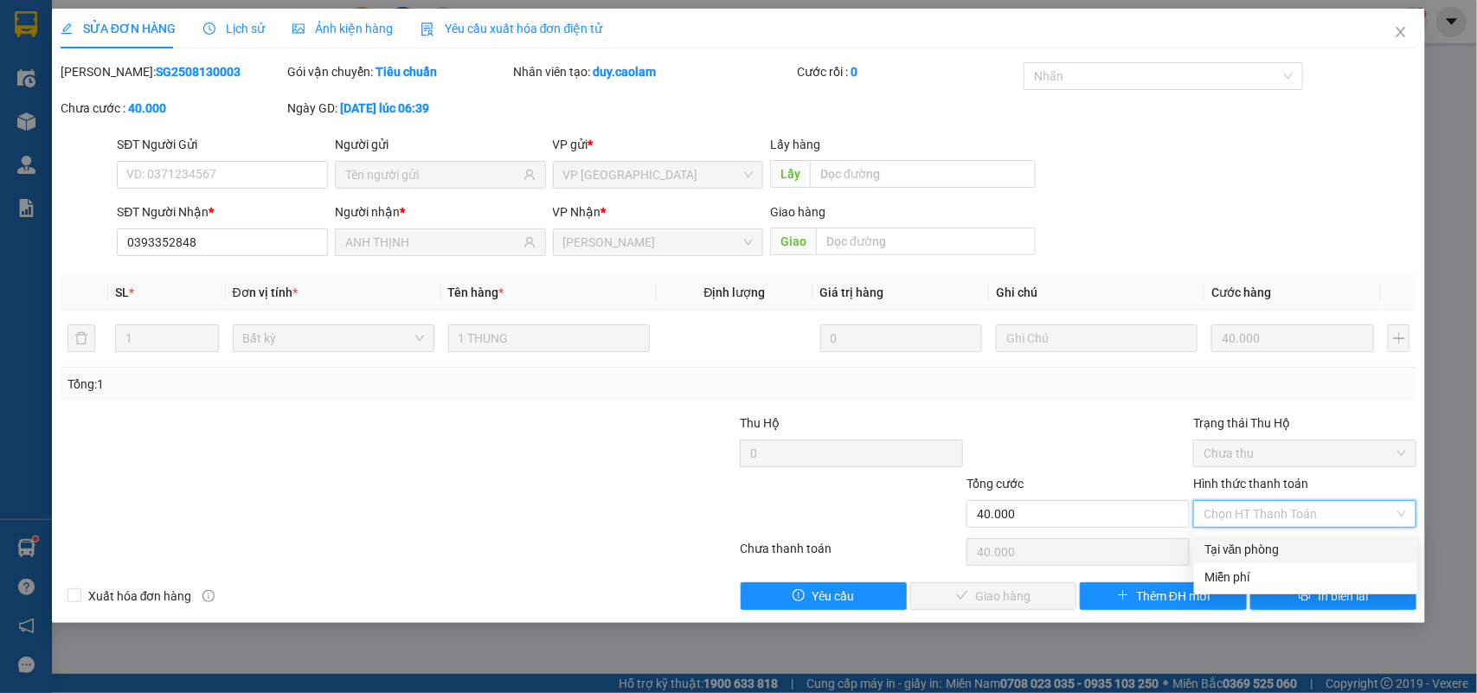
click at [1294, 536] on div "Tại văn phòng" at bounding box center [1305, 550] width 223 height 28
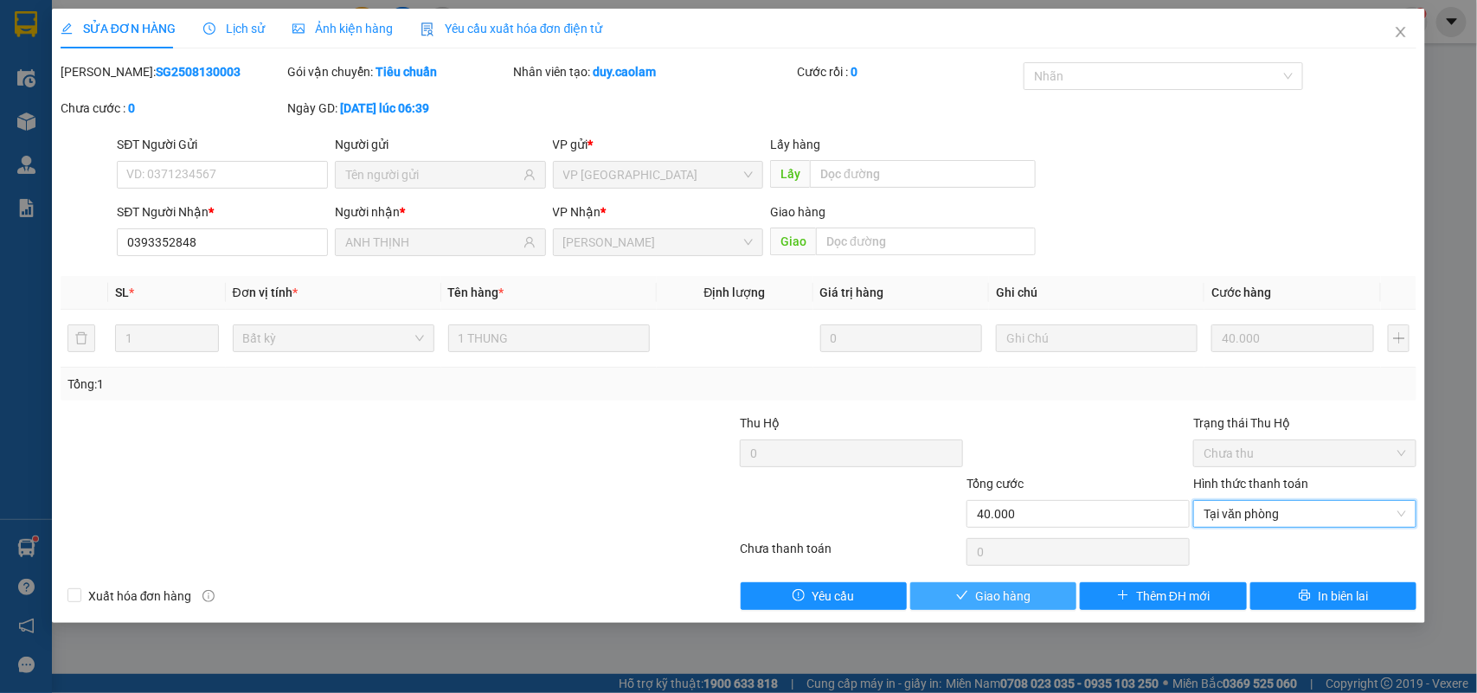
click at [1011, 601] on span "Giao hàng" at bounding box center [1002, 596] width 55 height 19
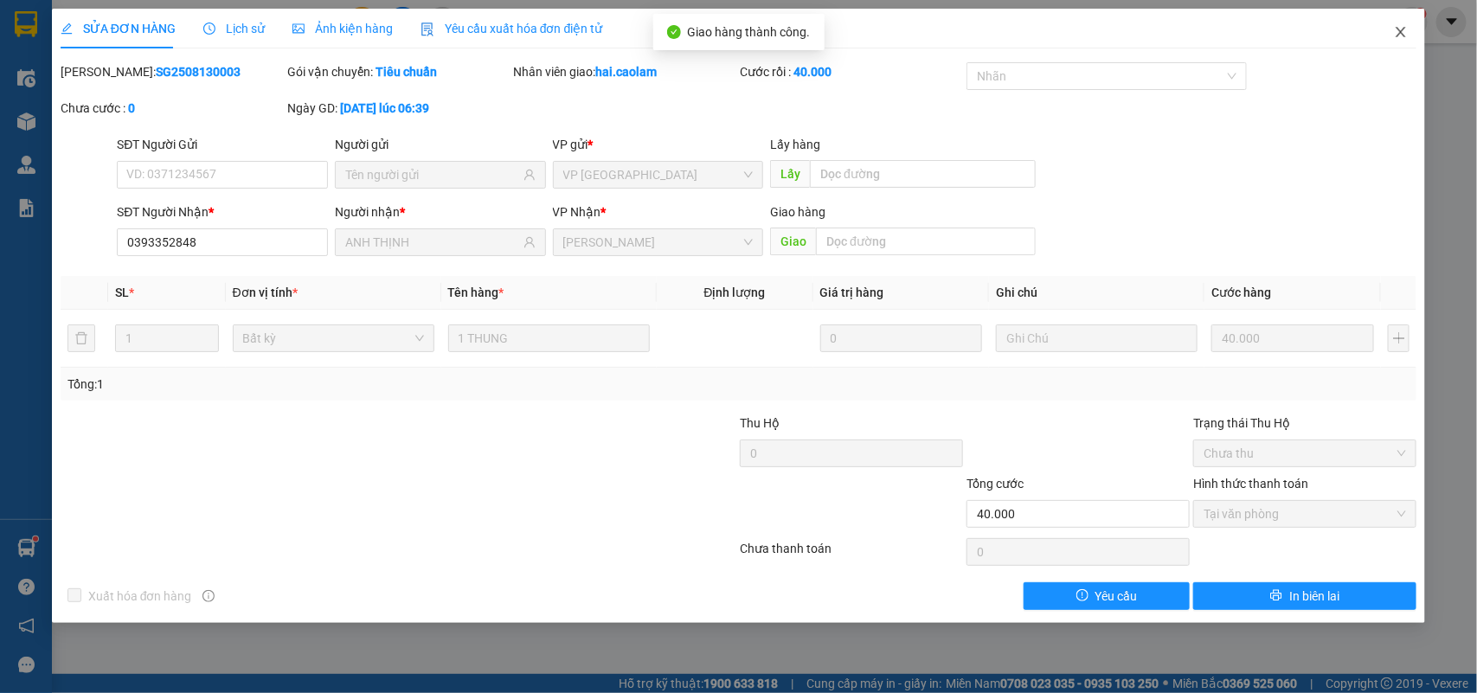
click at [1402, 29] on icon "close" at bounding box center [1401, 32] width 14 height 14
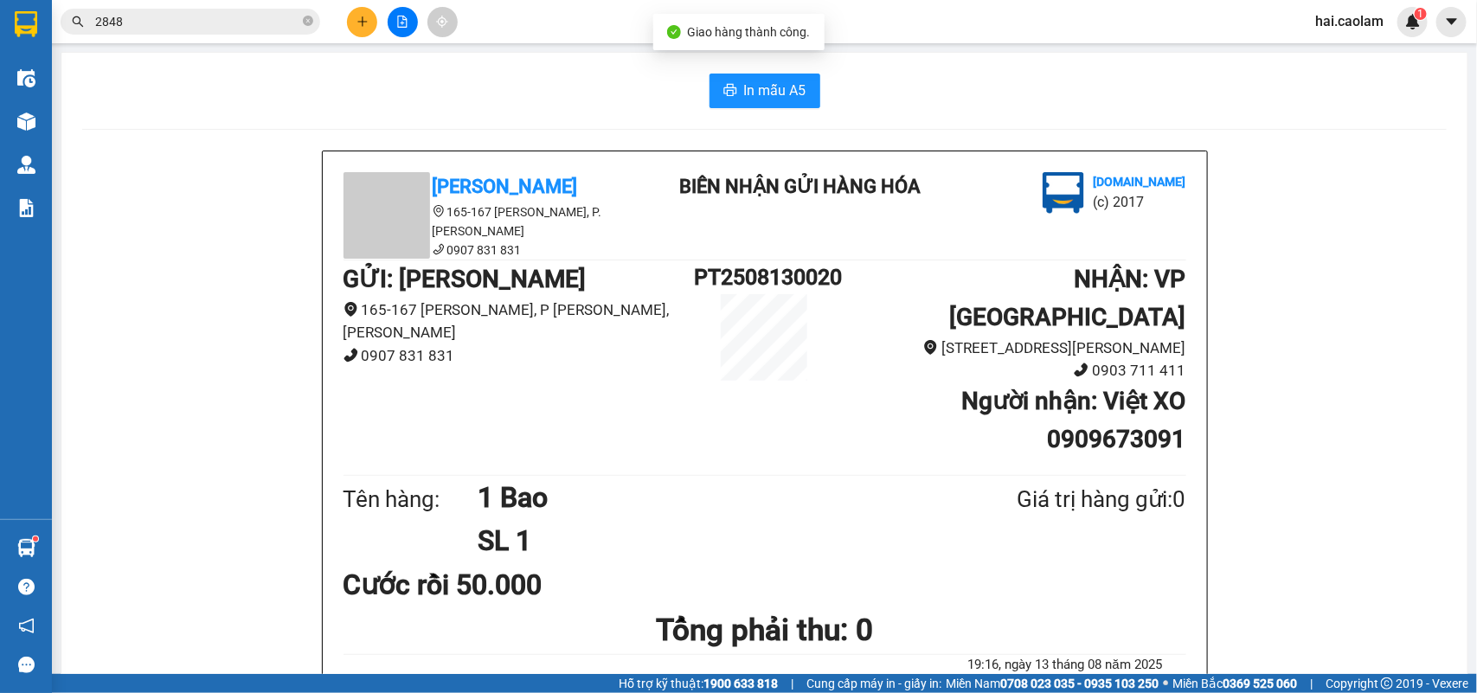
click at [214, 22] on input "2848" at bounding box center [197, 21] width 204 height 19
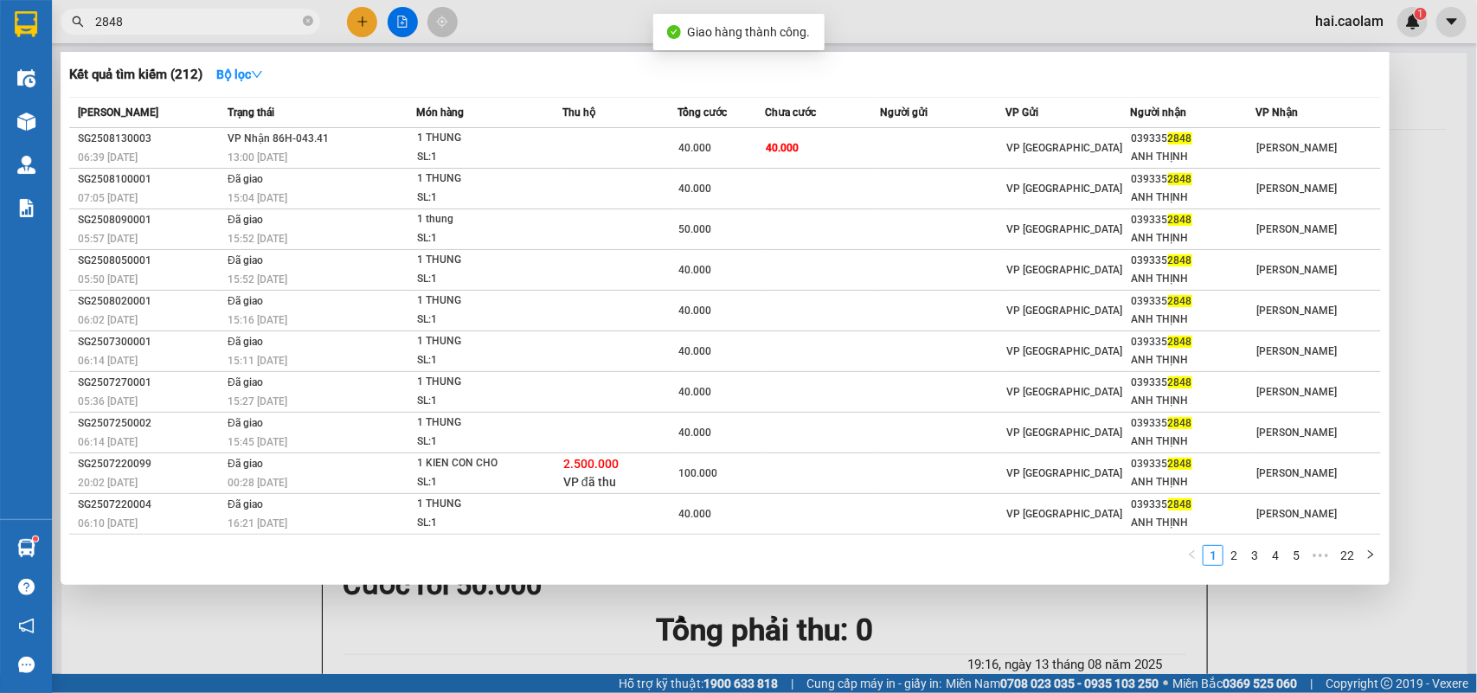
click at [214, 22] on input "2848" at bounding box center [197, 21] width 204 height 19
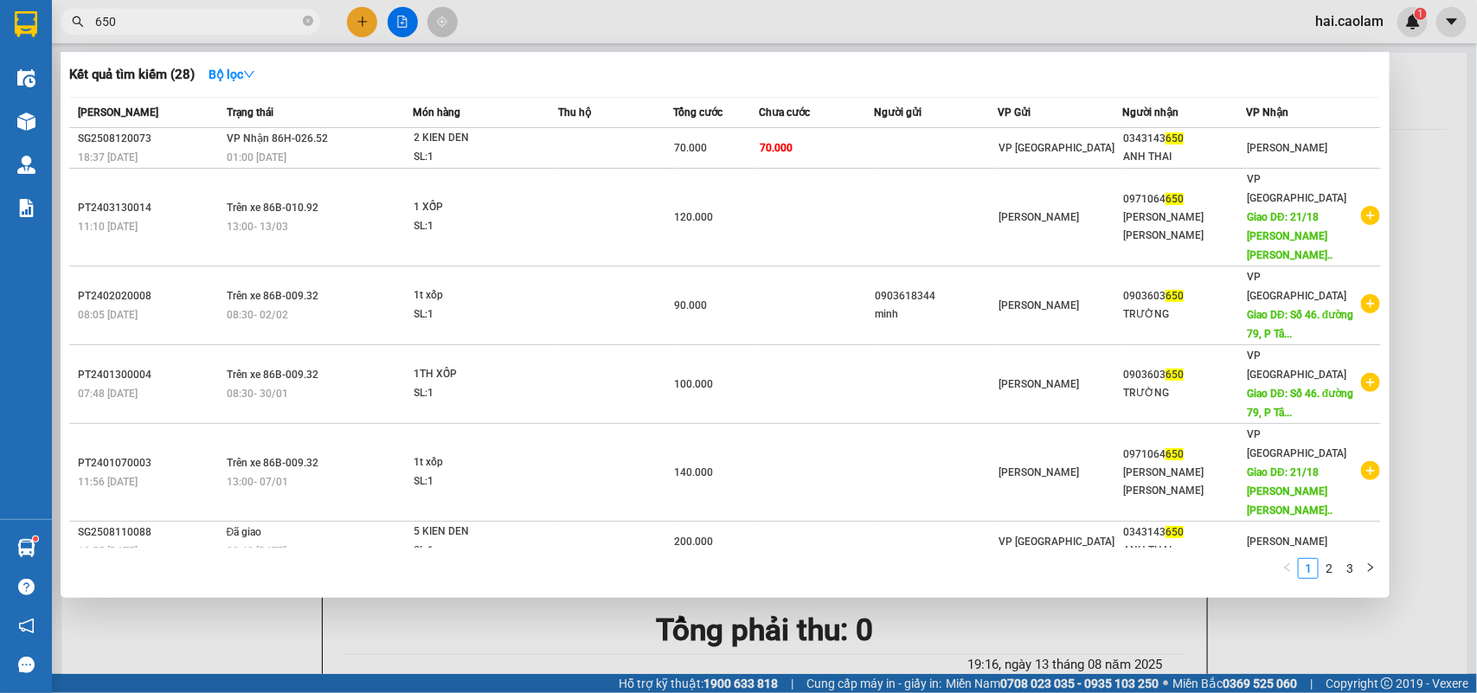
type input "650"
click at [897, 151] on td at bounding box center [936, 148] width 125 height 41
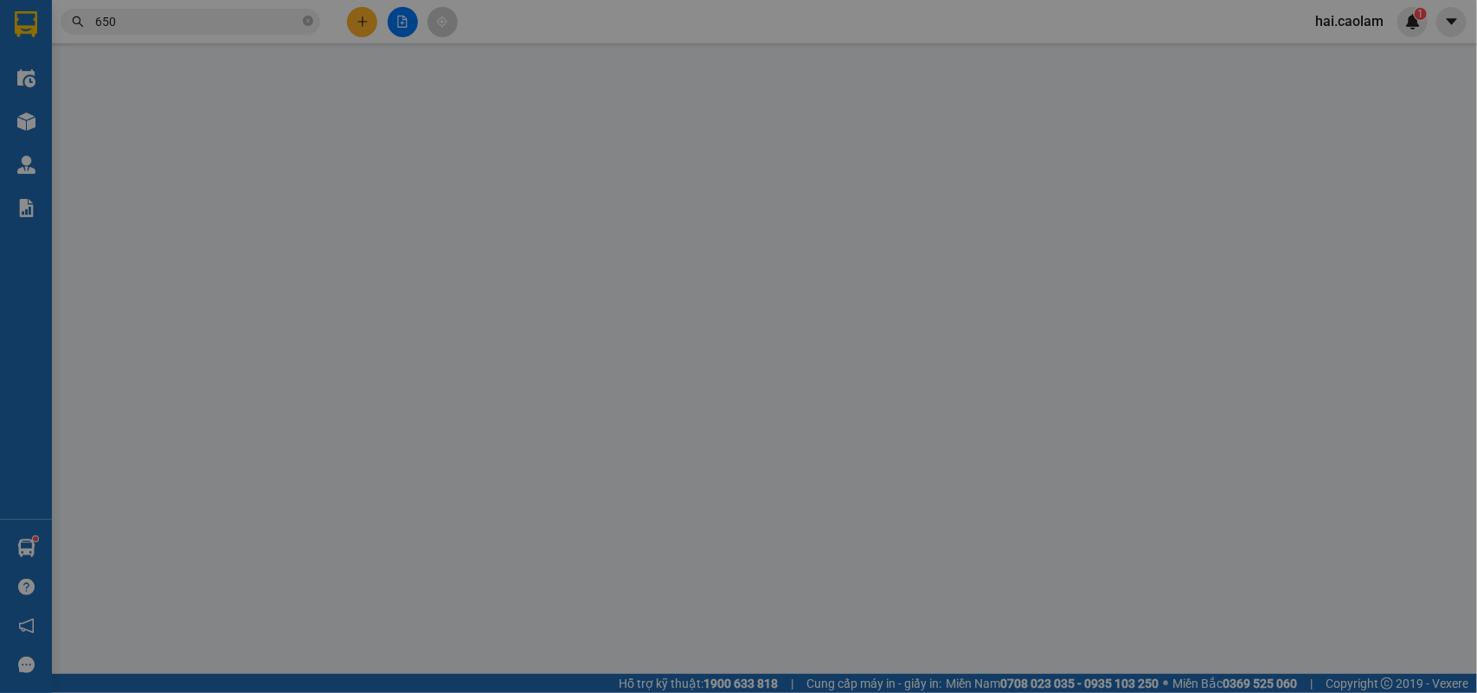
type input "0343143650"
type input "ANH THAI"
type input "70.000"
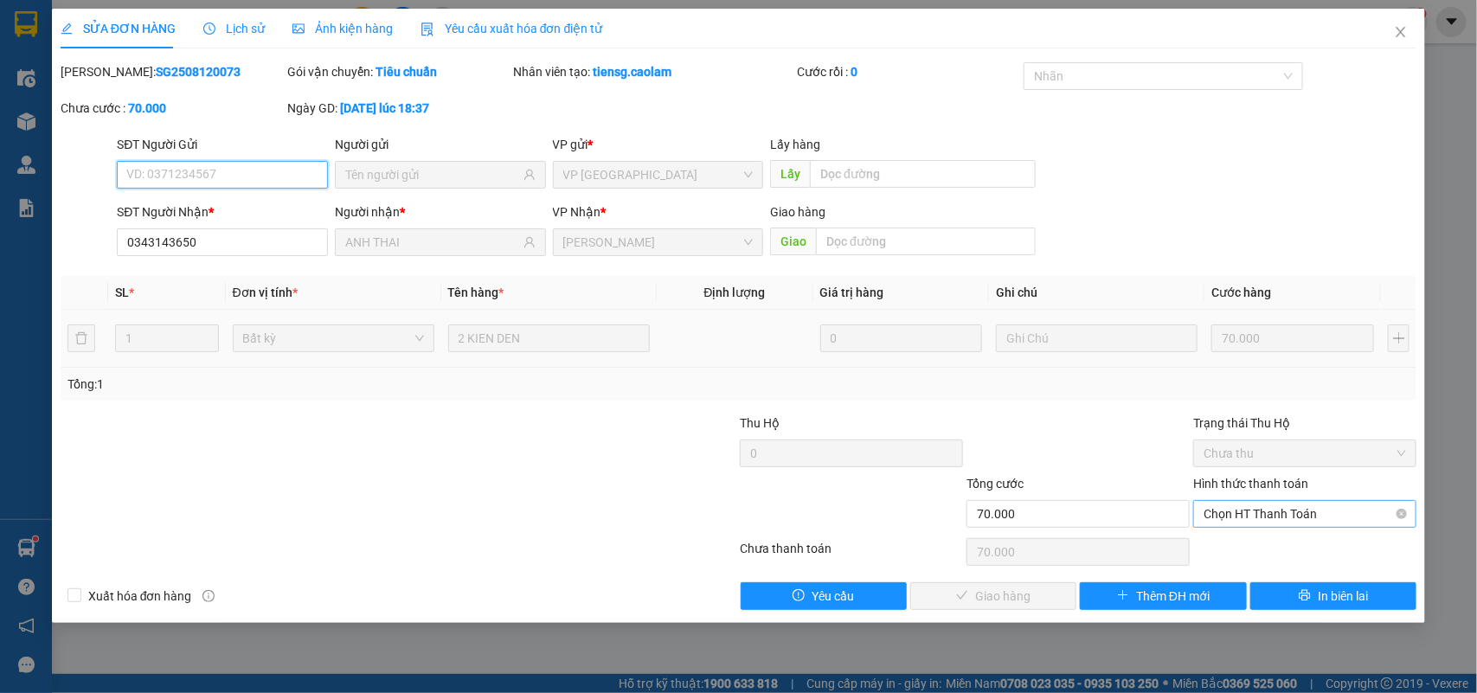
click at [1286, 509] on span "Chọn HT Thanh Toán" at bounding box center [1305, 514] width 202 height 26
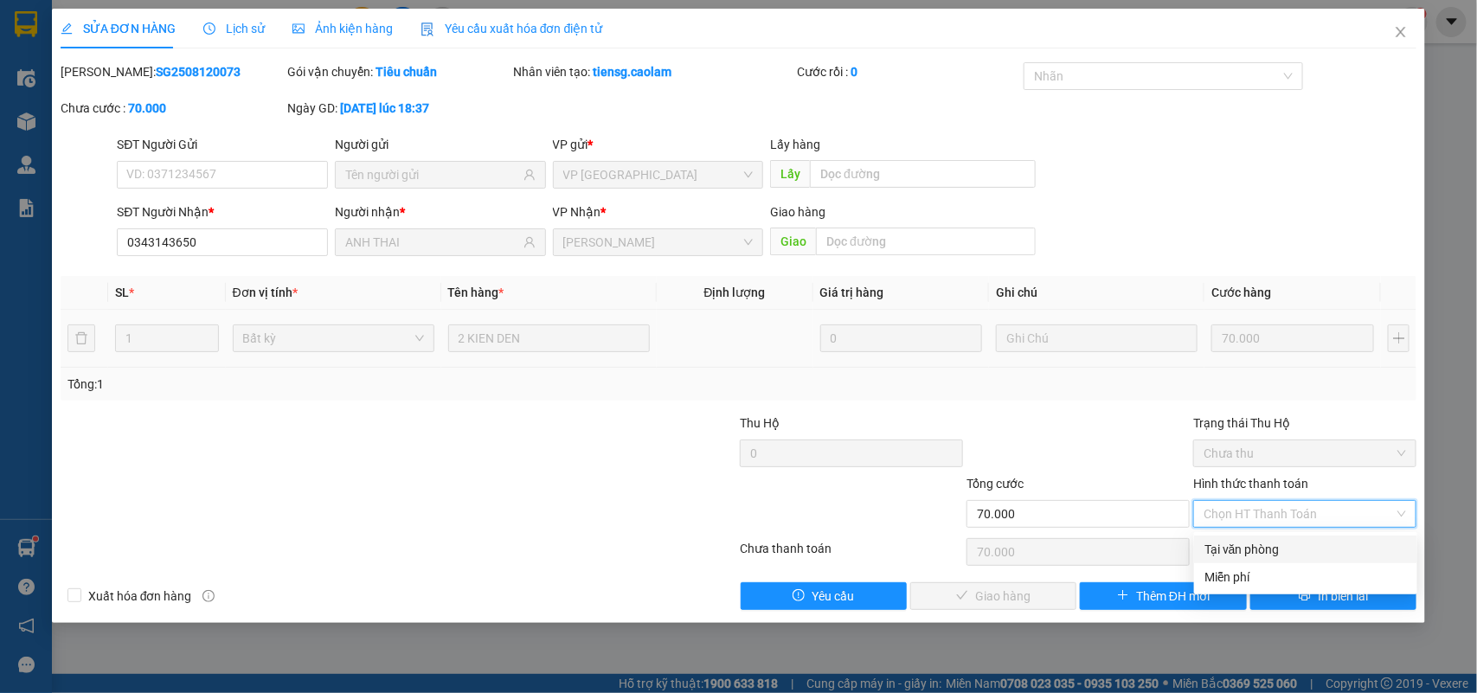
click at [1279, 540] on div "Tại văn phòng" at bounding box center [1305, 549] width 202 height 19
type input "0"
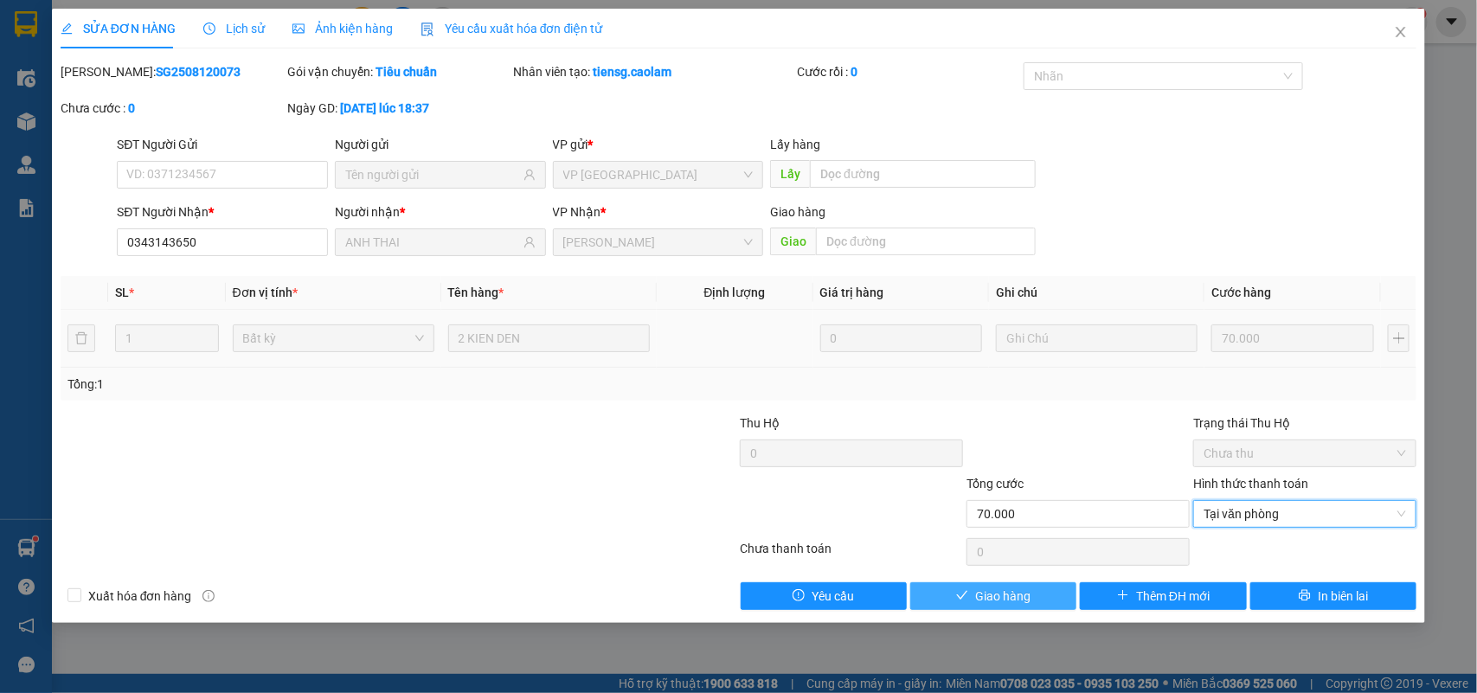
click at [975, 582] on button "Giao hàng" at bounding box center [993, 596] width 166 height 28
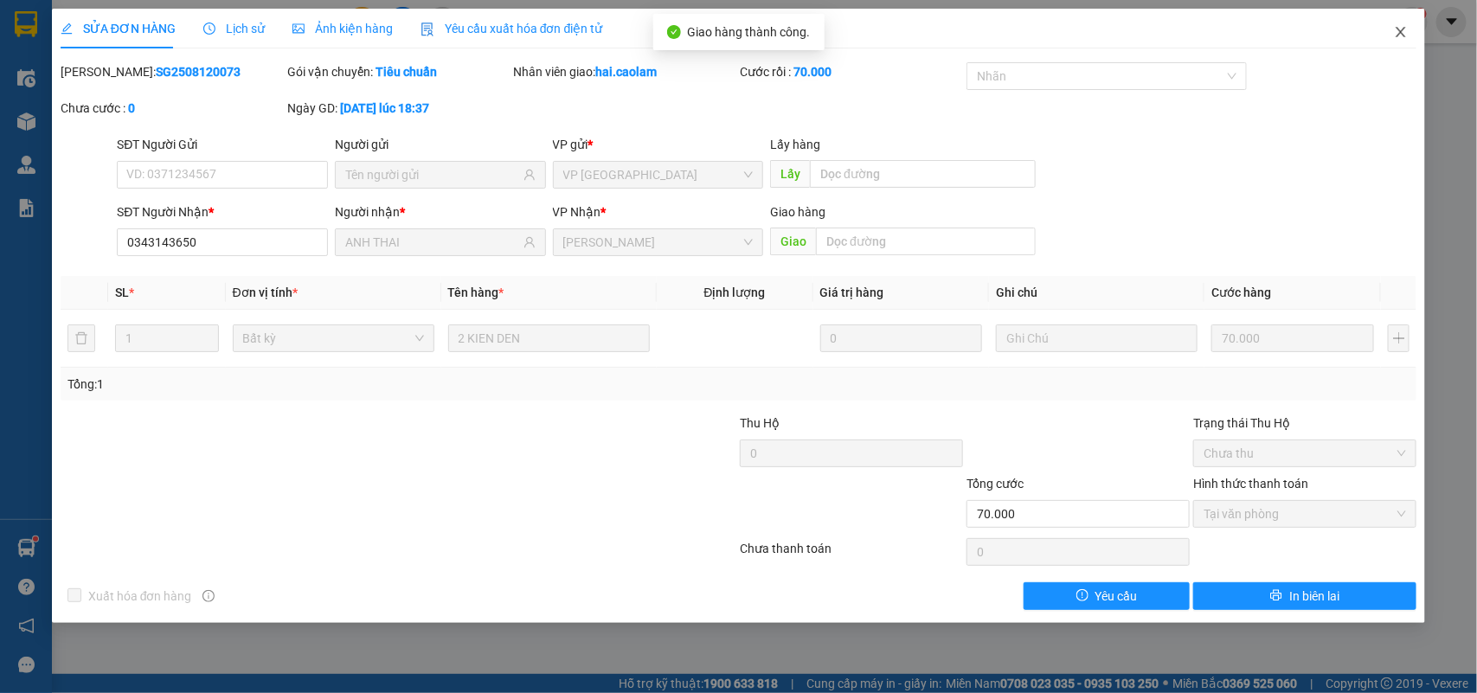
click at [1404, 36] on icon "close" at bounding box center [1402, 32] width 10 height 10
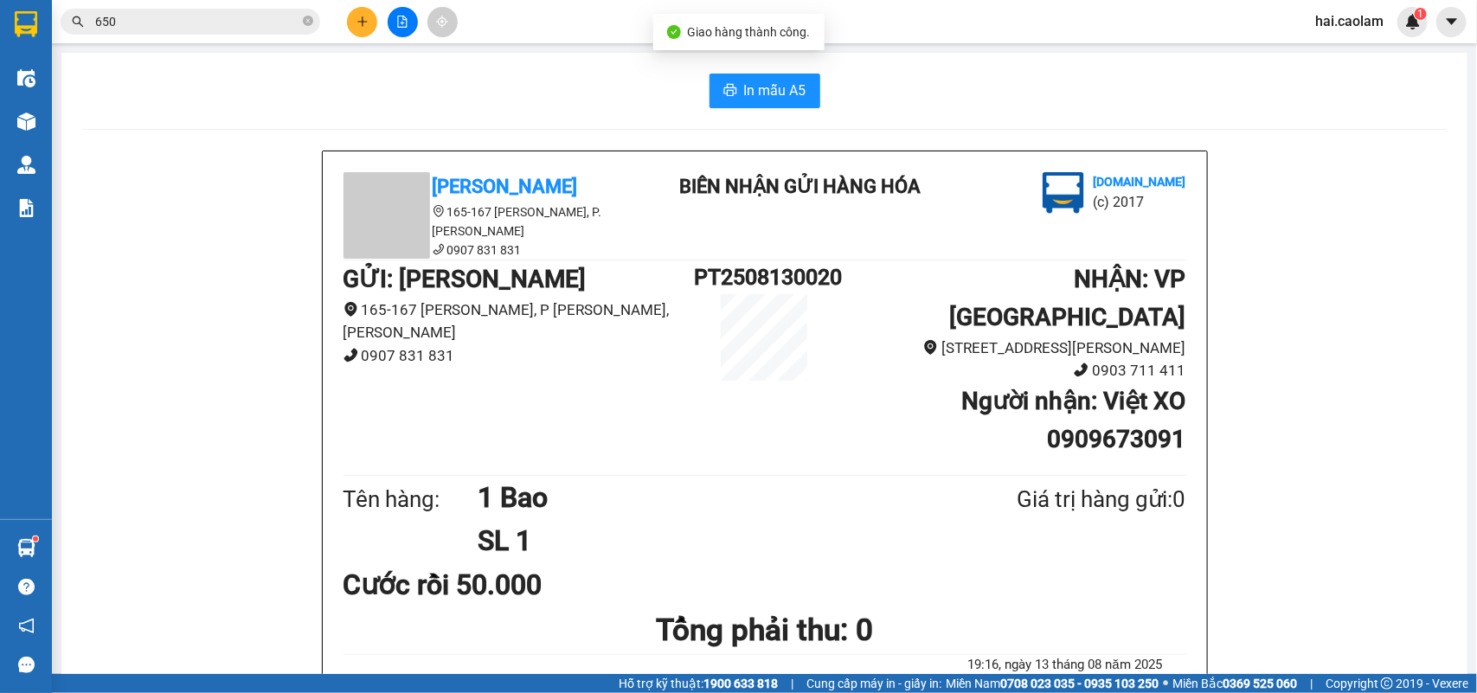
click at [257, 22] on input "650" at bounding box center [197, 21] width 204 height 19
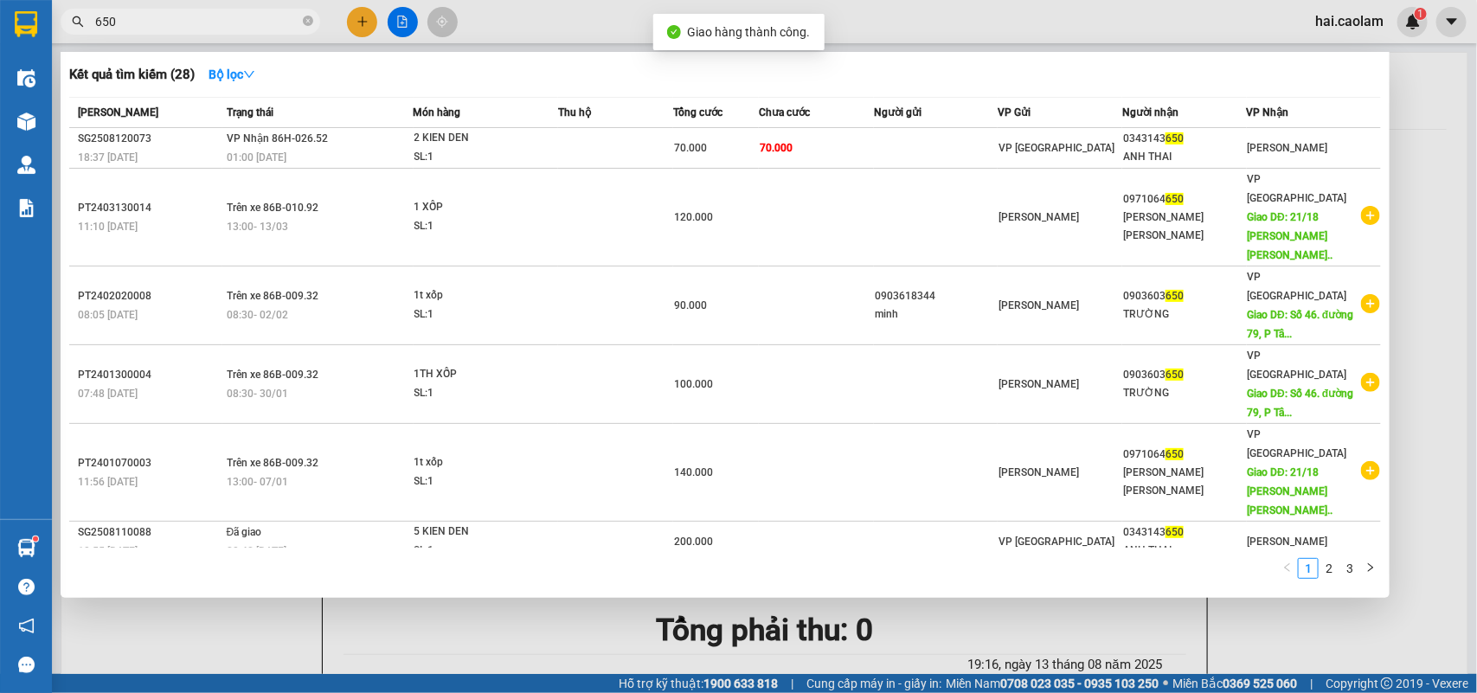
click at [257, 22] on input "650" at bounding box center [197, 21] width 204 height 19
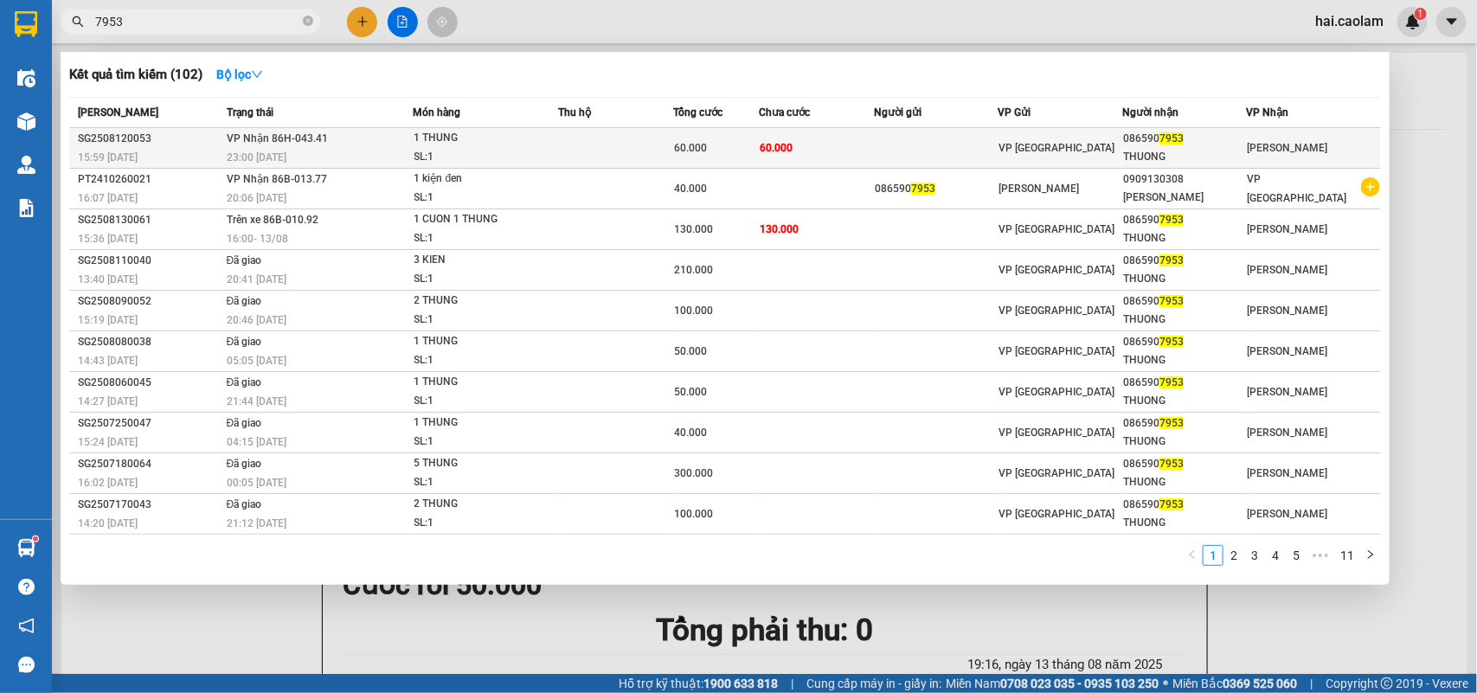
type input "7953"
click at [932, 139] on td at bounding box center [936, 148] width 125 height 41
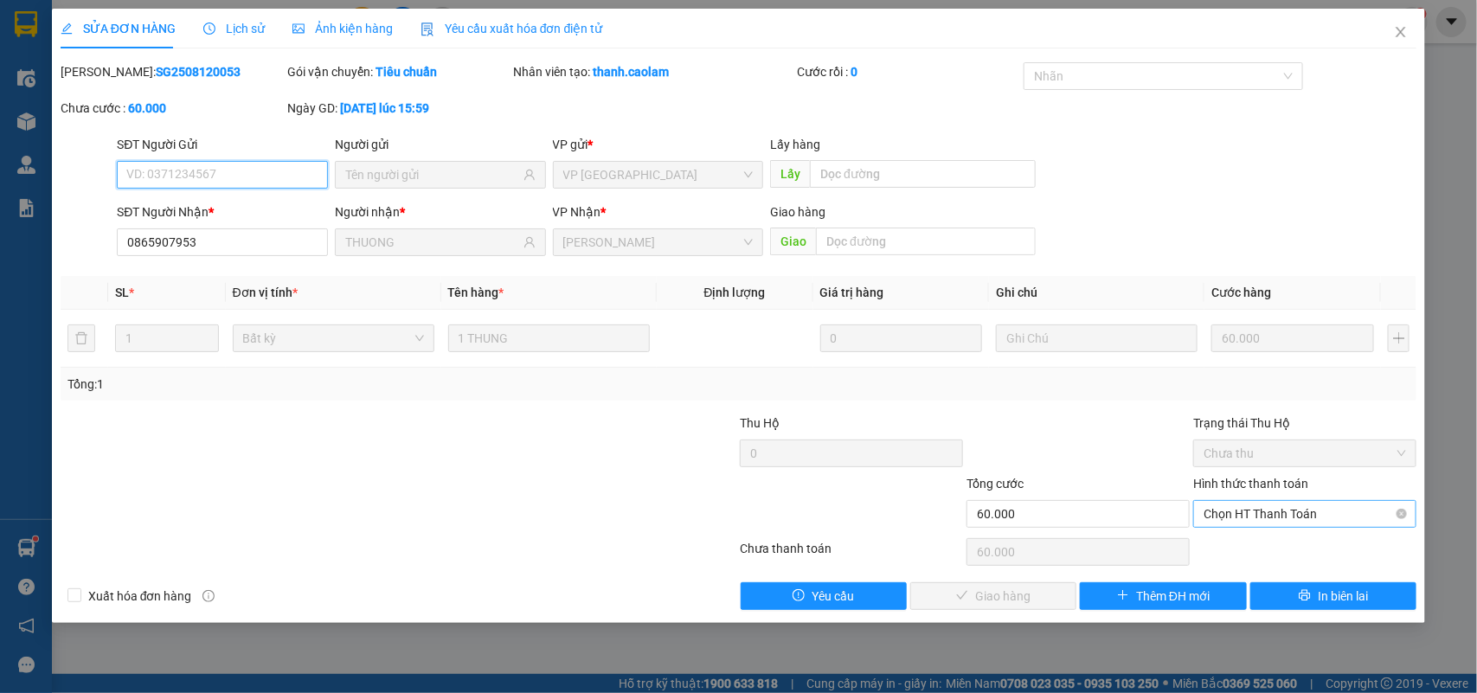
click at [1278, 517] on span "Chọn HT Thanh Toán" at bounding box center [1305, 514] width 202 height 26
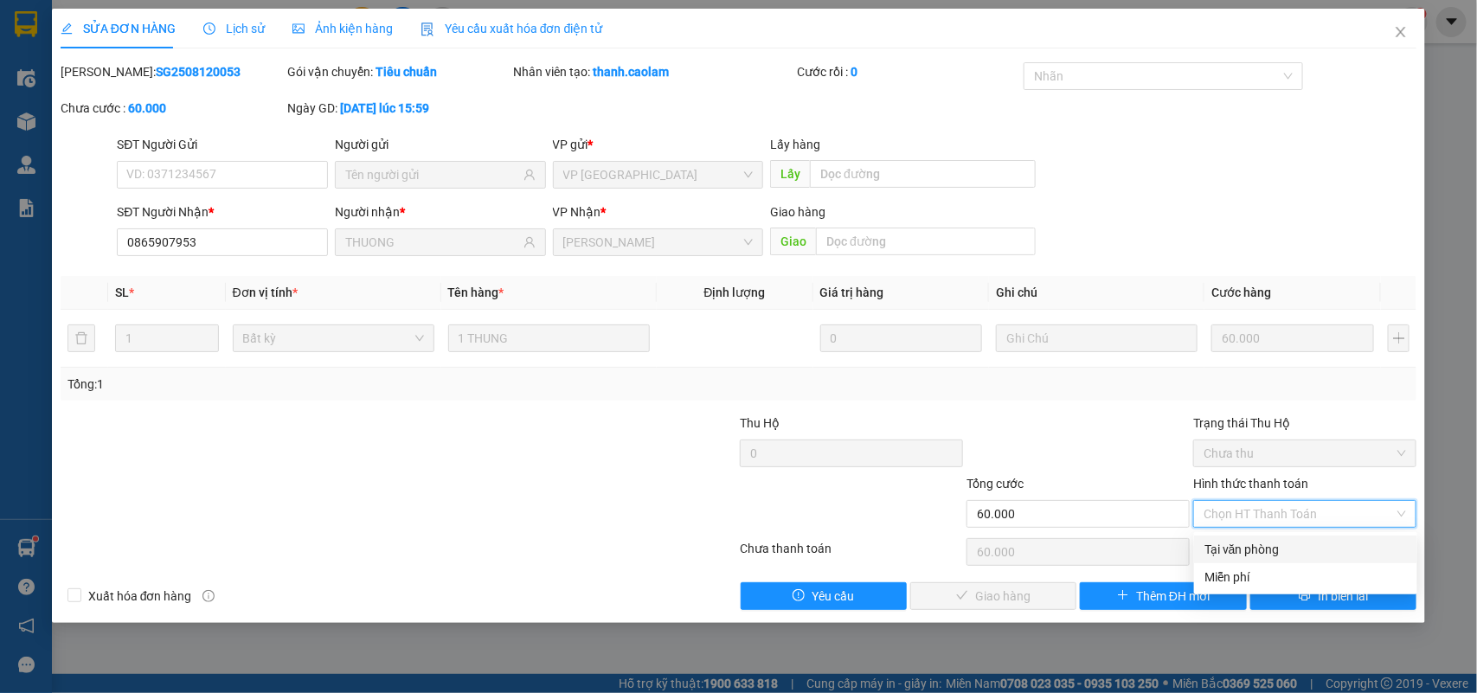
click at [1274, 547] on div "Tại văn phòng" at bounding box center [1305, 549] width 202 height 19
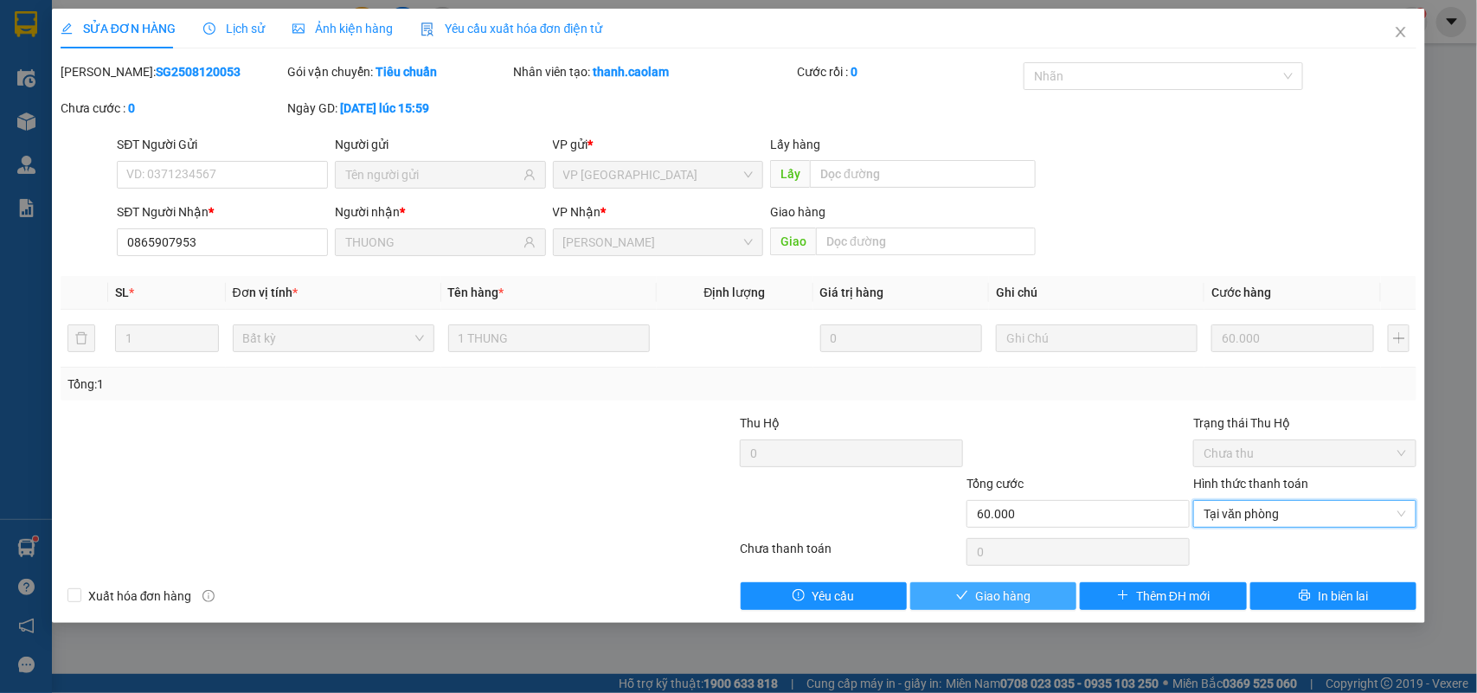
click at [1008, 593] on span "Giao hàng" at bounding box center [1002, 596] width 55 height 19
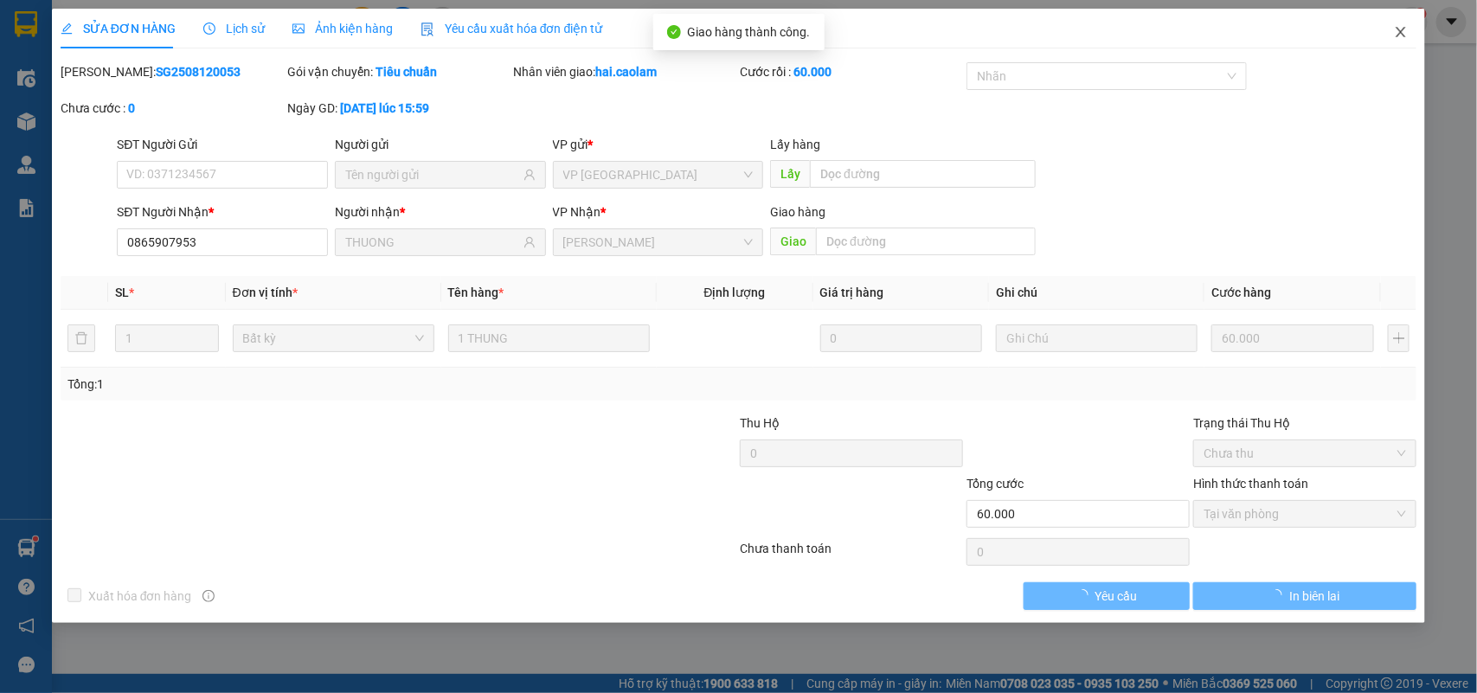
click at [1398, 29] on icon "close" at bounding box center [1402, 32] width 10 height 10
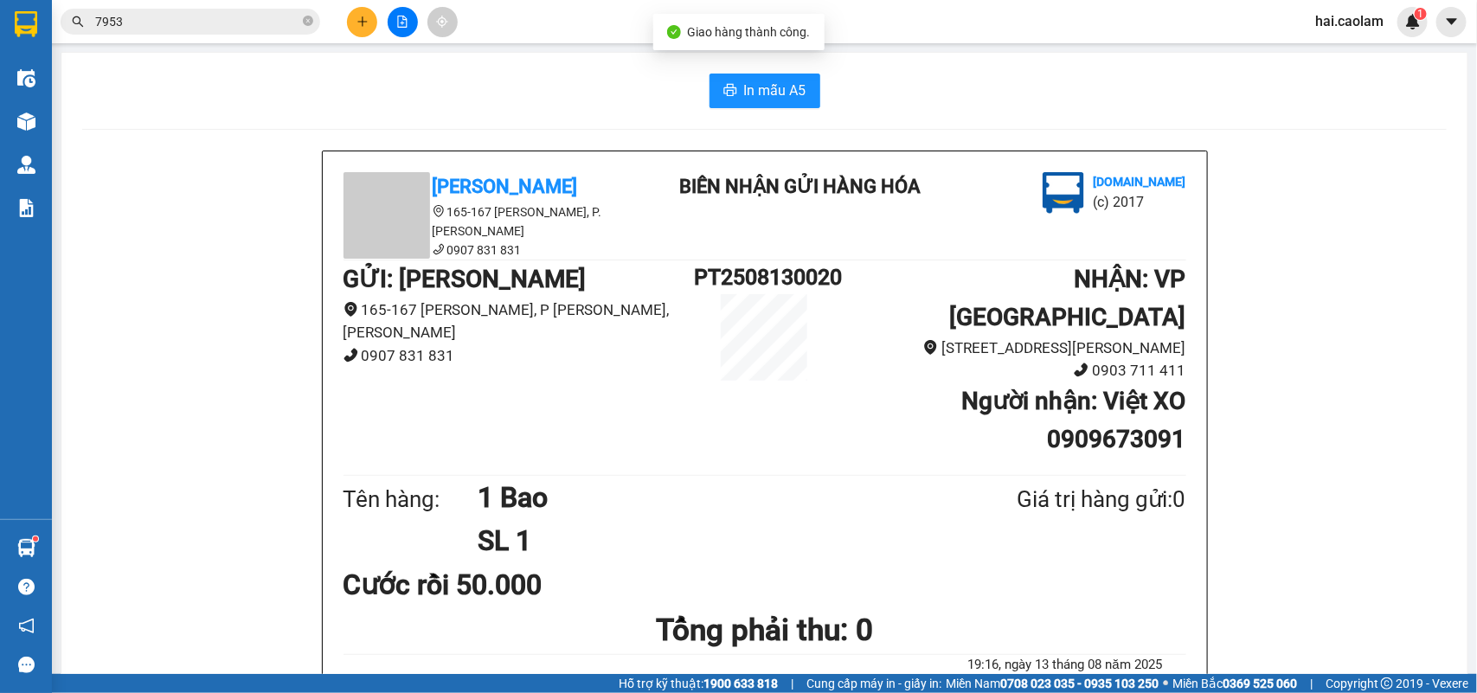
click at [193, 30] on input "7953" at bounding box center [197, 21] width 204 height 19
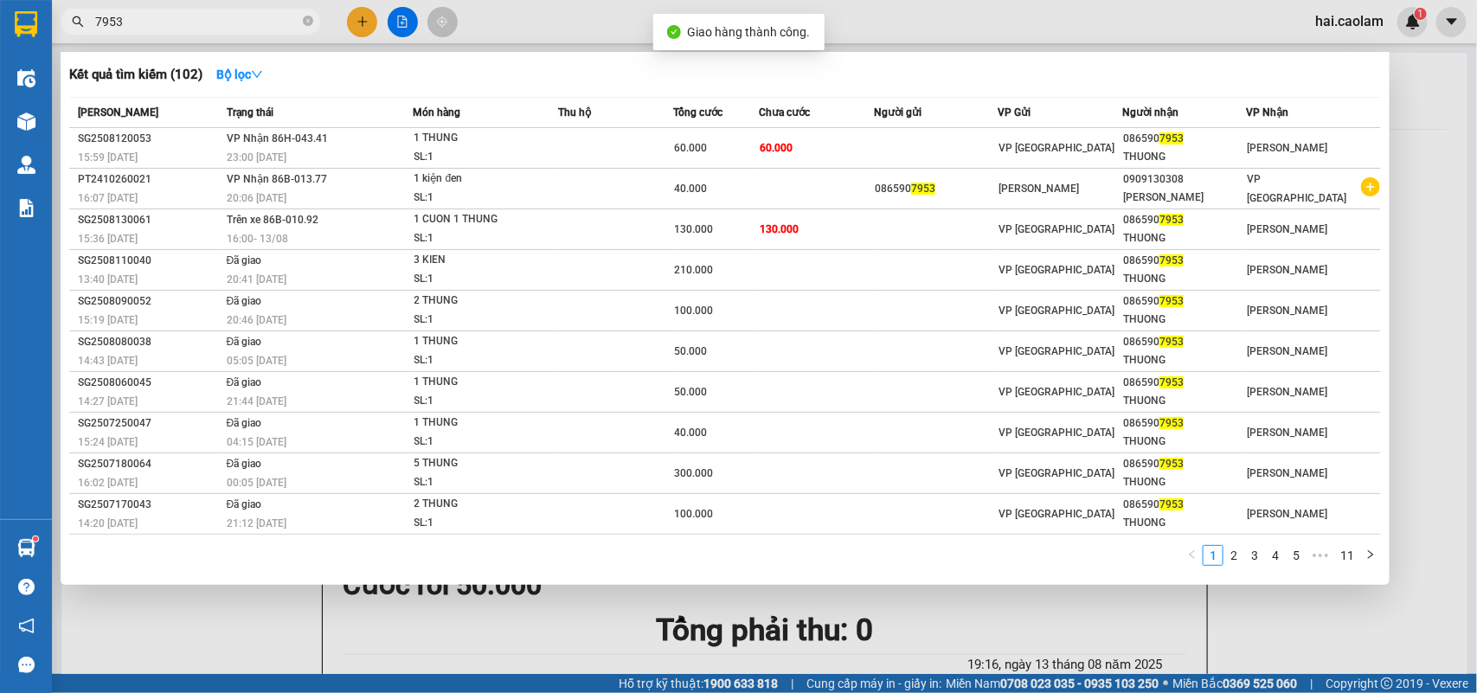
click at [193, 30] on input "7953" at bounding box center [197, 21] width 204 height 19
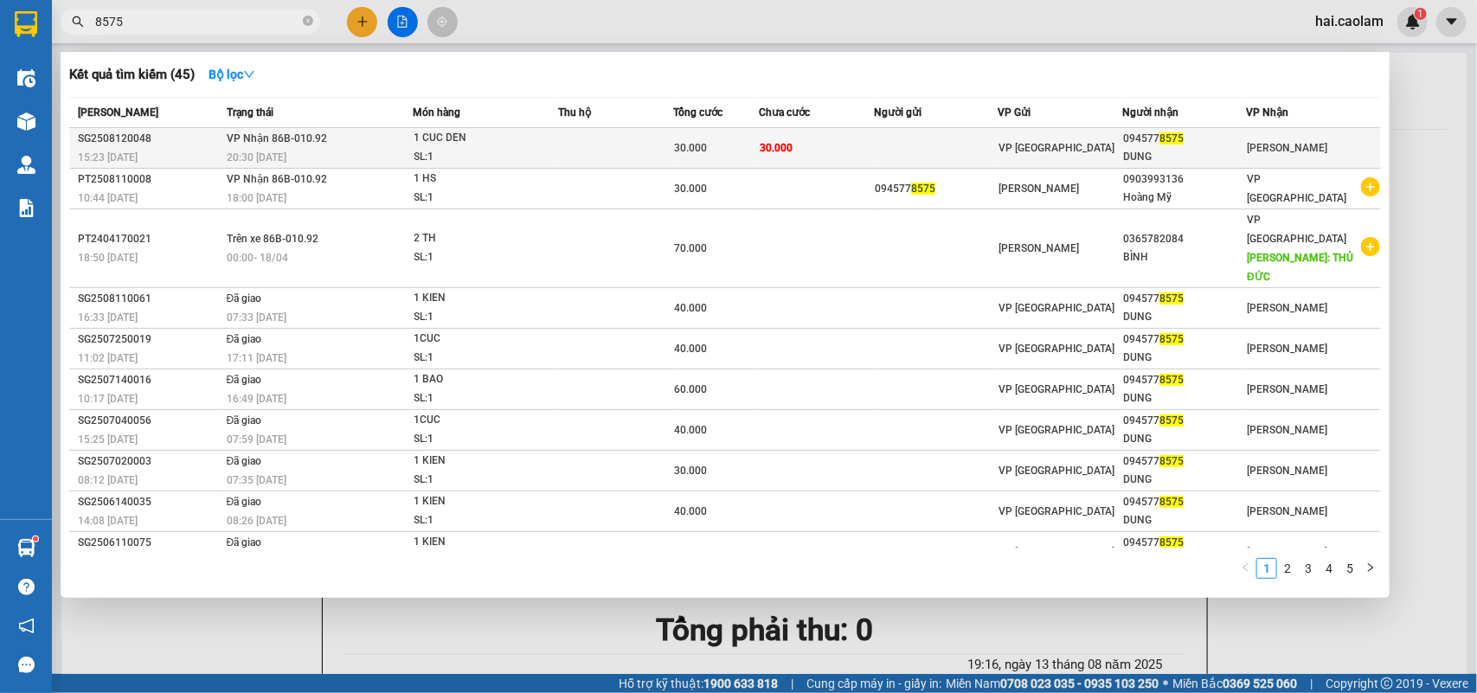
type input "8575"
click at [780, 151] on span "30.000" at bounding box center [776, 148] width 33 height 12
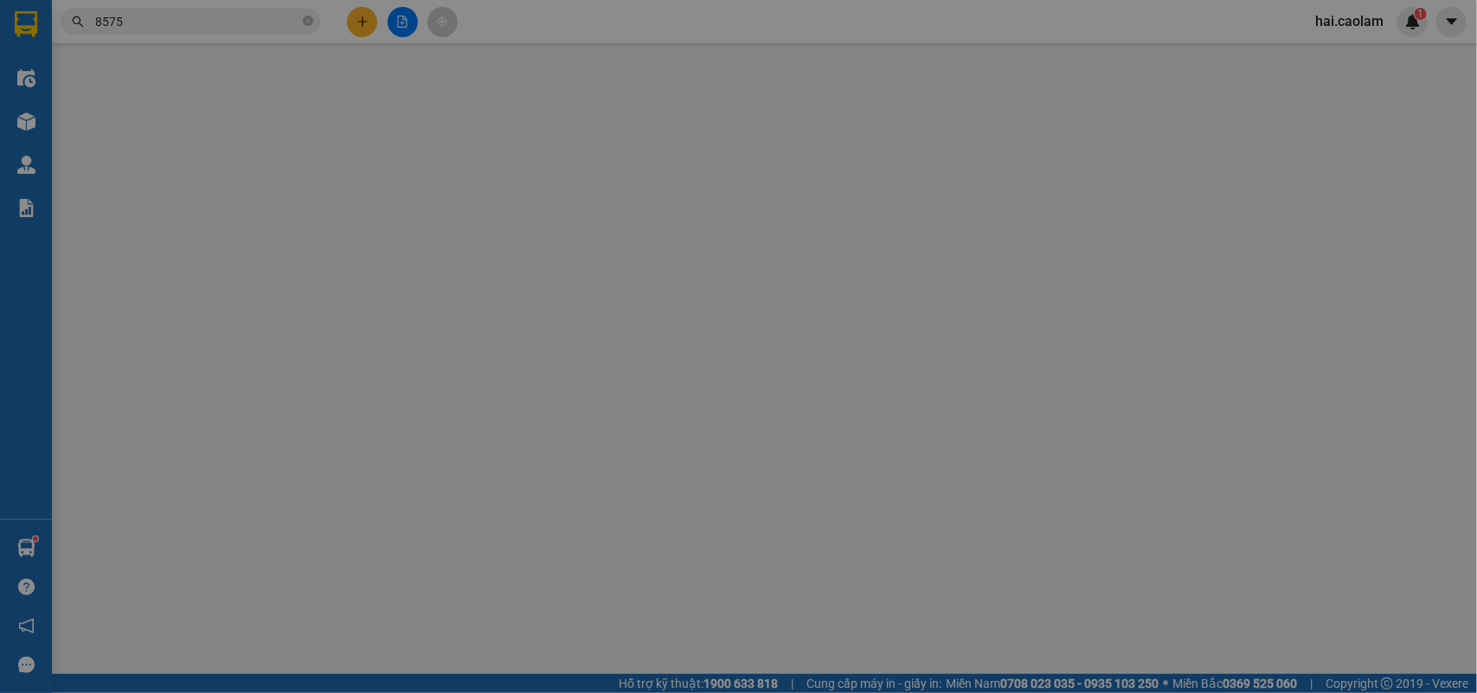
type input "0945778575"
type input "DUNG"
type input "30.000"
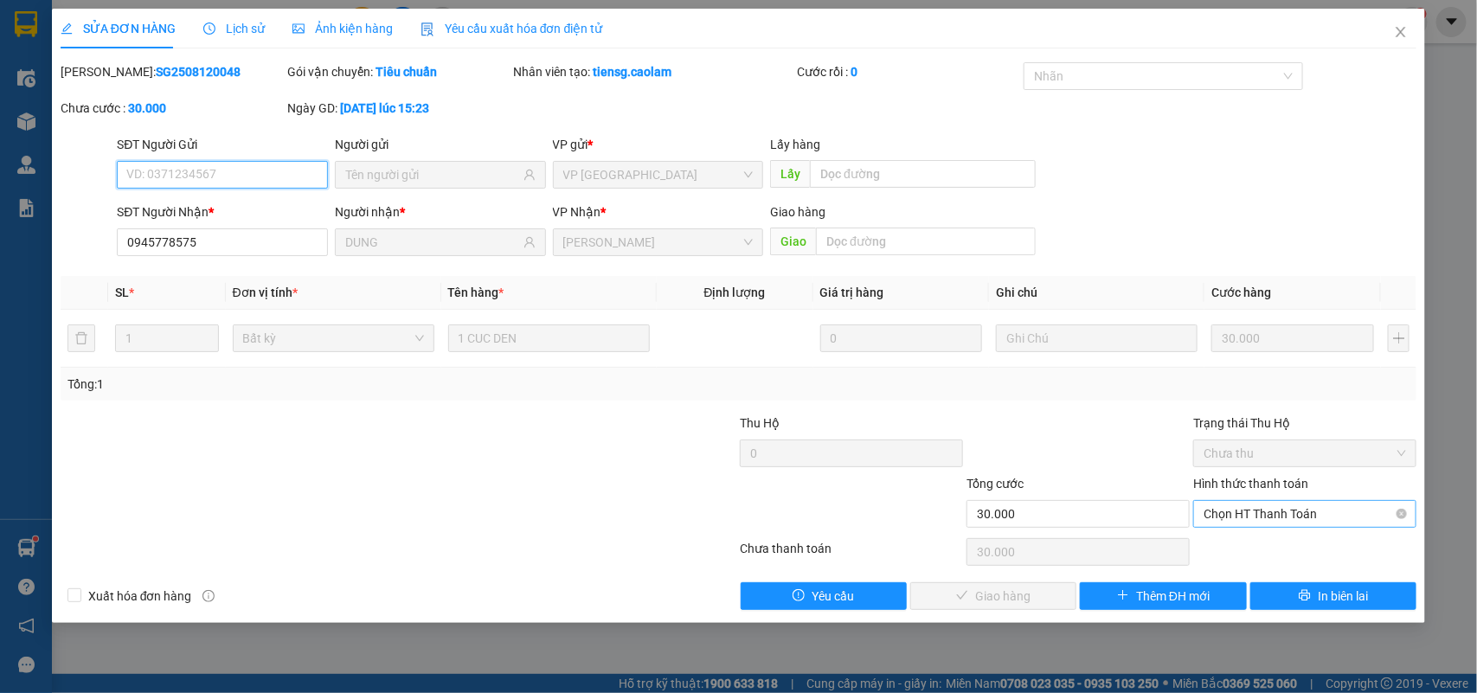
click at [1282, 517] on span "Chọn HT Thanh Toán" at bounding box center [1305, 514] width 202 height 26
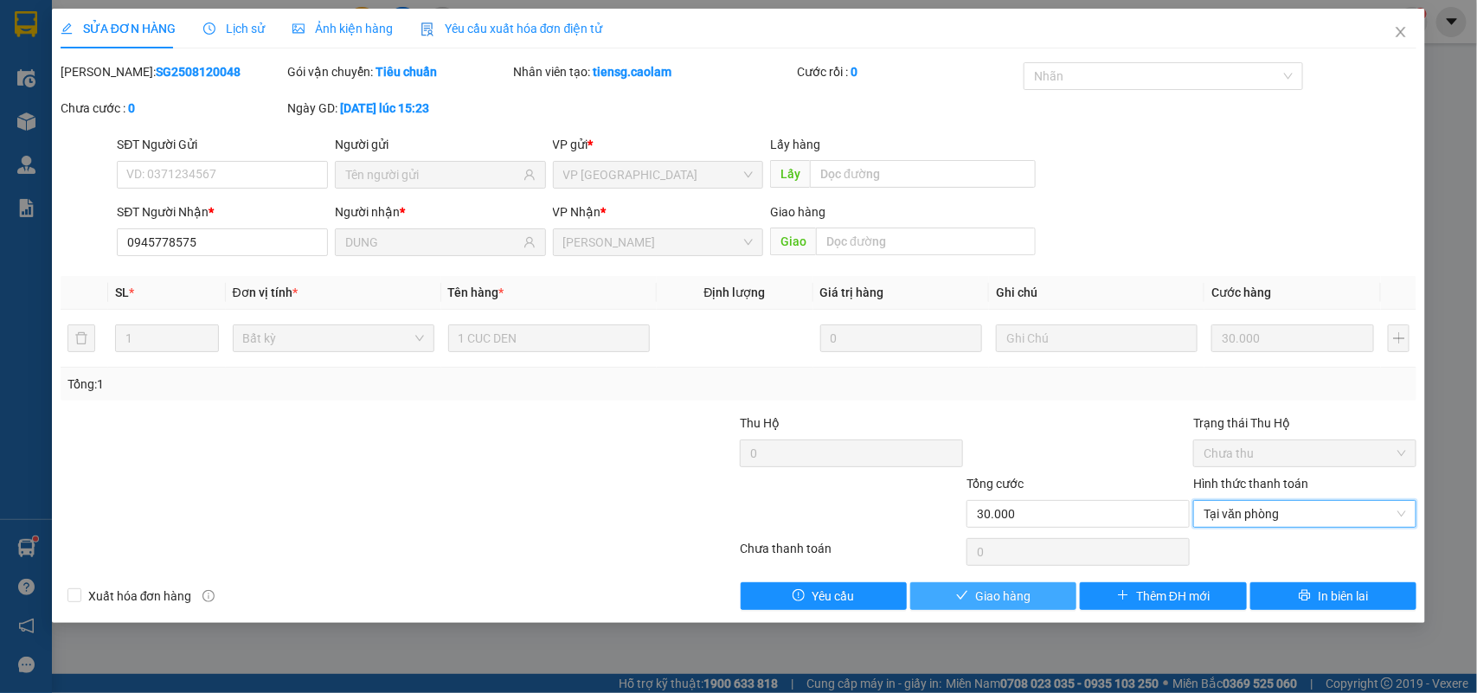
click at [1064, 597] on button "Giao hàng" at bounding box center [993, 596] width 166 height 28
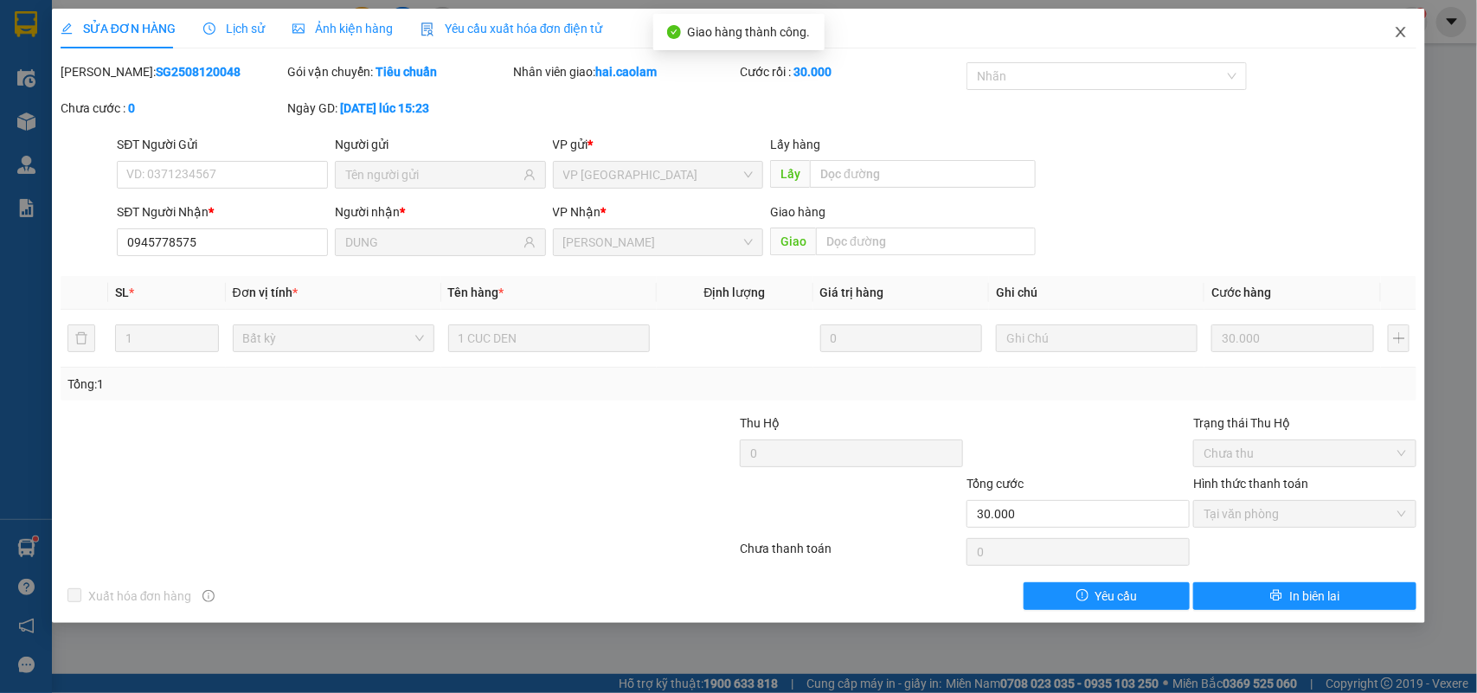
click at [1398, 35] on icon "close" at bounding box center [1401, 32] width 14 height 14
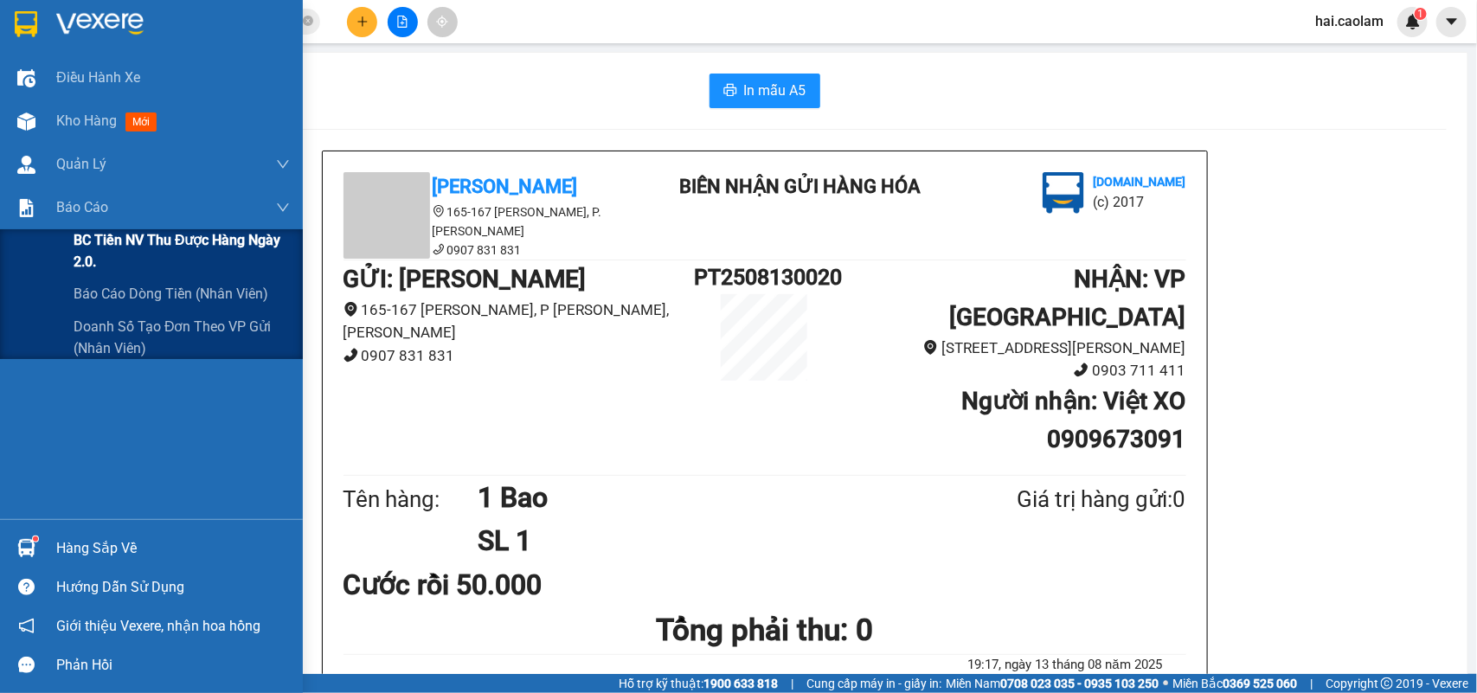
click at [171, 251] on span "BC Tiền NV thu được hàng ngày 2.0." at bounding box center [182, 250] width 216 height 43
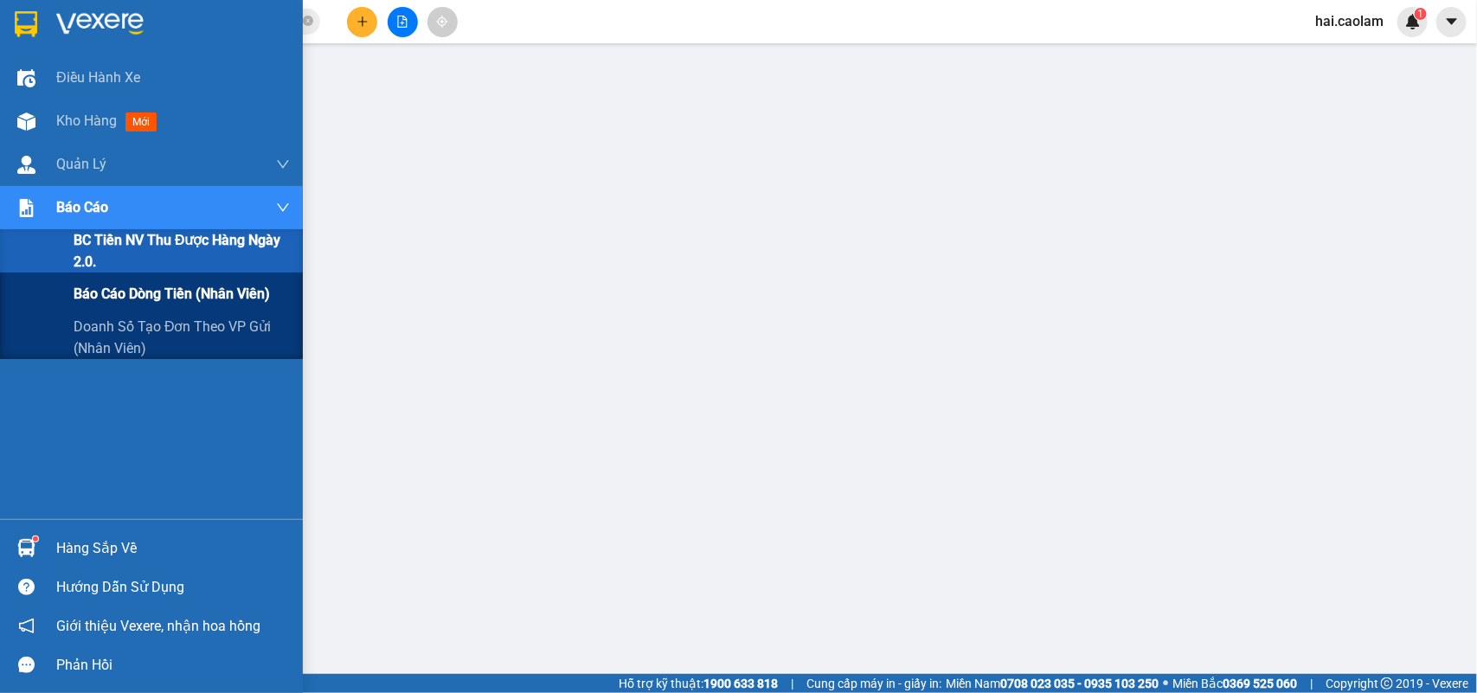
click at [130, 287] on span "Báo cáo dòng tiền (nhân viên)" at bounding box center [172, 294] width 196 height 22
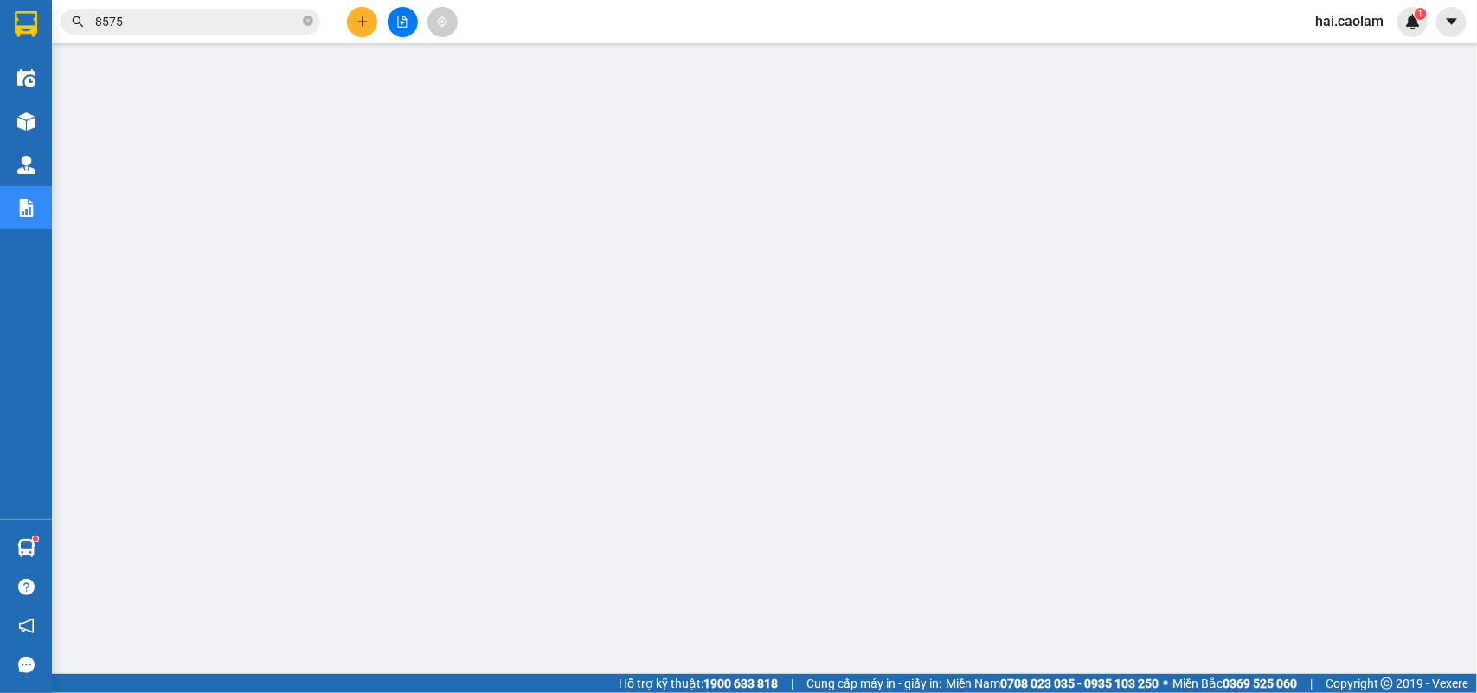
click at [369, 30] on button at bounding box center [362, 22] width 30 height 30
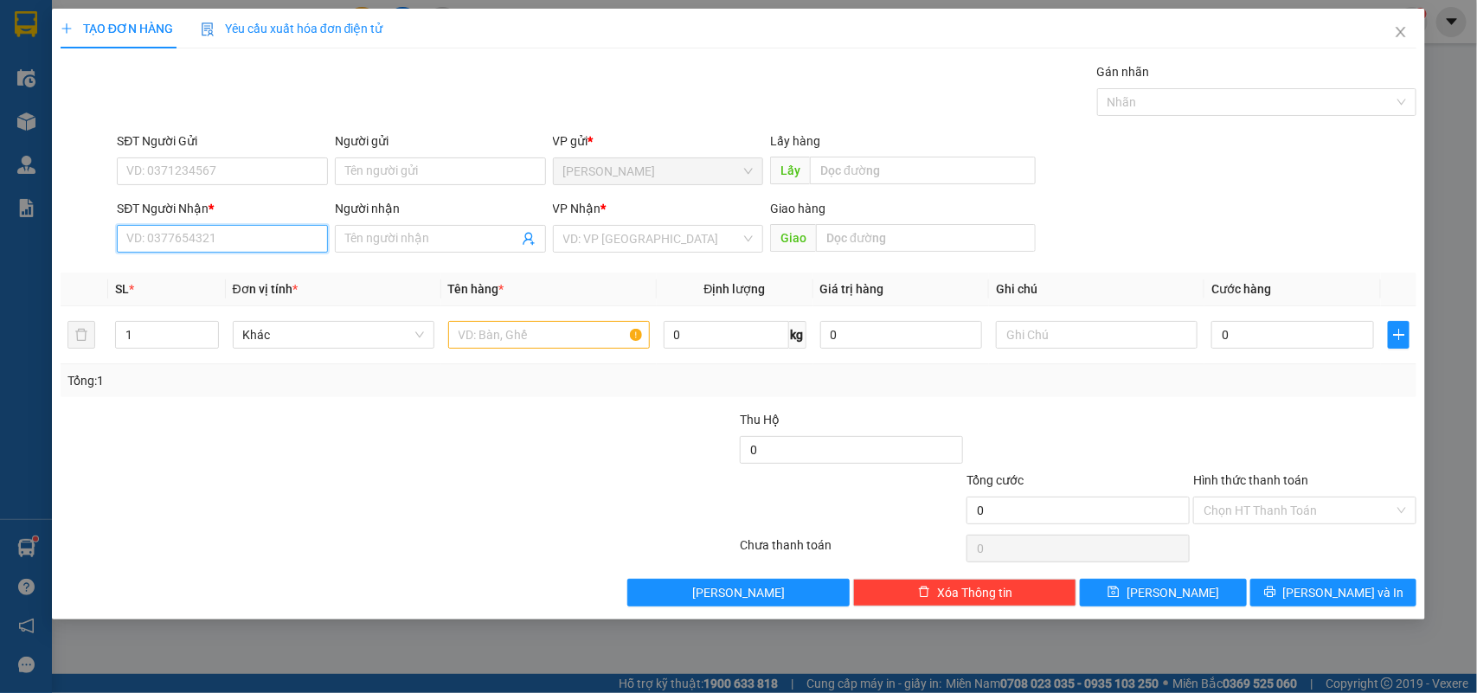
click at [227, 225] on input "SĐT Người Nhận *" at bounding box center [222, 239] width 211 height 28
click at [245, 274] on div "0365782084 - bánh bò" at bounding box center [222, 274] width 190 height 19
type input "0365782084"
type input "bánh bò"
type input "0365782084"
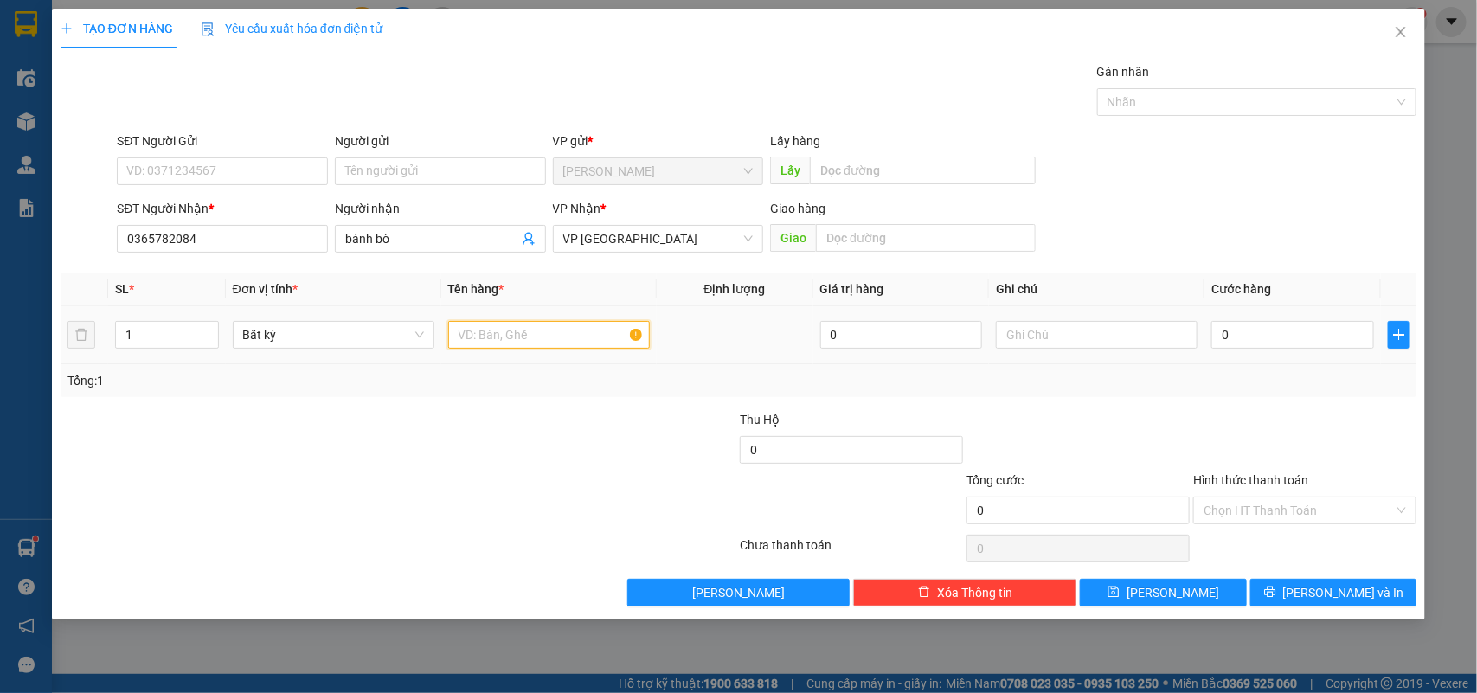
click at [545, 349] on input "text" at bounding box center [549, 335] width 202 height 28
type input "3 Thùng"
click at [1260, 331] on input "0" at bounding box center [1292, 335] width 163 height 28
type input "1"
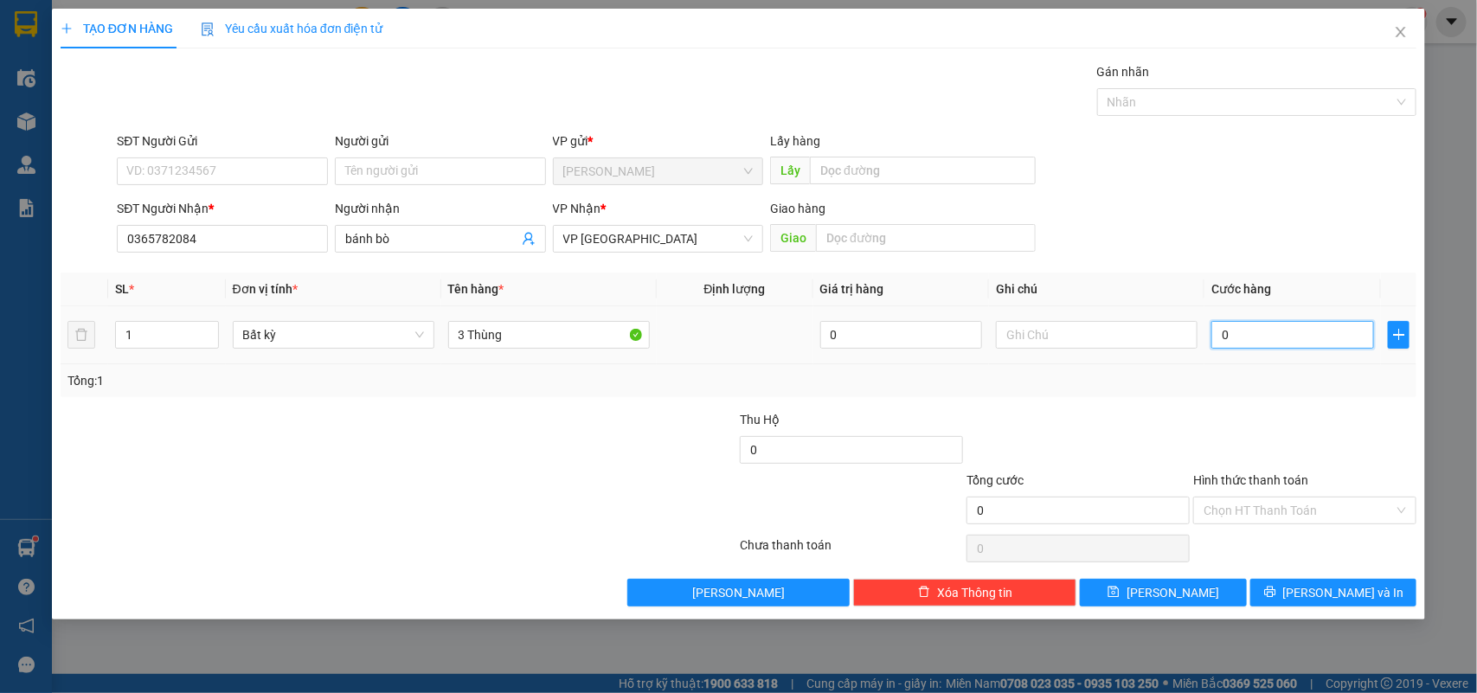
type input "1"
type input "12"
type input "120"
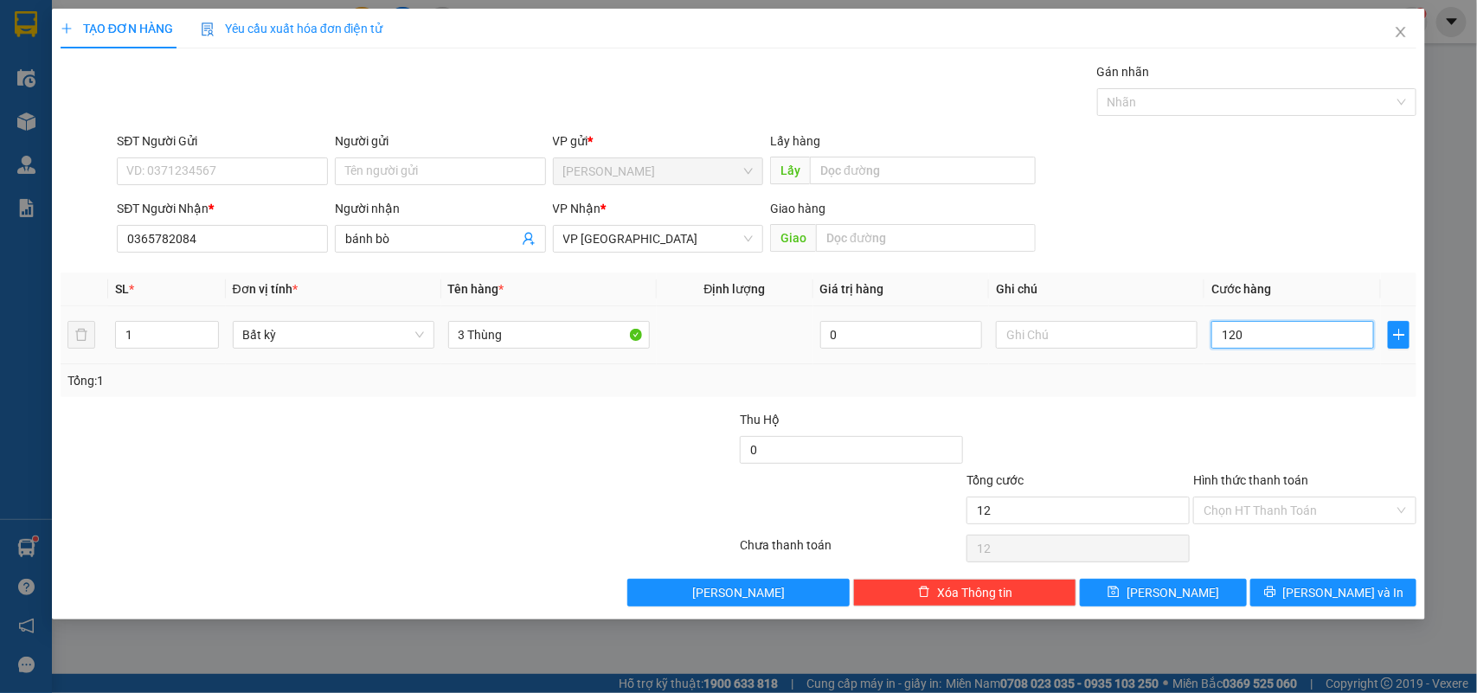
type input "120"
type input "120.000"
click at [1287, 431] on div at bounding box center [1304, 440] width 227 height 61
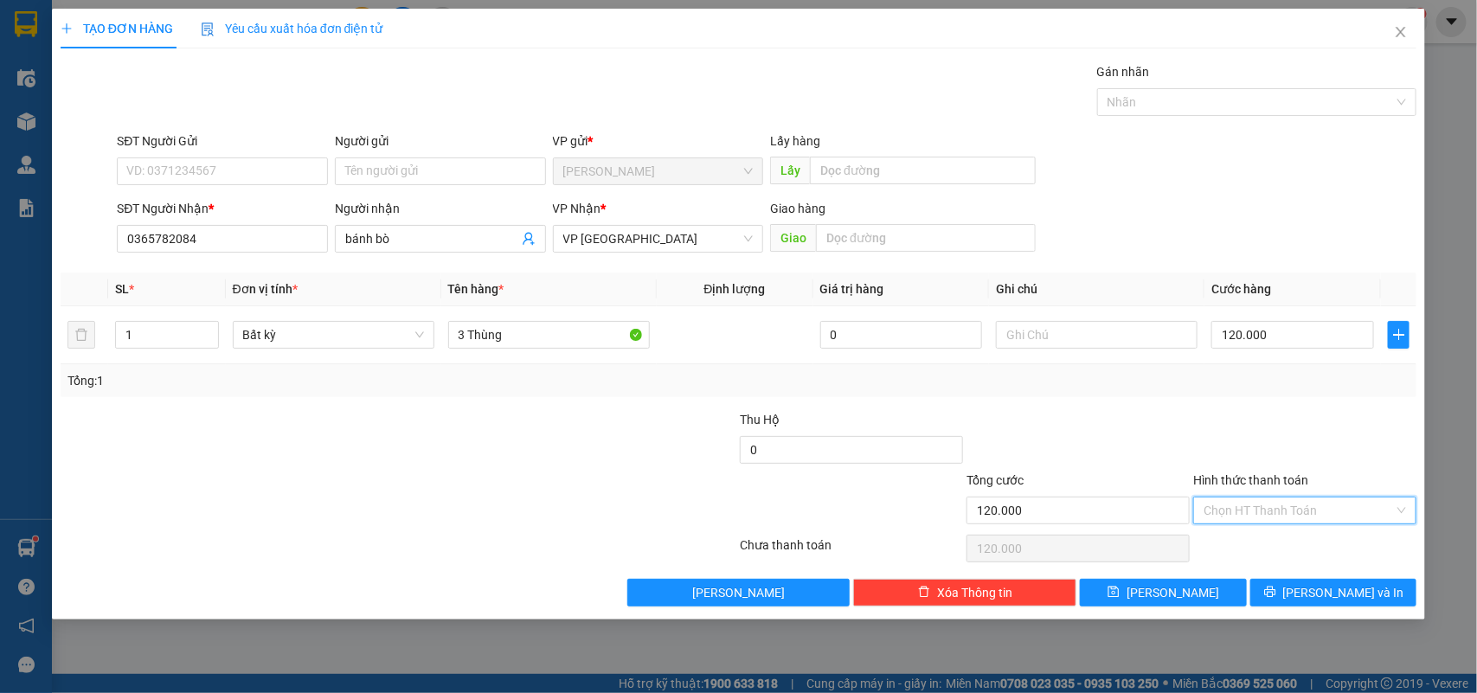
click at [1295, 521] on input "Hình thức thanh toán" at bounding box center [1299, 511] width 190 height 26
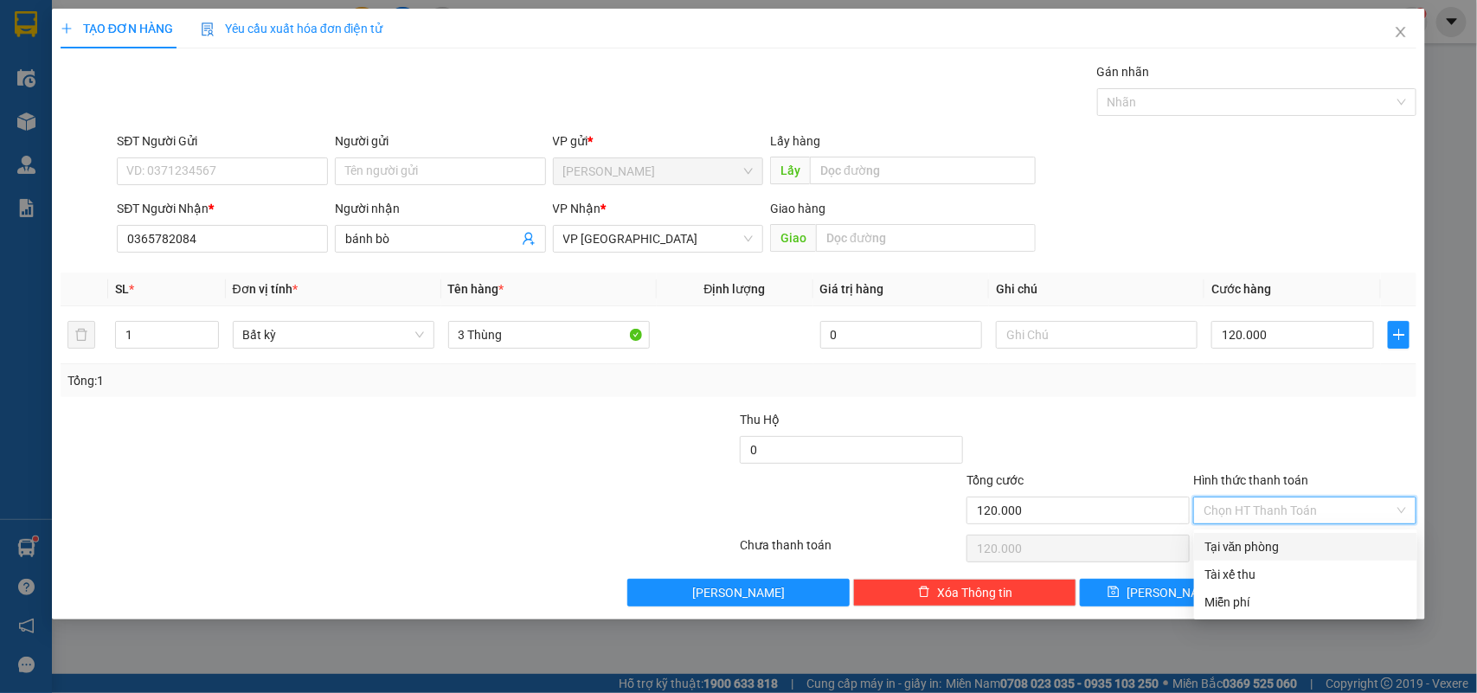
click at [1285, 541] on div "Tại văn phòng" at bounding box center [1305, 546] width 202 height 19
type input "0"
click at [1275, 593] on icon "printer" at bounding box center [1269, 592] width 11 height 11
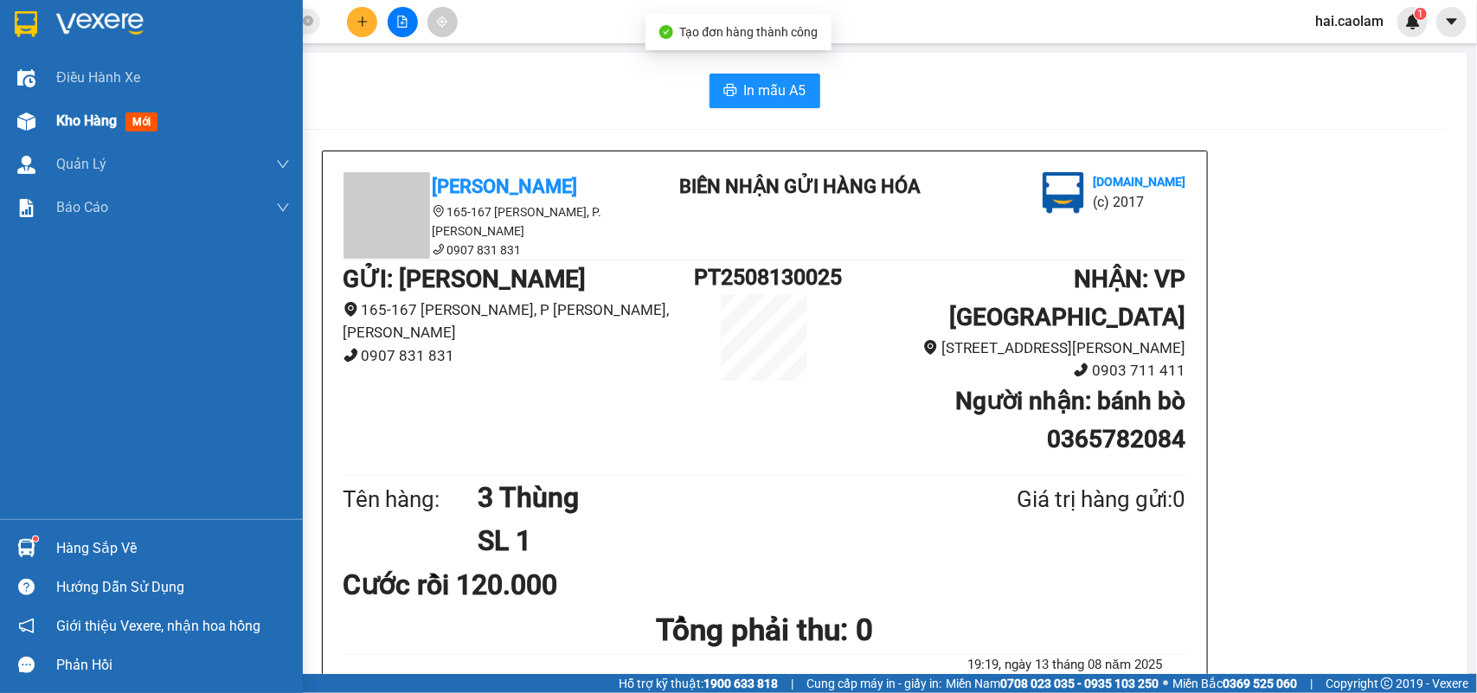
click at [40, 117] on div at bounding box center [26, 121] width 30 height 30
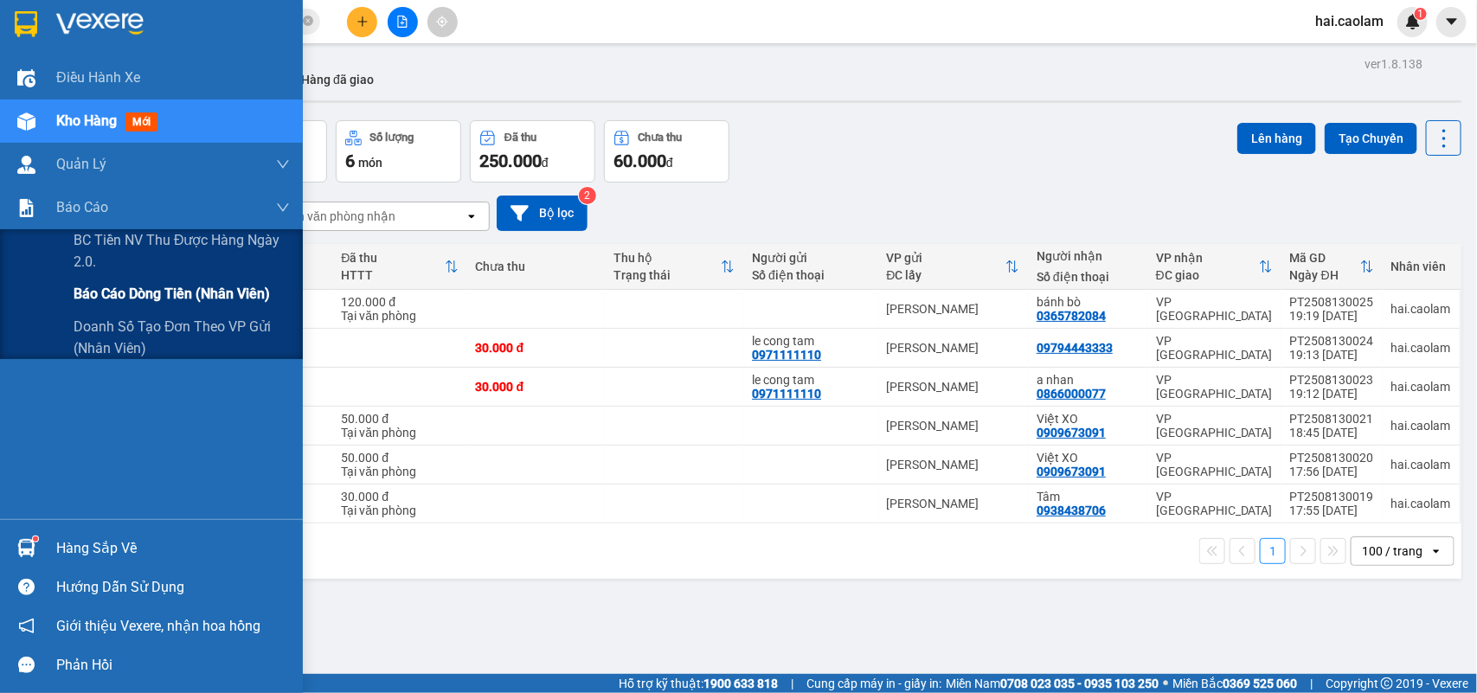
click at [145, 292] on span "Báo cáo dòng tiền (nhân viên)" at bounding box center [172, 294] width 196 height 22
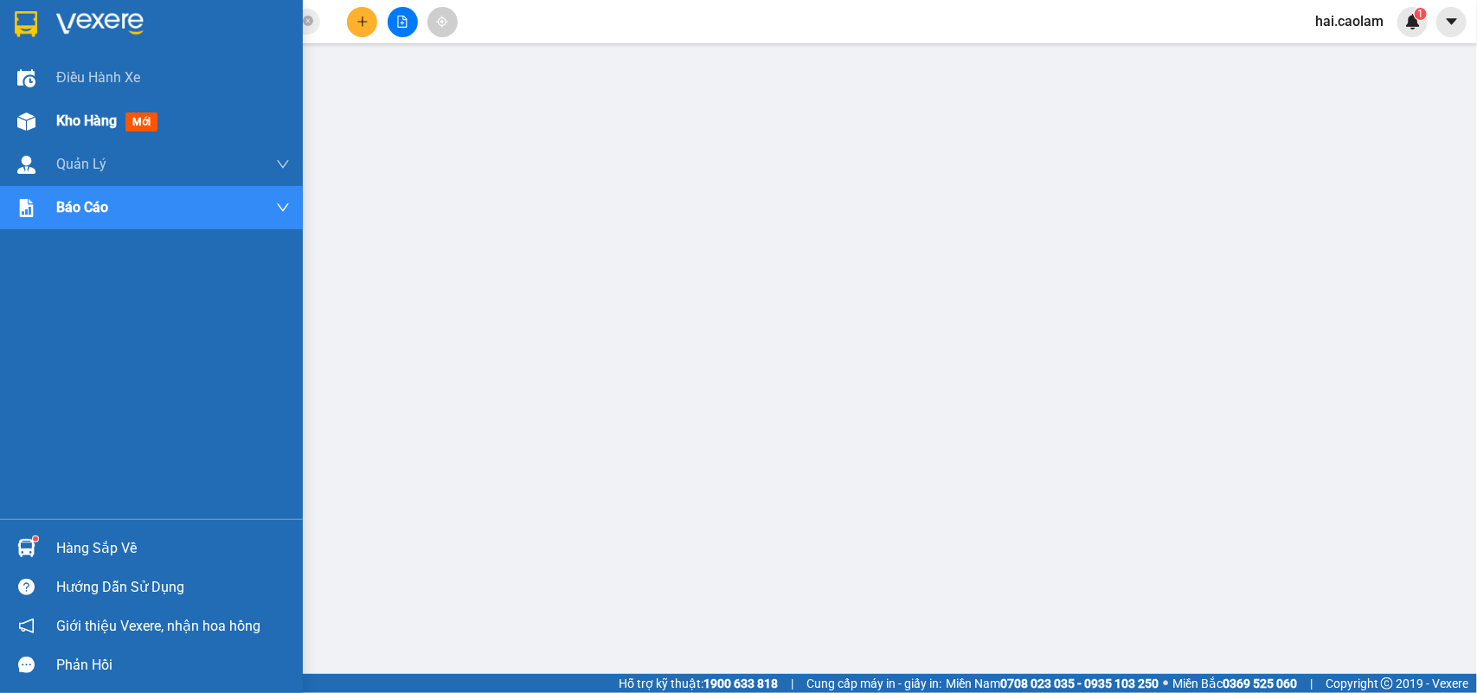
click at [102, 121] on span "Kho hàng" at bounding box center [86, 120] width 61 height 16
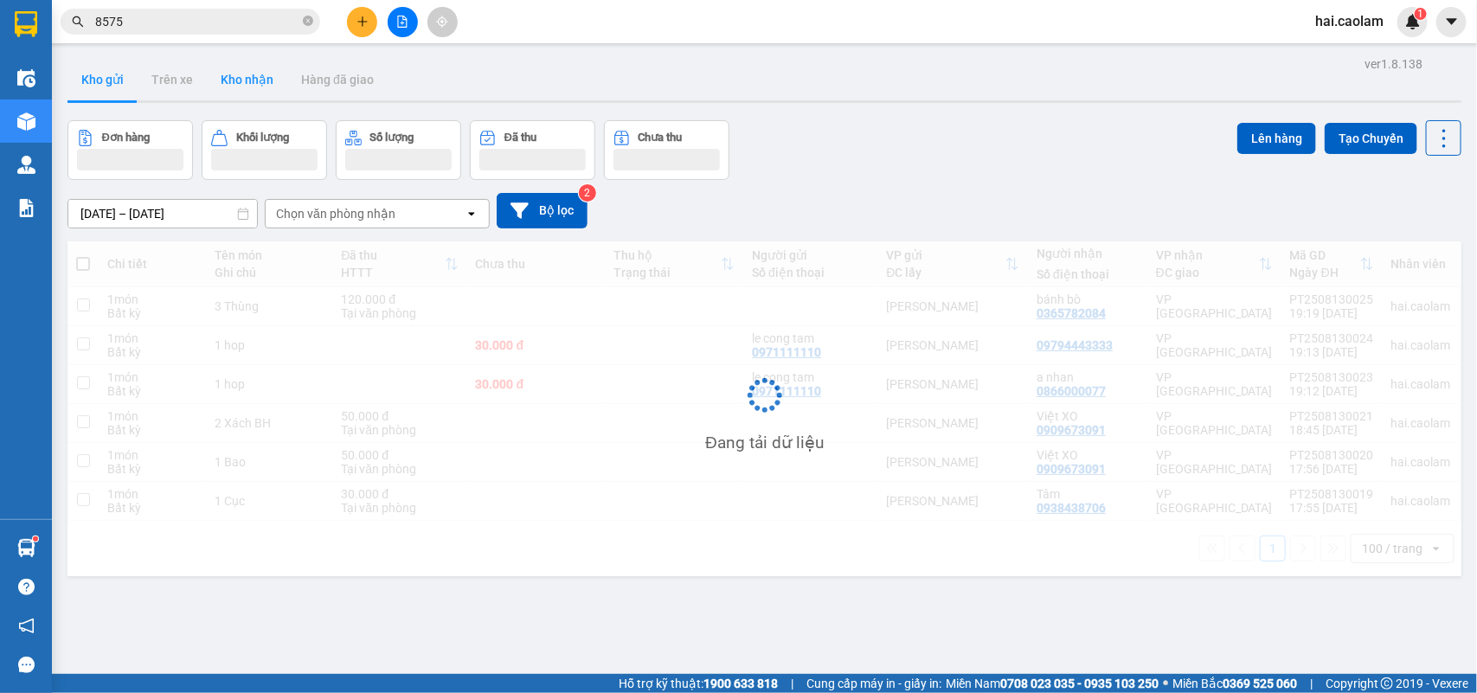
click at [247, 74] on button "Kho nhận" at bounding box center [247, 80] width 80 height 42
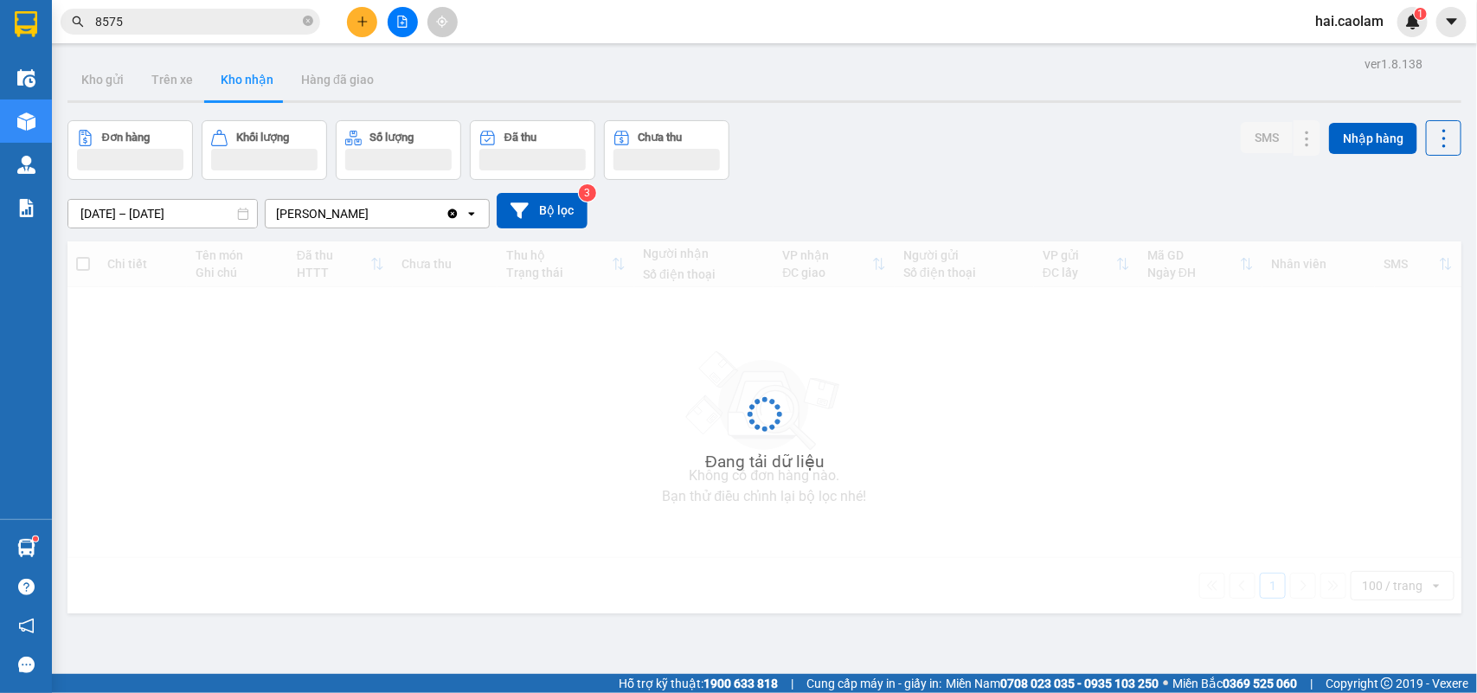
click at [248, 78] on button "Kho nhận" at bounding box center [247, 80] width 80 height 42
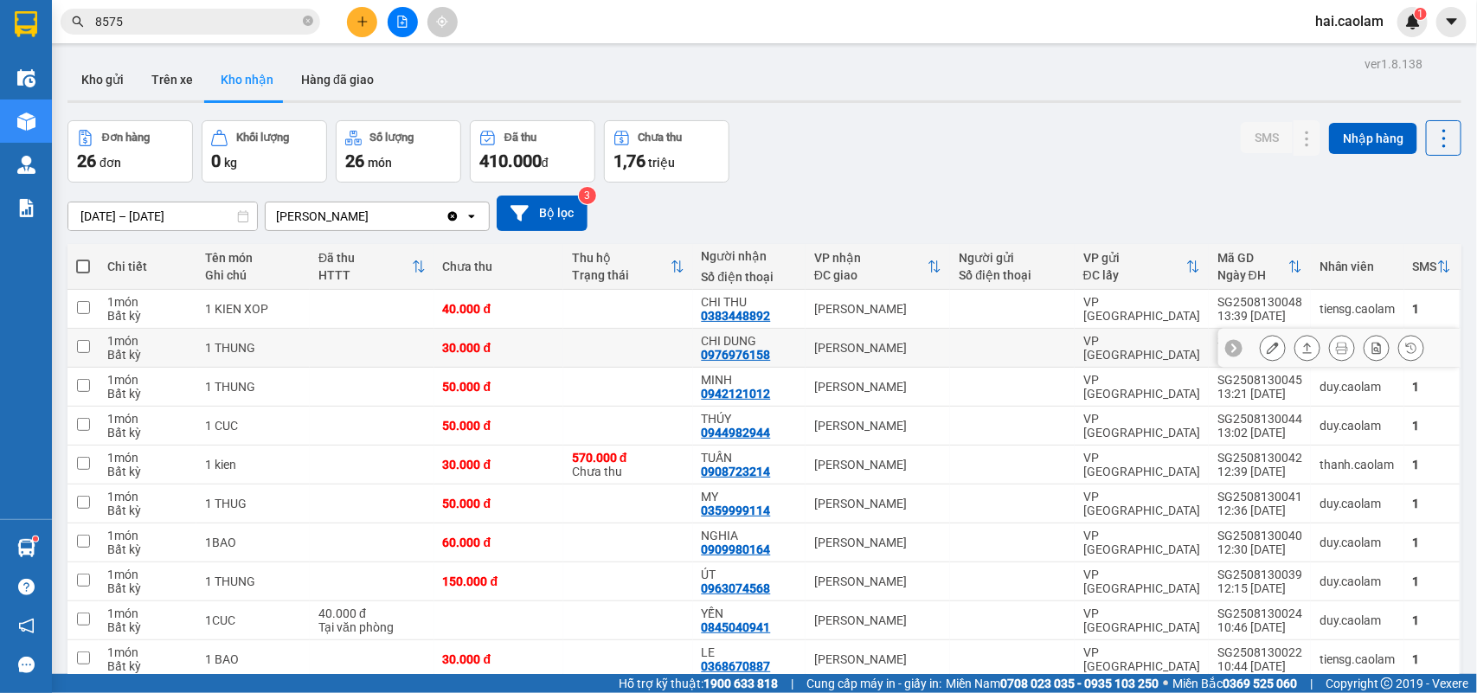
drag, startPoint x: 718, startPoint y: 312, endPoint x: 842, endPoint y: 473, distance: 203.7
click at [877, 170] on div "Đơn hàng 26 đơn Khối lượng 0 kg Số lượng 26 món Đã thu 410.000 đ Chưa thu 1,76 …" at bounding box center [764, 151] width 1394 height 62
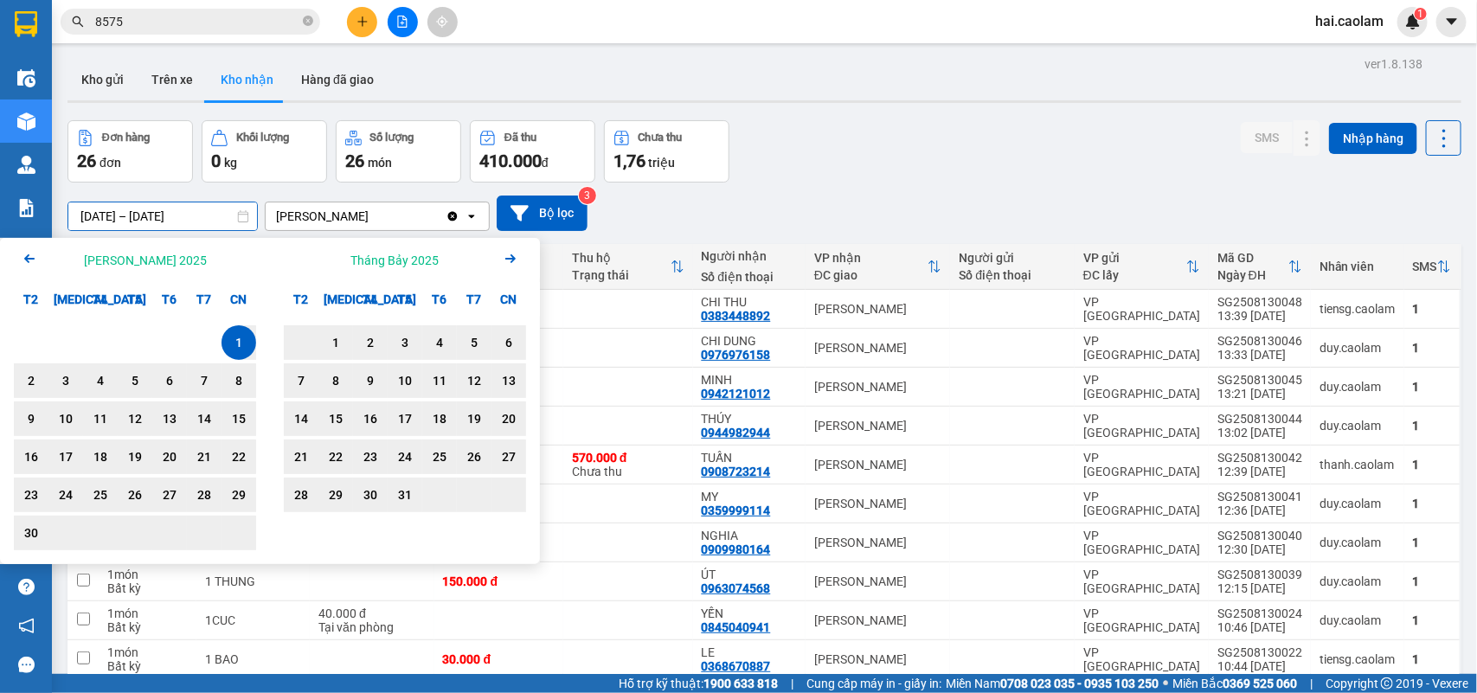
click at [1004, 161] on div "Đơn hàng 26 đơn Khối lượng 0 kg Số lượng 26 món Đã thu 410.000 đ Chưa thu 1,76 …" at bounding box center [764, 151] width 1394 height 62
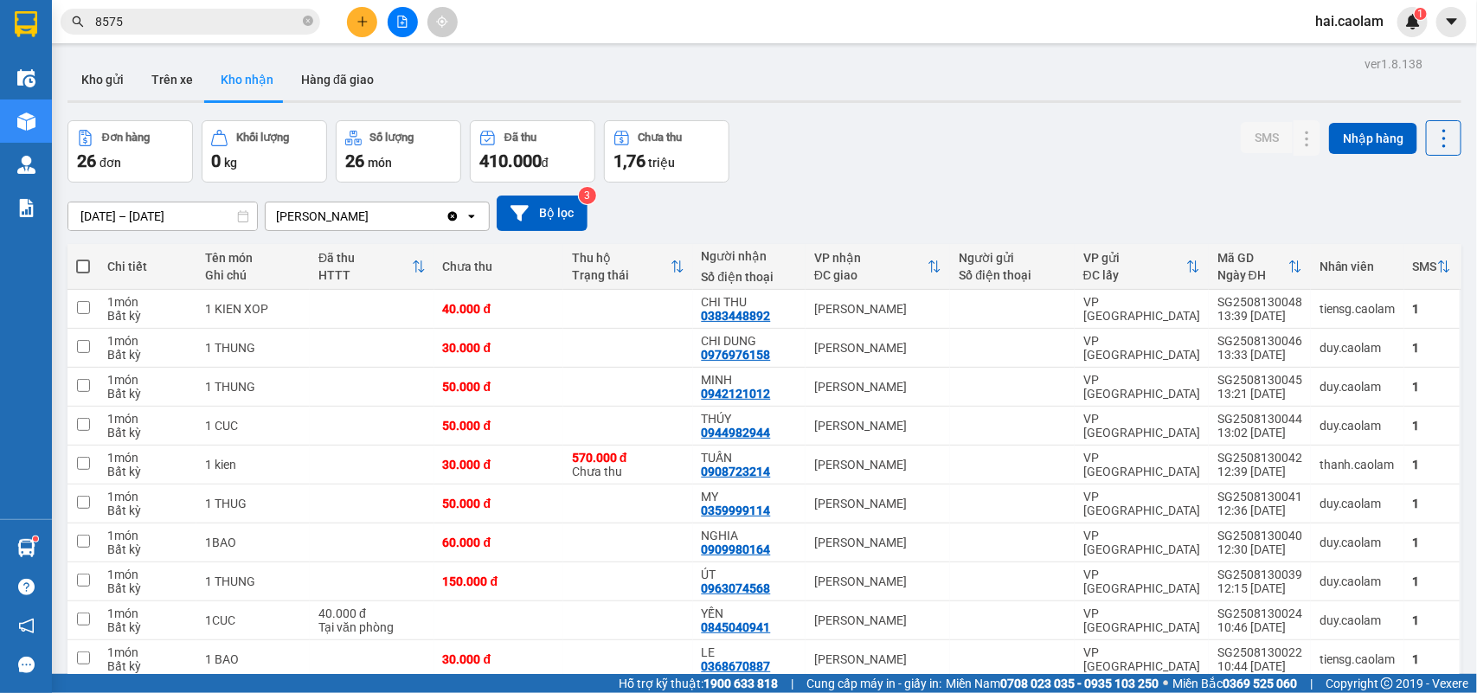
drag, startPoint x: 789, startPoint y: 521, endPoint x: 728, endPoint y: 549, distance: 67.7
drag, startPoint x: 725, startPoint y: 502, endPoint x: 748, endPoint y: 515, distance: 26.7
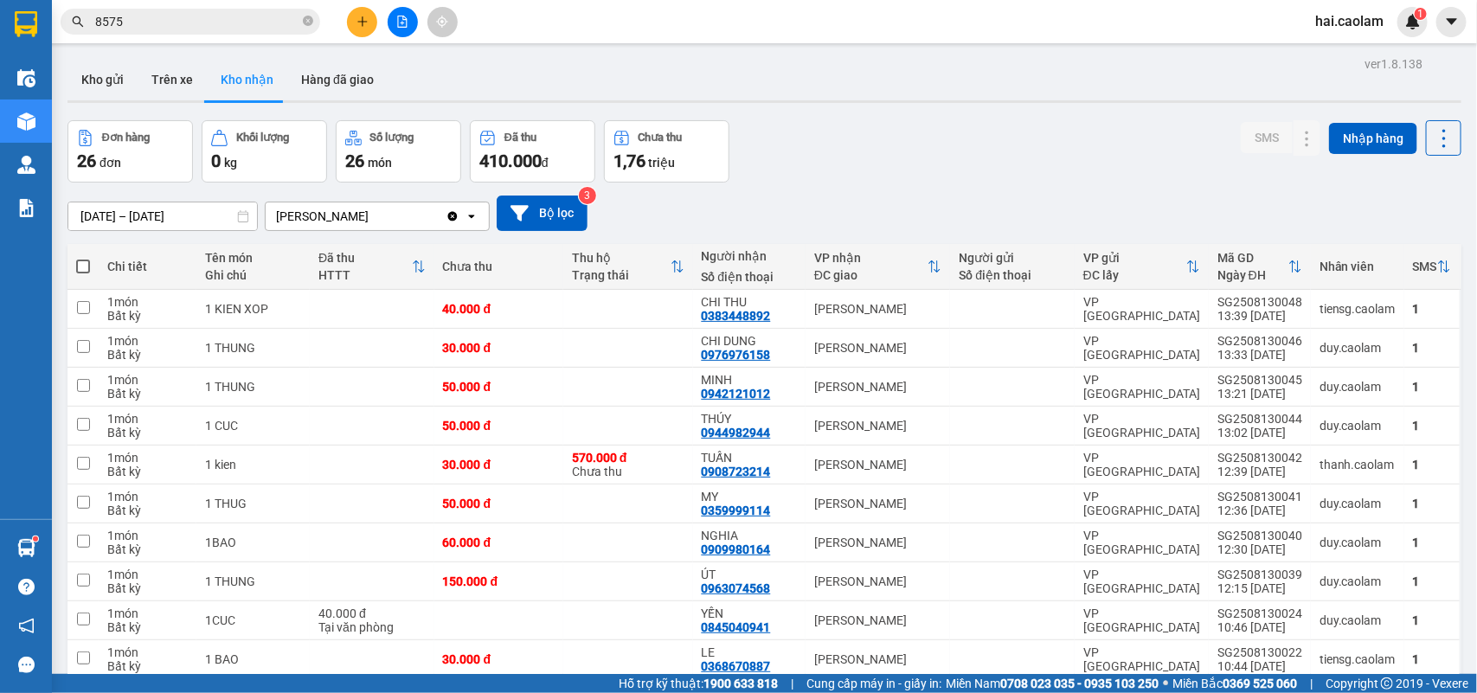
checkbox input "true"
drag, startPoint x: 780, startPoint y: 470, endPoint x: 729, endPoint y: 456, distance: 52.1
checkbox input "true"
drag, startPoint x: 754, startPoint y: 416, endPoint x: 742, endPoint y: 408, distance: 14.2
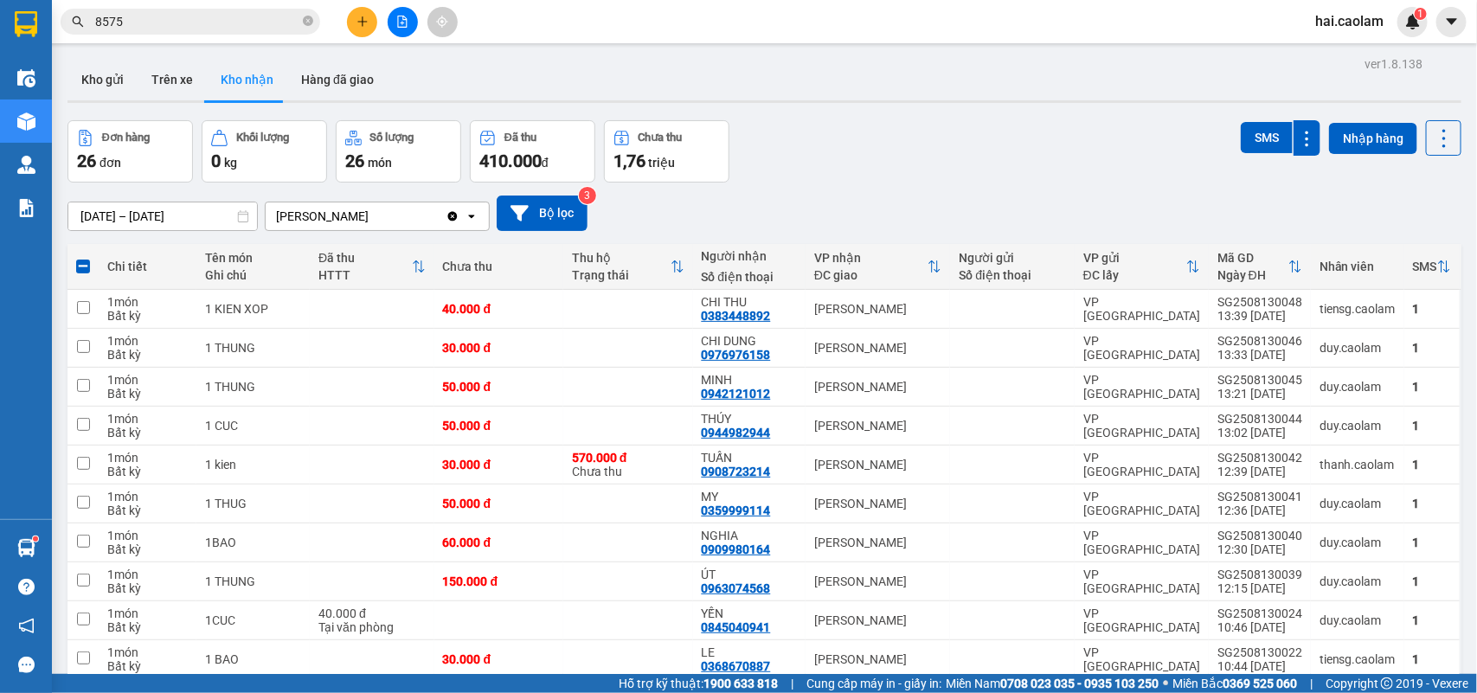
checkbox input "true"
drag, startPoint x: 777, startPoint y: 387, endPoint x: 690, endPoint y: 398, distance: 87.3
checkbox input "true"
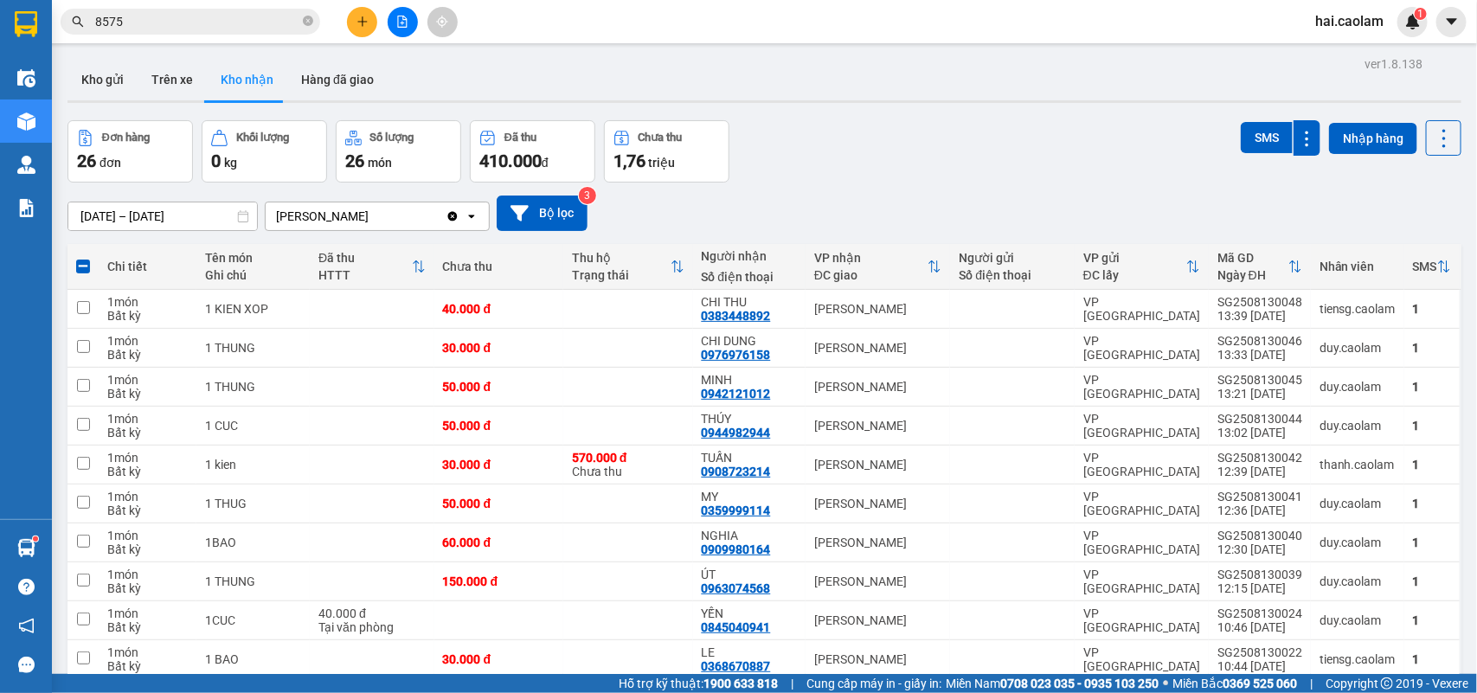
drag, startPoint x: 797, startPoint y: 348, endPoint x: 719, endPoint y: 349, distance: 77.9
checkbox input "true"
drag, startPoint x: 706, startPoint y: 296, endPoint x: 676, endPoint y: 296, distance: 30.3
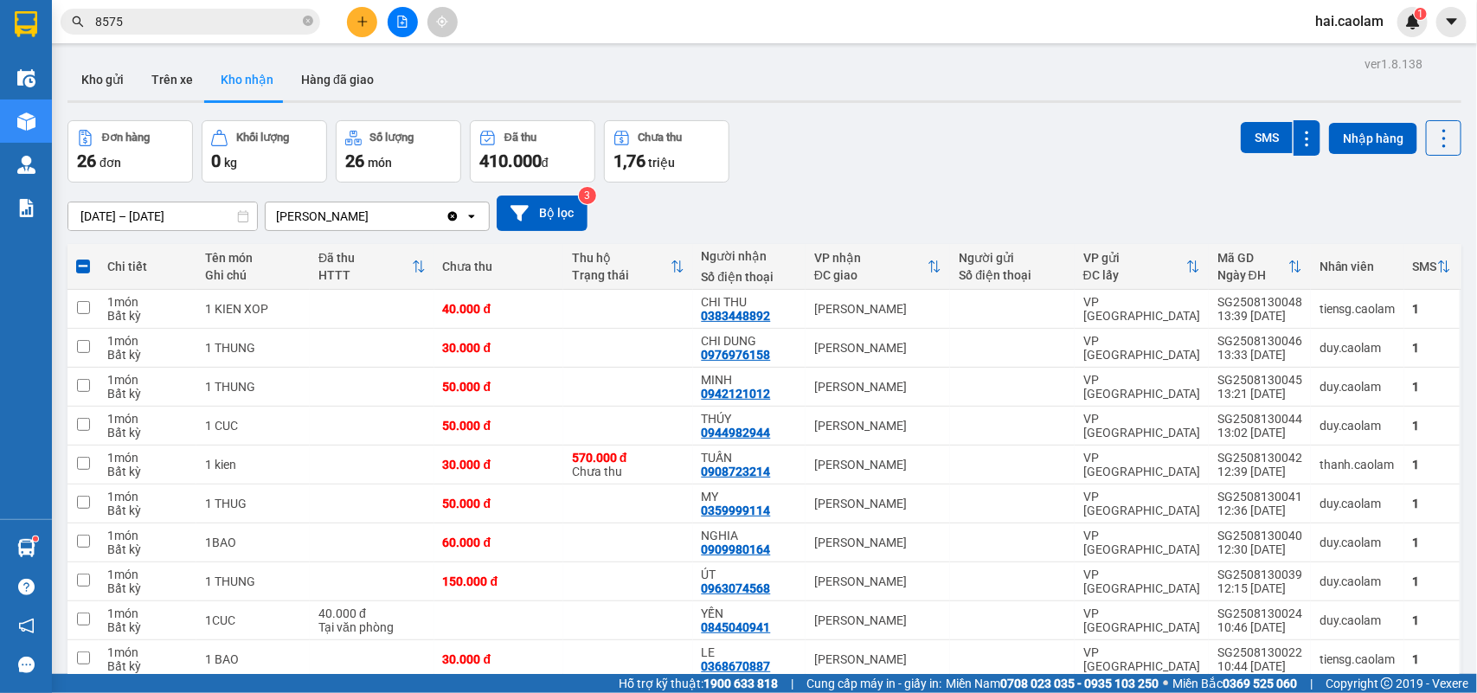
checkbox input "true"
drag, startPoint x: 794, startPoint y: 257, endPoint x: 761, endPoint y: 258, distance: 32.9
checkbox input "true"
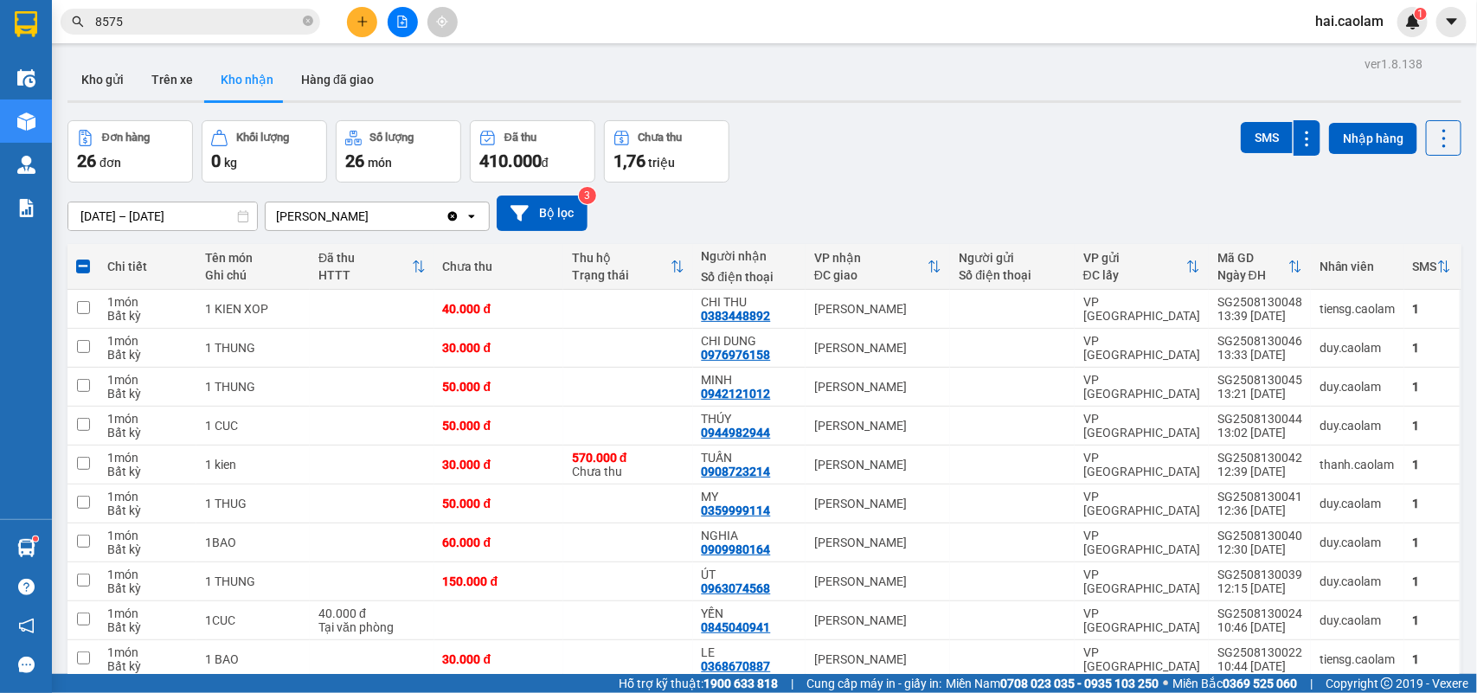
checkbox input "true"
drag, startPoint x: 666, startPoint y: 451, endPoint x: 665, endPoint y: 376, distance: 74.4
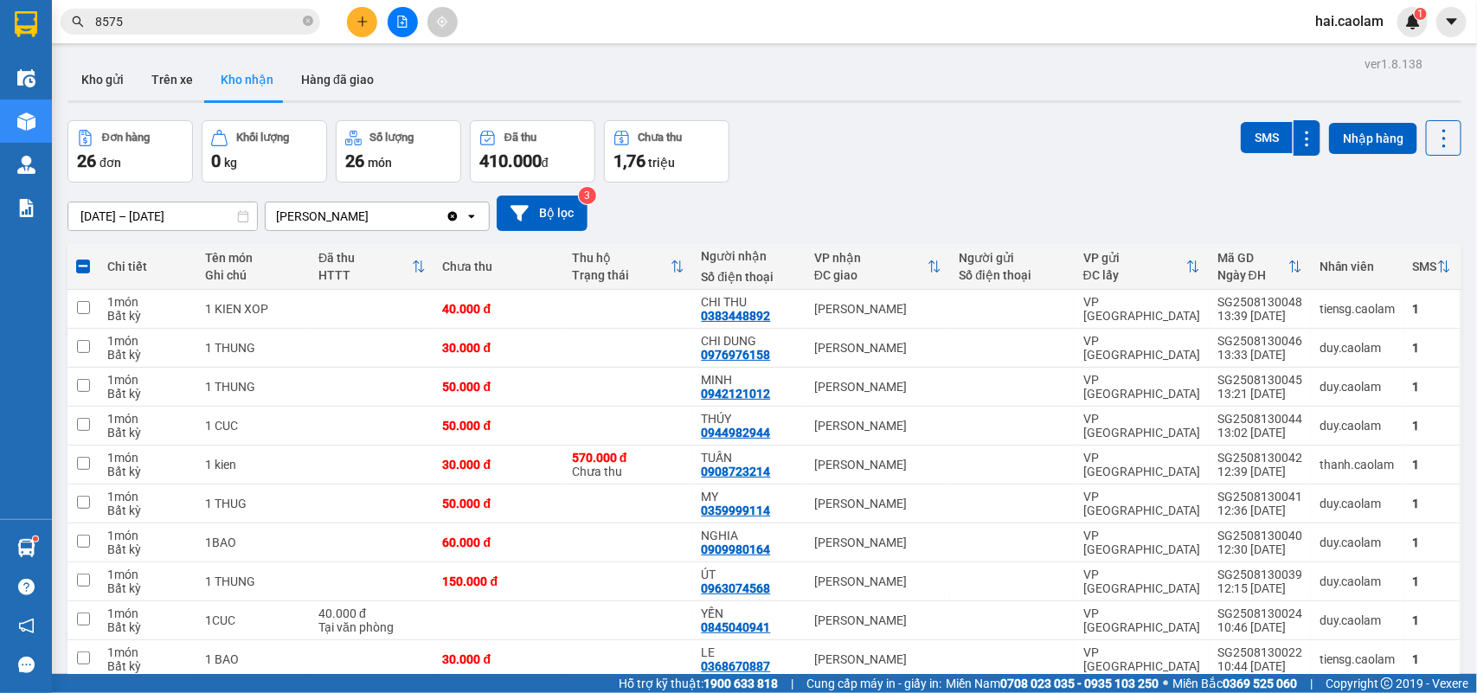
checkbox input "true"
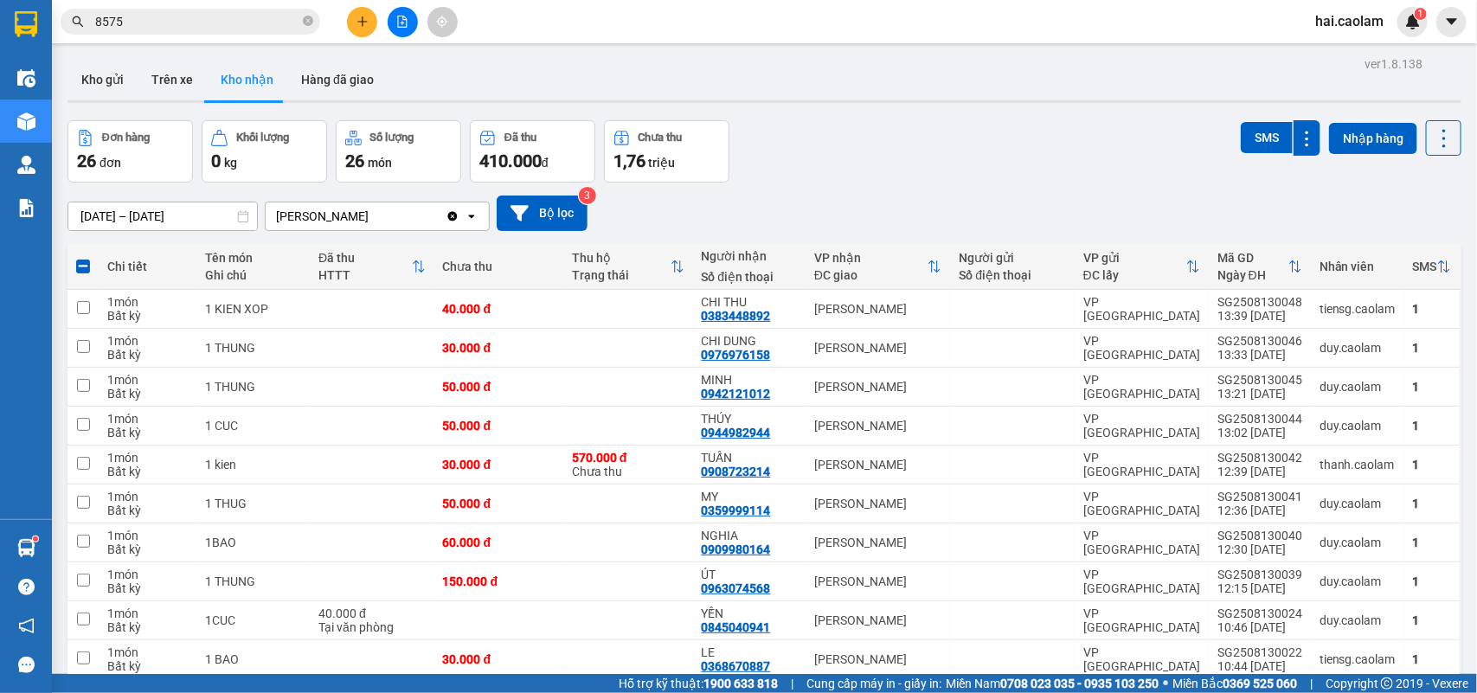
click at [234, 22] on input "8575" at bounding box center [197, 21] width 204 height 19
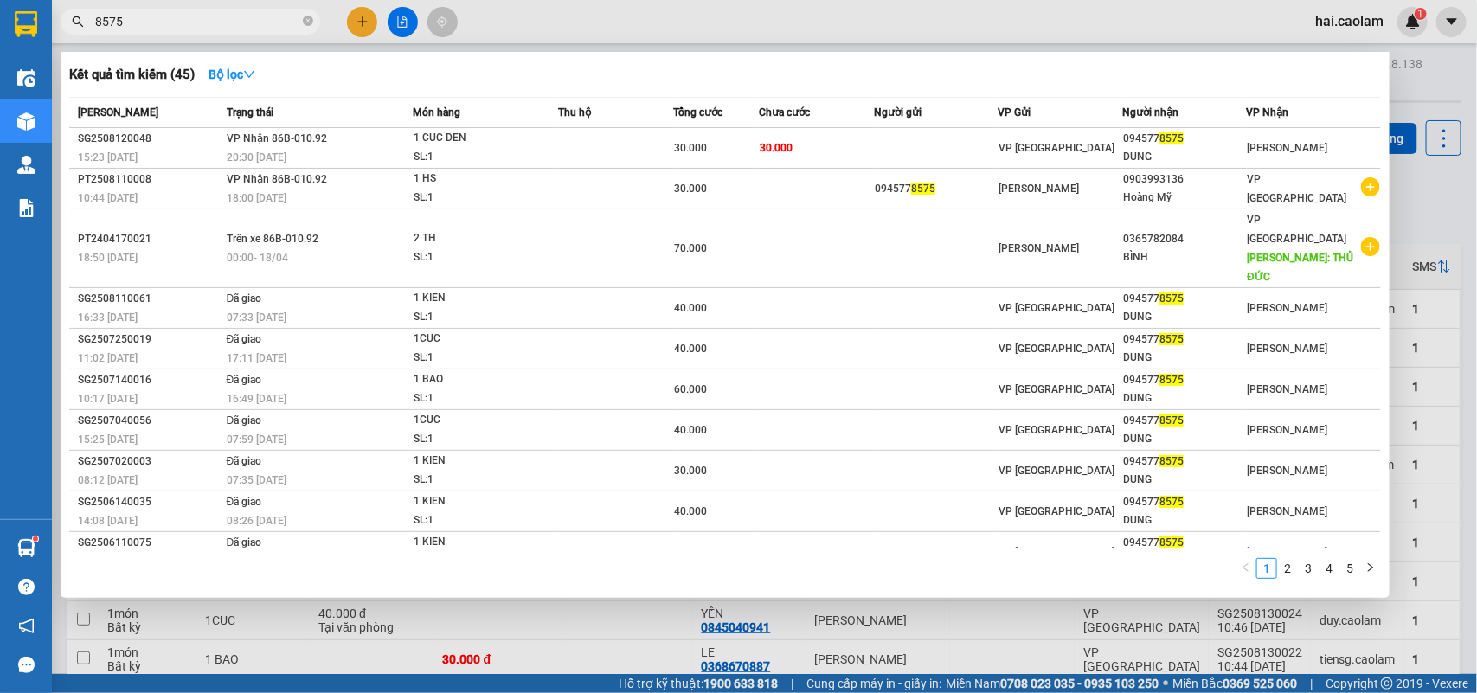
click at [234, 22] on input "8575" at bounding box center [197, 21] width 204 height 19
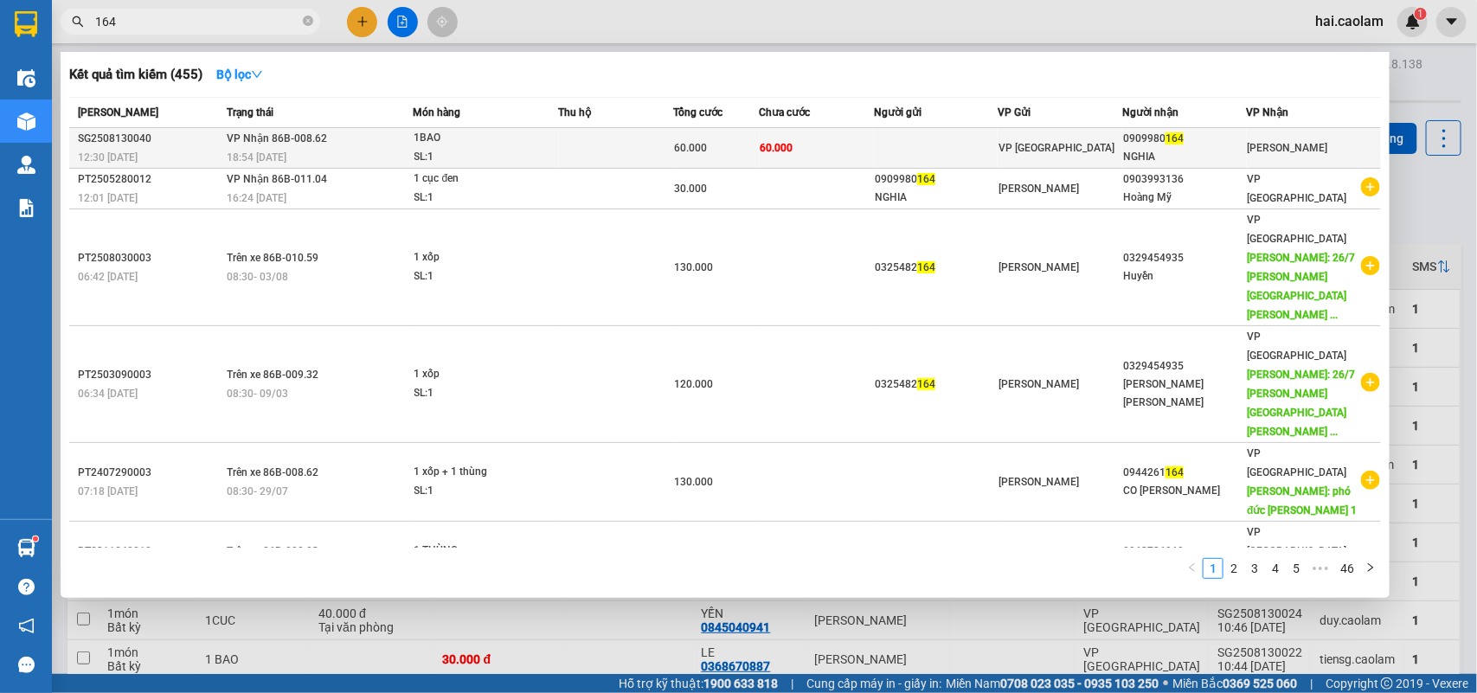
type input "164"
click at [686, 153] on span "60.000" at bounding box center [690, 148] width 33 height 12
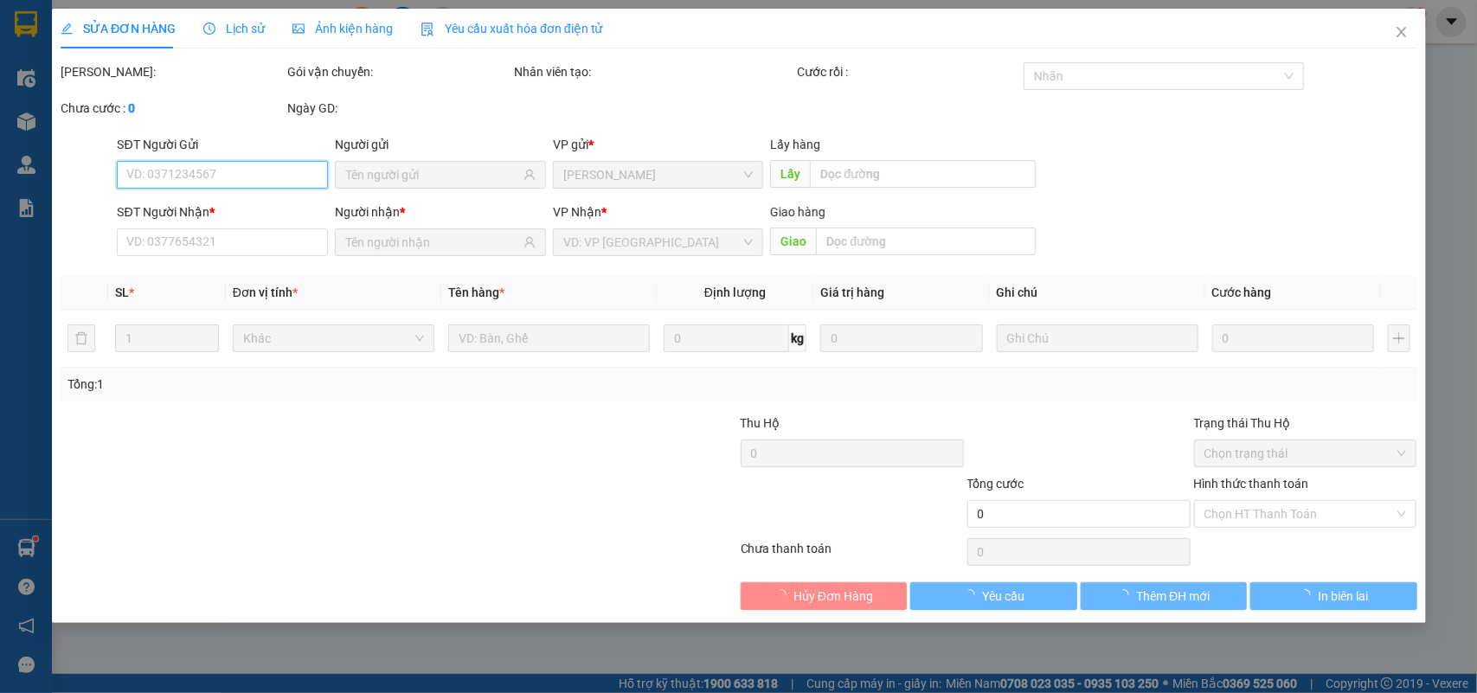
type input "0909980164"
type input "NGHIA"
type input "60.000"
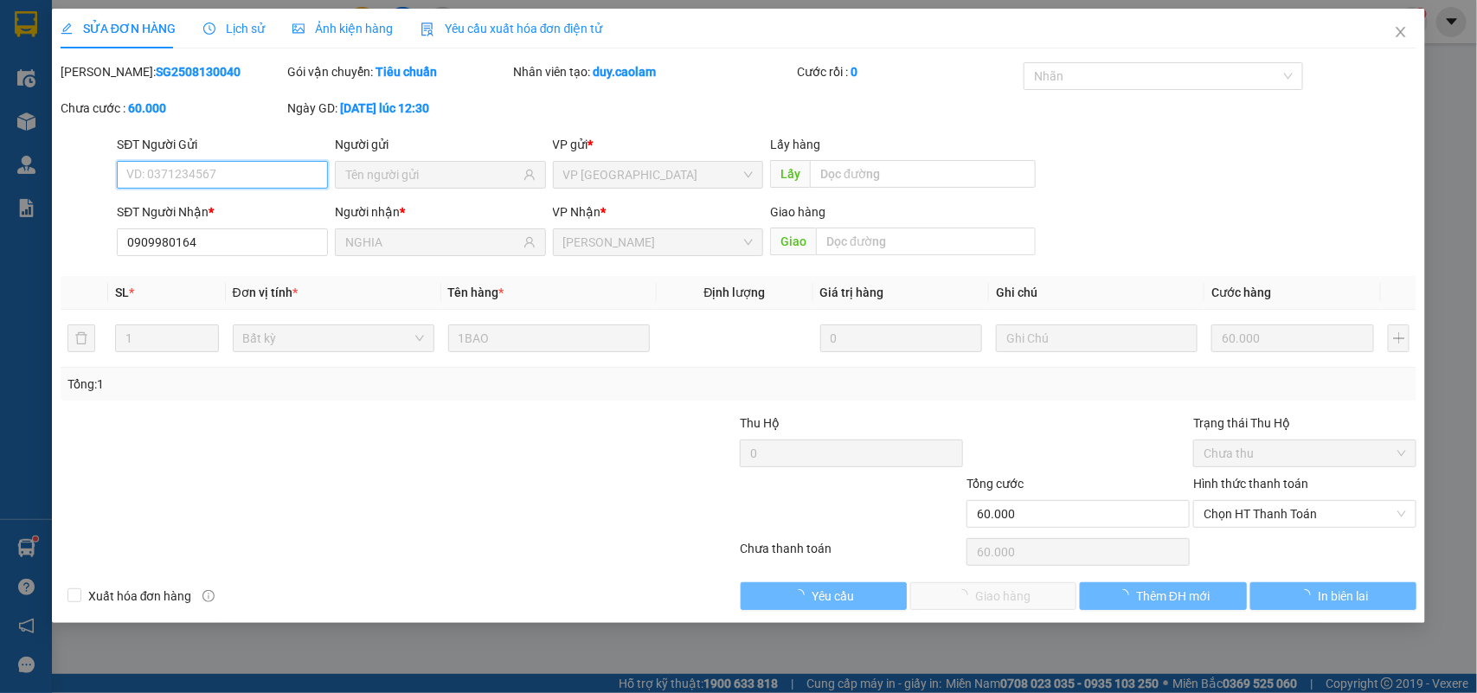
click at [1259, 520] on span "Chọn HT Thanh Toán" at bounding box center [1305, 514] width 202 height 26
click at [1240, 541] on div "Chọn HT Thanh Toán" at bounding box center [1304, 552] width 227 height 35
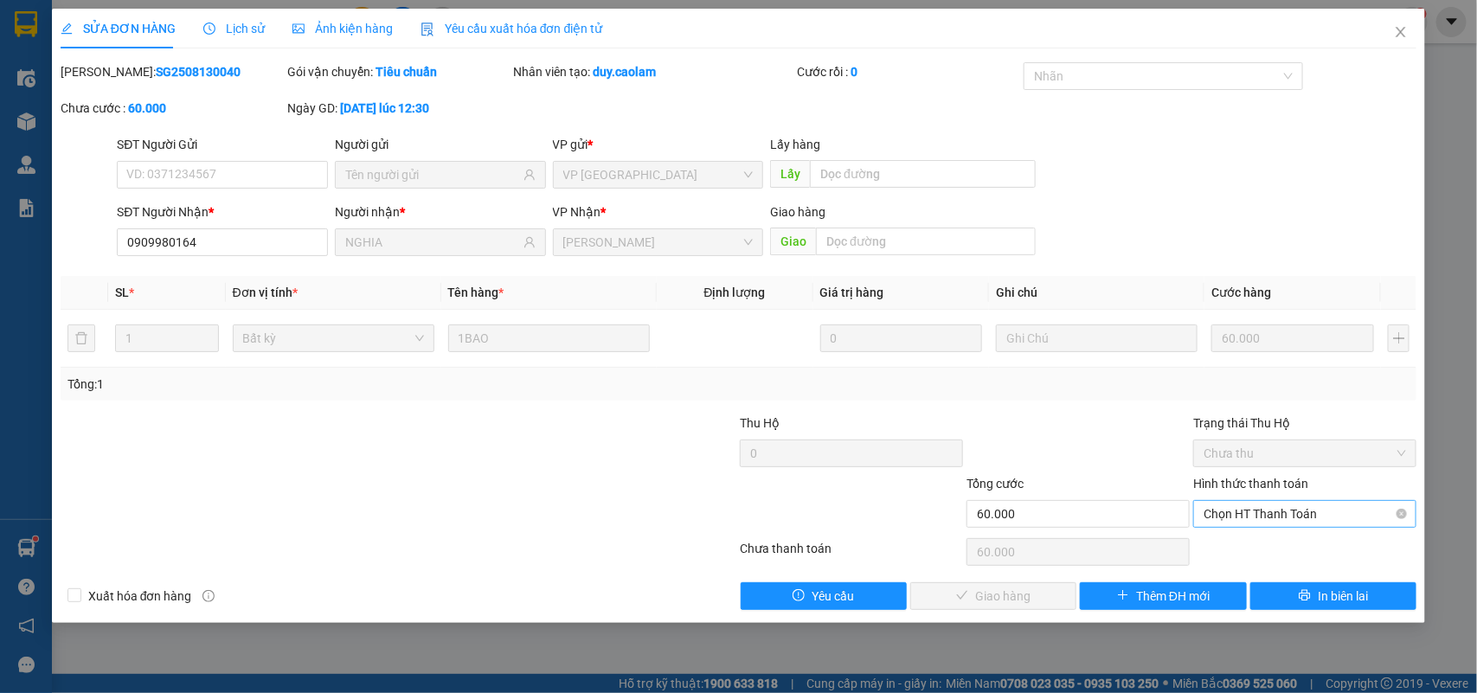
click at [1287, 513] on span "Chọn HT Thanh Toán" at bounding box center [1305, 514] width 202 height 26
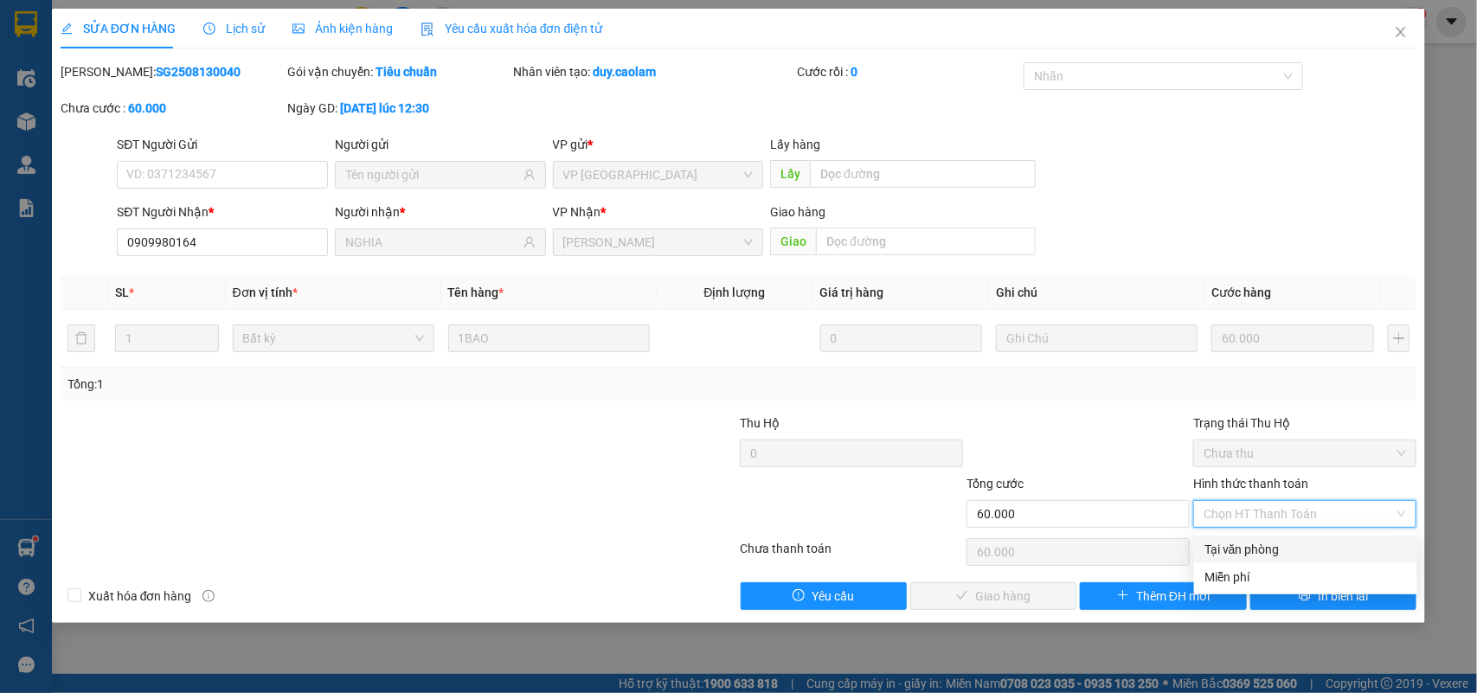
click at [1263, 546] on div "Tại văn phòng" at bounding box center [1305, 549] width 202 height 19
type input "0"
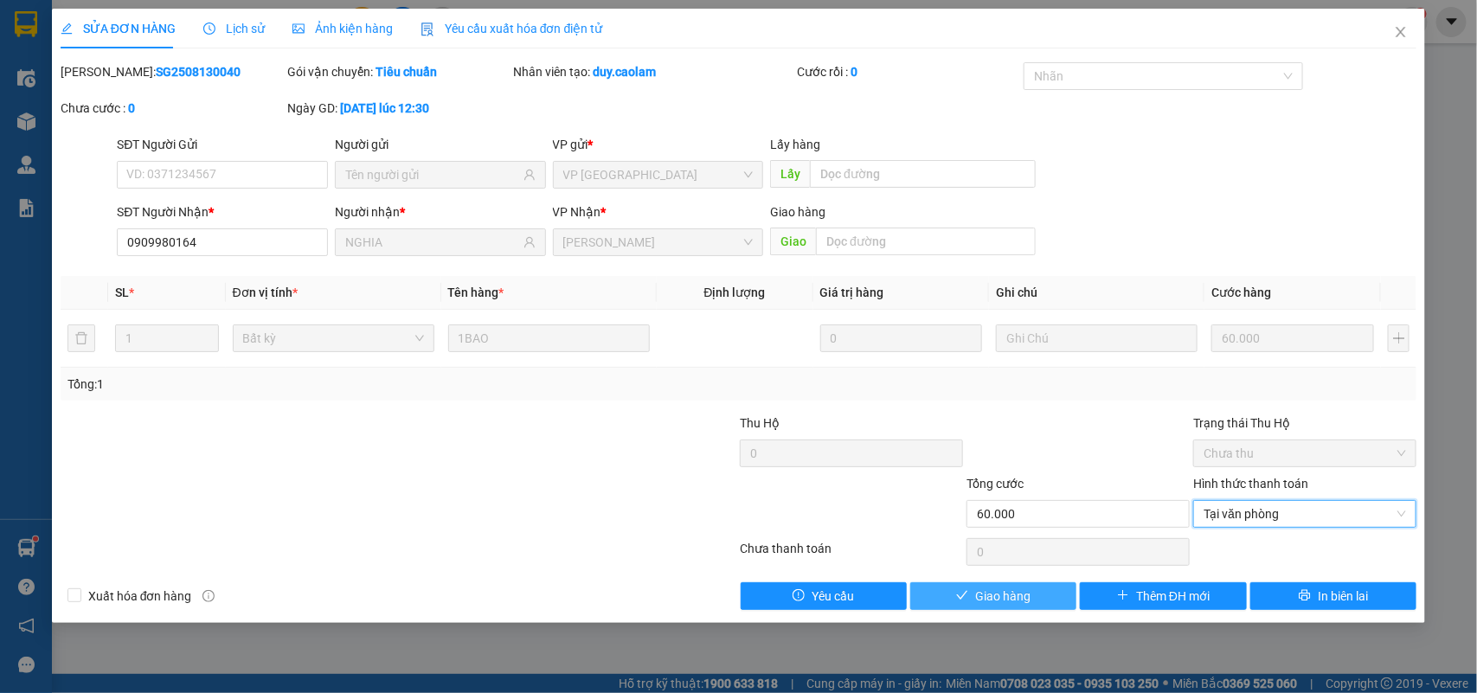
click at [1018, 598] on span "Giao hàng" at bounding box center [1002, 596] width 55 height 19
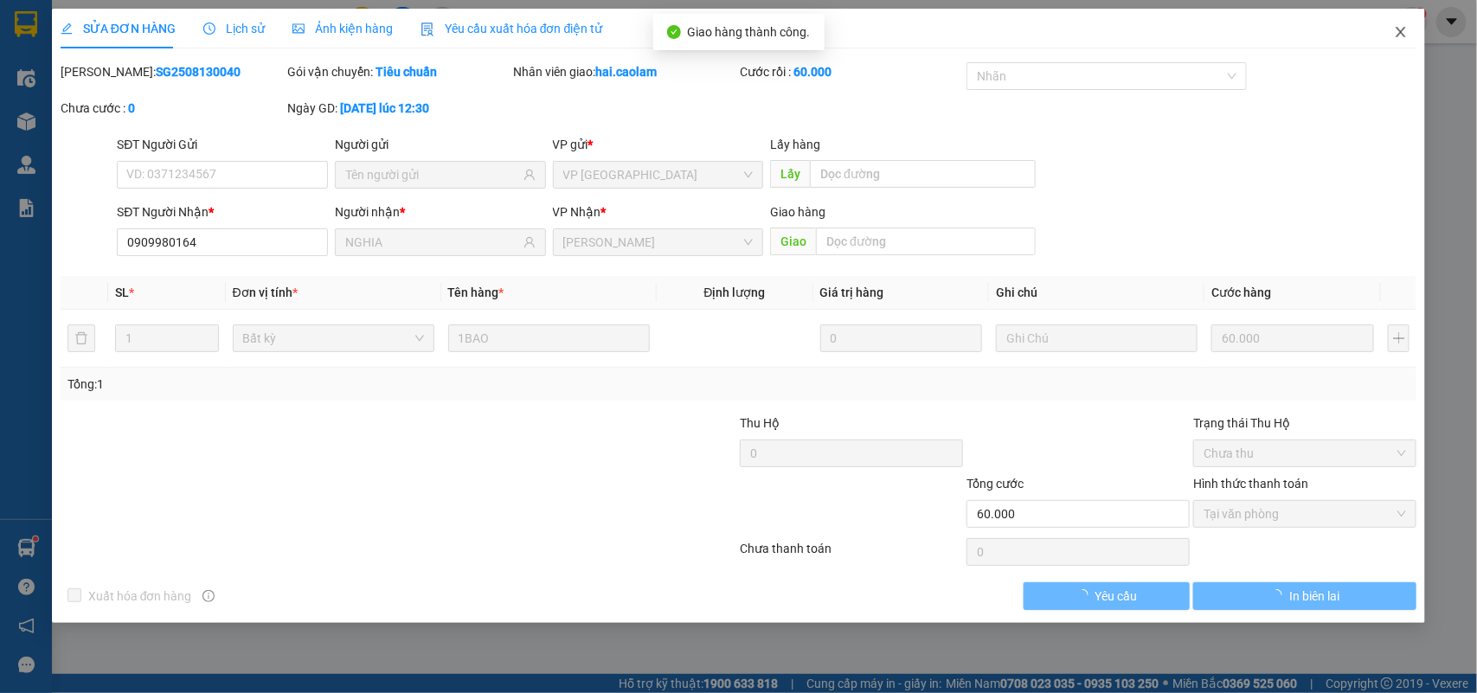
click at [1411, 22] on span "Close" at bounding box center [1401, 33] width 48 height 48
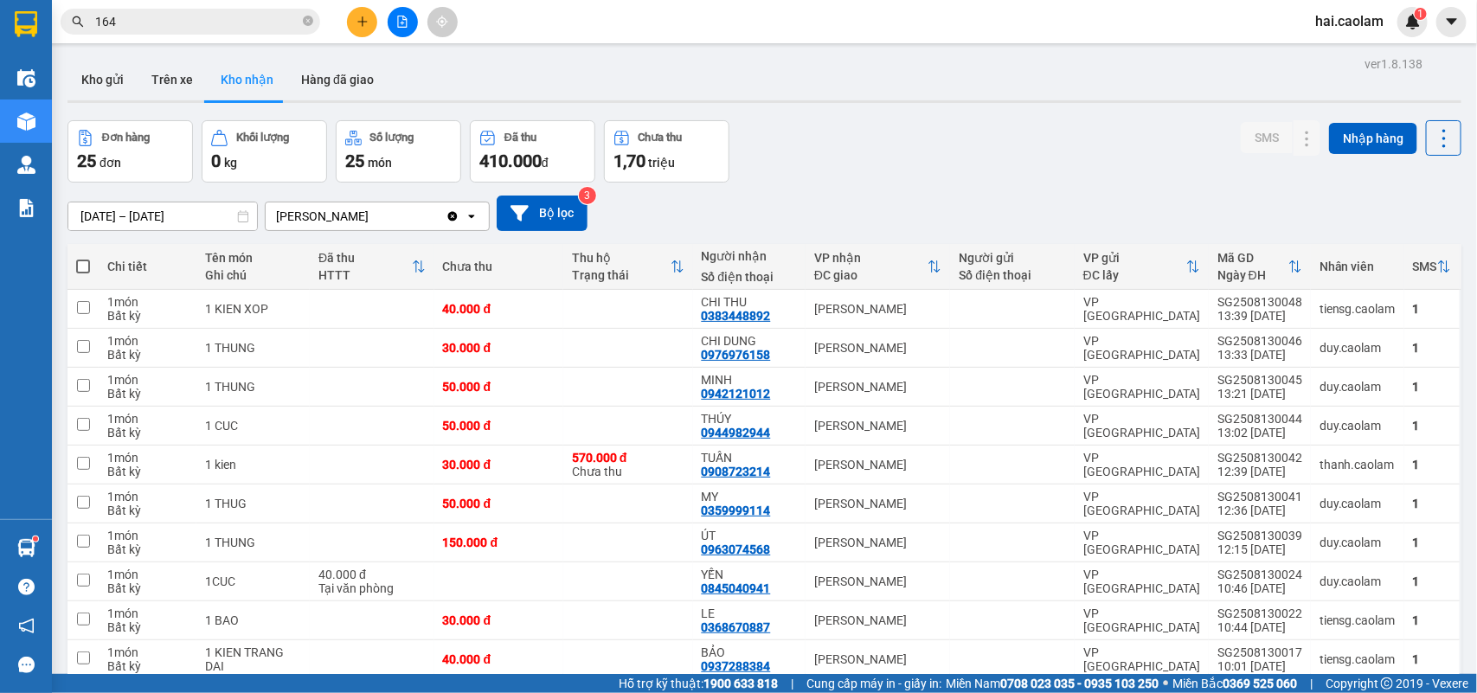
click at [213, 22] on input "164" at bounding box center [197, 21] width 204 height 19
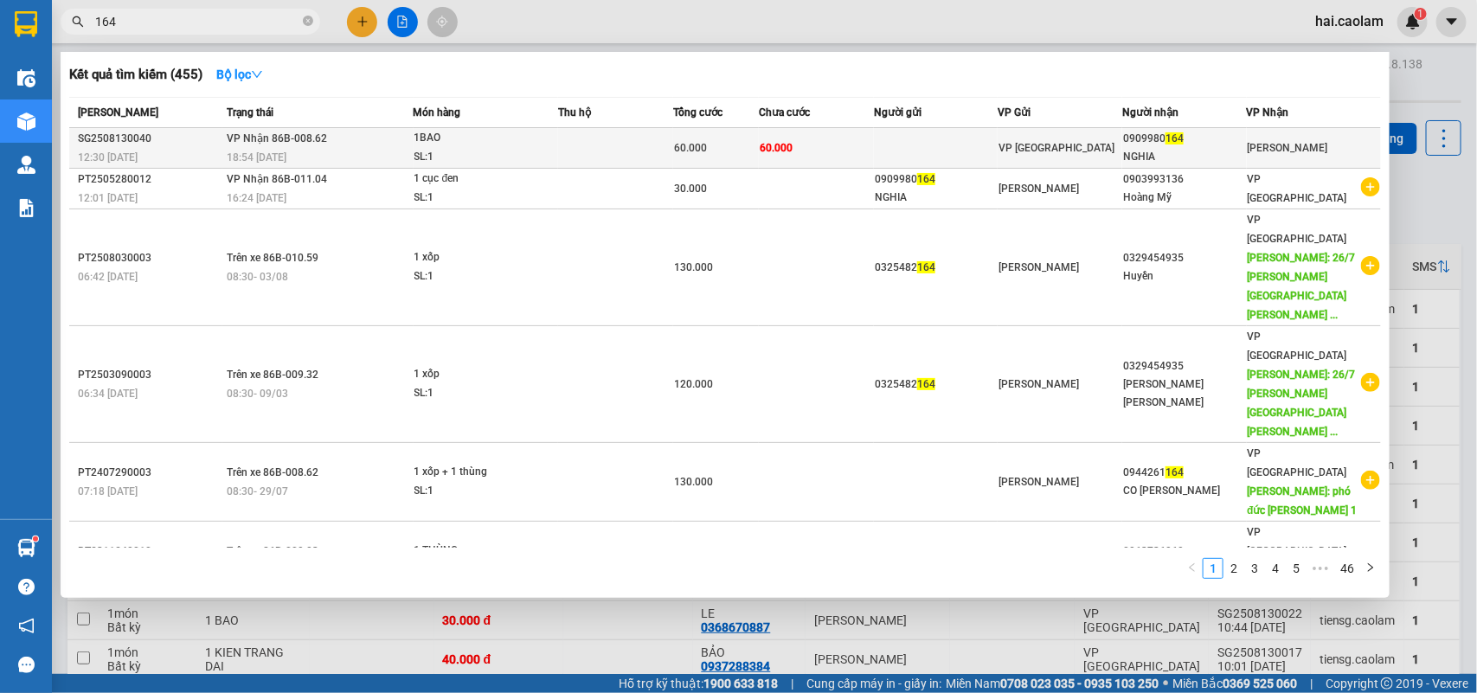
click at [750, 149] on div "60.000" at bounding box center [716, 147] width 84 height 19
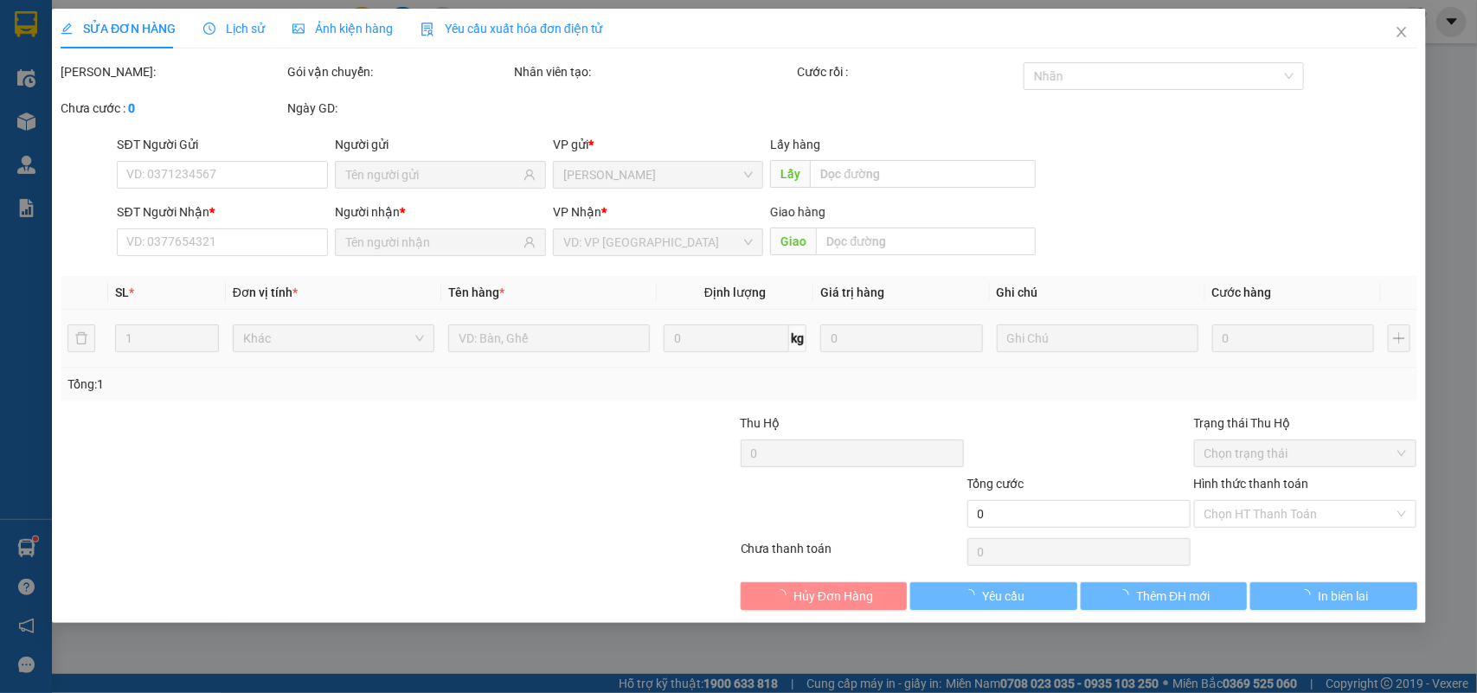
type input "0909980164"
type input "NGHIA"
type input "60.000"
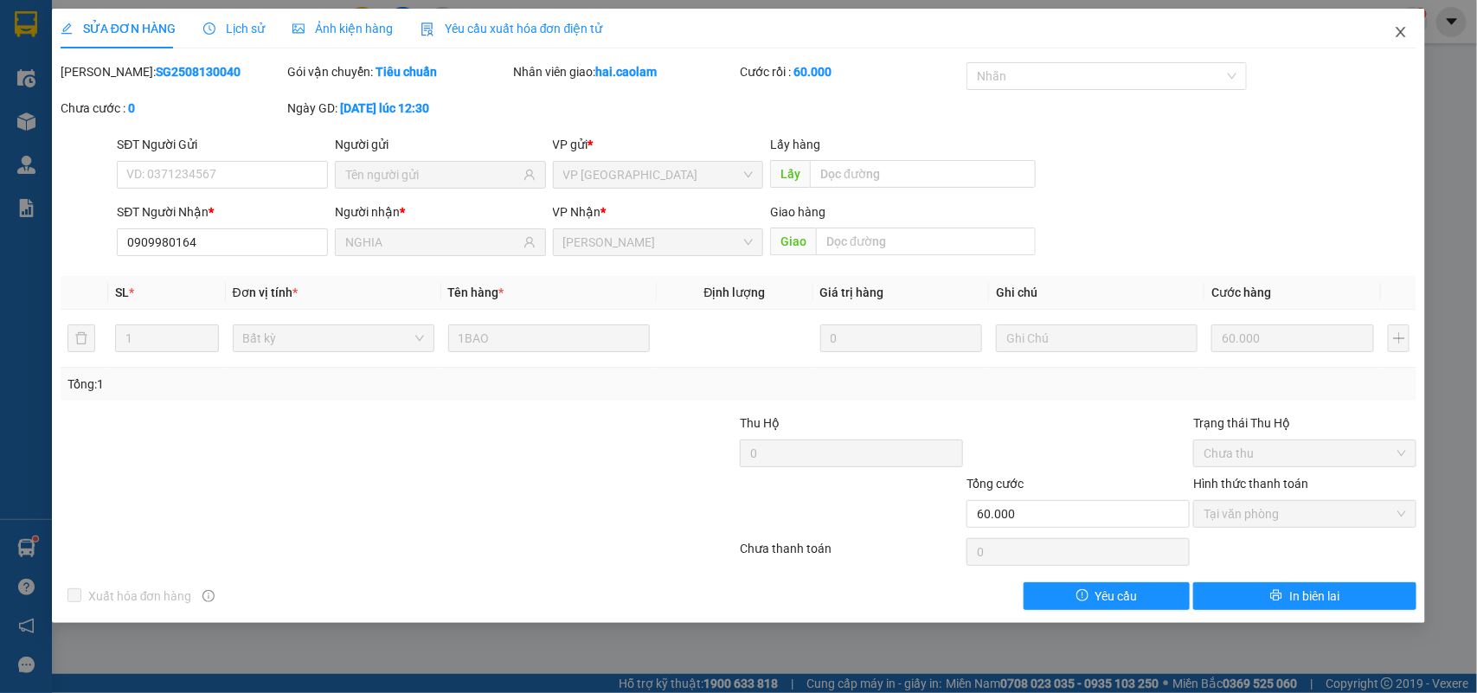
click at [1400, 31] on icon "close" at bounding box center [1402, 32] width 10 height 10
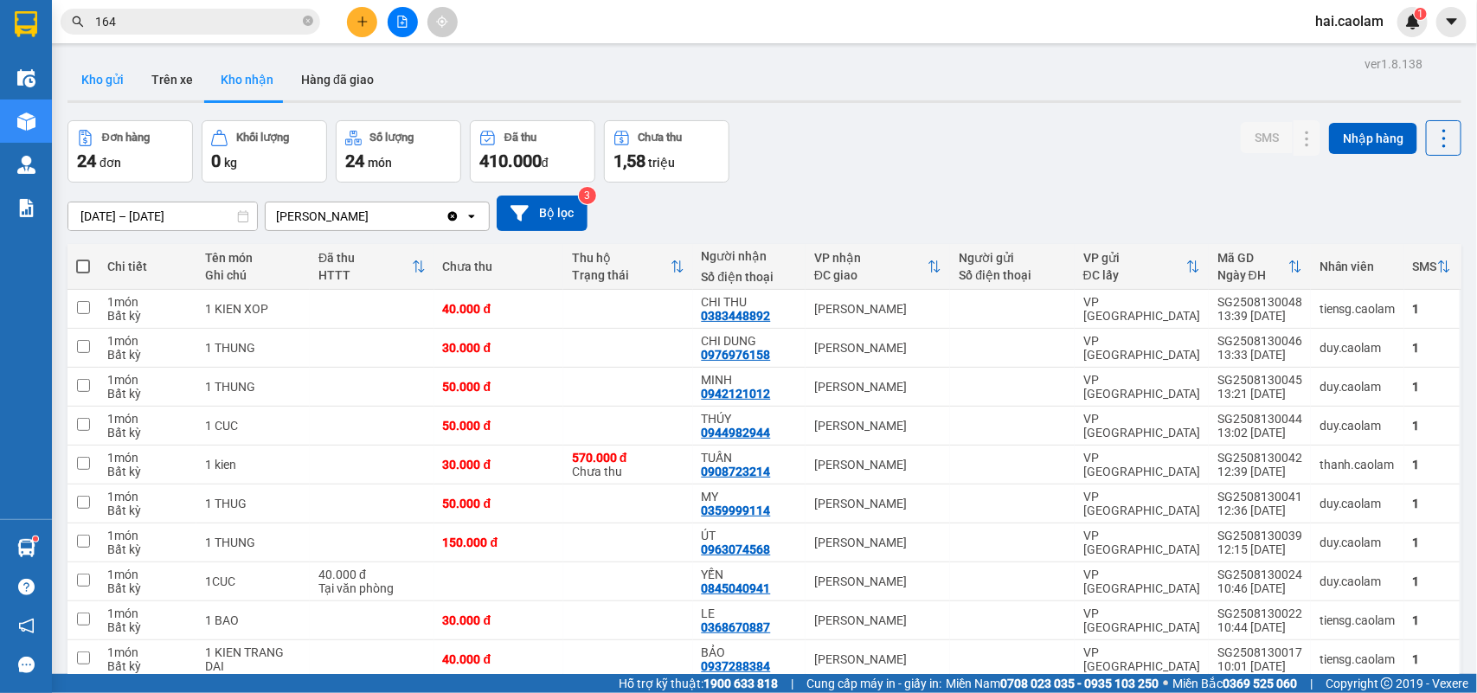
click at [85, 88] on button "Kho gửi" at bounding box center [102, 80] width 70 height 42
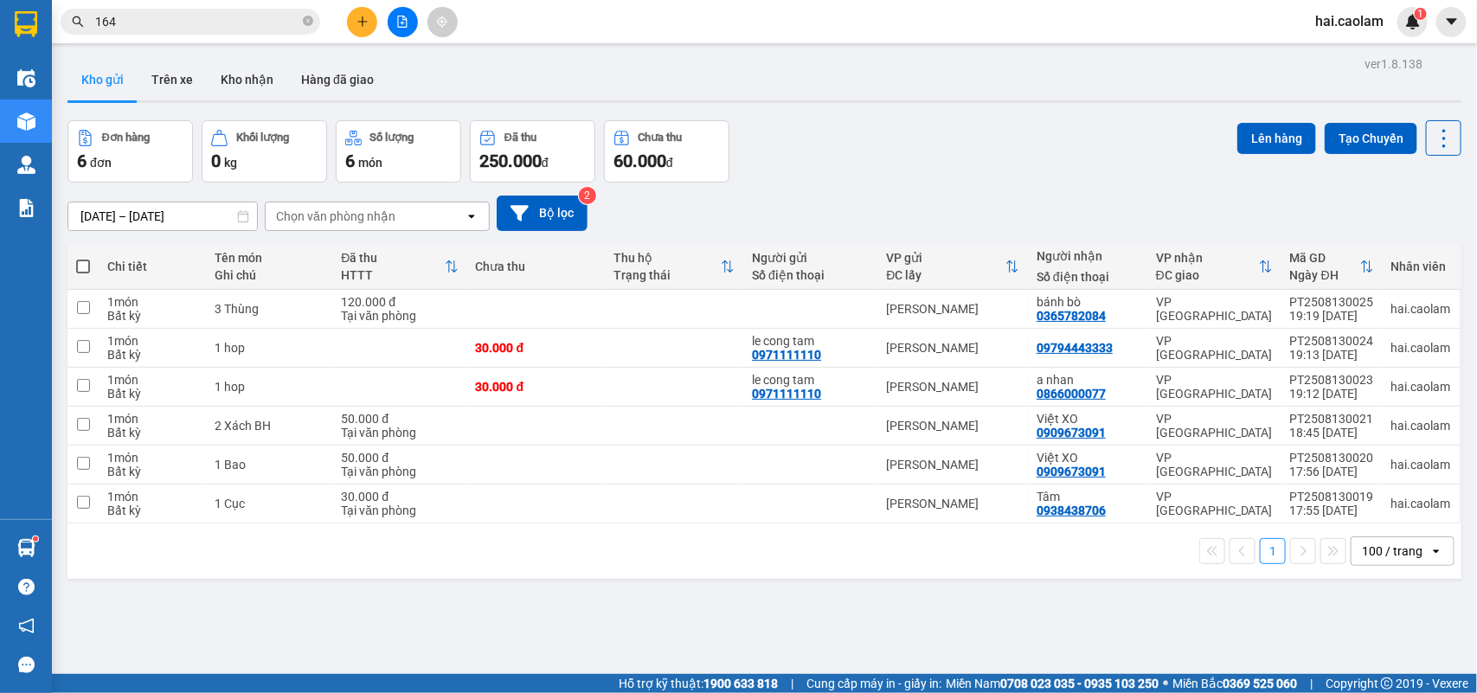
click at [260, 16] on input "164" at bounding box center [197, 21] width 204 height 19
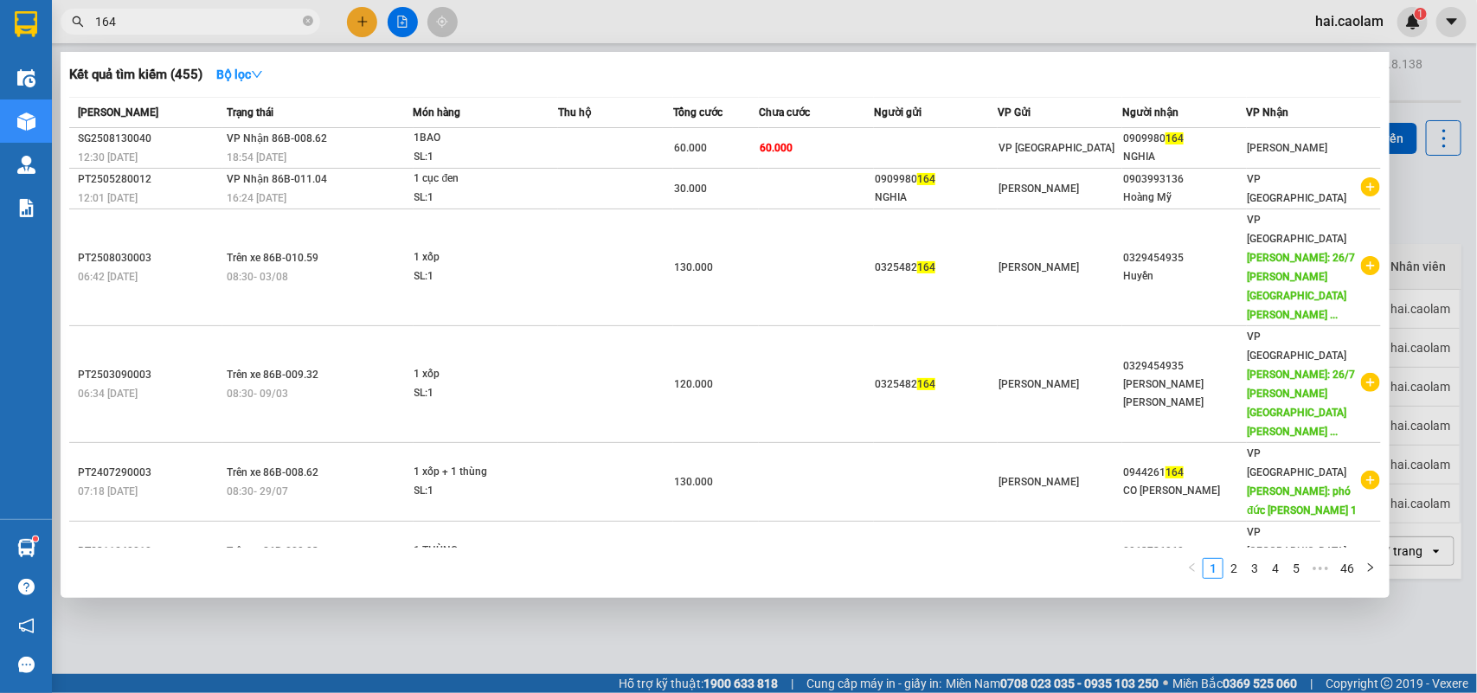
drag, startPoint x: 260, startPoint y: 16, endPoint x: 243, endPoint y: 13, distance: 16.6
click at [251, 15] on input "164" at bounding box center [197, 21] width 204 height 19
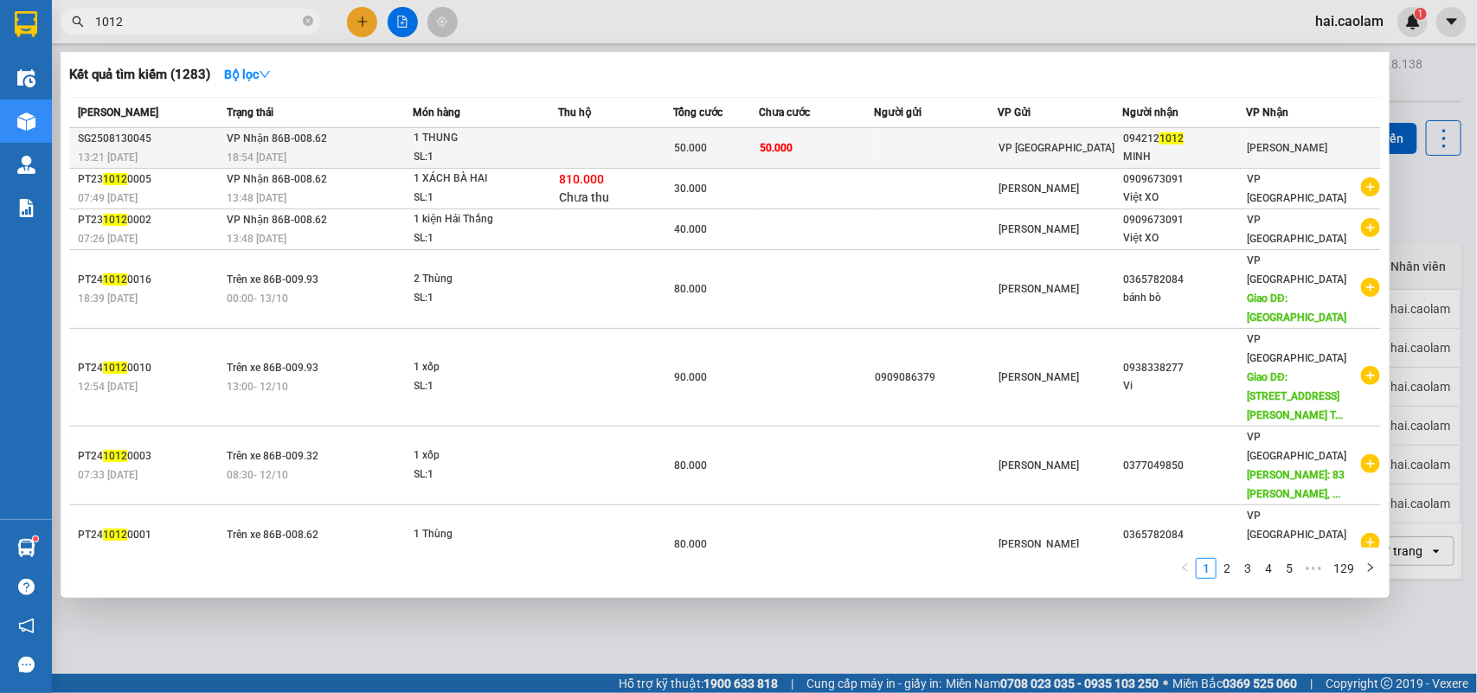
type input "1012"
click at [947, 144] on td at bounding box center [936, 148] width 125 height 41
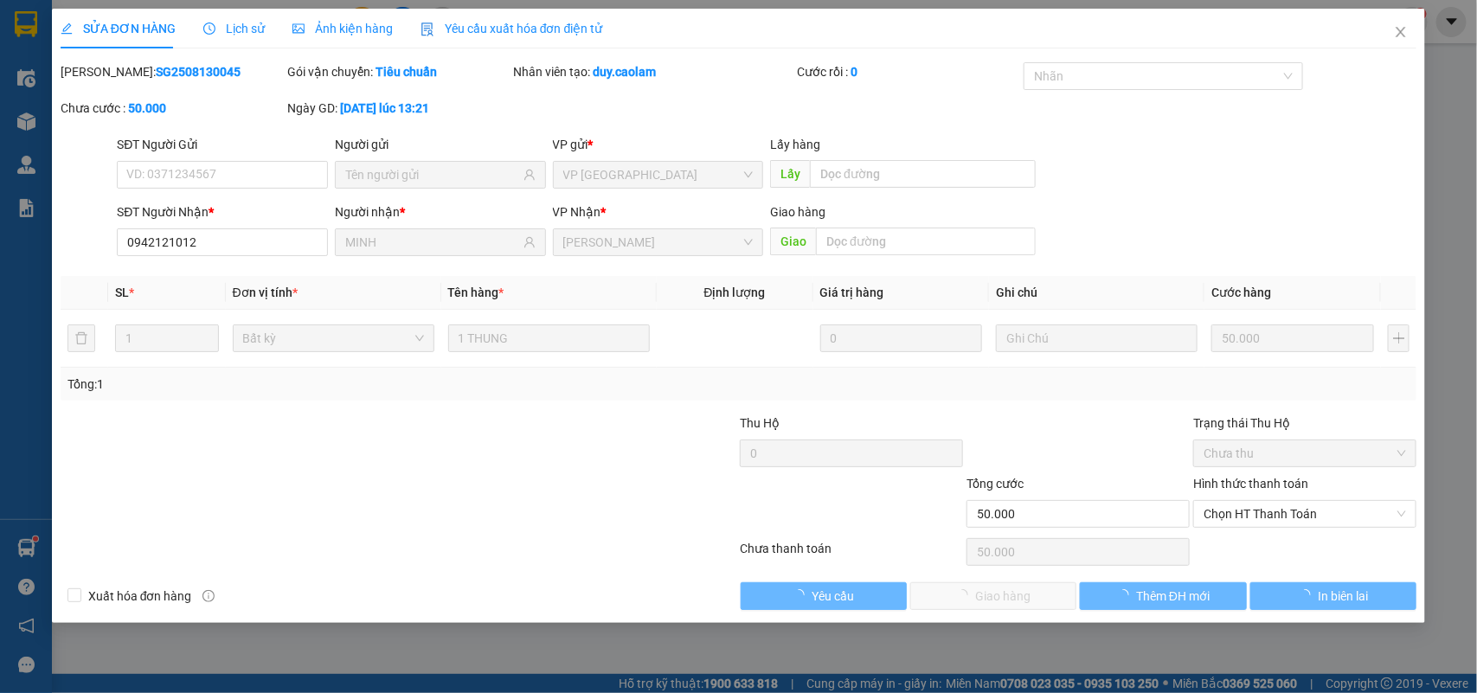
type input "0942121012"
type input "MINH"
type input "50.000"
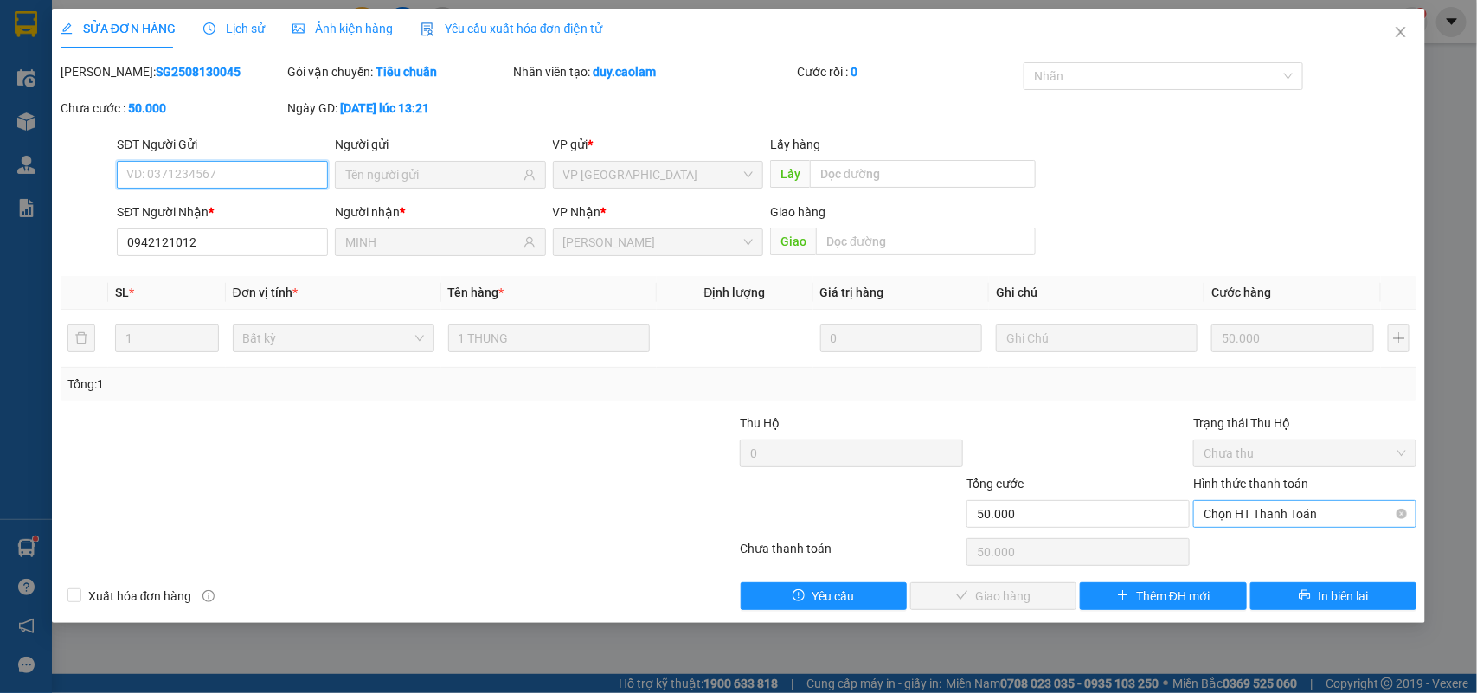
click at [1269, 516] on span "Chọn HT Thanh Toán" at bounding box center [1305, 514] width 202 height 26
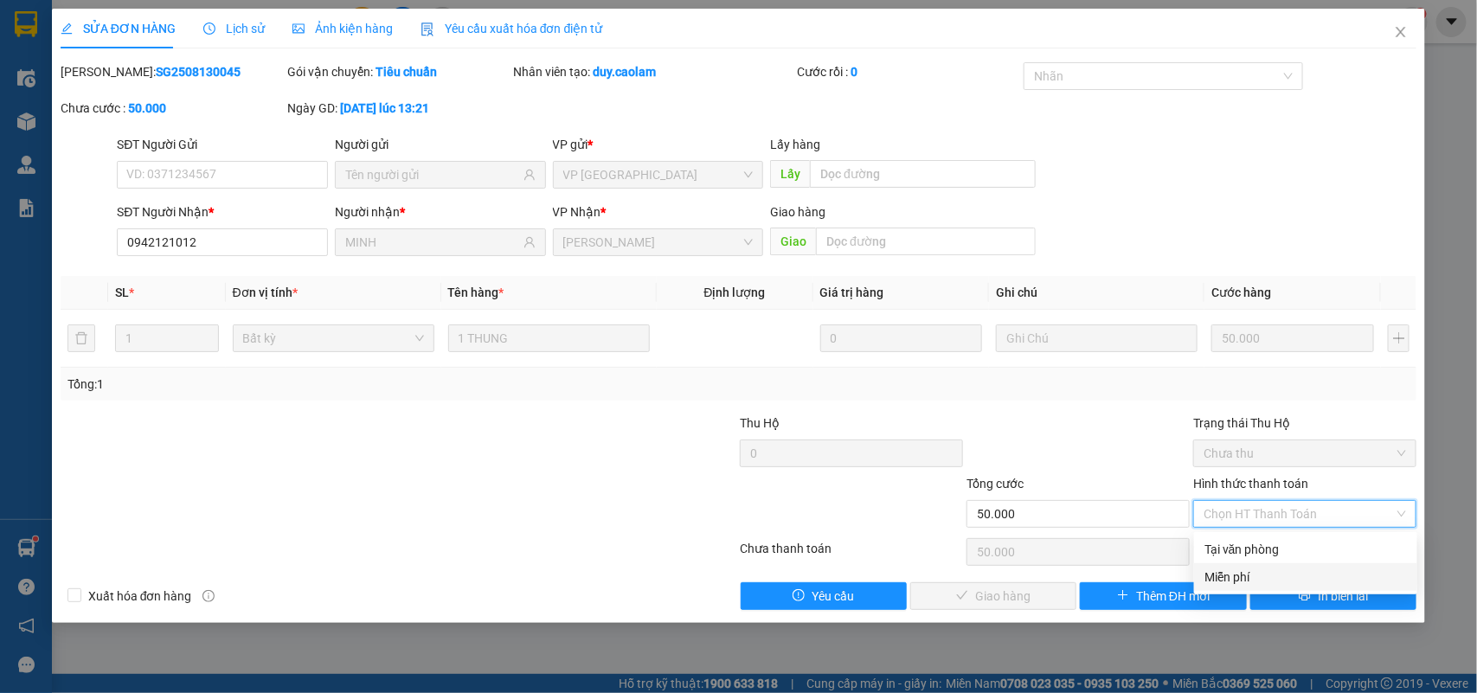
click at [1266, 545] on div "Tại văn phòng" at bounding box center [1305, 549] width 202 height 19
type input "0"
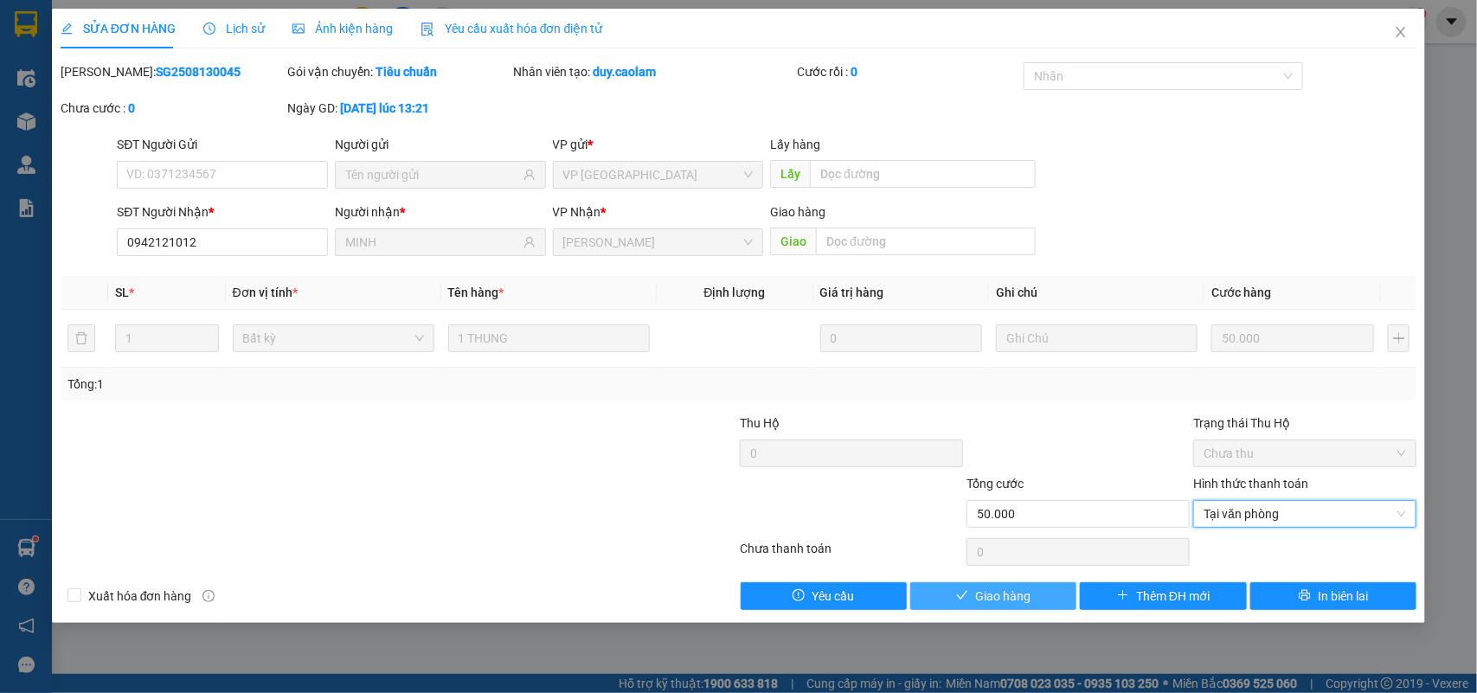
click at [1036, 593] on button "Giao hàng" at bounding box center [993, 596] width 166 height 28
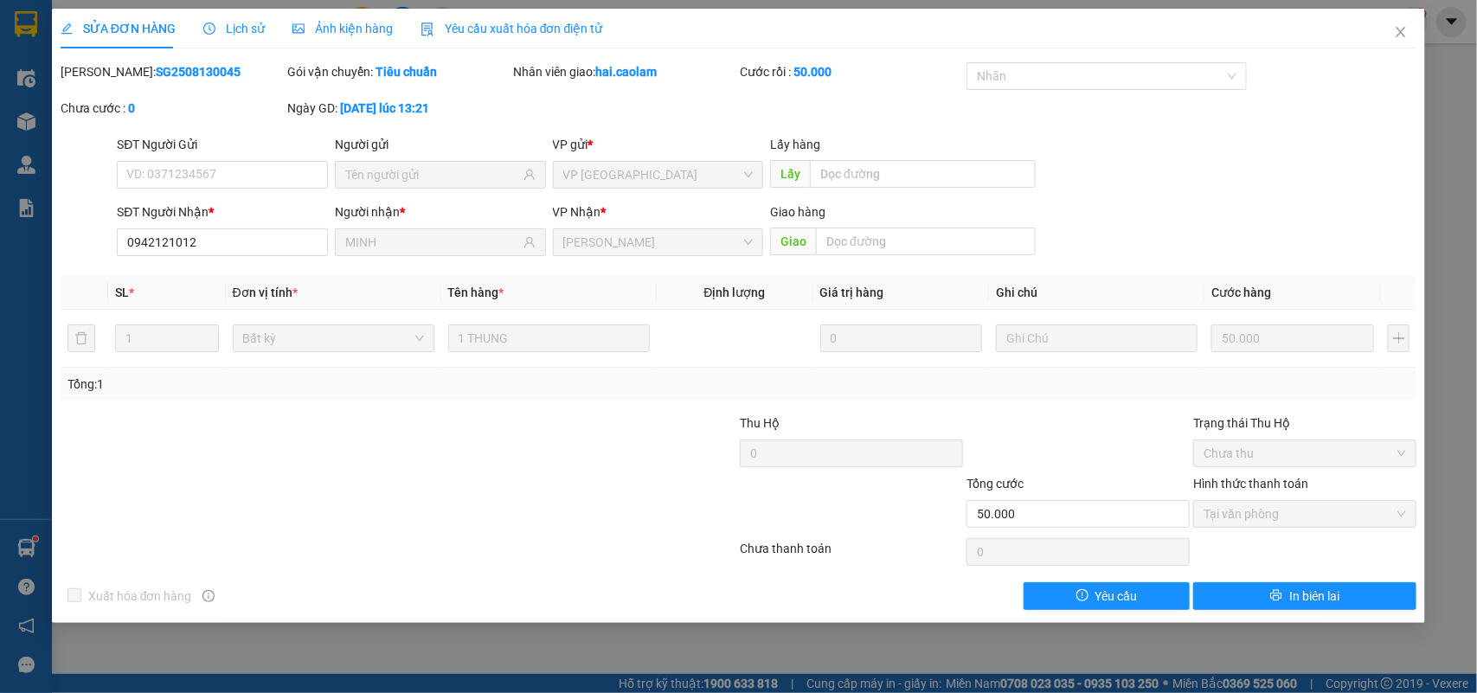
click at [230, 654] on div "SỬA ĐƠN HÀNG Lịch sử Ảnh kiện hàng Yêu cầu xuất hóa đơn điện tử Total Paid Fee …" at bounding box center [738, 346] width 1477 height 693
drag, startPoint x: 40, startPoint y: 547, endPoint x: 63, endPoint y: 526, distance: 31.3
click at [39, 545] on div "SỬA ĐƠN HÀNG Lịch sử Ảnh kiện hàng Yêu cầu xuất hóa đơn điện tử Total Paid Fee …" at bounding box center [738, 346] width 1477 height 693
click at [1394, 30] on icon "close" at bounding box center [1401, 32] width 14 height 14
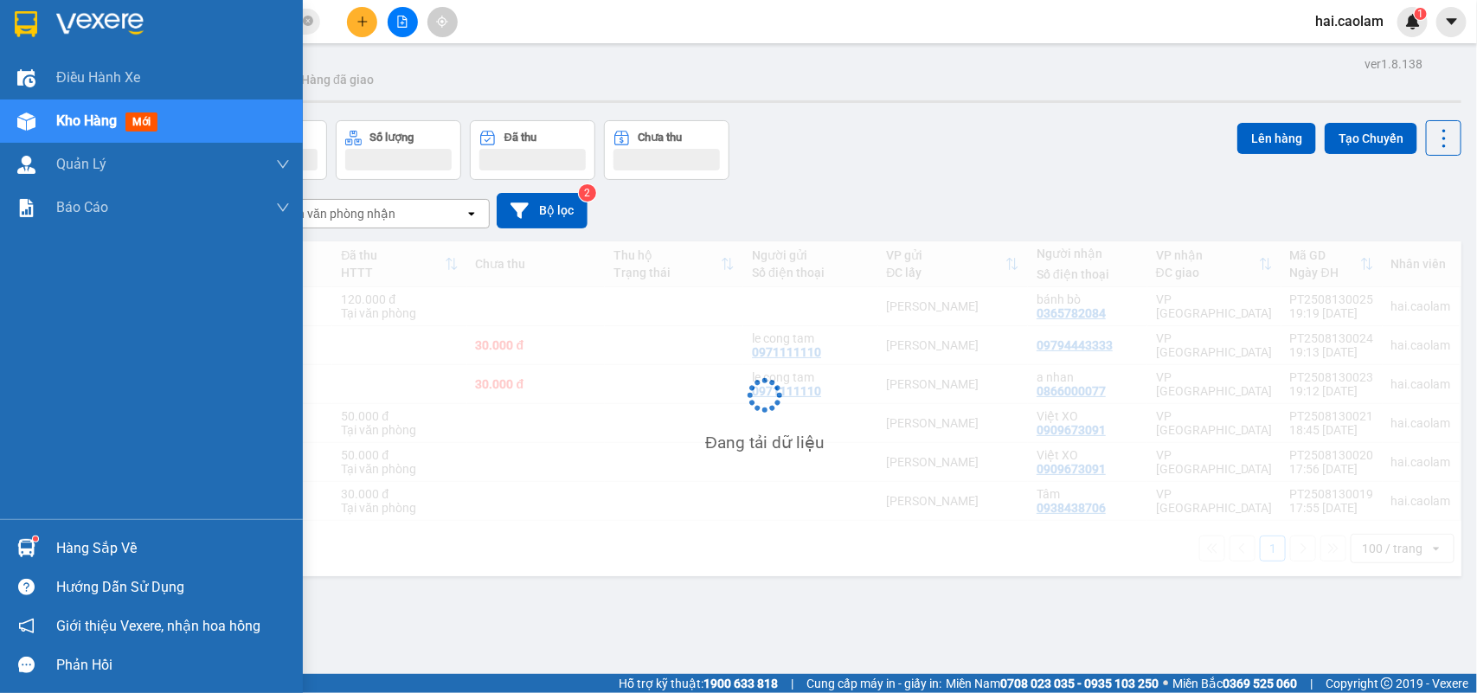
click at [35, 551] on div at bounding box center [26, 548] width 30 height 30
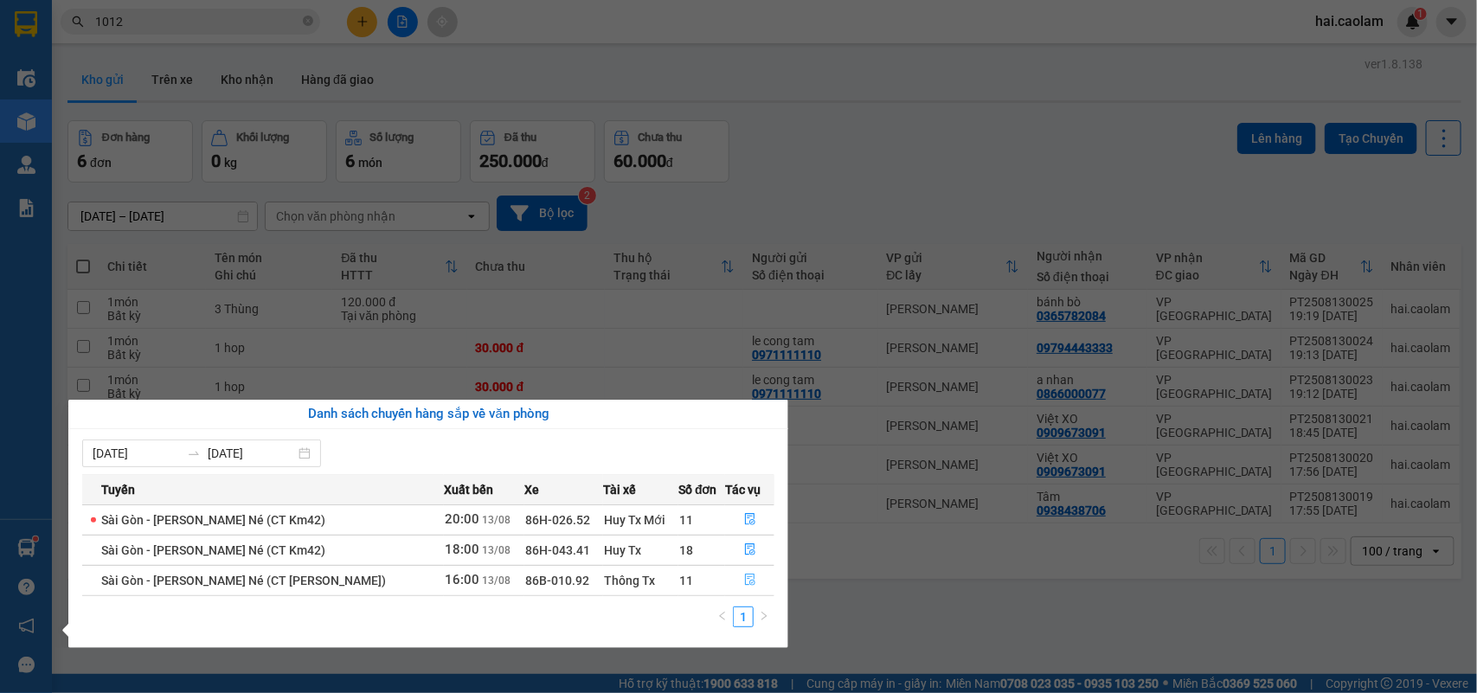
click at [737, 586] on button "button" at bounding box center [750, 581] width 48 height 28
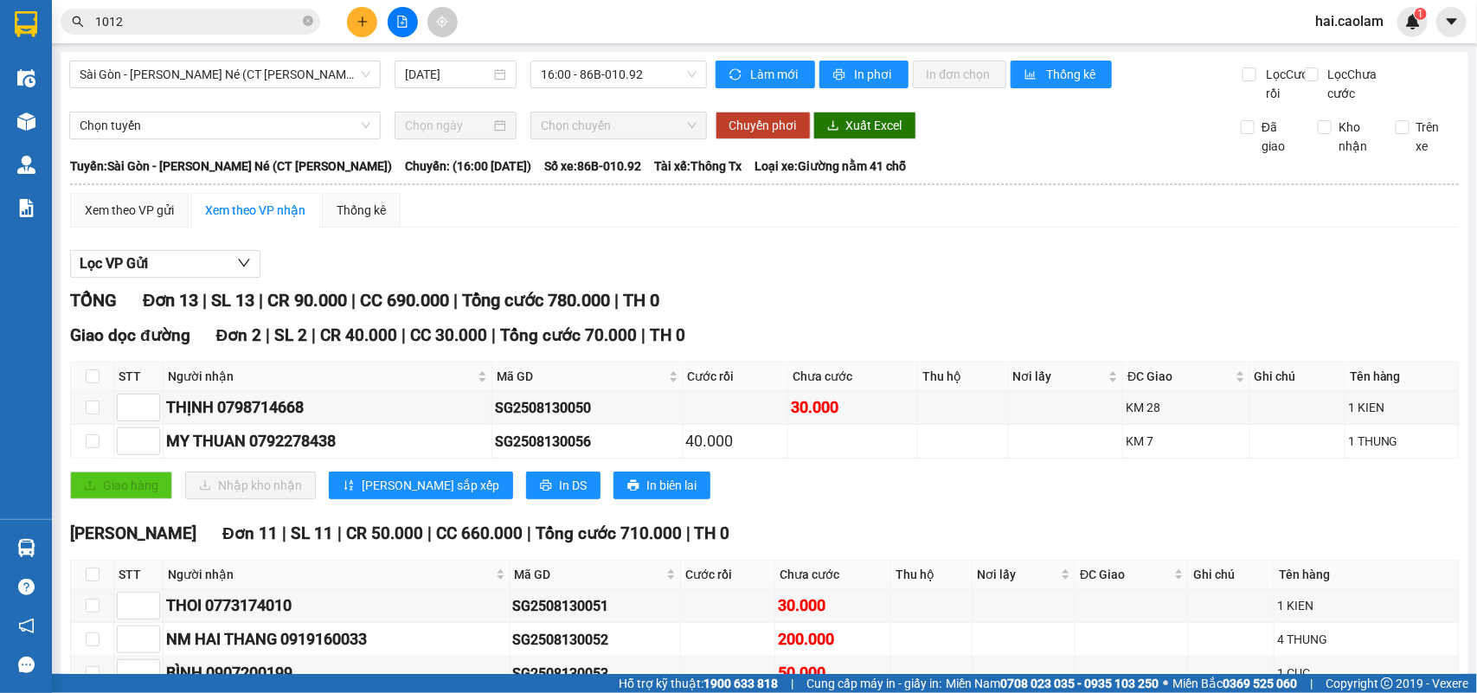
click at [226, 19] on input "1012" at bounding box center [197, 21] width 204 height 19
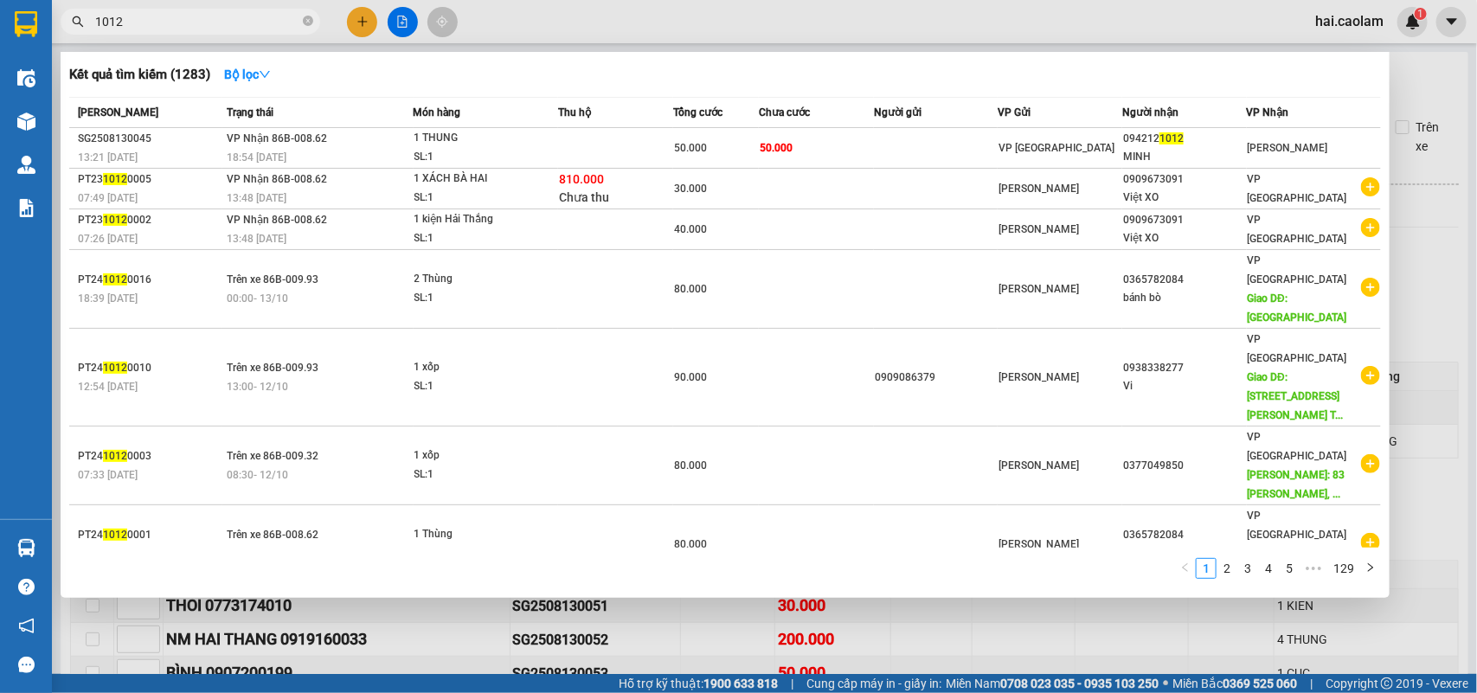
click at [226, 19] on input "1012" at bounding box center [197, 21] width 204 height 19
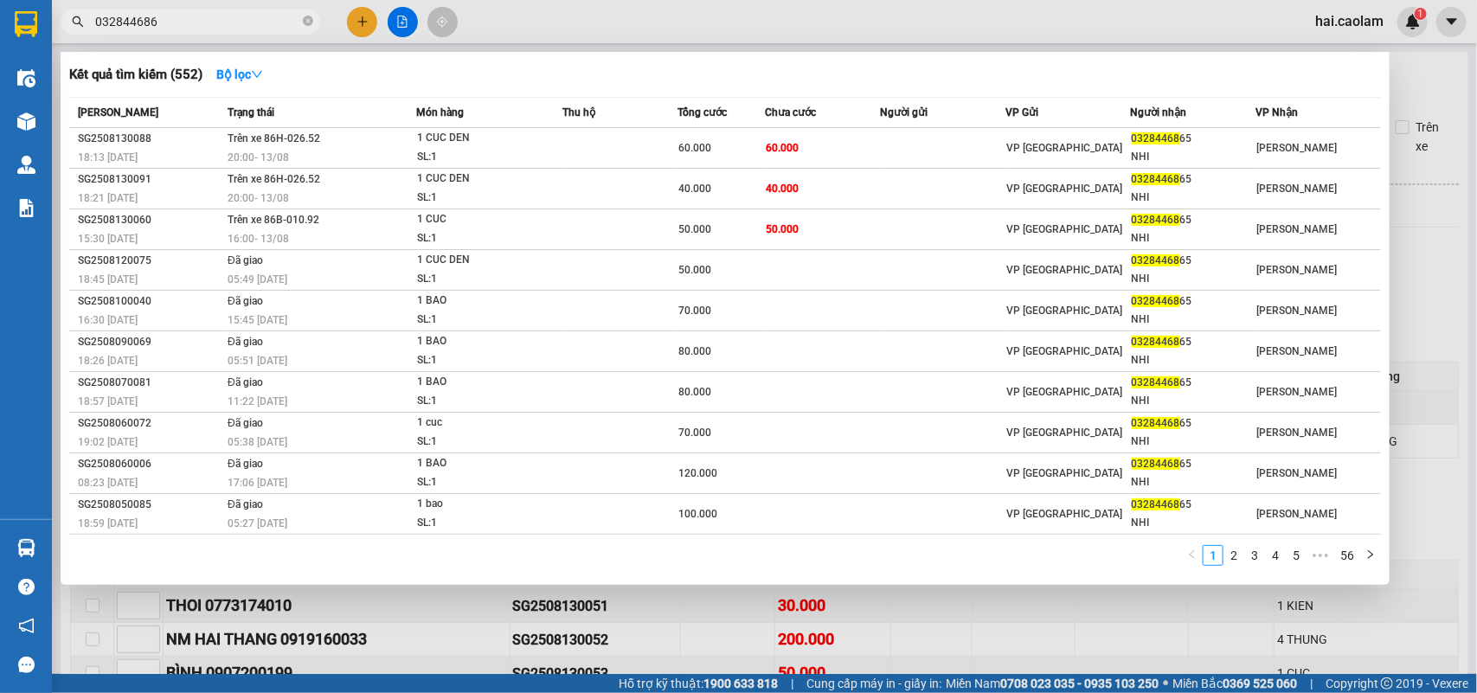
type input "0328446865"
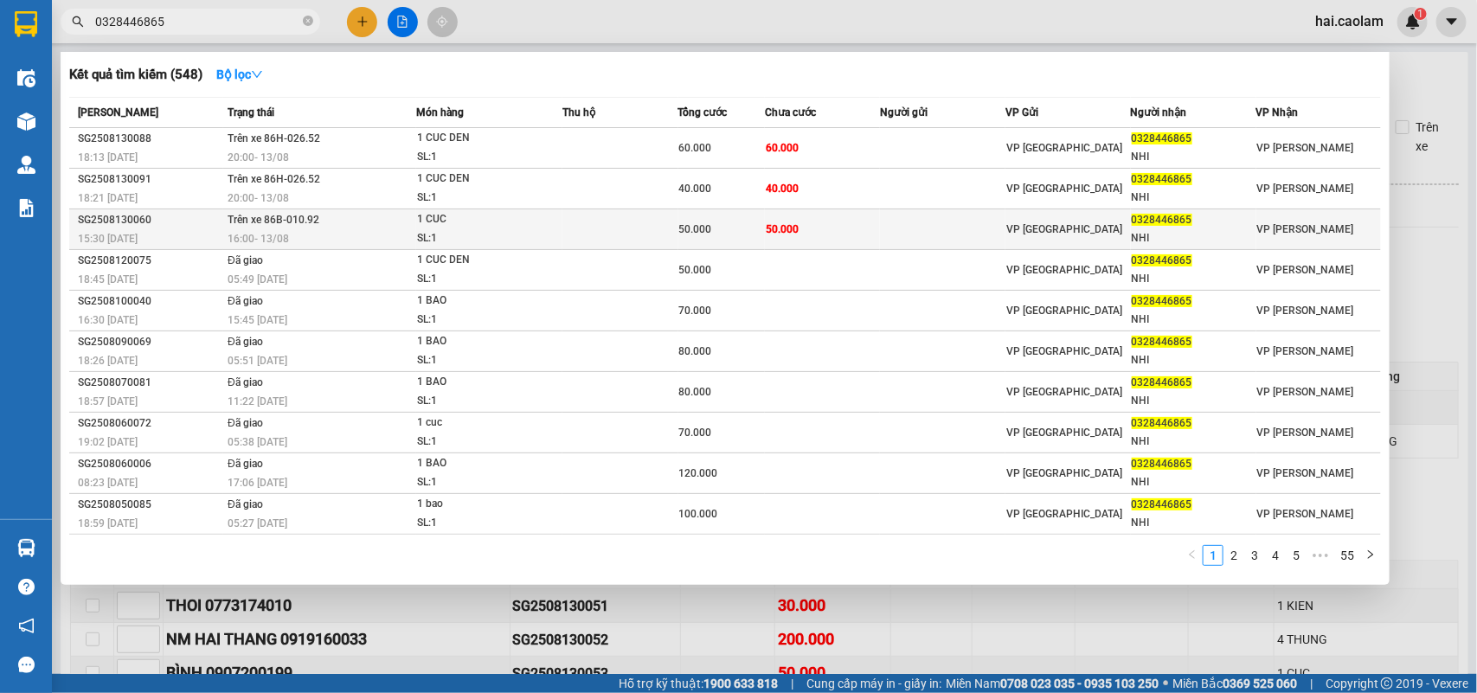
type input "0328446865"
click at [362, 236] on div "16:00 - 13/08" at bounding box center [322, 238] width 188 height 19
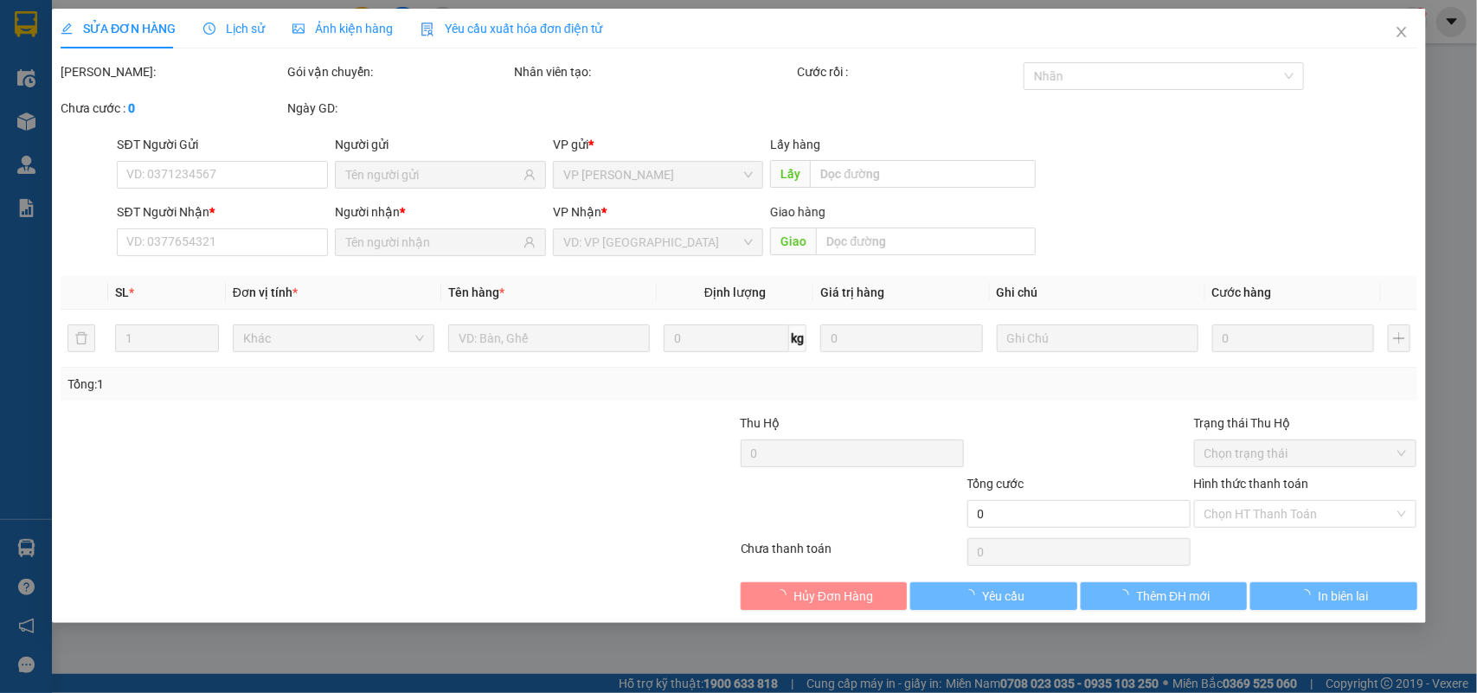
type input "0328446865"
type input "NHI"
type input "50.000"
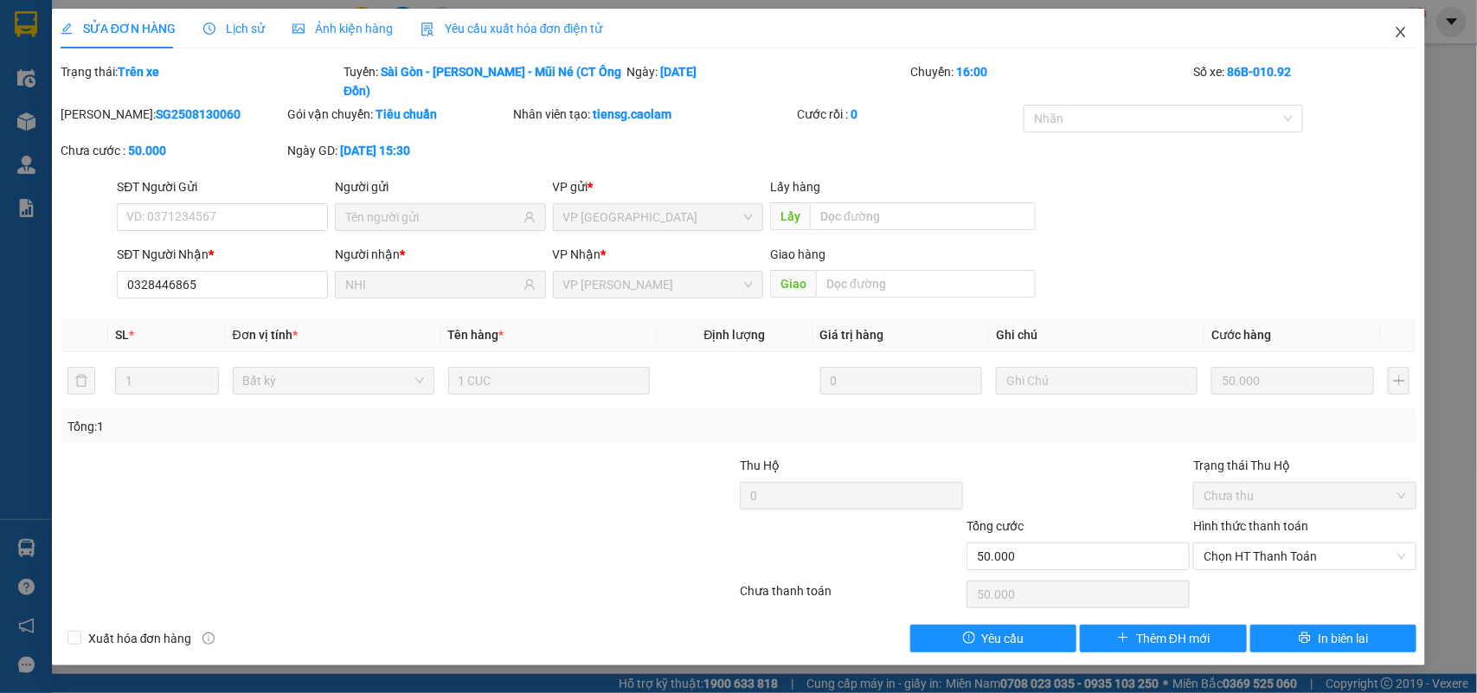
click at [1396, 31] on icon "close" at bounding box center [1401, 32] width 14 height 14
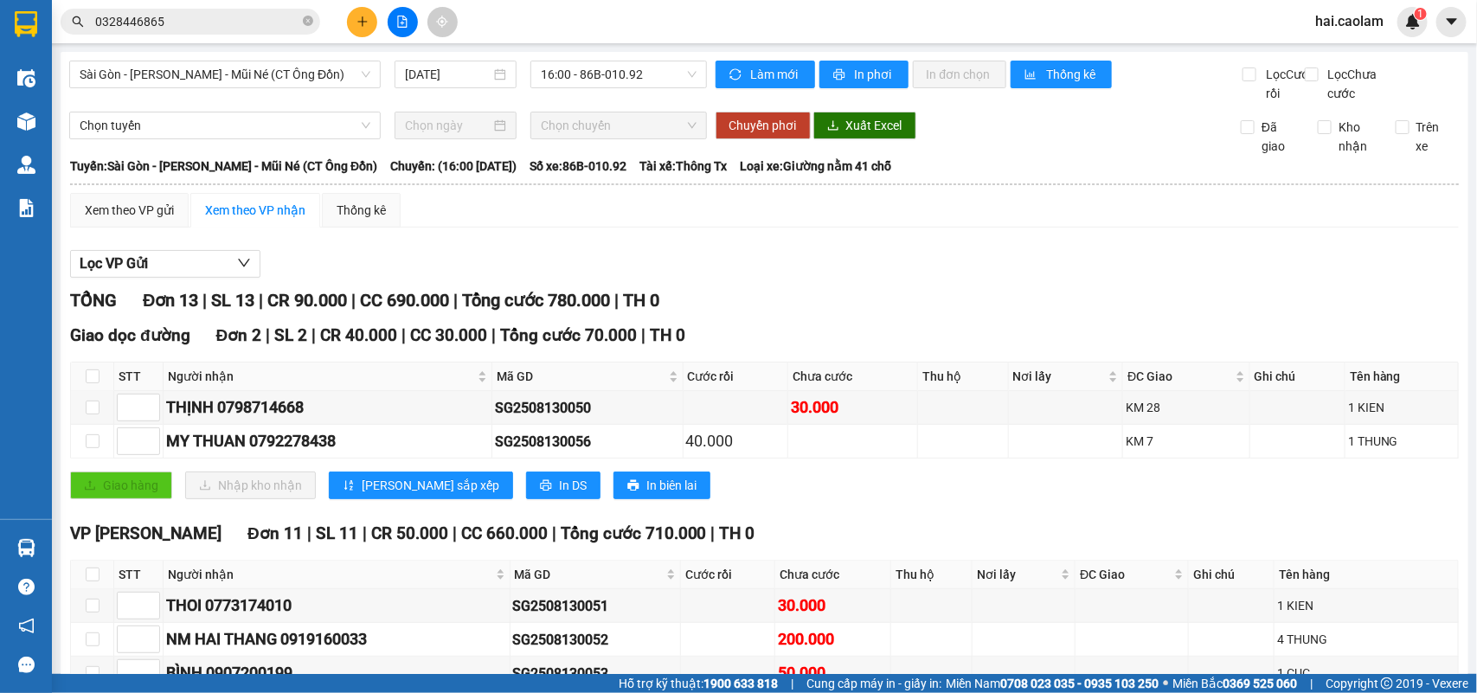
click at [204, 18] on input "0328446865" at bounding box center [197, 21] width 204 height 19
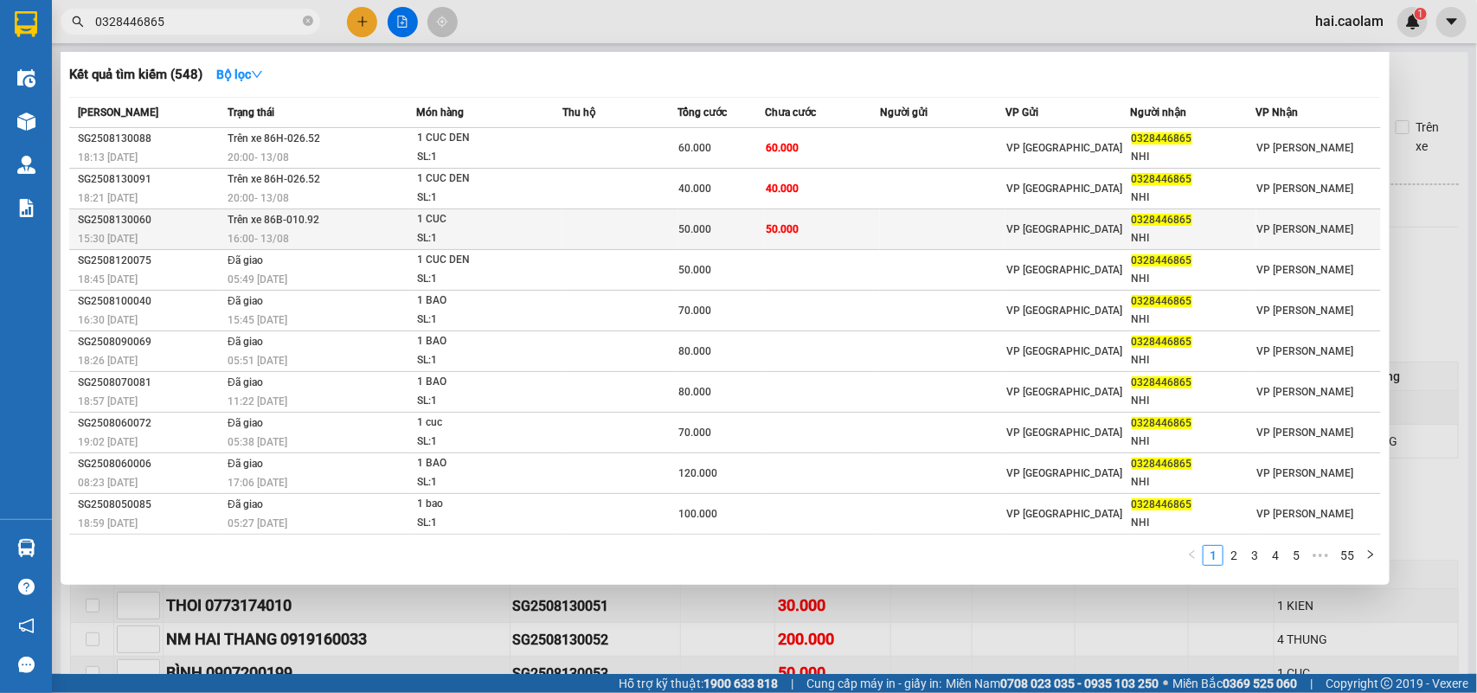
click at [779, 222] on span "50.000" at bounding box center [782, 229] width 33 height 14
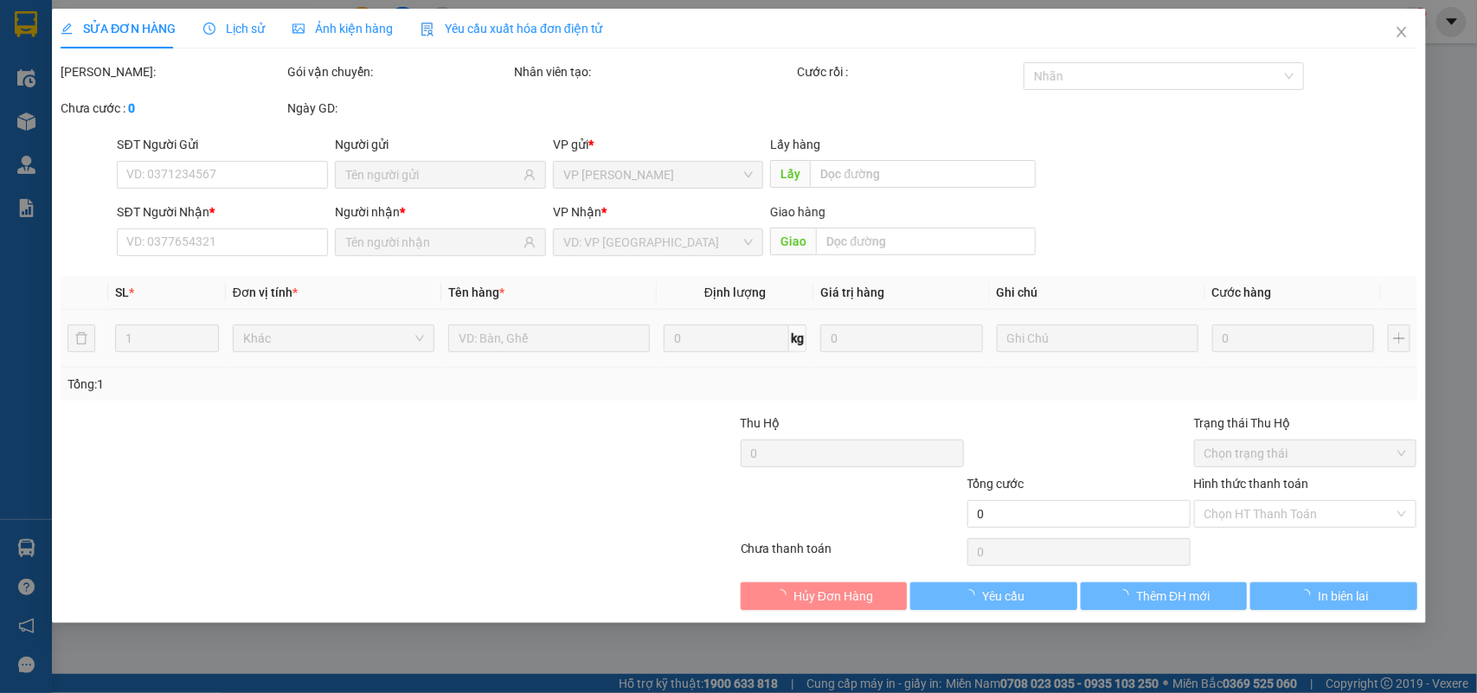
type input "0328446865"
type input "NHI"
type input "50.000"
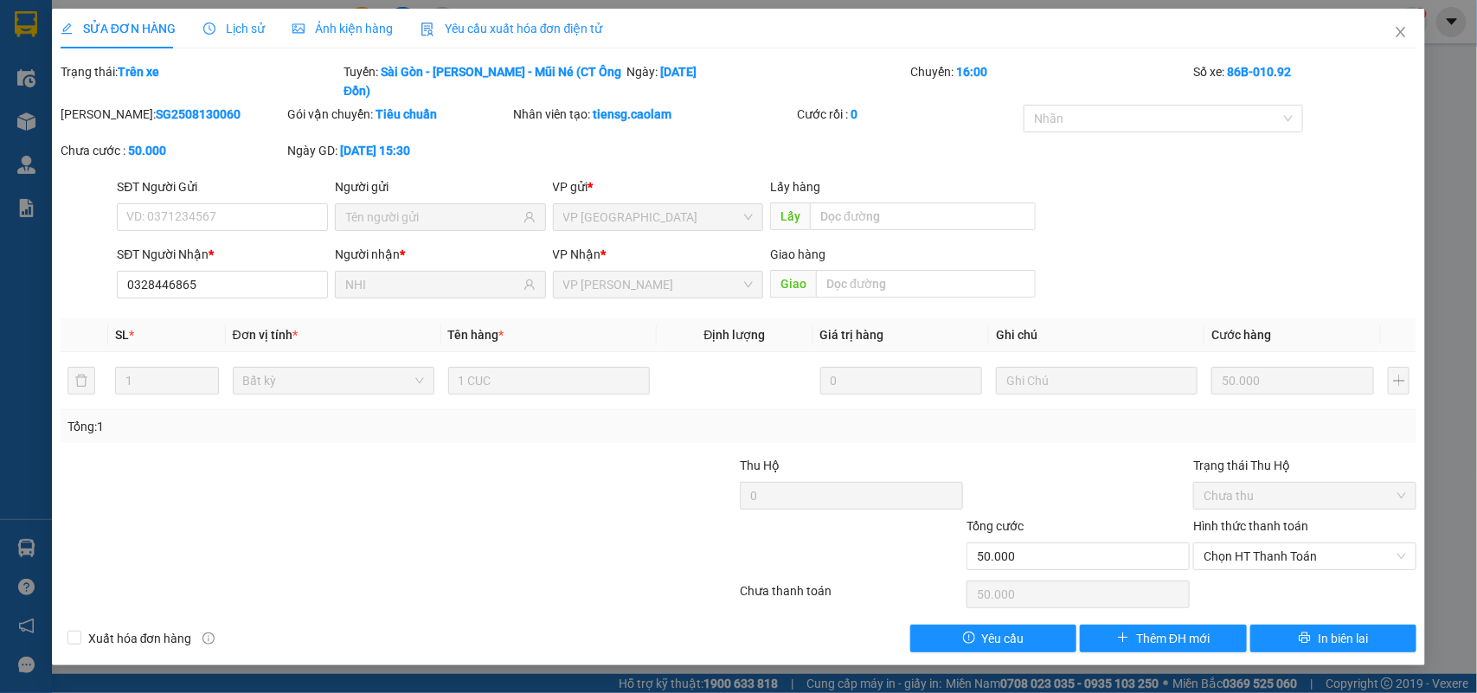
click at [1275, 521] on label "Hình thức thanh toán" at bounding box center [1250, 526] width 115 height 14
click at [1275, 543] on input "Hình thức thanh toán" at bounding box center [1299, 556] width 190 height 26
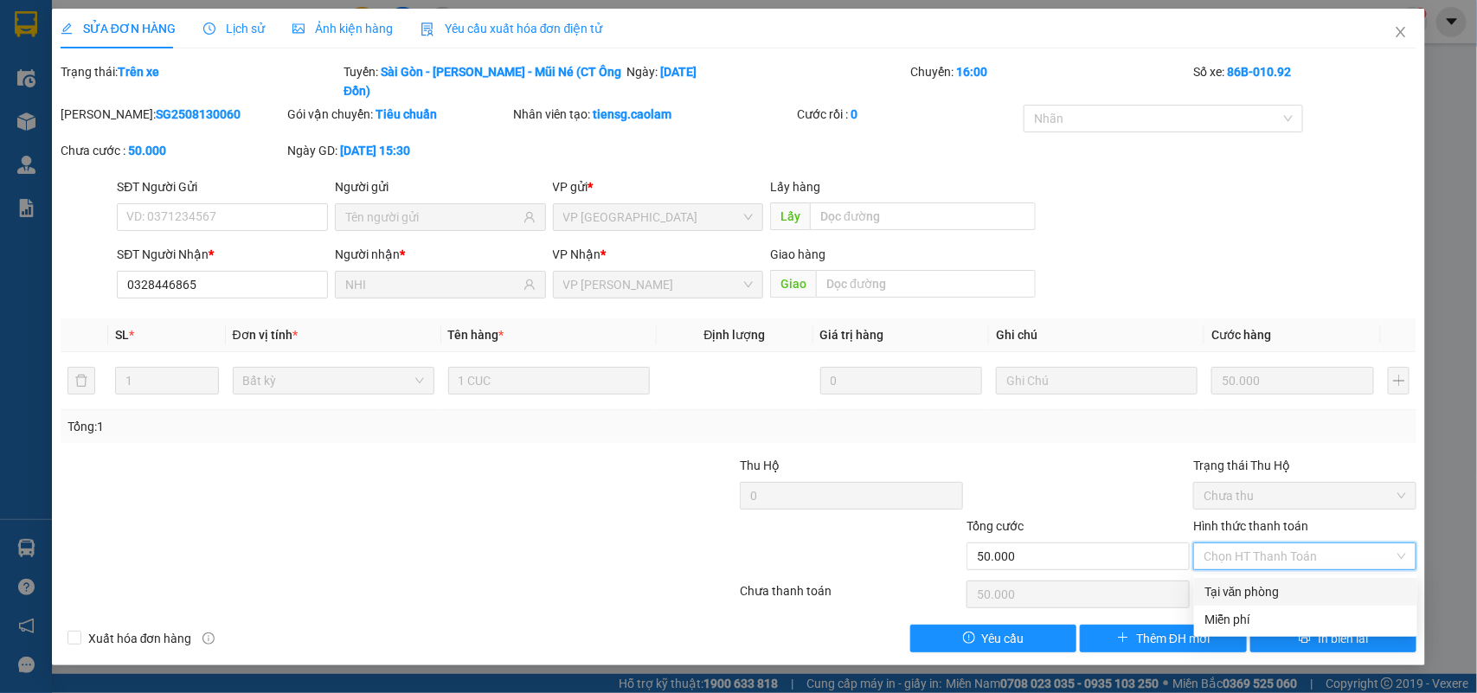
click at [1279, 589] on div "Tại văn phòng" at bounding box center [1305, 591] width 202 height 19
type input "0"
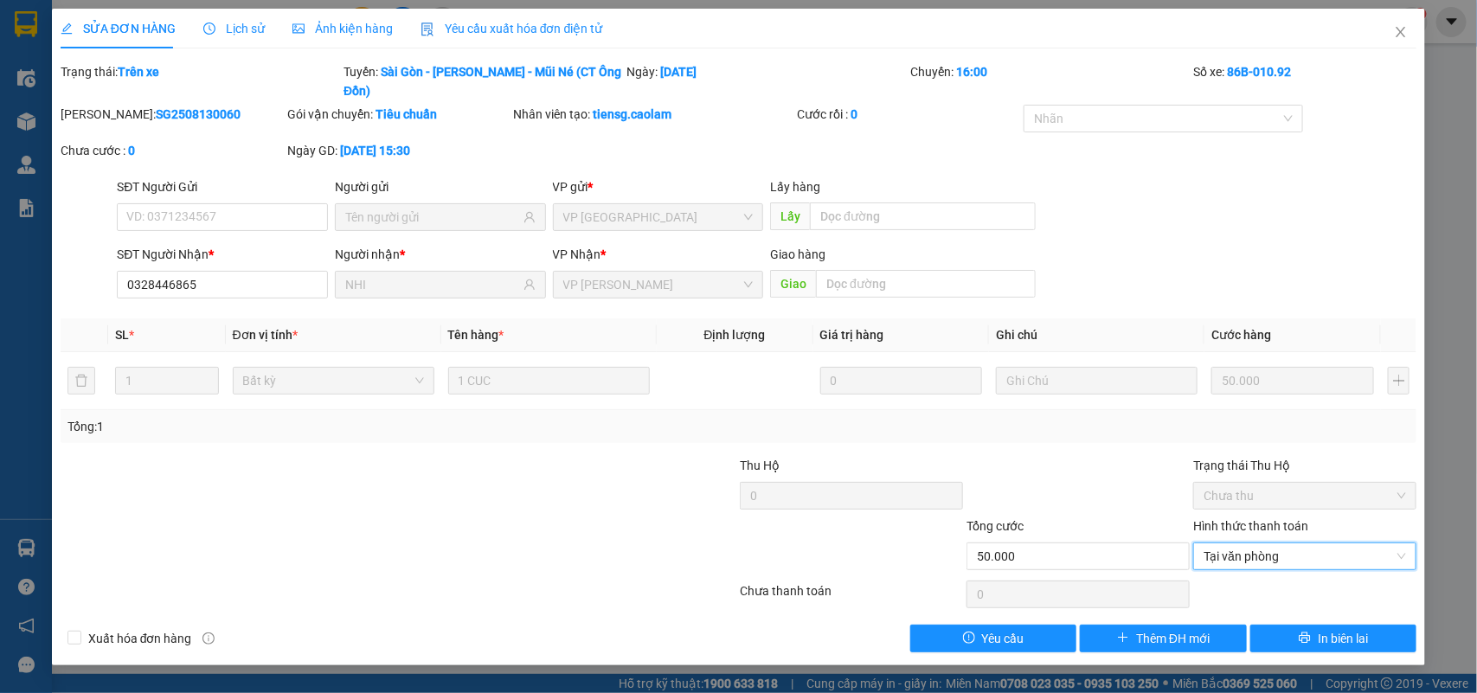
click at [710, 552] on div at bounding box center [625, 547] width 227 height 61
click at [1277, 560] on span "Tại văn phòng" at bounding box center [1305, 556] width 202 height 26
drag, startPoint x: 737, startPoint y: 547, endPoint x: 727, endPoint y: 548, distance: 10.4
click at [735, 548] on div at bounding box center [625, 547] width 227 height 61
click at [1390, 39] on span "Close" at bounding box center [1401, 33] width 48 height 48
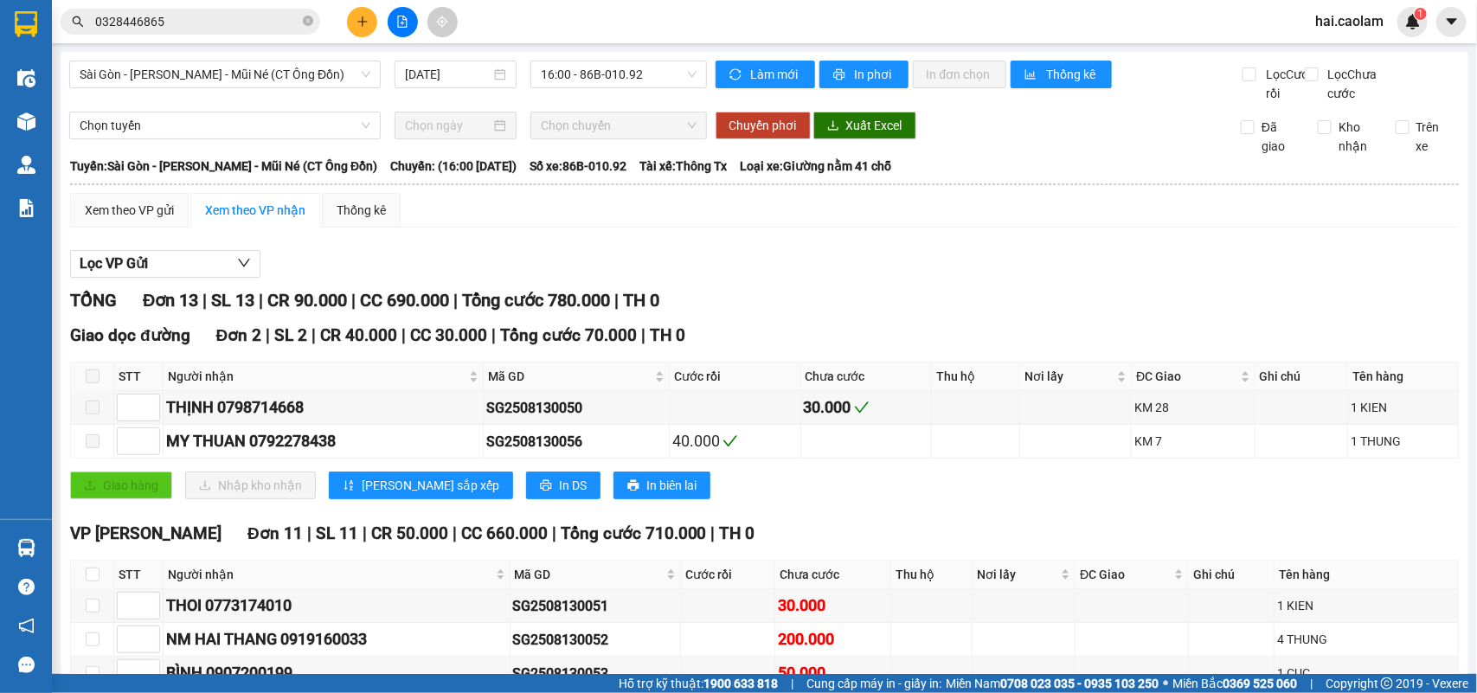
click at [815, 499] on div "Giao hàng Nhập kho nhận Lưu sắp xếp In DS In biên lai" at bounding box center [764, 486] width 1389 height 28
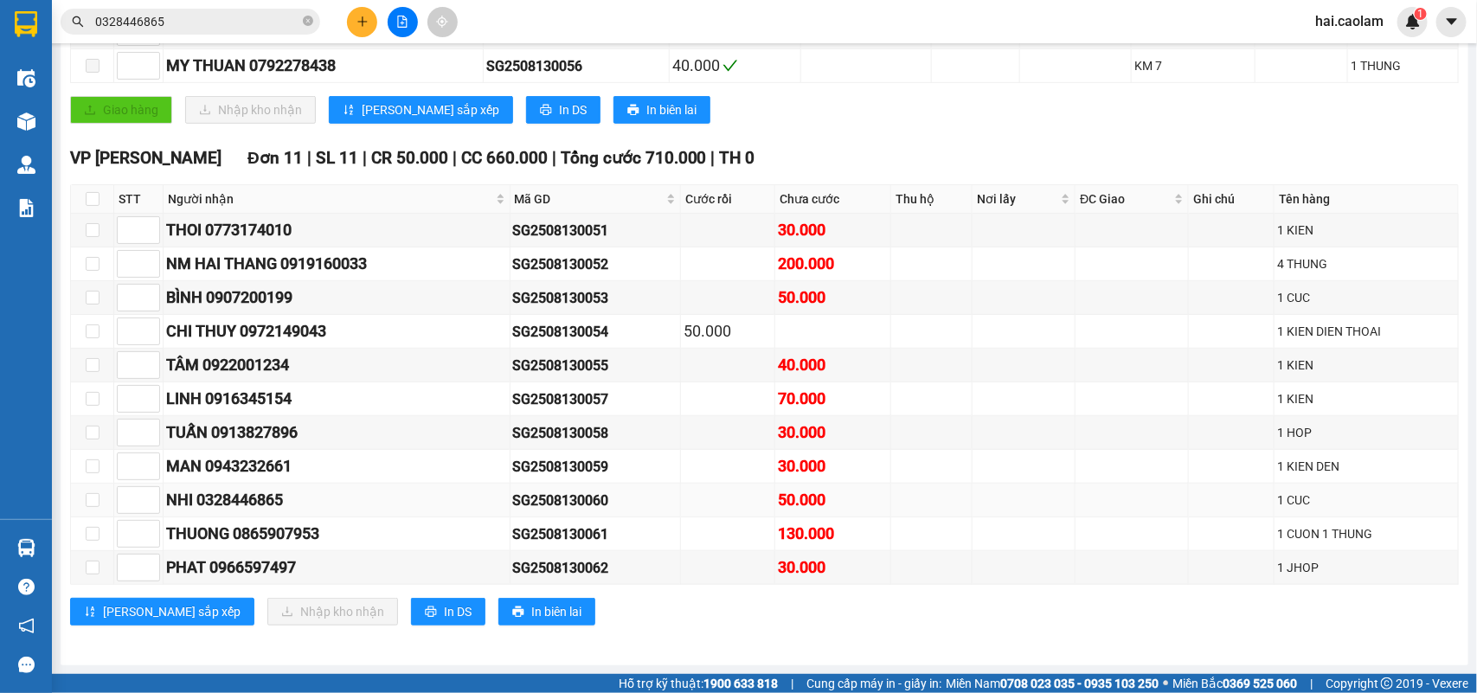
click at [82, 498] on td at bounding box center [92, 501] width 43 height 34
click at [93, 494] on input "checkbox" at bounding box center [93, 500] width 14 height 14
checkbox input "true"
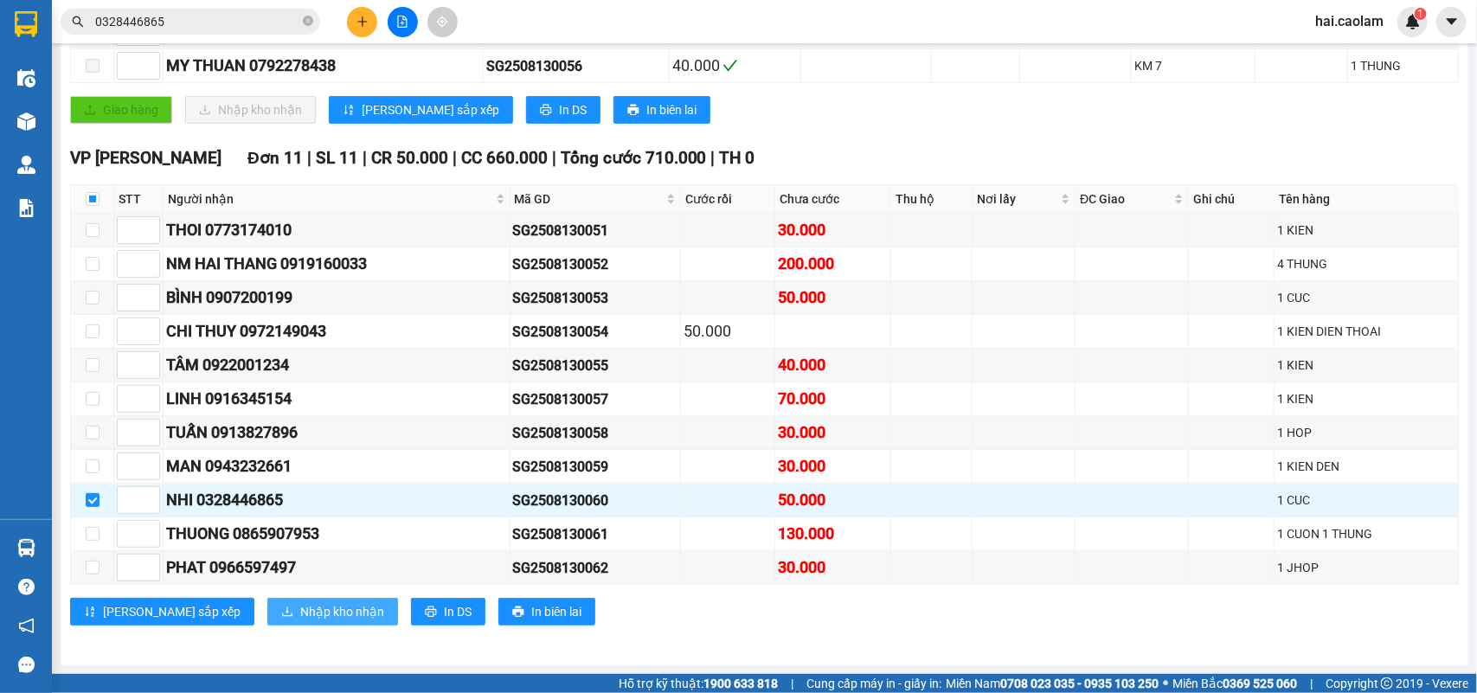
click at [300, 608] on span "Nhập kho nhận" at bounding box center [342, 611] width 84 height 19
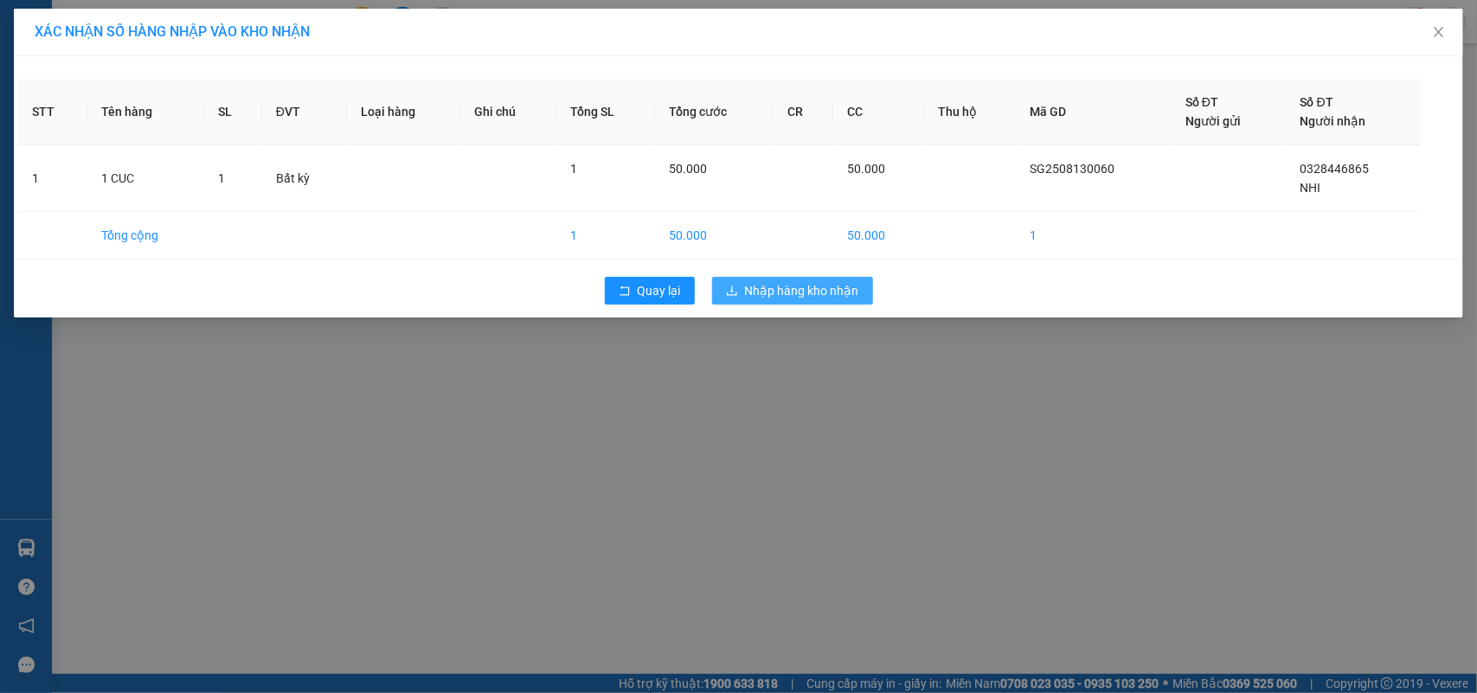
click at [793, 281] on span "Nhập hàng kho nhận" at bounding box center [802, 290] width 114 height 19
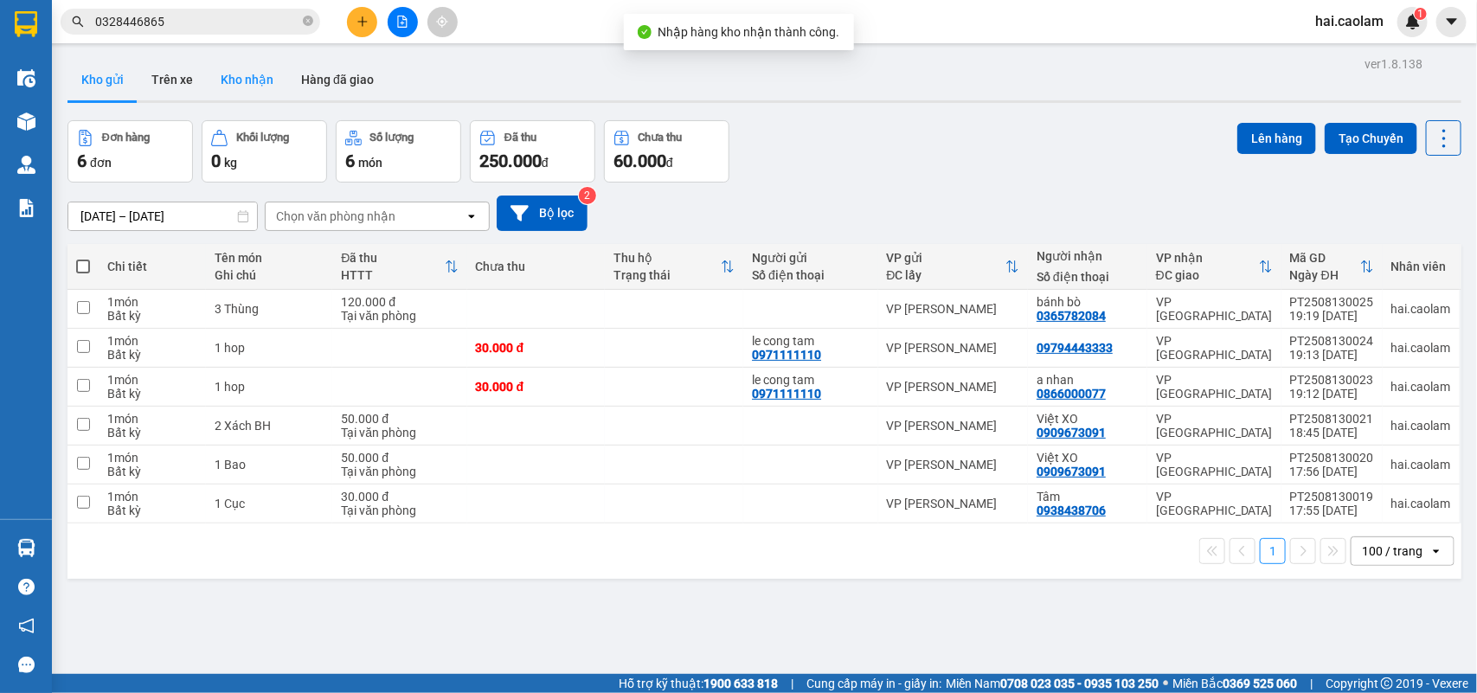
click at [252, 79] on button "Kho nhận" at bounding box center [247, 80] width 80 height 42
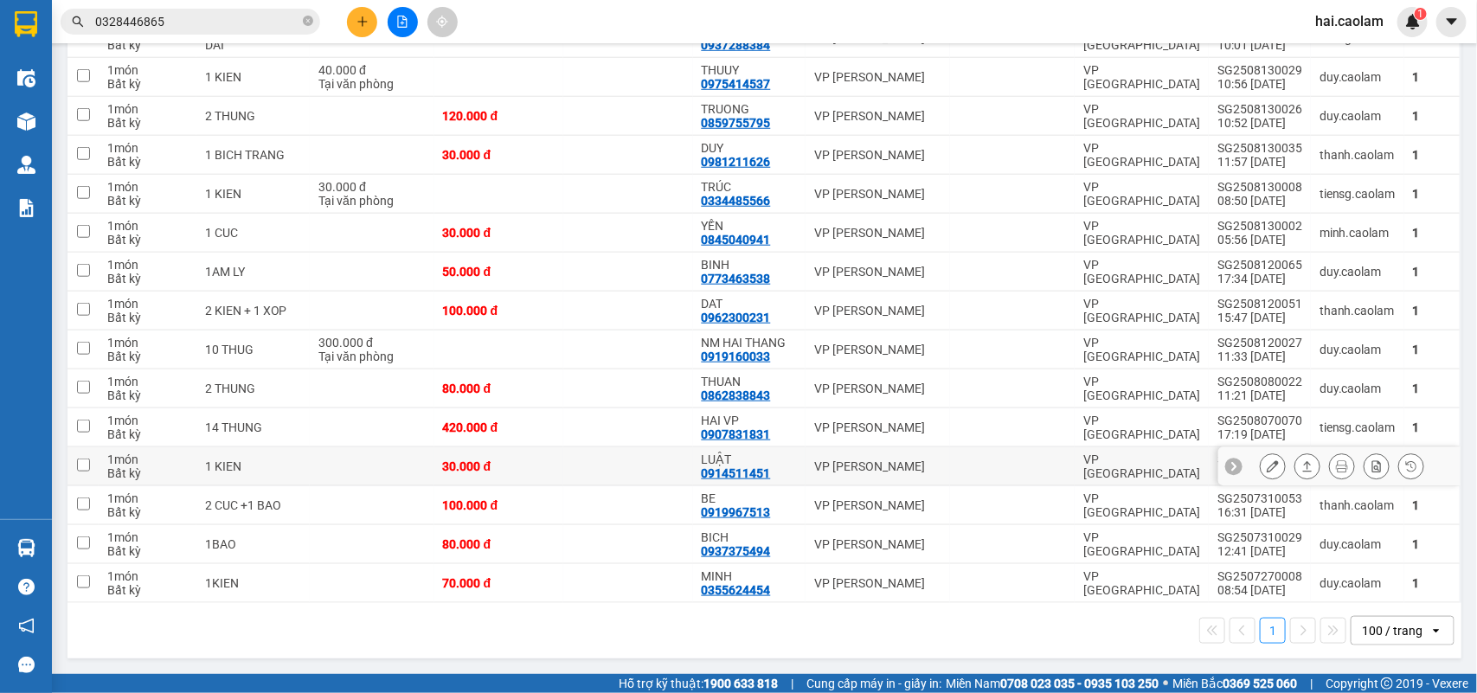
scroll to position [195, 0]
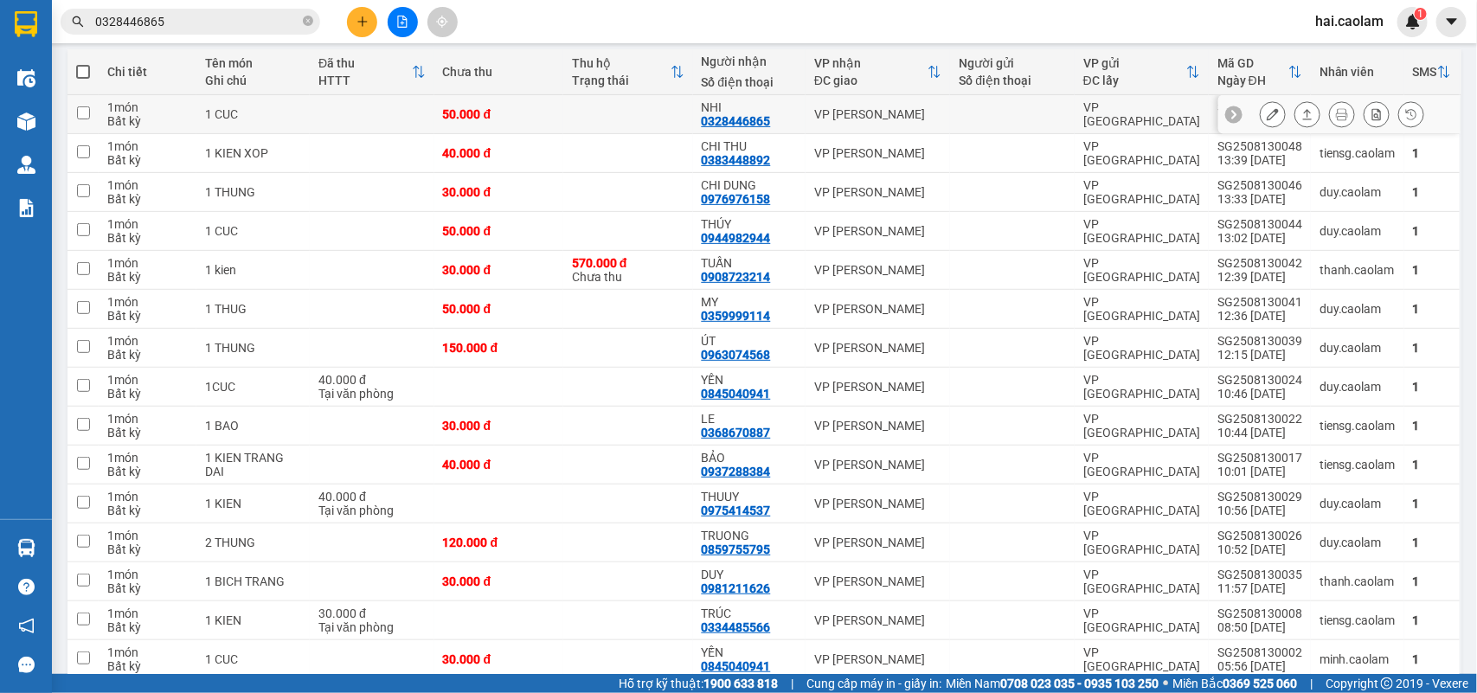
click at [792, 101] on div "NHI" at bounding box center [750, 107] width 96 height 14
checkbox input "true"
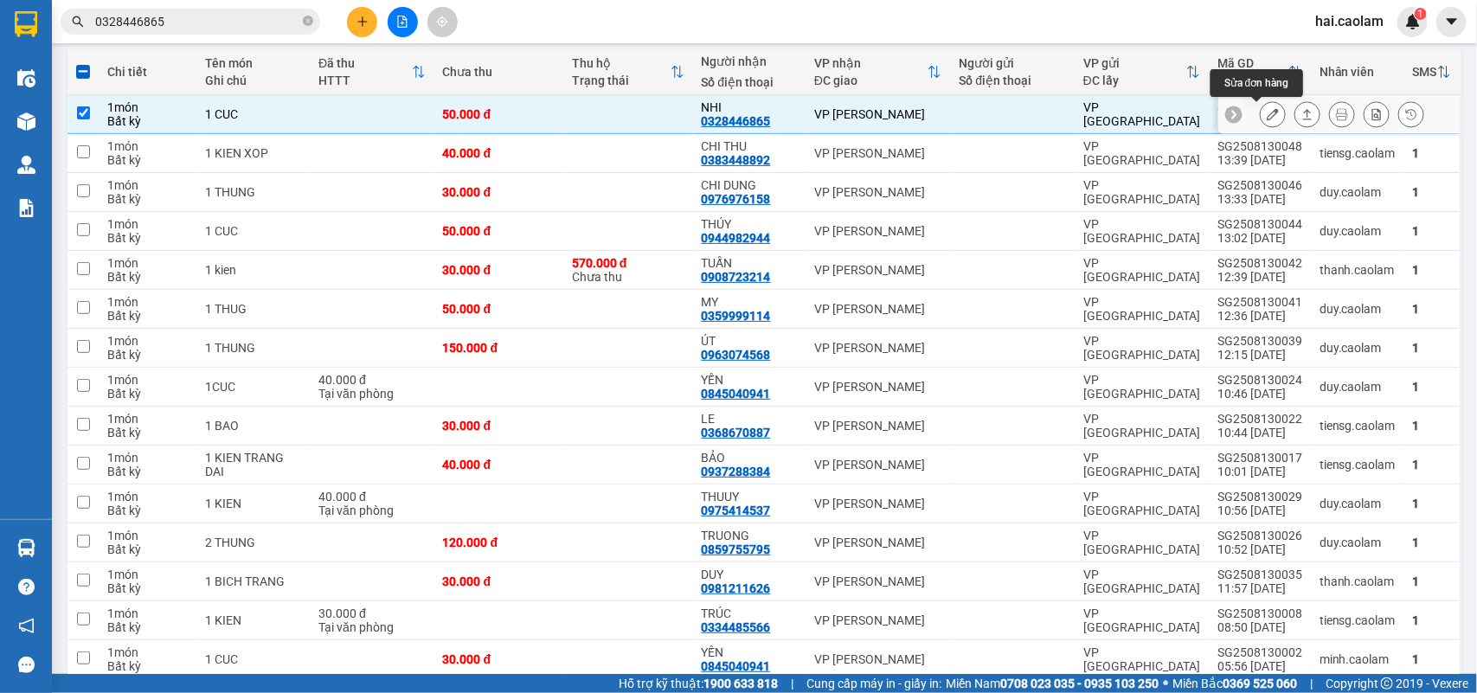
click at [1267, 118] on icon at bounding box center [1273, 114] width 12 height 12
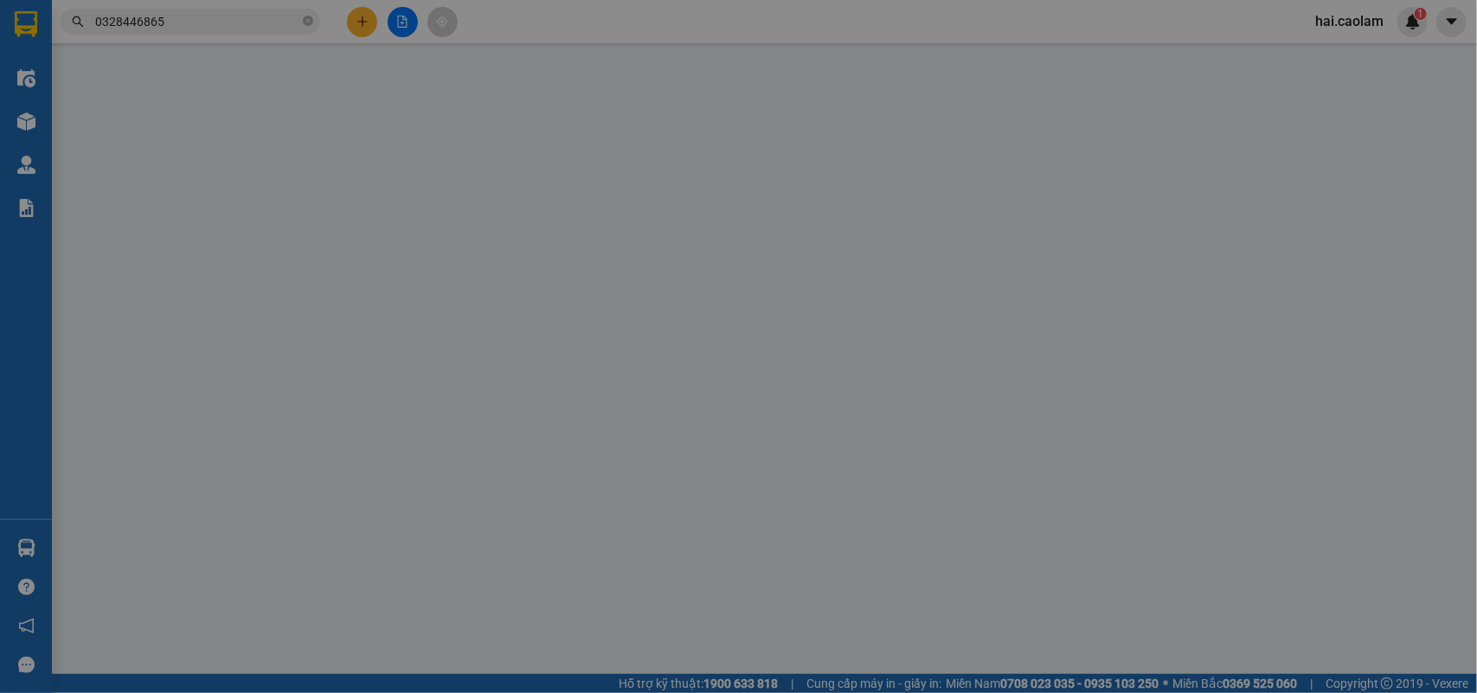
type input "0328446865"
type input "NHI"
type input "50.000"
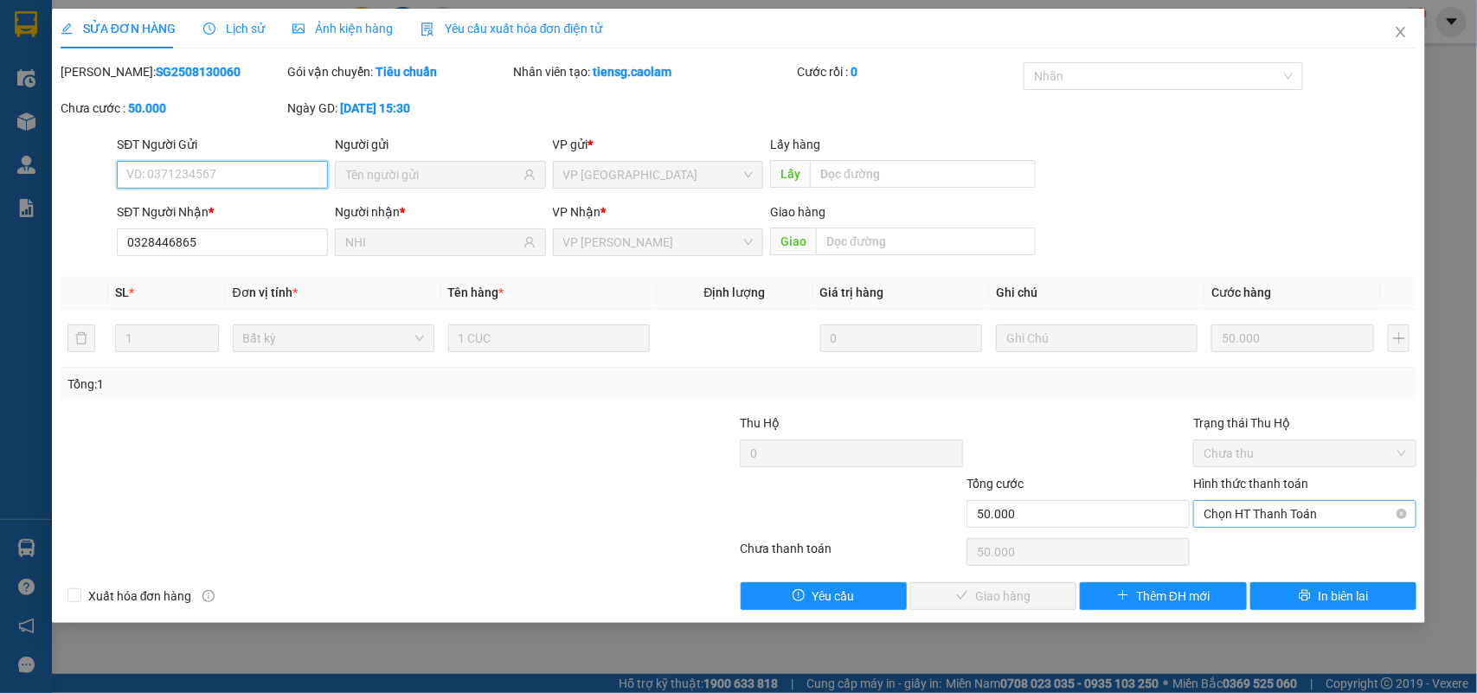
click at [1251, 513] on span "Chọn HT Thanh Toán" at bounding box center [1305, 514] width 202 height 26
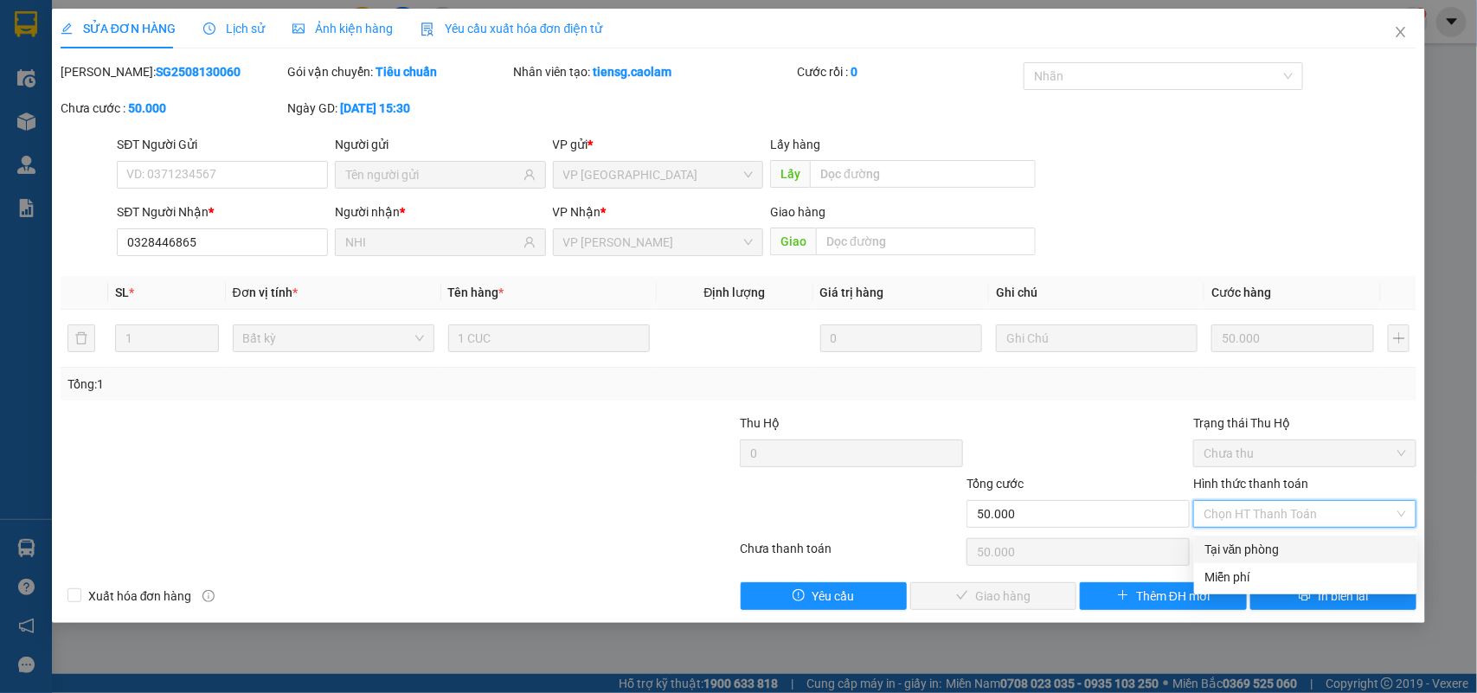
drag, startPoint x: 1250, startPoint y: 545, endPoint x: 1069, endPoint y: 594, distance: 187.2
click at [1250, 546] on div "Tại văn phòng" at bounding box center [1305, 549] width 202 height 19
type input "0"
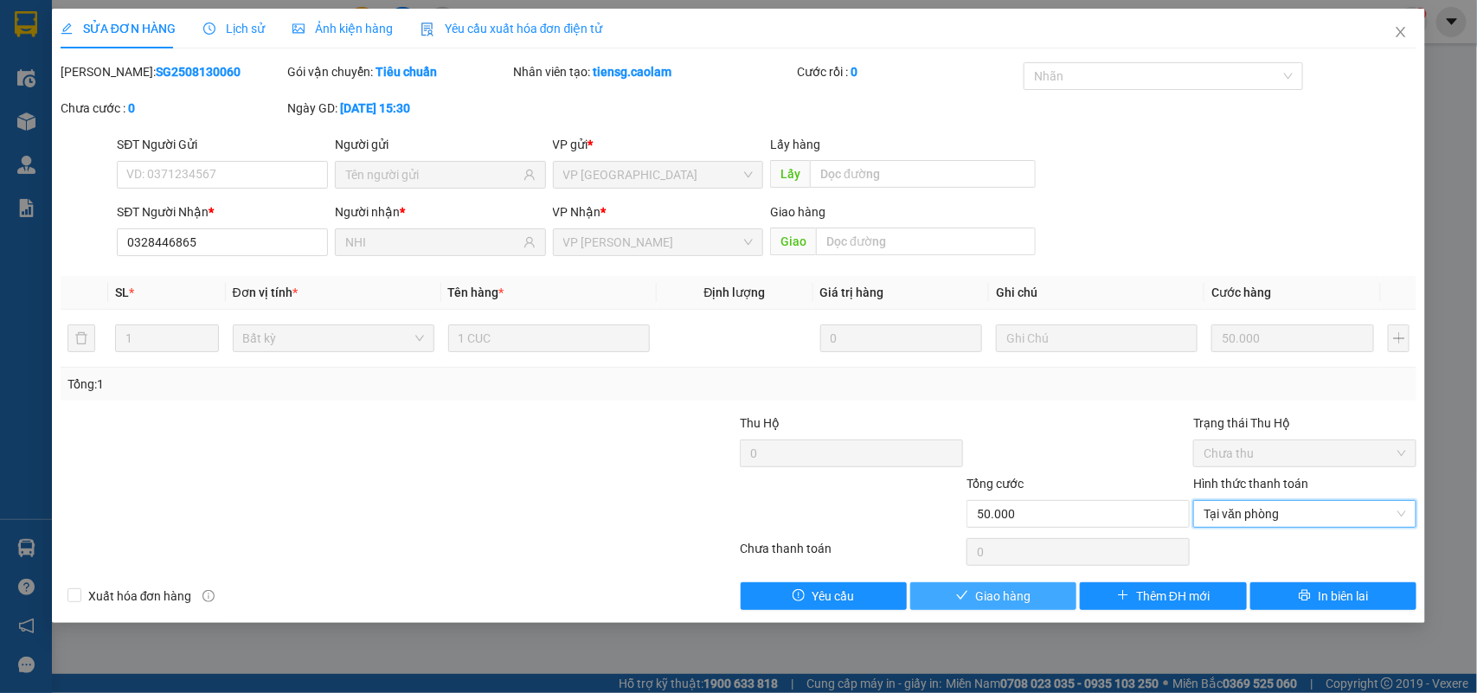
click at [1021, 594] on span "Giao hàng" at bounding box center [1002, 596] width 55 height 19
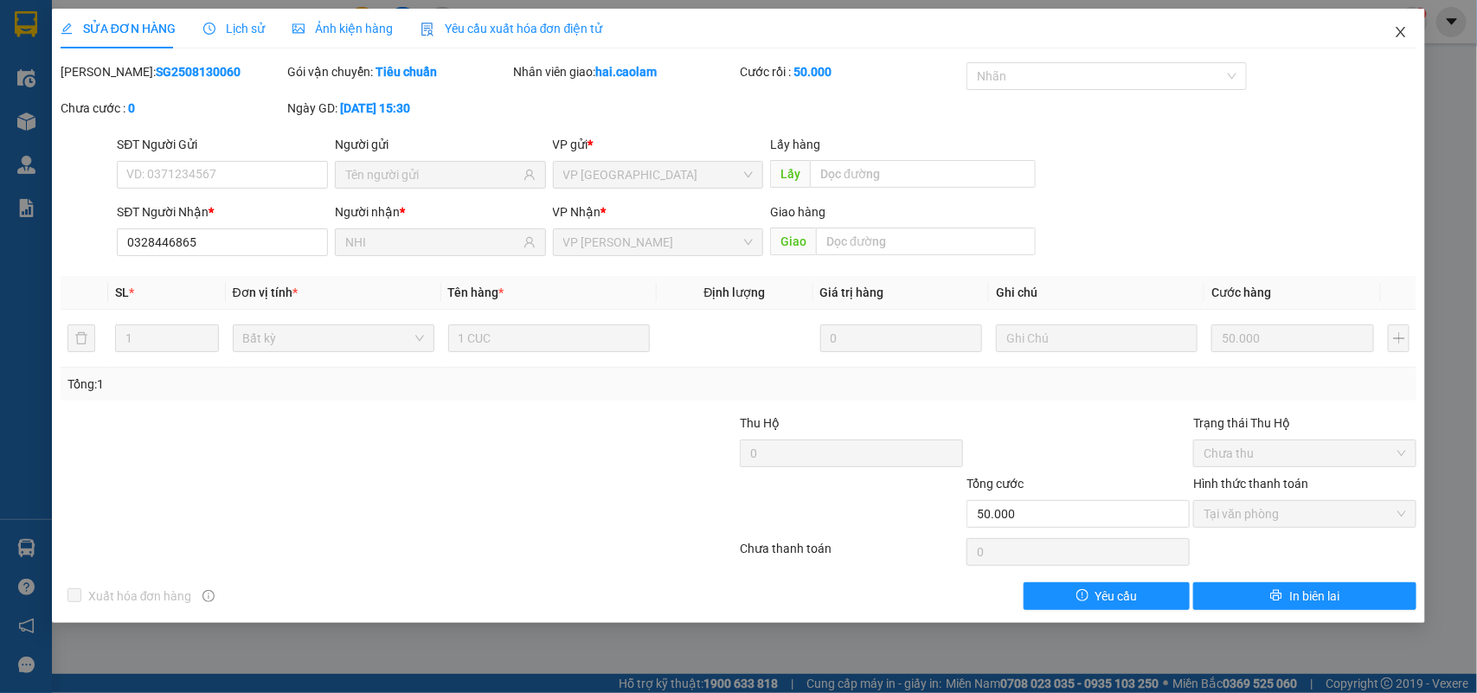
click at [1399, 32] on icon "close" at bounding box center [1401, 32] width 14 height 14
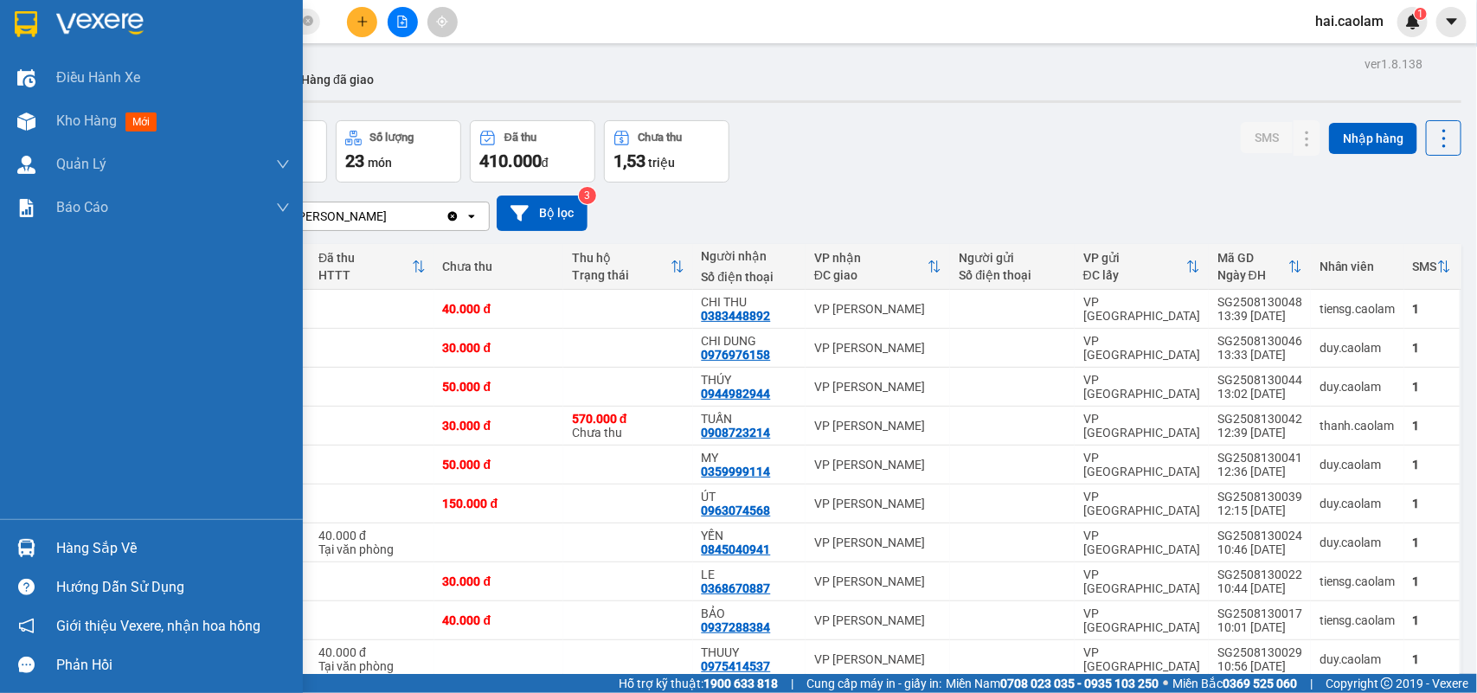
click at [10, 537] on div "Hàng sắp về" at bounding box center [151, 548] width 303 height 39
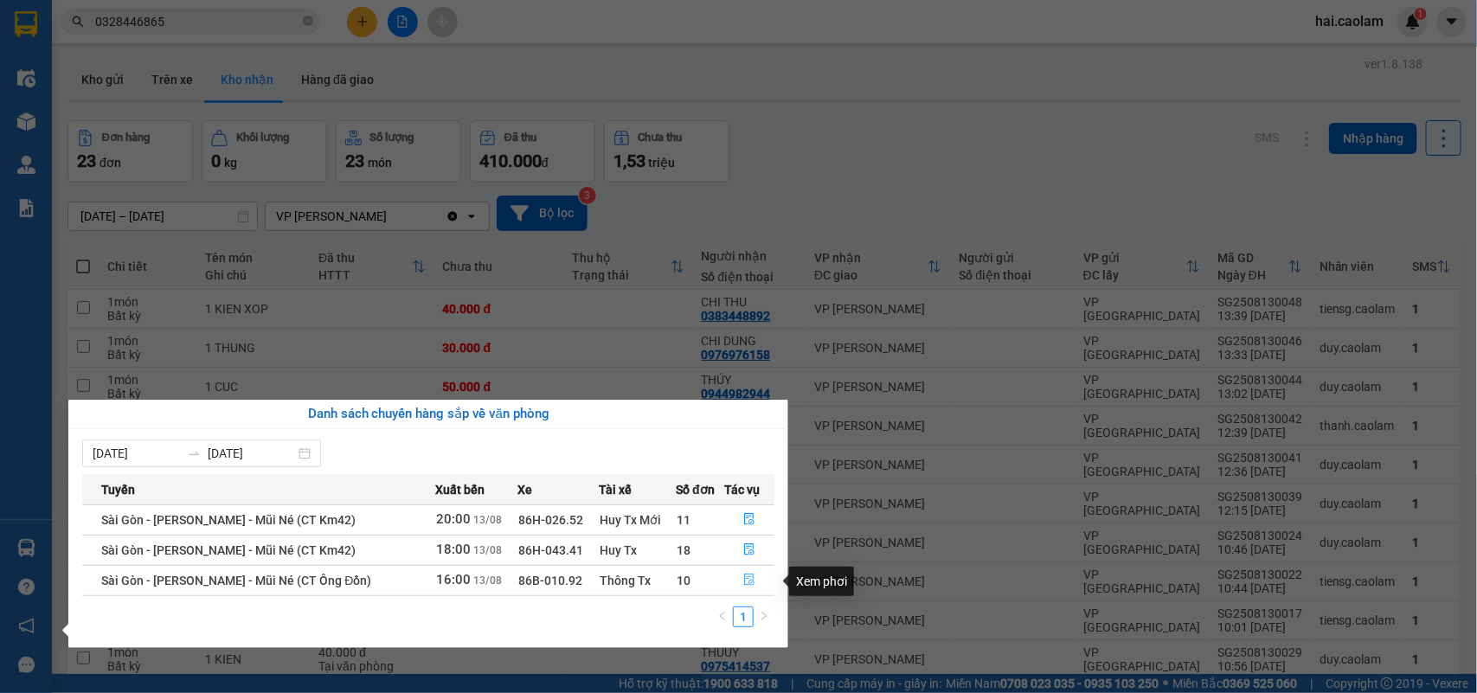
click at [735, 577] on button "button" at bounding box center [749, 581] width 49 height 28
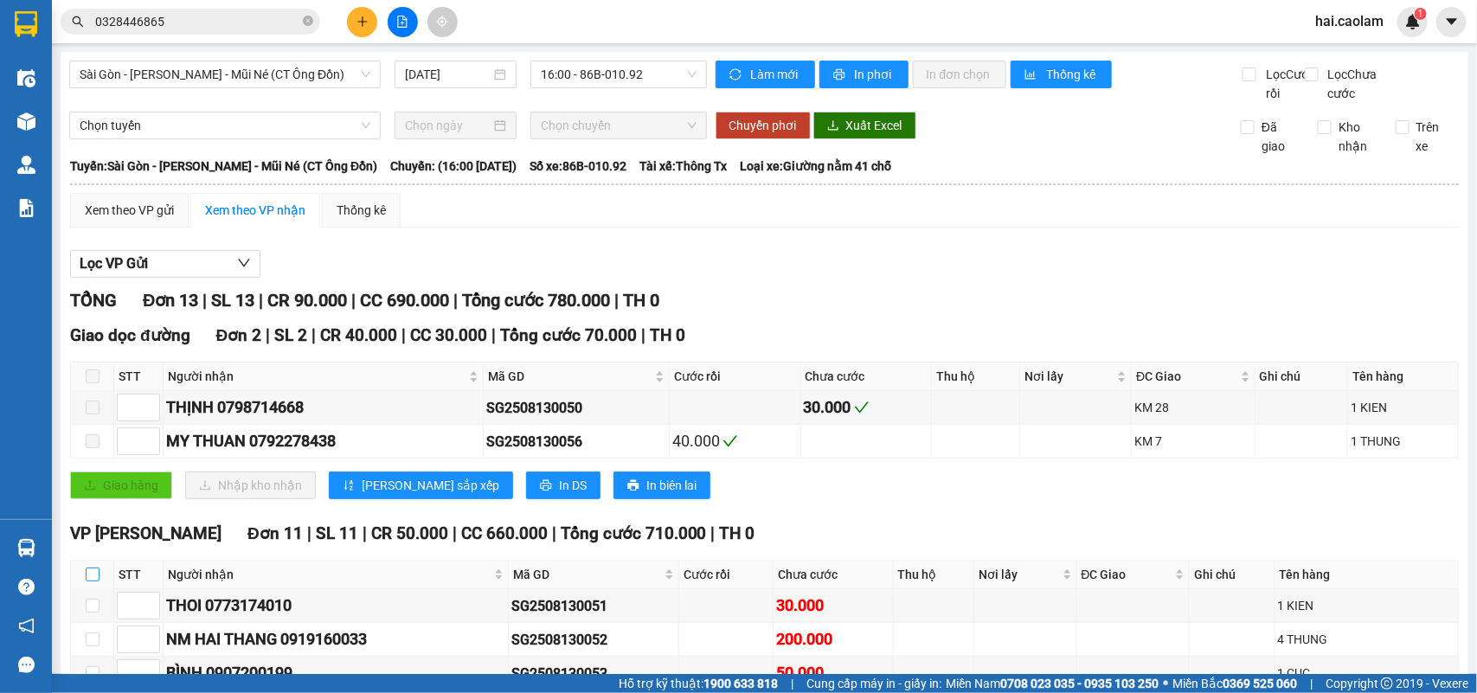
click at [87, 581] on input "checkbox" at bounding box center [93, 575] width 14 height 14
checkbox input "true"
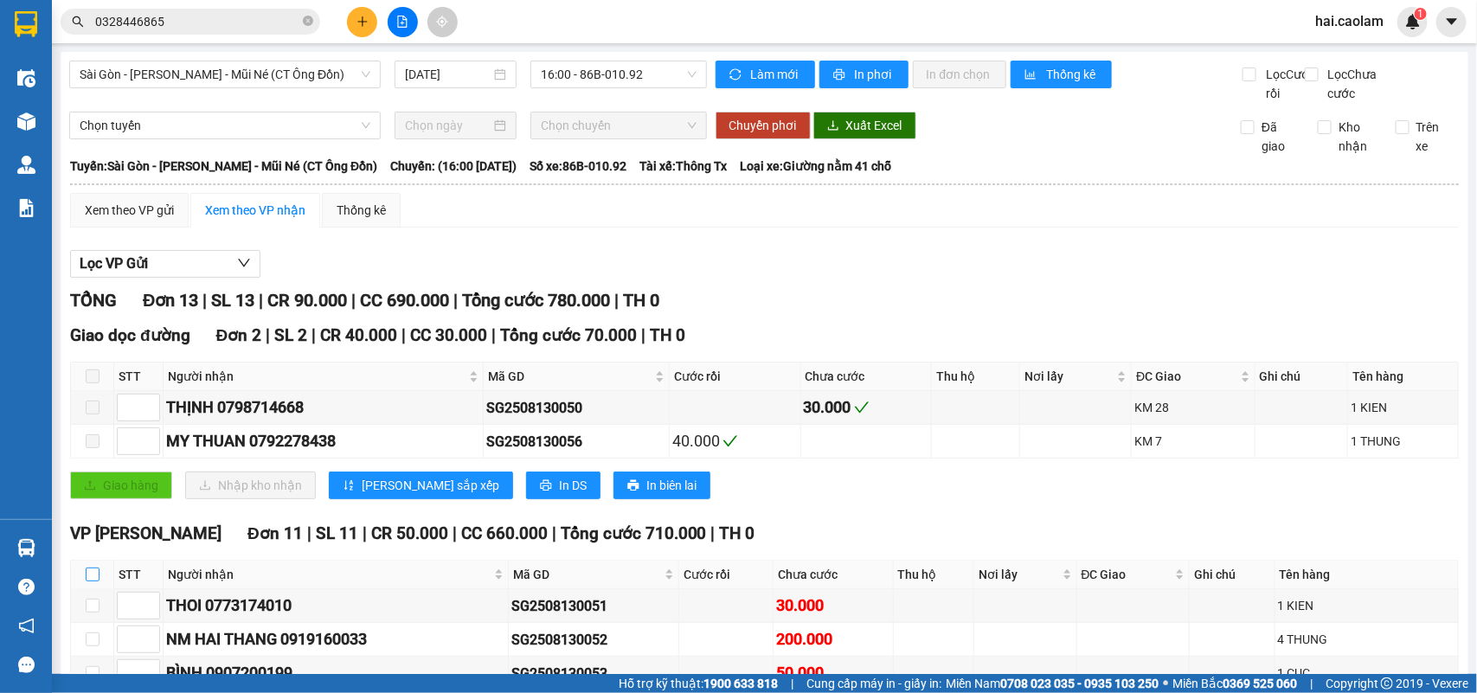
checkbox input "true"
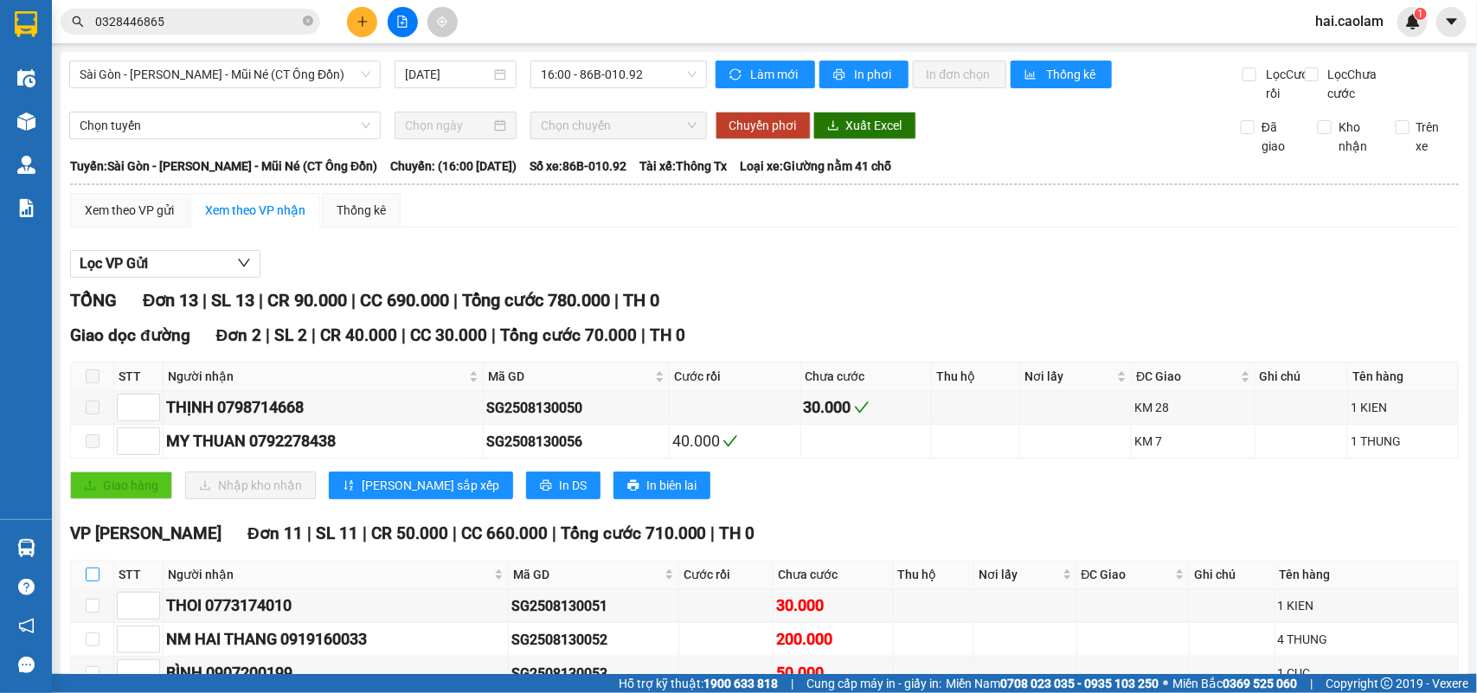
checkbox input "true"
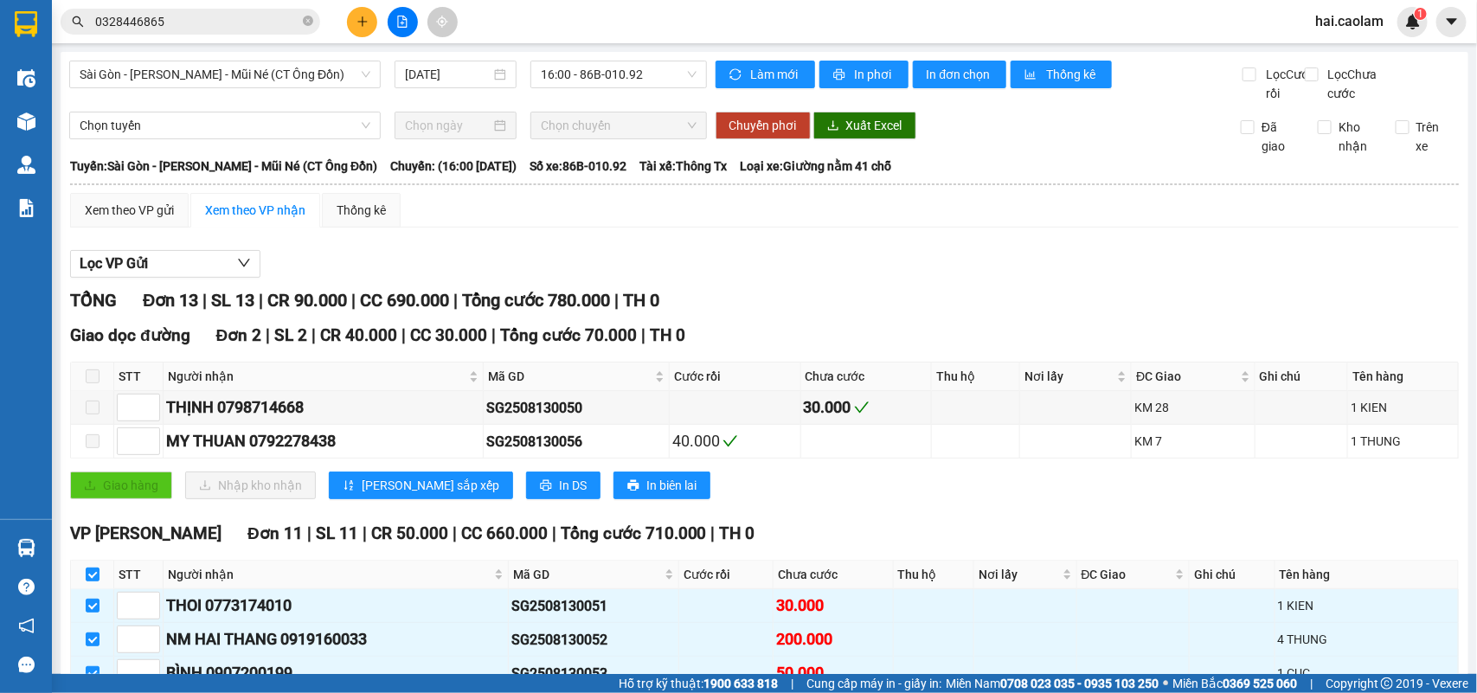
scroll to position [405, 0]
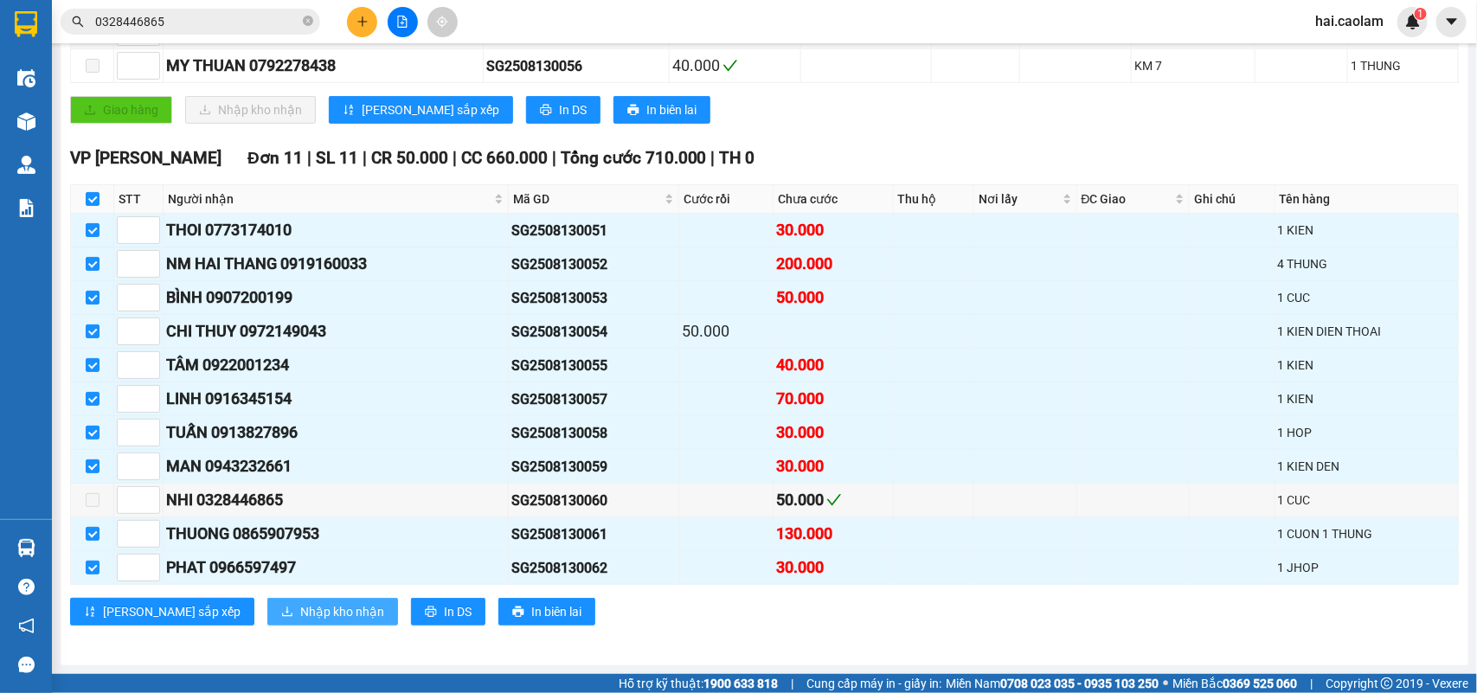
click at [300, 613] on span "Nhập kho nhận" at bounding box center [342, 611] width 84 height 19
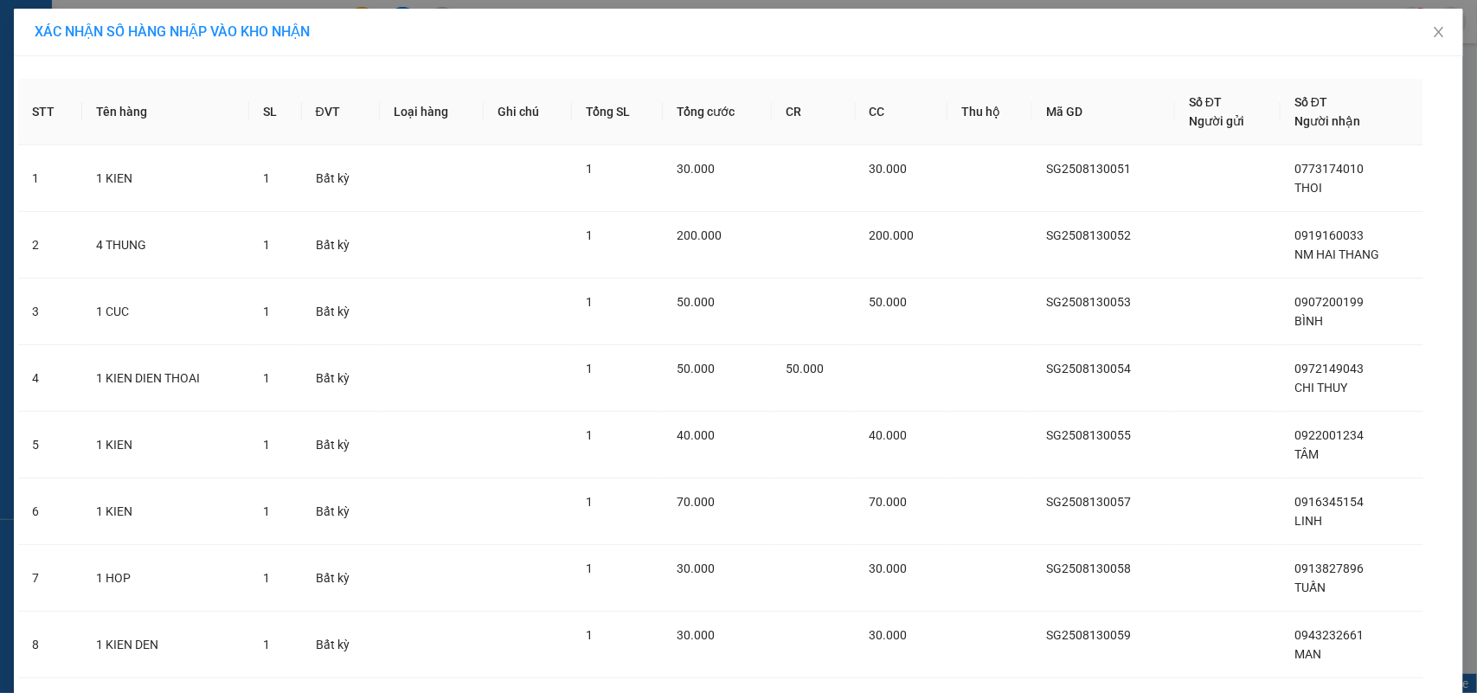
scroll to position [247, 0]
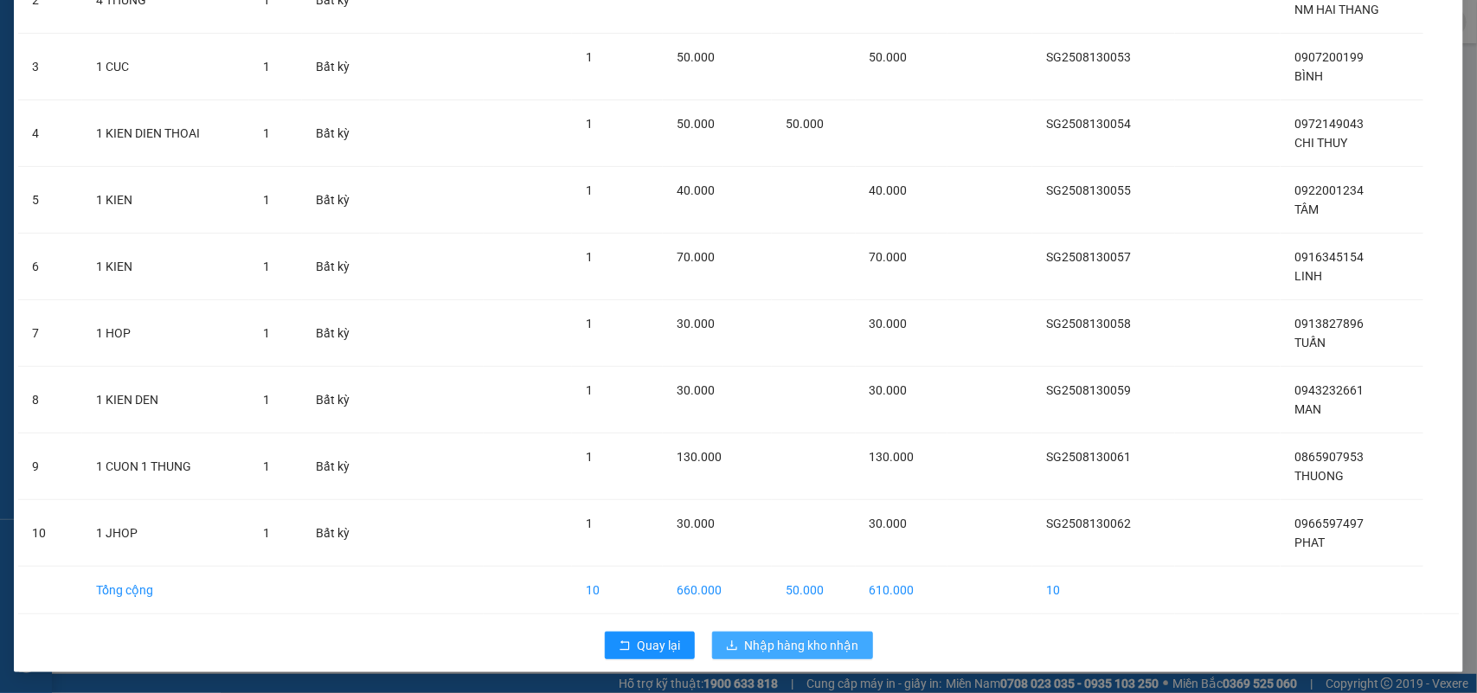
click at [810, 640] on span "Nhập hàng kho nhận" at bounding box center [802, 645] width 114 height 19
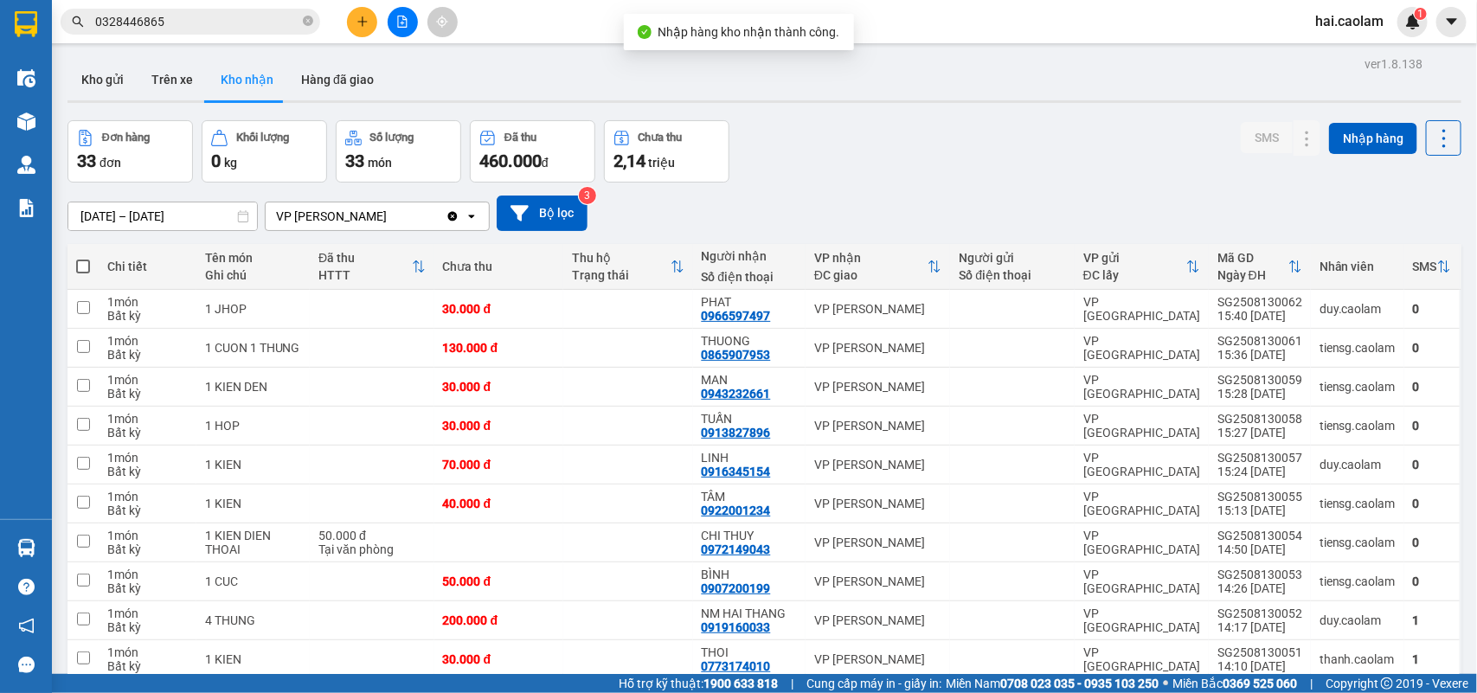
click at [992, 174] on div "Đơn hàng 33 đơn Khối lượng 0 kg Số lượng 33 món Đã thu 460.000 đ Chưa thu 2,14 …" at bounding box center [764, 151] width 1394 height 62
click at [985, 179] on div "Đơn hàng 33 đơn Khối lượng 0 kg Số lượng 33 món Đã thu 460.000 đ Chưa thu 2,14 …" at bounding box center [764, 151] width 1394 height 62
click at [989, 157] on div "Đơn hàng 33 đơn Khối lượng 0 kg Số lượng 33 món Đã thu 460.000 đ Chưa thu 2,14 …" at bounding box center [764, 151] width 1394 height 62
drag, startPoint x: 911, startPoint y: 157, endPoint x: 983, endPoint y: 87, distance: 100.4
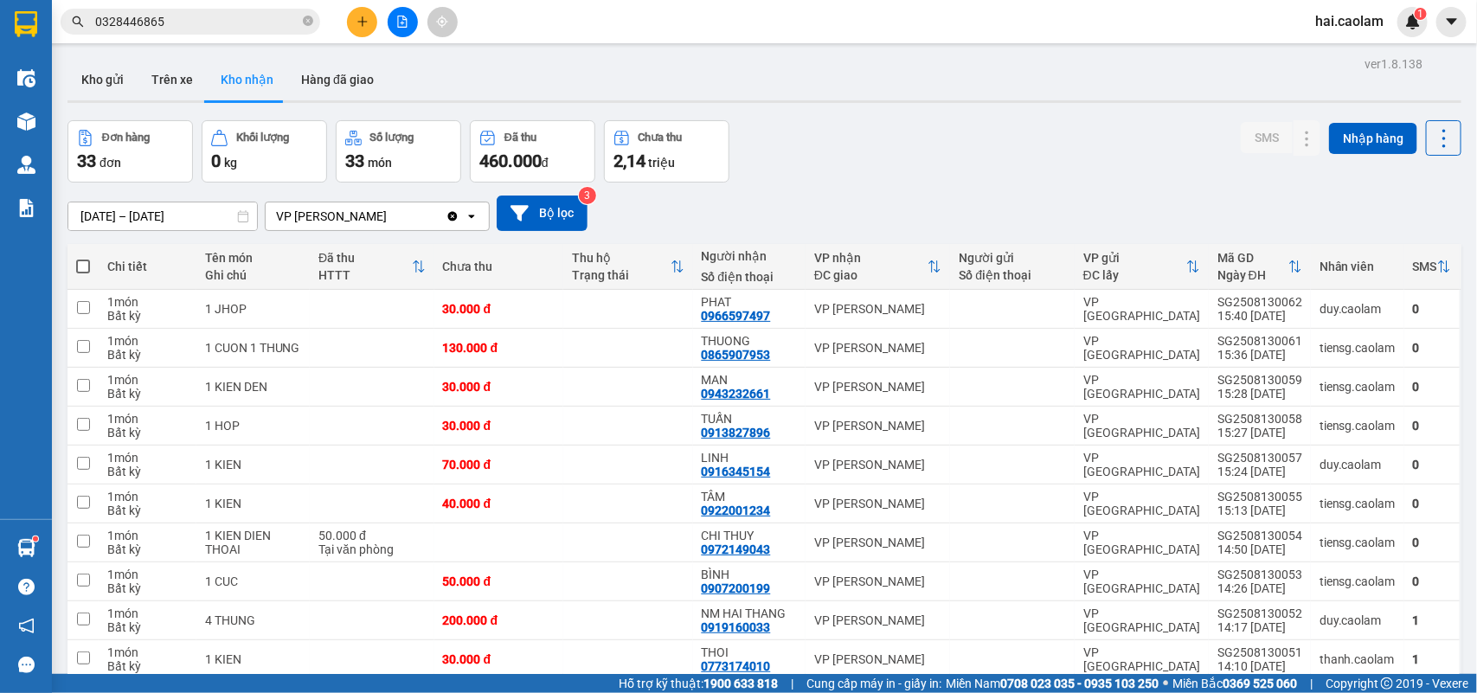
click at [983, 87] on div "Kho gửi Trên xe Kho nhận Hàng đã giao" at bounding box center [764, 82] width 1394 height 46
click at [939, 157] on div "Đơn hàng 33 đơn Khối lượng 0 kg Số lượng 33 món Đã thu 460.000 đ Chưa thu 2,14 …" at bounding box center [764, 151] width 1394 height 62
click at [958, 189] on div "01/06/2025 – 31/08/2025 Press the down arrow key to interact with the calendar …" at bounding box center [764, 213] width 1394 height 61
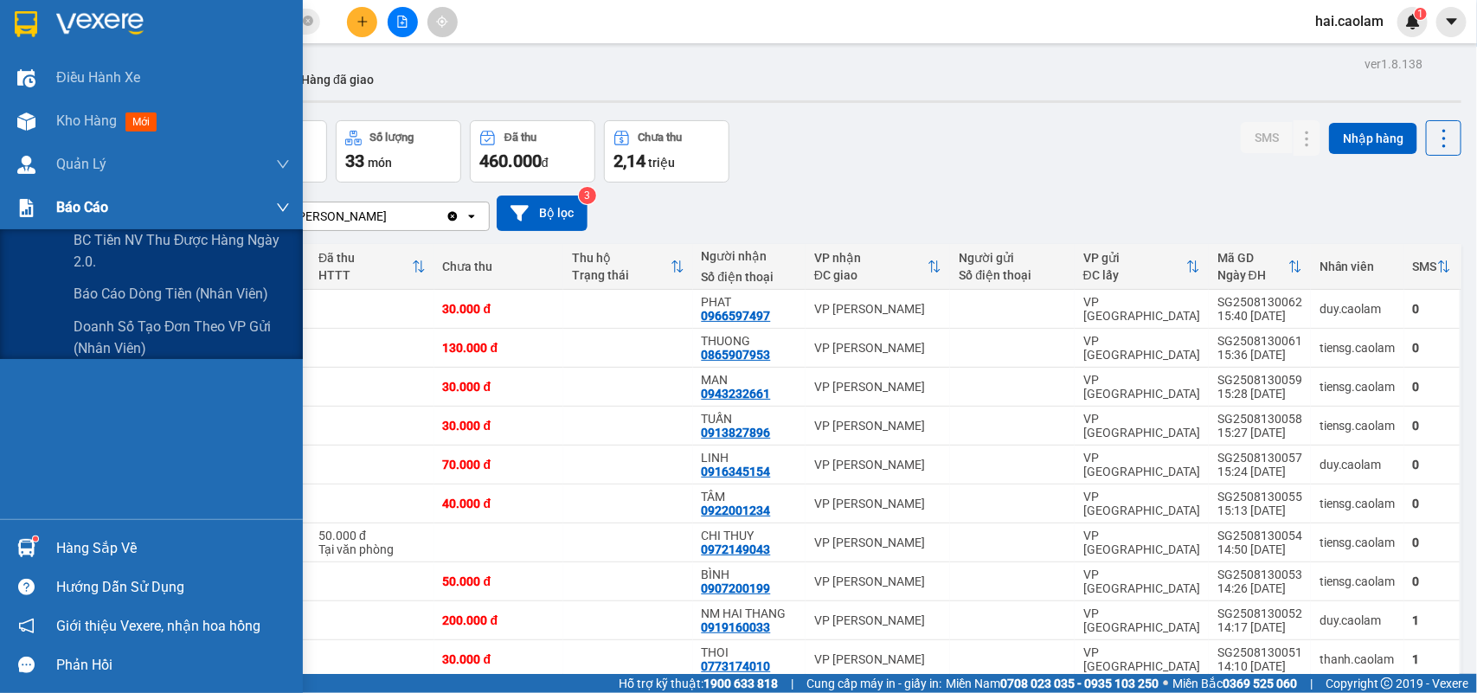
click at [0, 215] on div "Báo cáo" at bounding box center [151, 207] width 303 height 43
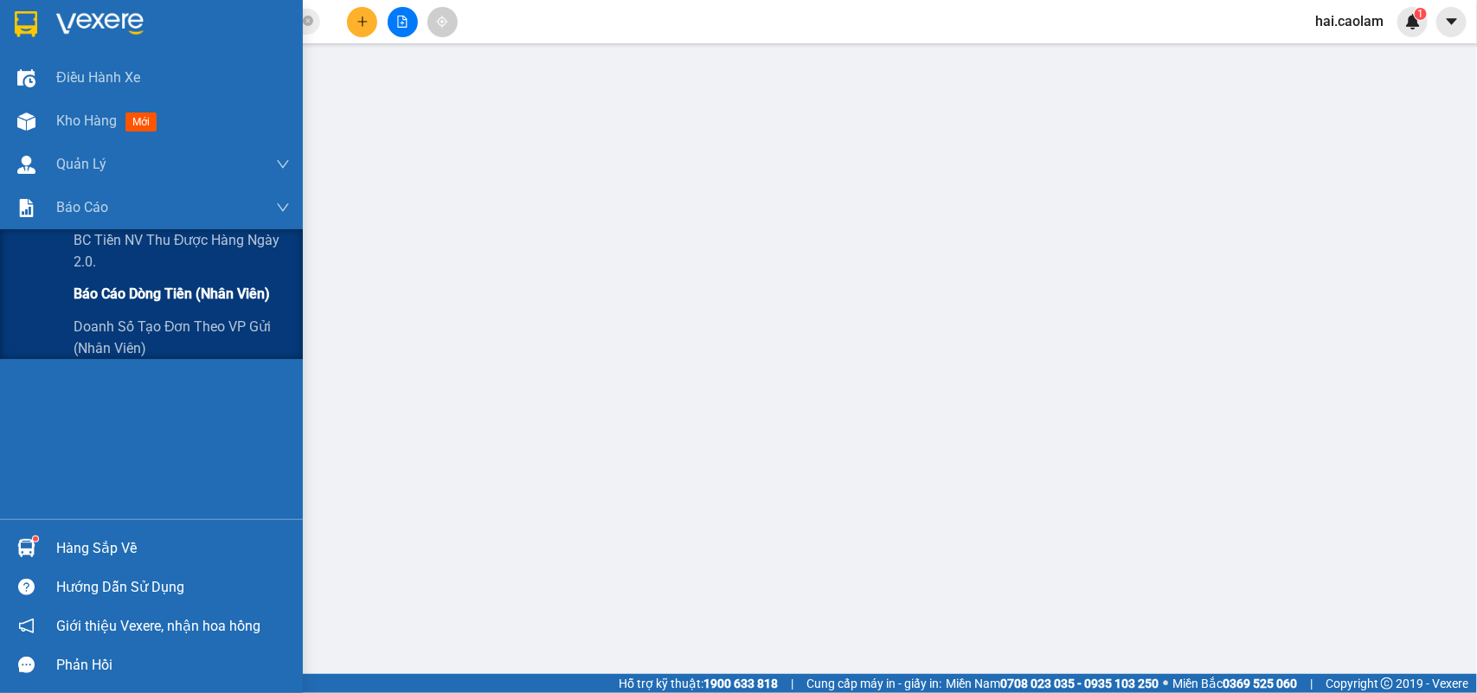
click at [130, 286] on span "Báo cáo dòng tiền (nhân viên)" at bounding box center [172, 294] width 196 height 22
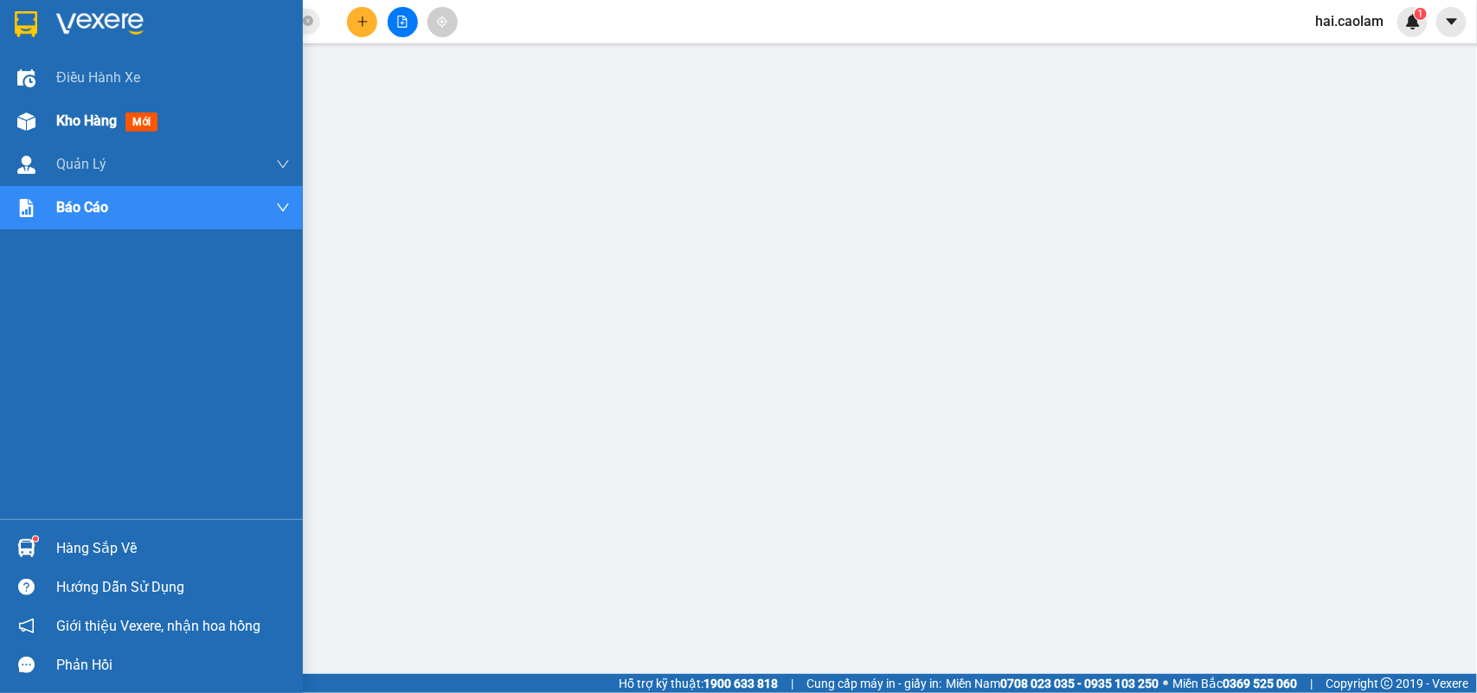
click at [44, 122] on div "Kho hàng mới" at bounding box center [151, 121] width 303 height 43
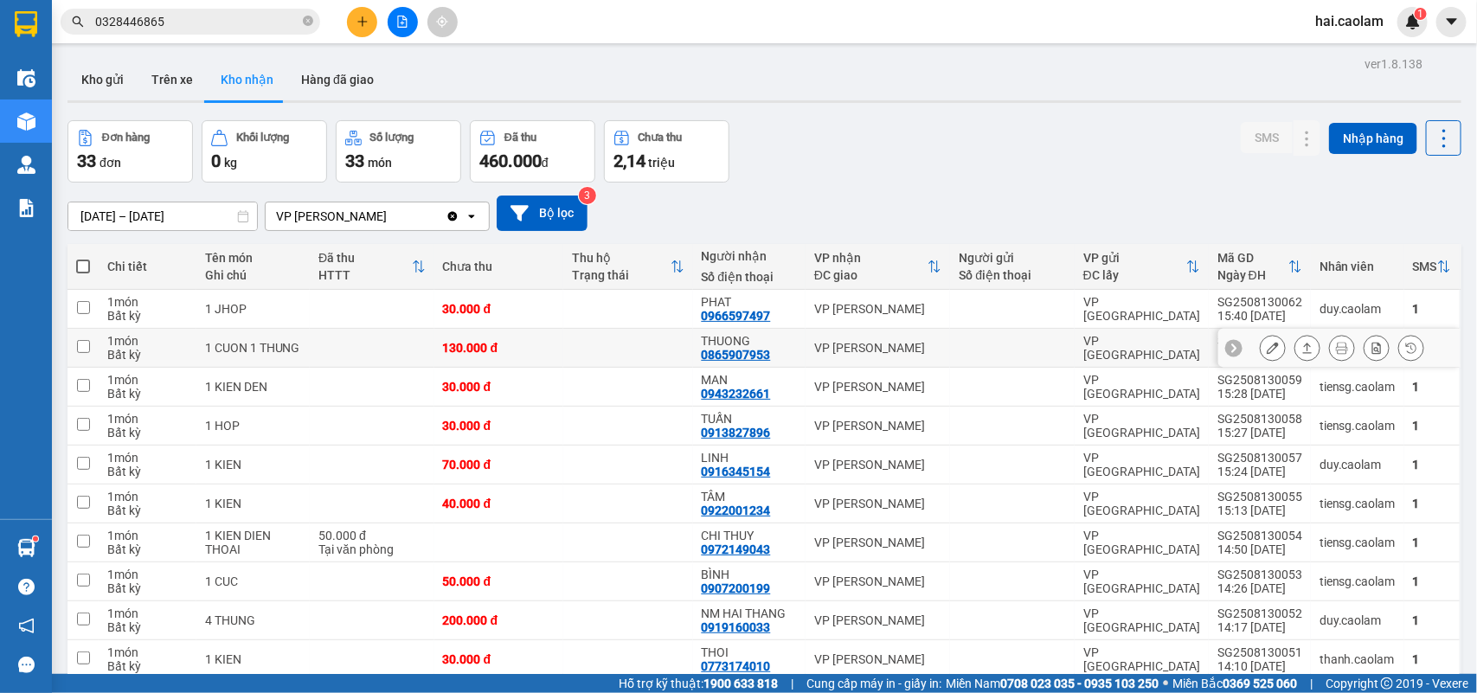
click at [837, 341] on div "[PERSON_NAME]" at bounding box center [877, 348] width 127 height 14
checkbox input "true"
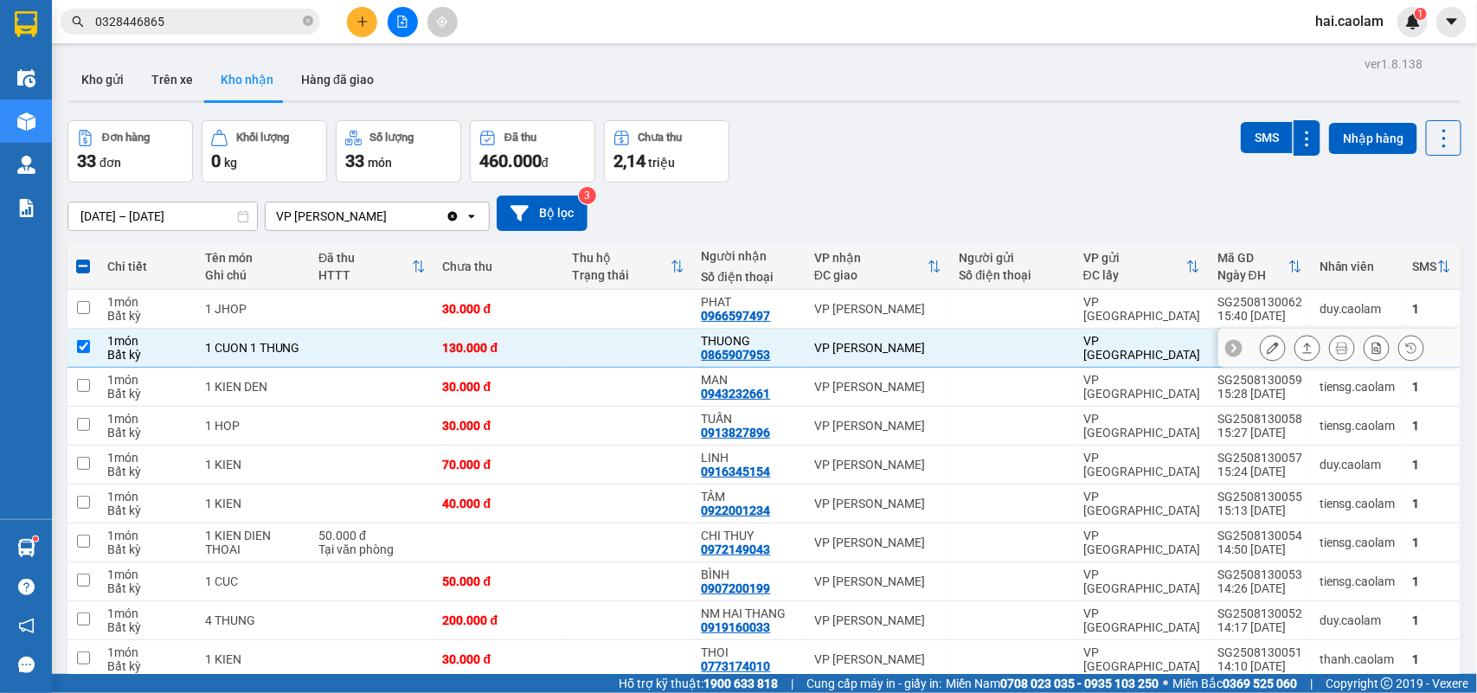
click at [1267, 353] on icon at bounding box center [1273, 348] width 12 height 12
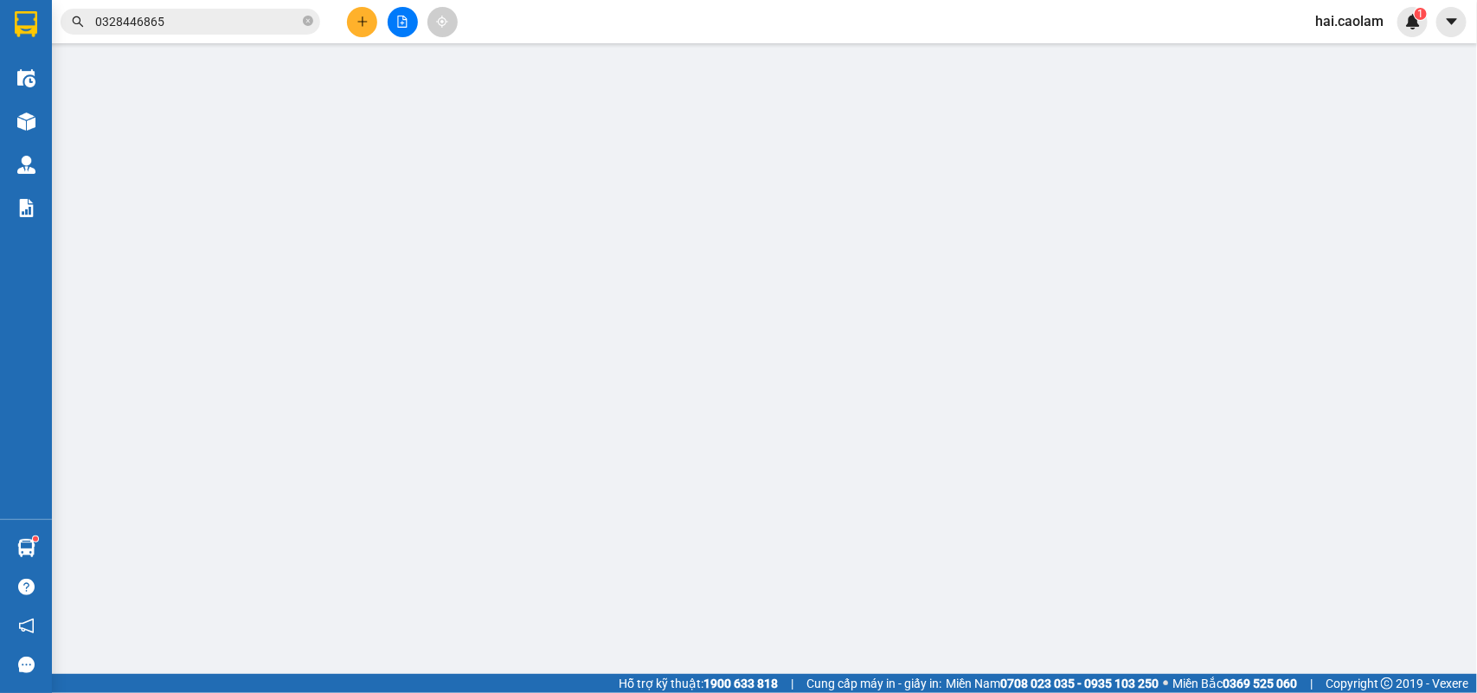
type input "0865907953"
type input "THUONG"
type input "130.000"
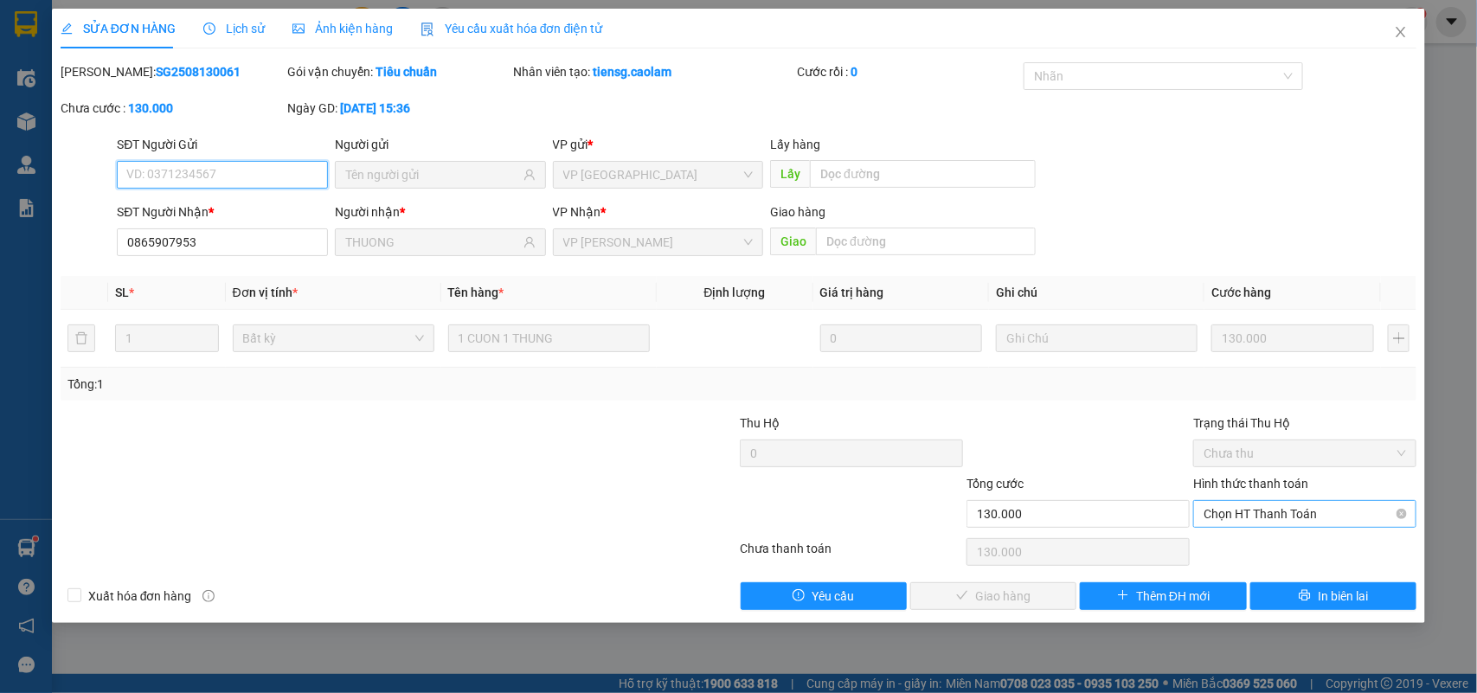
click at [1269, 520] on span "Chọn HT Thanh Toán" at bounding box center [1305, 514] width 202 height 26
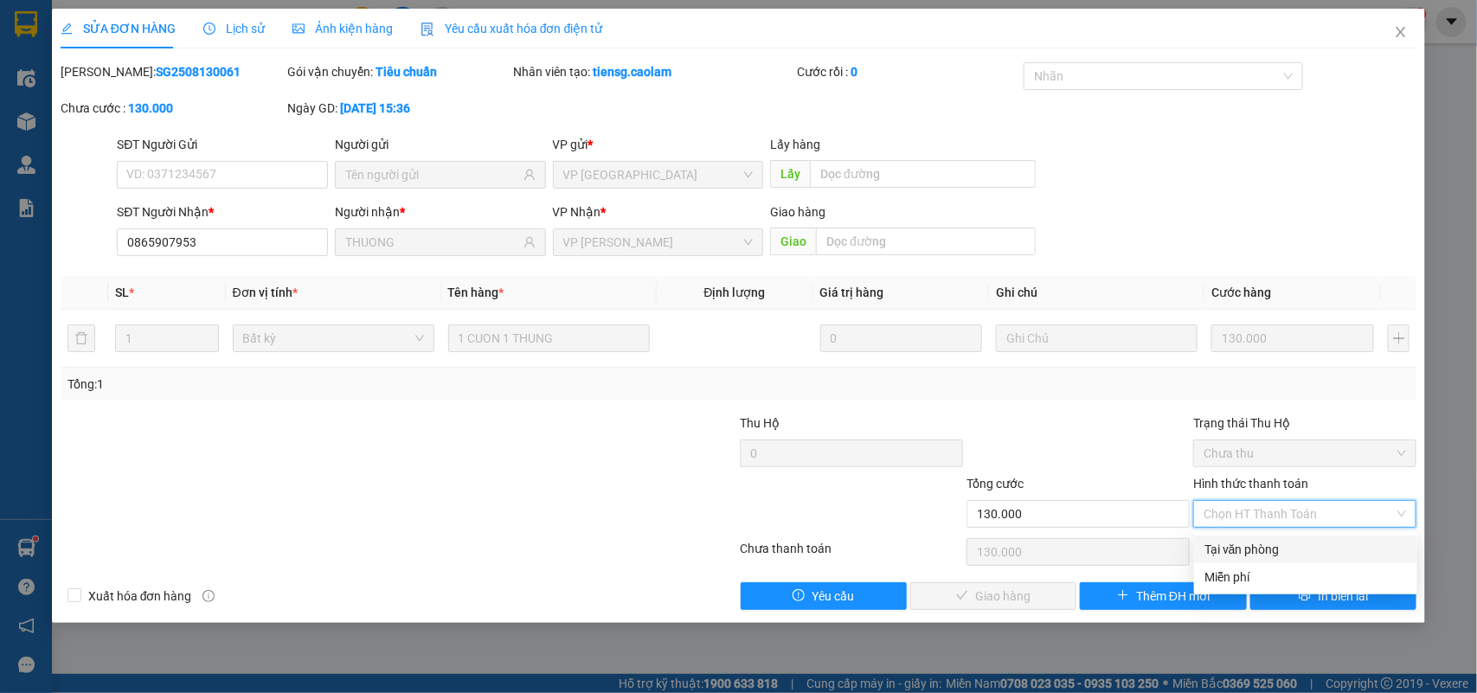
click at [1259, 555] on div "Tại văn phòng" at bounding box center [1305, 549] width 202 height 19
type input "0"
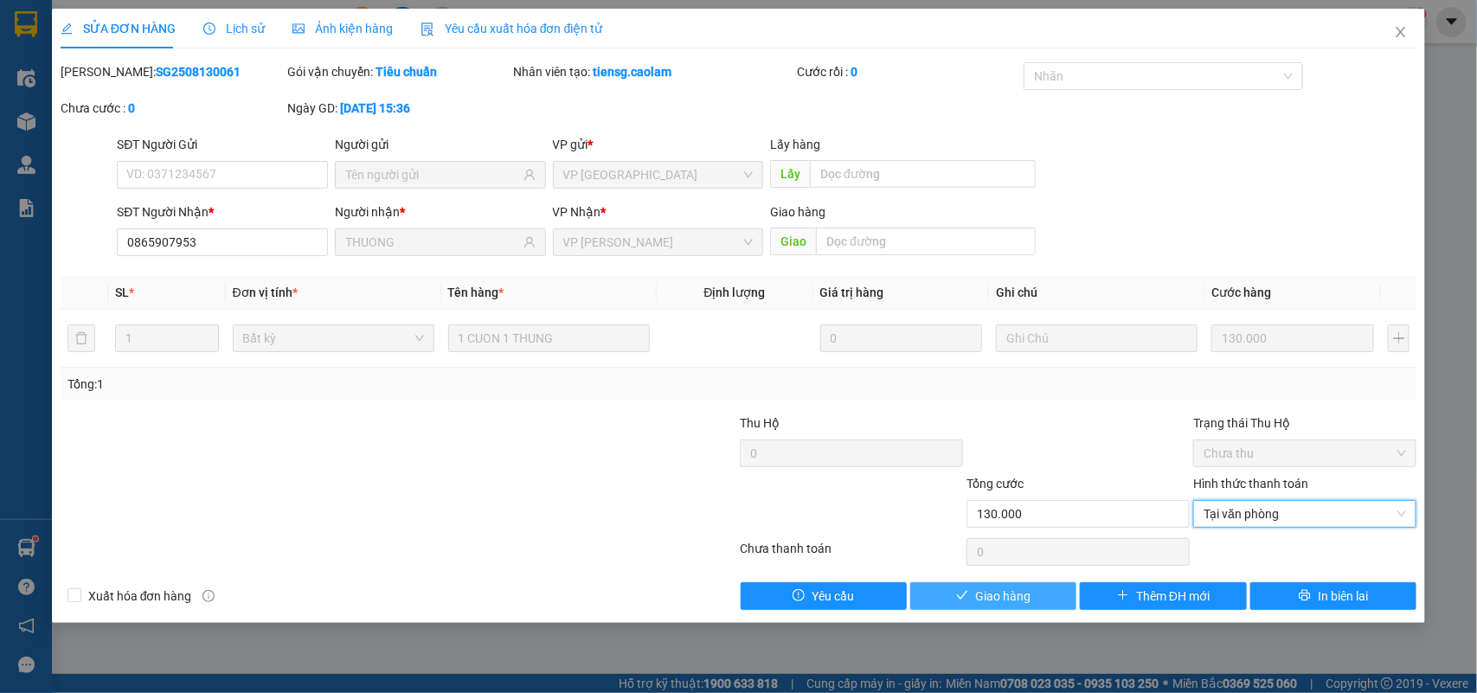
click at [989, 593] on span "Giao hàng" at bounding box center [1002, 596] width 55 height 19
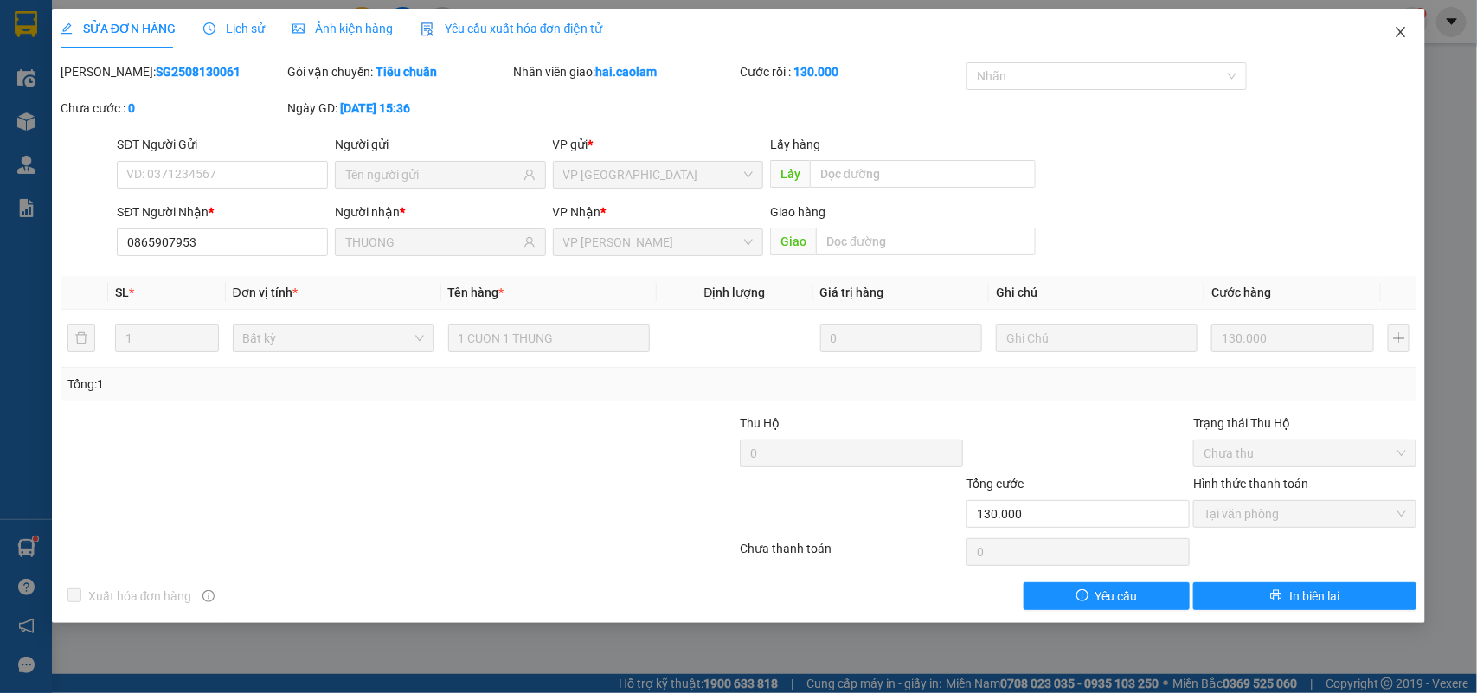
click at [1399, 28] on icon "close" at bounding box center [1401, 32] width 14 height 14
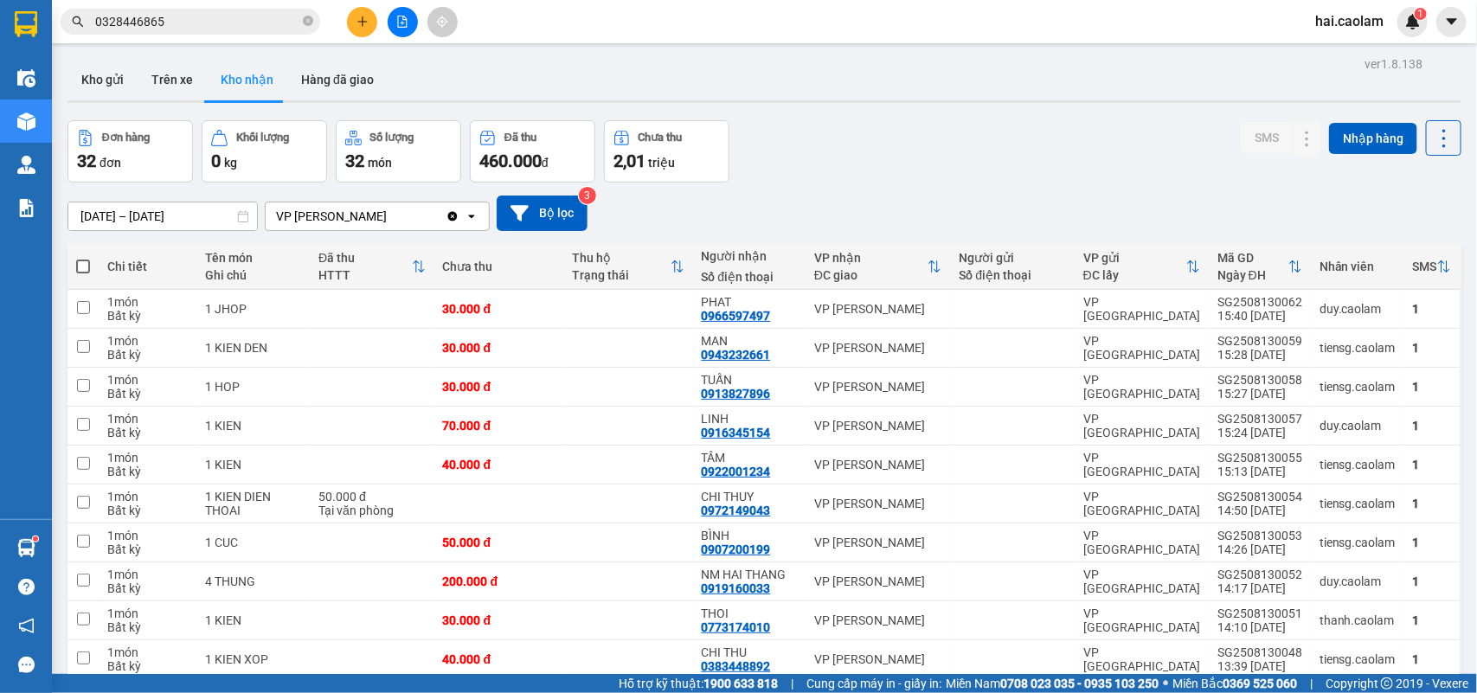
scroll to position [576, 0]
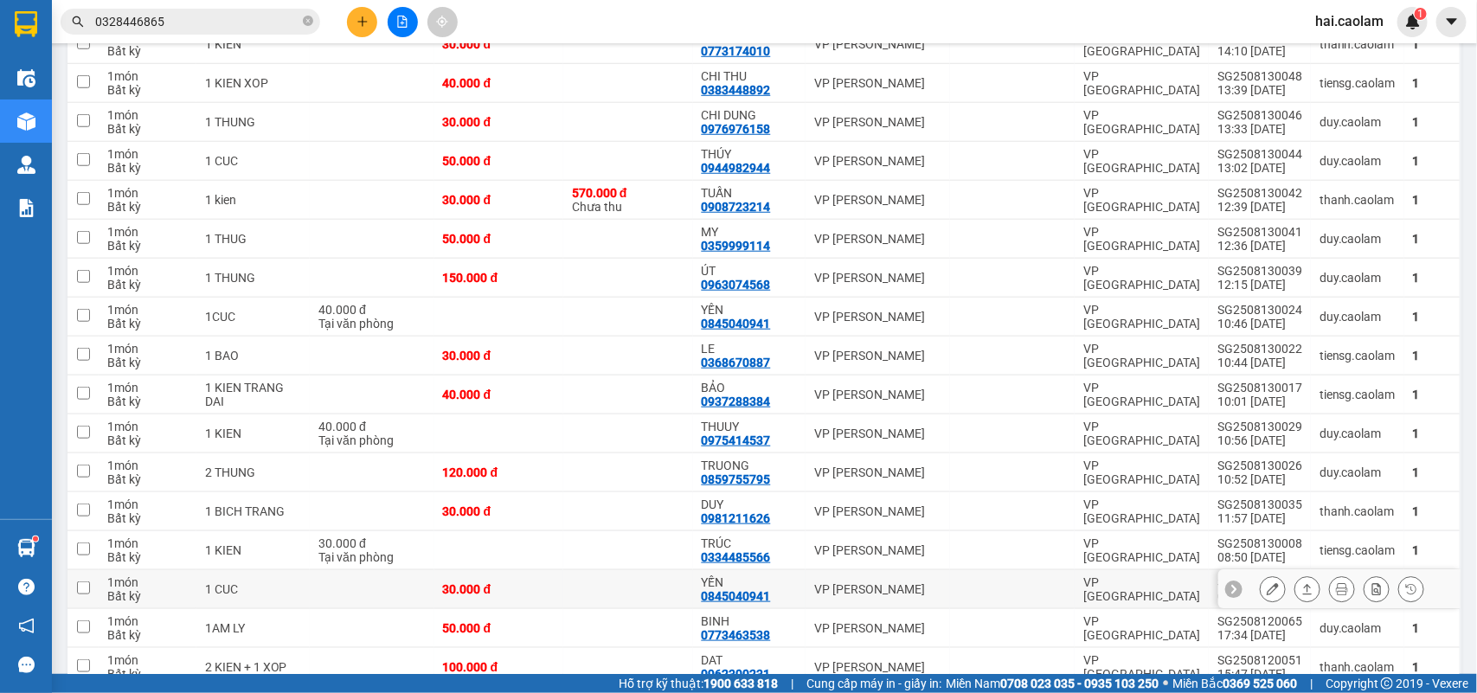
drag, startPoint x: 732, startPoint y: 593, endPoint x: 844, endPoint y: 594, distance: 111.6
click at [732, 593] on div "0845040941" at bounding box center [736, 596] width 69 height 14
click at [1261, 591] on button at bounding box center [1273, 590] width 24 height 30
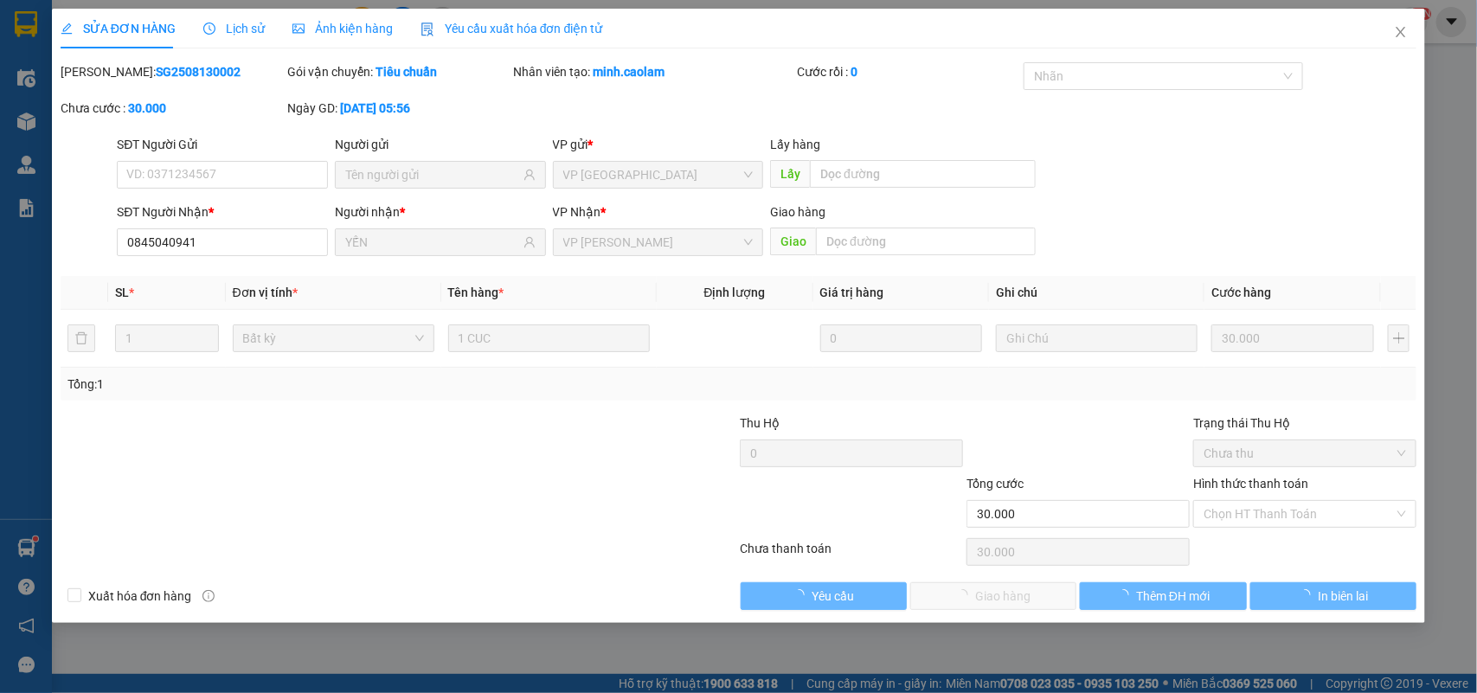
type input "0845040941"
type input "YẾN"
type input "30.000"
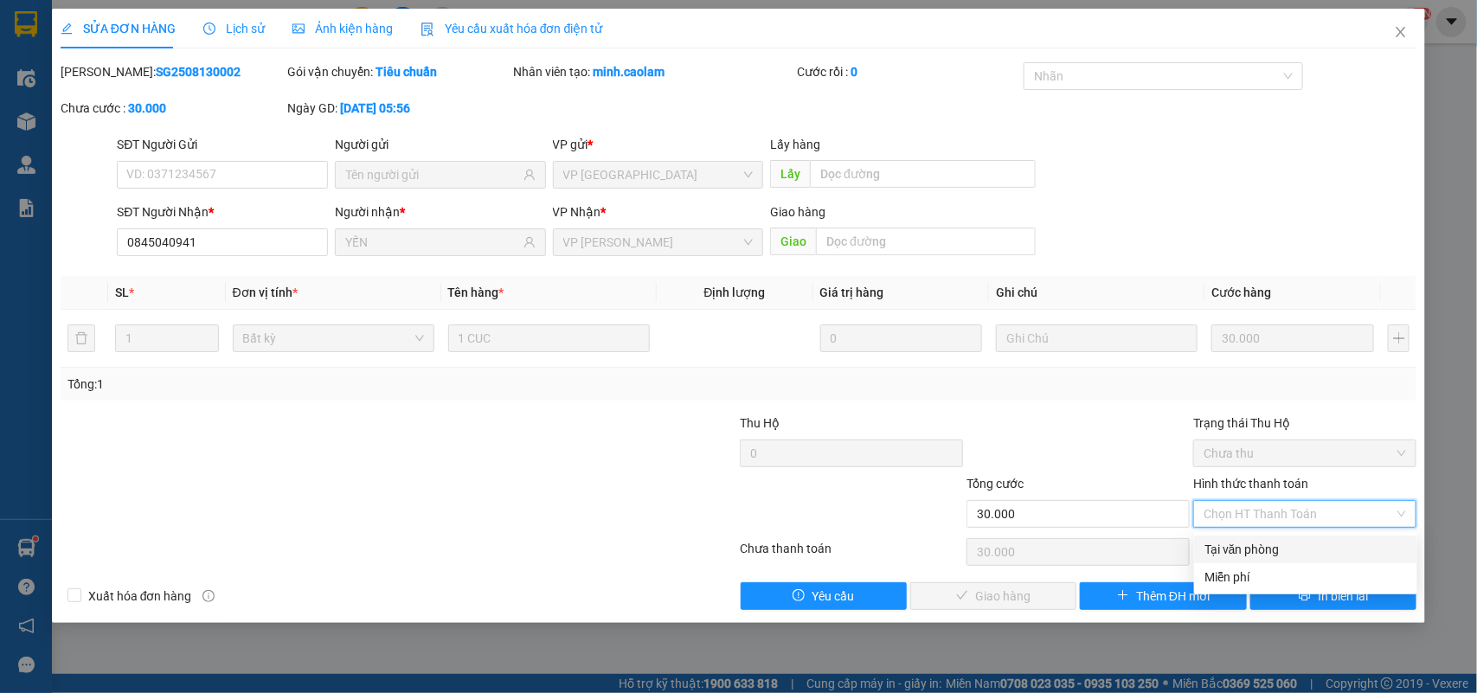
drag, startPoint x: 1261, startPoint y: 547, endPoint x: 1073, endPoint y: 594, distance: 193.5
click at [1261, 548] on div "Tại văn phòng" at bounding box center [1305, 549] width 202 height 19
type input "0"
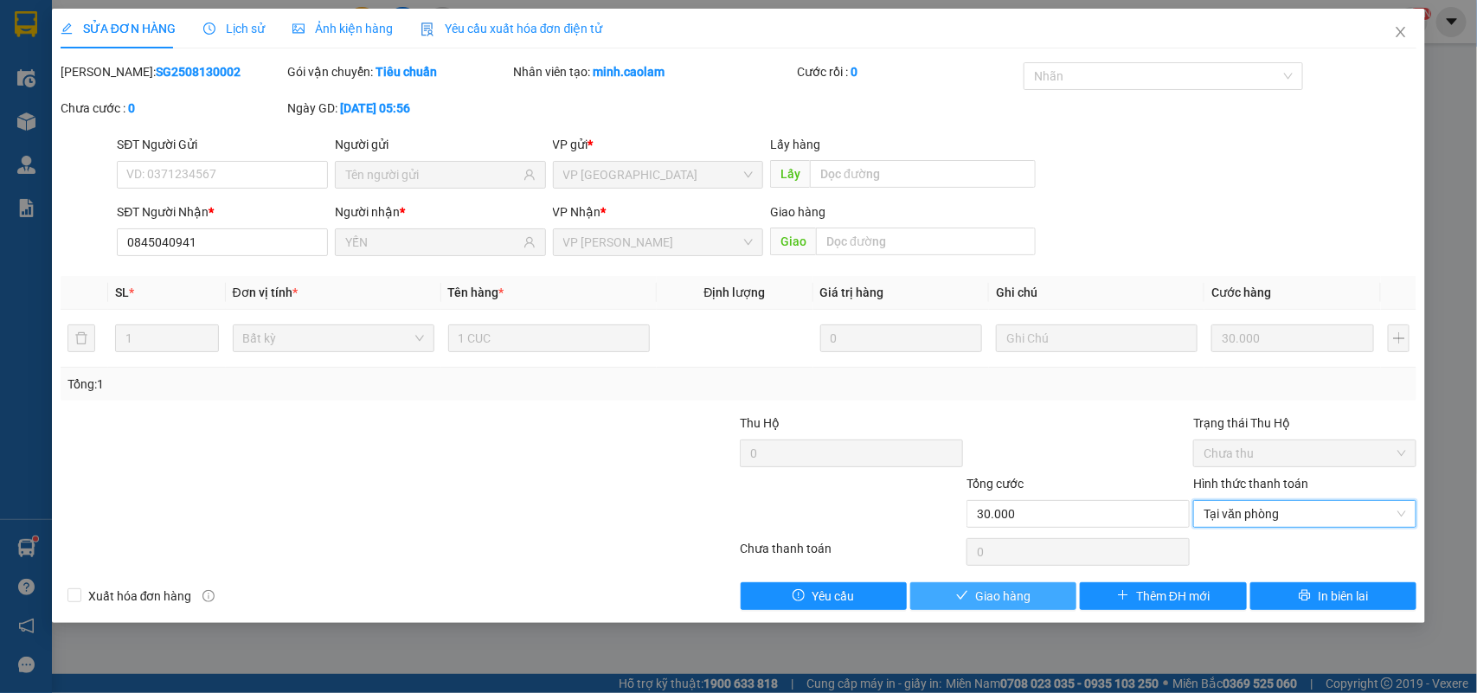
click at [1035, 600] on button "Giao hàng" at bounding box center [993, 596] width 166 height 28
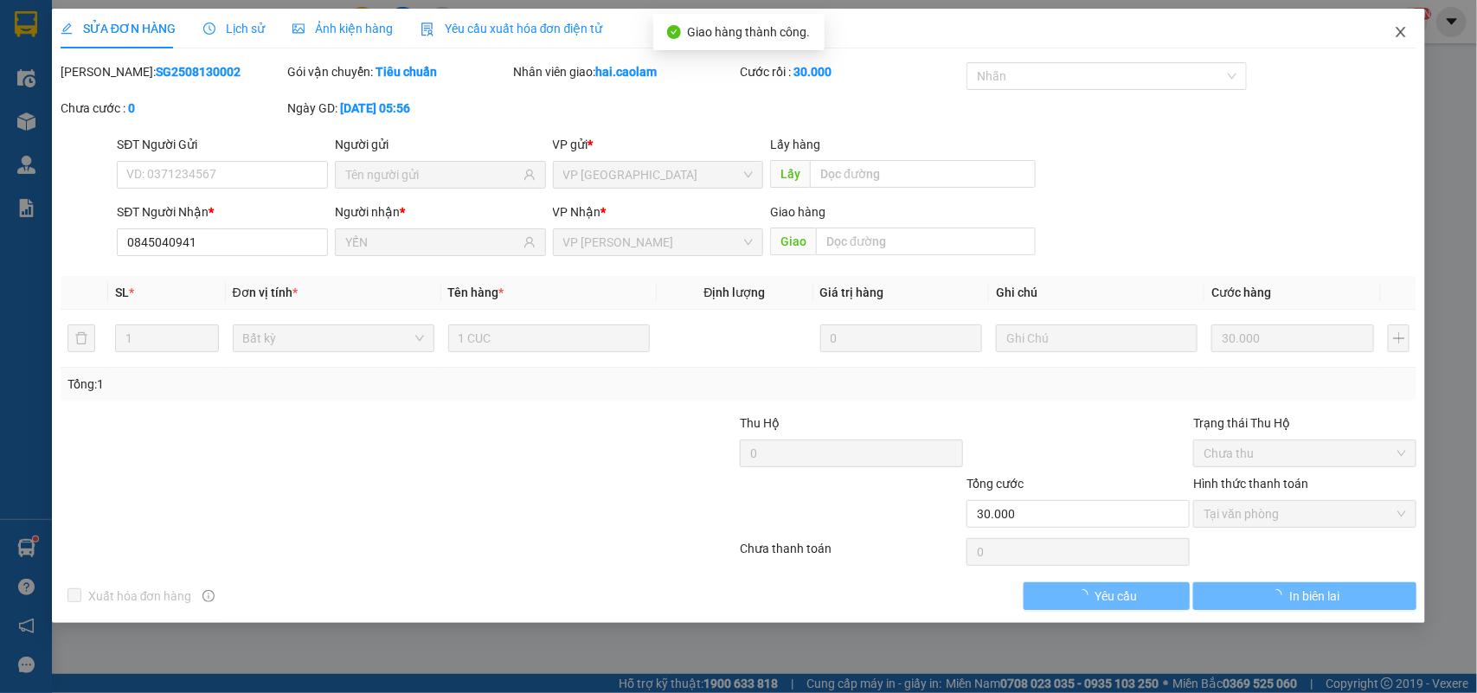
click at [1406, 35] on icon "close" at bounding box center [1401, 32] width 14 height 14
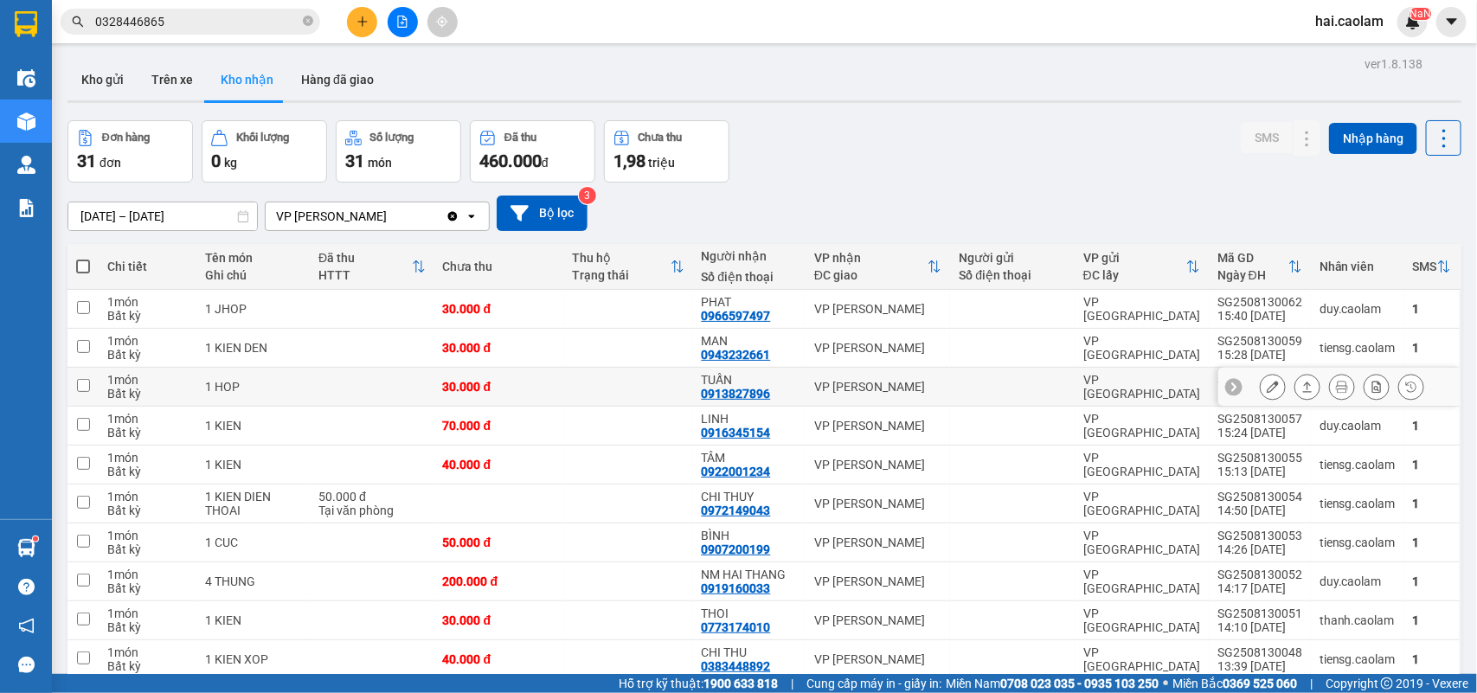
click at [915, 385] on div "[PERSON_NAME]" at bounding box center [877, 387] width 127 height 14
checkbox input "true"
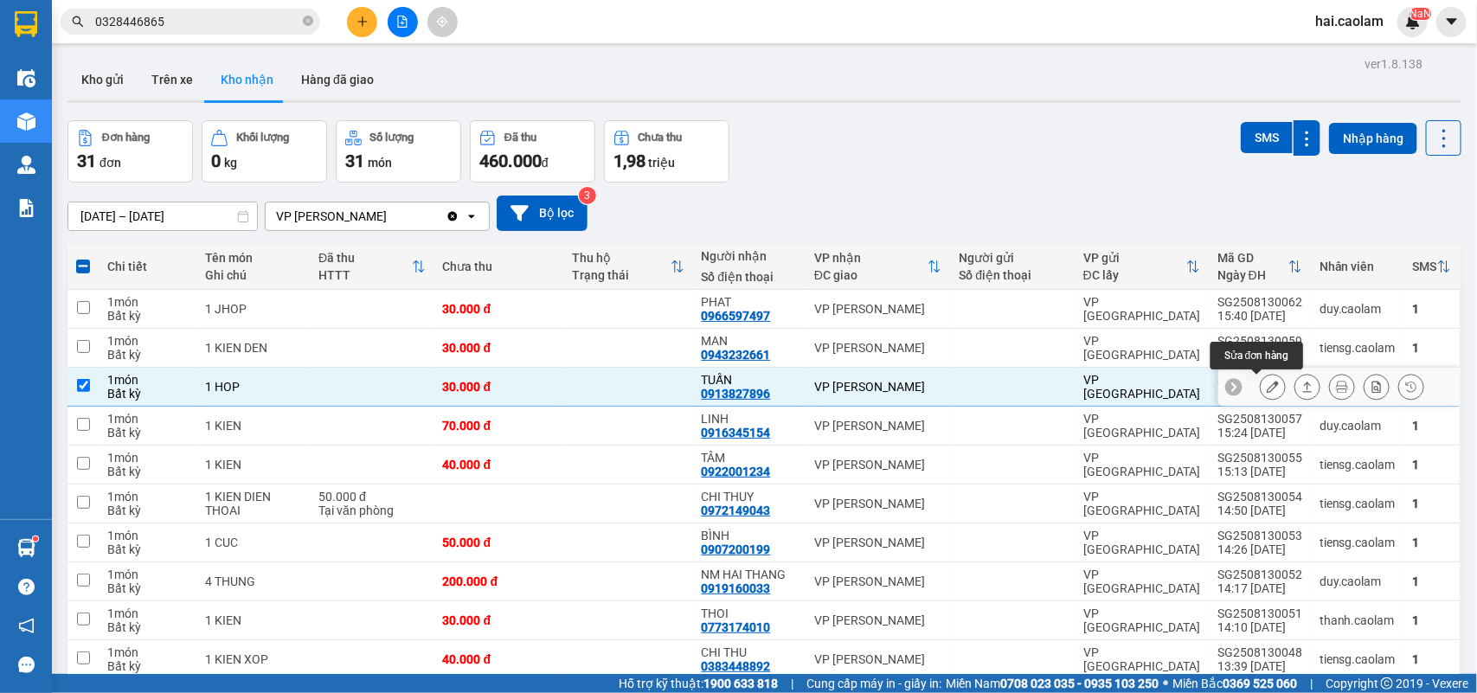
click at [1267, 387] on icon at bounding box center [1273, 387] width 12 height 12
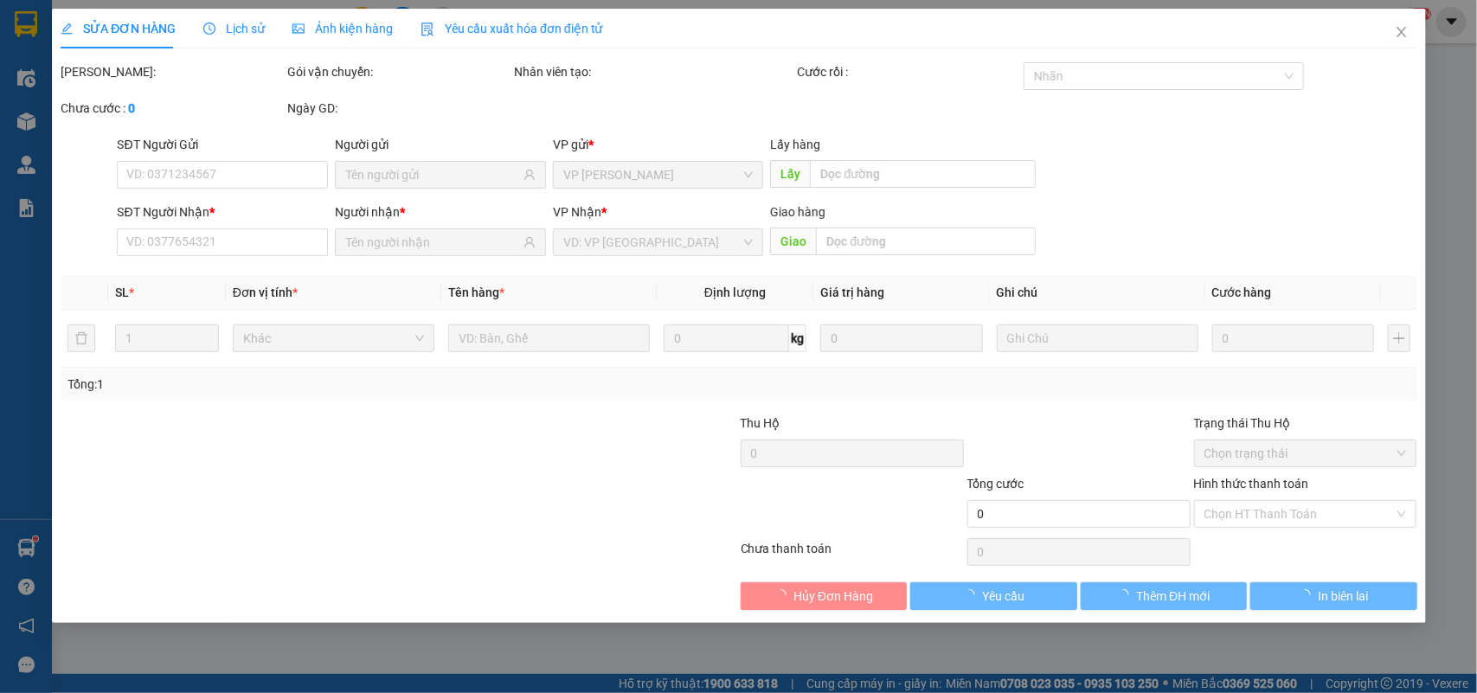
type input "0913827896"
type input "TUẤN"
type input "30.000"
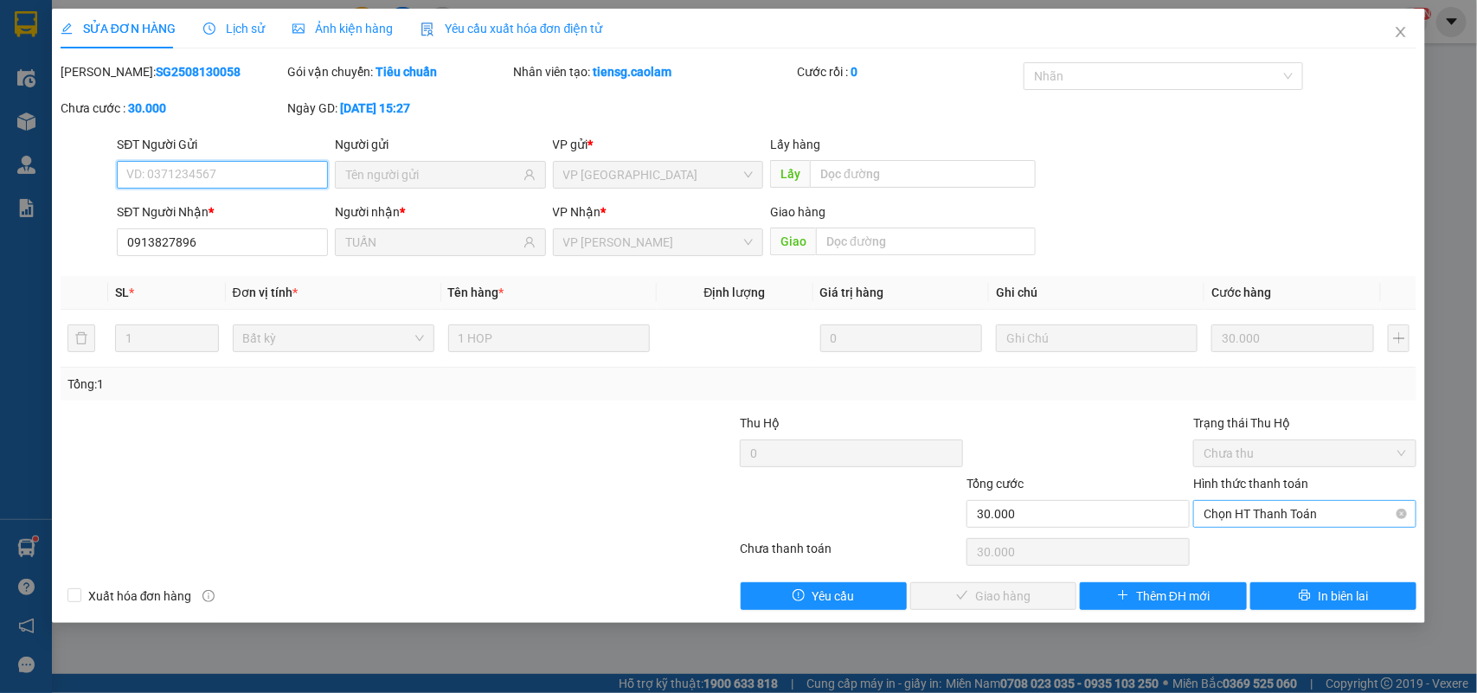
click at [1274, 517] on span "Chọn HT Thanh Toán" at bounding box center [1305, 514] width 202 height 26
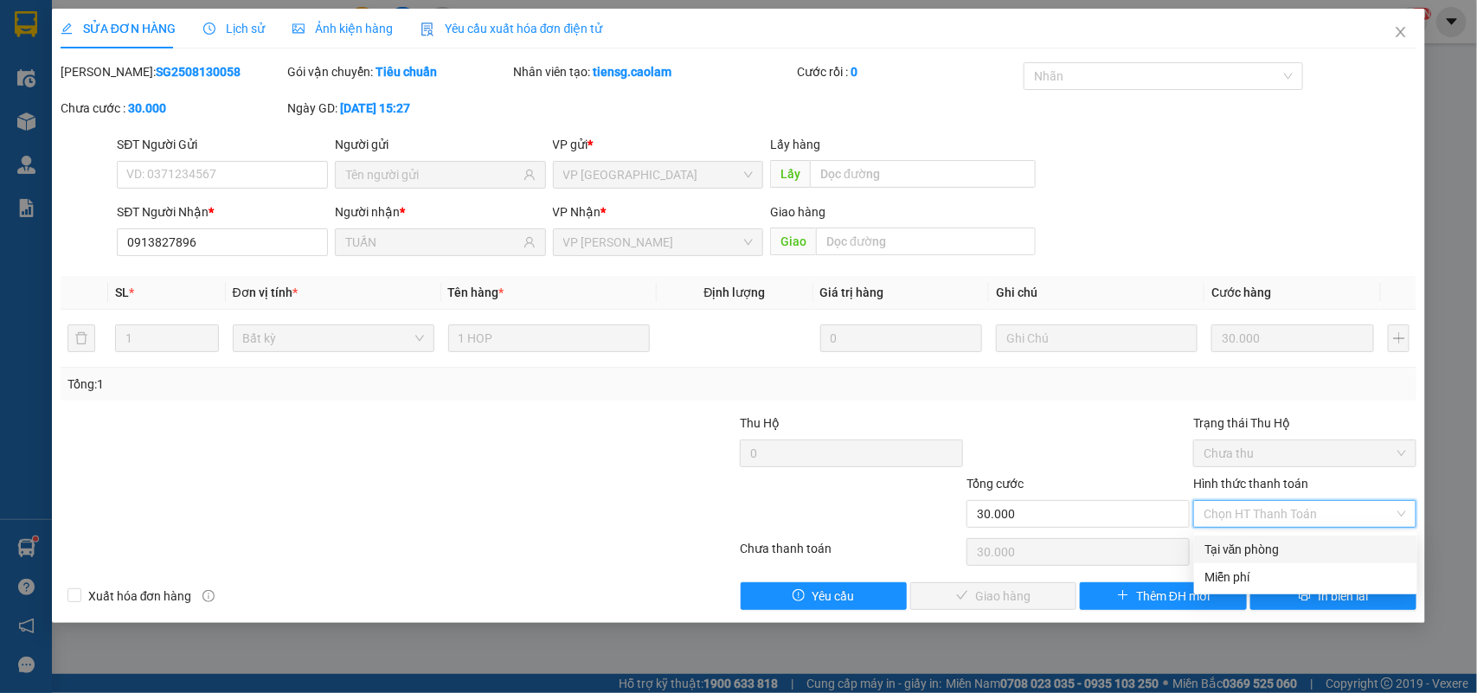
drag, startPoint x: 1270, startPoint y: 543, endPoint x: 1204, endPoint y: 559, distance: 68.4
click at [1270, 546] on div "Tại văn phòng" at bounding box center [1305, 549] width 202 height 19
type input "0"
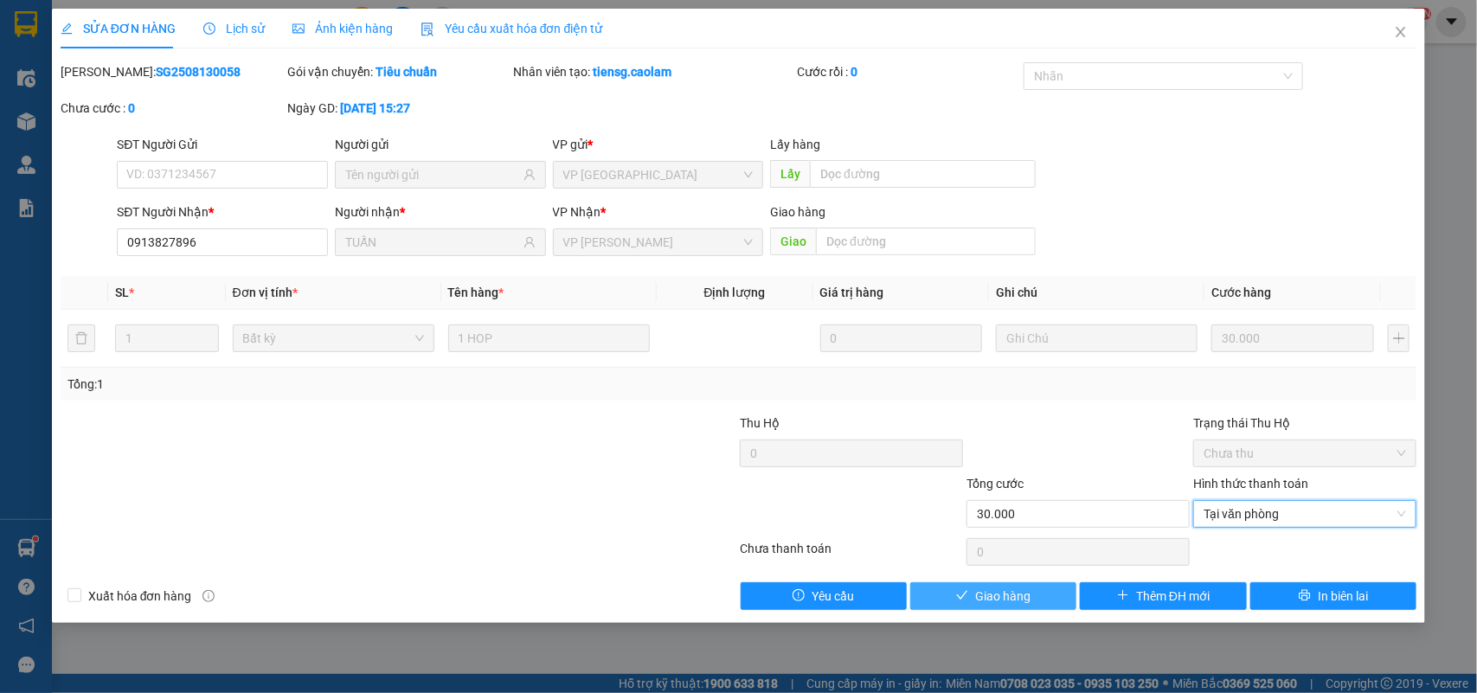
click at [1024, 594] on span "Giao hàng" at bounding box center [1002, 596] width 55 height 19
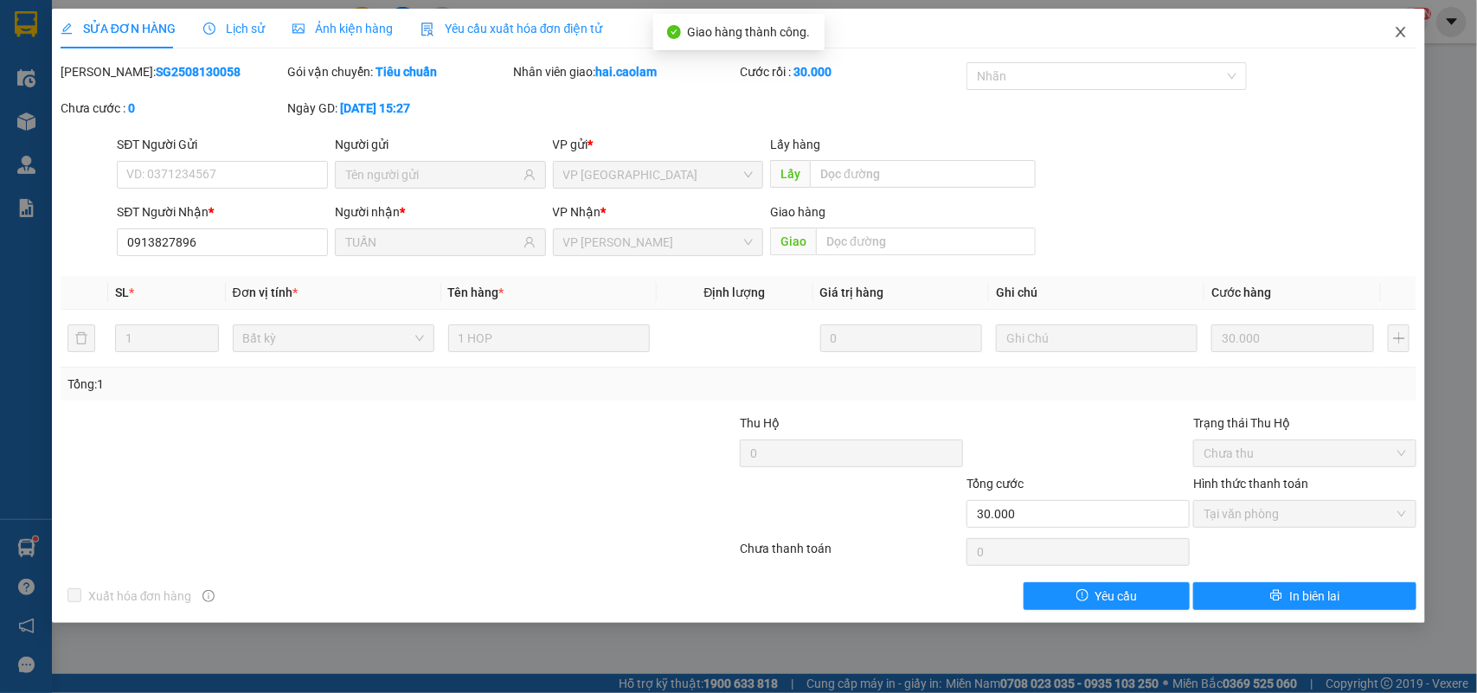
click at [1399, 40] on span "Close" at bounding box center [1401, 33] width 48 height 48
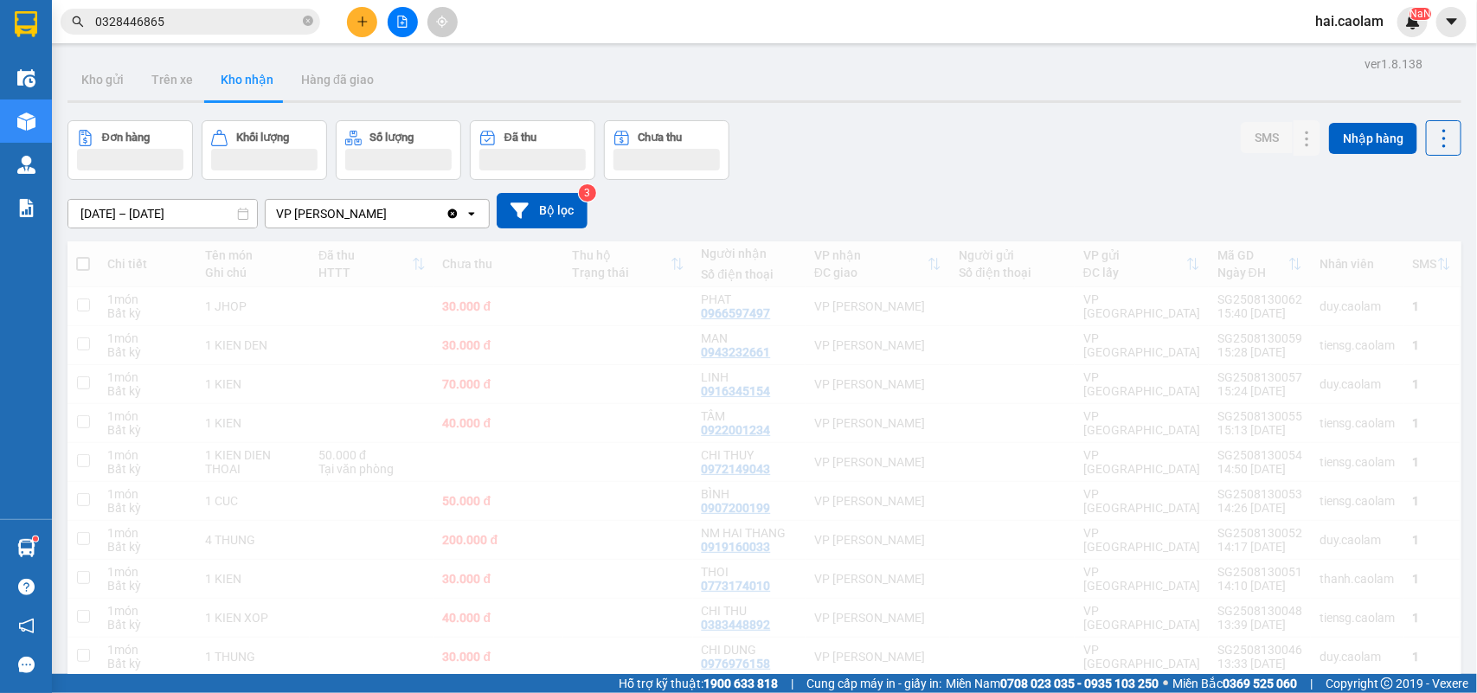
click at [862, 212] on div "01/06/2025 – 31/08/2025 Press the down arrow key to interact with the calendar …" at bounding box center [764, 210] width 1394 height 35
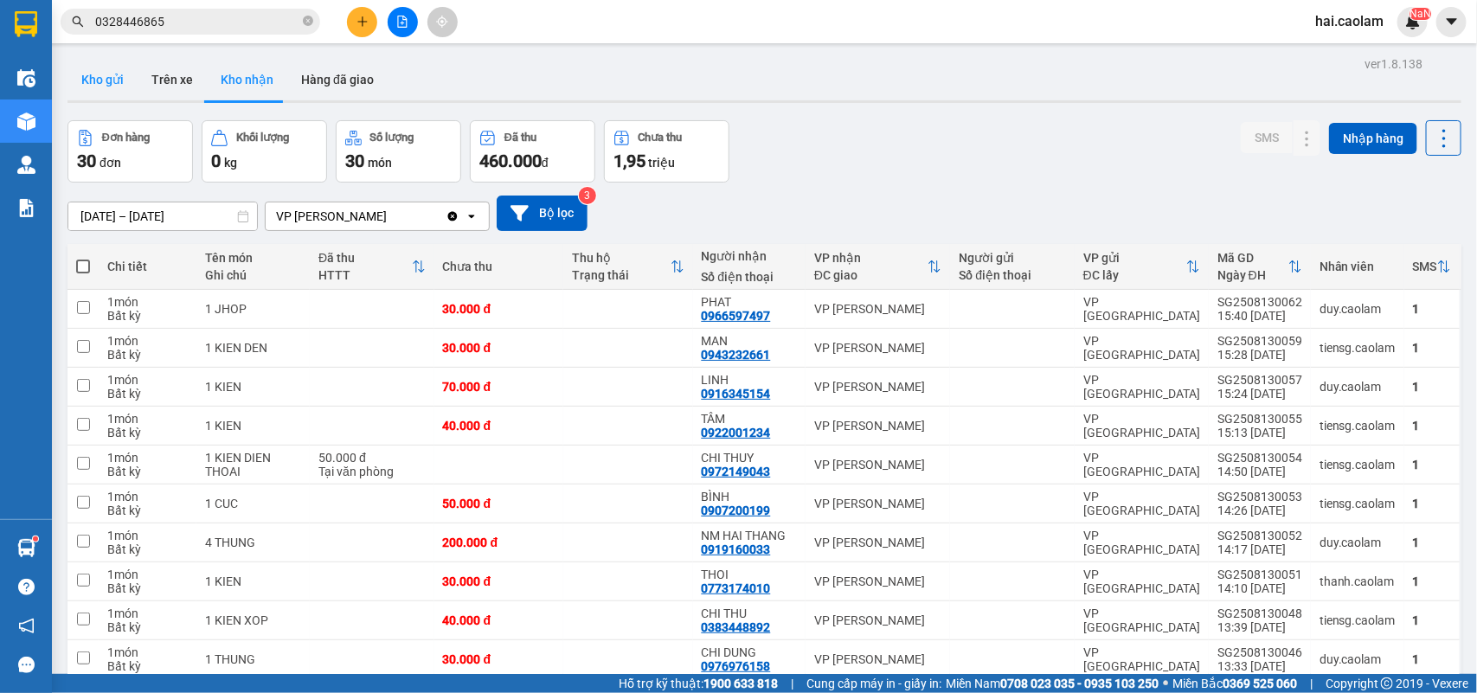
click at [114, 88] on button "Kho gửi" at bounding box center [102, 80] width 70 height 42
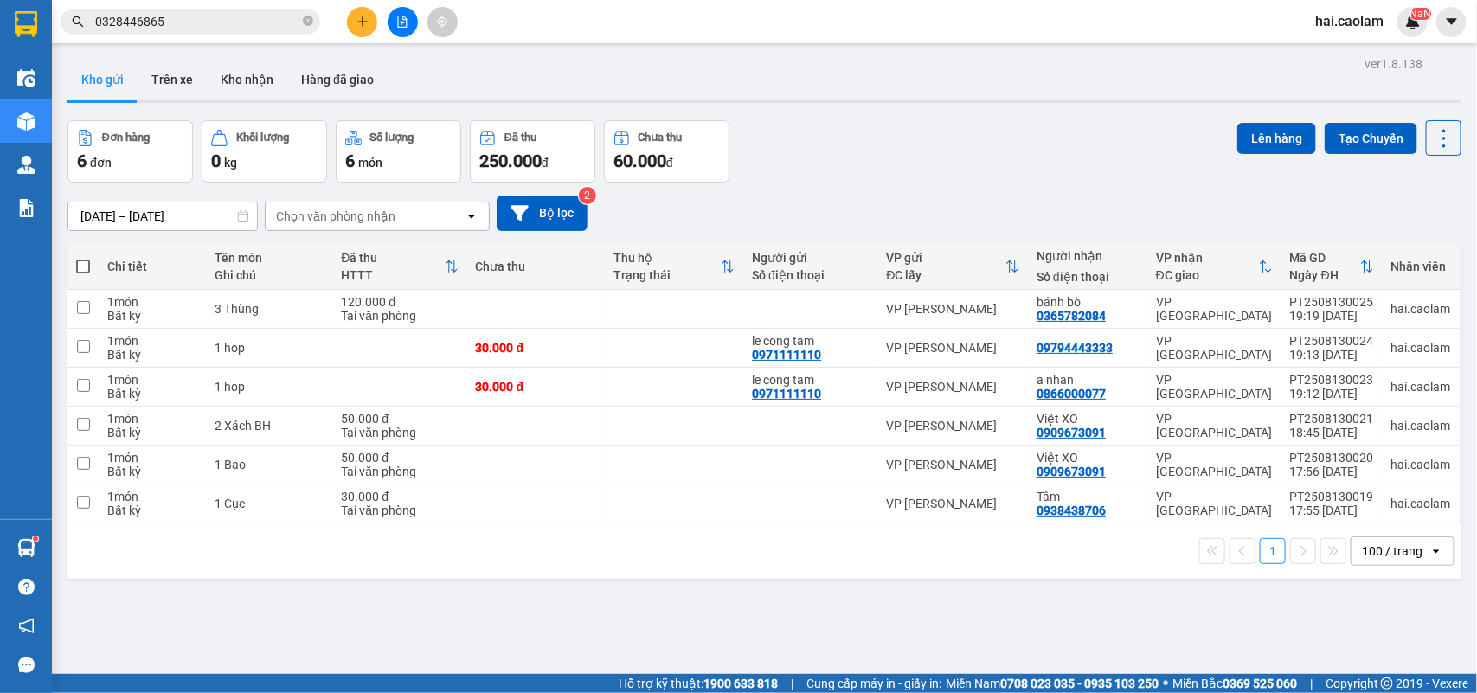
click at [543, 92] on div "Kho gửi Trên xe Kho nhận Hàng đã giao" at bounding box center [764, 82] width 1394 height 46
click at [850, 219] on div "11/08/2025 – 13/08/2025 Press the down arrow key to interact with the calendar …" at bounding box center [764, 213] width 1394 height 35
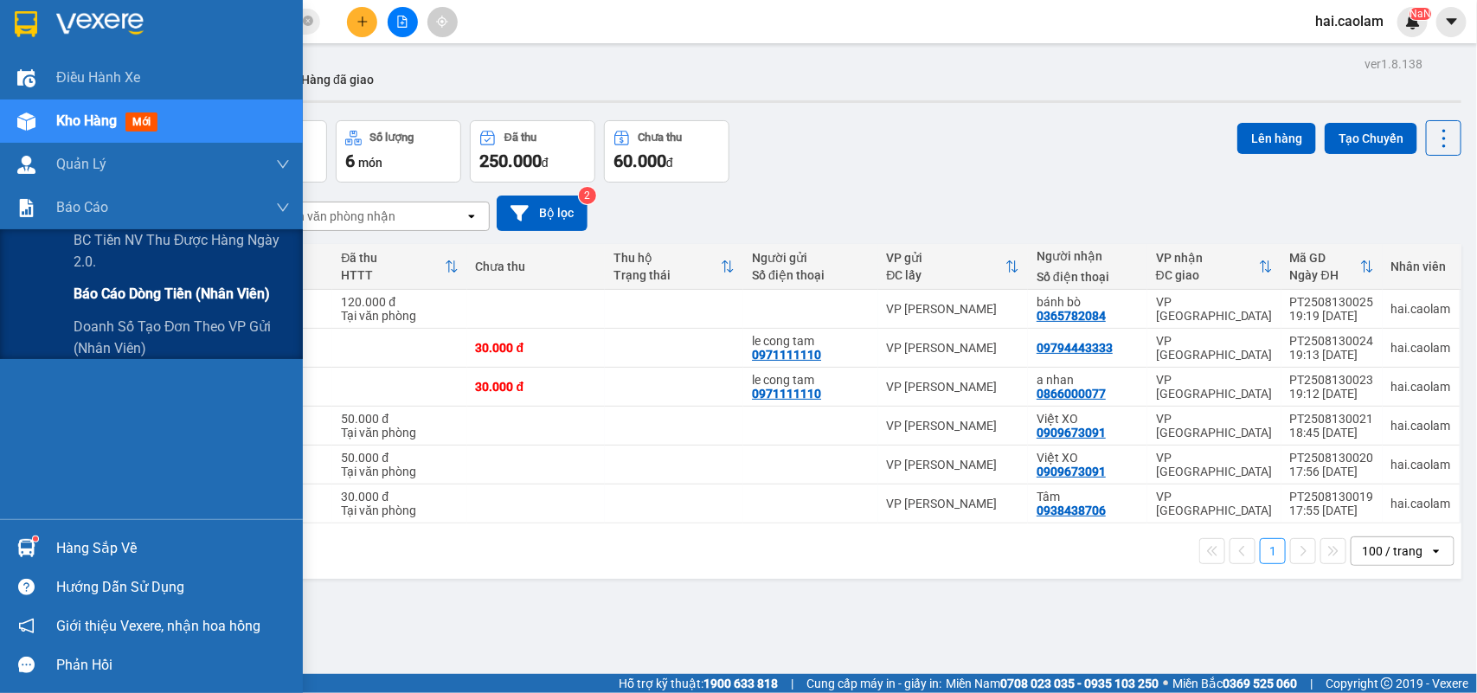
drag, startPoint x: 71, startPoint y: 286, endPoint x: 80, endPoint y: 286, distance: 8.7
click at [71, 286] on div "Báo cáo dòng tiền (nhân viên)" at bounding box center [151, 294] width 303 height 43
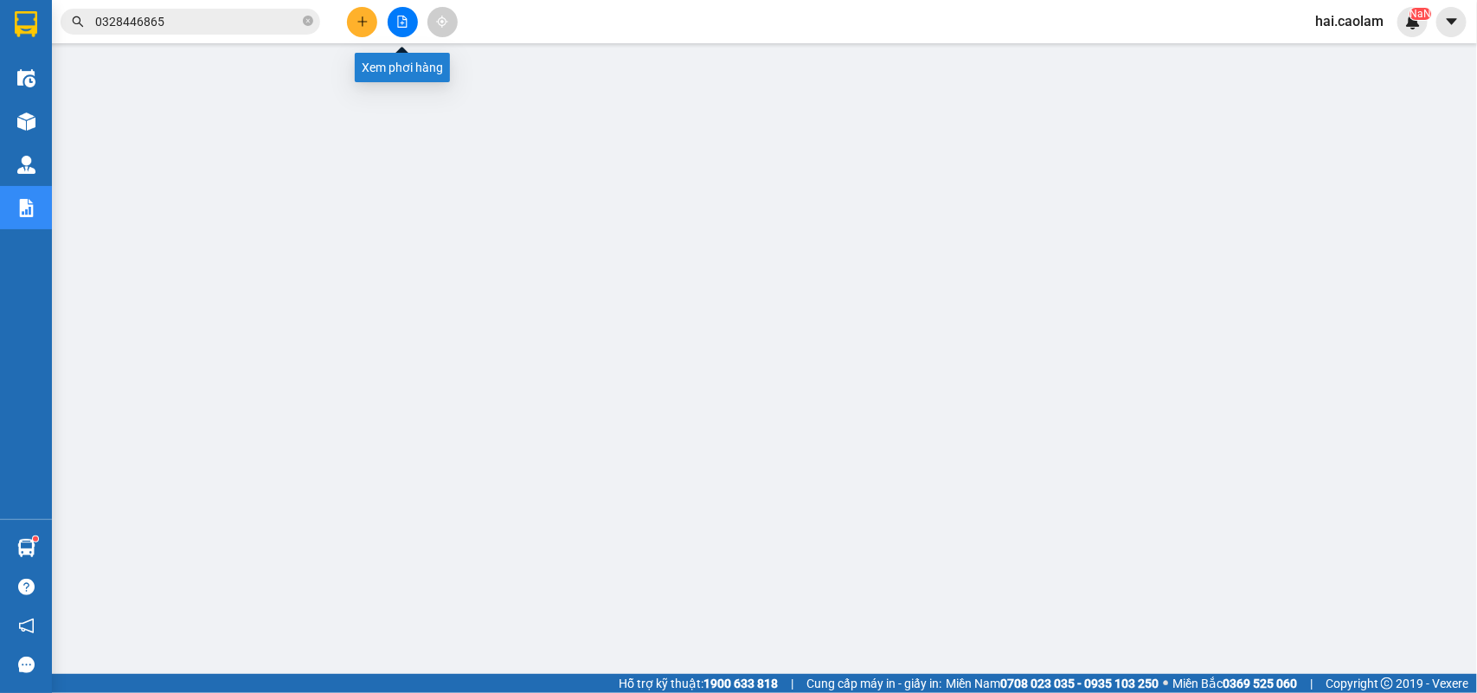
click at [390, 22] on button at bounding box center [403, 22] width 30 height 30
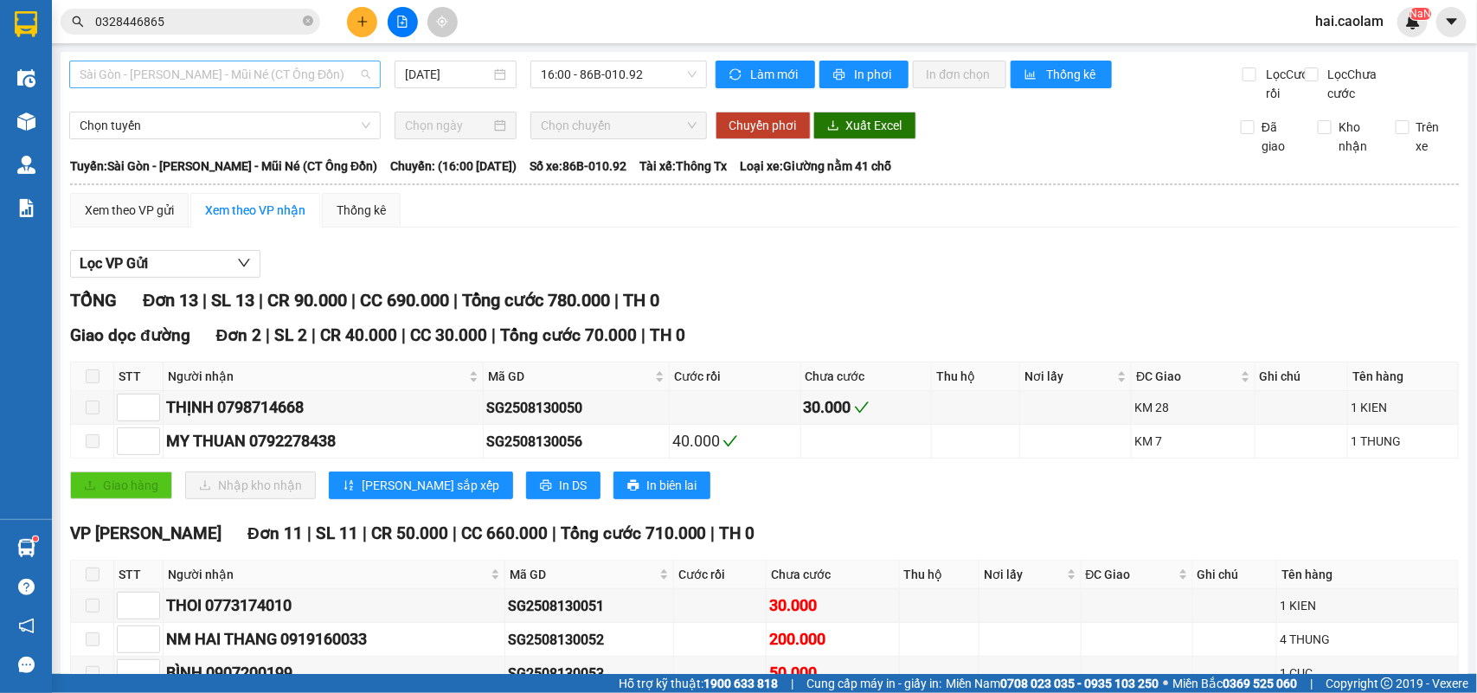
click at [213, 72] on span "Sài Gòn - [PERSON_NAME] Né (CT [PERSON_NAME])" at bounding box center [225, 74] width 291 height 26
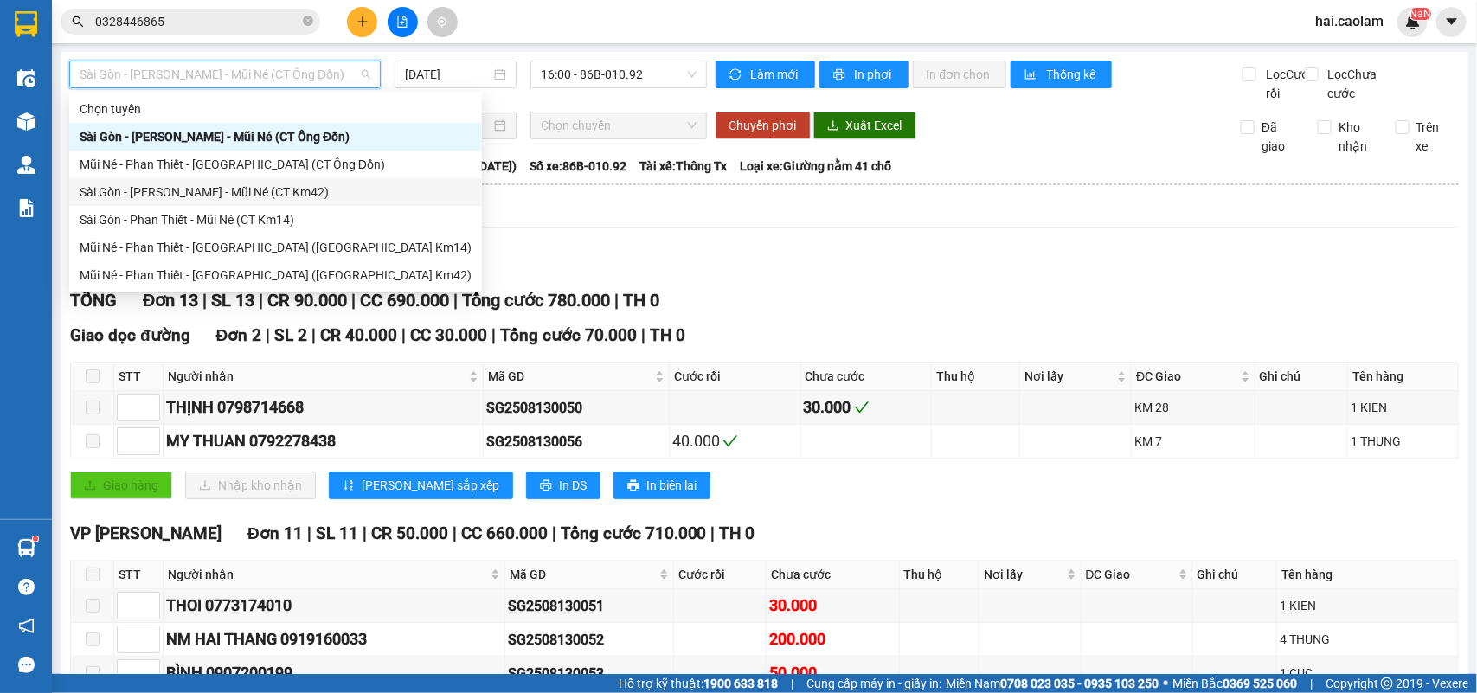
drag, startPoint x: 279, startPoint y: 274, endPoint x: 279, endPoint y: 196, distance: 78.7
click at [279, 196] on div "Chọn tuyến Sài Gòn - Phan Thiết - Mũi Né (CT Ông Đồn) Mũi Né - Phan Thiết - Sài…" at bounding box center [275, 192] width 413 height 194
click at [281, 184] on div "Sài Gòn - [PERSON_NAME] Né (CT Km42)" at bounding box center [276, 192] width 392 height 19
type input "[DATE]"
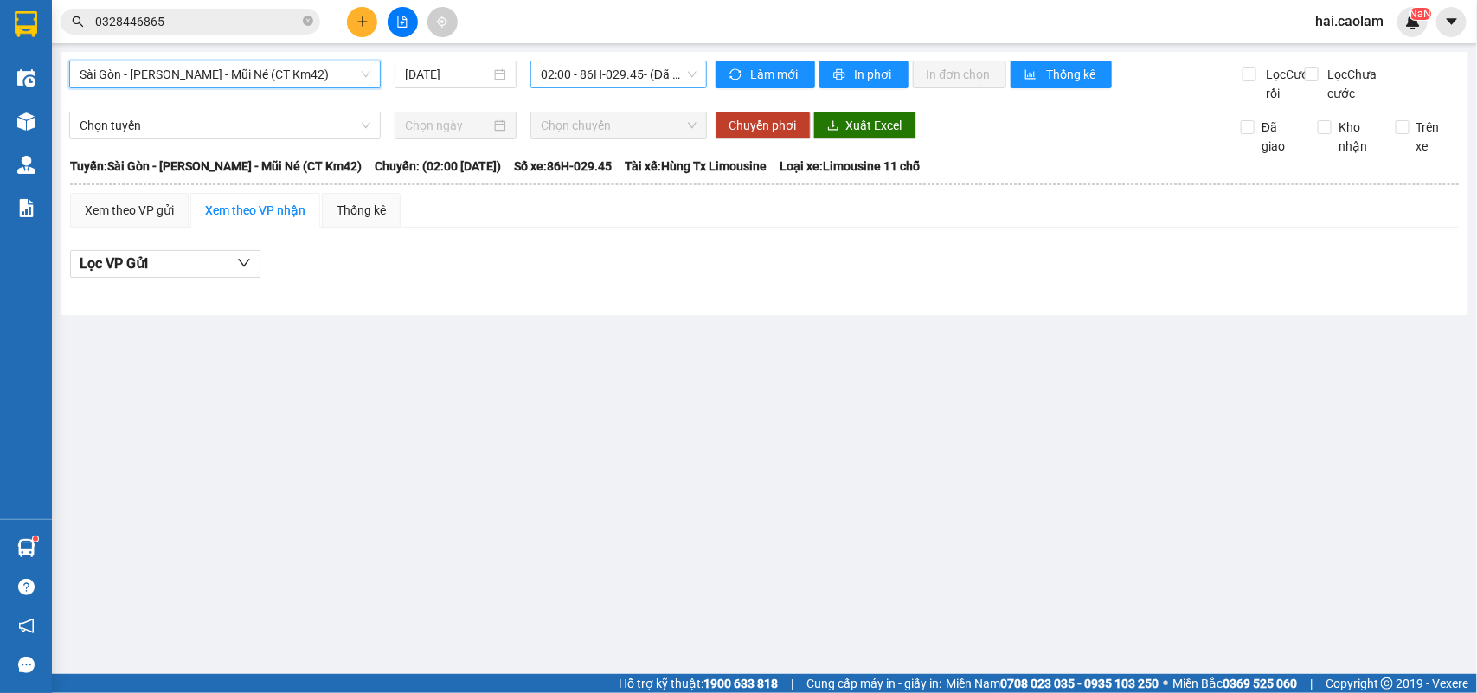
click at [587, 74] on span "02:00 - 86H-029.45 - (Đã hủy)" at bounding box center [618, 74] width 155 height 26
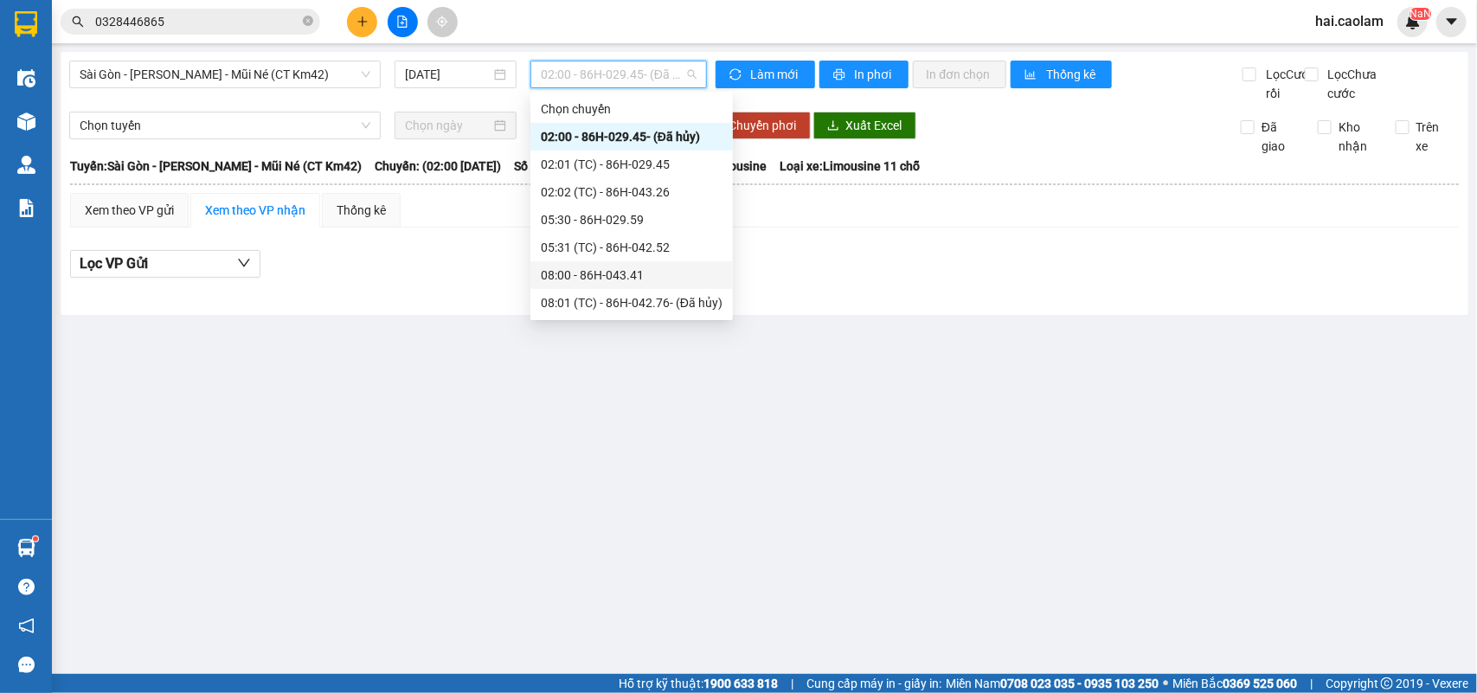
click at [623, 282] on div "08:00 - 86H-043.41" at bounding box center [632, 275] width 182 height 19
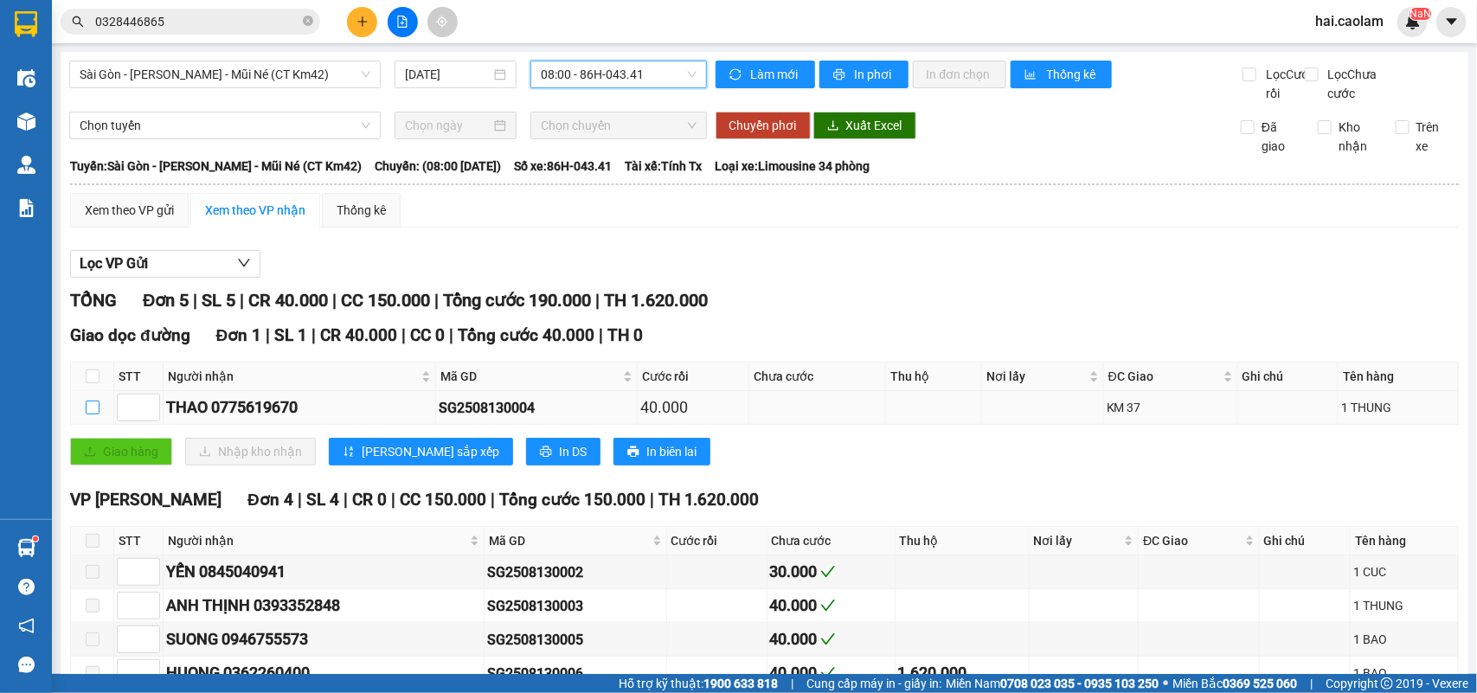
click at [95, 414] on input "checkbox" at bounding box center [93, 408] width 14 height 14
checkbox input "true"
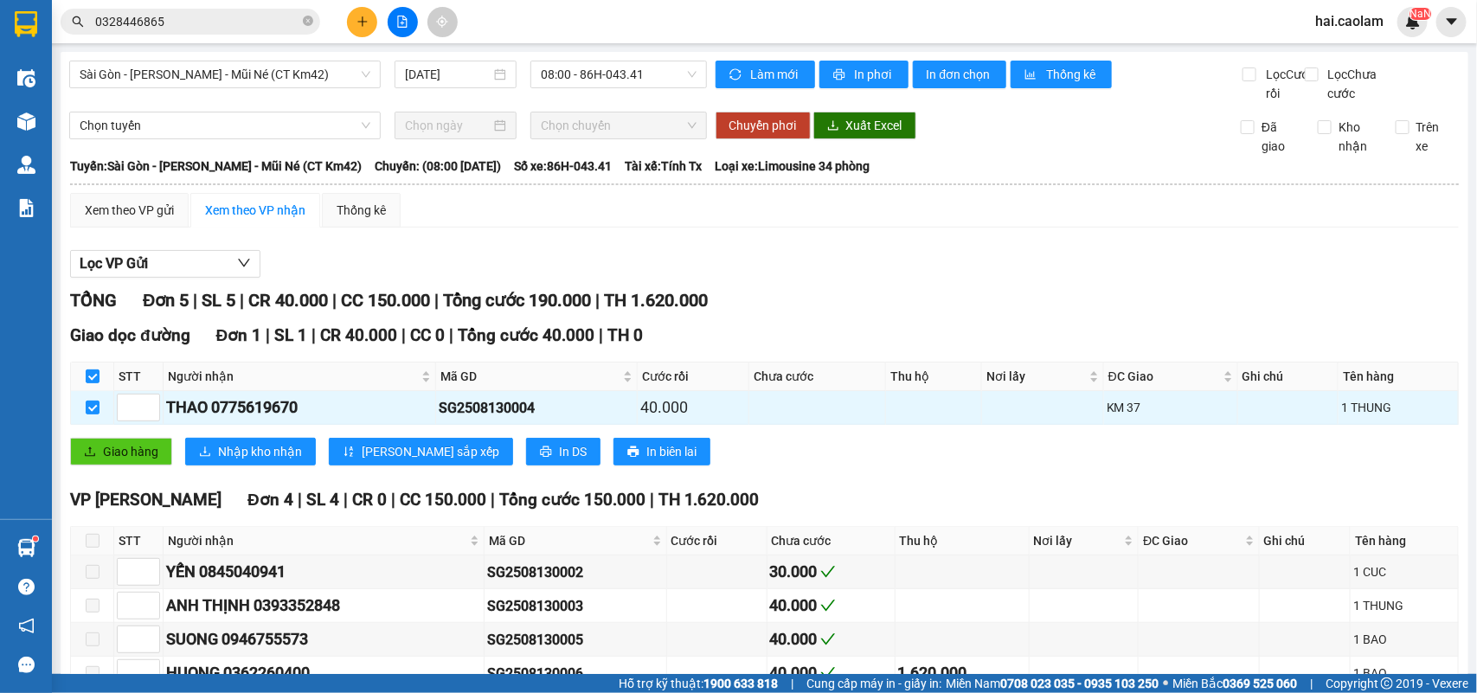
drag, startPoint x: 598, startPoint y: 279, endPoint x: 602, endPoint y: 271, distance: 8.9
click at [600, 279] on div "Lọc VP Gửi" at bounding box center [764, 264] width 1389 height 29
click at [404, 16] on icon "file-add" at bounding box center [403, 22] width 10 height 12
click at [269, 75] on span "Sài Gòn - [PERSON_NAME] Né (CT Km42)" at bounding box center [225, 74] width 291 height 26
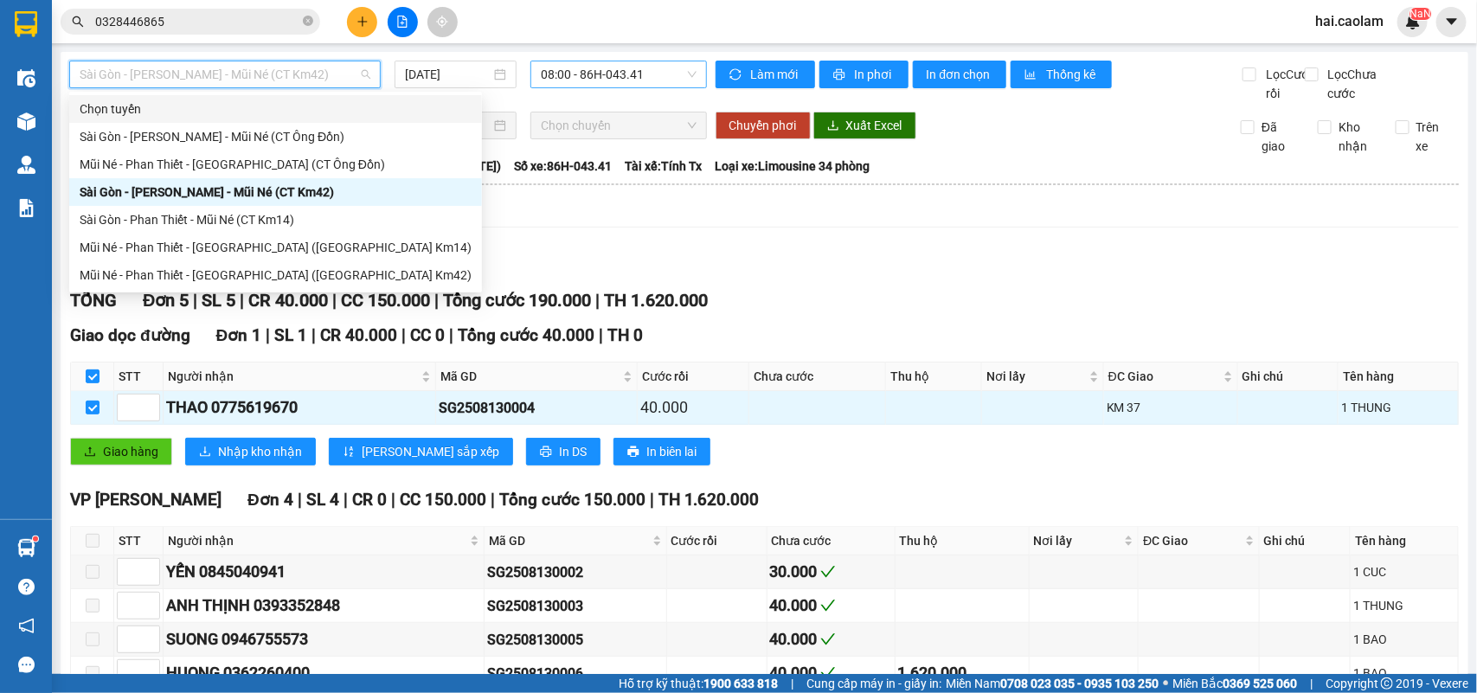
click at [603, 85] on span "08:00 - 86H-043.41" at bounding box center [618, 74] width 155 height 26
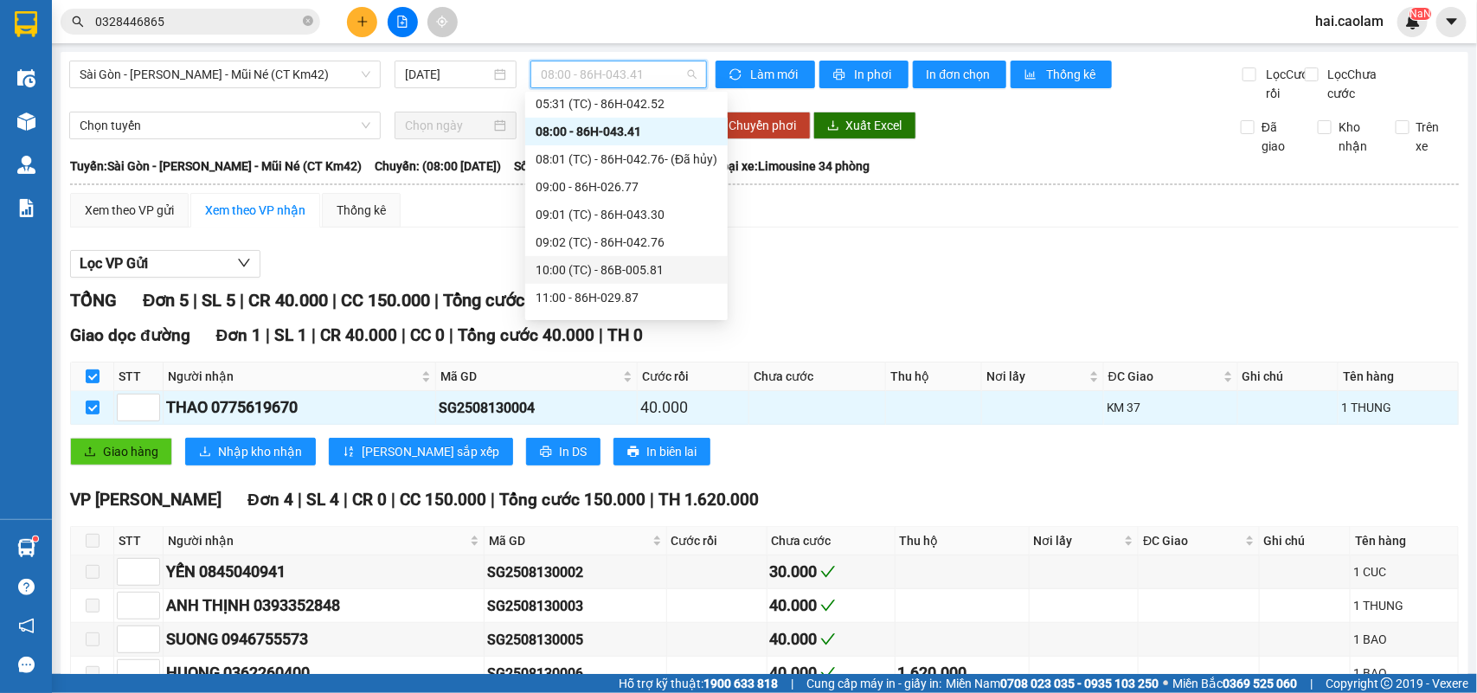
scroll to position [288, 0]
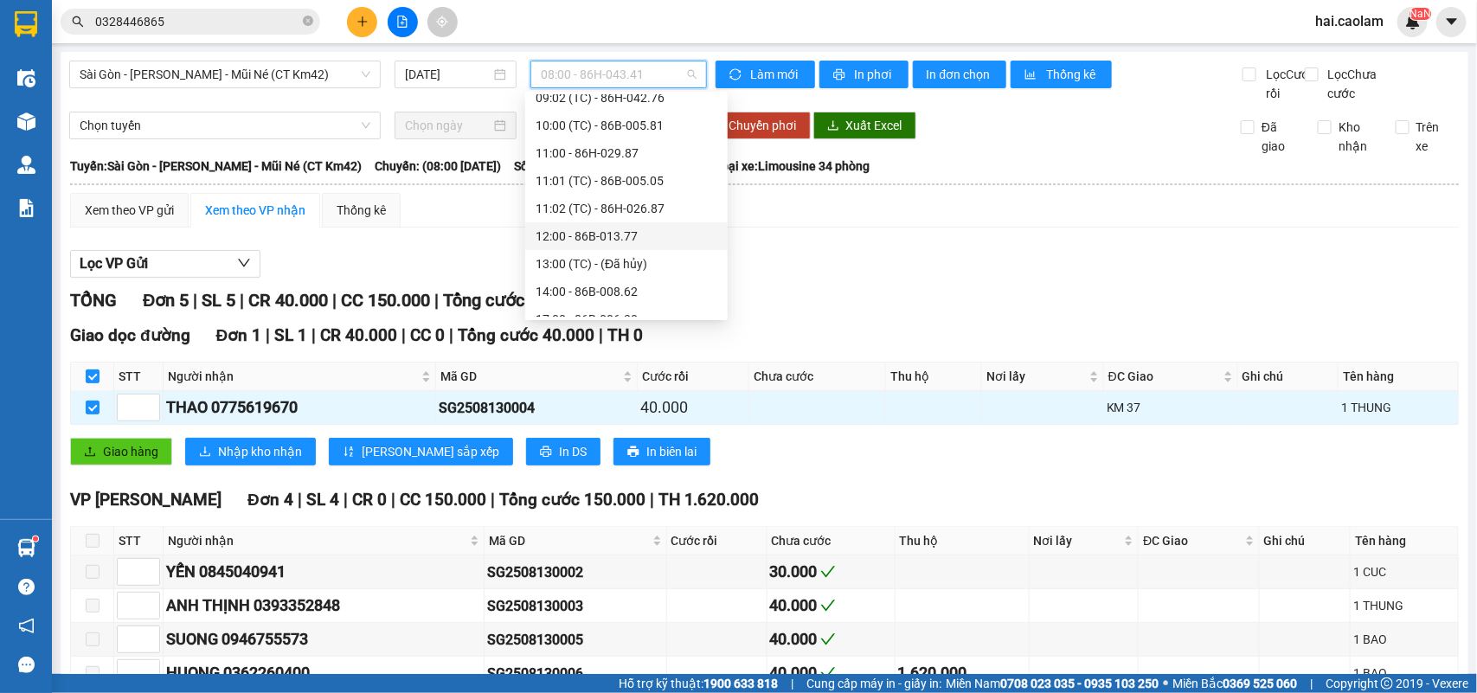
click at [638, 232] on div "12:00 - 86B-013.77" at bounding box center [627, 236] width 182 height 19
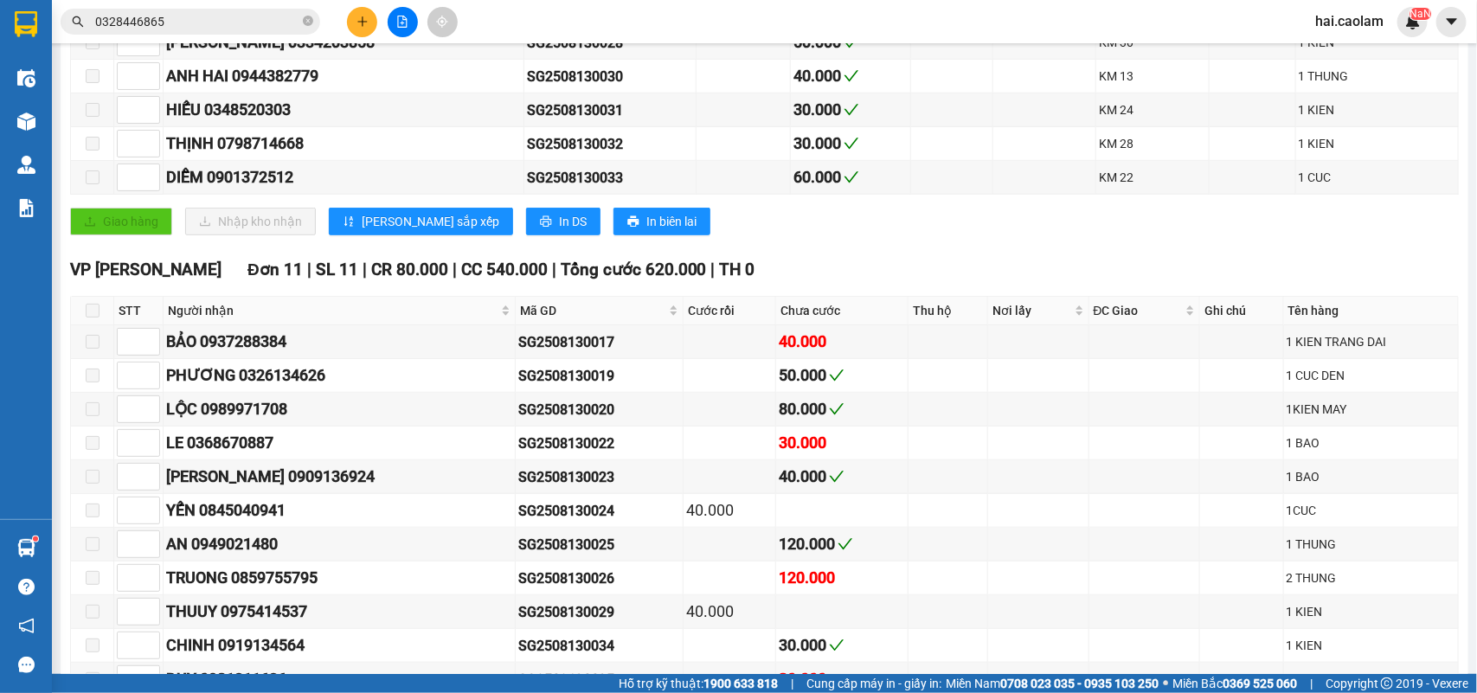
scroll to position [144, 0]
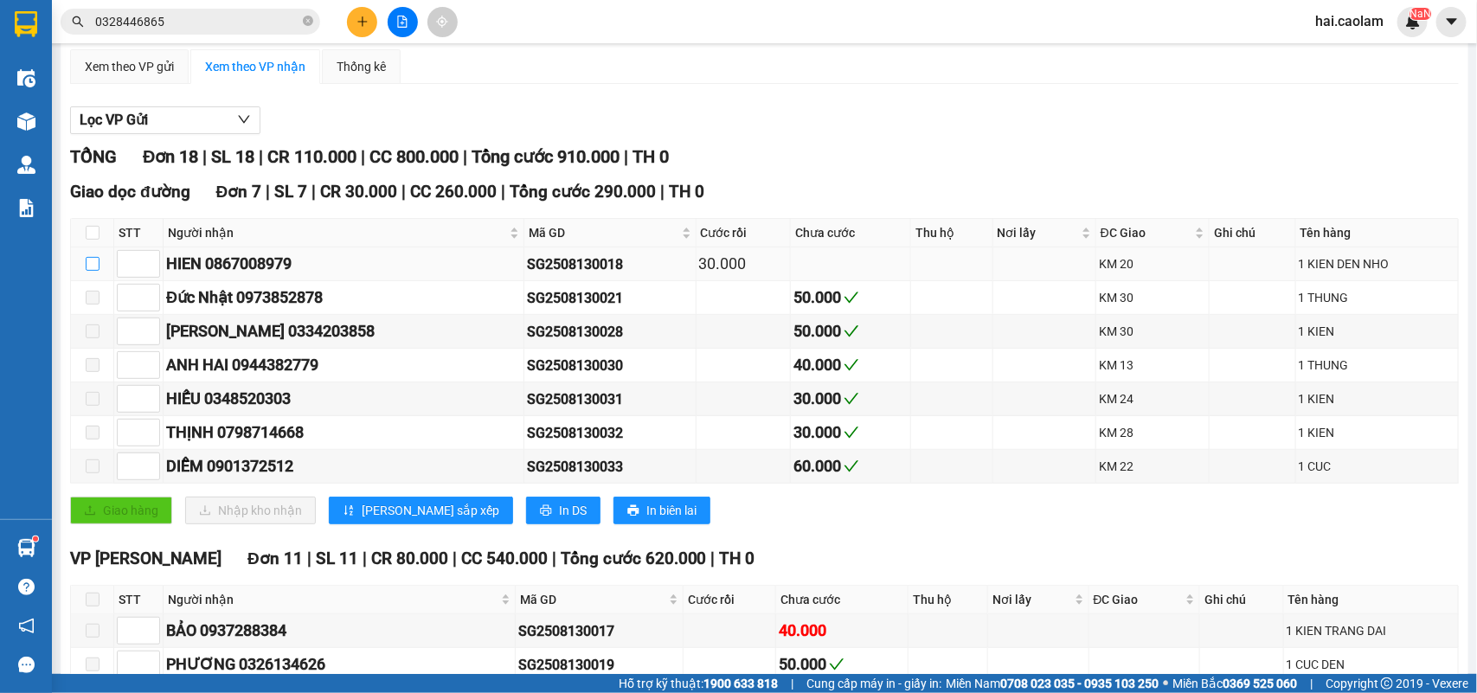
click at [93, 271] on input "checkbox" at bounding box center [93, 264] width 14 height 14
checkbox input "true"
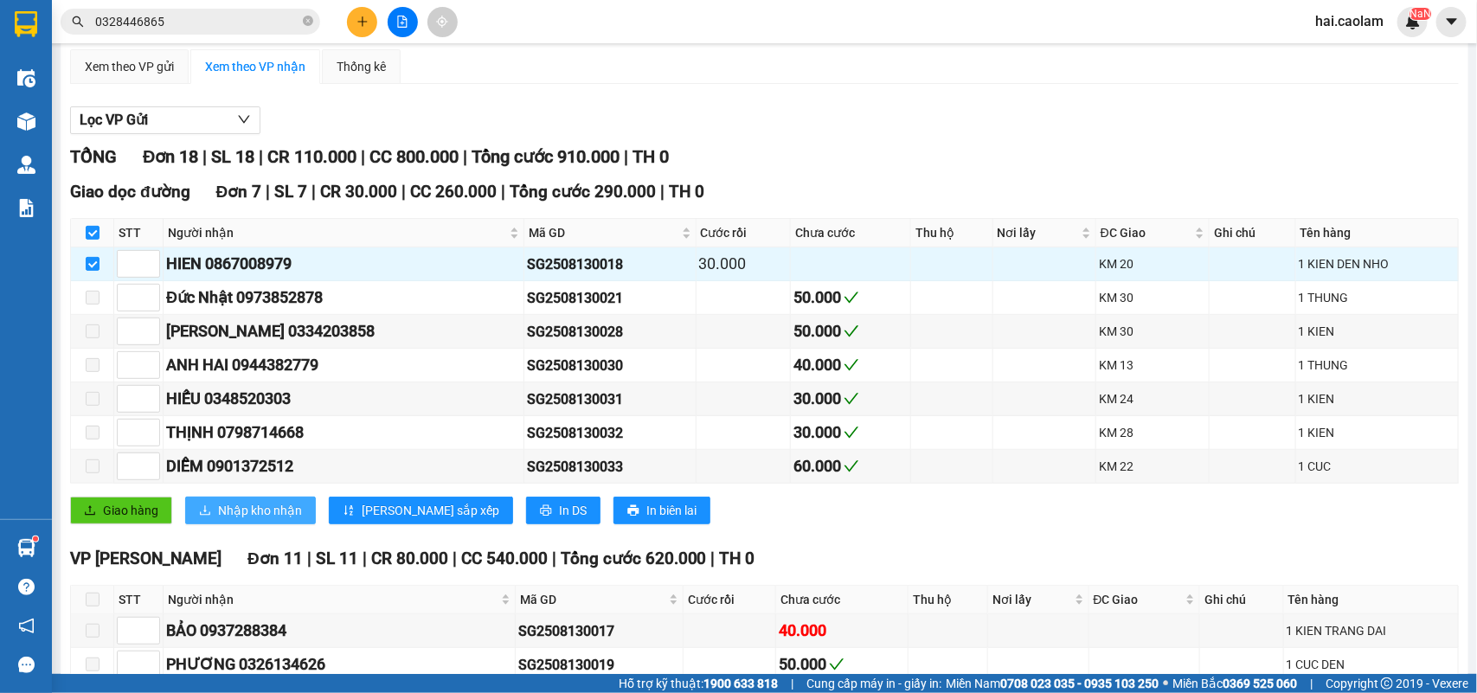
click at [219, 520] on span "Nhập kho nhận" at bounding box center [260, 510] width 84 height 19
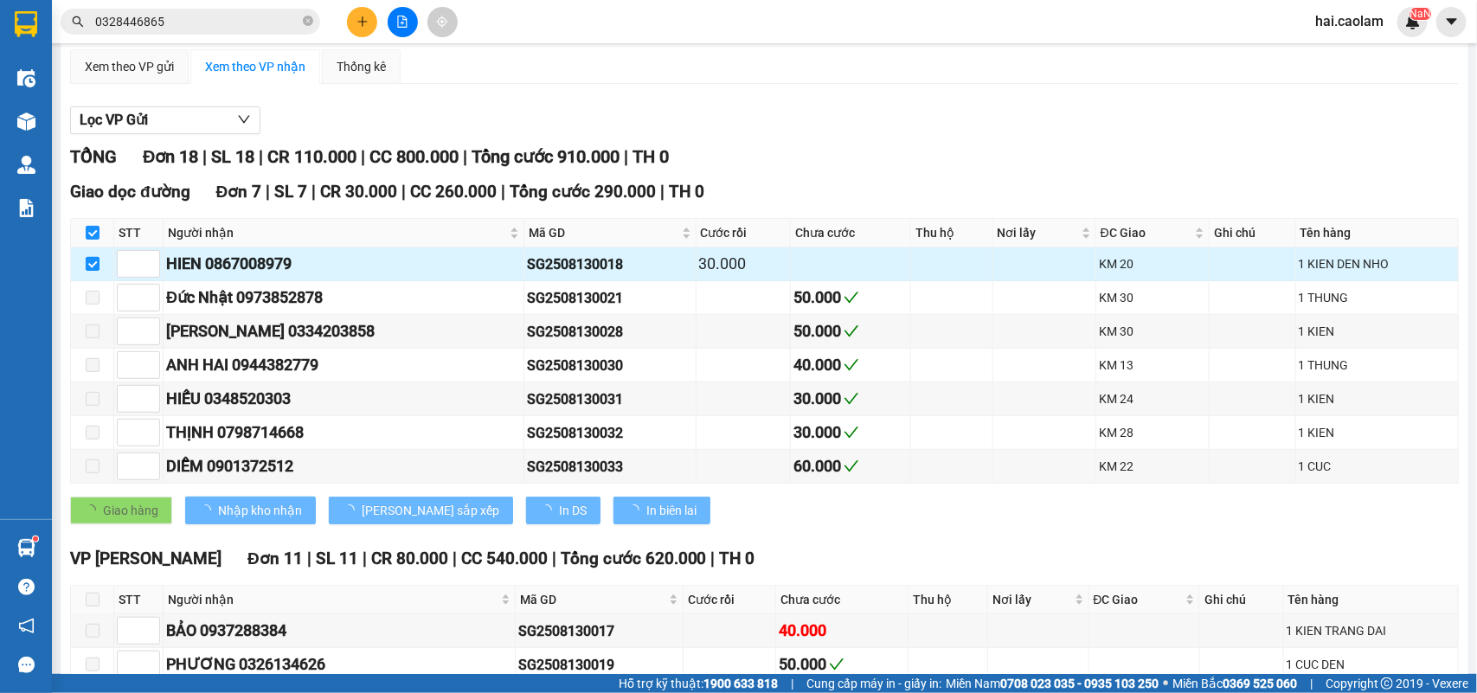
checkbox input "false"
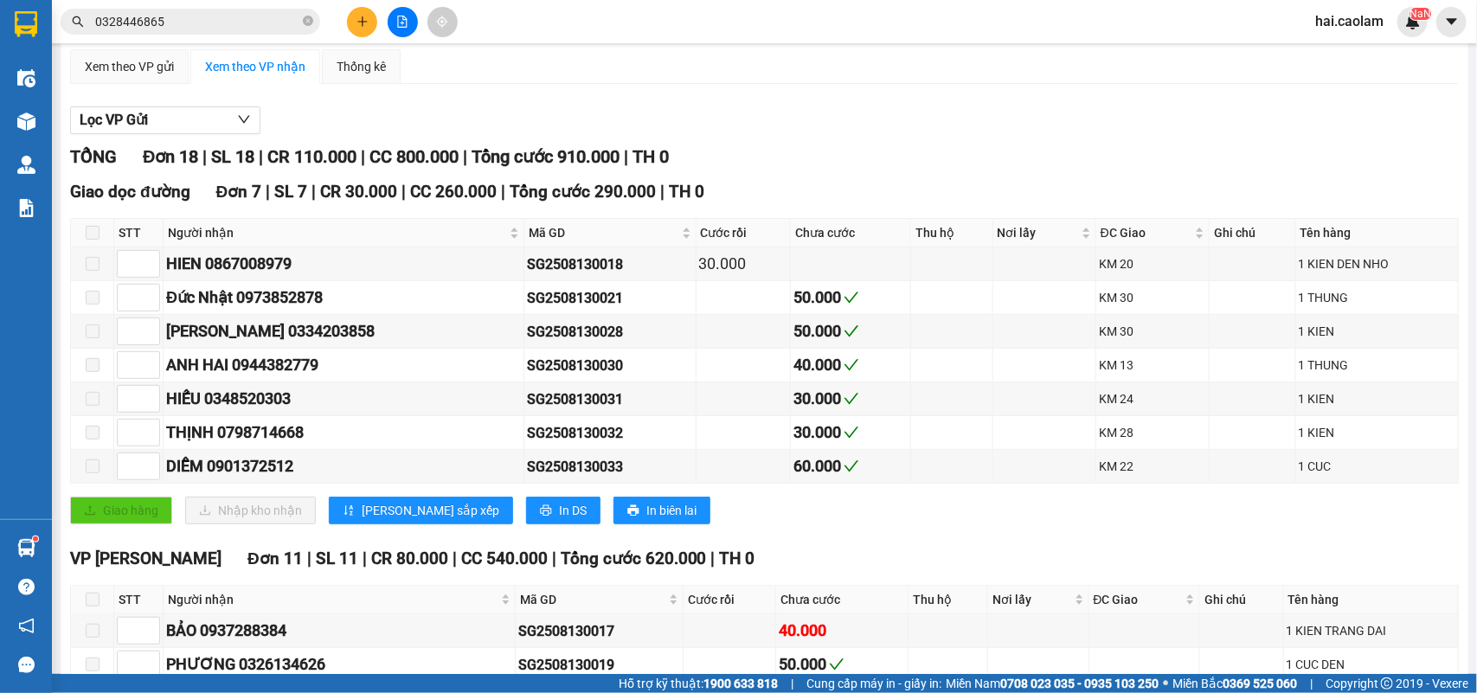
scroll to position [0, 0]
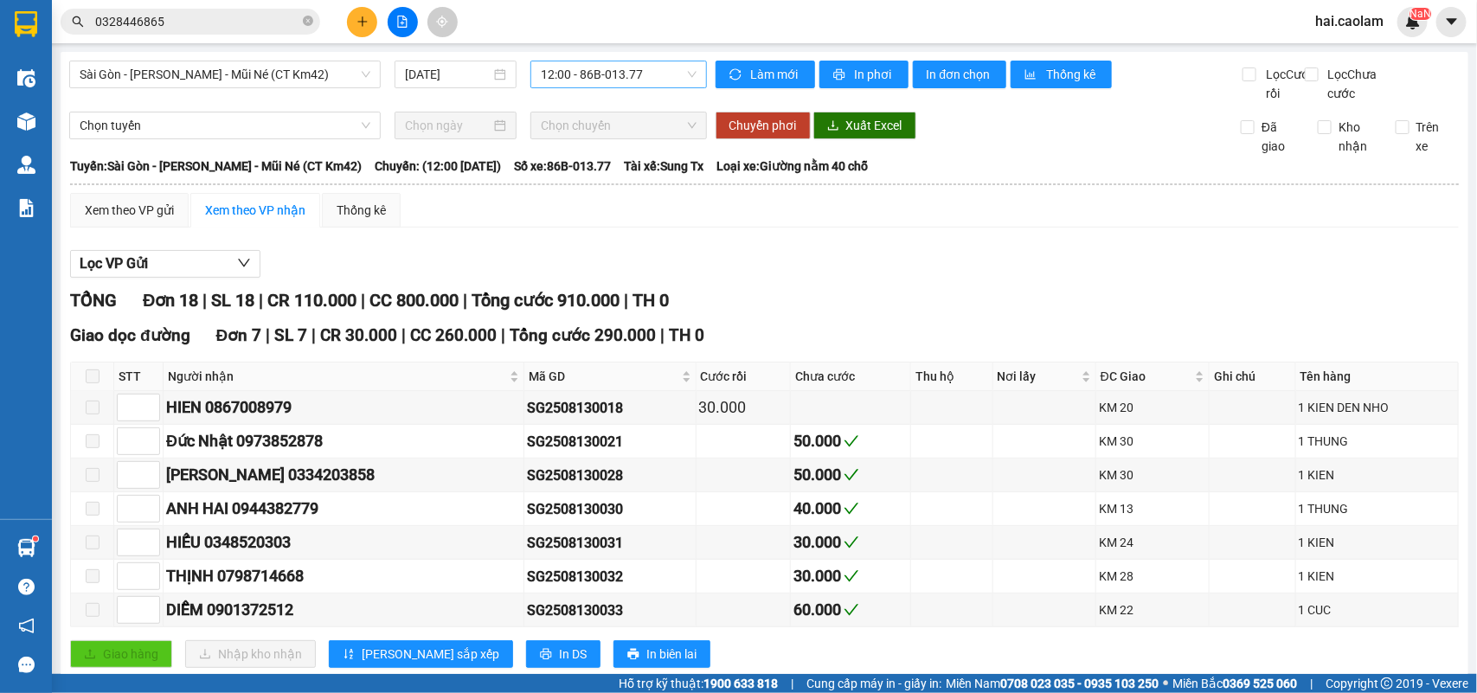
click at [619, 72] on span "12:00 - 86B-013.77" at bounding box center [618, 74] width 155 height 26
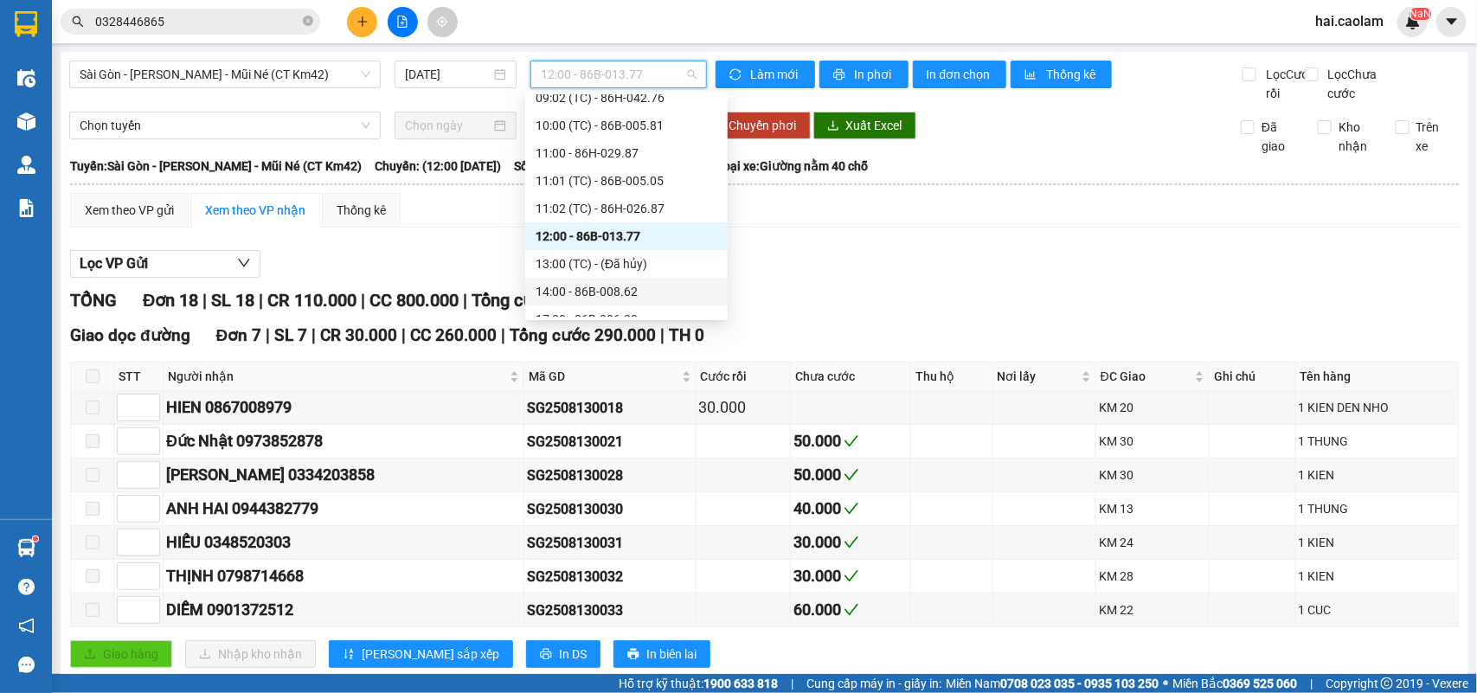
click at [588, 292] on div "14:00 - 86B-008.62" at bounding box center [627, 291] width 182 height 19
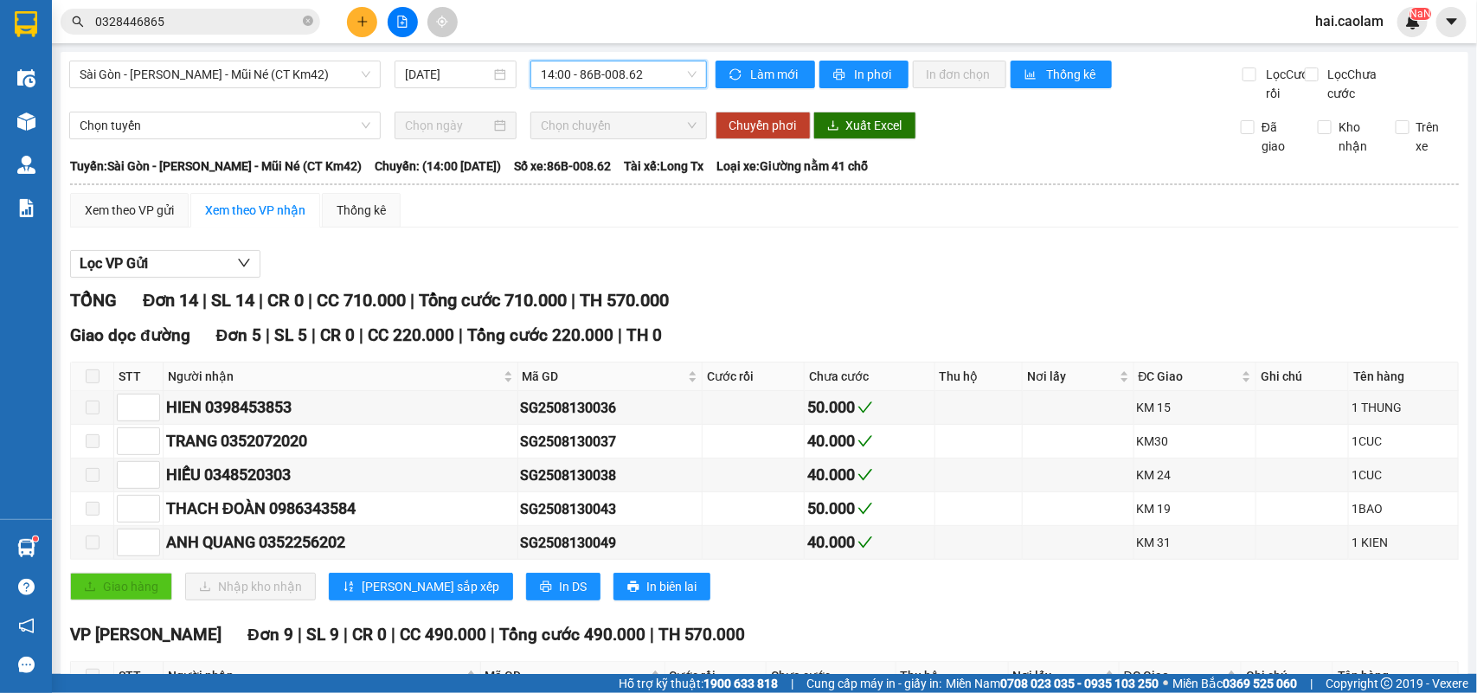
click at [584, 91] on div "Sài Gòn - Phan Thiết - Mũi Né (CT Km42) 13/08/2025 14:00 14:00 - 86B-008.62" at bounding box center [388, 82] width 638 height 42
click at [588, 87] on span "14:00 - 86B-008.62" at bounding box center [618, 74] width 155 height 26
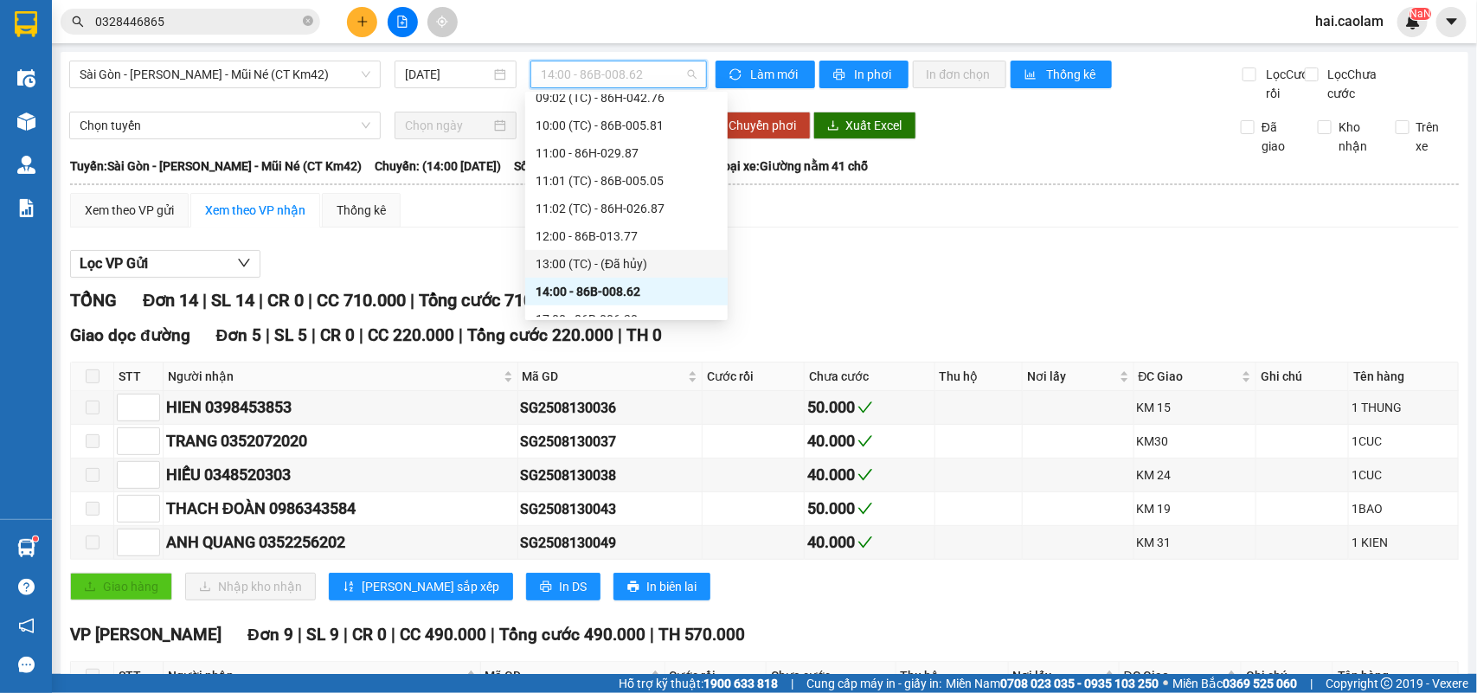
scroll to position [387, 0]
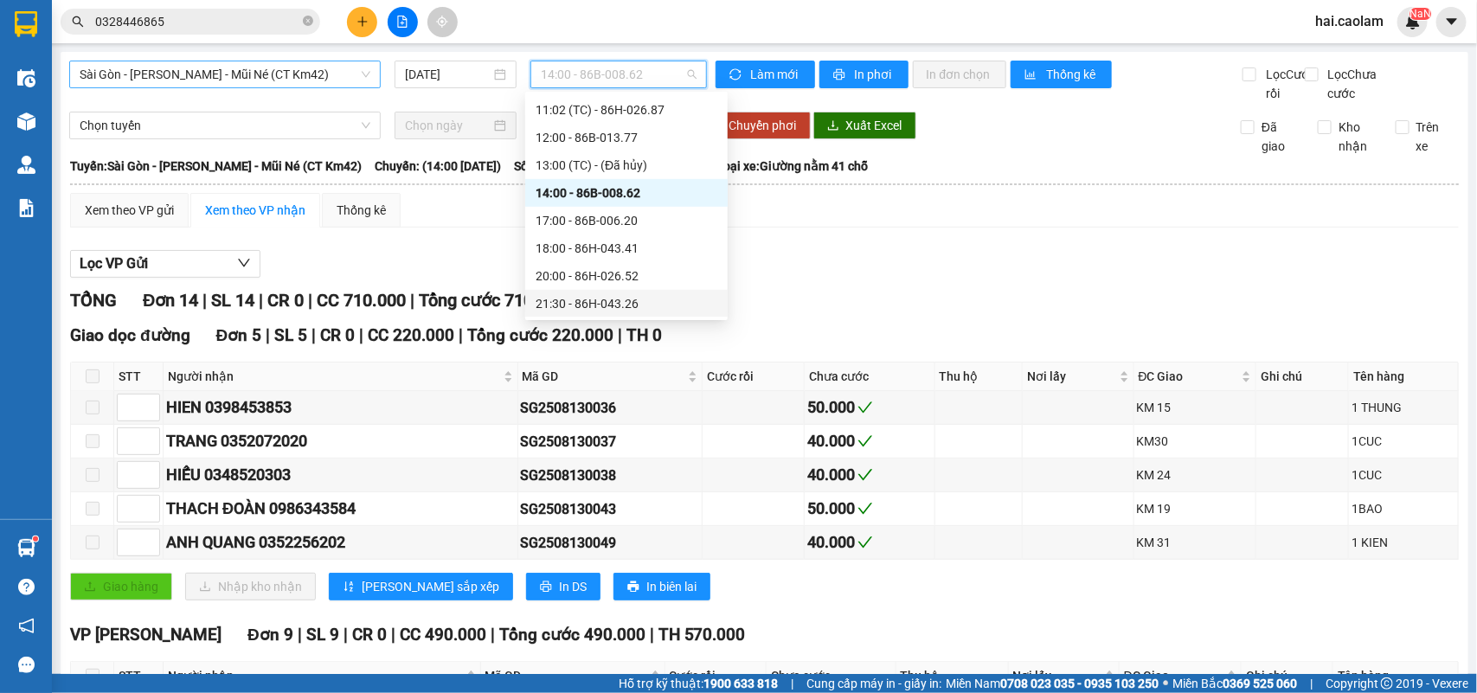
click at [227, 66] on span "Sài Gòn - [PERSON_NAME] Né (CT Km42)" at bounding box center [225, 74] width 291 height 26
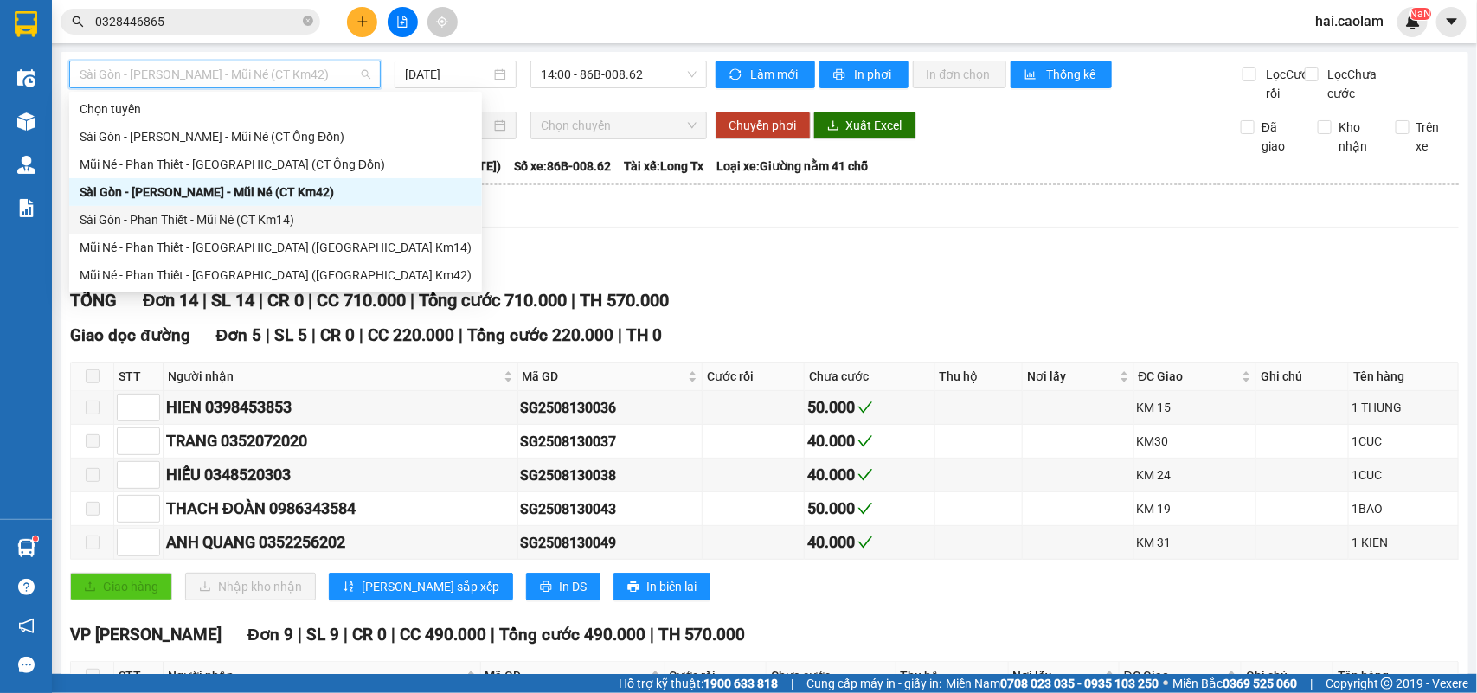
click at [243, 218] on div "Sài Gòn - Phan Thiết - Mũi Né (CT Km14)" at bounding box center [276, 219] width 392 height 19
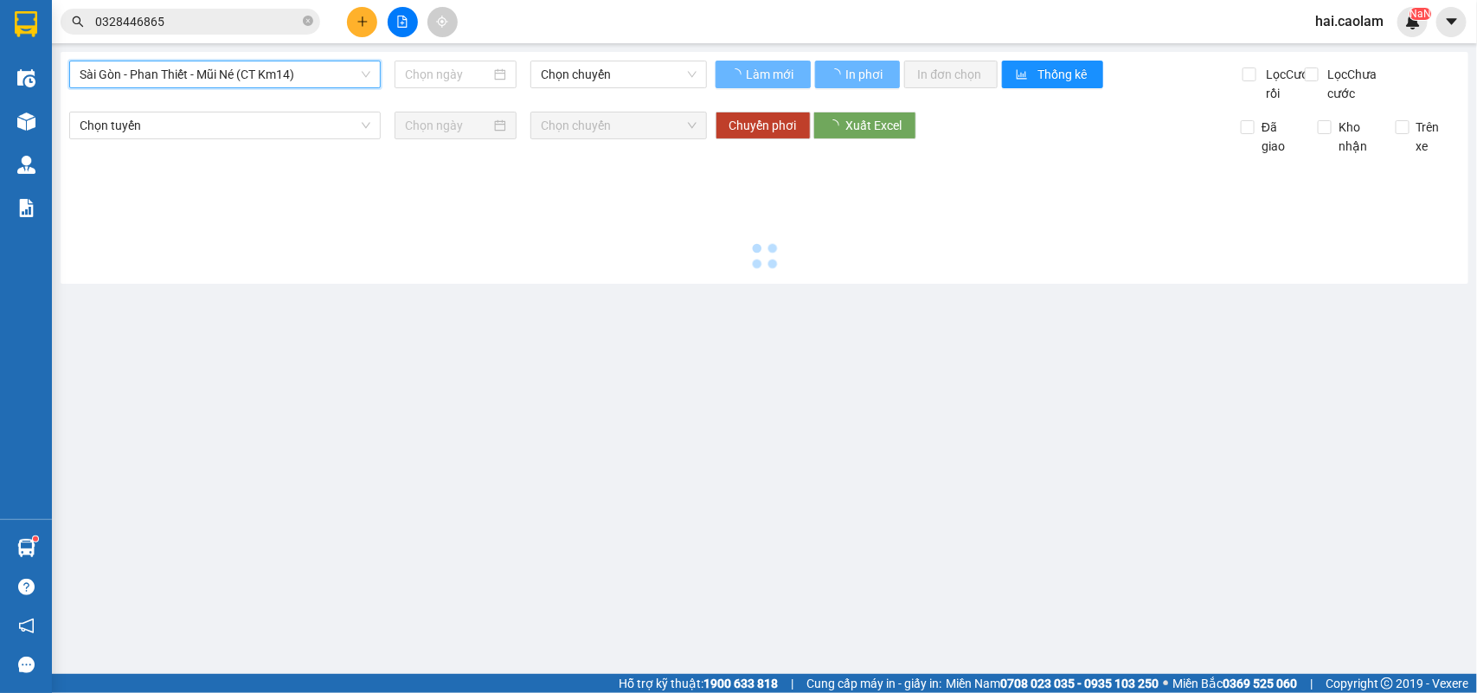
type input "[DATE]"
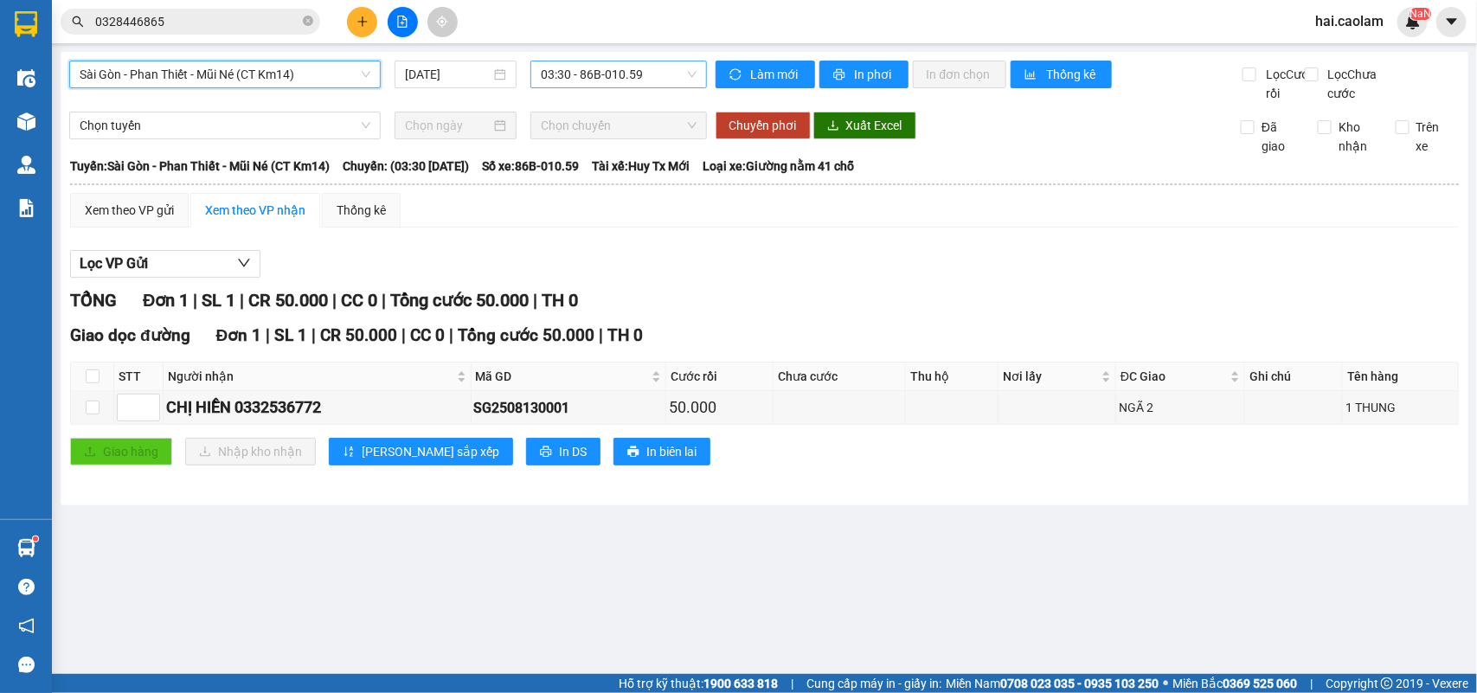
click at [590, 84] on span "03:30 - 86B-010.59" at bounding box center [618, 74] width 155 height 26
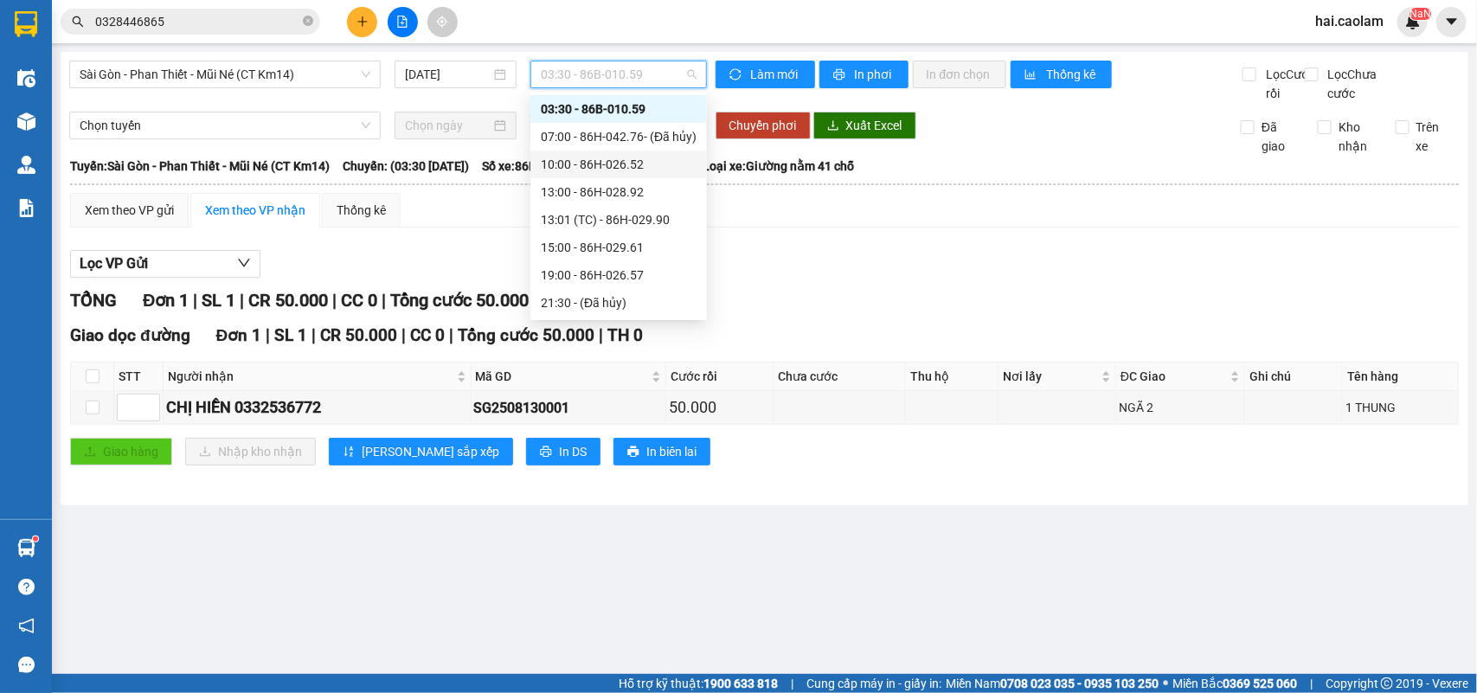
click at [594, 161] on div "10:00 - 86H-026.52" at bounding box center [619, 164] width 156 height 19
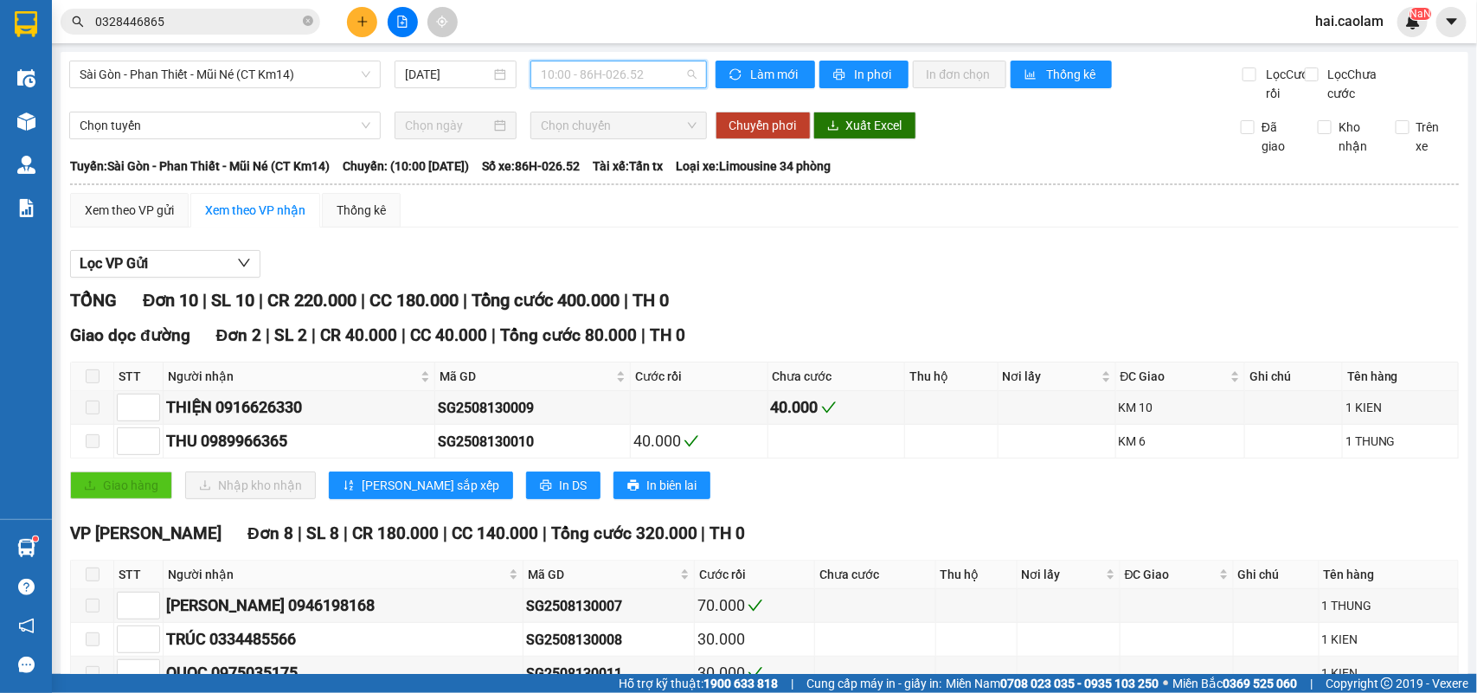
click at [613, 85] on span "10:00 - 86H-026.52" at bounding box center [618, 74] width 155 height 26
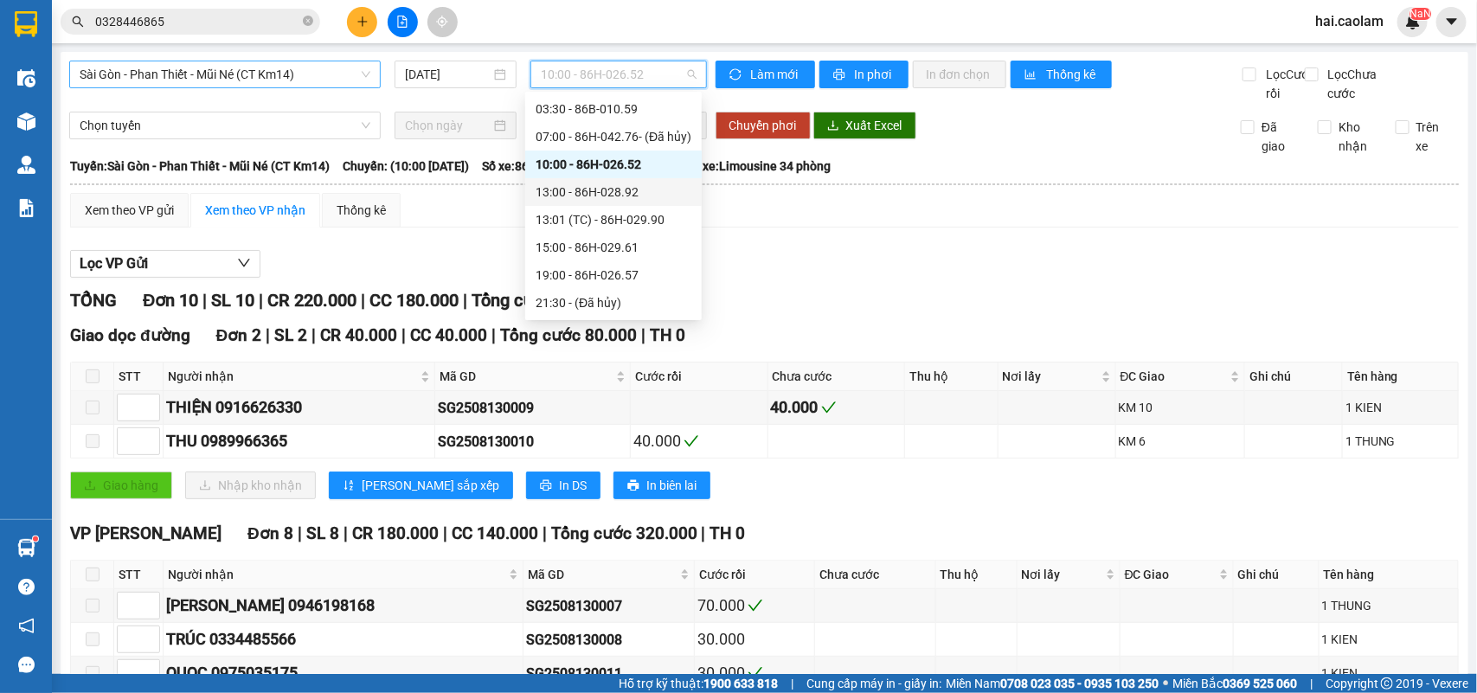
click at [294, 72] on span "Sài Gòn - Phan Thiết - Mũi Né (CT Km14)" at bounding box center [225, 74] width 291 height 26
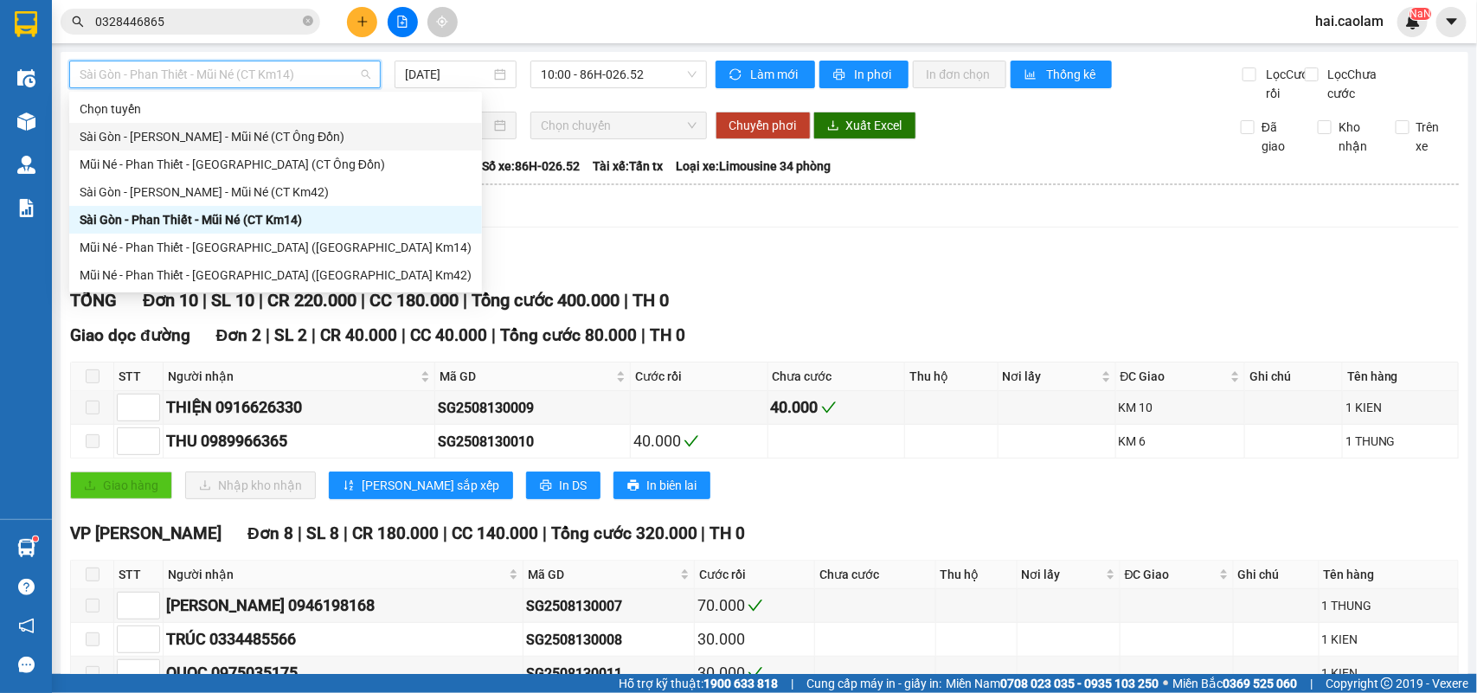
click at [286, 134] on div "Sài Gòn - [PERSON_NAME] Né (CT [PERSON_NAME])" at bounding box center [276, 136] width 392 height 19
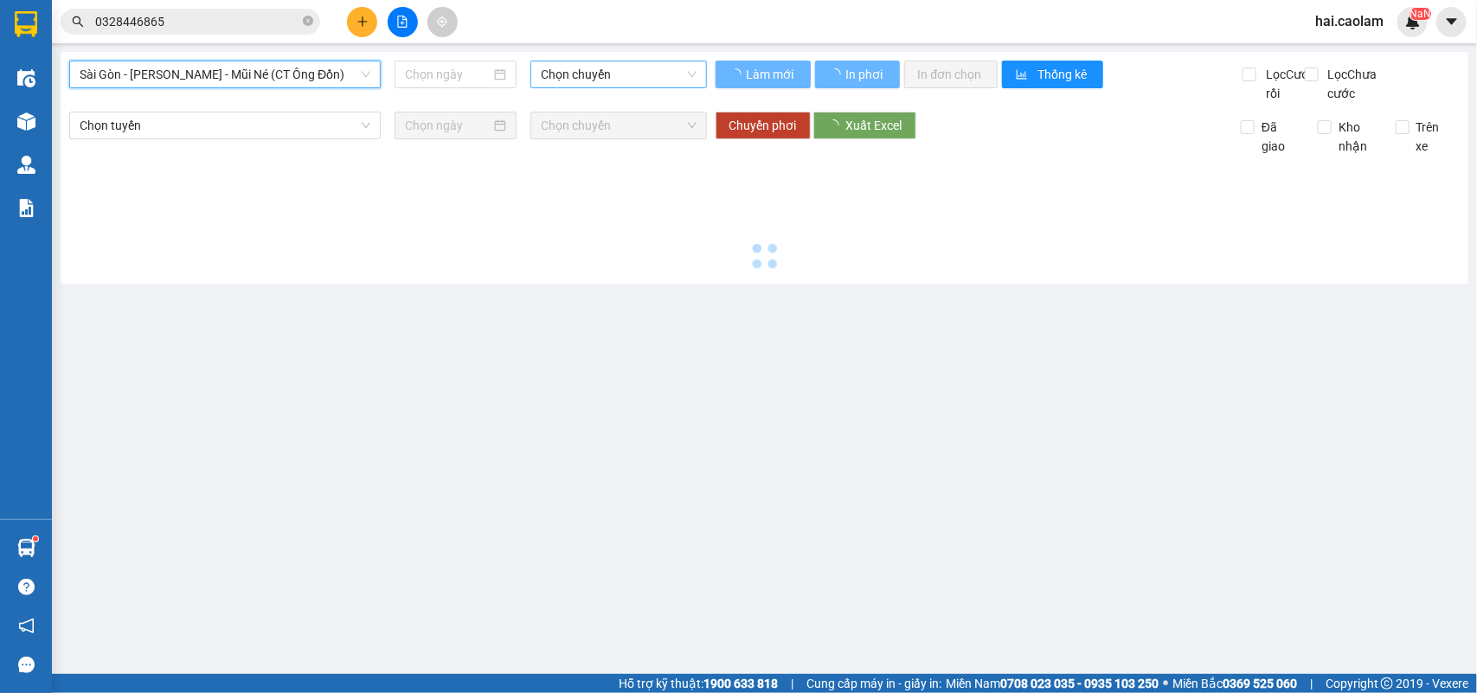
type input "[DATE]"
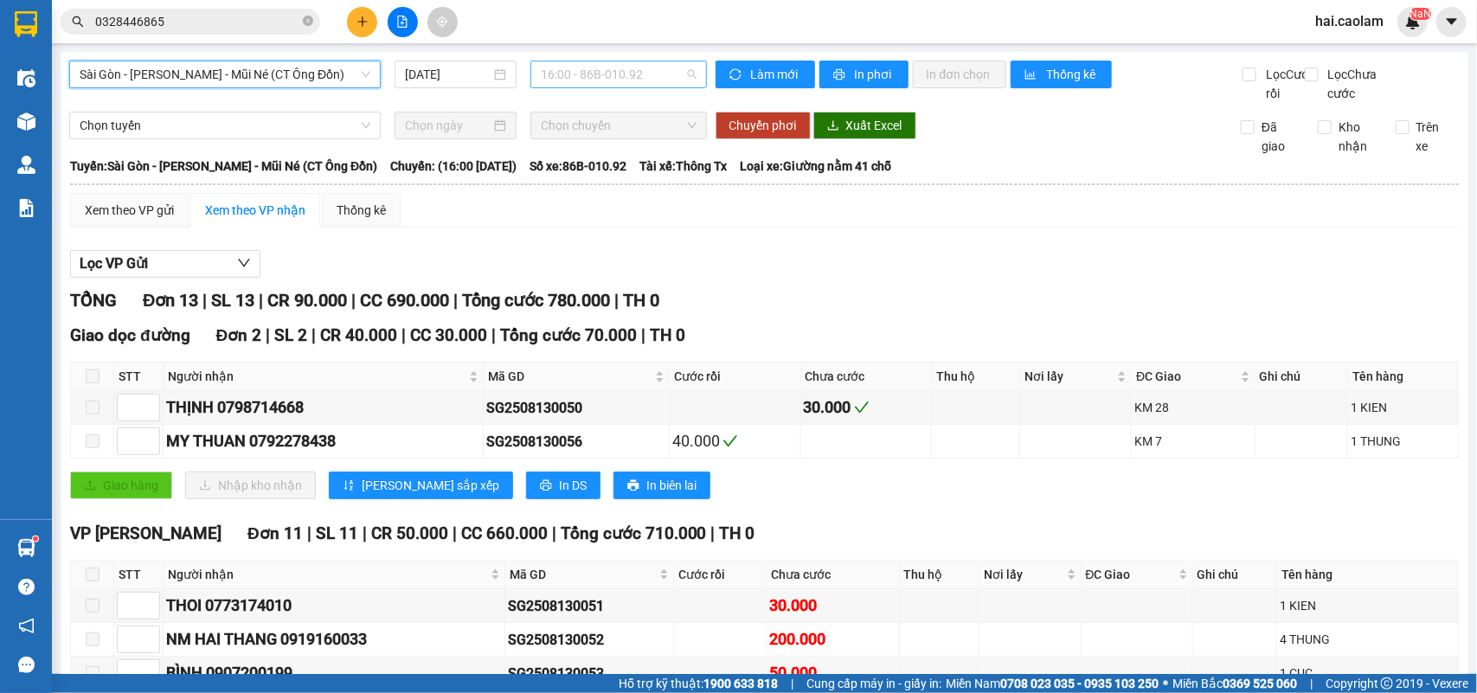
click at [602, 70] on span "16:00 - 86B-010.92" at bounding box center [618, 74] width 155 height 26
click at [935, 228] on div "Xem theo VP gửi Xem theo VP nhận Thống kê" at bounding box center [764, 210] width 1389 height 35
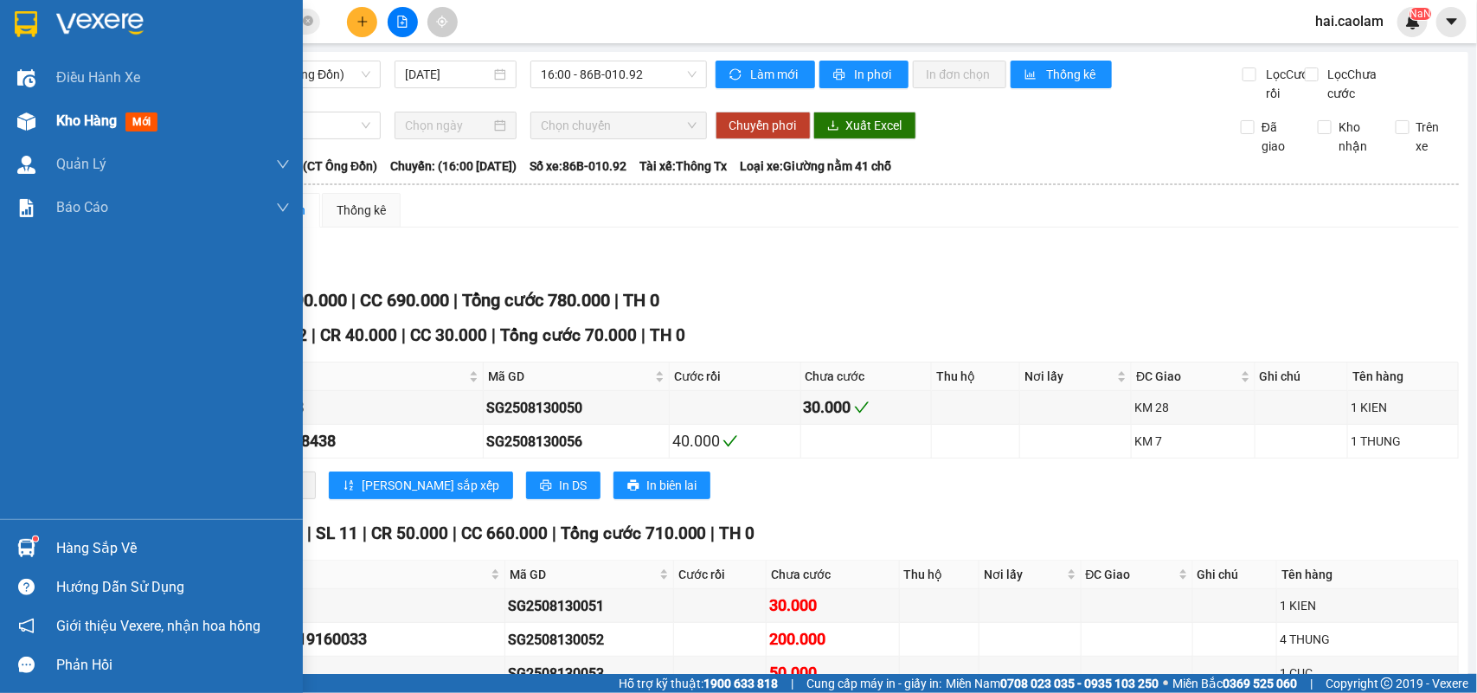
click at [41, 121] on div "Kho hàng mới" at bounding box center [151, 121] width 303 height 43
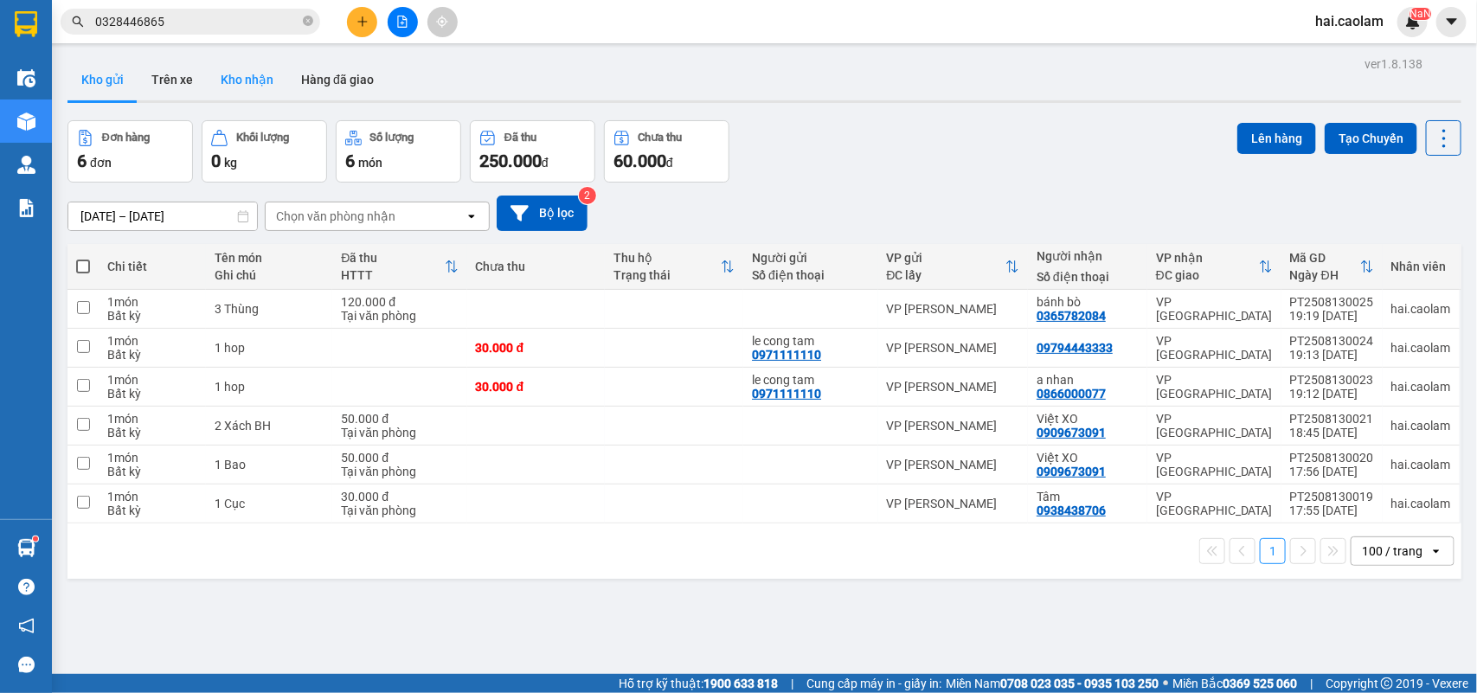
click at [267, 82] on button "Kho nhận" at bounding box center [247, 80] width 80 height 42
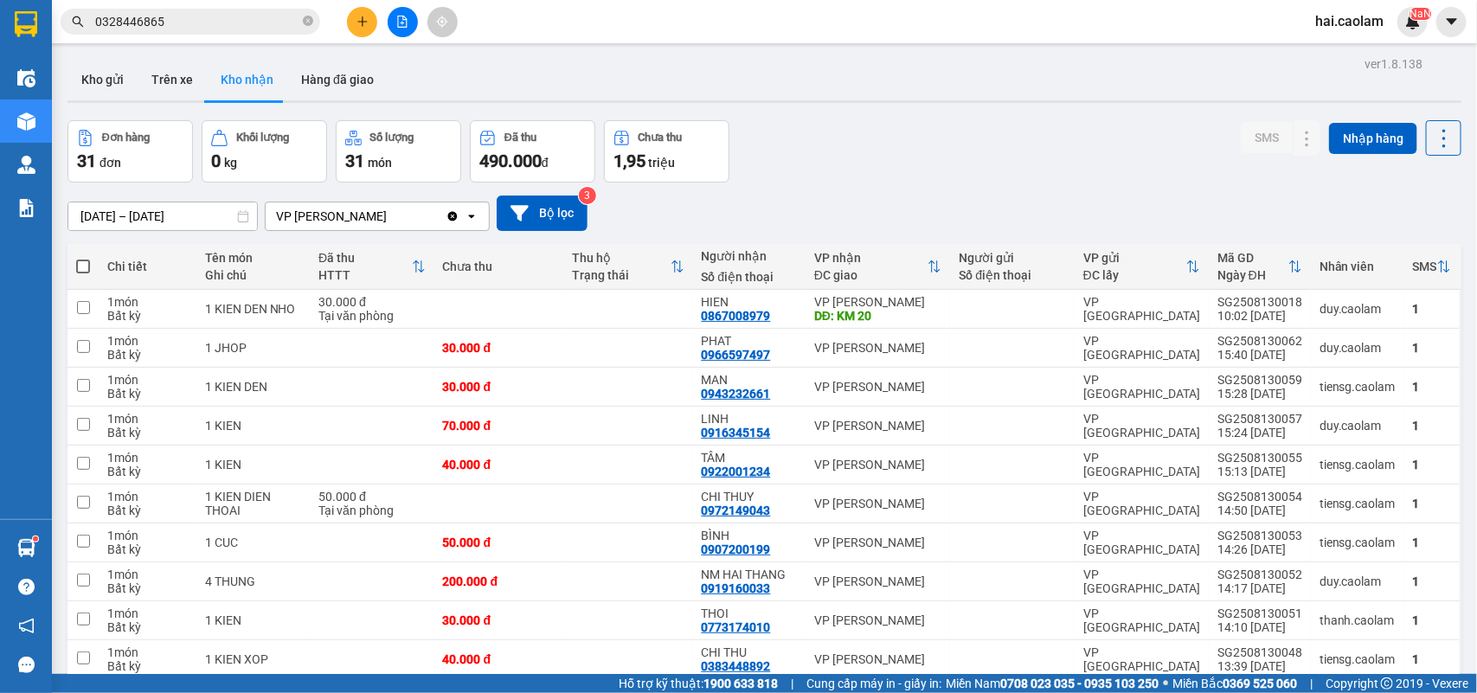
scroll to position [144, 0]
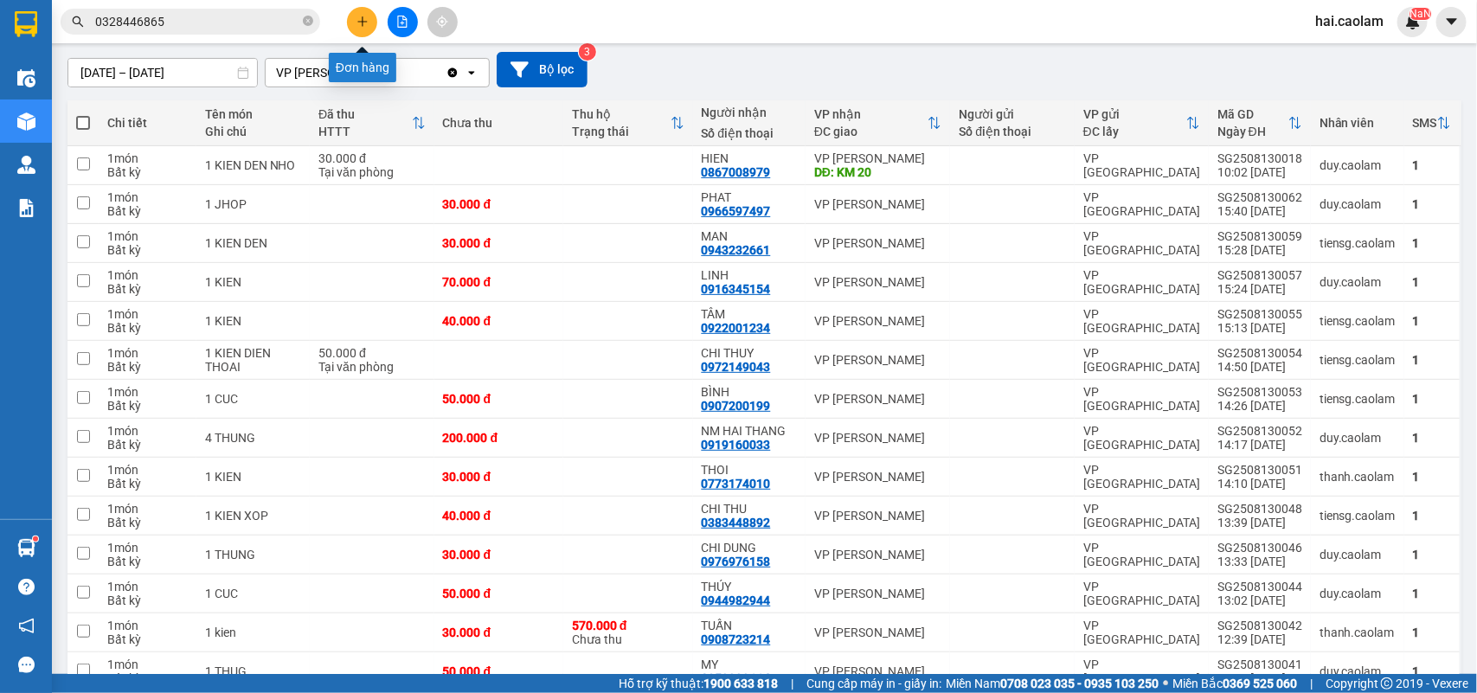
click at [363, 18] on icon "plus" at bounding box center [362, 22] width 12 height 12
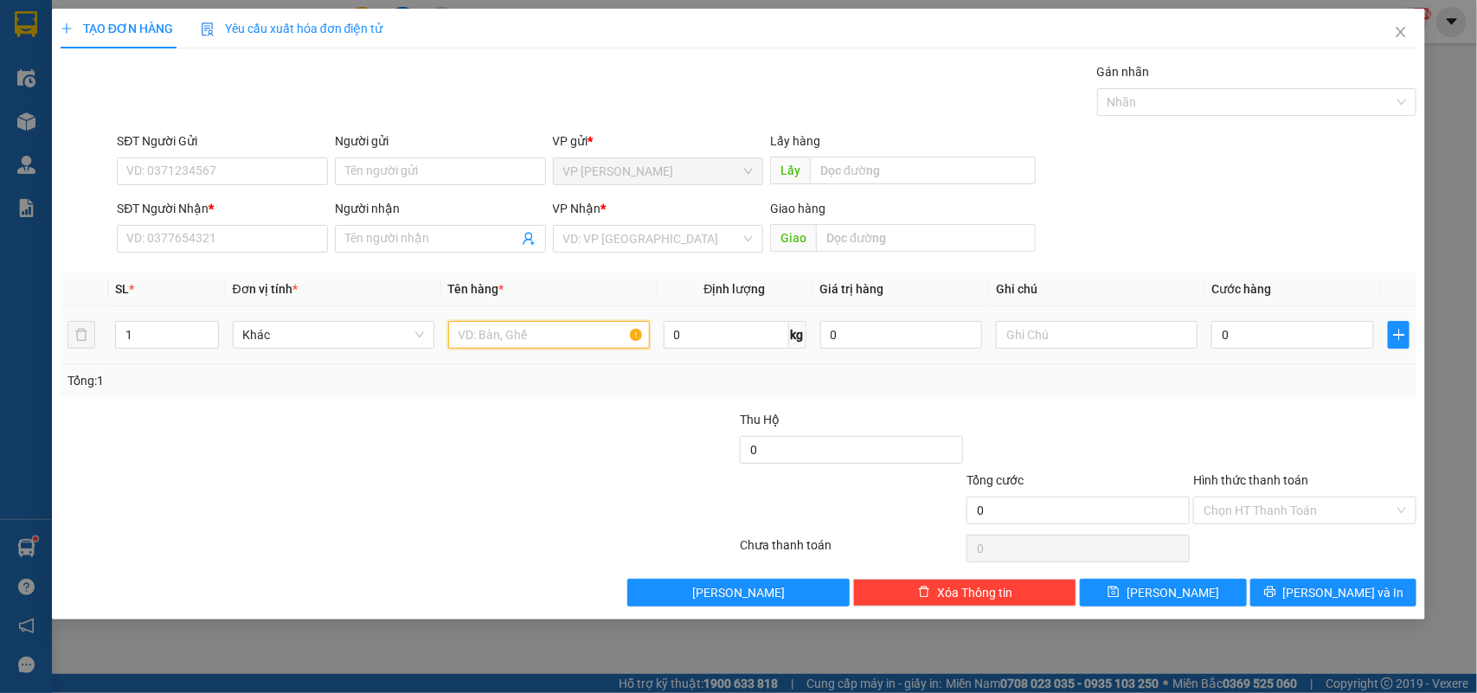
click at [489, 335] on input "text" at bounding box center [549, 335] width 202 height 28
type input "1 thung sop"
click at [221, 174] on input "SĐT Người Gửi" at bounding box center [222, 171] width 211 height 28
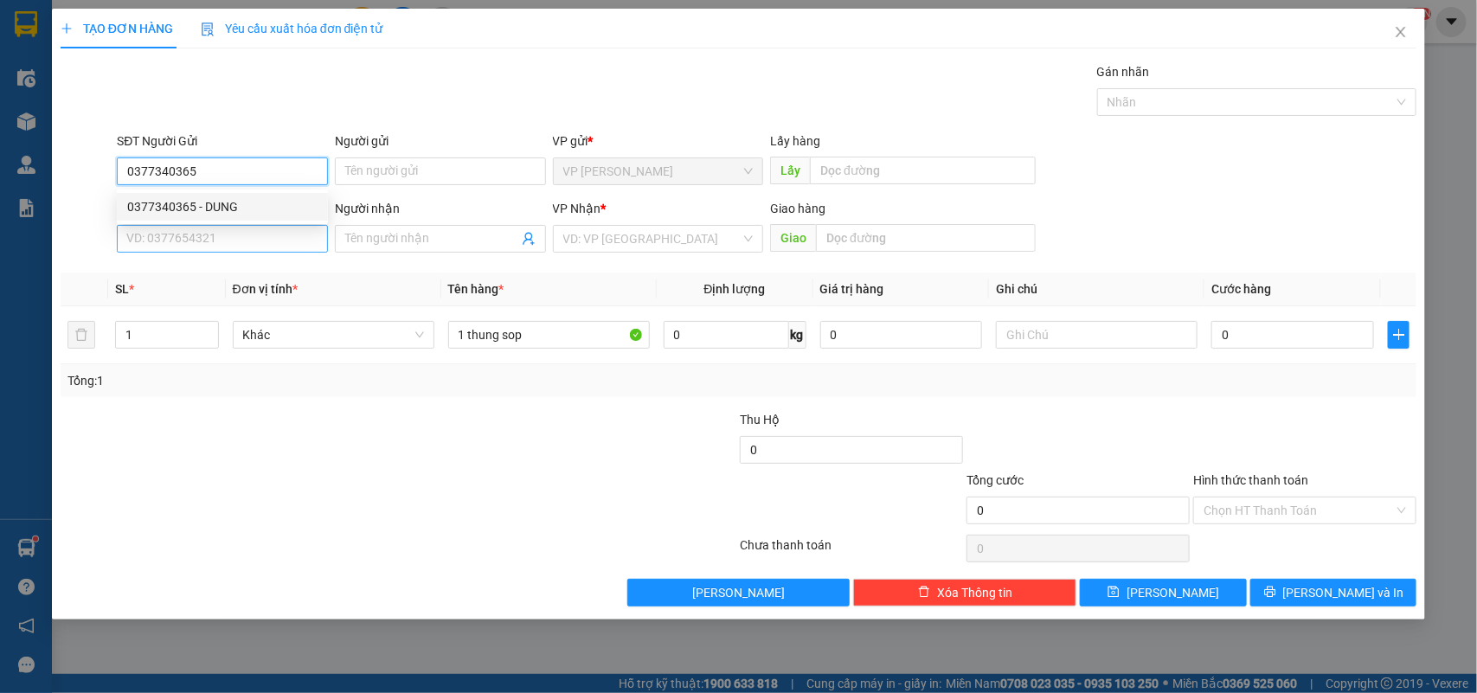
type input "0377340365"
click at [190, 244] on input "SĐT Người Nhận *" at bounding box center [222, 239] width 211 height 28
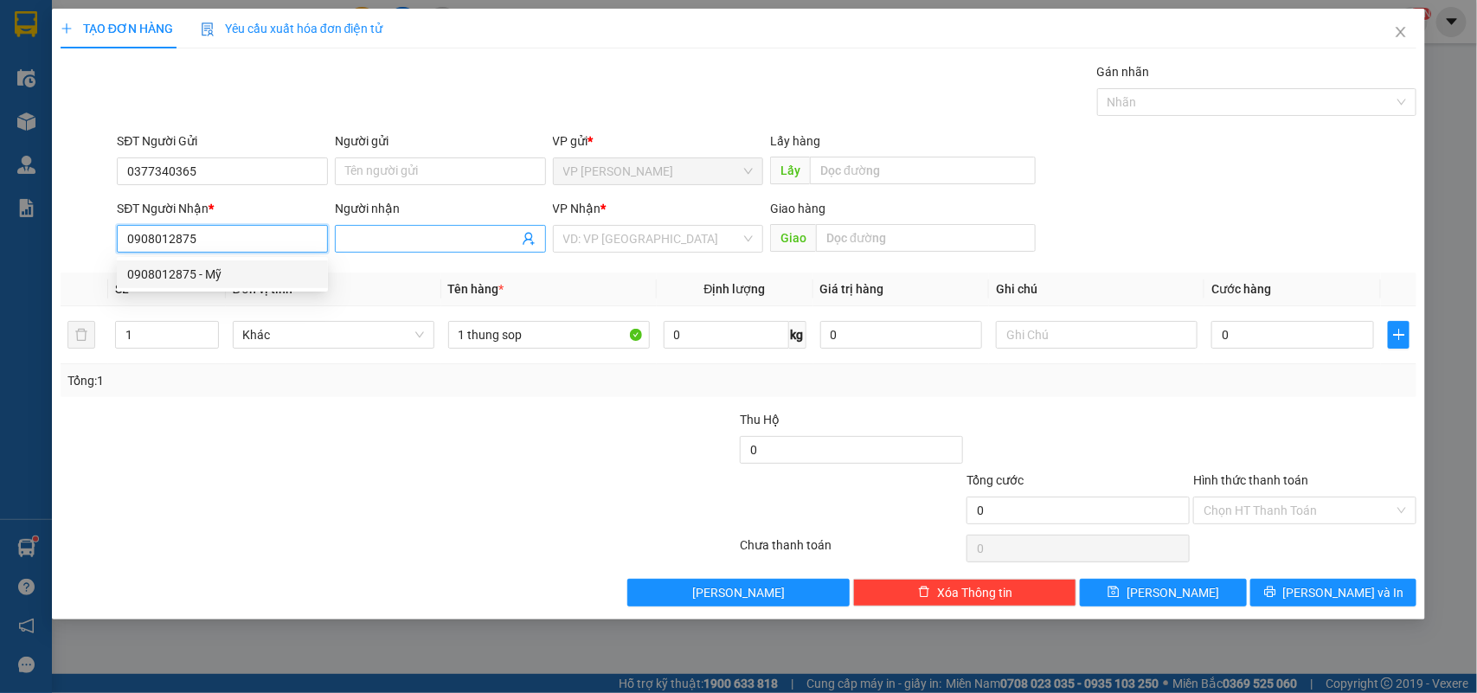
type input "0908012875"
click at [373, 240] on input "Người nhận" at bounding box center [431, 238] width 173 height 19
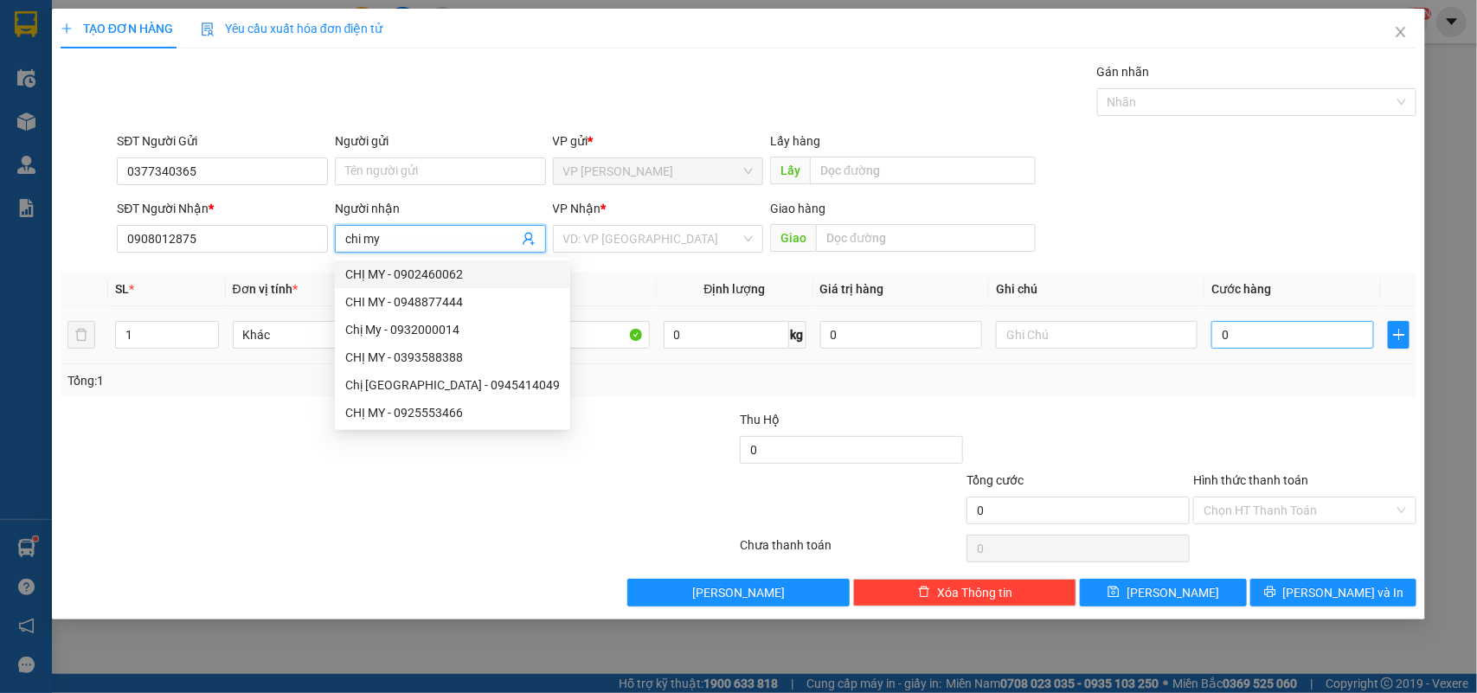
type input "chi my"
click at [1295, 335] on input "0" at bounding box center [1292, 335] width 163 height 28
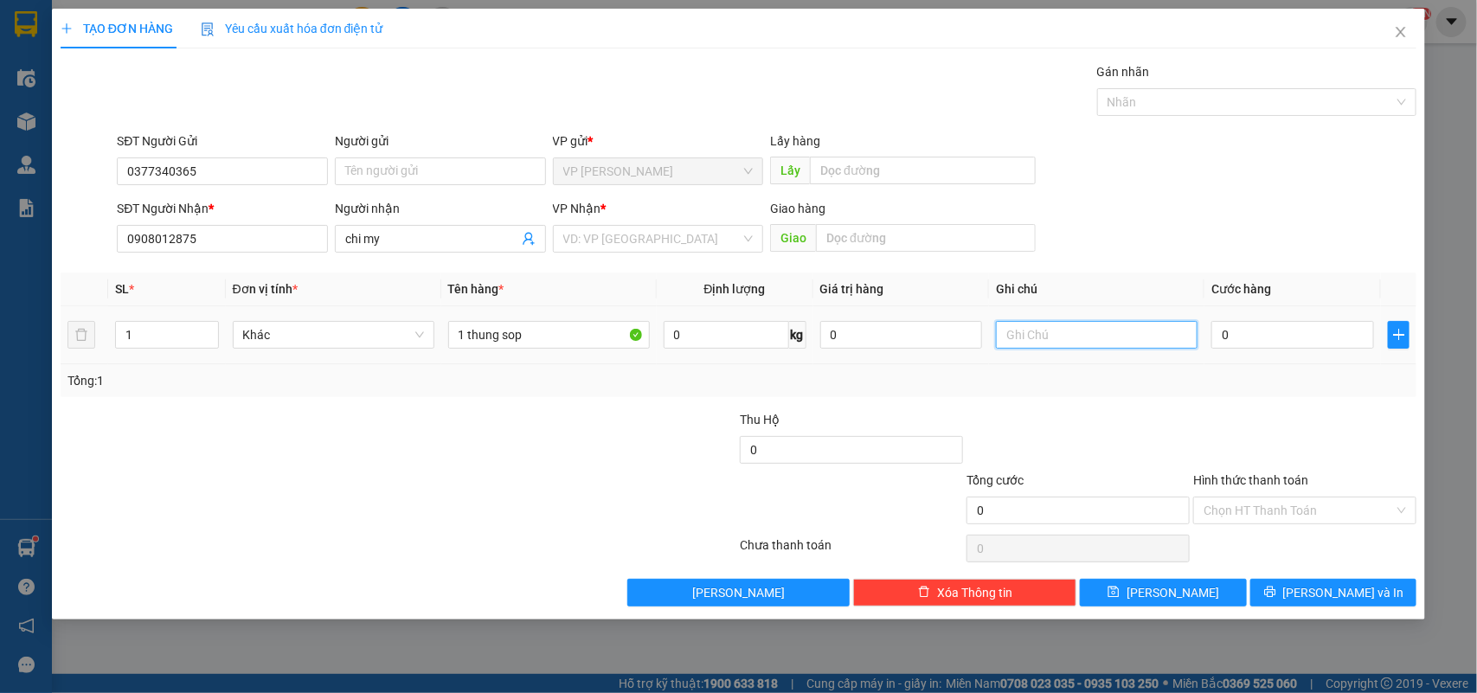
click at [1135, 344] on input "text" at bounding box center [1097, 335] width 202 height 28
click at [1242, 343] on input "0" at bounding box center [1292, 335] width 163 height 28
type input "4"
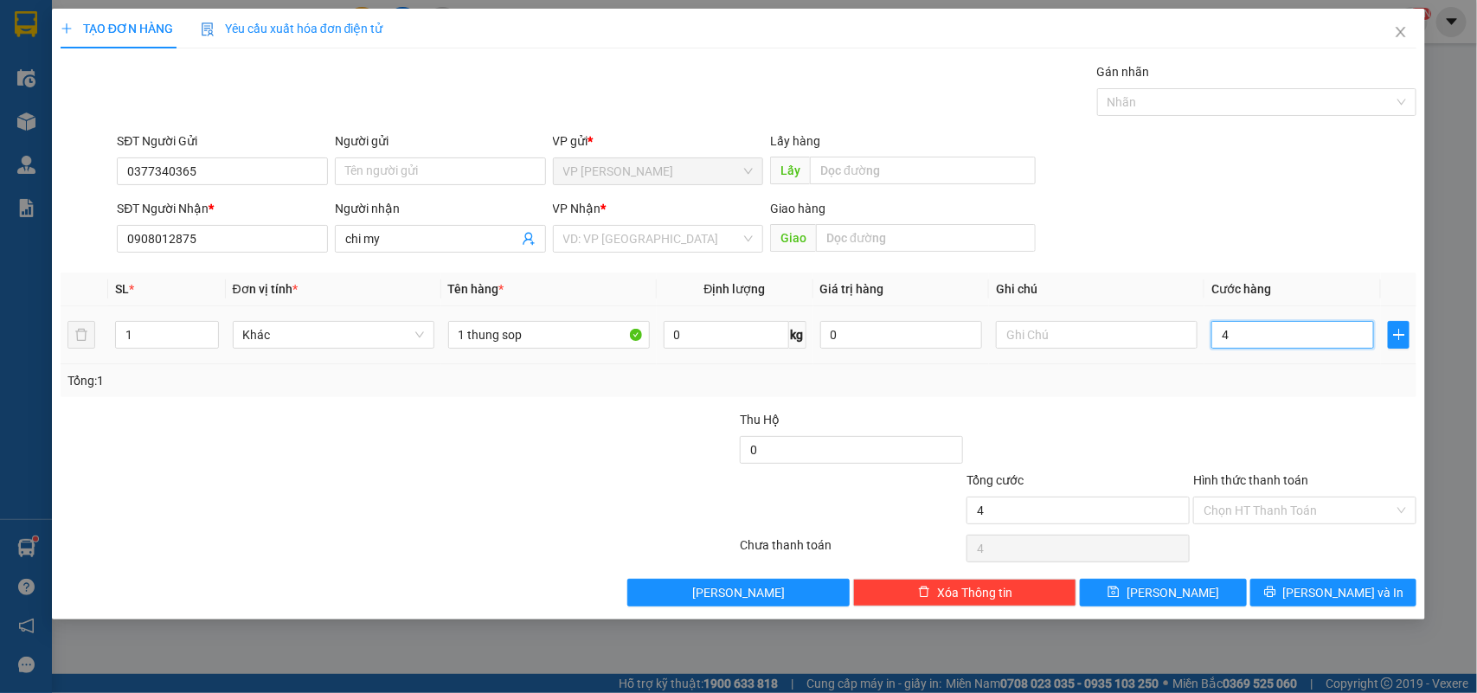
type input "40"
type input "40.000"
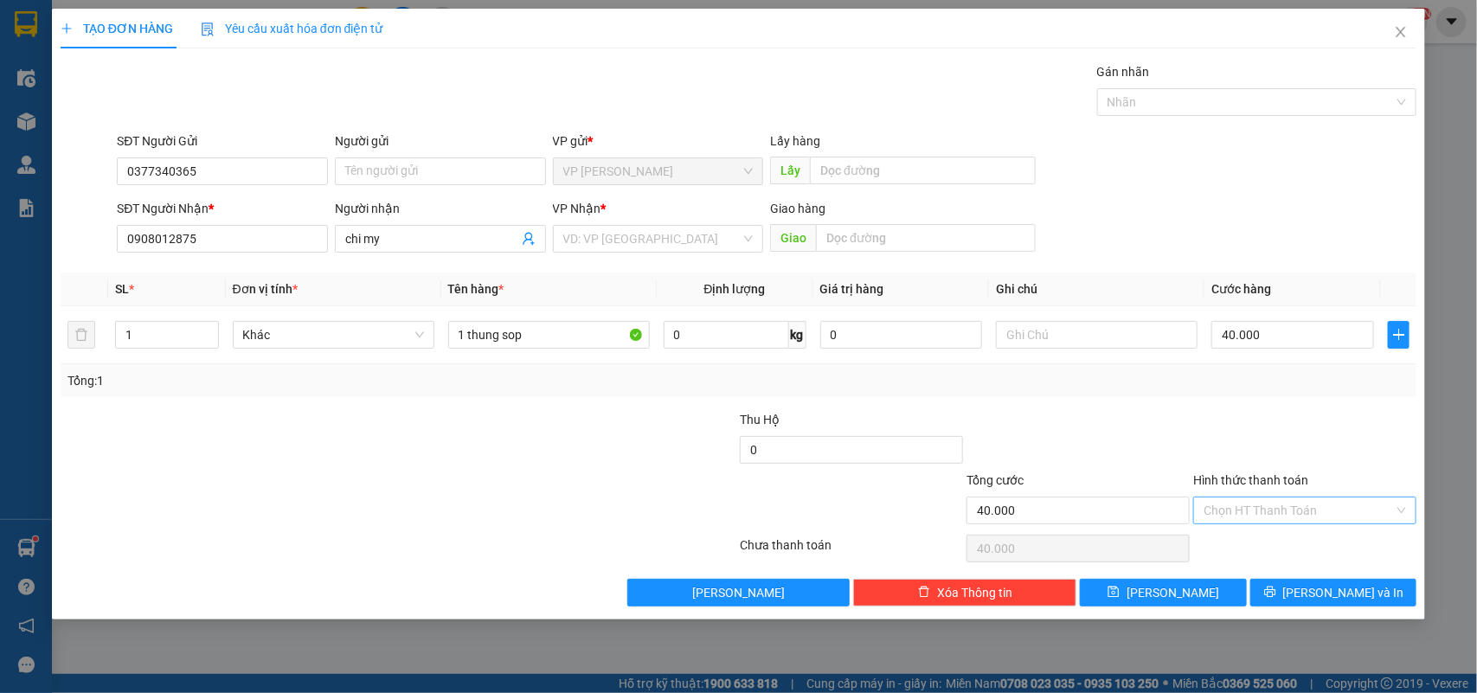
click at [1290, 506] on input "Hình thức thanh toán" at bounding box center [1299, 511] width 190 height 26
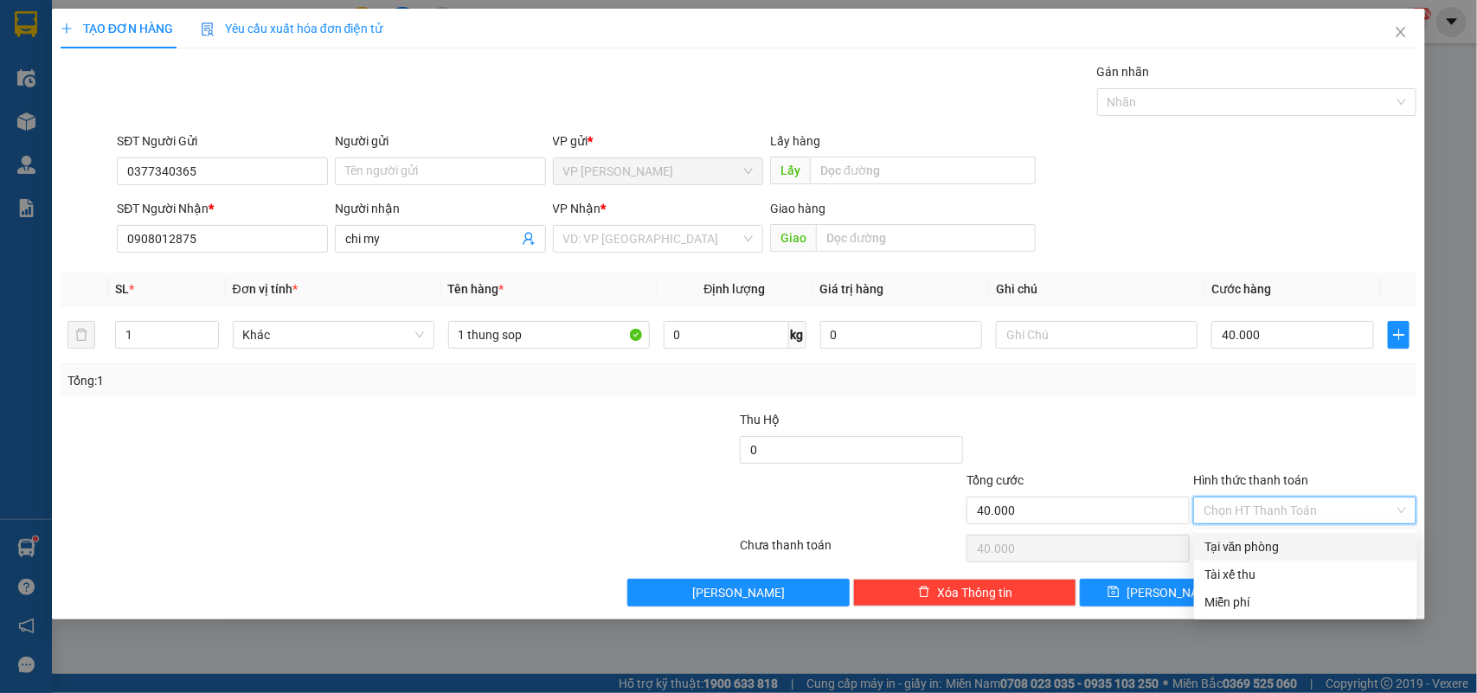
click at [1263, 555] on div "Tại văn phòng" at bounding box center [1305, 546] width 202 height 19
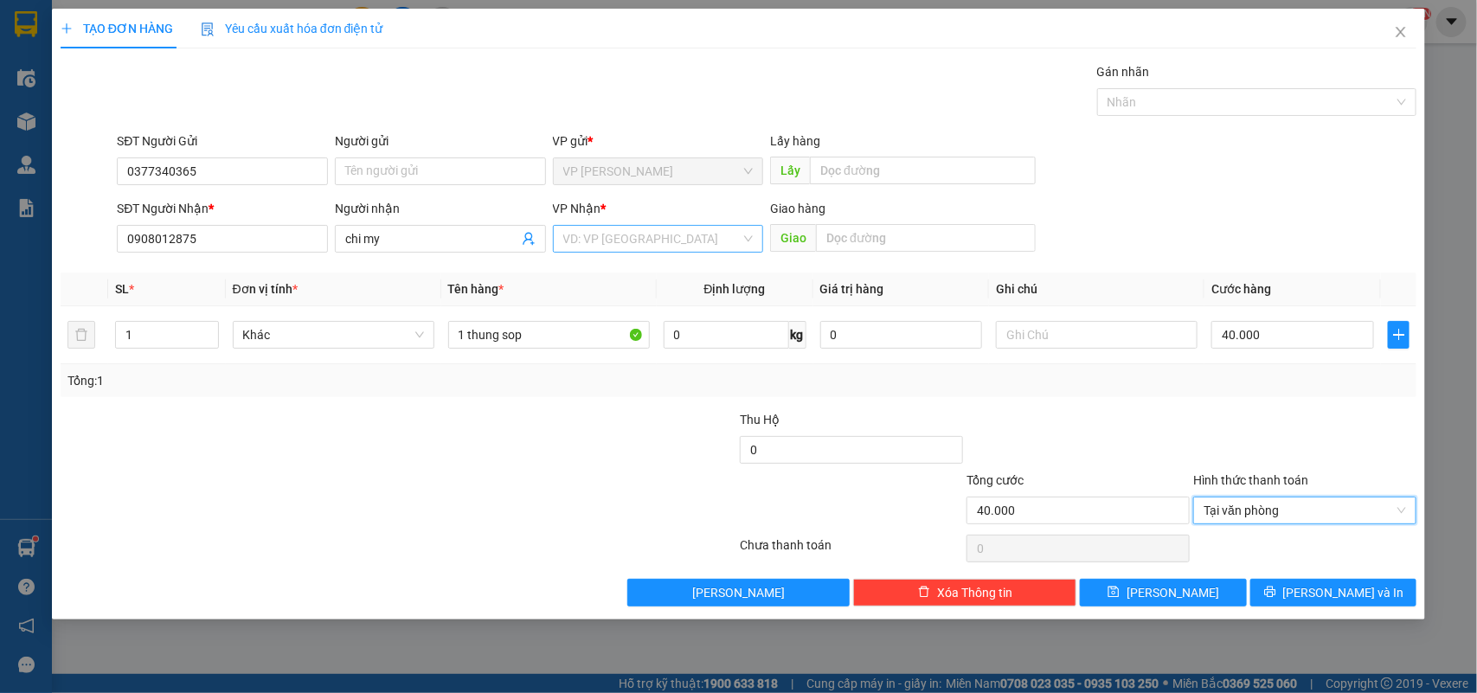
click at [686, 245] on input "search" at bounding box center [652, 239] width 178 height 26
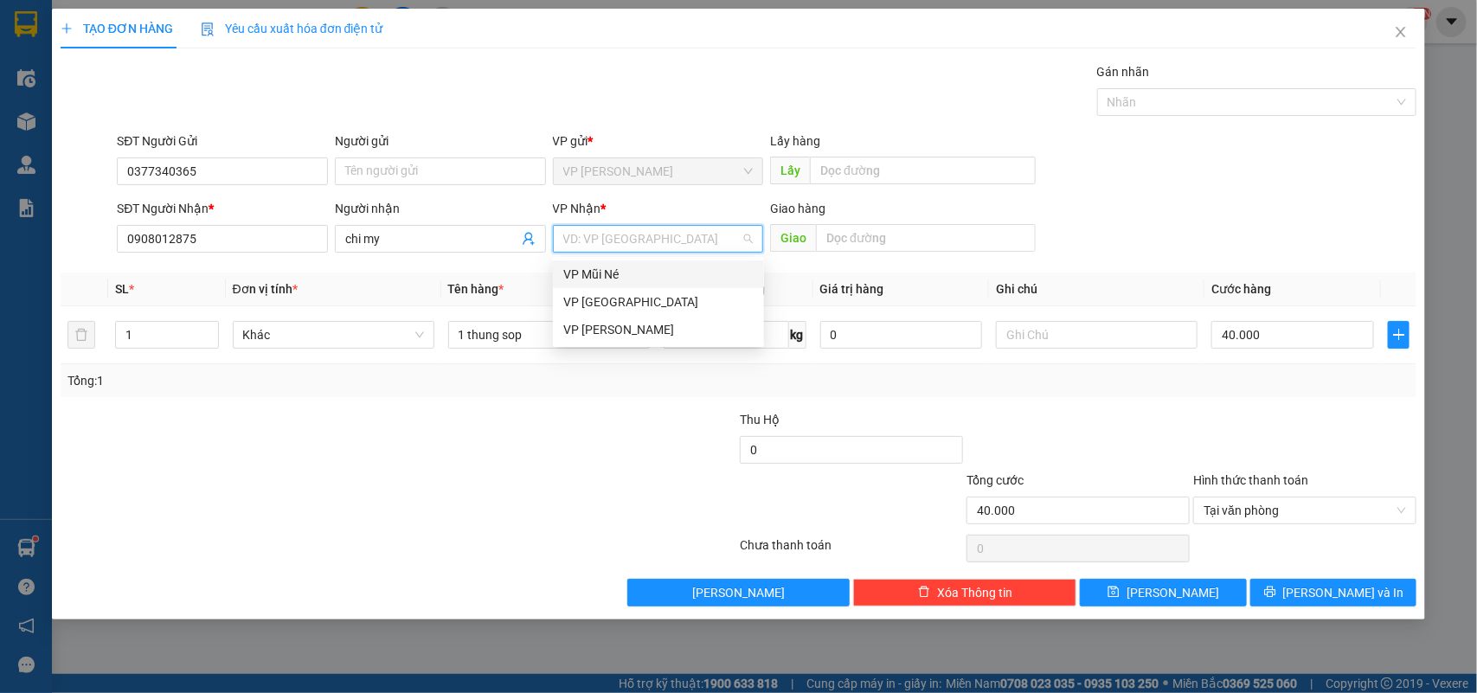
click at [686, 243] on input "search" at bounding box center [652, 239] width 178 height 26
click at [562, 424] on div at bounding box center [625, 440] width 227 height 61
click at [642, 235] on input "search" at bounding box center [652, 239] width 178 height 26
click at [637, 299] on div "VP [GEOGRAPHIC_DATA]" at bounding box center [658, 301] width 190 height 19
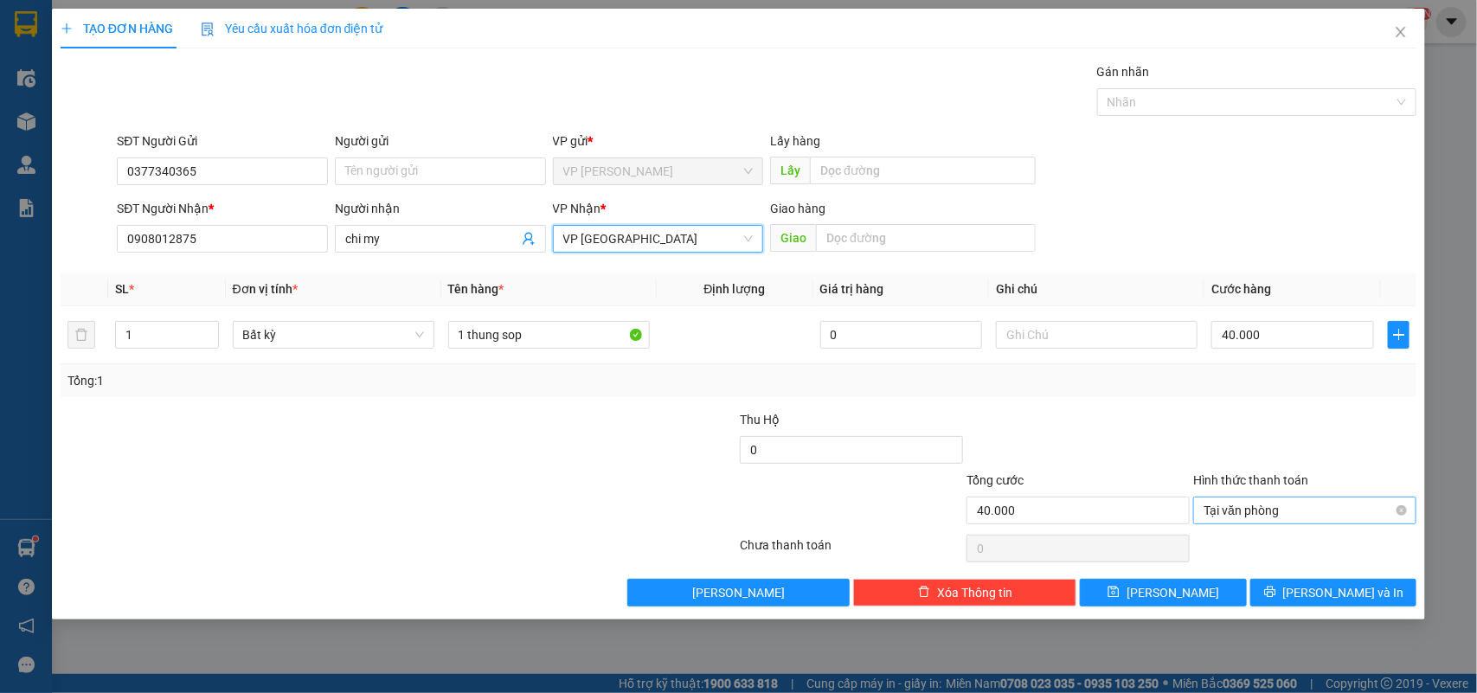
click at [1274, 506] on span "Tại văn phòng" at bounding box center [1305, 511] width 202 height 26
click at [1256, 415] on div at bounding box center [1304, 440] width 227 height 61
type input "40.000"
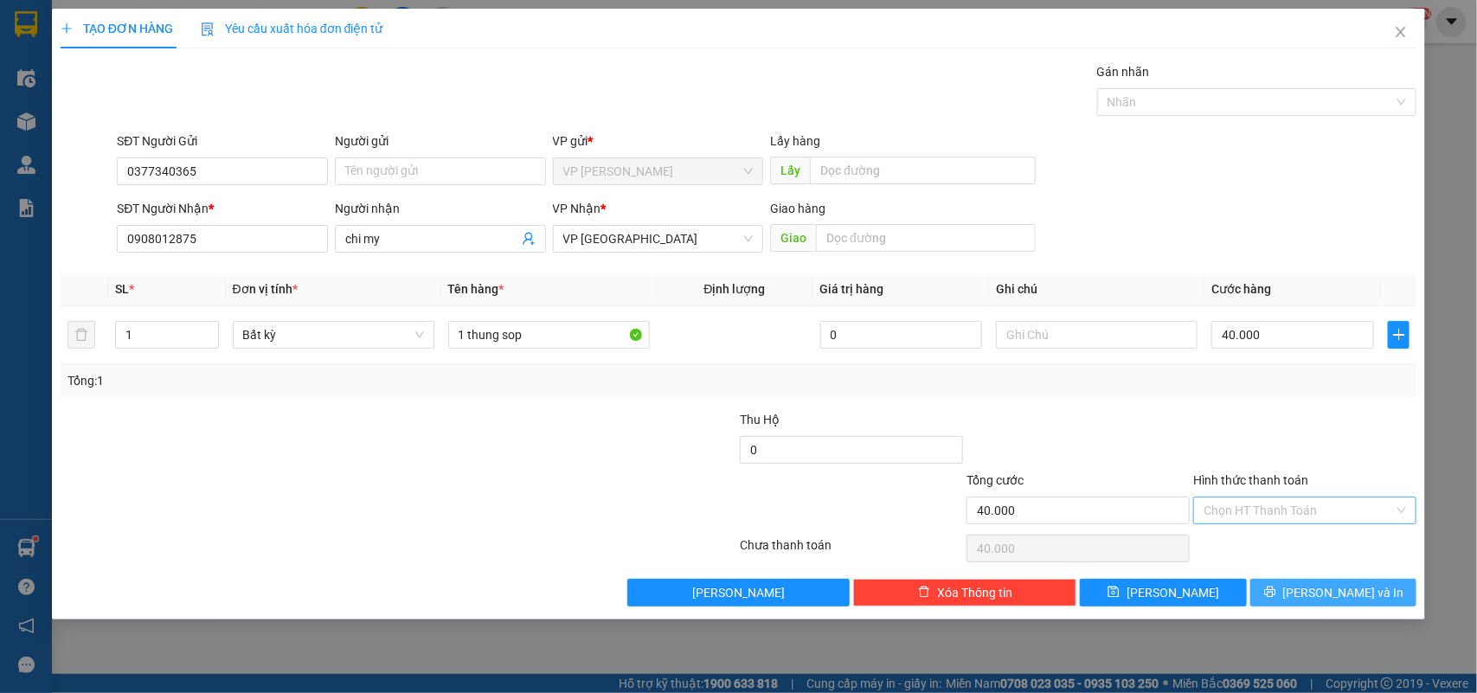
click at [1334, 581] on button "Lưu và In" at bounding box center [1333, 593] width 166 height 28
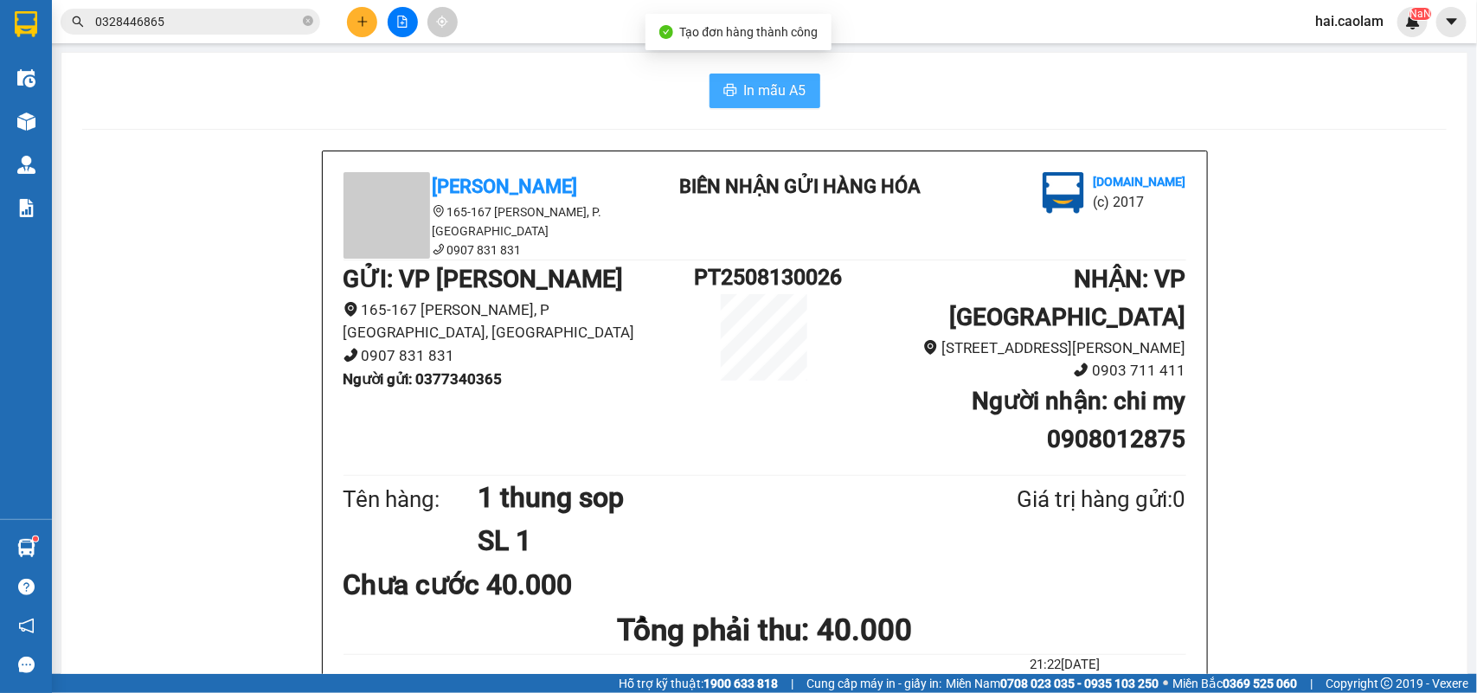
click at [751, 95] on span "In mẫu A5" at bounding box center [775, 91] width 62 height 22
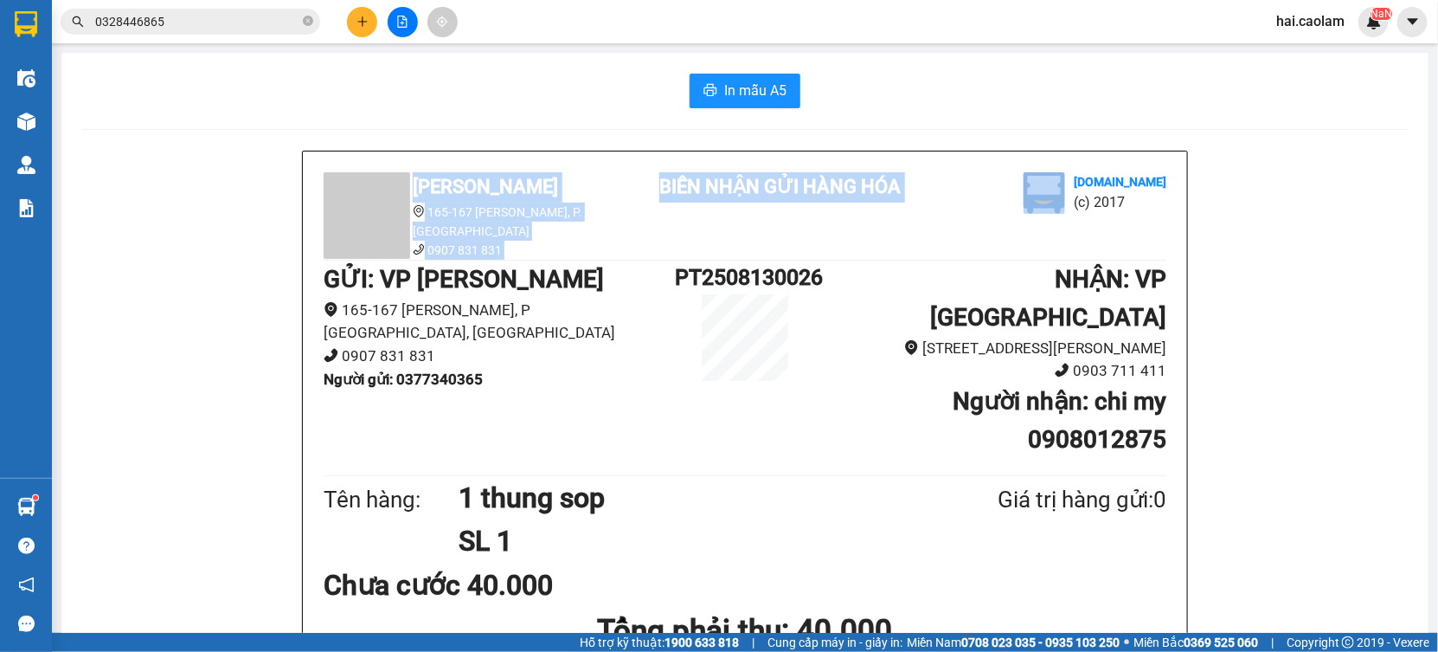
drag, startPoint x: 1041, startPoint y: 52, endPoint x: 1166, endPoint y: -186, distance: 268.6
click at [1166, 0] on html "Kết quả tìm kiếm ( 548 ) Bộ lọc Mã ĐH Trạng thái Món hàng Thu hộ Tổng cước Chưa…" at bounding box center [719, 326] width 1438 height 652
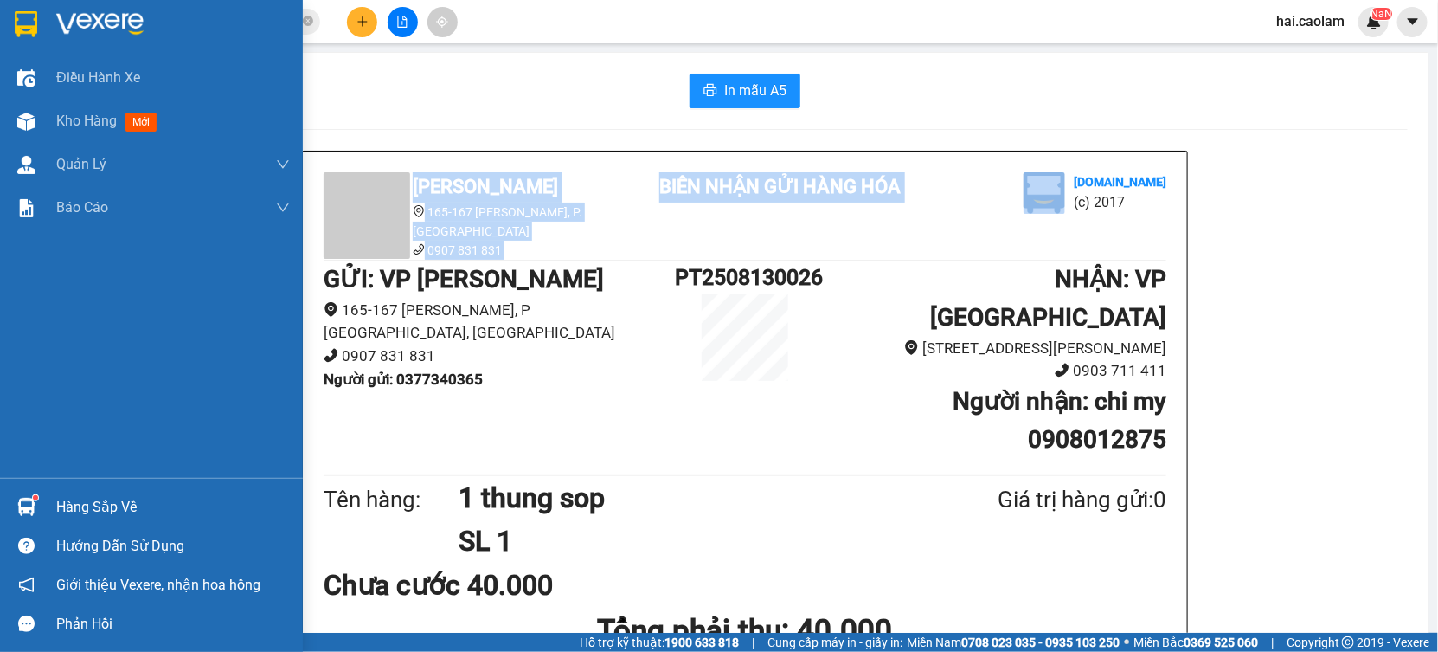
click at [88, 506] on div "Hàng sắp về" at bounding box center [173, 507] width 234 height 26
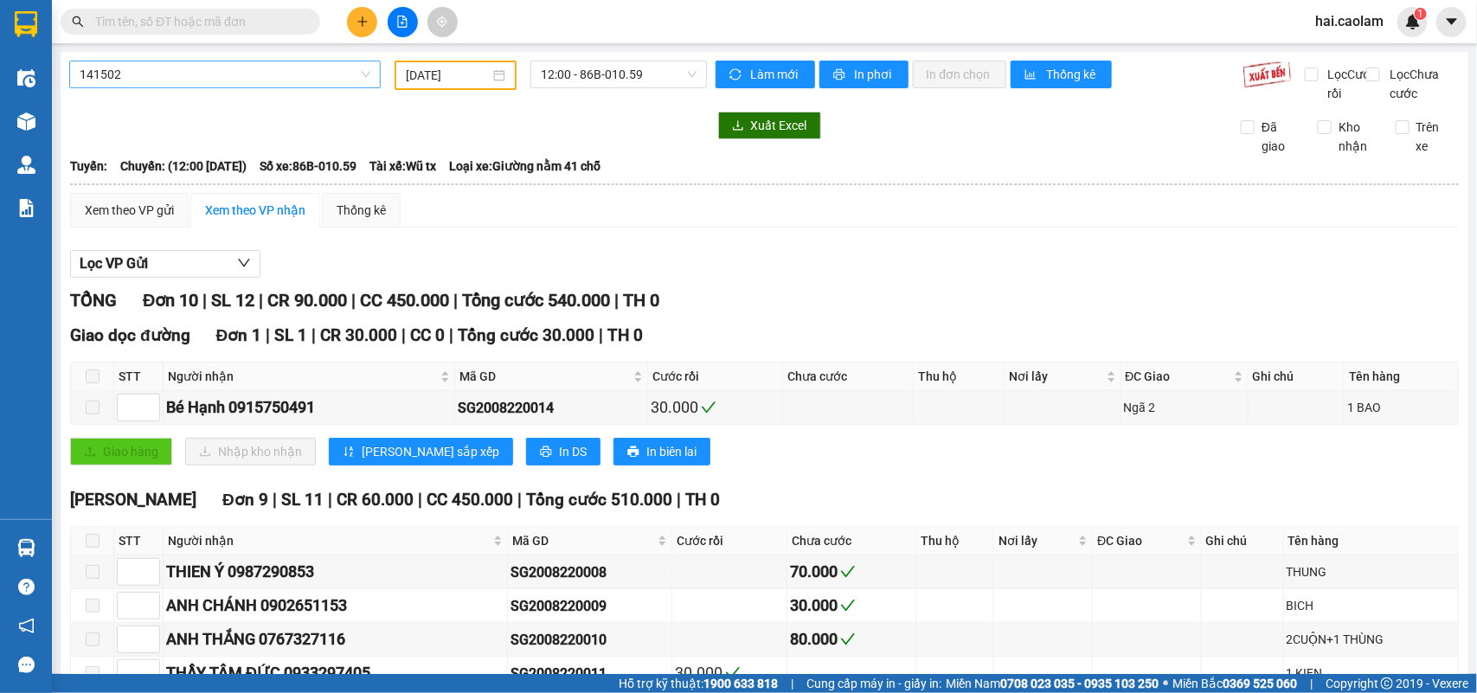
click at [188, 74] on span "141502" at bounding box center [225, 74] width 291 height 26
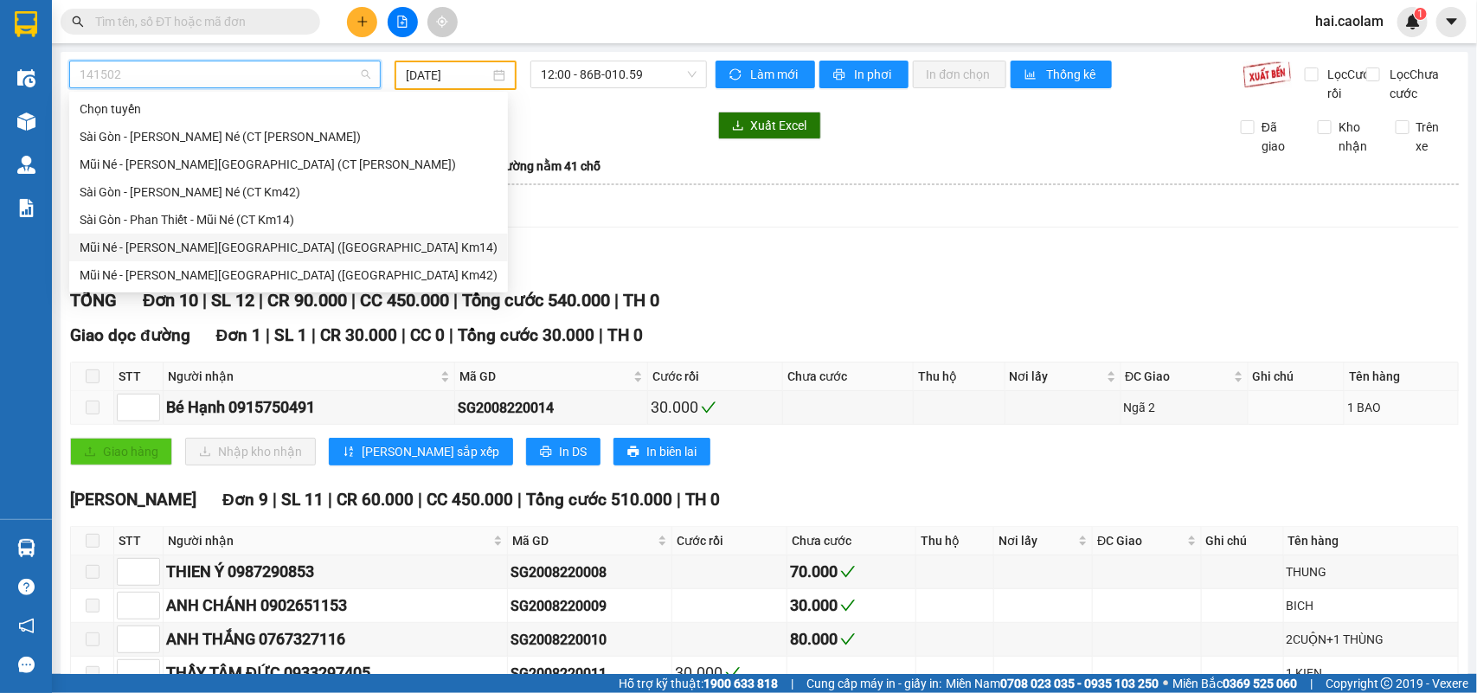
scroll to position [301, 0]
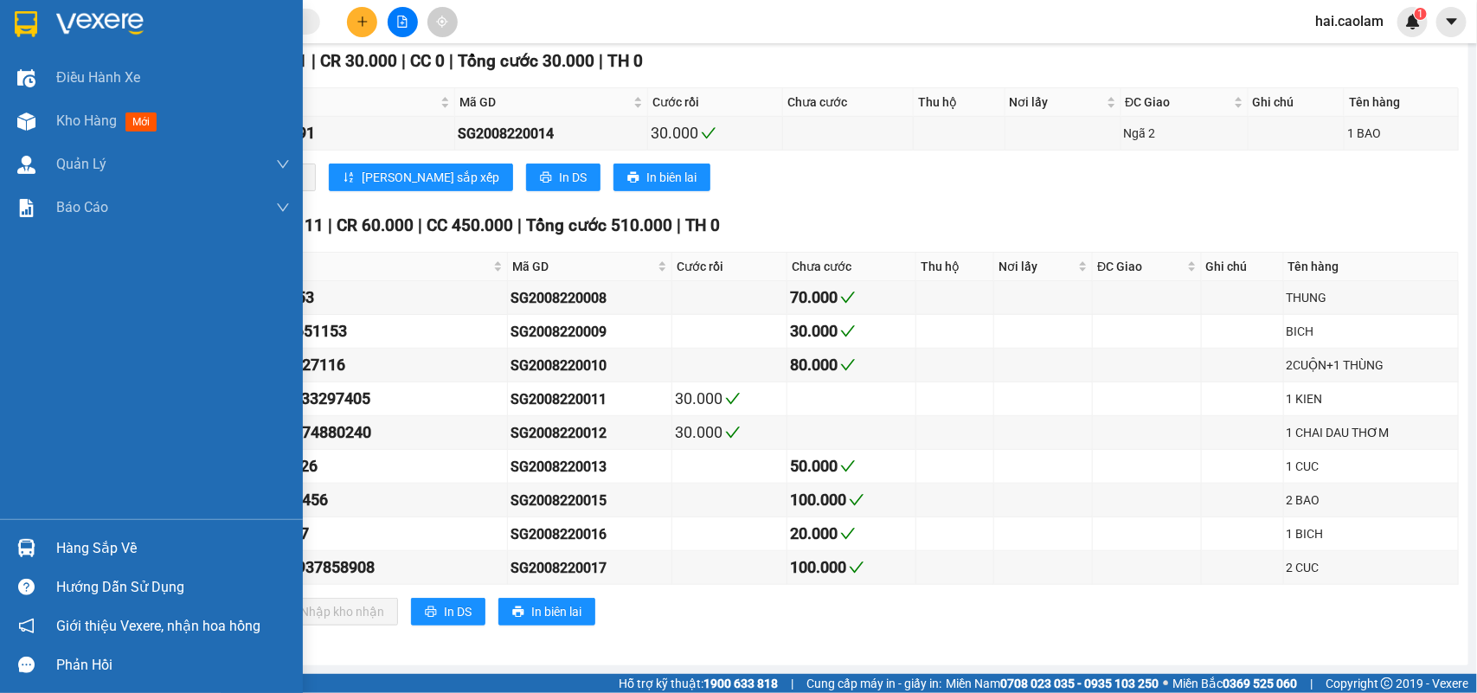
click at [119, 547] on div "Hàng sắp về" at bounding box center [173, 549] width 234 height 26
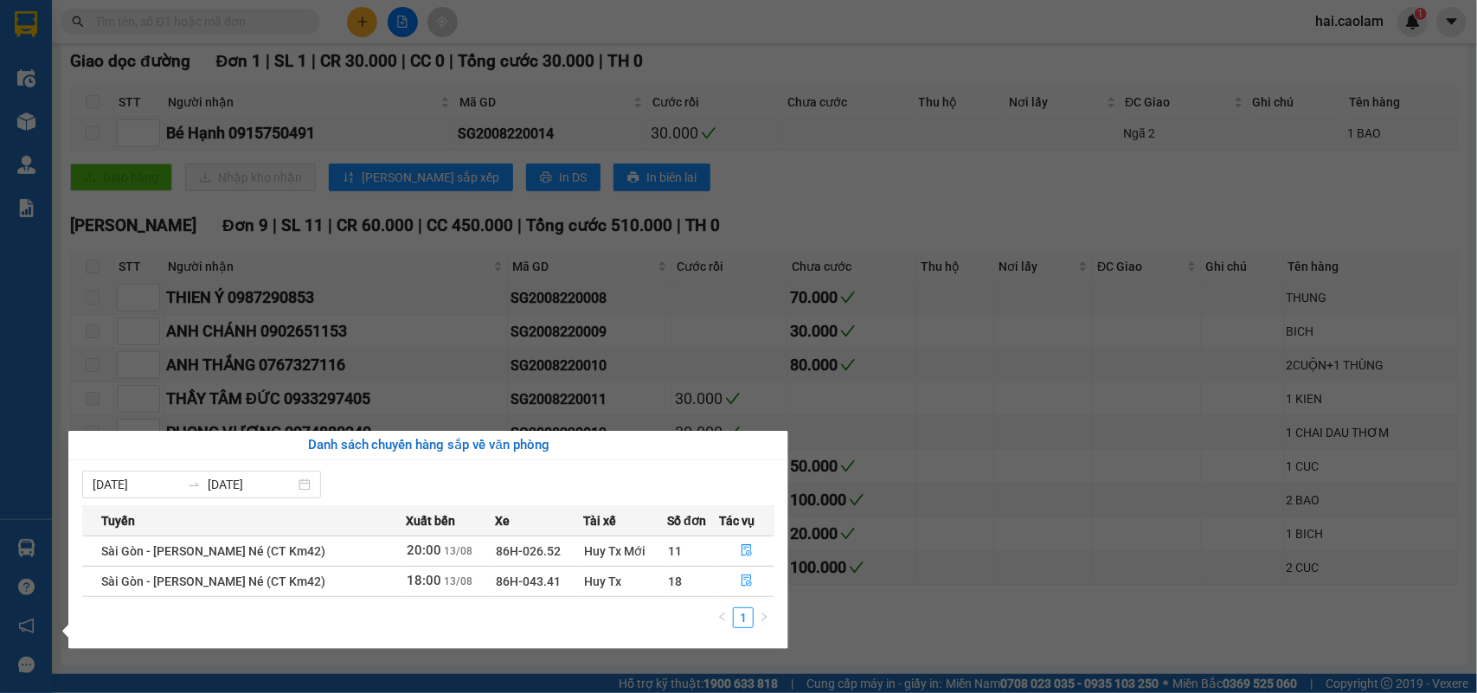
click at [718, 191] on section "Kết quả [PERSON_NAME] ( 0 ) Bộ lọc No Data hai.caolam 1 Điều [PERSON_NAME] xe K…" at bounding box center [738, 346] width 1477 height 693
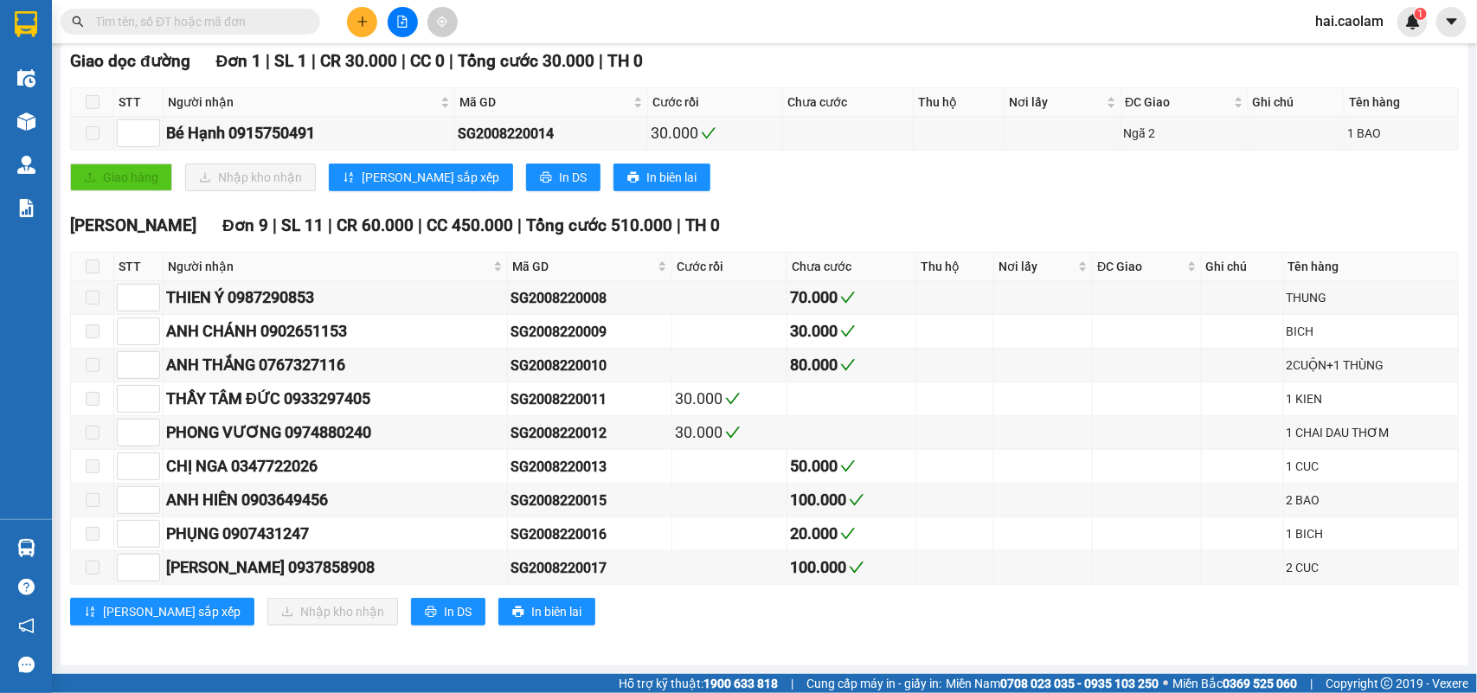
scroll to position [0, 0]
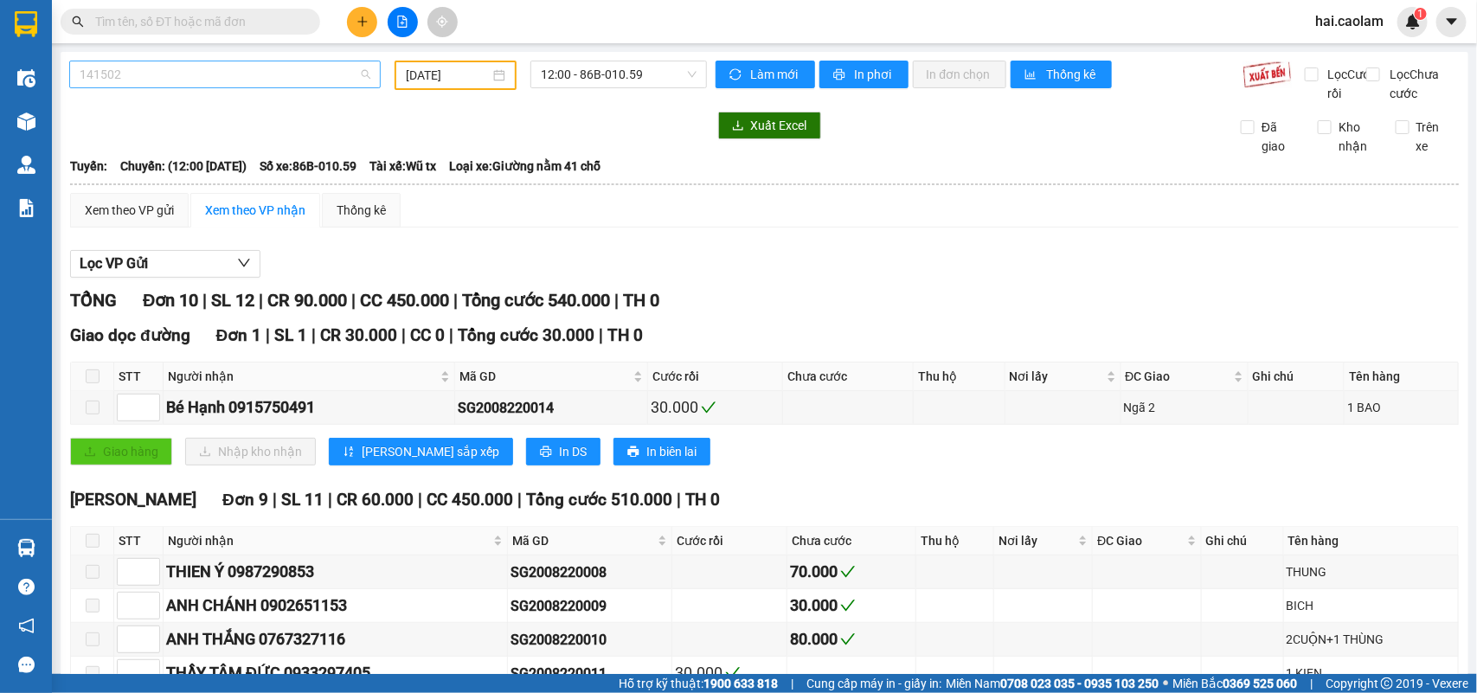
click at [200, 76] on span "141502" at bounding box center [225, 74] width 291 height 26
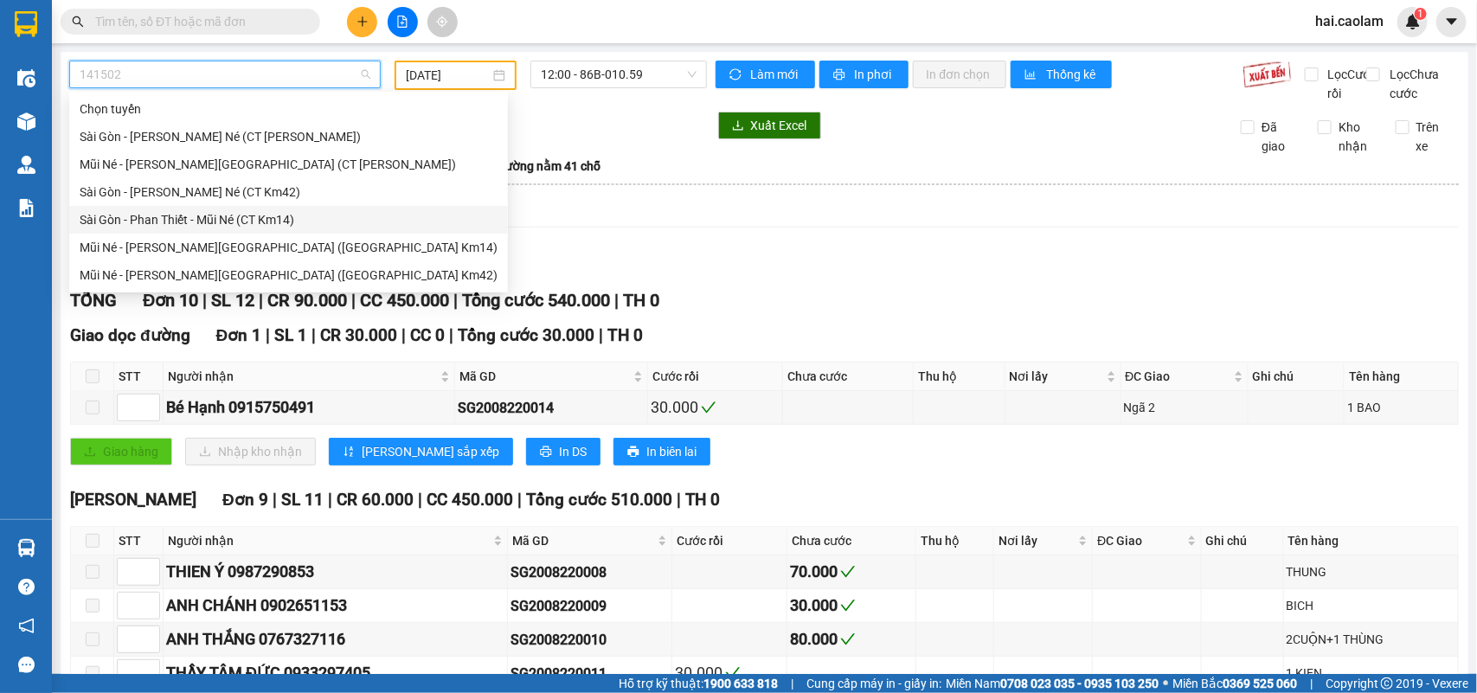
click at [1256, 299] on div "Lọc VP Gửi [PERSON_NAME] 10 | SL 12 | CR 90.000 | CC 450.000 | [PERSON_NAME] 5…" at bounding box center [764, 581] width 1389 height 680
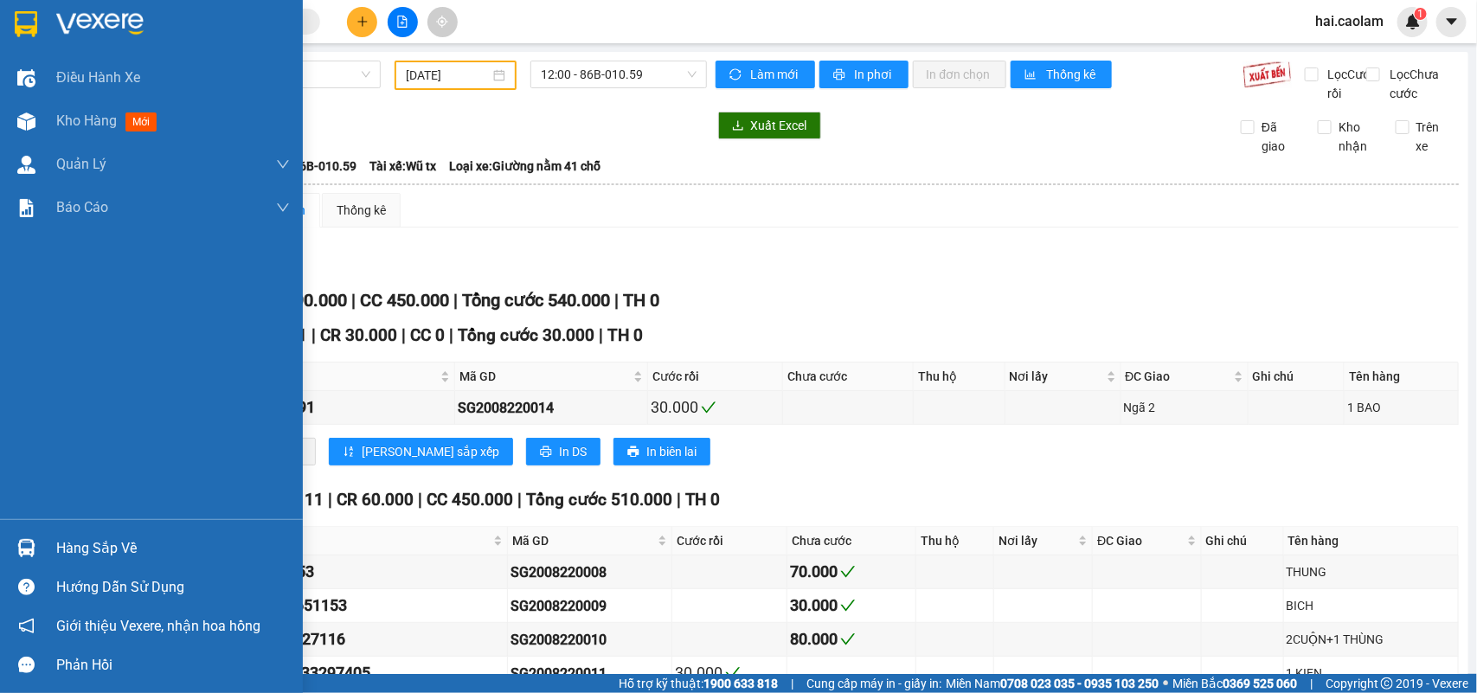
click at [93, 551] on div "Hàng sắp về" at bounding box center [173, 549] width 234 height 26
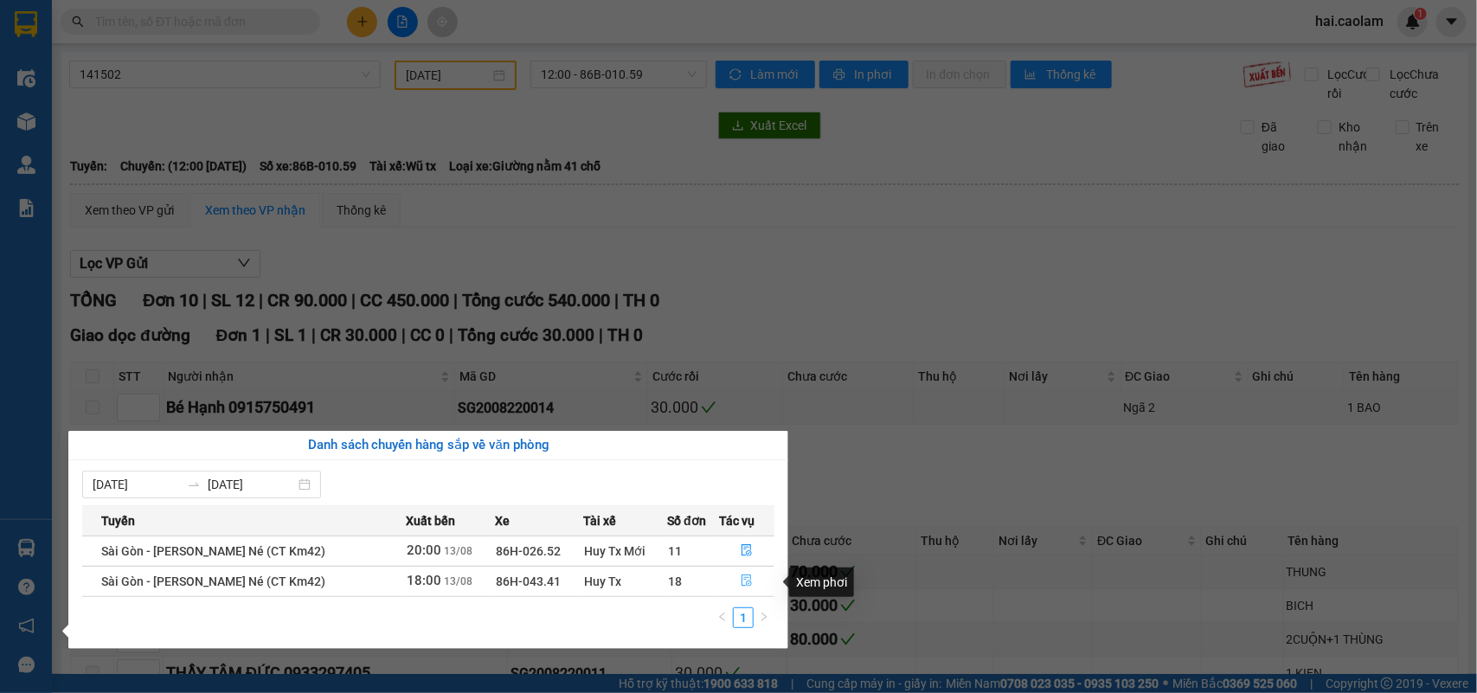
click at [742, 581] on icon "file-done" at bounding box center [747, 581] width 10 height 12
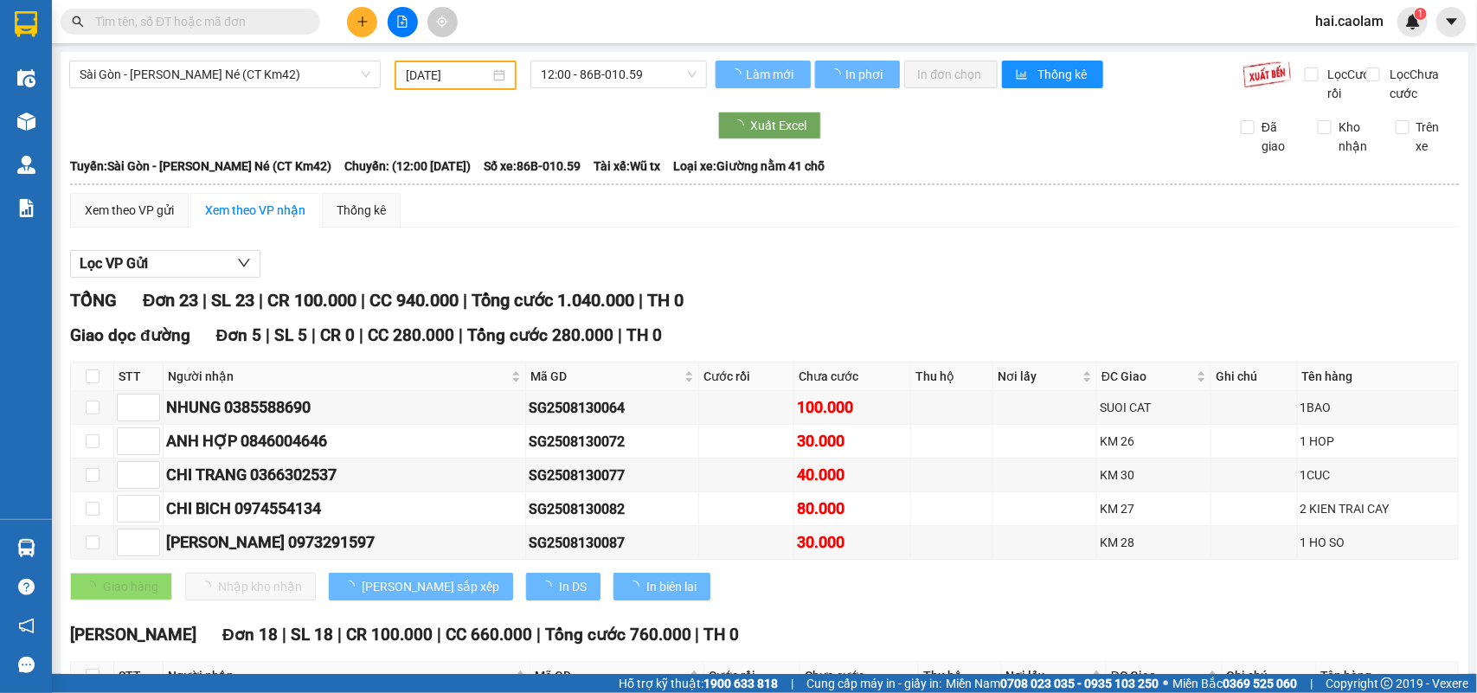
type input "[DATE]"
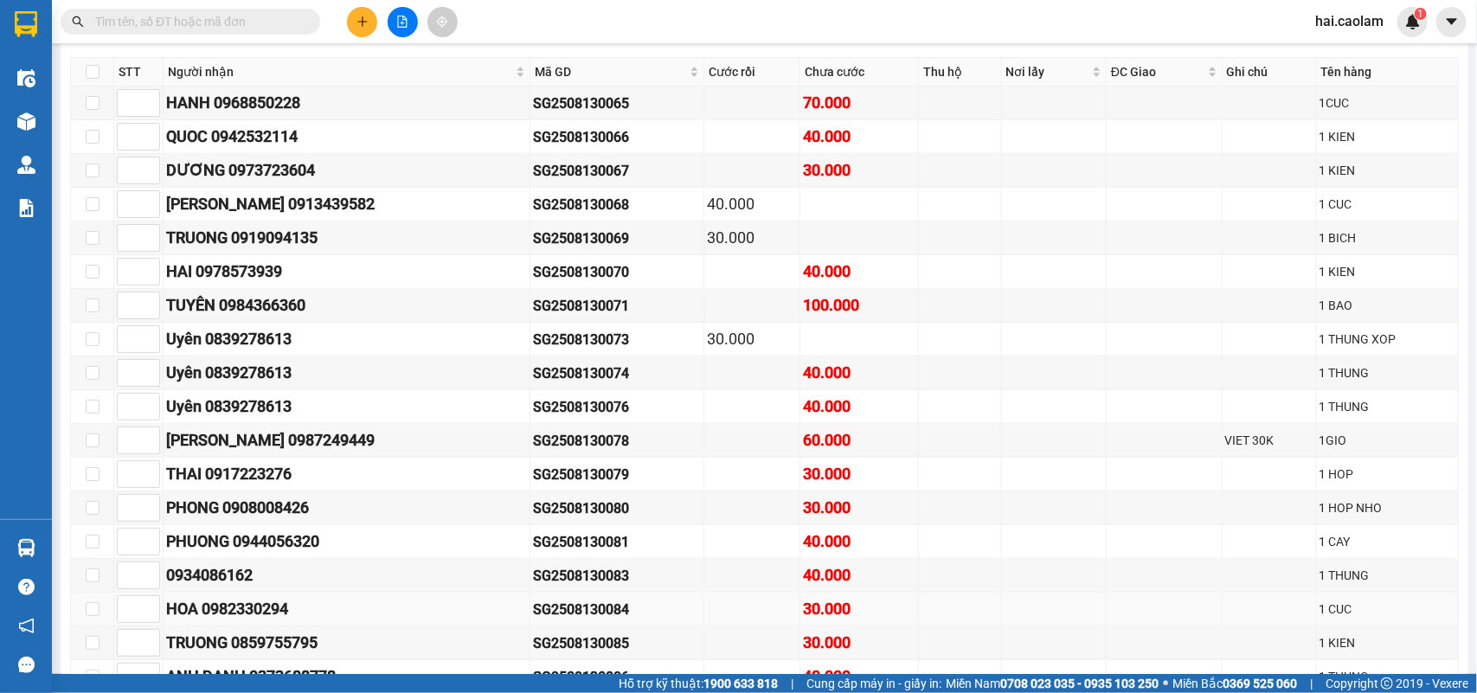
scroll to position [459, 0]
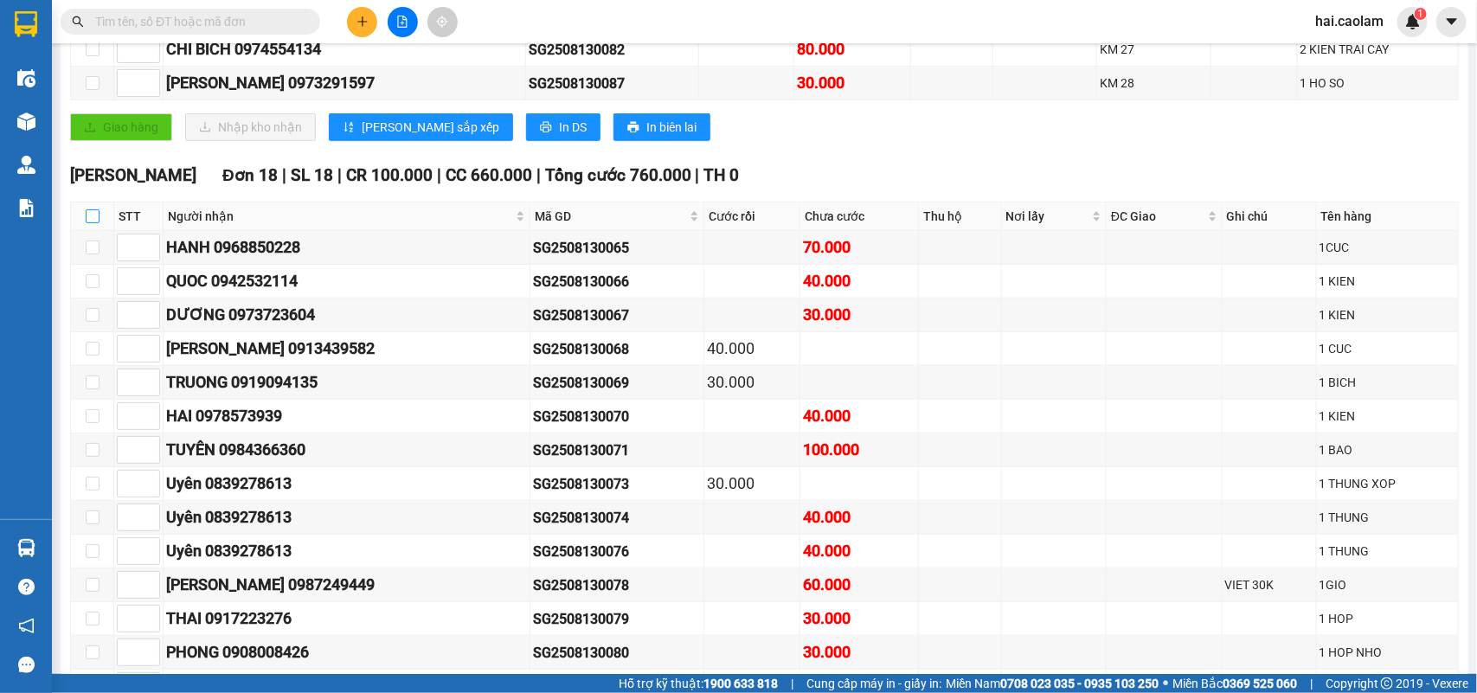
click at [88, 223] on input "checkbox" at bounding box center [93, 216] width 14 height 14
checkbox input "true"
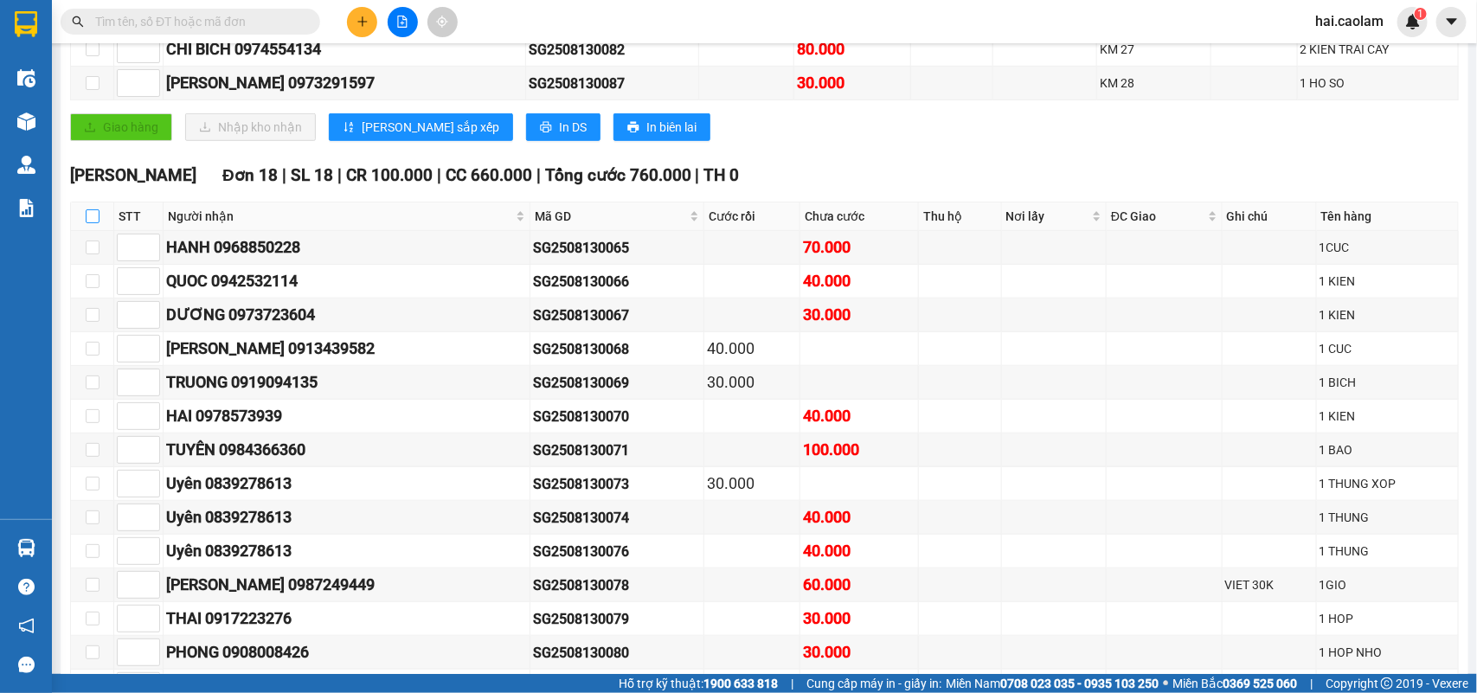
checkbox input "true"
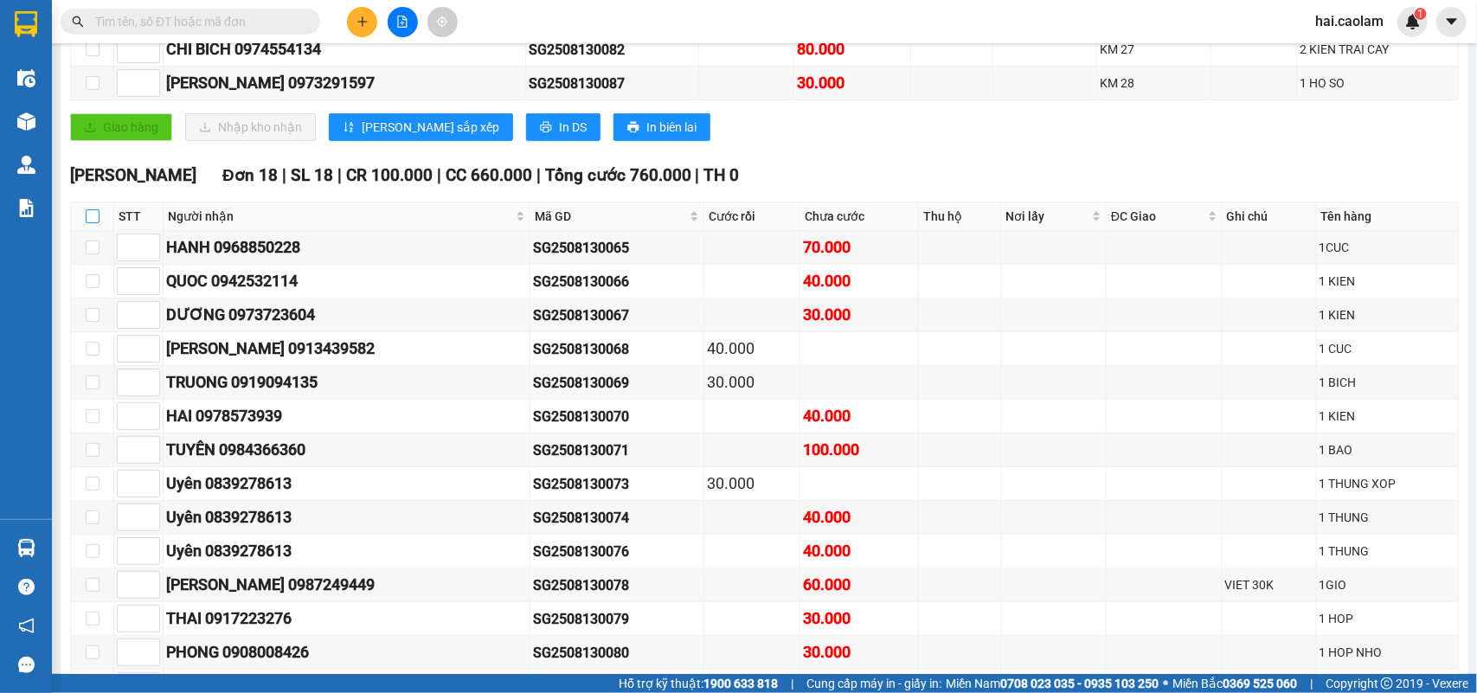
checkbox input "true"
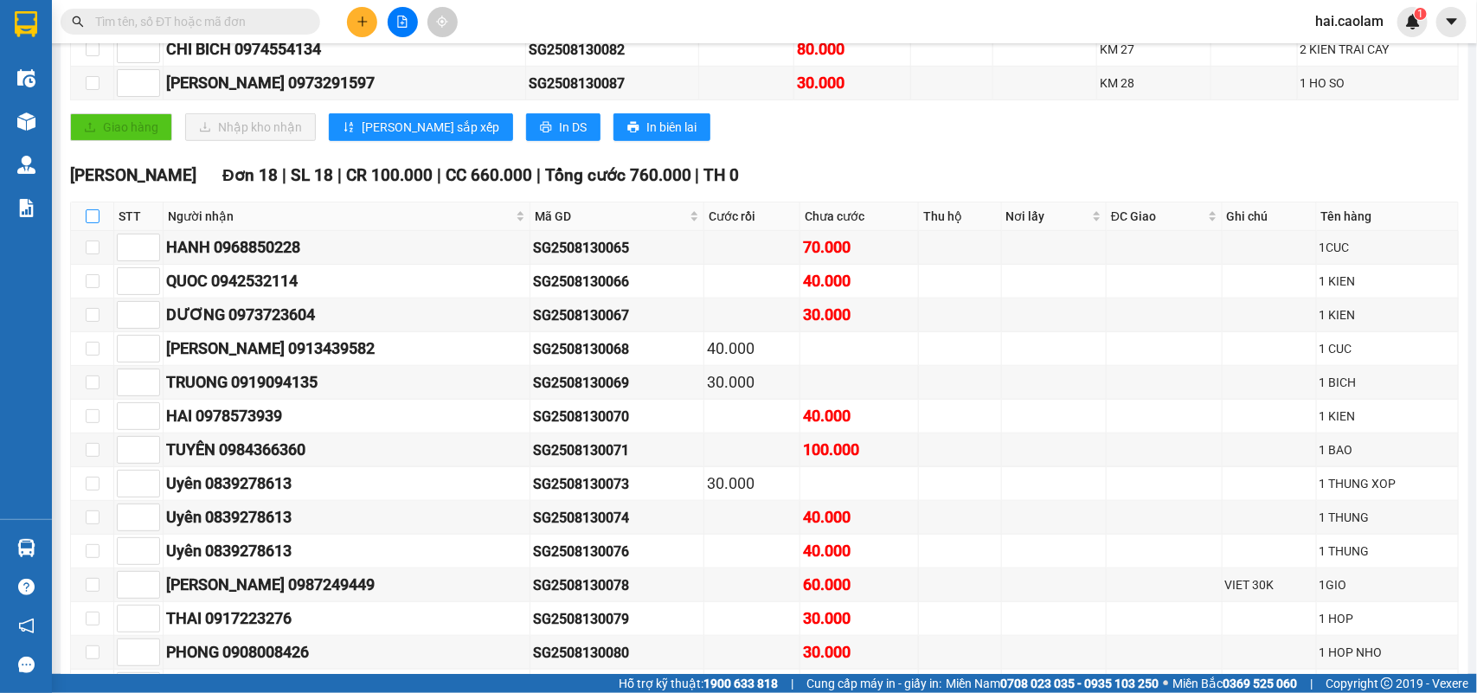
checkbox input "true"
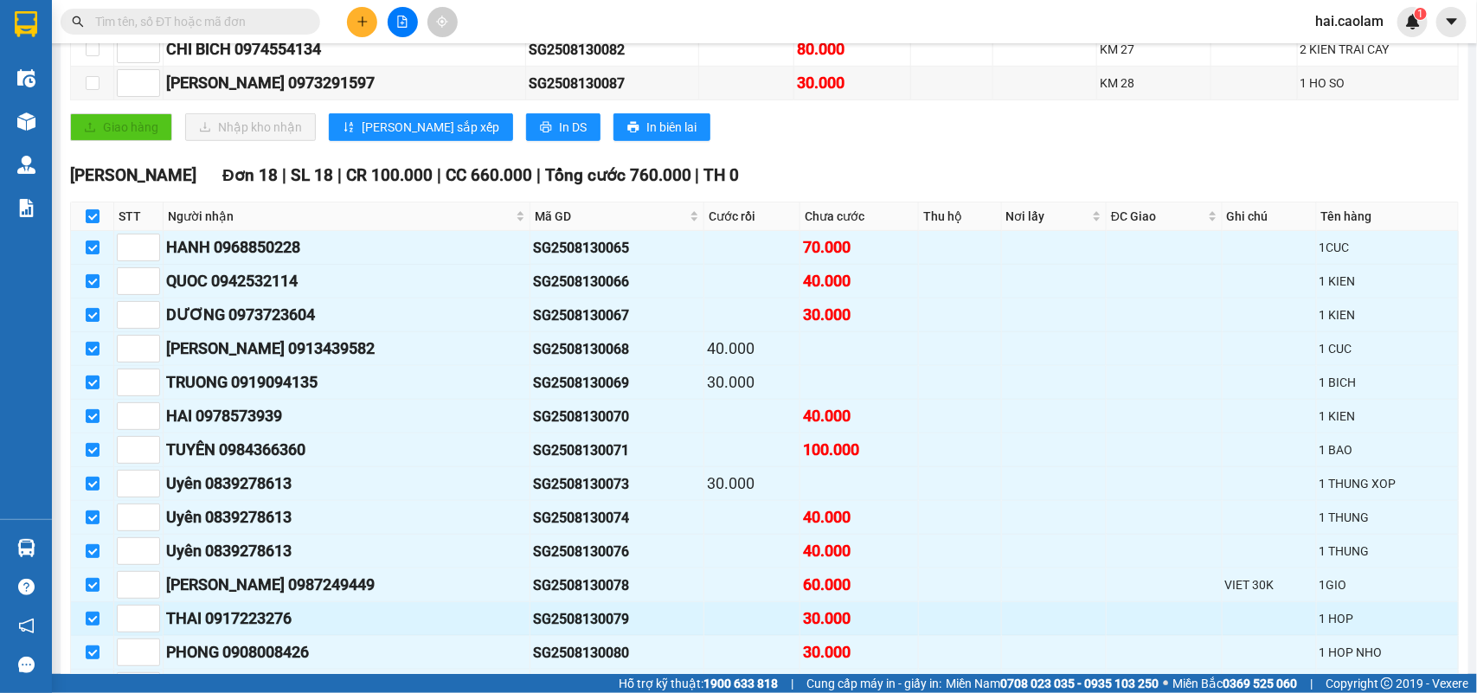
scroll to position [748, 0]
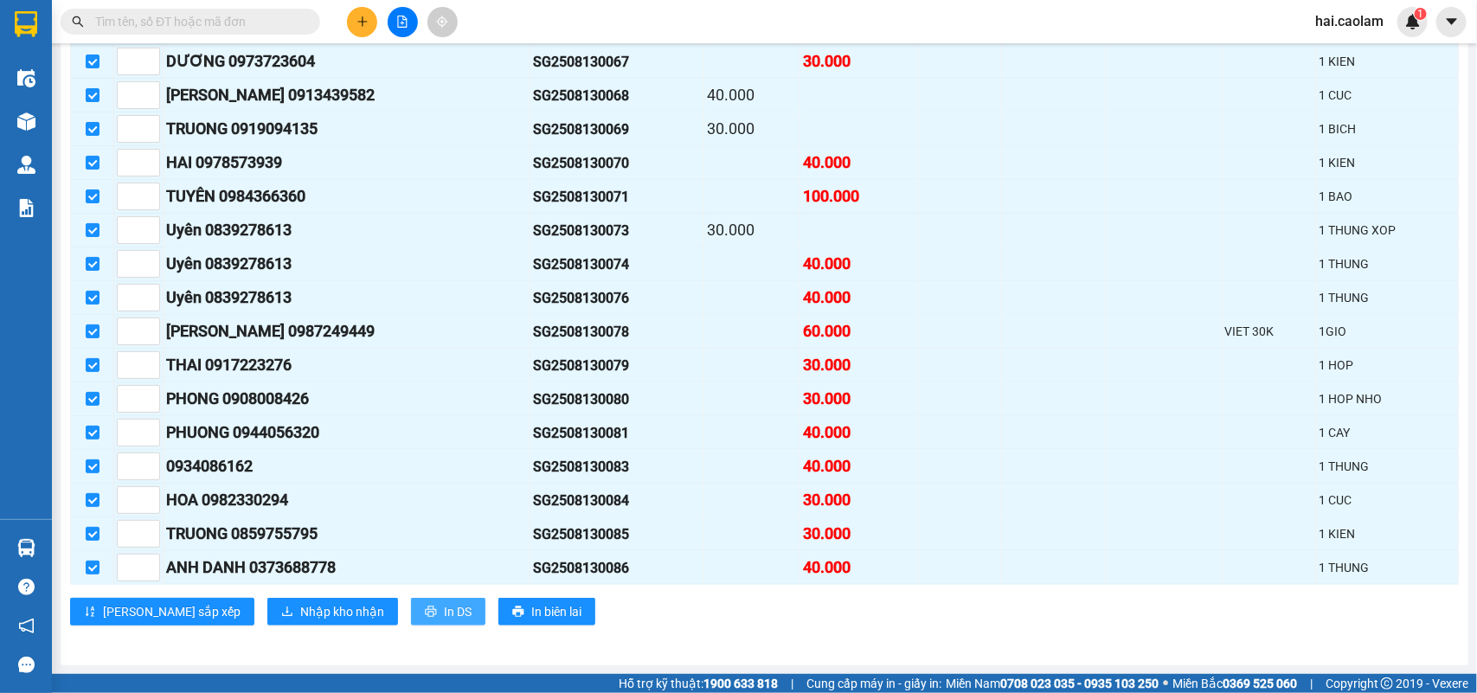
click at [425, 611] on icon "printer" at bounding box center [431, 612] width 12 height 12
click at [411, 608] on button "In DS" at bounding box center [448, 612] width 74 height 28
click at [444, 608] on span "In DS" at bounding box center [458, 611] width 28 height 19
click at [1151, 626] on div "[PERSON_NAME] [PERSON_NAME] 18 | SL 18 | CR 100.000 | CC 660.000 | [PERSON_NAME…" at bounding box center [764, 273] width 1389 height 729
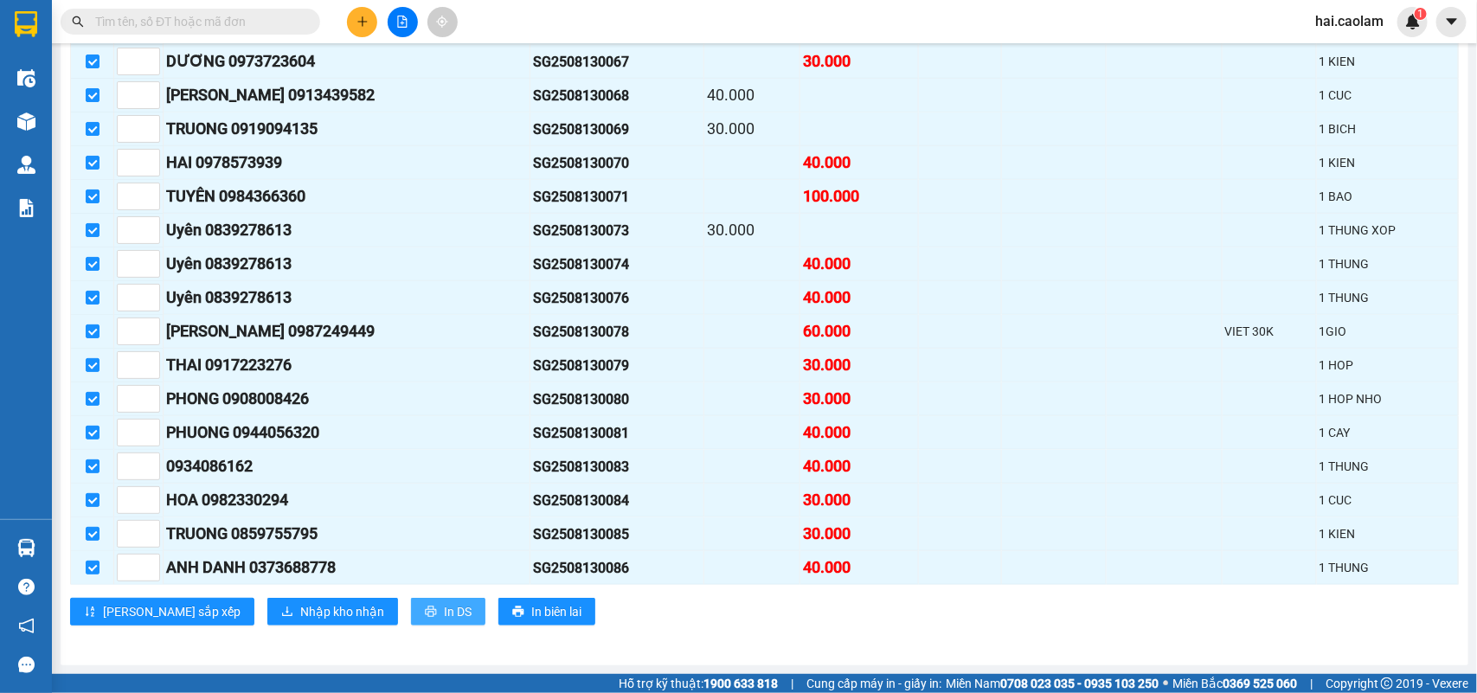
click at [411, 613] on button "In DS" at bounding box center [448, 612] width 74 height 28
click at [444, 613] on span "In DS" at bounding box center [458, 611] width 28 height 19
click at [889, 658] on div "[GEOGRAPHIC_DATA] - [PERSON_NAME] Né ([GEOGRAPHIC_DATA] Km42) [DATE] 18:00 - 86…" at bounding box center [765, 2] width 1408 height 1326
click at [411, 600] on button "In DS" at bounding box center [448, 612] width 74 height 28
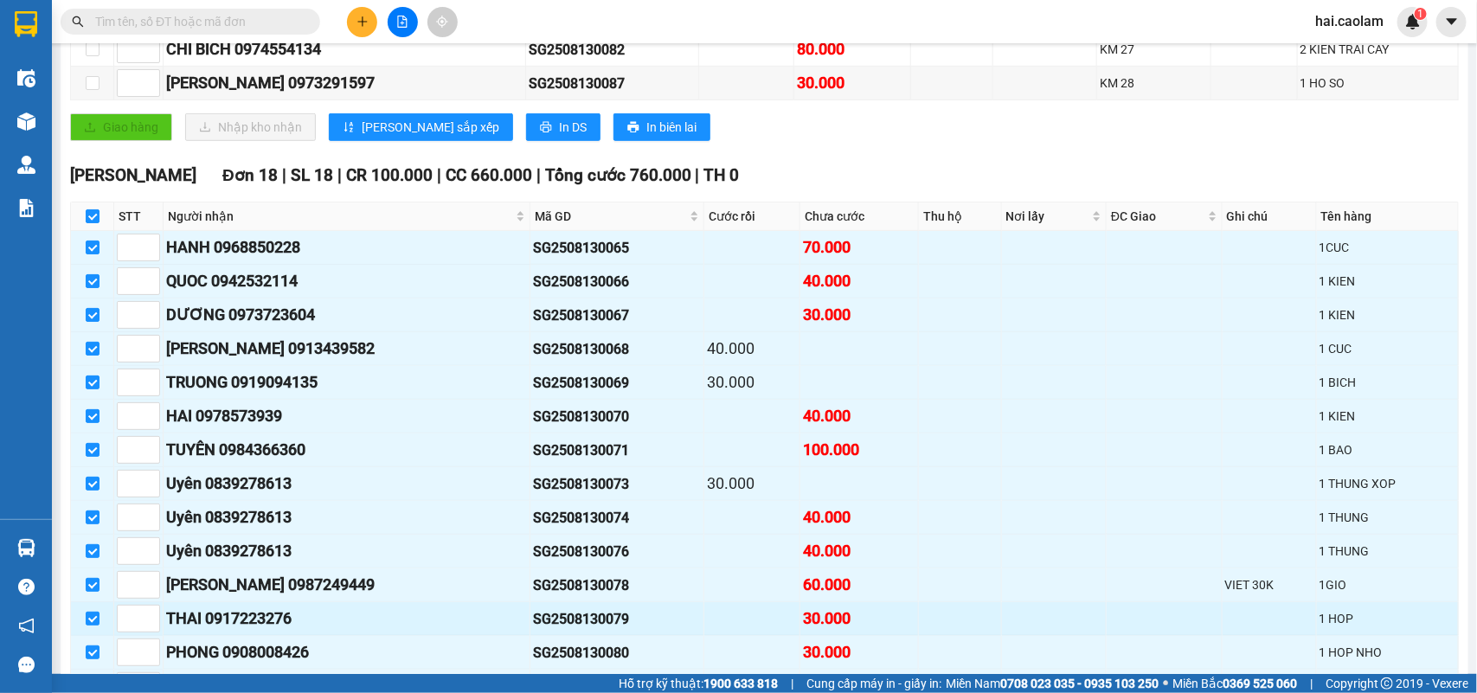
scroll to position [748, 0]
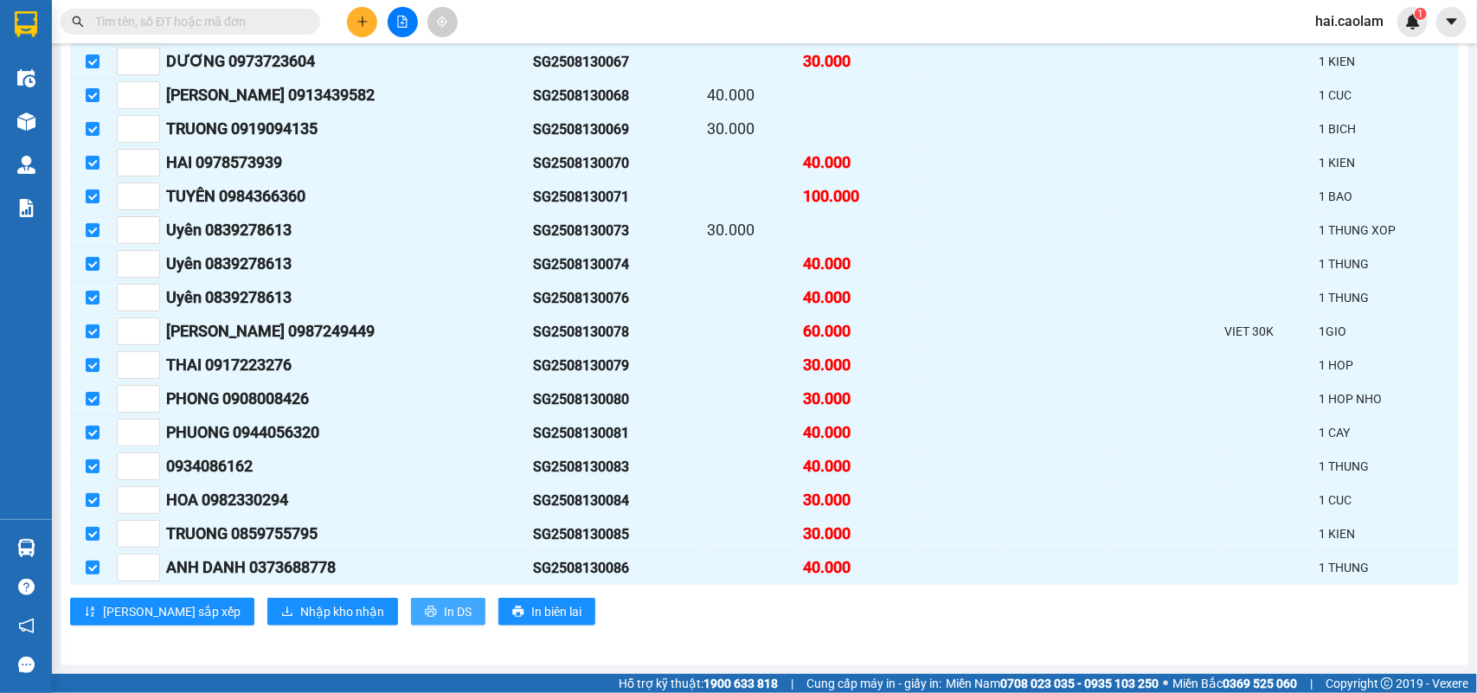
click at [444, 614] on span "In DS" at bounding box center [458, 611] width 28 height 19
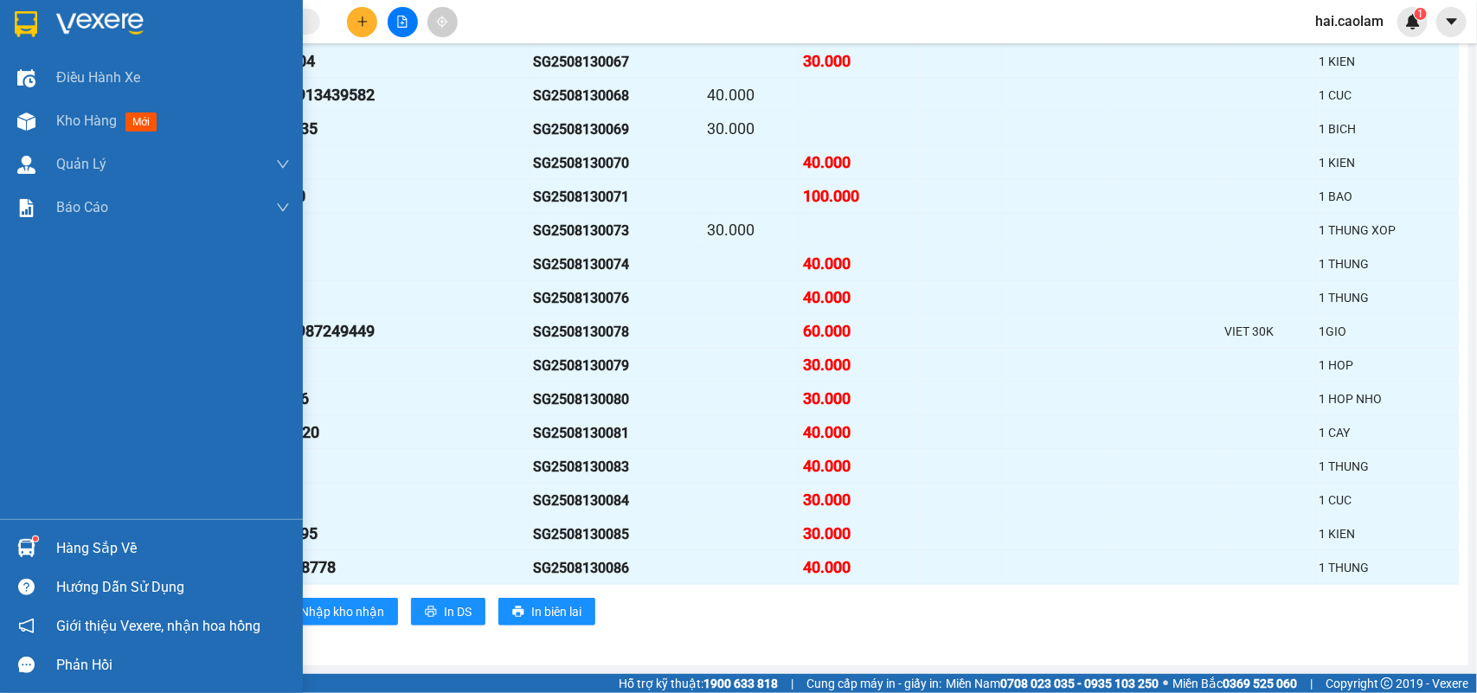
click at [29, 551] on img at bounding box center [26, 548] width 18 height 18
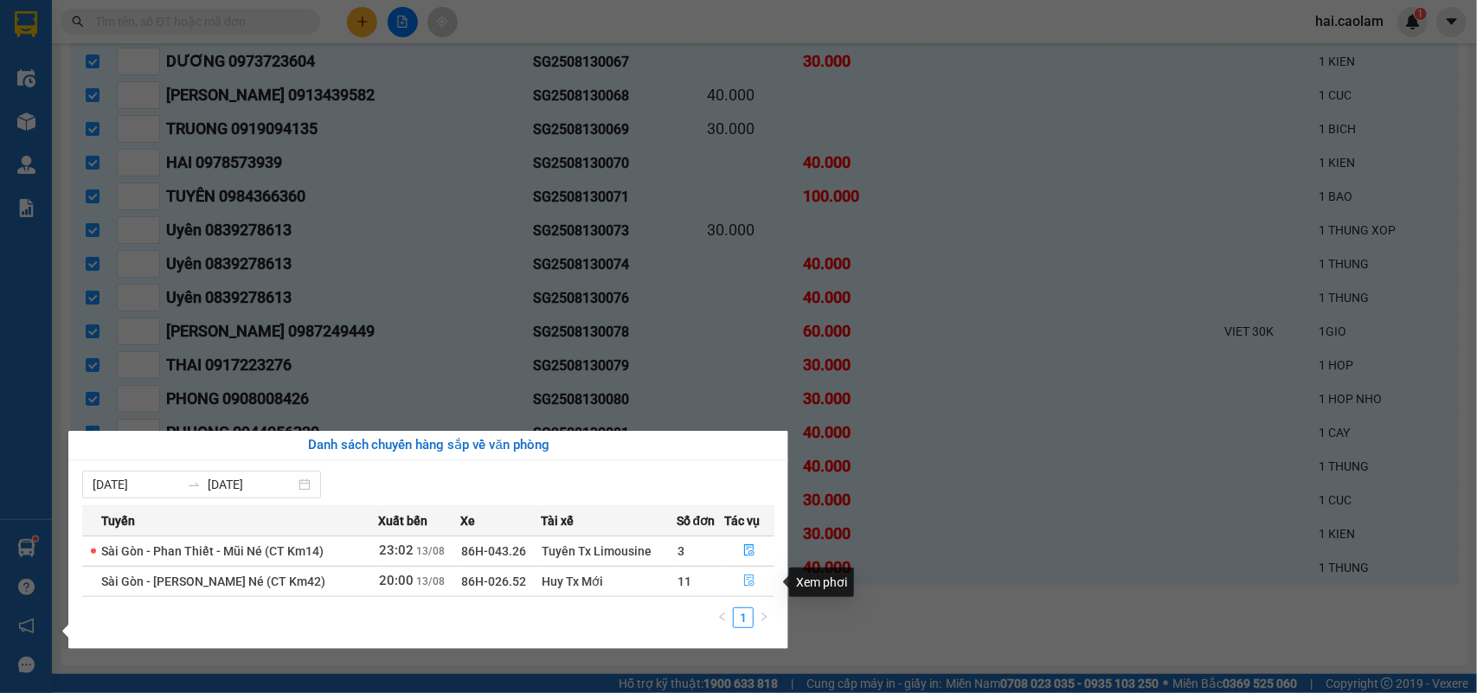
click at [746, 582] on icon "file-done" at bounding box center [749, 581] width 12 height 12
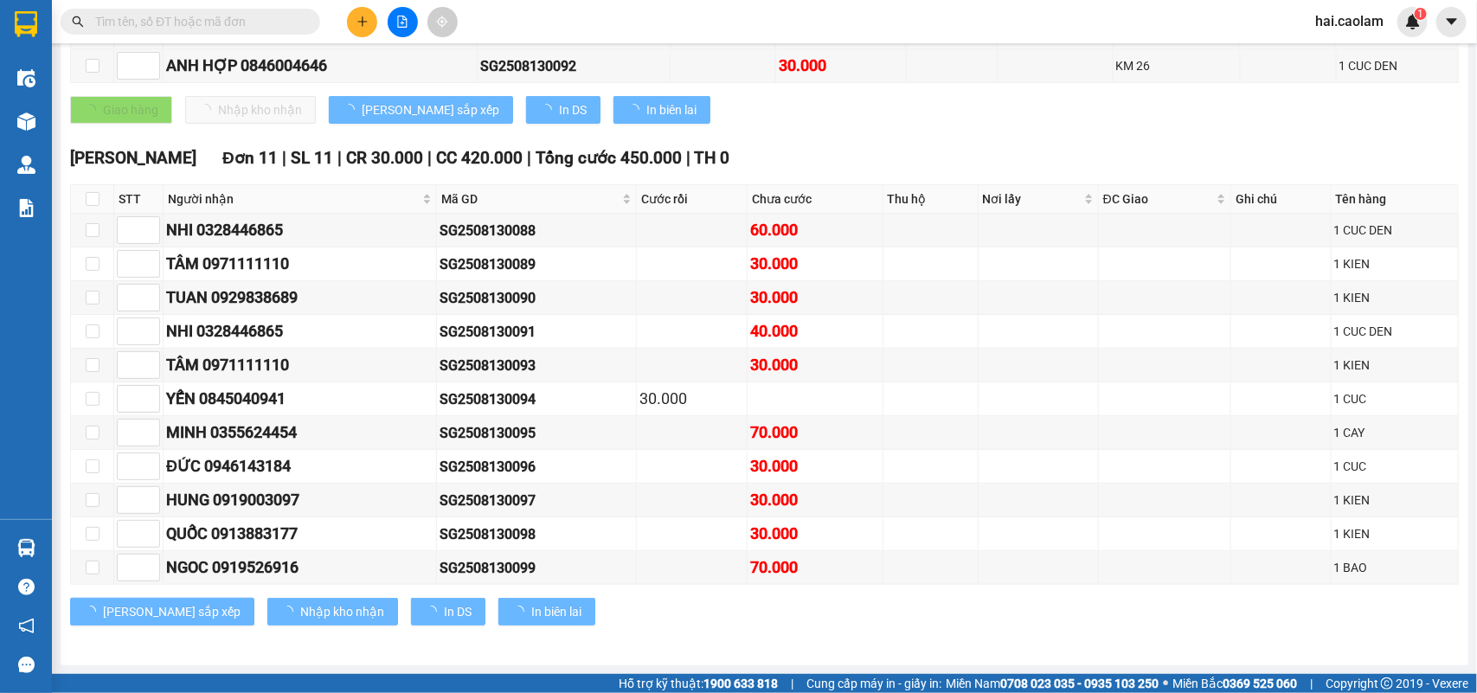
checkbox input "false"
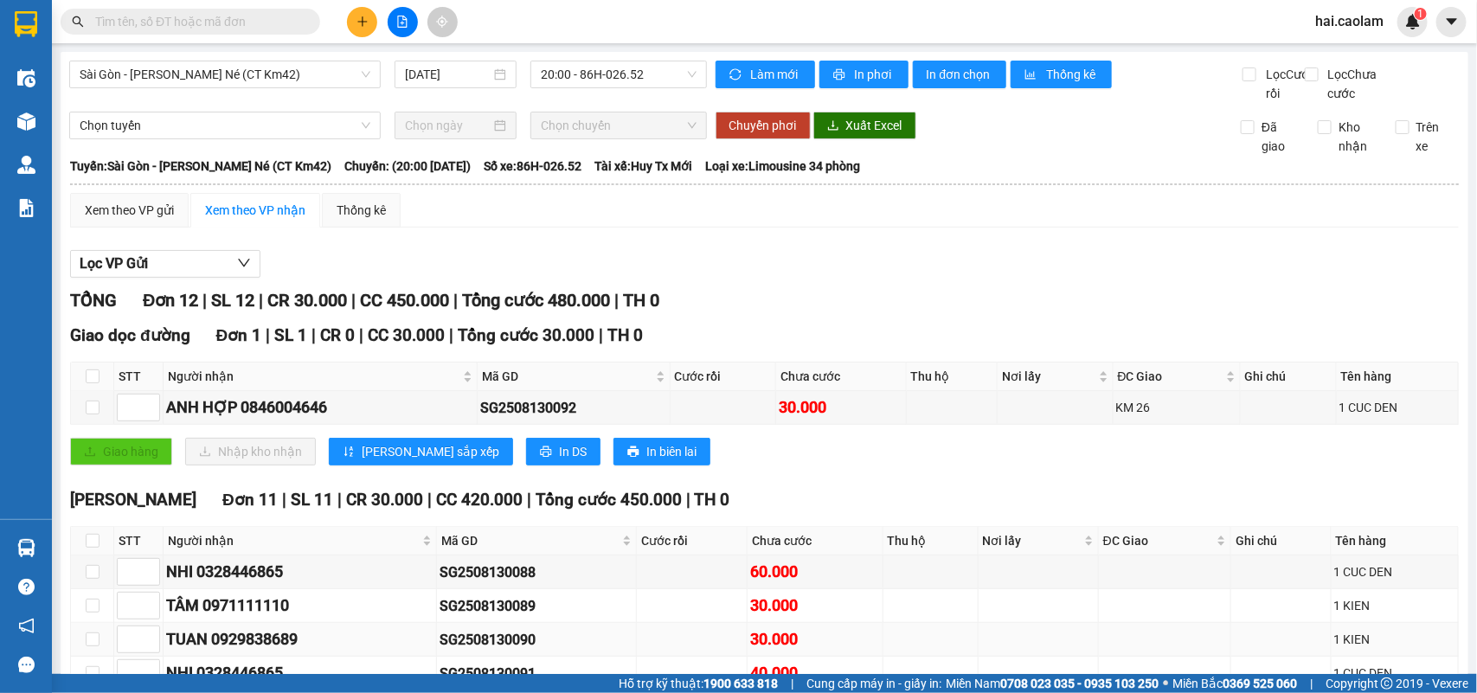
scroll to position [370, 0]
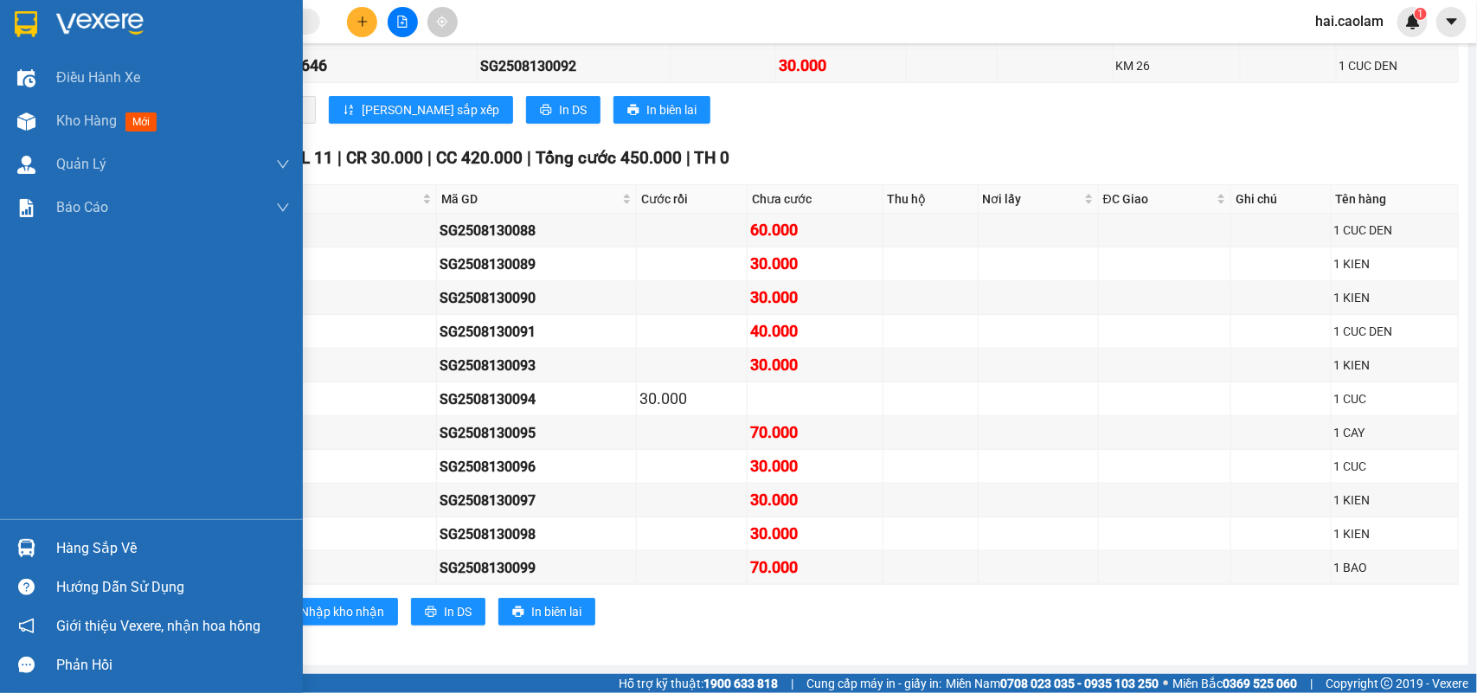
click at [118, 539] on div "Hàng sắp về" at bounding box center [173, 549] width 234 height 26
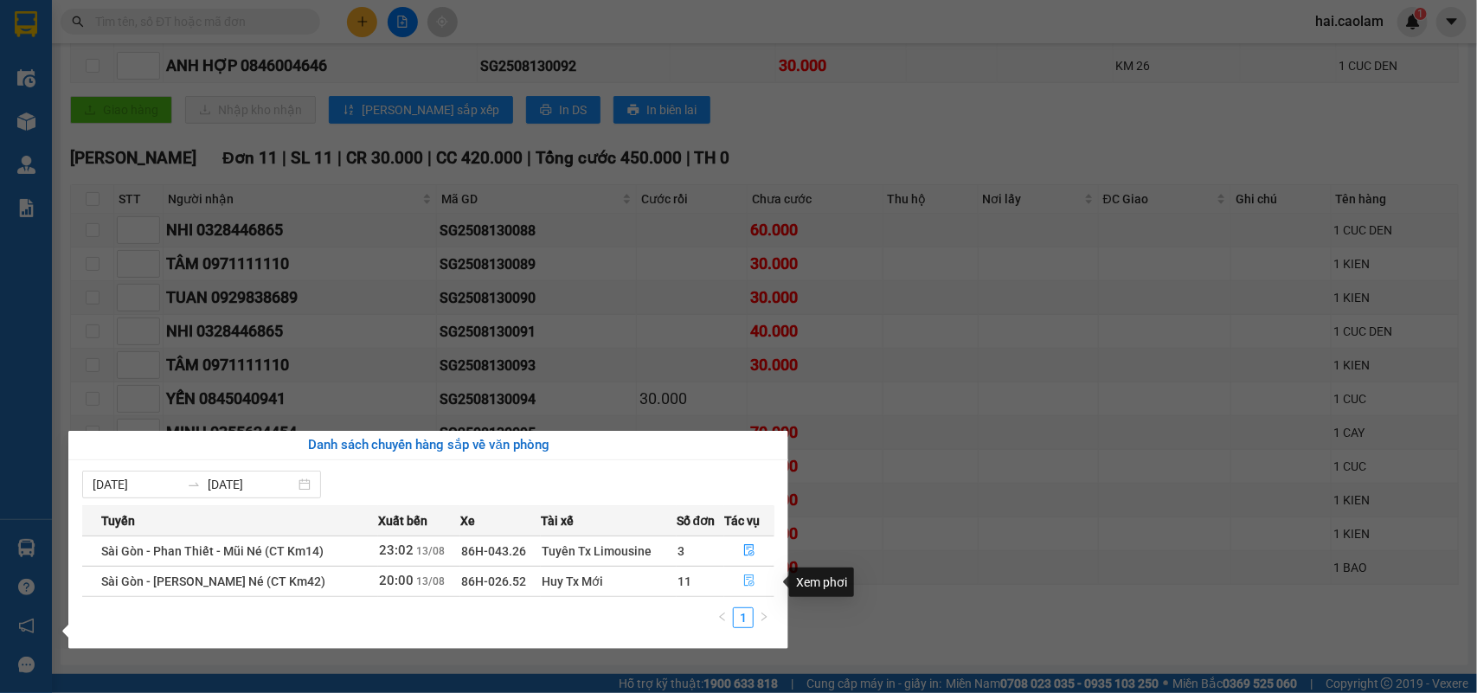
click at [750, 585] on icon "file-done" at bounding box center [749, 581] width 12 height 12
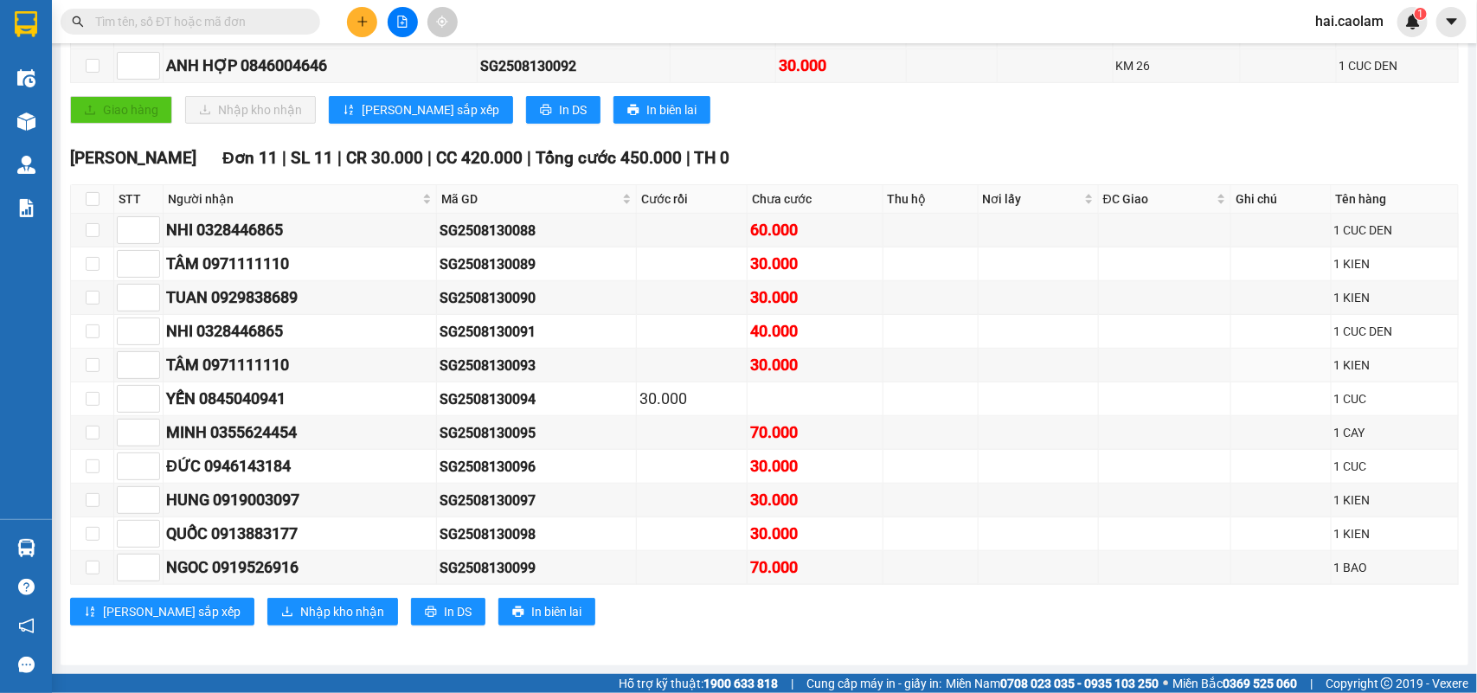
scroll to position [0, 0]
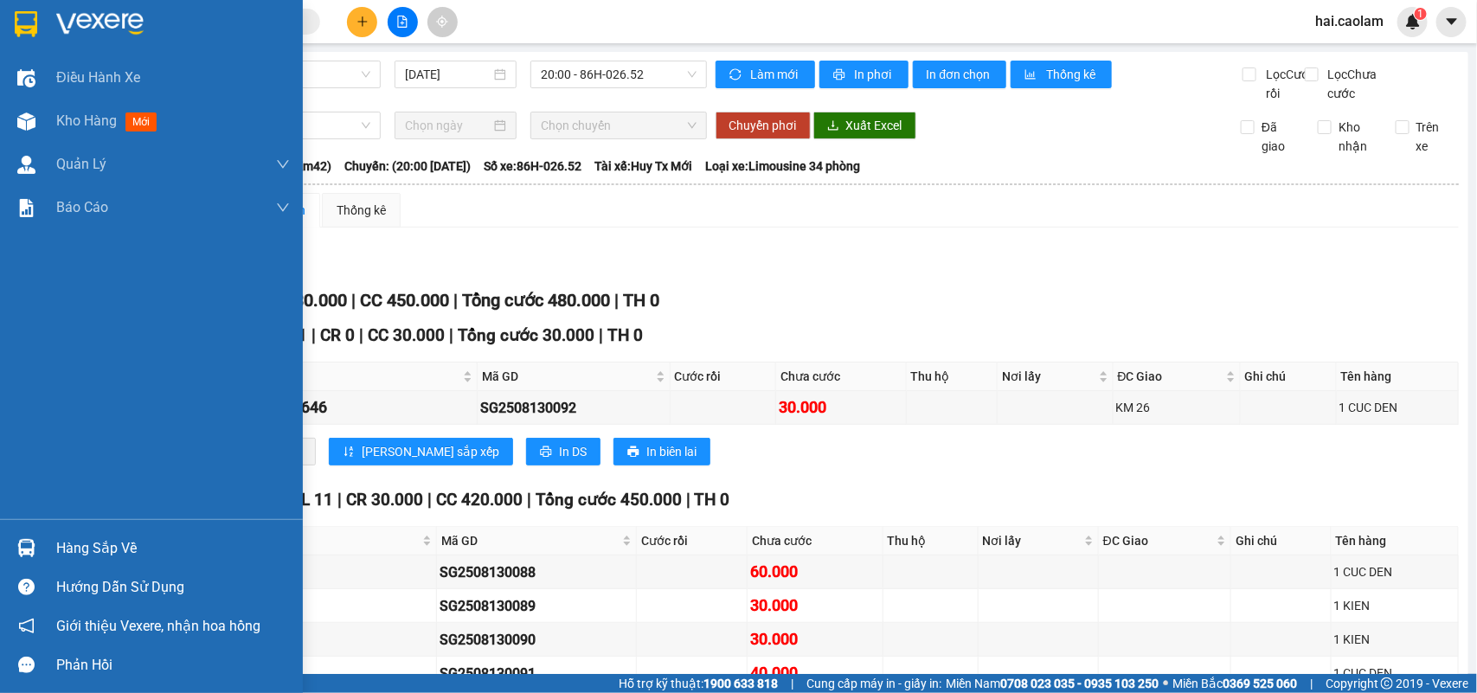
click at [112, 545] on div "Hàng sắp về" at bounding box center [173, 549] width 234 height 26
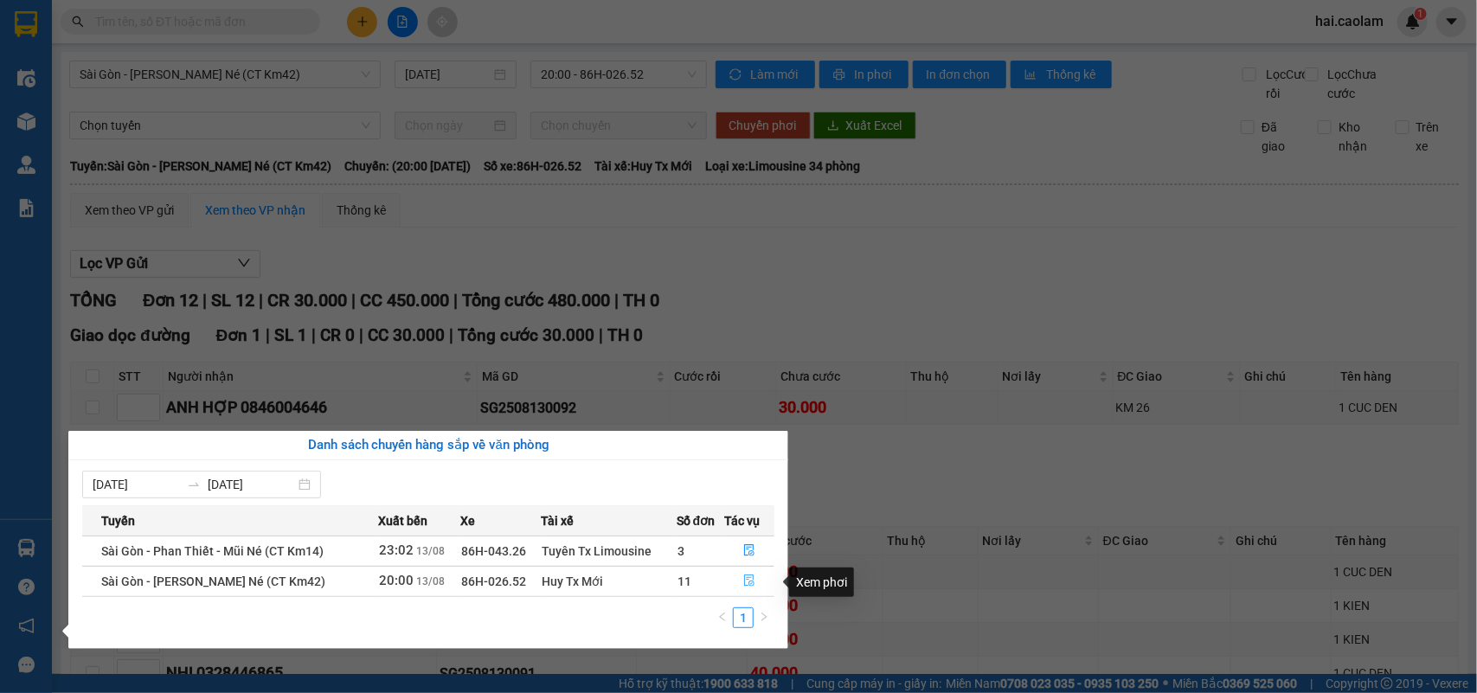
click at [749, 581] on icon "file-done" at bounding box center [749, 581] width 12 height 12
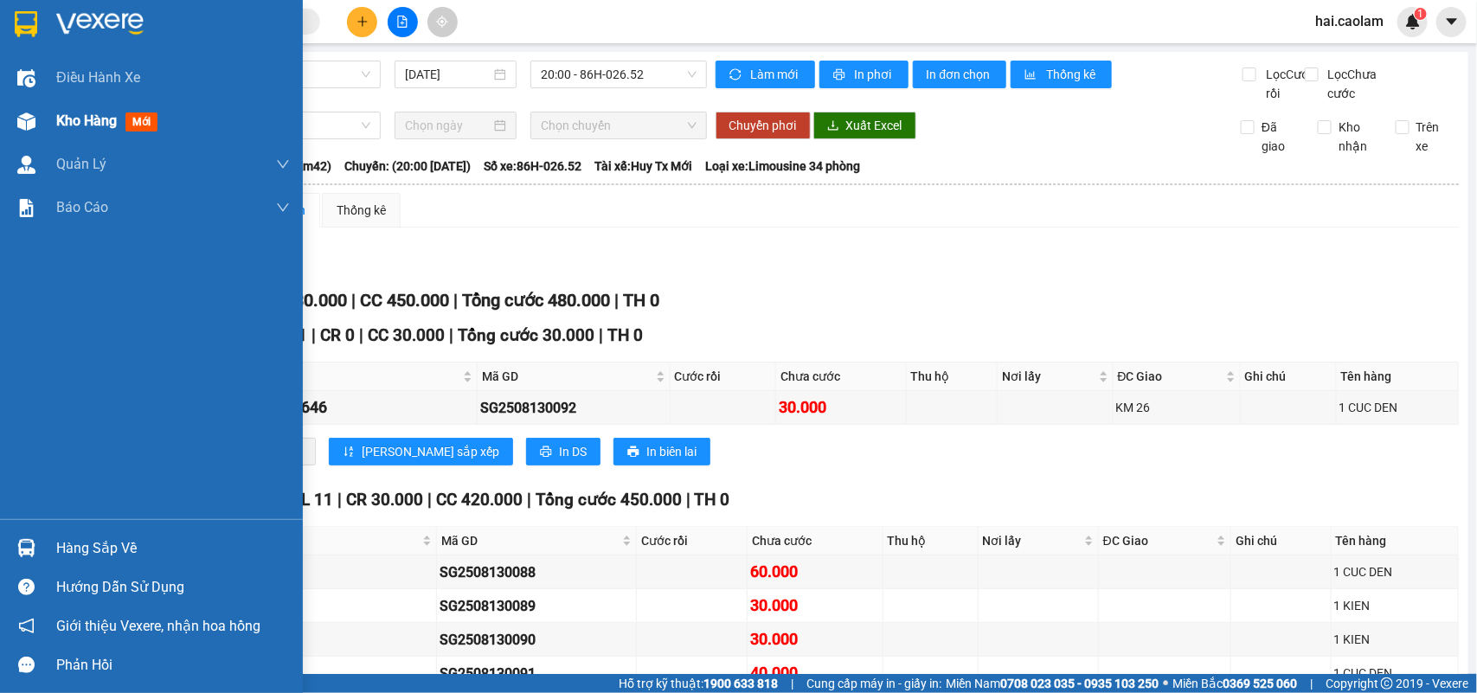
click at [104, 126] on span "Kho hàng" at bounding box center [86, 120] width 61 height 16
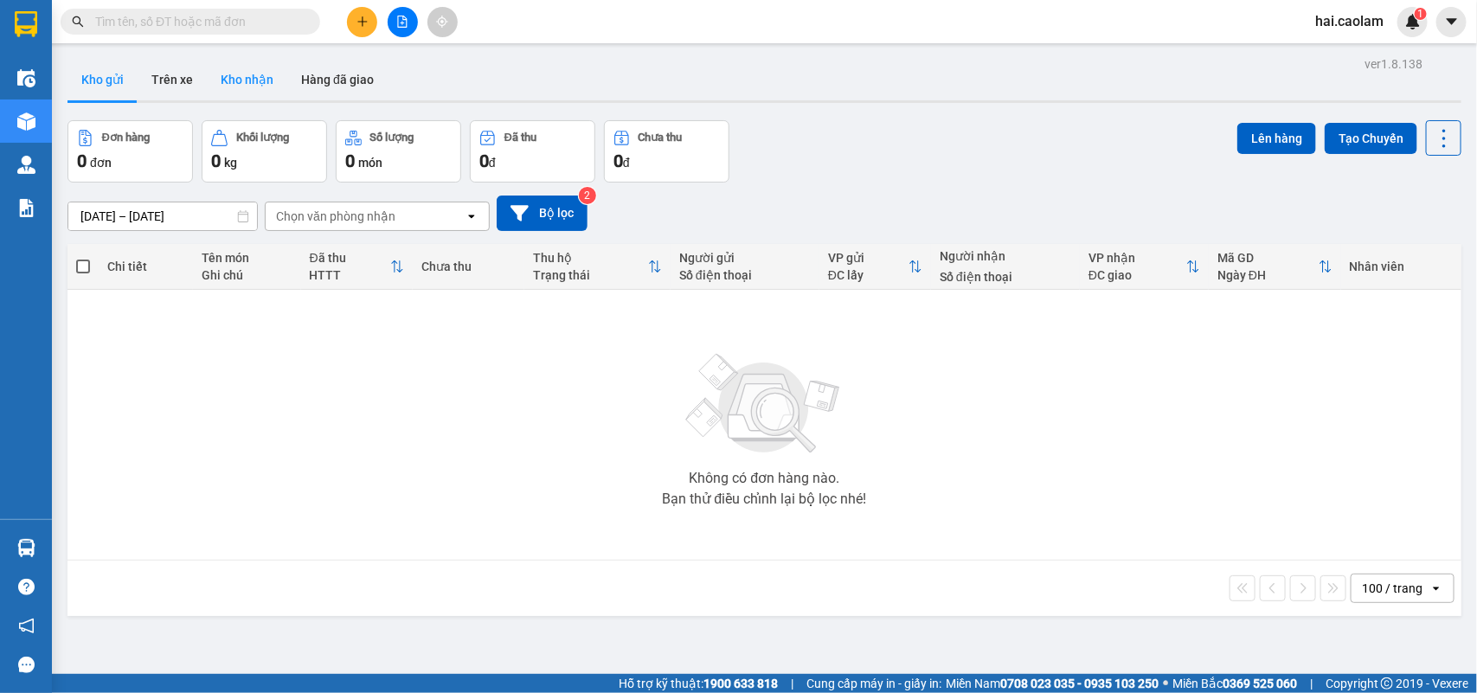
click at [242, 88] on button "Kho nhận" at bounding box center [247, 80] width 80 height 42
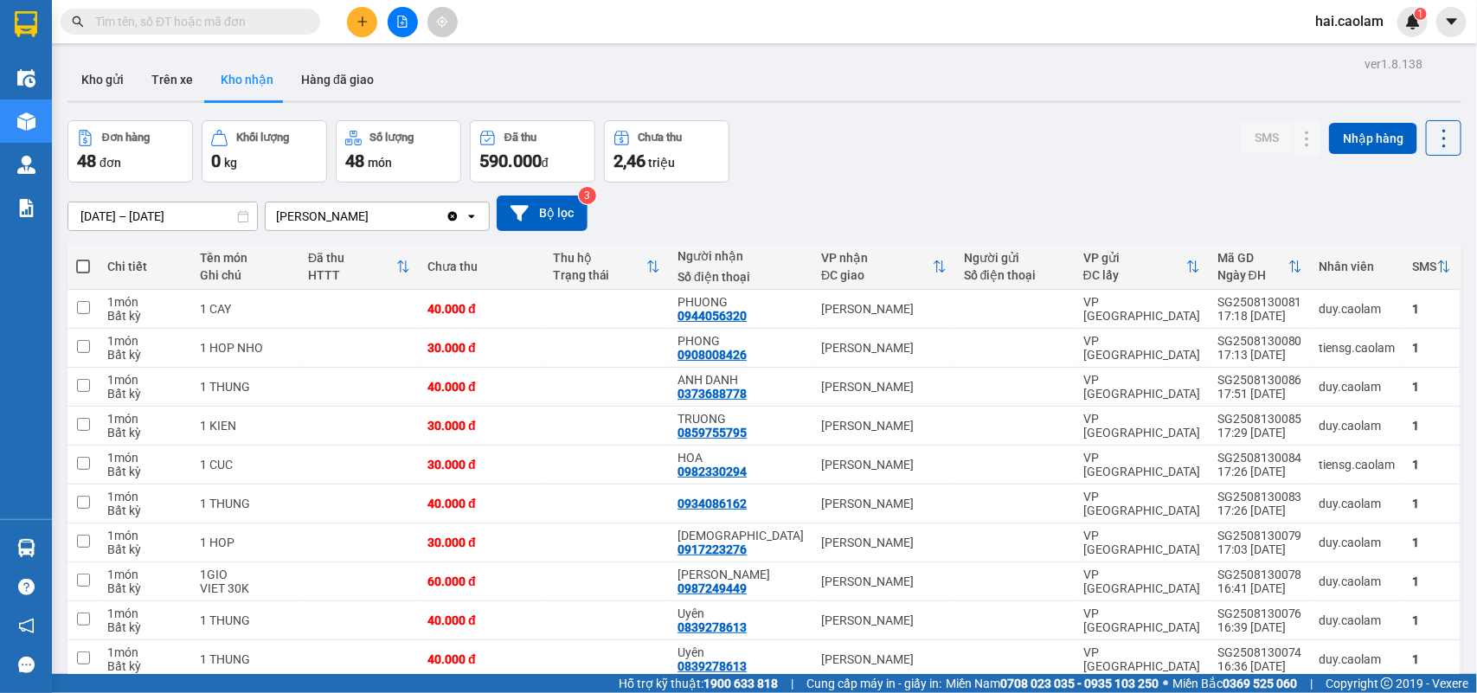
click at [1109, 121] on div "Đơn hàng 48 đơn [PERSON_NAME] 0 kg Số [PERSON_NAME] 48 món Đã thu 590.000 [PERS…" at bounding box center [764, 151] width 1394 height 62
